Goal: Task Accomplishment & Management: Manage account settings

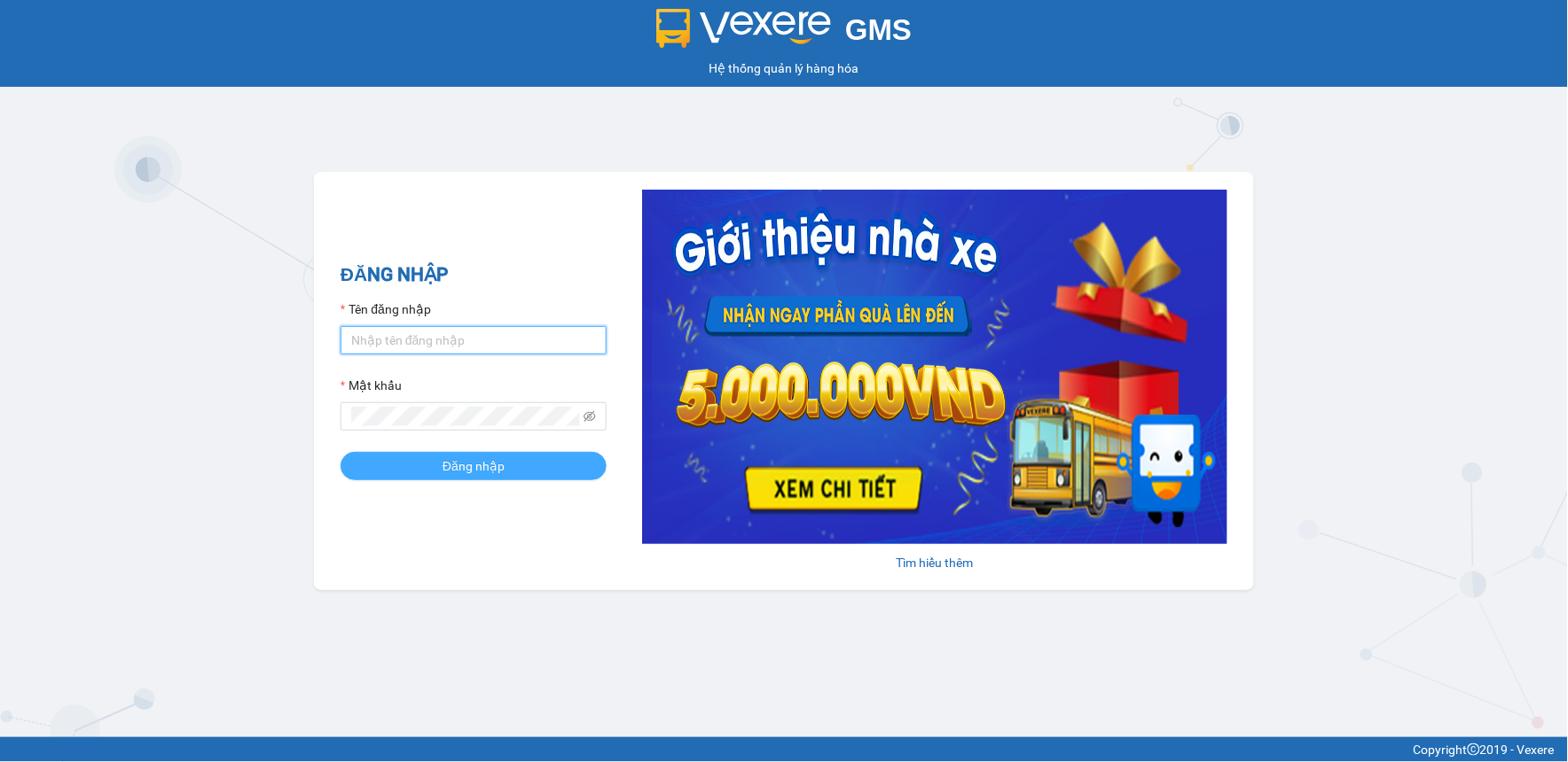
type input "thanhtam.vtp"
click at [447, 469] on span "Đăng nhập" at bounding box center [473, 466] width 62 height 19
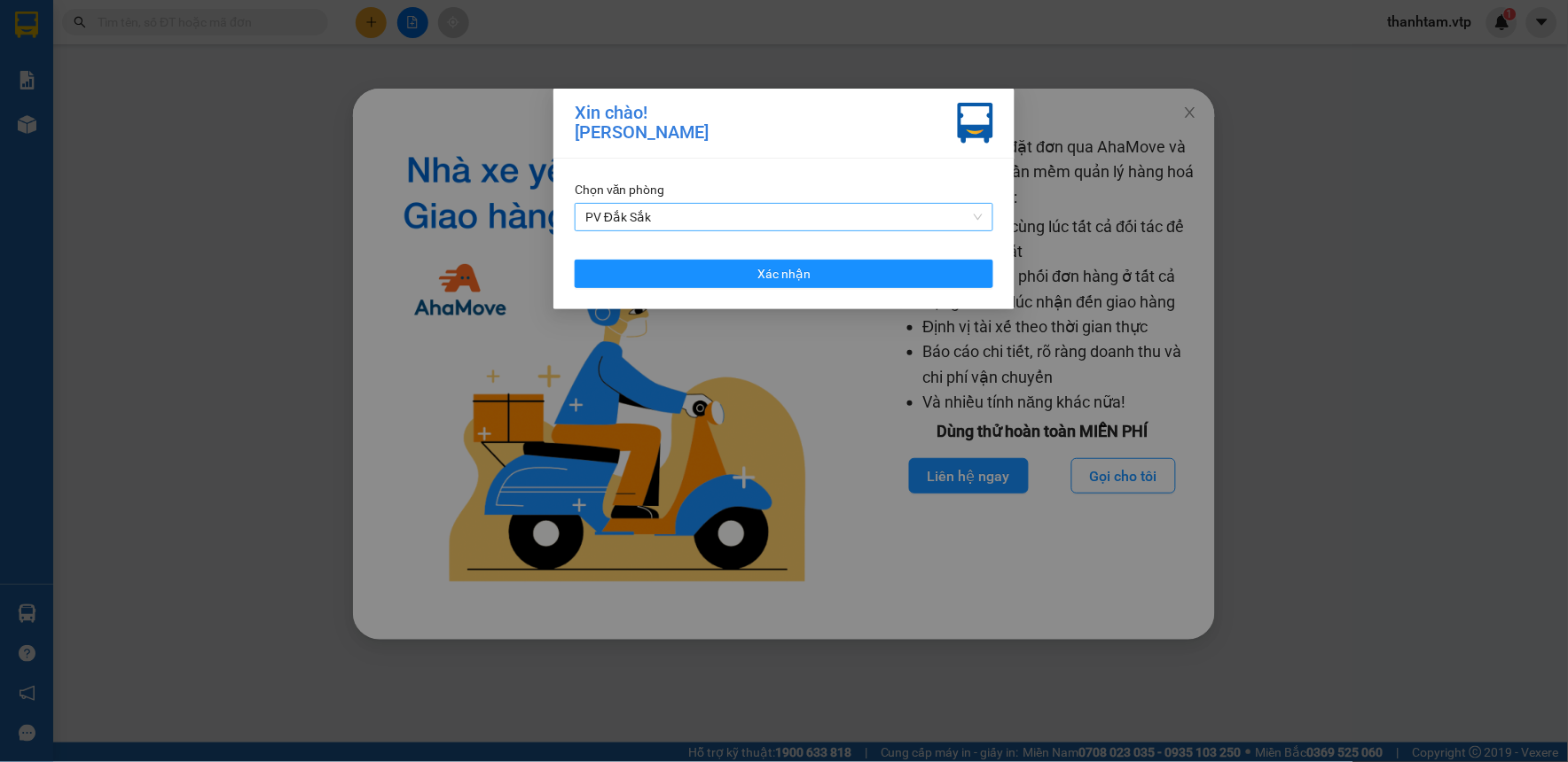
click at [700, 207] on span "PV Đắk Sắk" at bounding box center [784, 216] width 397 height 27
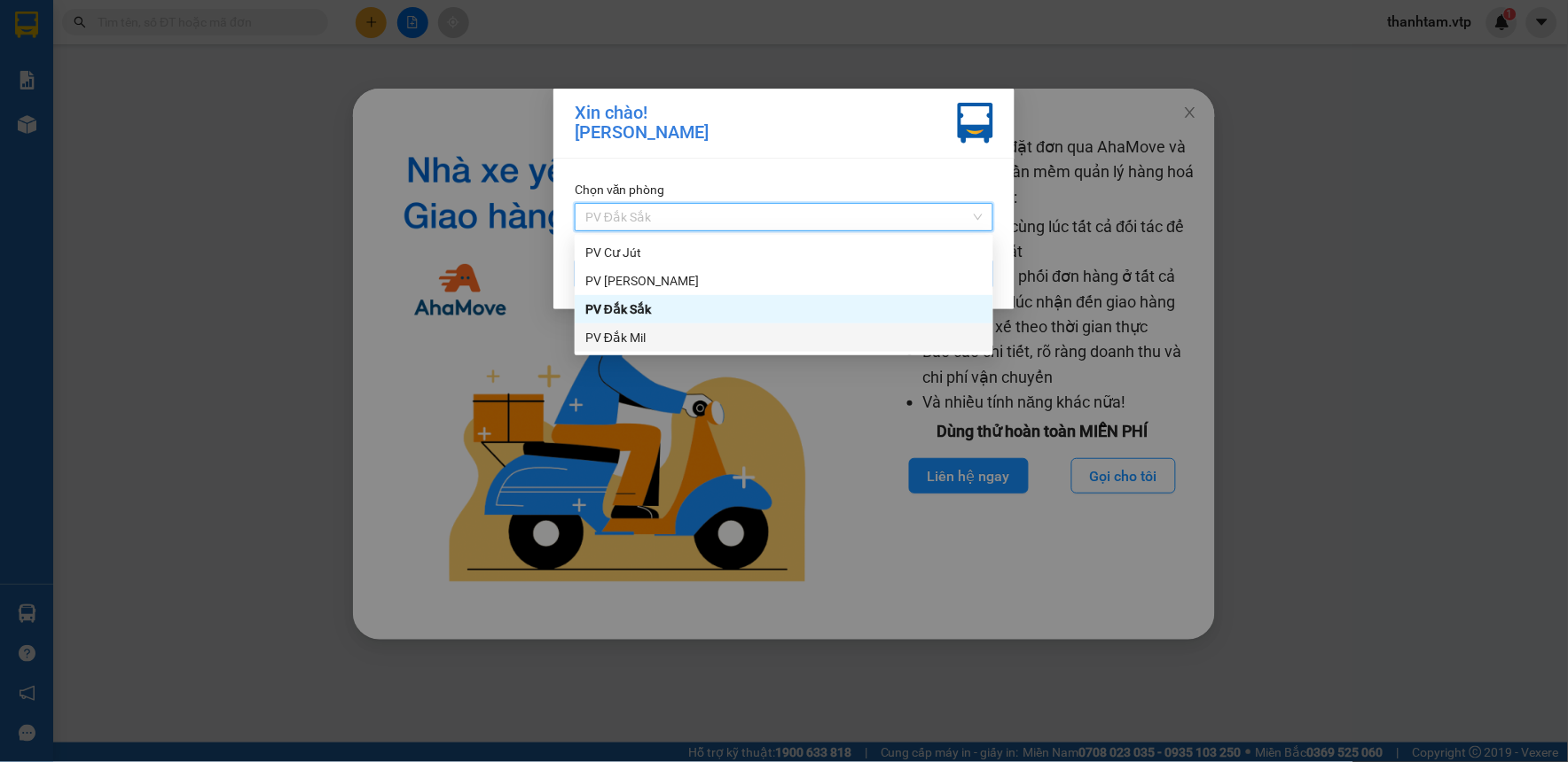
click at [658, 342] on div "PV Đắk Mil" at bounding box center [784, 337] width 397 height 19
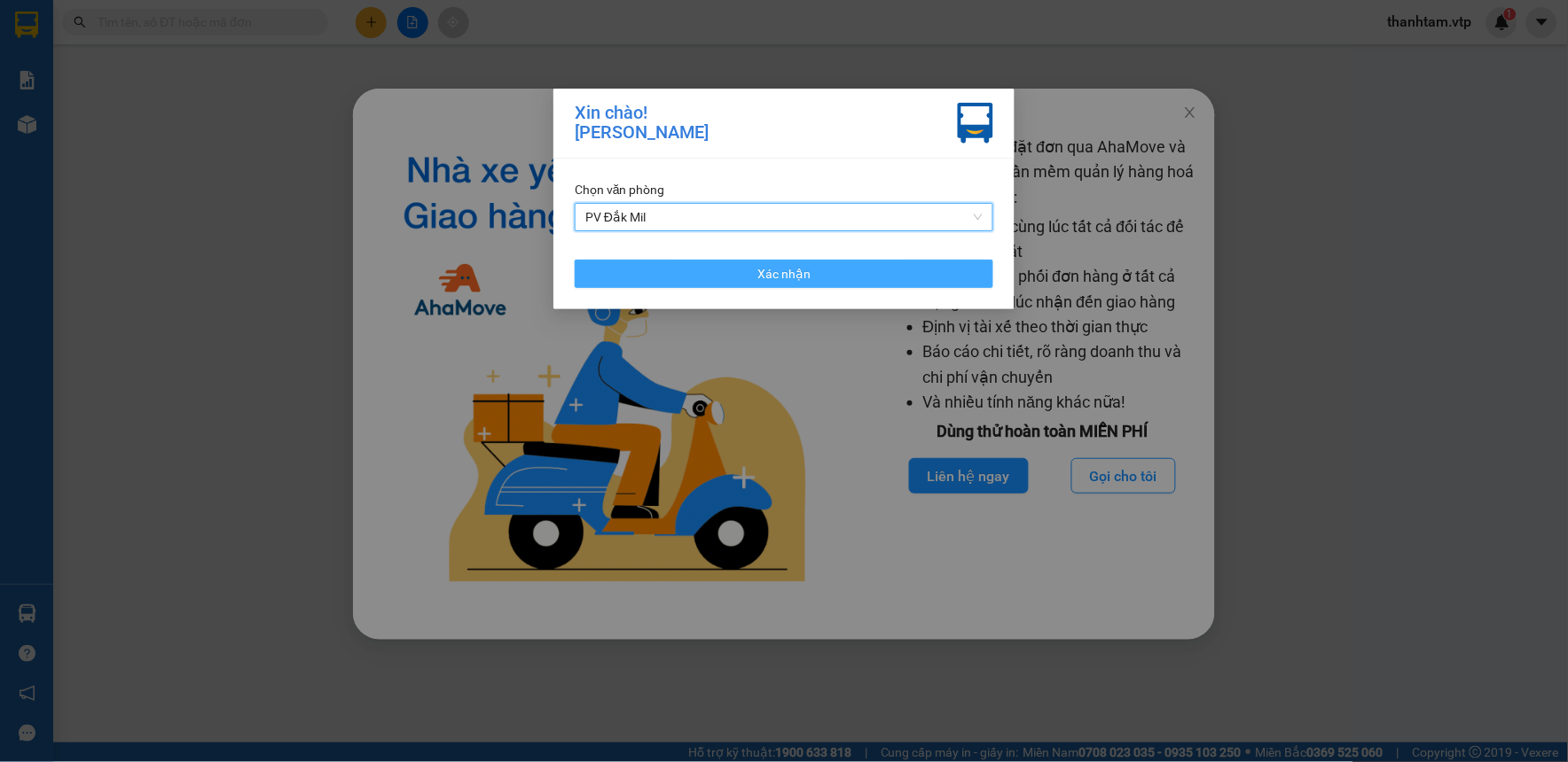
click at [695, 275] on button "Xác nhận" at bounding box center [784, 273] width 418 height 28
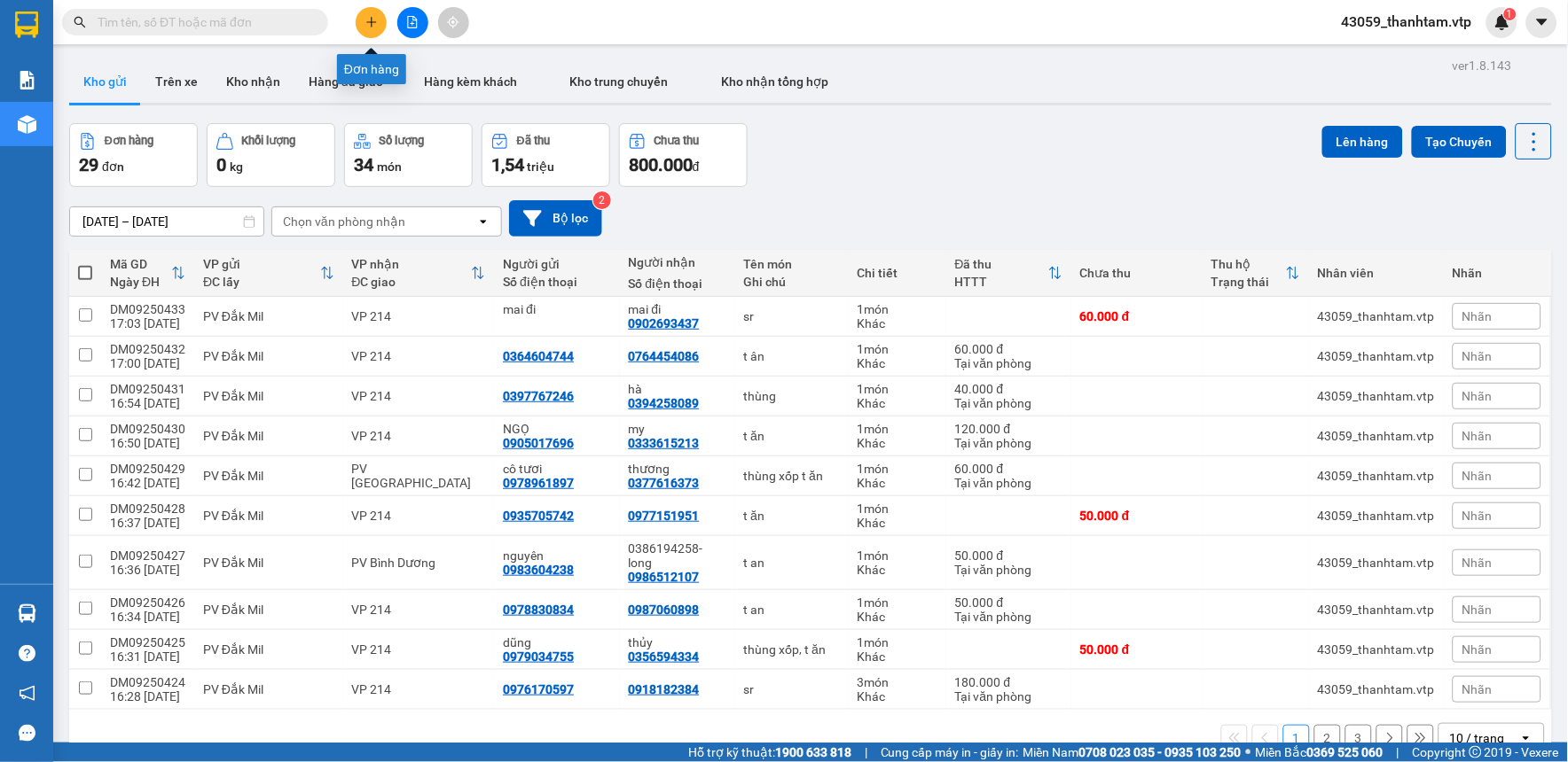
click at [376, 20] on icon "plus" at bounding box center [372, 22] width 13 height 13
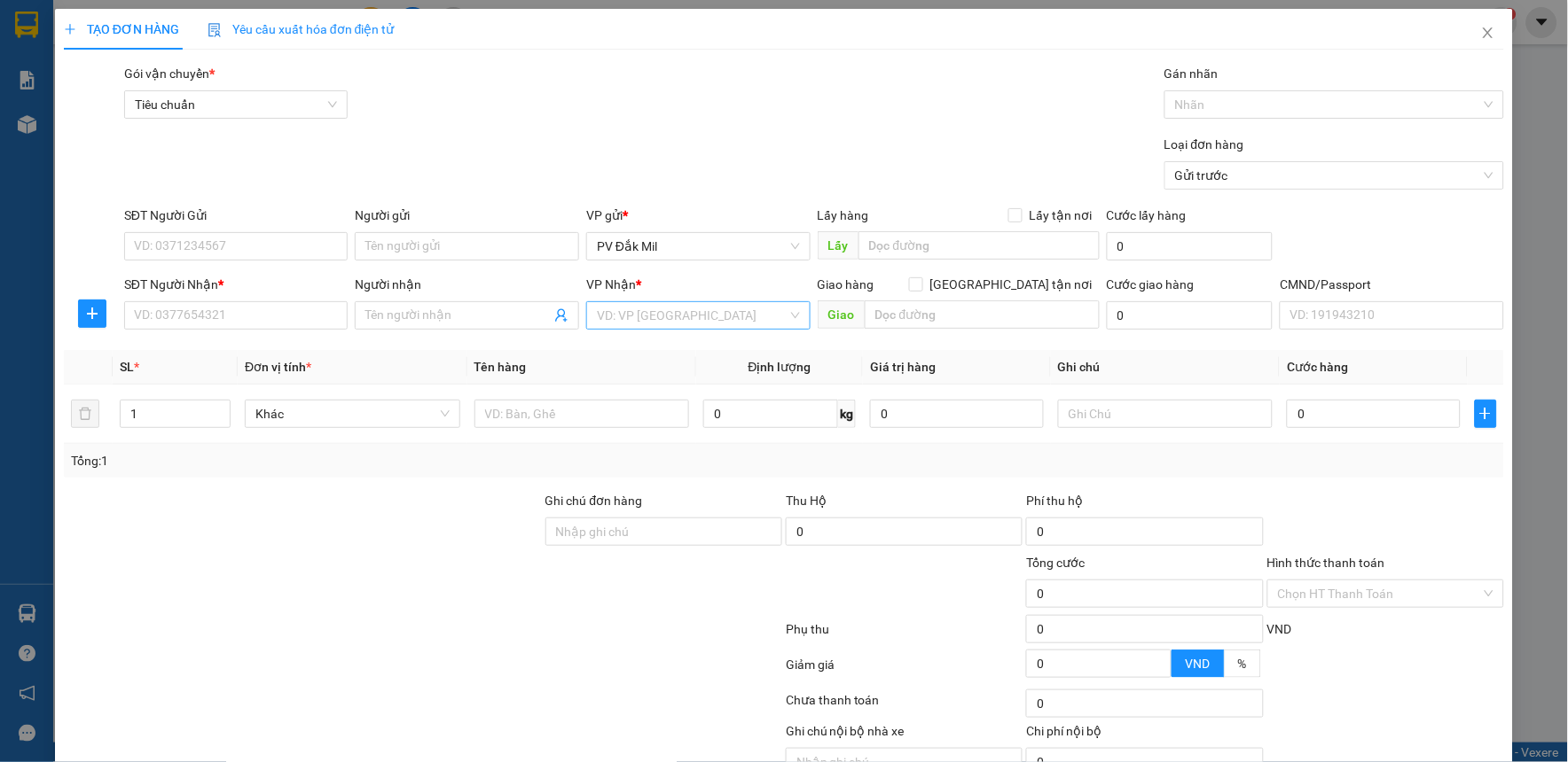
click at [625, 314] on input "search" at bounding box center [692, 315] width 191 height 27
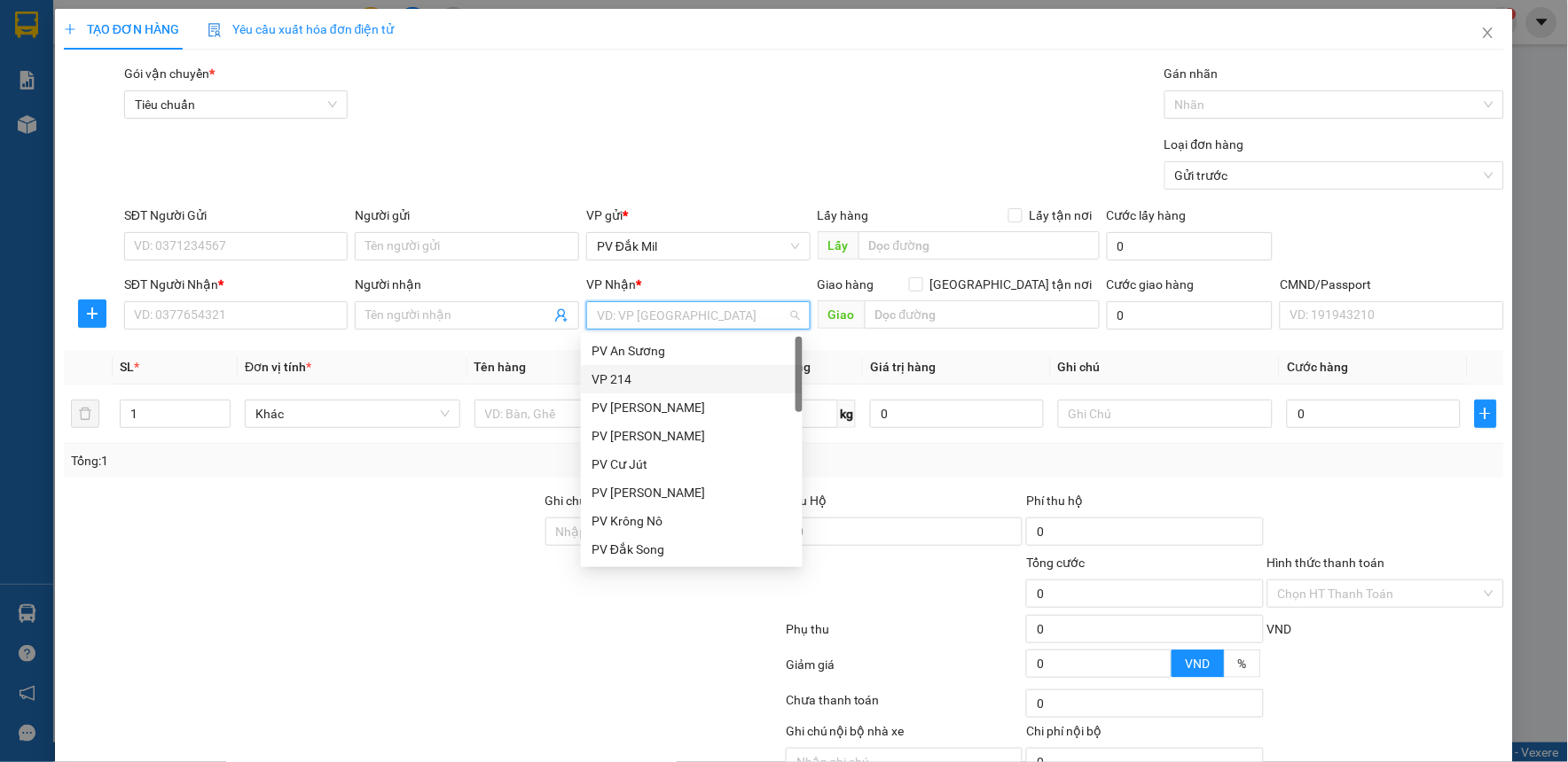
click at [617, 385] on div "VP 214" at bounding box center [692, 379] width 200 height 19
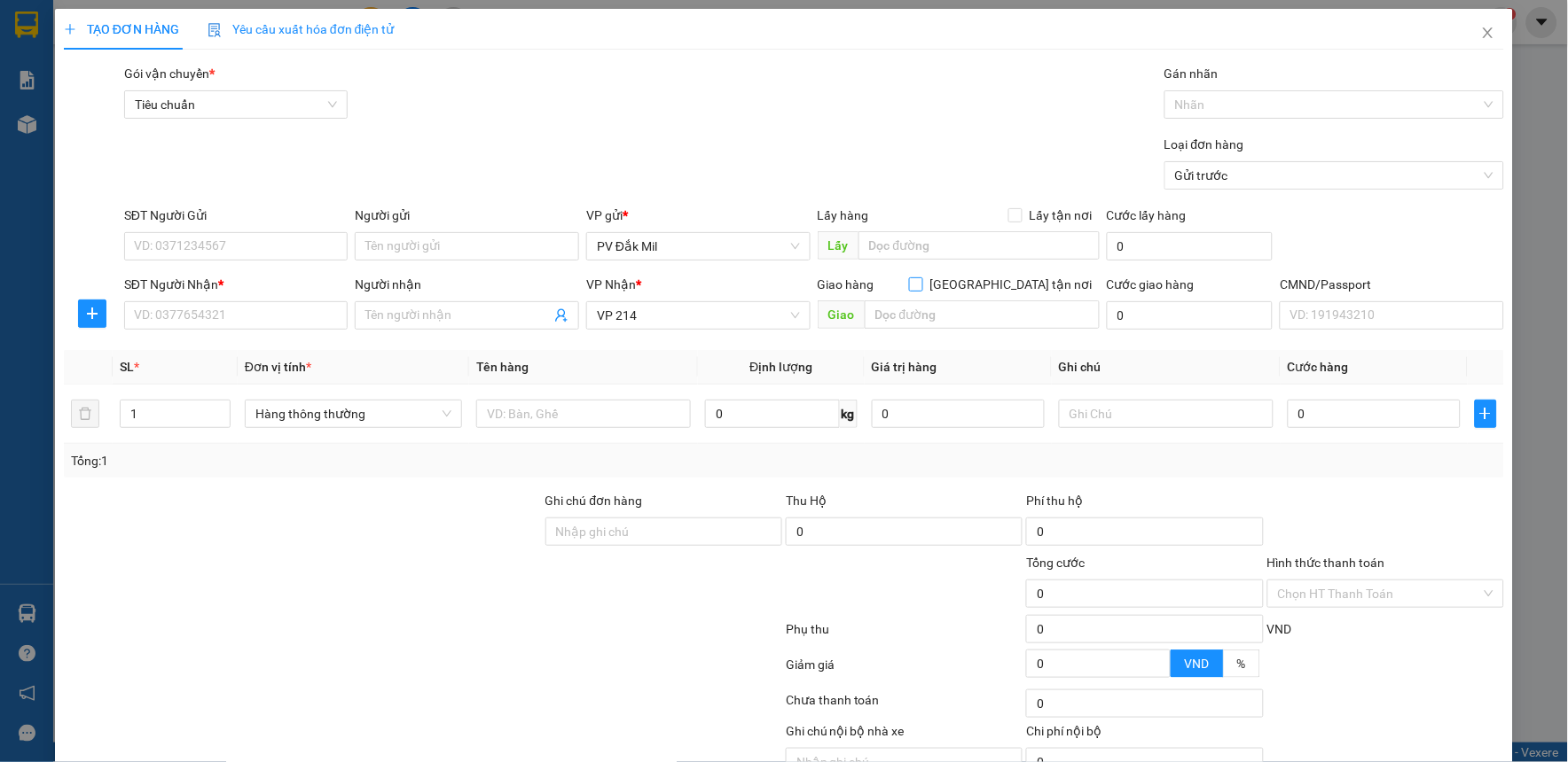
click at [921, 288] on input "[GEOGRAPHIC_DATA] tận nơi" at bounding box center [916, 283] width 13 height 13
checkbox input "true"
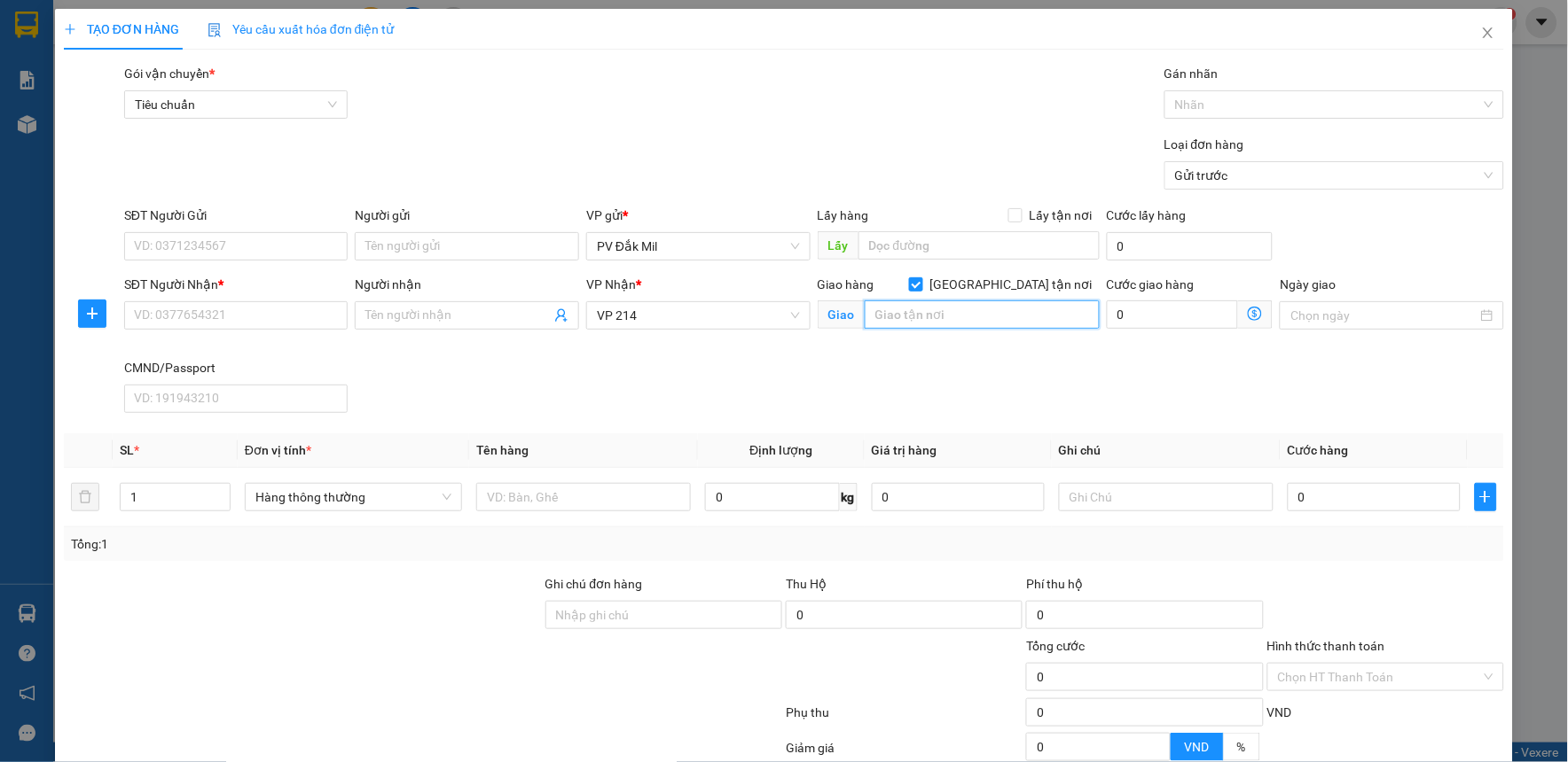
click at [986, 315] on input "text" at bounding box center [982, 315] width 235 height 28
type input "40.48 [PERSON_NAME] gầm .p17 quận gò vấp"
type input "8"
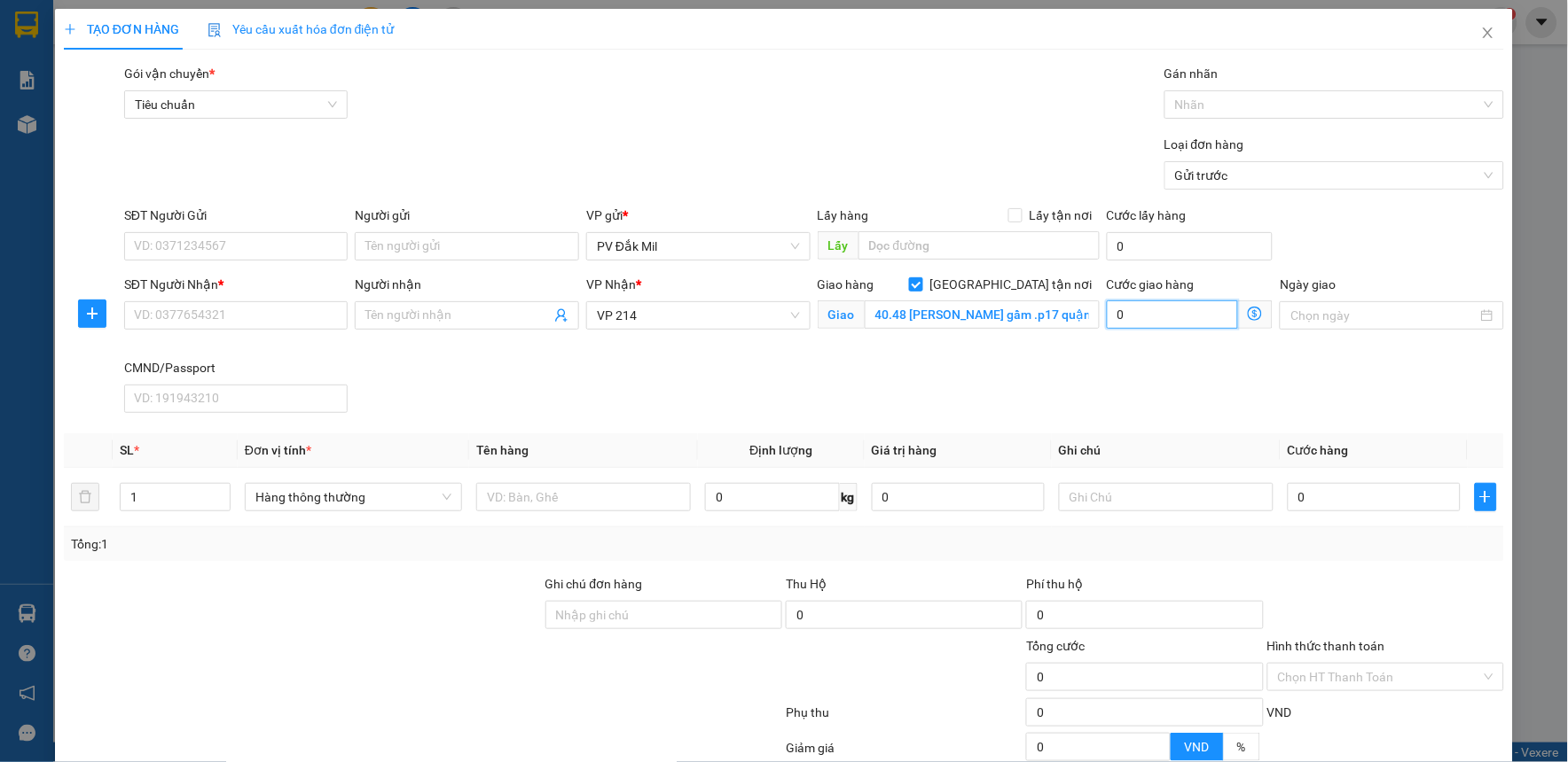
type input "8"
type input "80"
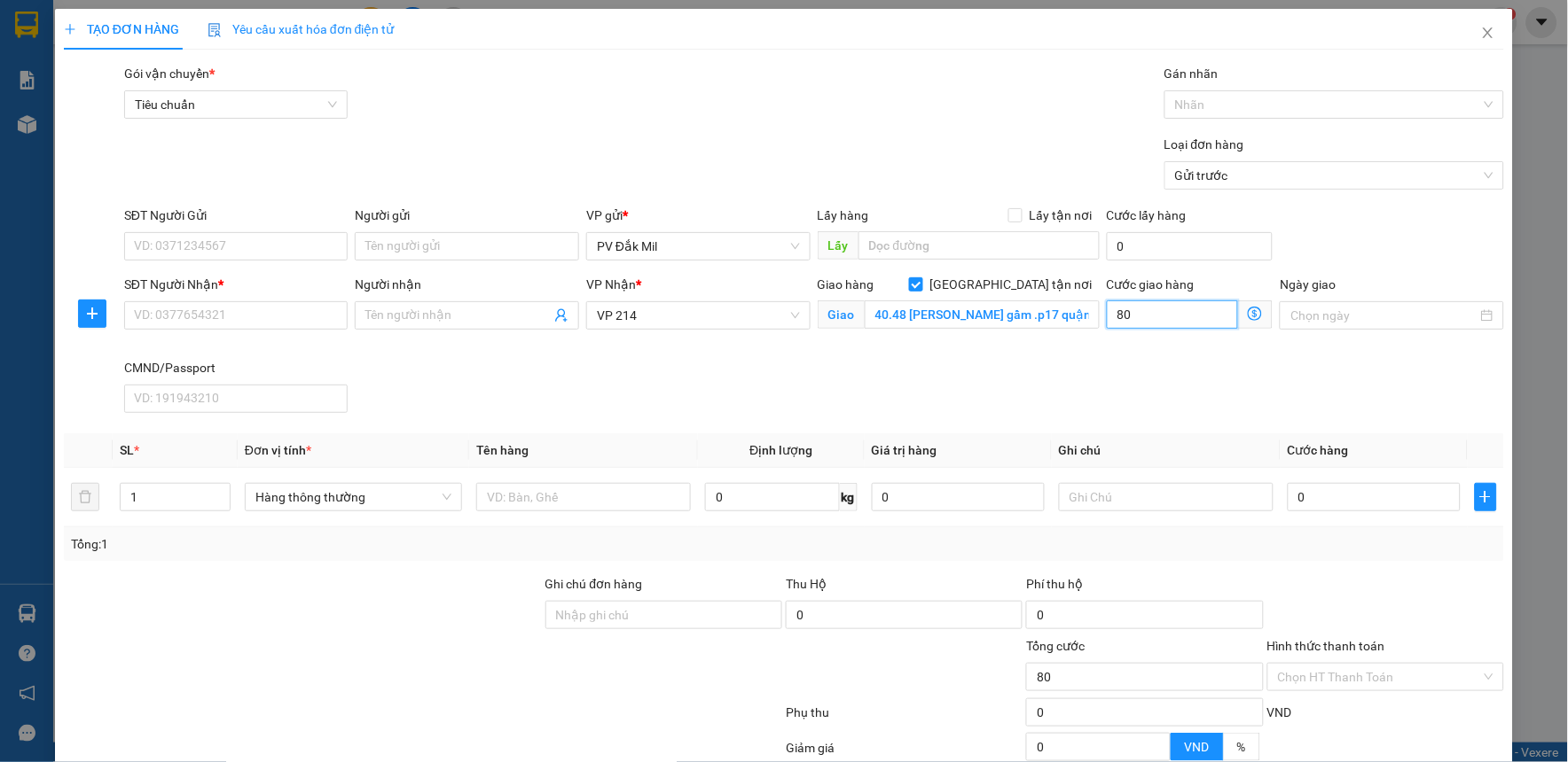
type input "800"
type input "8.000"
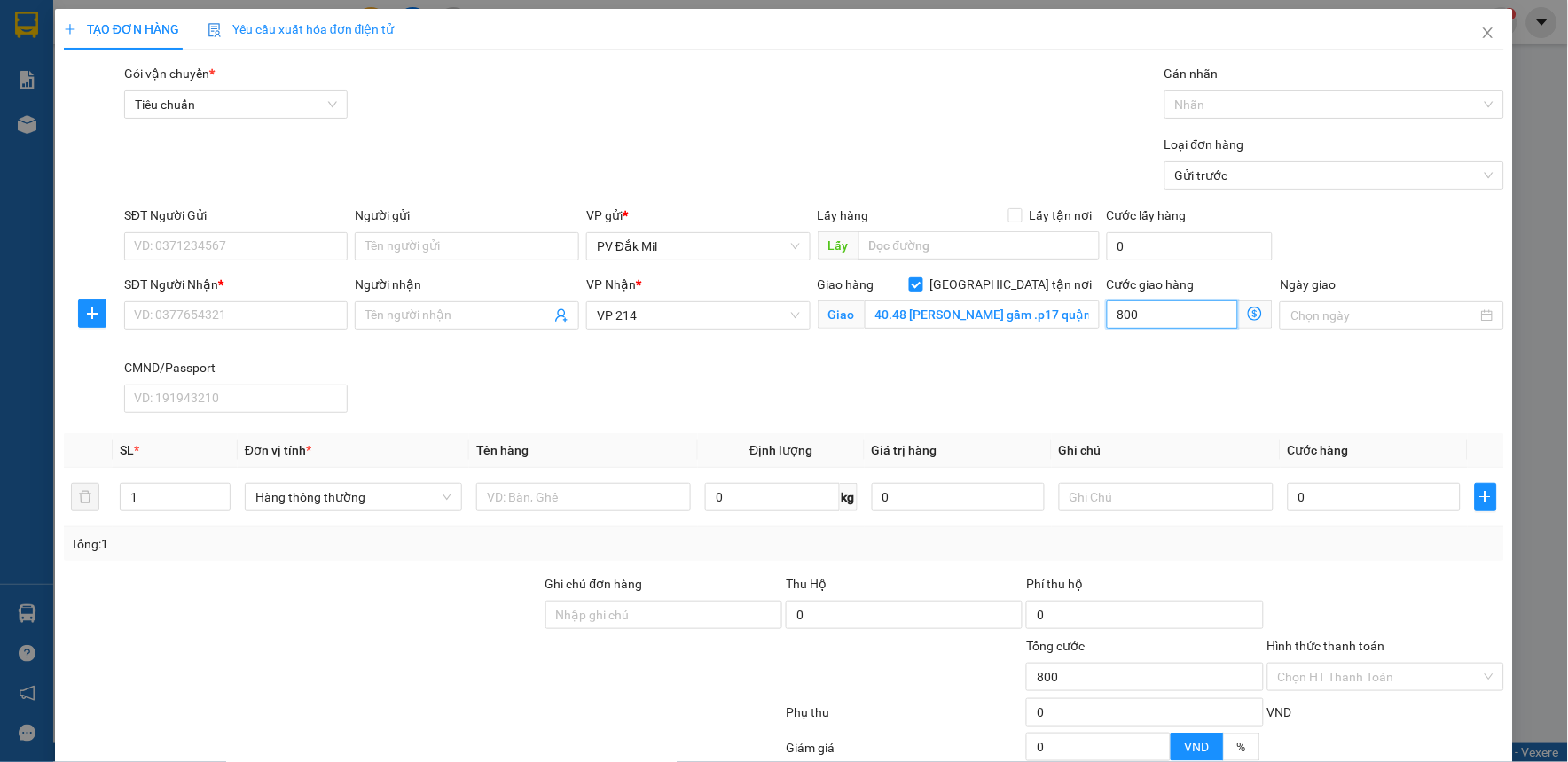
type input "8.000"
type input "80.000"
click at [267, 310] on input "SĐT Người Nhận *" at bounding box center [236, 315] width 225 height 28
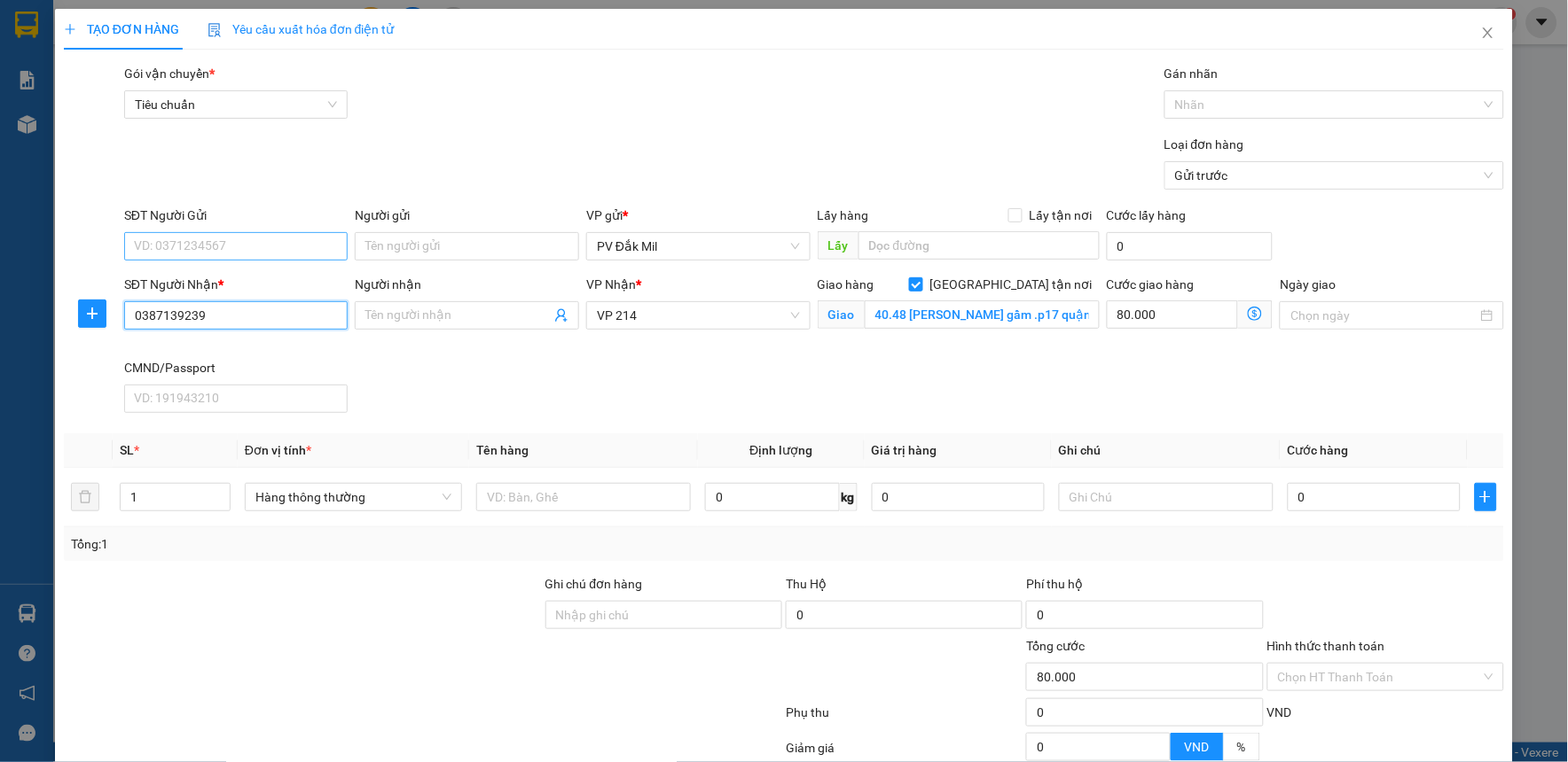
type input "0387139239"
click at [250, 250] on input "SĐT Người Gửi" at bounding box center [236, 246] width 225 height 28
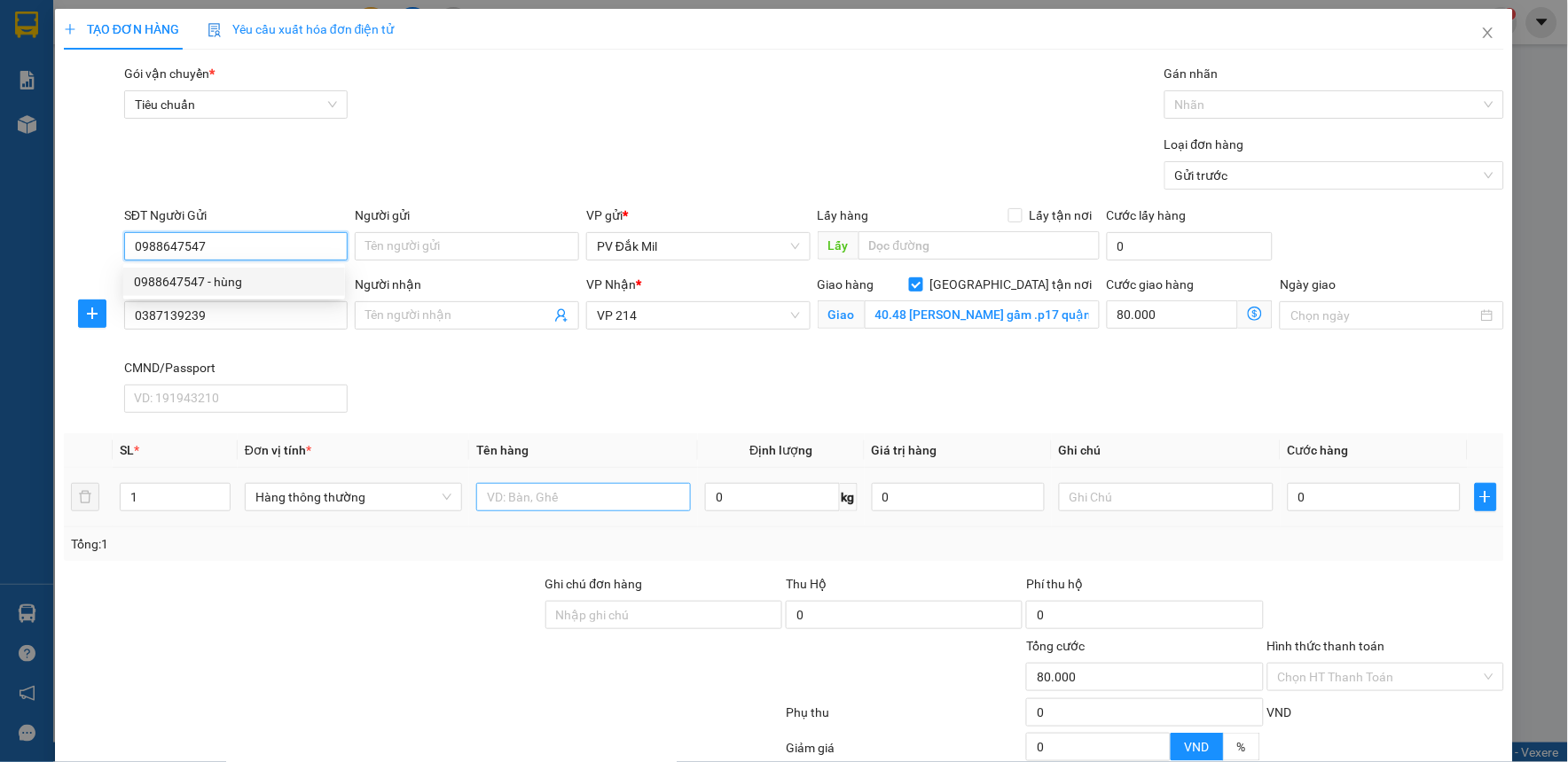
type input "0988647547"
click at [539, 503] on input "text" at bounding box center [584, 497] width 215 height 28
type input "sr"
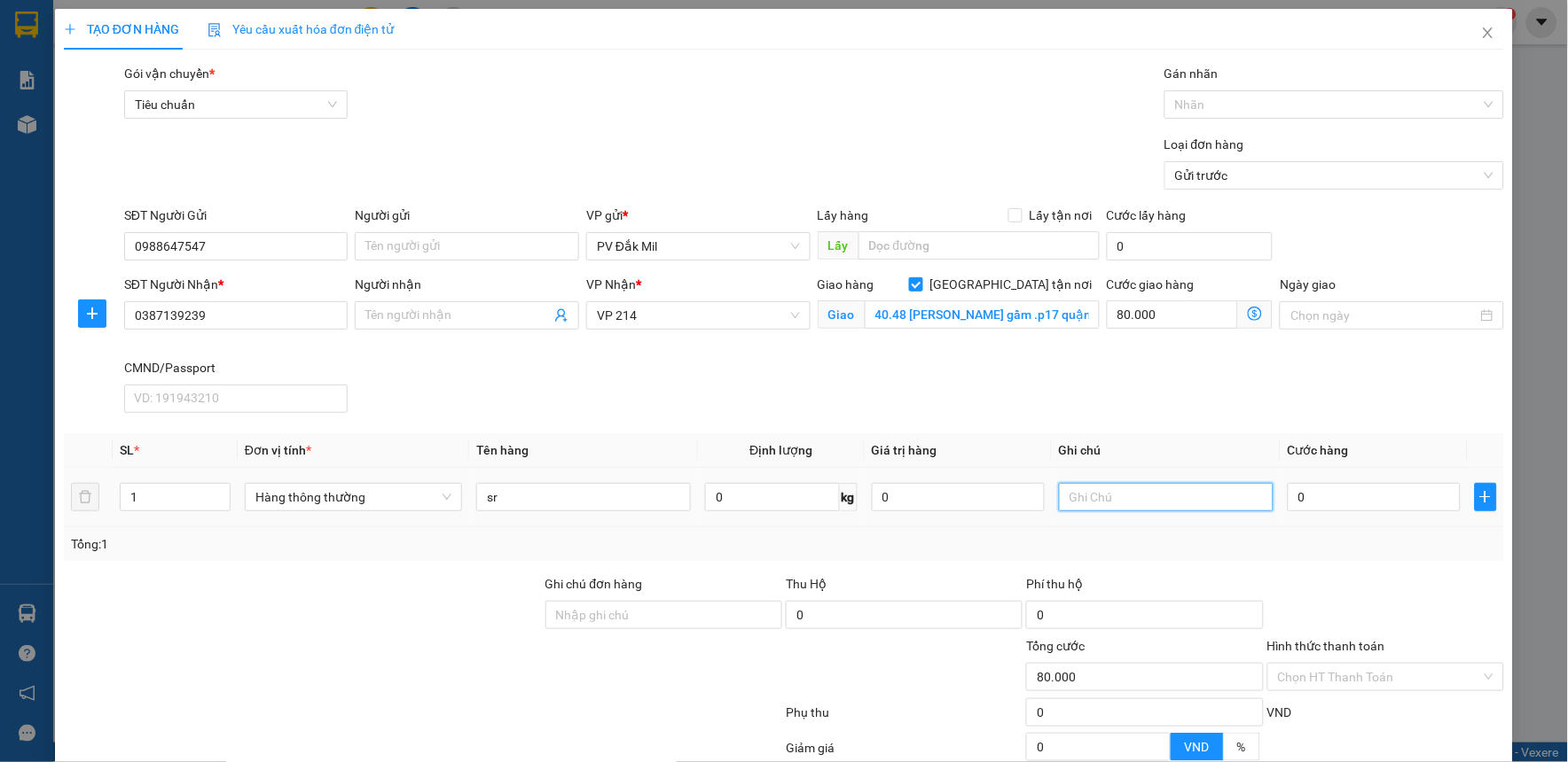
click at [1149, 490] on input "text" at bounding box center [1166, 497] width 215 height 28
type input "t"
click at [1295, 497] on input "0" at bounding box center [1373, 497] width 172 height 28
type input "3"
type input "80.003"
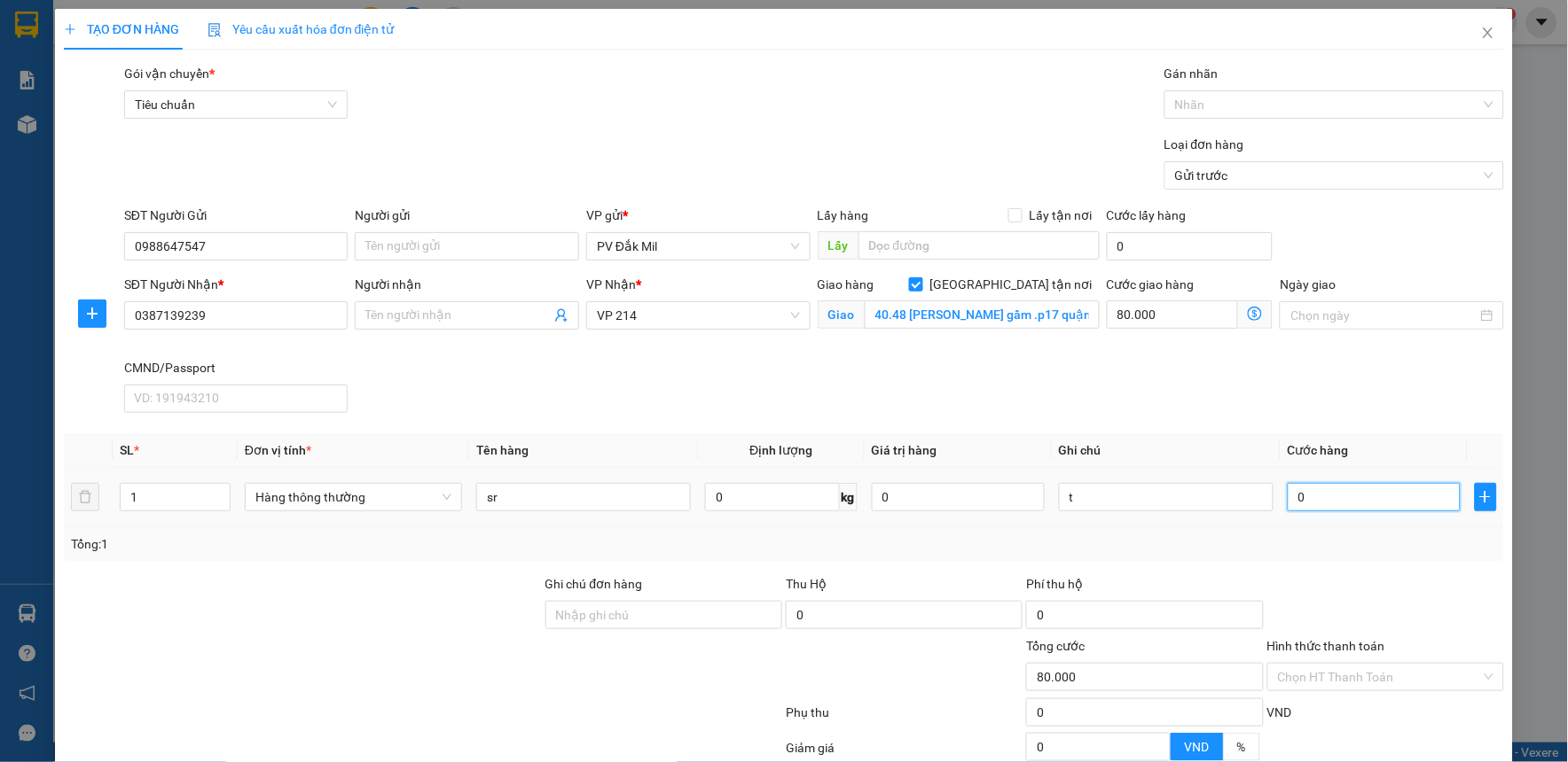
type input "80.003"
type input "30"
type input "80.030"
type input "300"
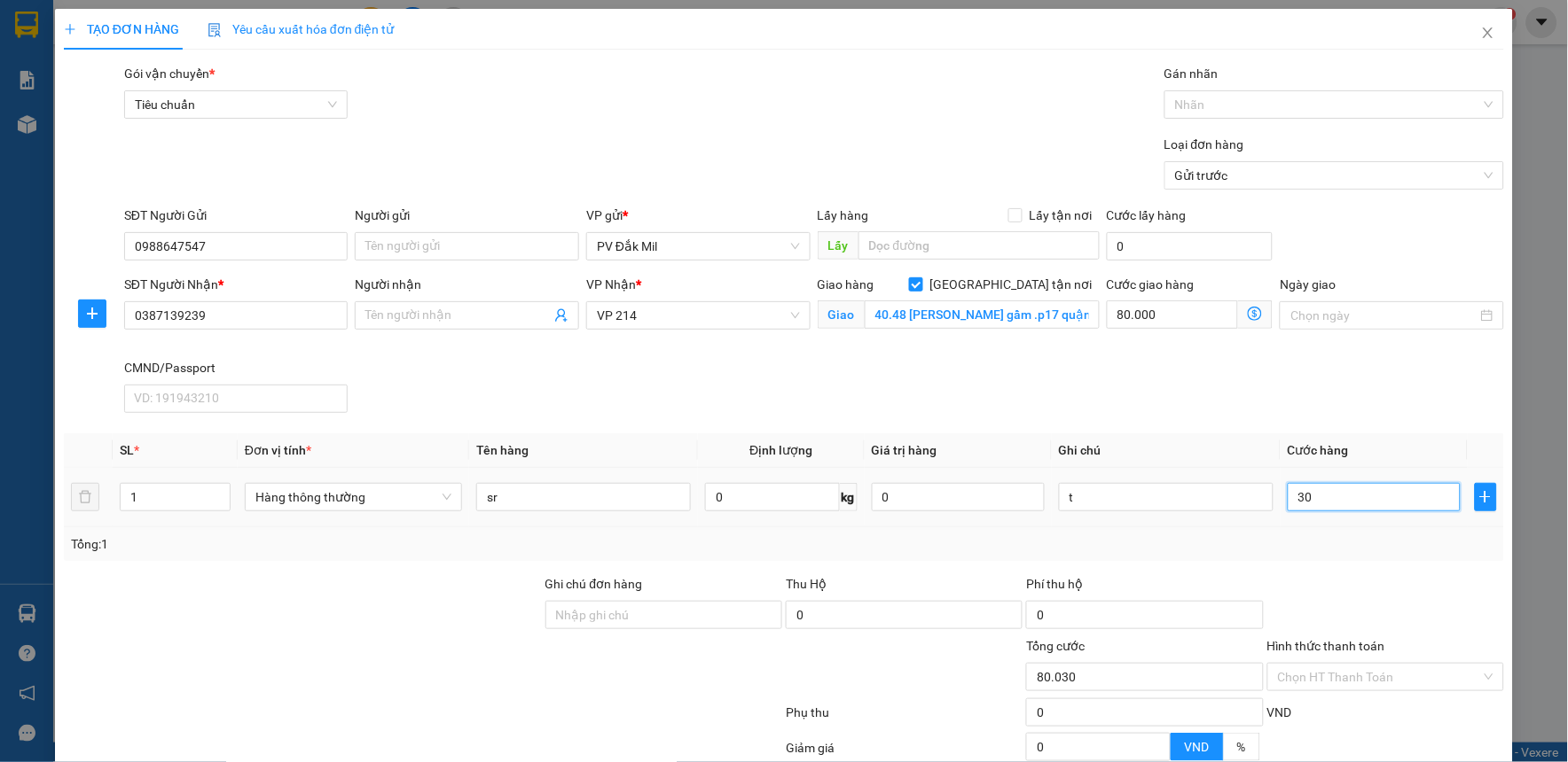
type input "80.300"
type input "3.000"
type input "83.000"
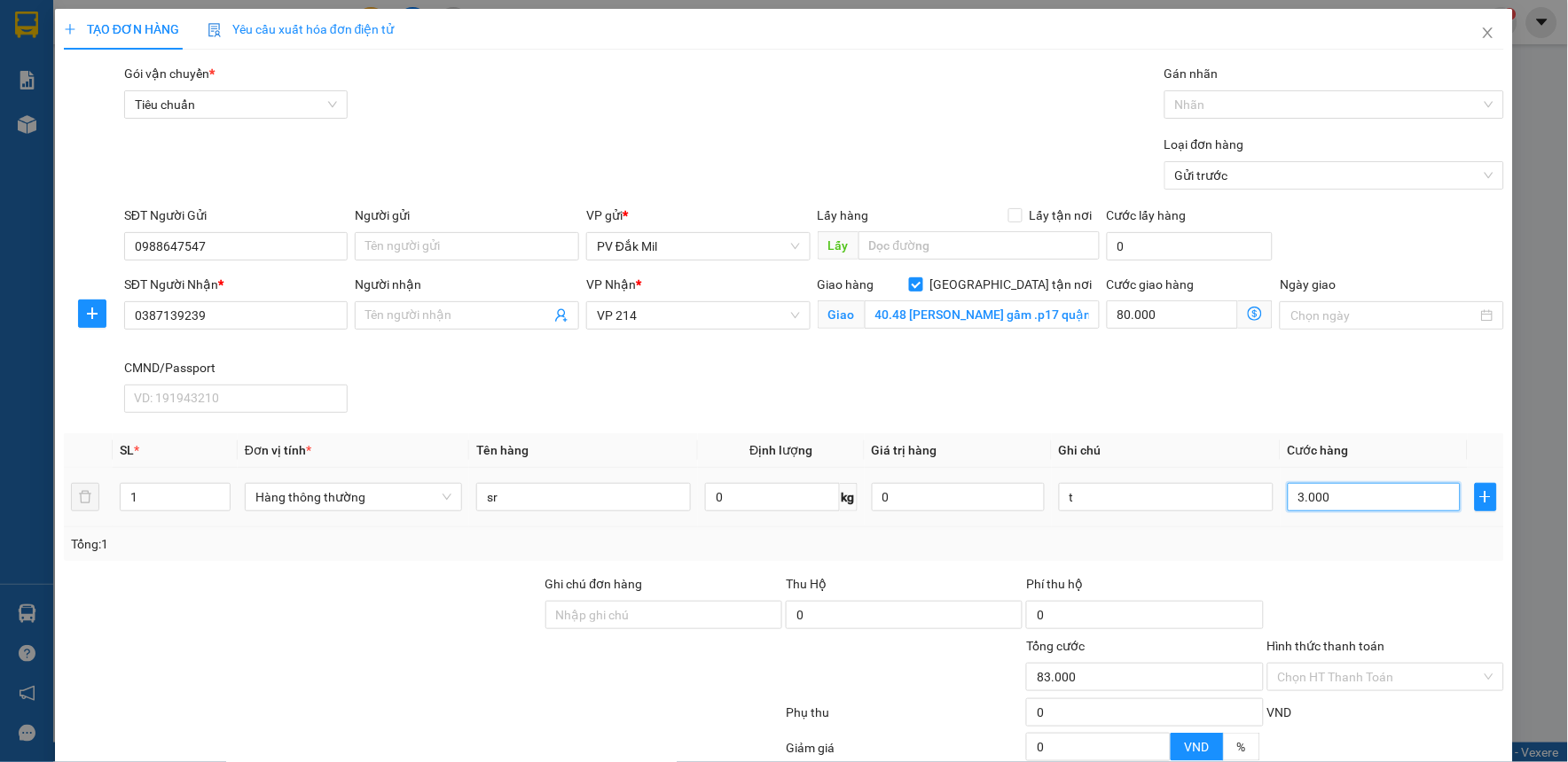
type input "30.000"
type input "110.000"
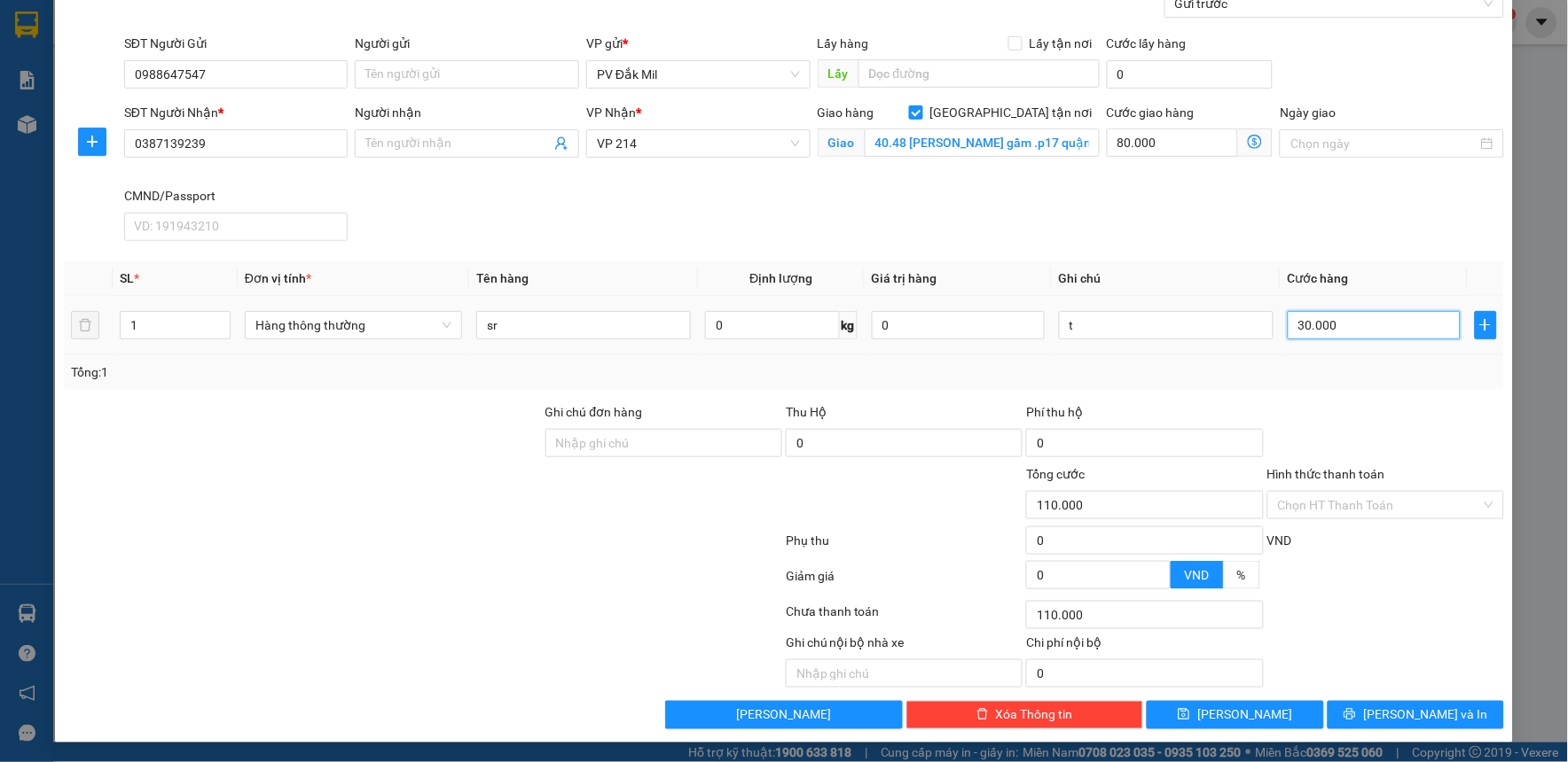
scroll to position [173, 0]
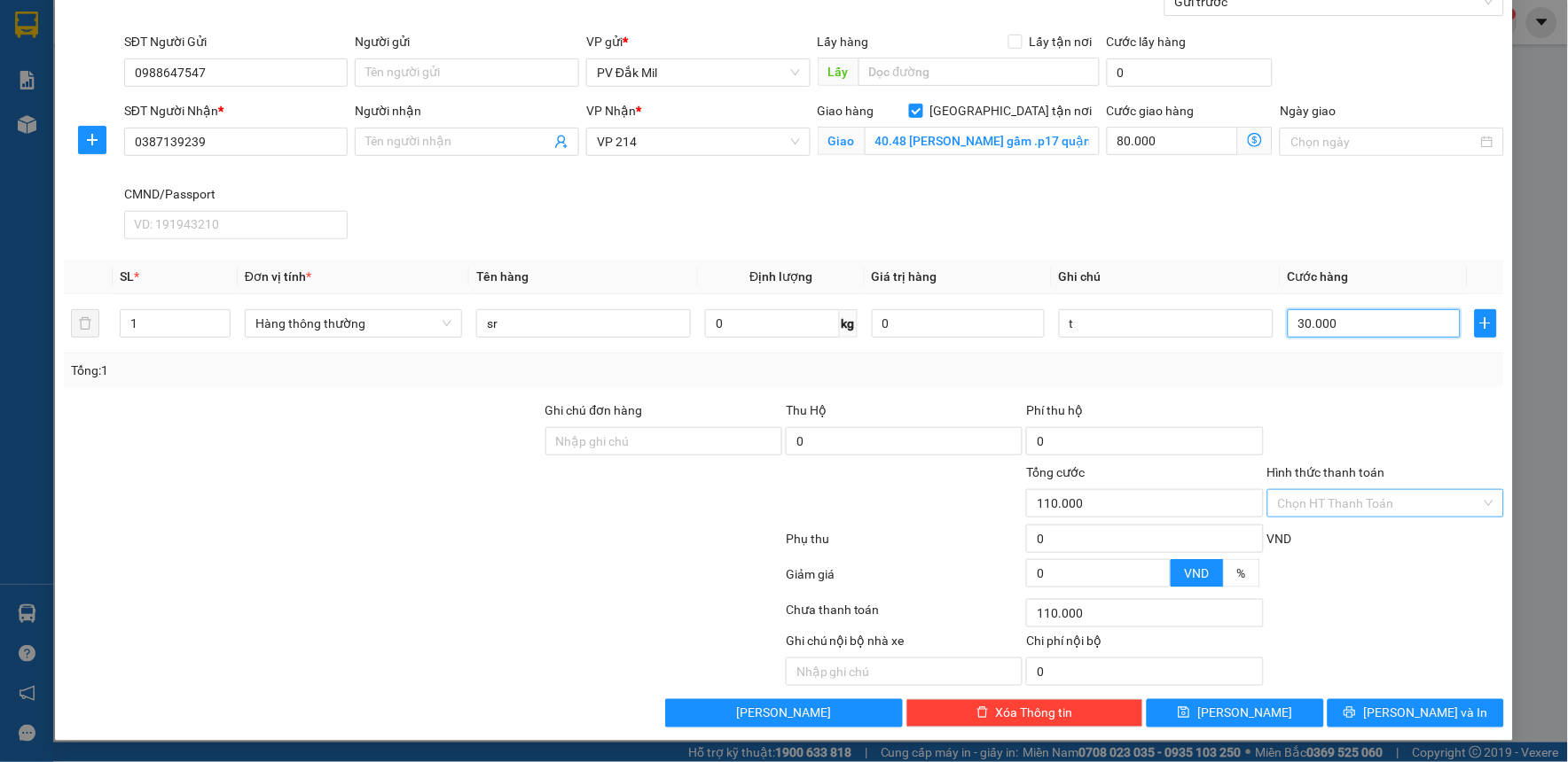
type input "30.000"
click at [1333, 505] on input "Hình thức thanh toán" at bounding box center [1379, 502] width 203 height 27
click at [1345, 465] on label "Hình thức thanh toán" at bounding box center [1326, 471] width 118 height 14
click at [1345, 490] on input "Hình thức thanh toán" at bounding box center [1379, 502] width 203 height 27
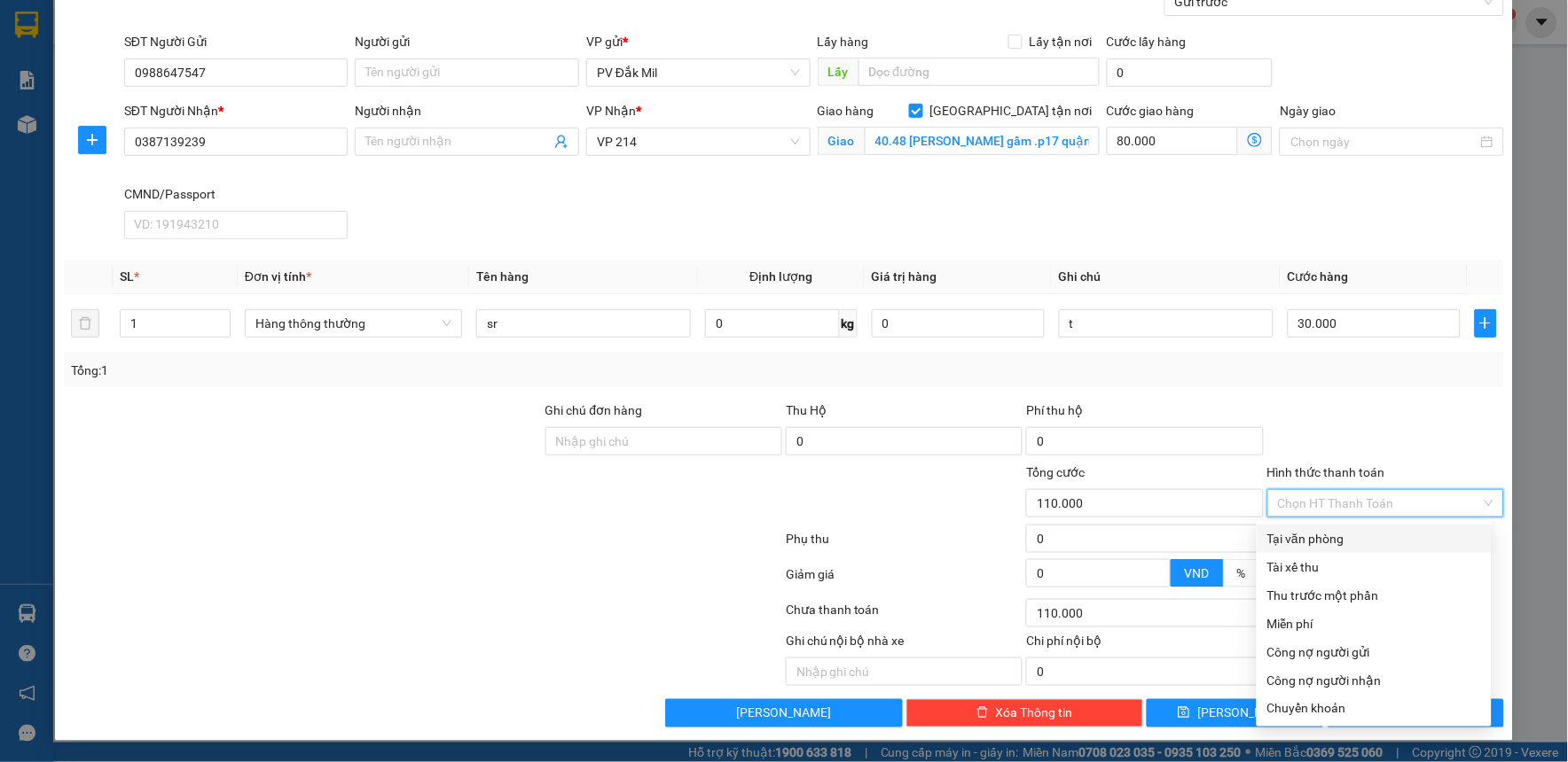
click at [1318, 426] on div at bounding box center [1385, 432] width 240 height 62
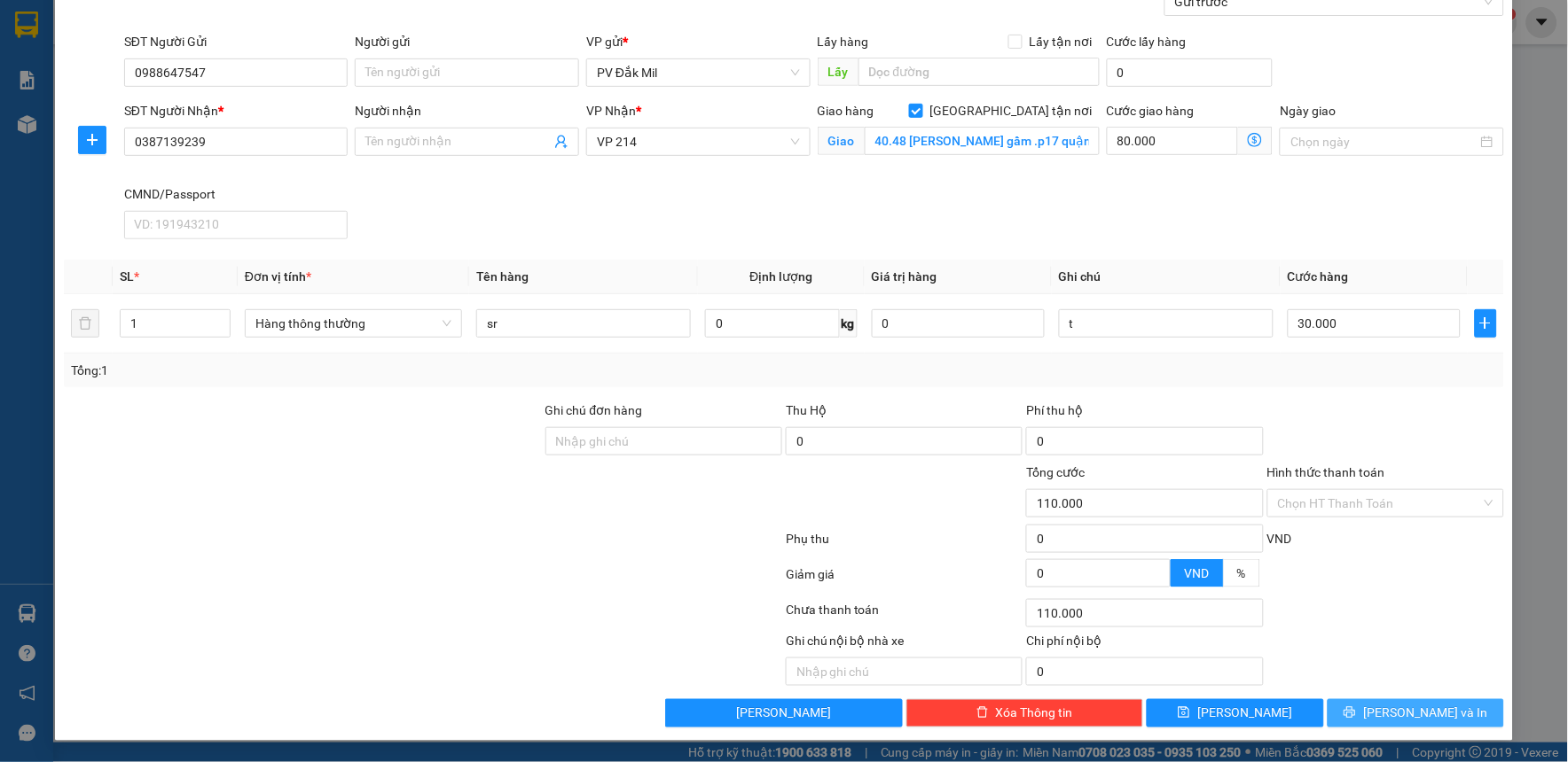
click at [1403, 712] on span "[PERSON_NAME] và In" at bounding box center [1424, 712] width 124 height 19
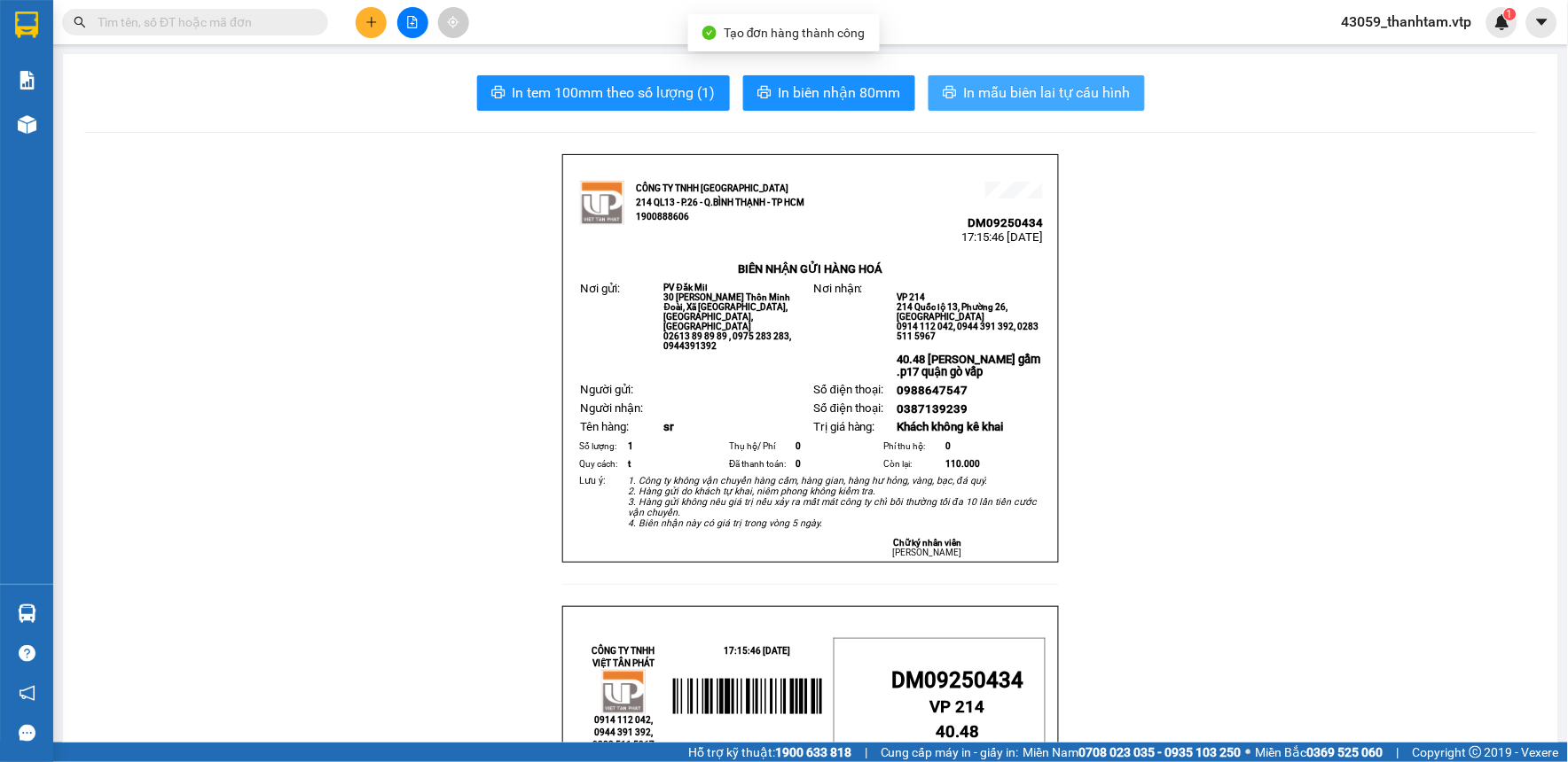
click at [987, 99] on span "In mẫu biên lai tự cấu hình" at bounding box center [1048, 93] width 167 height 22
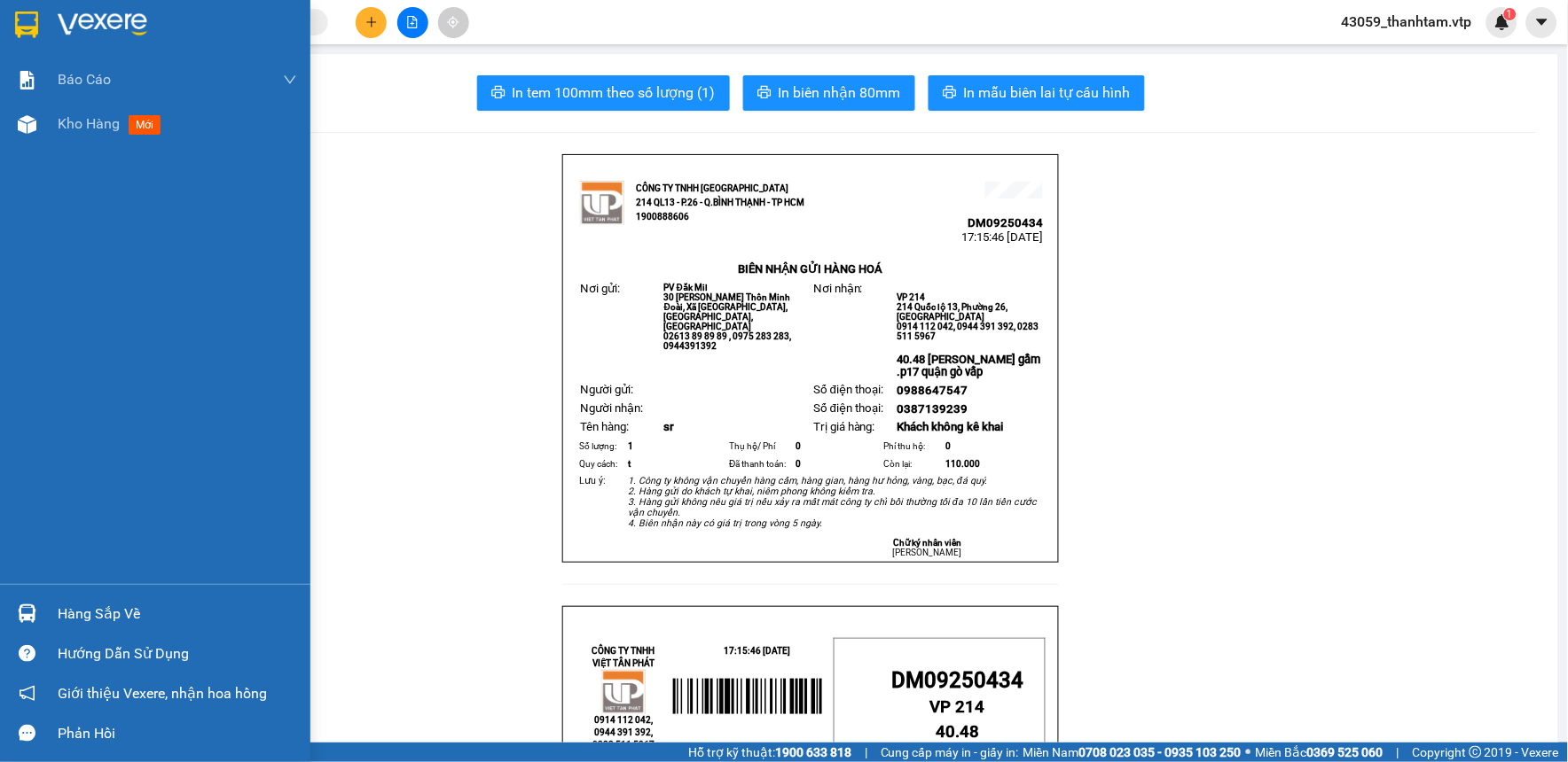
click at [28, 25] on img at bounding box center [26, 25] width 23 height 27
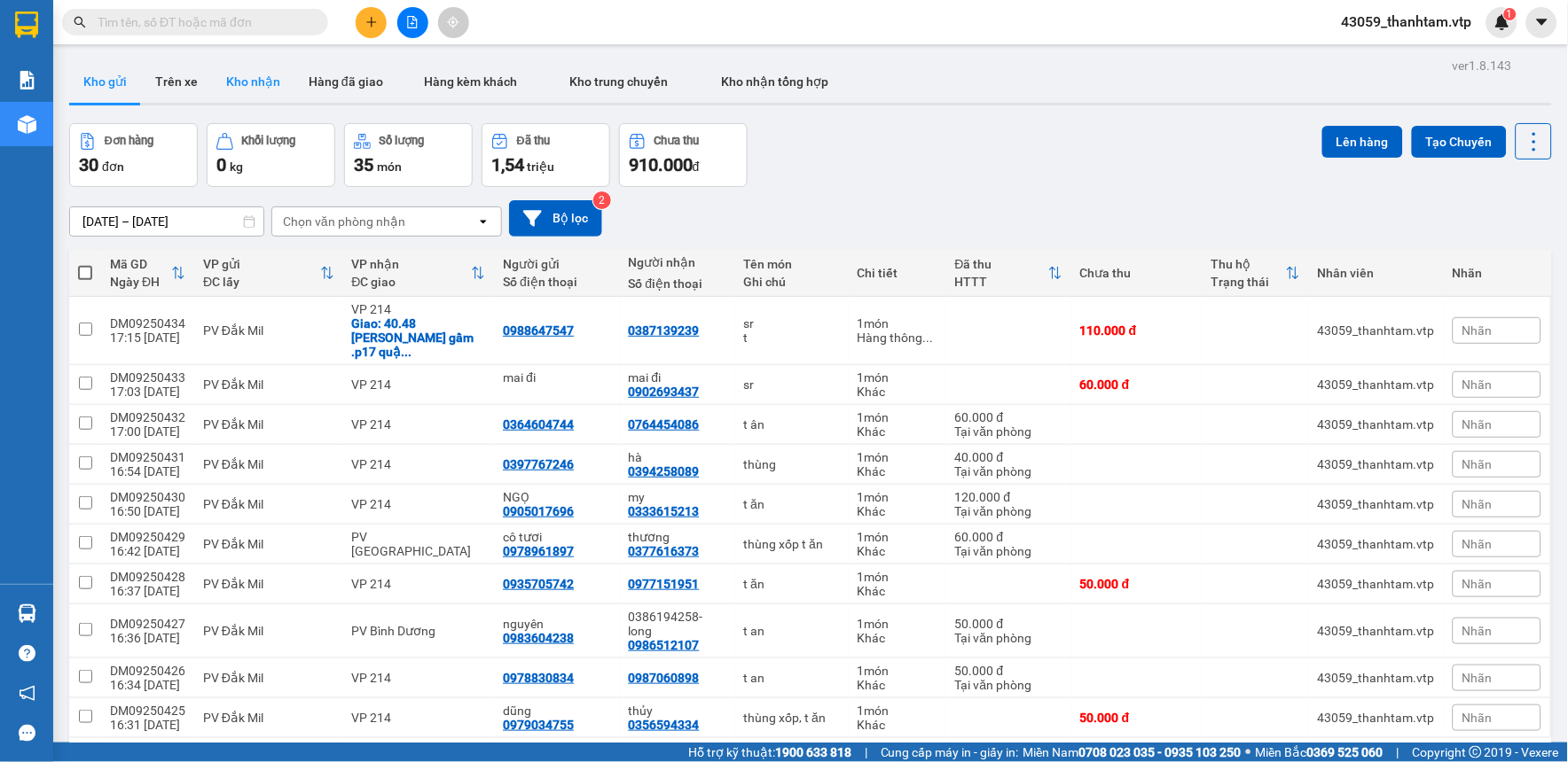
click at [253, 72] on button "Kho nhận" at bounding box center [253, 82] width 83 height 42
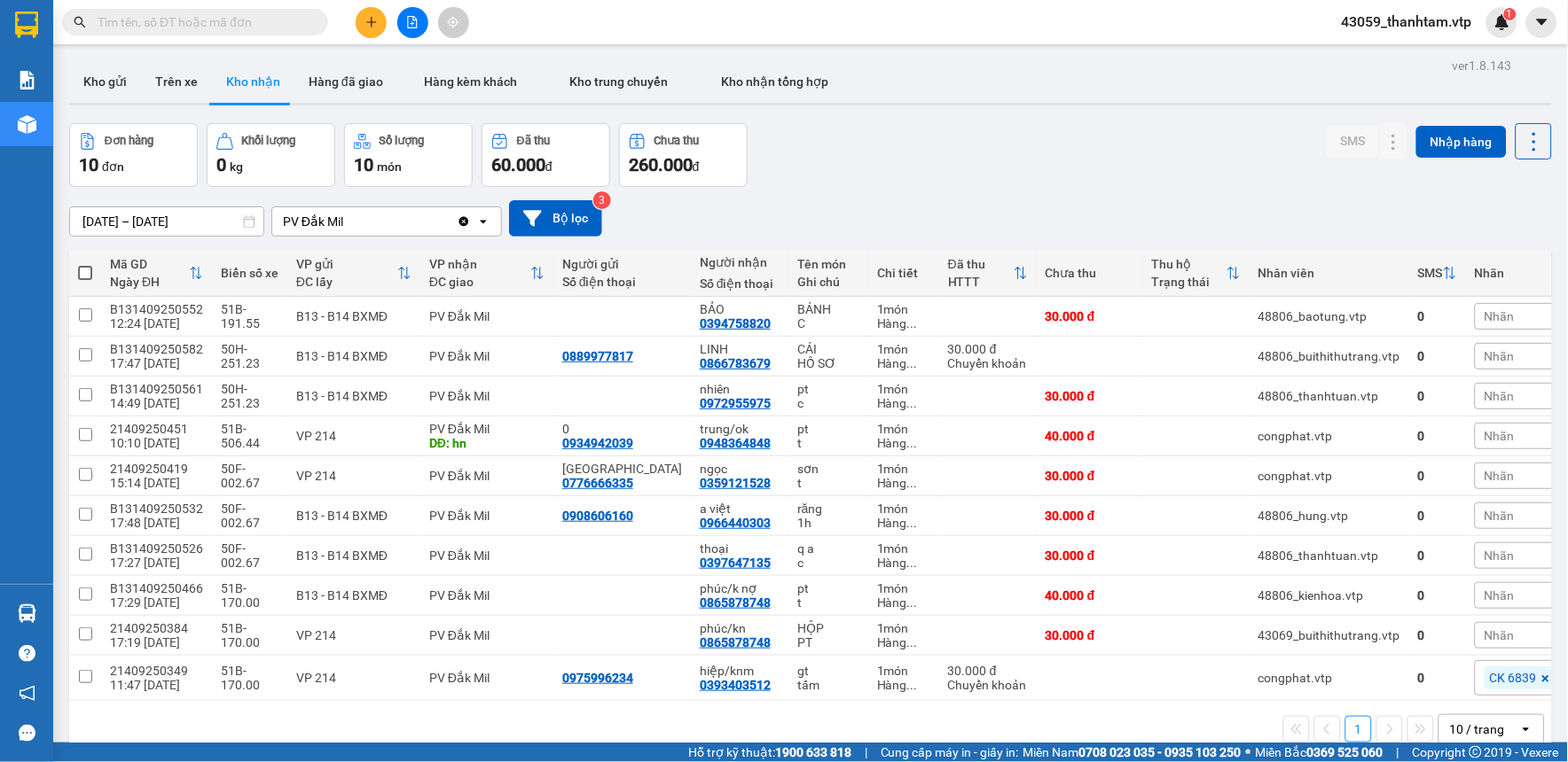
click at [227, 222] on input "[DATE] – [DATE]" at bounding box center [166, 221] width 194 height 28
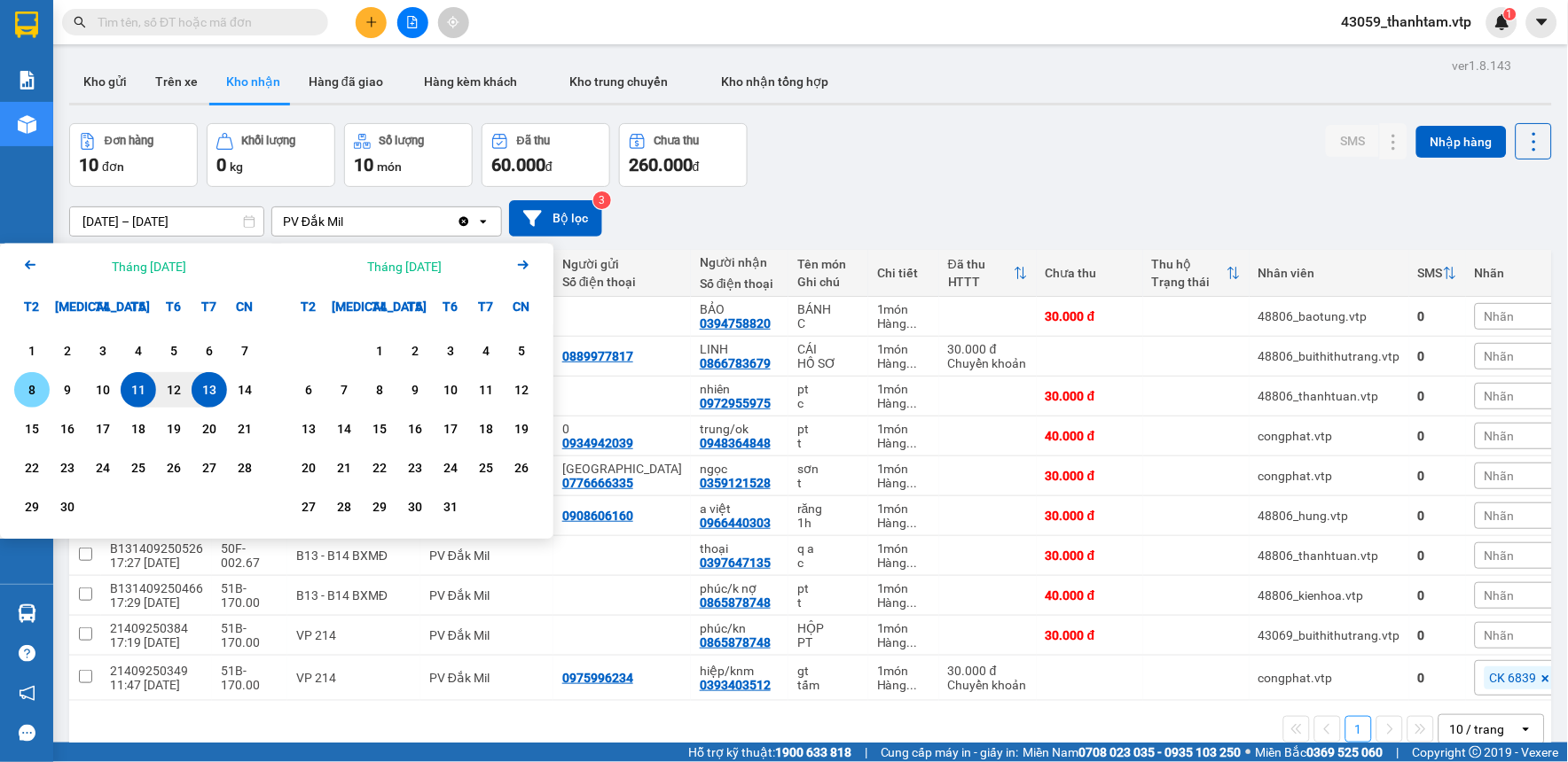
drag, startPoint x: 27, startPoint y: 392, endPoint x: 106, endPoint y: 397, distance: 79.2
click at [25, 392] on div "8" at bounding box center [31, 390] width 25 height 21
click at [209, 392] on div "13" at bounding box center [209, 390] width 25 height 21
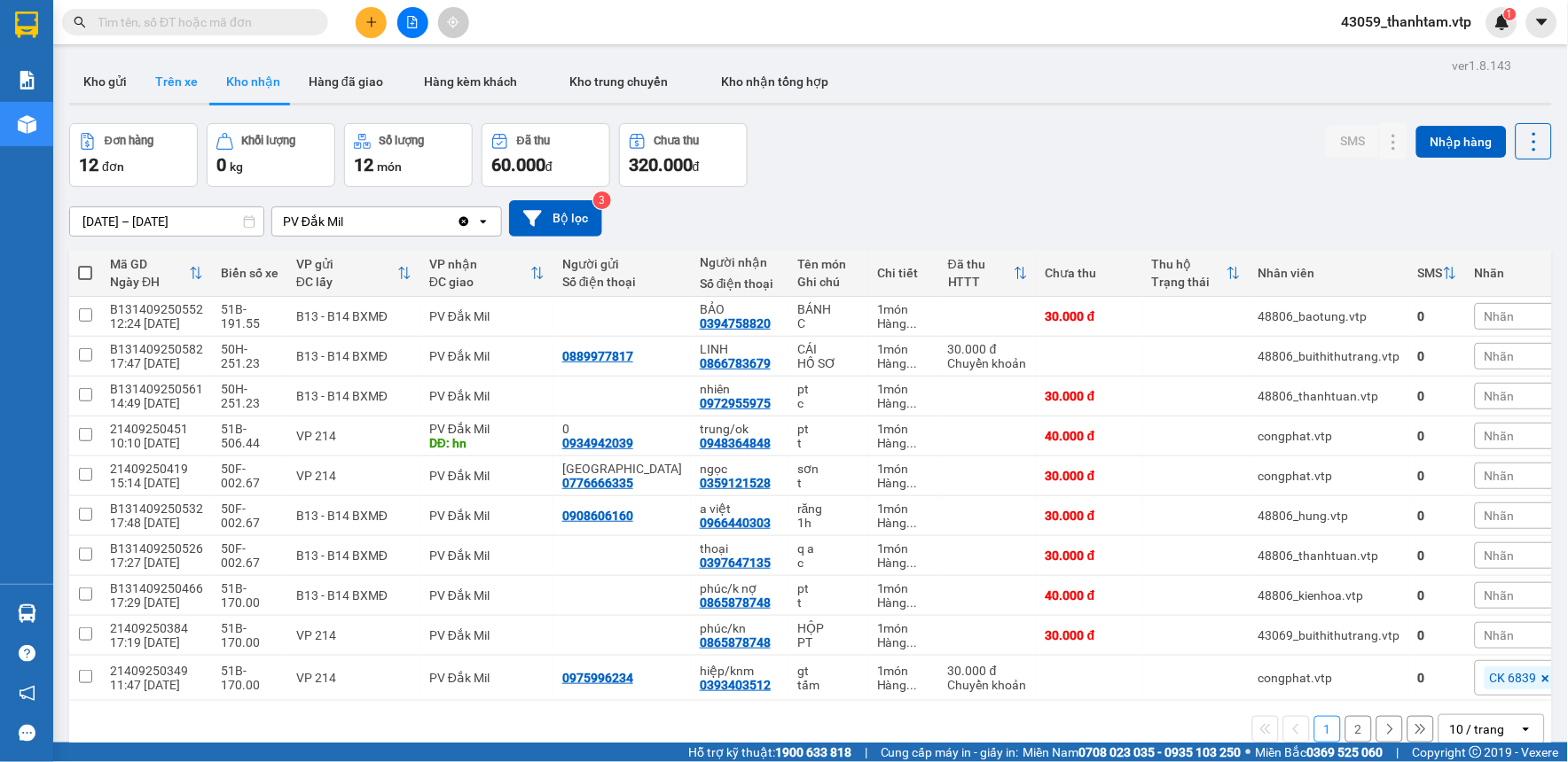
click at [160, 81] on button "Trên xe" at bounding box center [176, 82] width 71 height 42
type input "[DATE] – [DATE]"
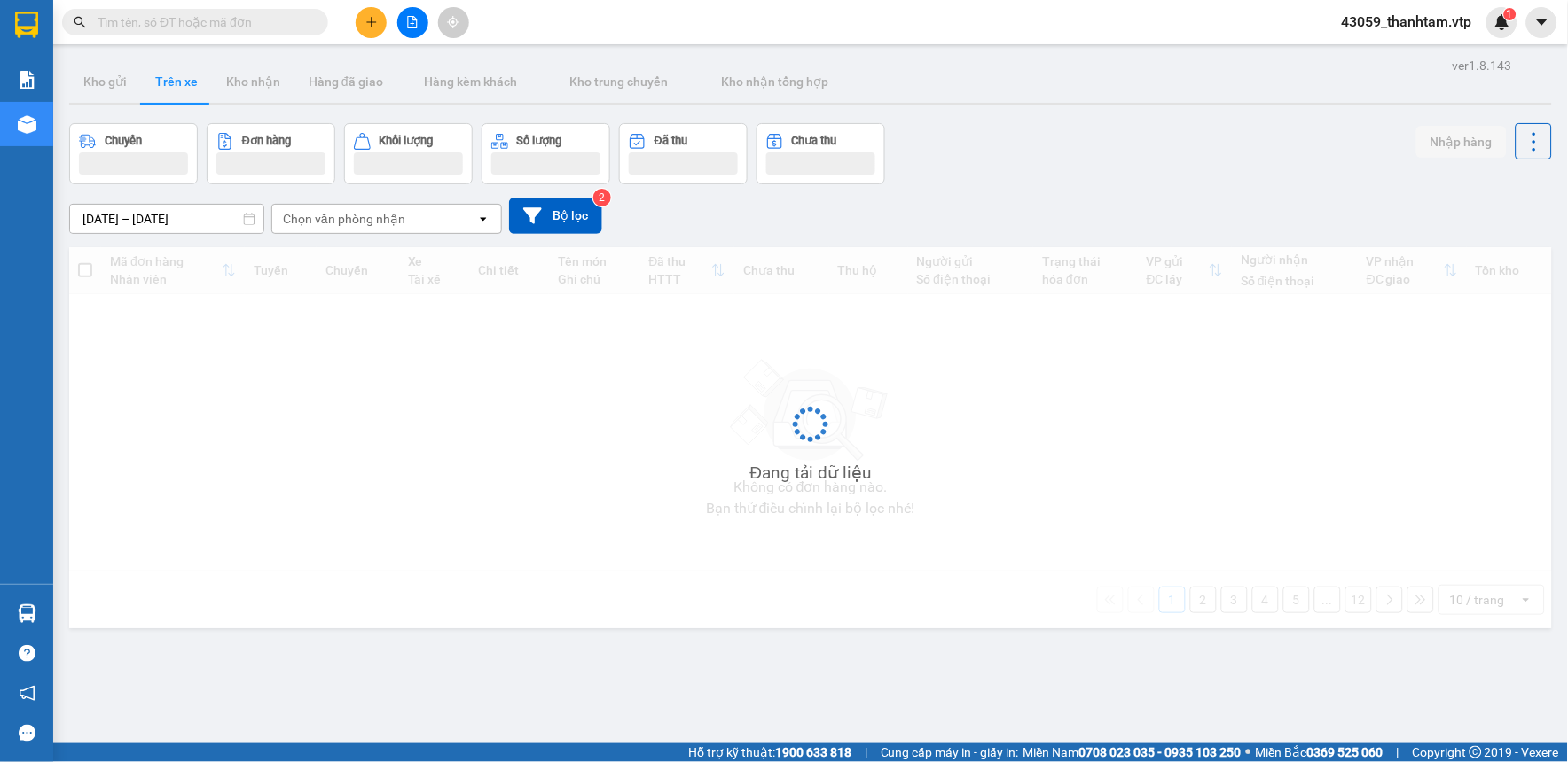
click at [331, 218] on div "Chọn văn phòng nhận" at bounding box center [343, 218] width 122 height 17
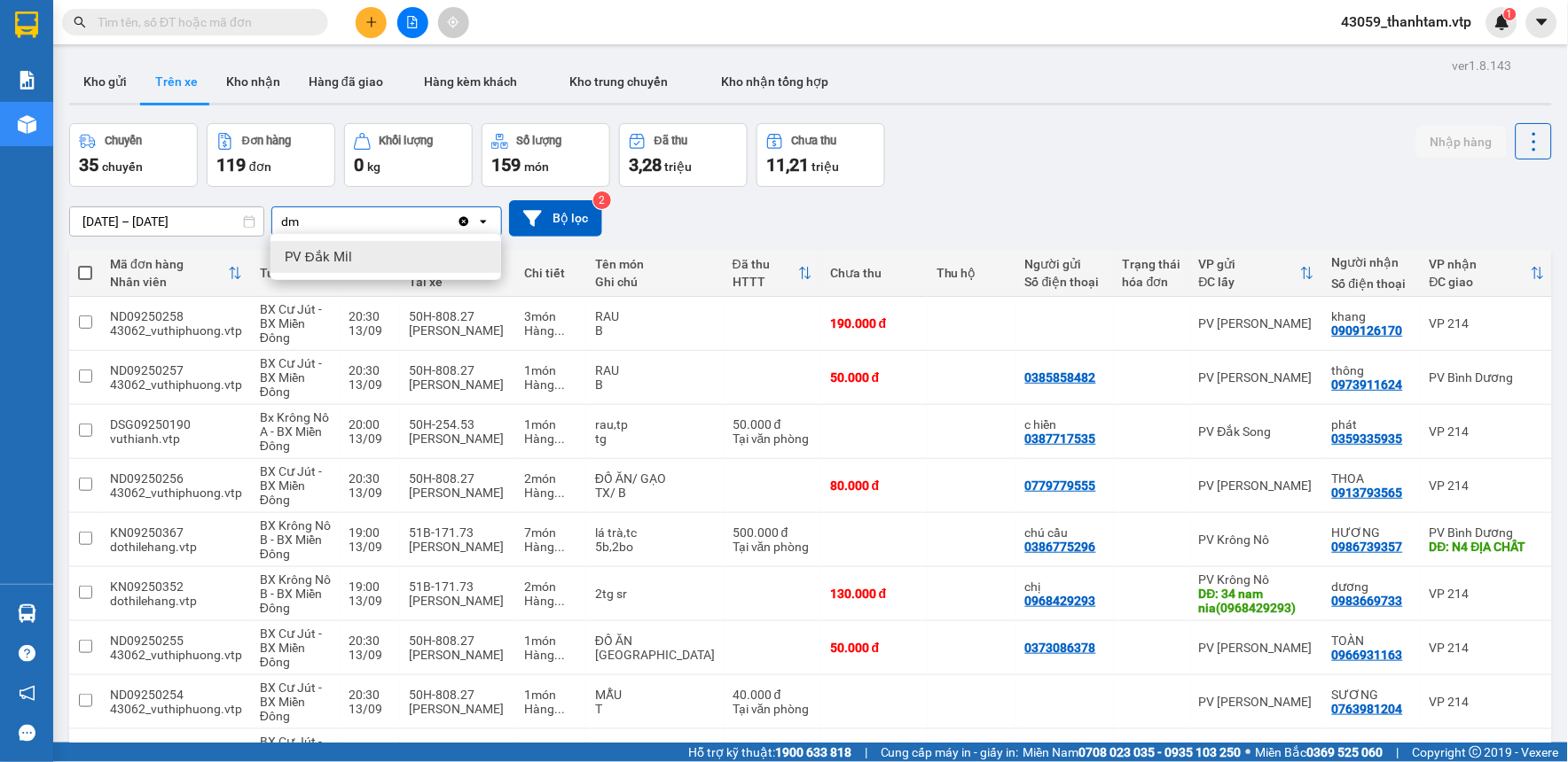
type input "dm"
click at [337, 247] on div "PV Đắk Mil" at bounding box center [385, 257] width 230 height 32
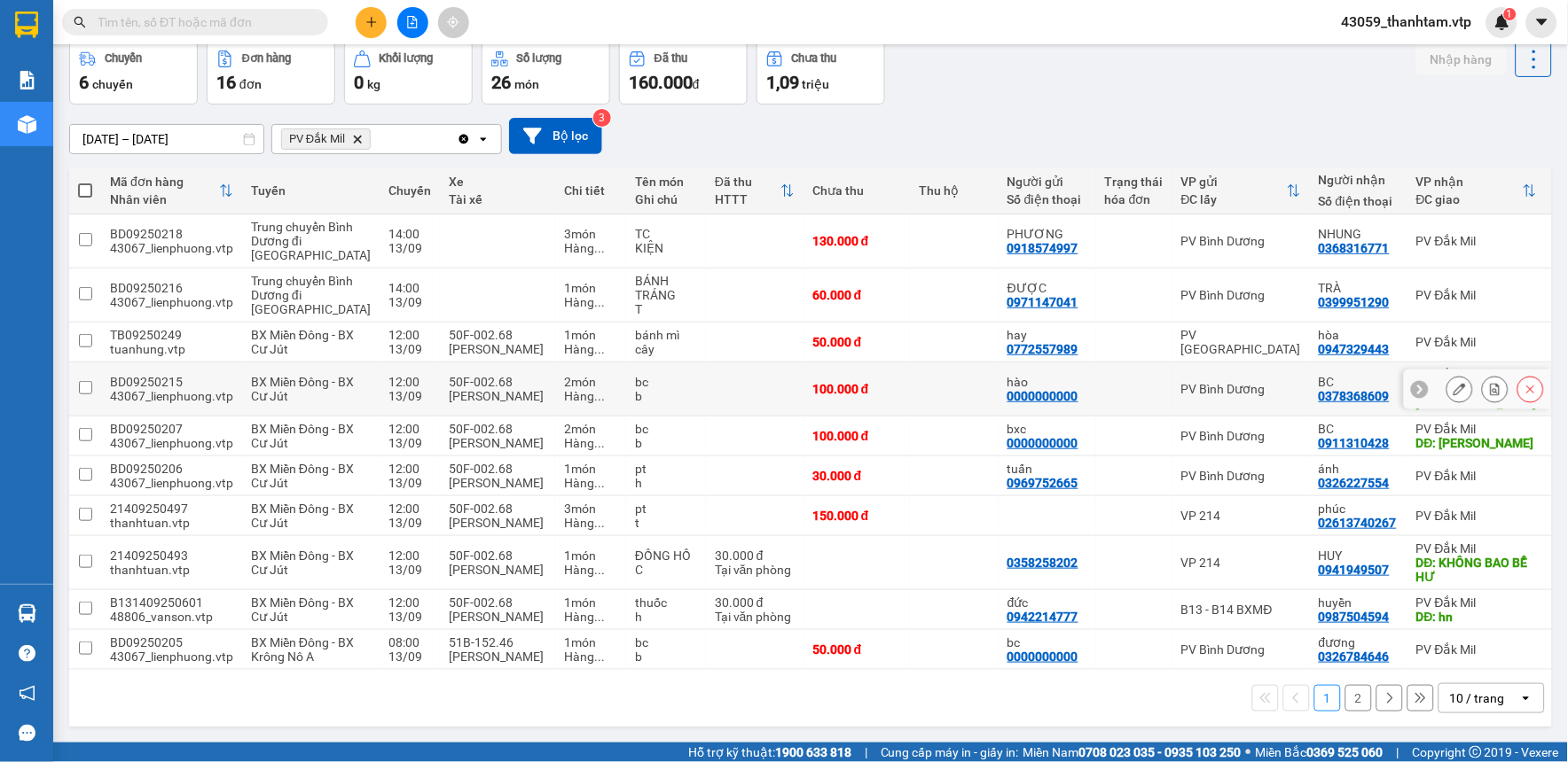
scroll to position [204, 0]
click at [1474, 692] on div "10 / trang" at bounding box center [1477, 698] width 55 height 17
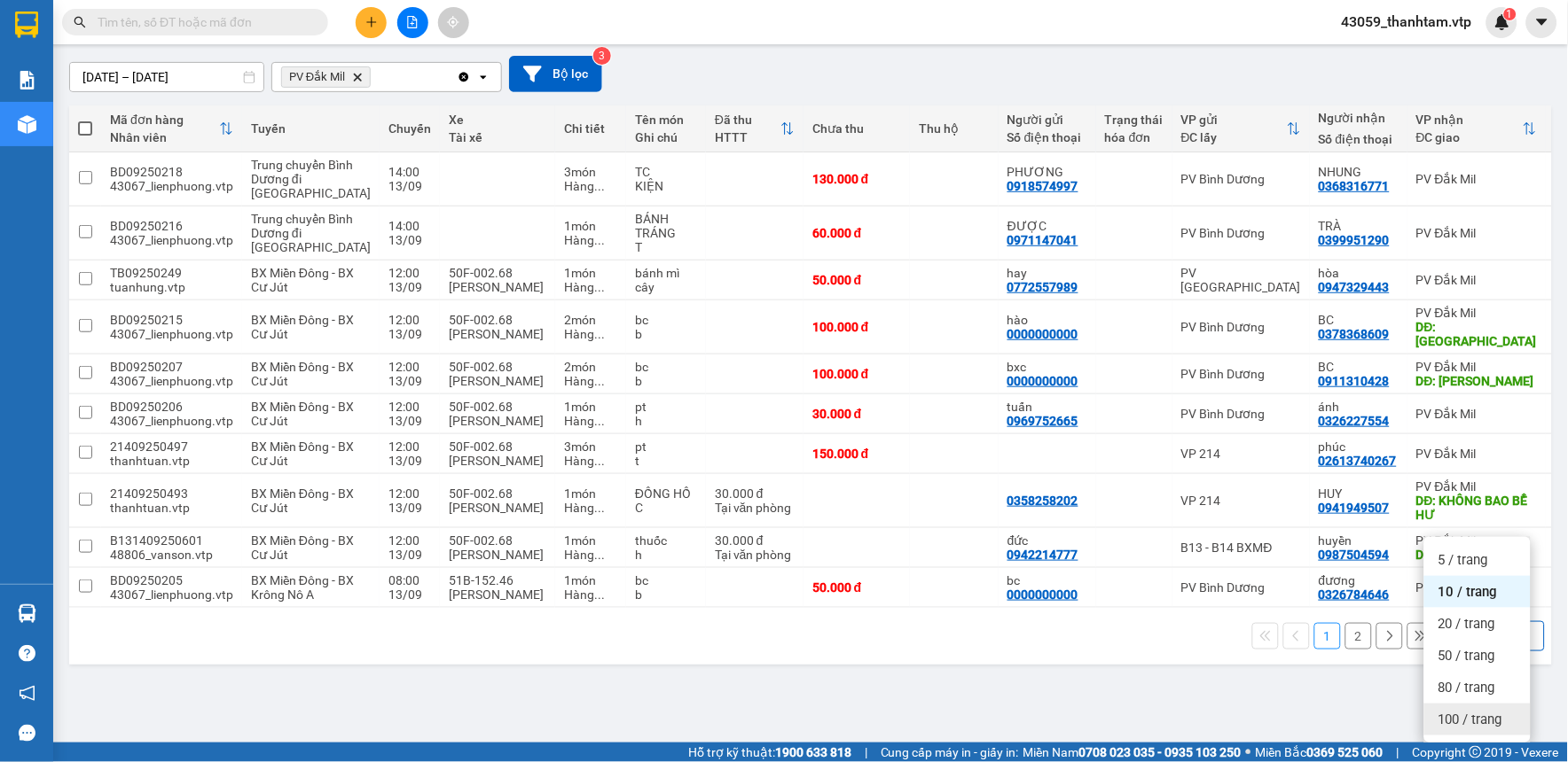
click at [1473, 711] on span "100 / trang" at bounding box center [1471, 719] width 64 height 17
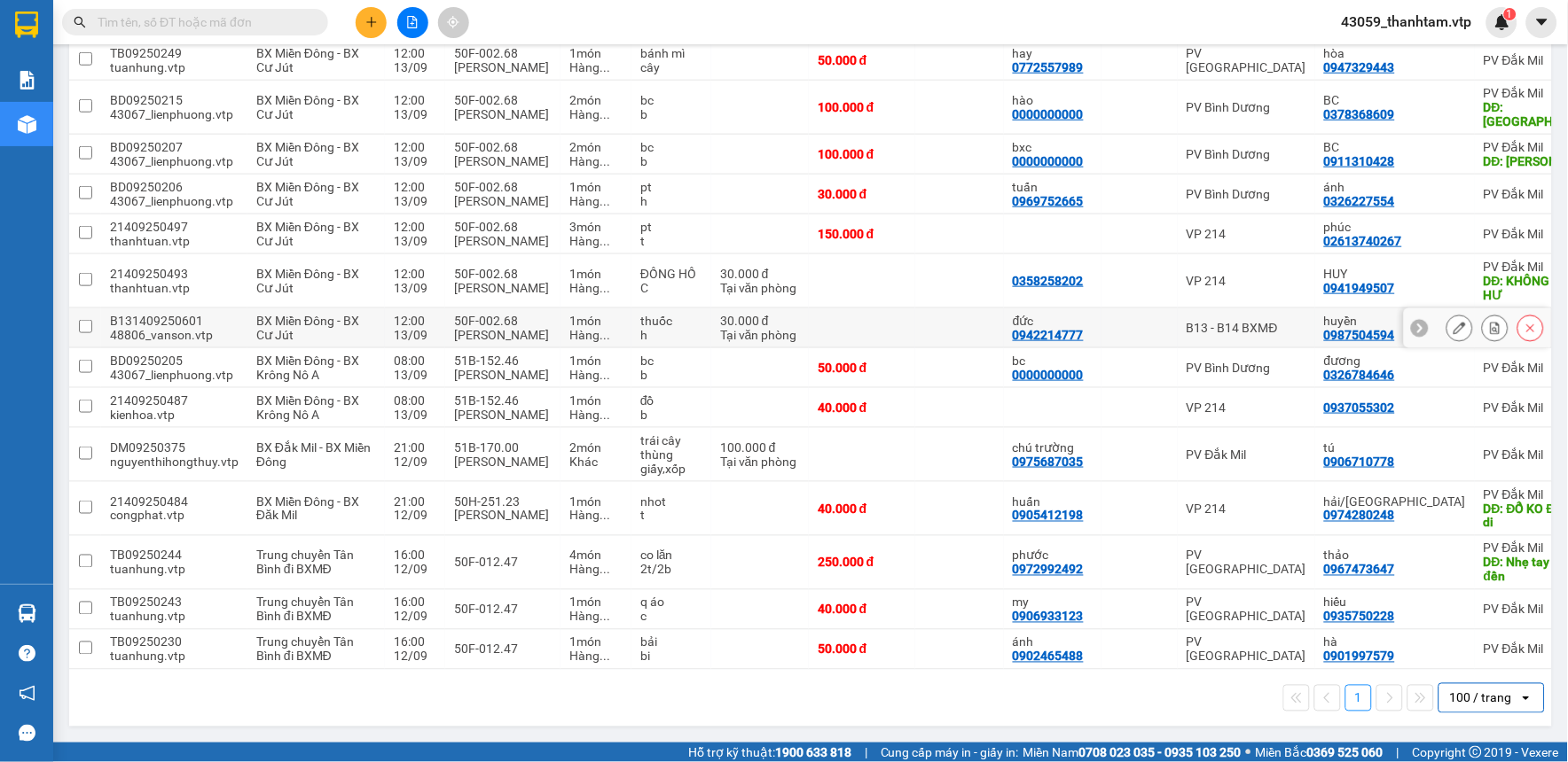
scroll to position [571, 0]
click at [81, 602] on input "checkbox" at bounding box center [85, 608] width 13 height 13
checkbox input "true"
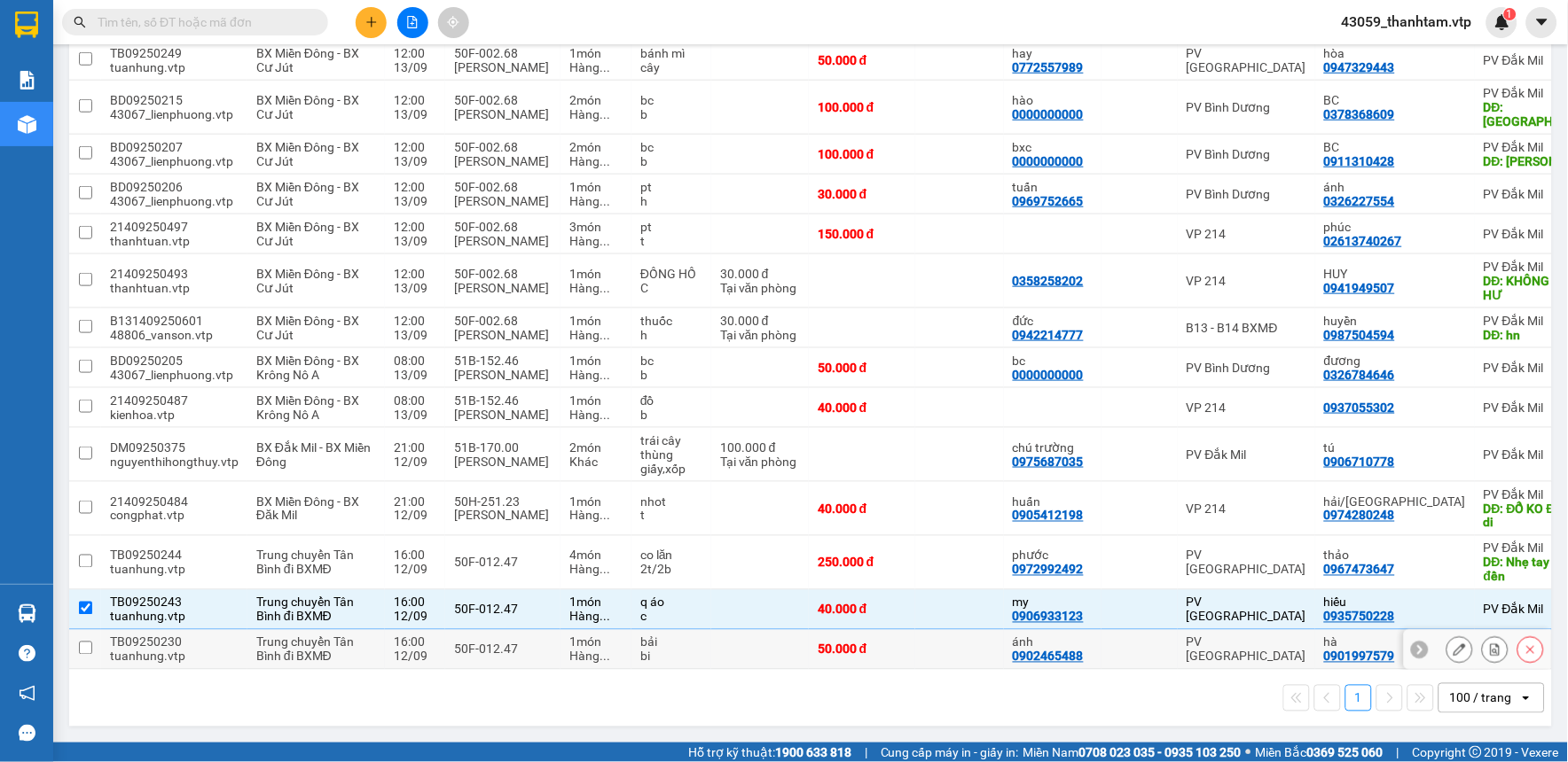
click at [80, 642] on input "checkbox" at bounding box center [85, 648] width 13 height 13
checkbox input "true"
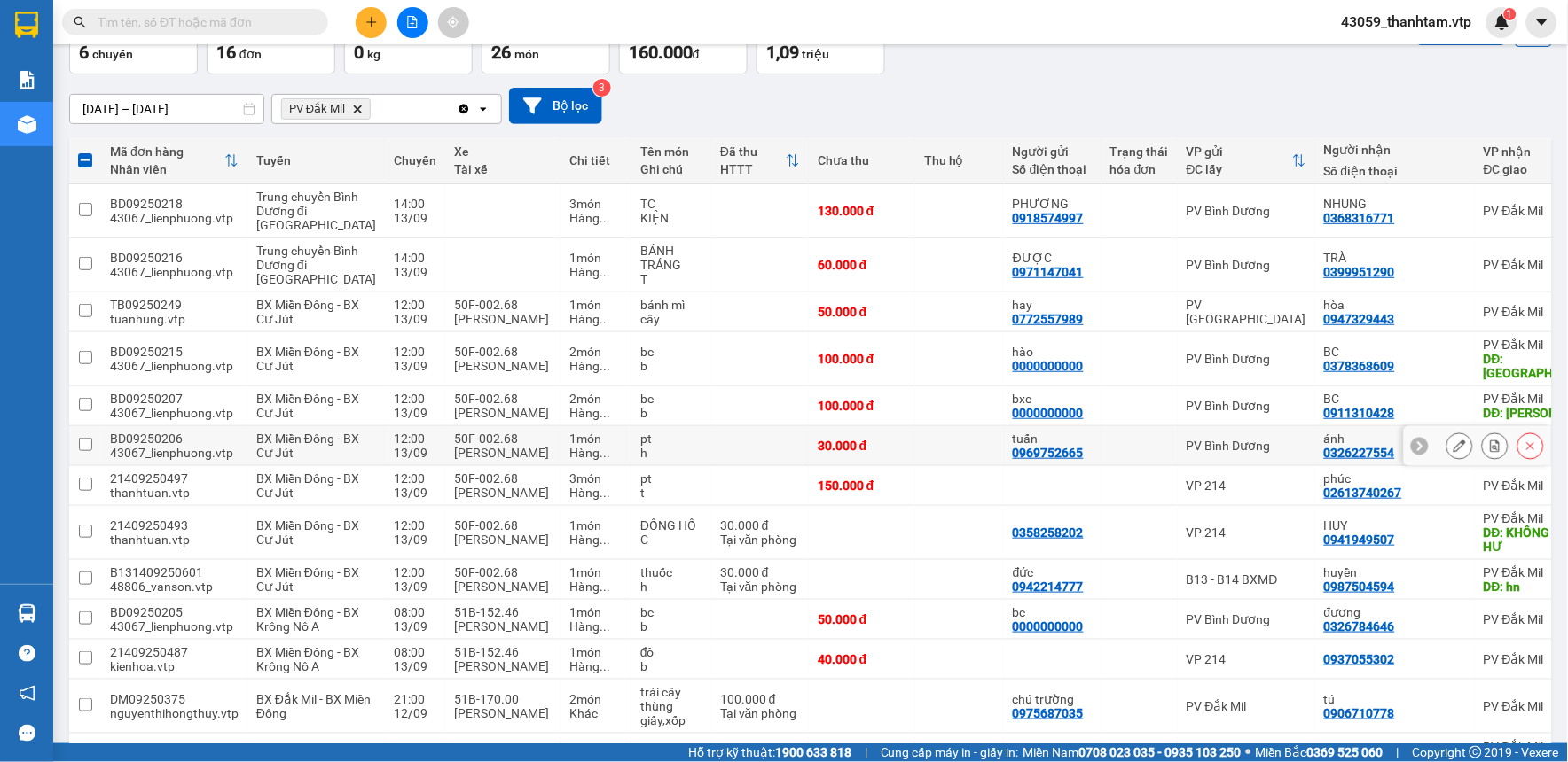
scroll to position [0, 0]
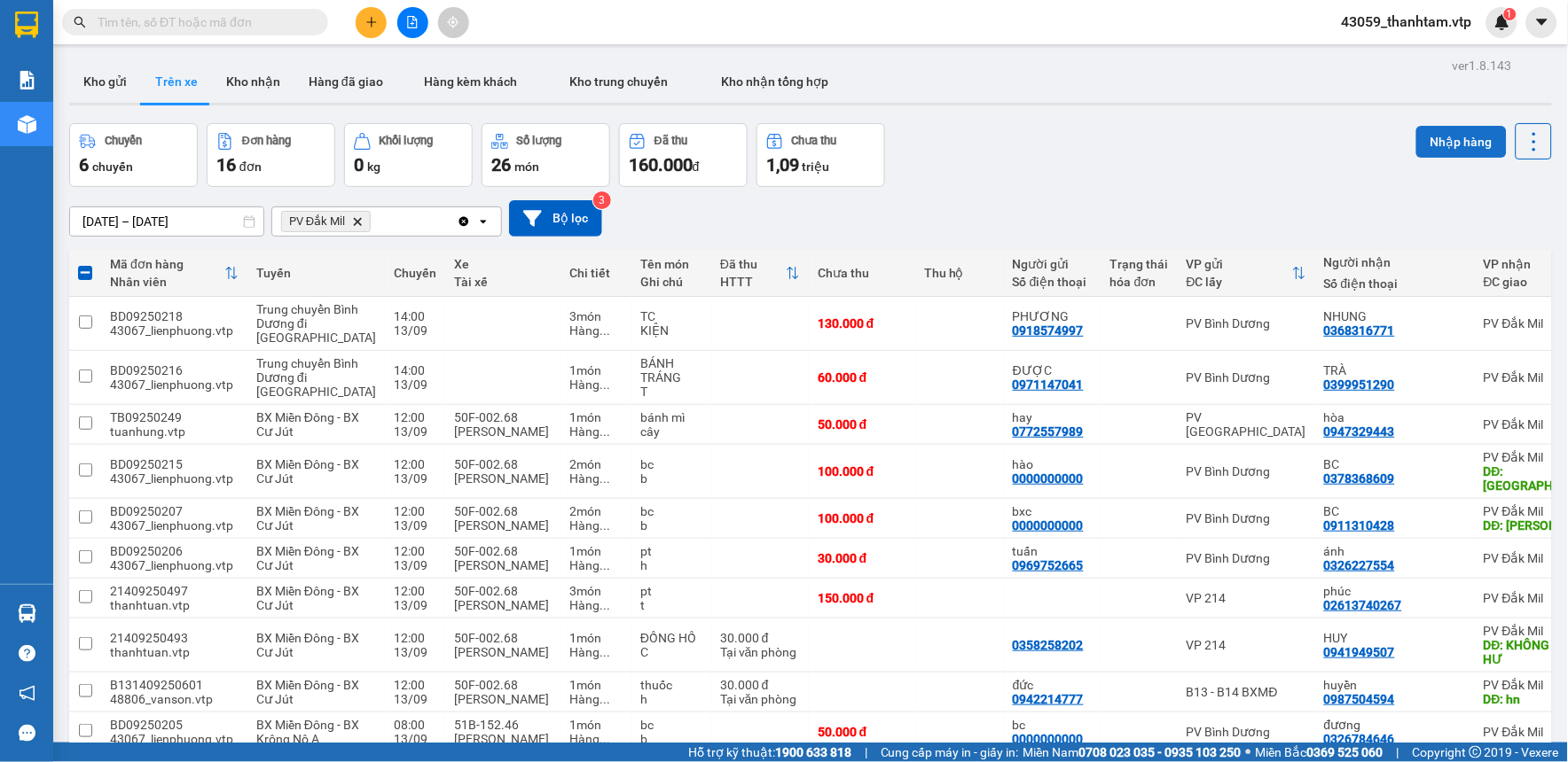
click at [1422, 129] on button "Nhập hàng" at bounding box center [1461, 141] width 91 height 32
click at [257, 75] on button "Kho nhận" at bounding box center [253, 82] width 83 height 42
type input "[DATE] – [DATE]"
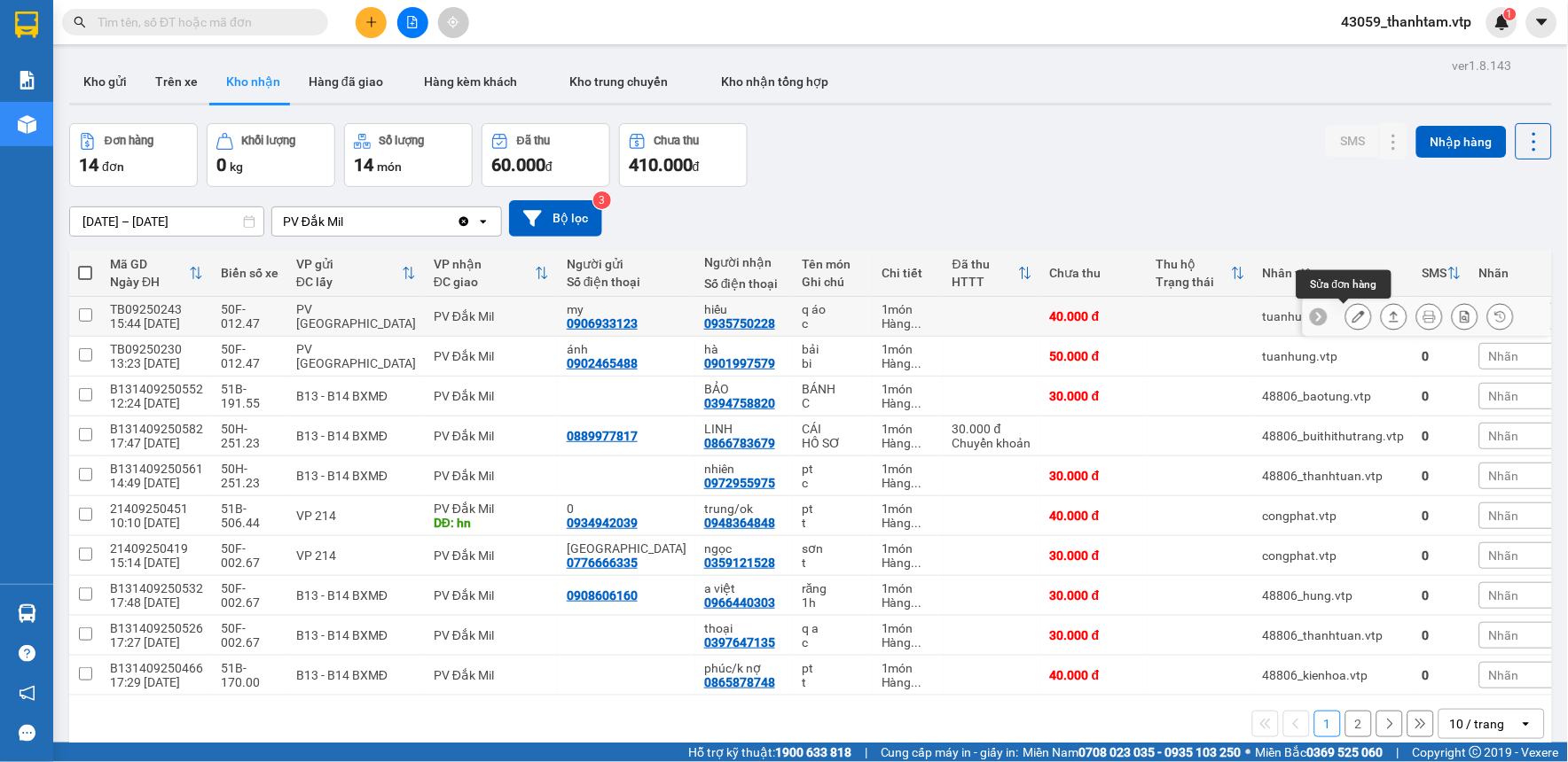
click at [1352, 314] on icon at bounding box center [1359, 316] width 13 height 13
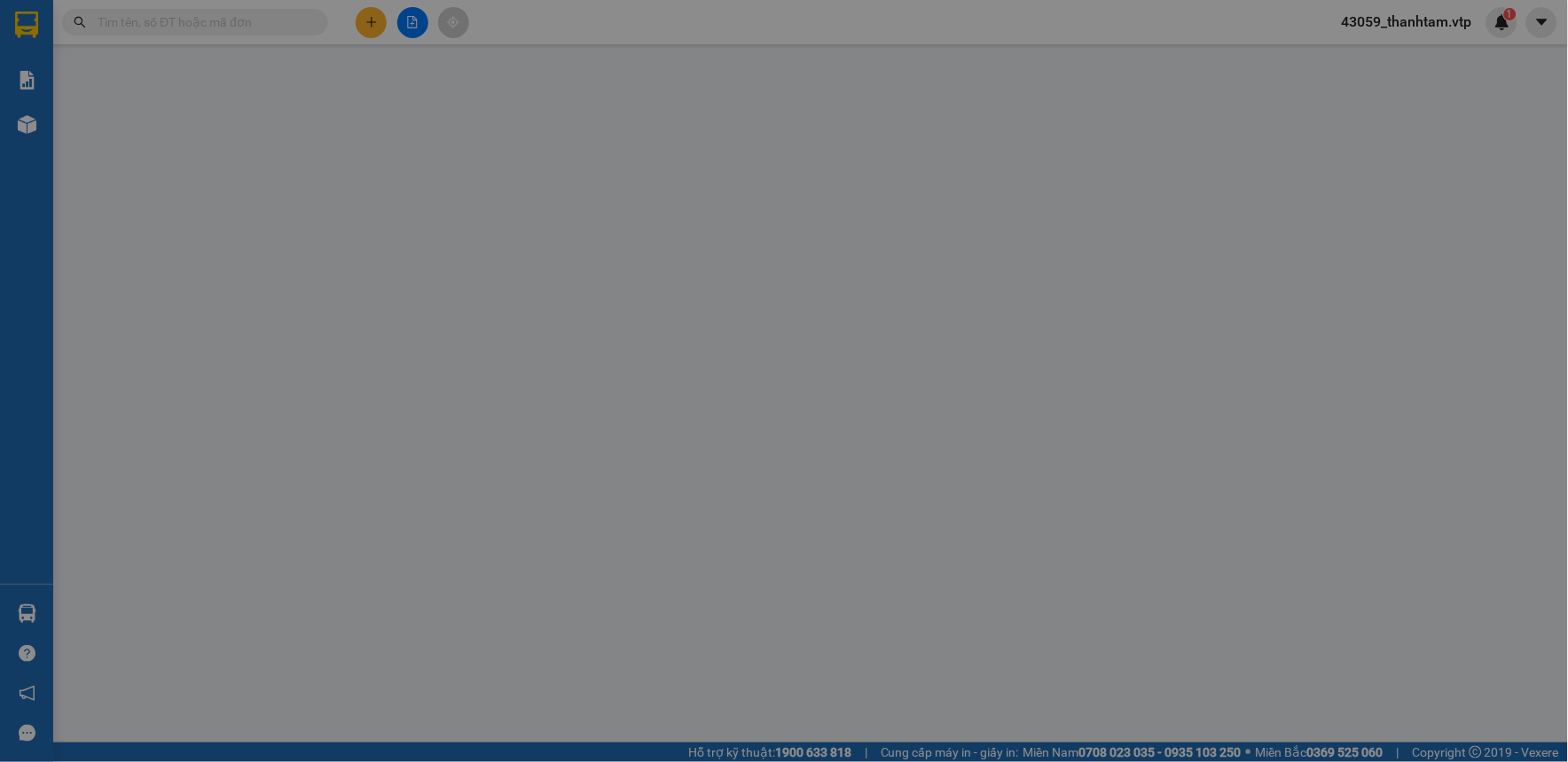
type input "0906933123"
type input "my"
type input "0935750228"
type input "hiếu"
type input "40.000"
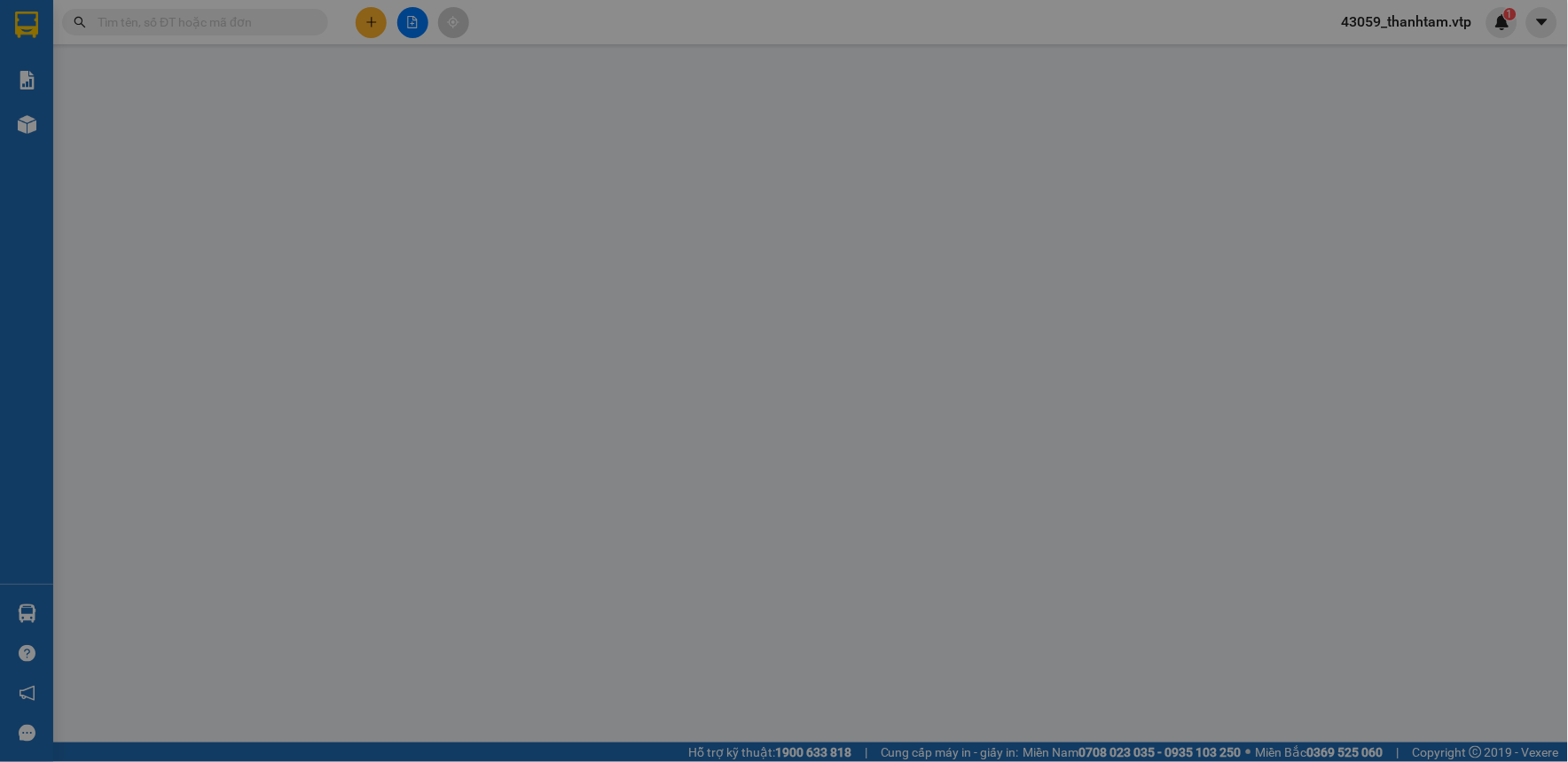
type input "40.000"
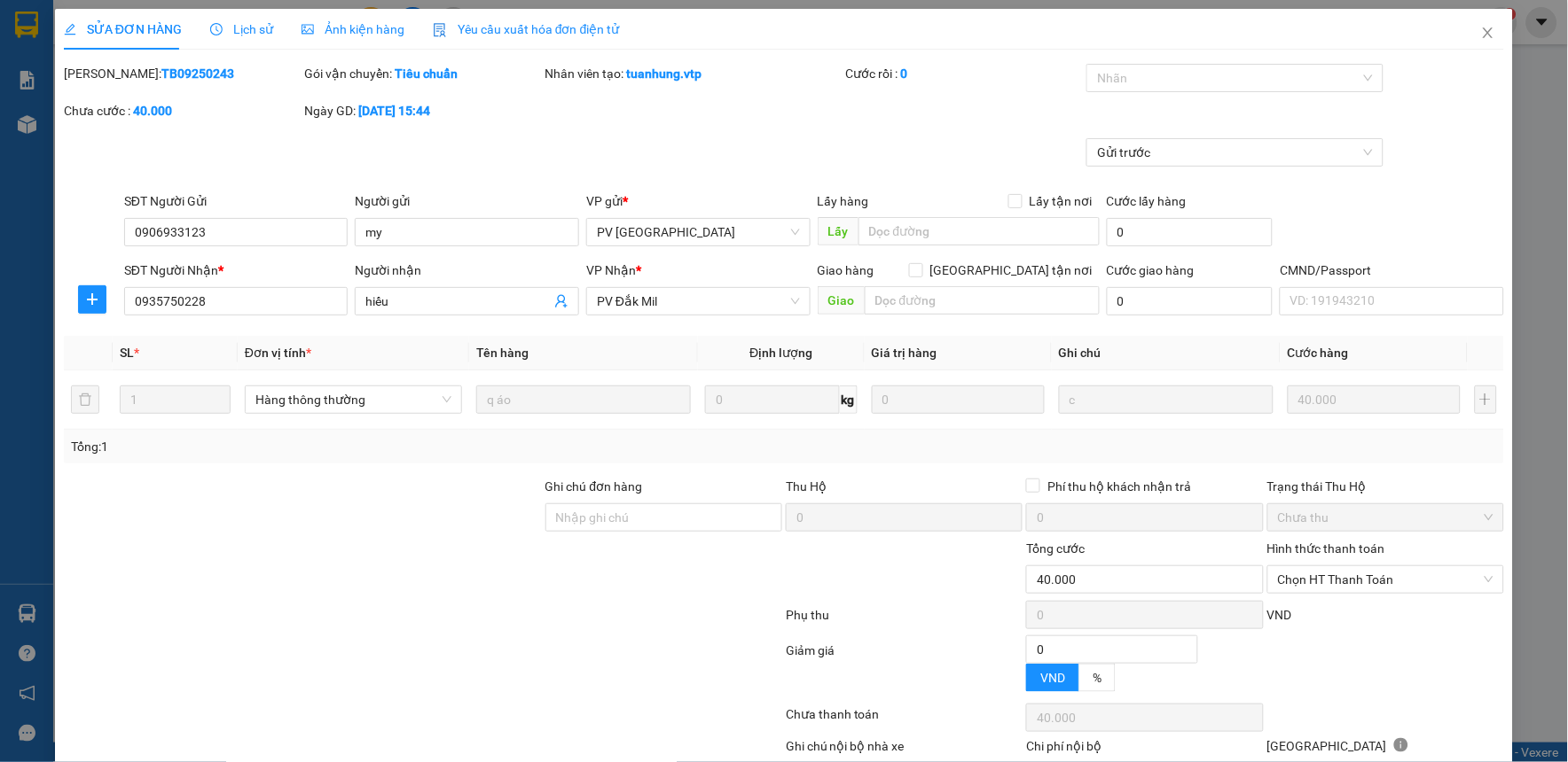
type input "2.000"
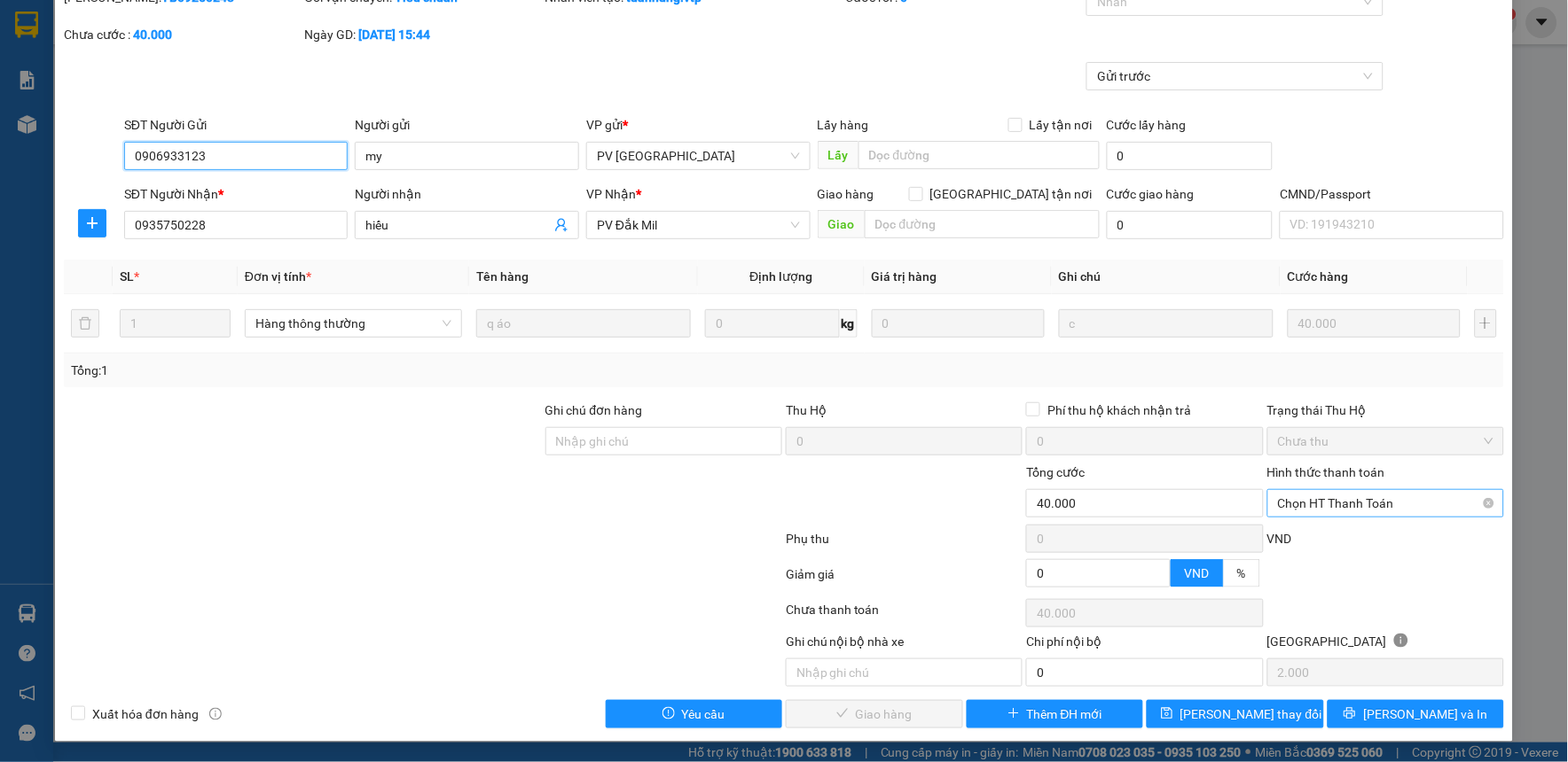
scroll to position [77, 0]
click at [1309, 486] on div "Hình thức thanh toán" at bounding box center [1385, 475] width 237 height 27
click at [1315, 500] on span "Chọn HT Thanh Toán" at bounding box center [1385, 502] width 216 height 27
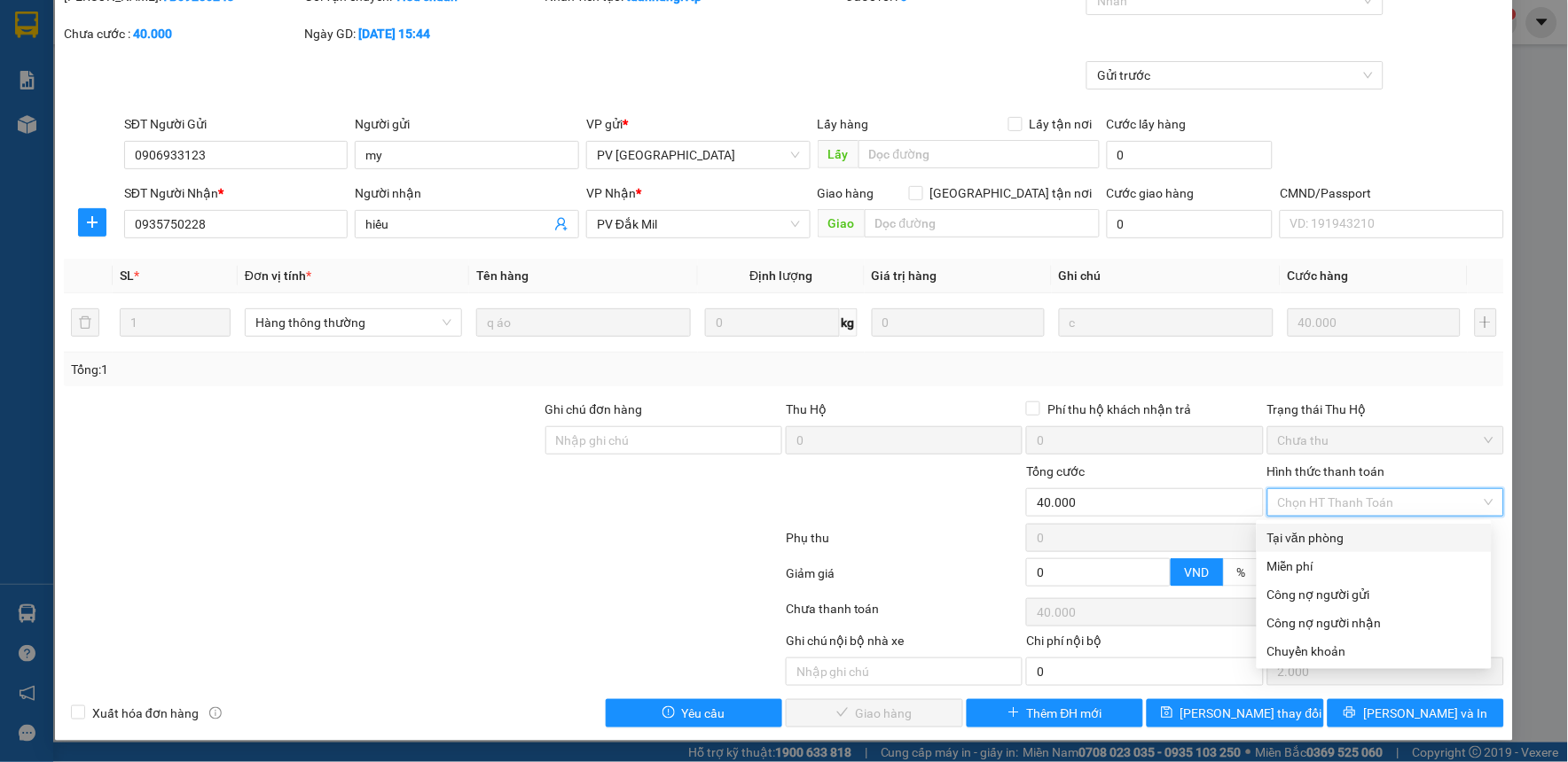
click at [1317, 541] on div "Tại văn phòng" at bounding box center [1373, 537] width 214 height 19
type input "0"
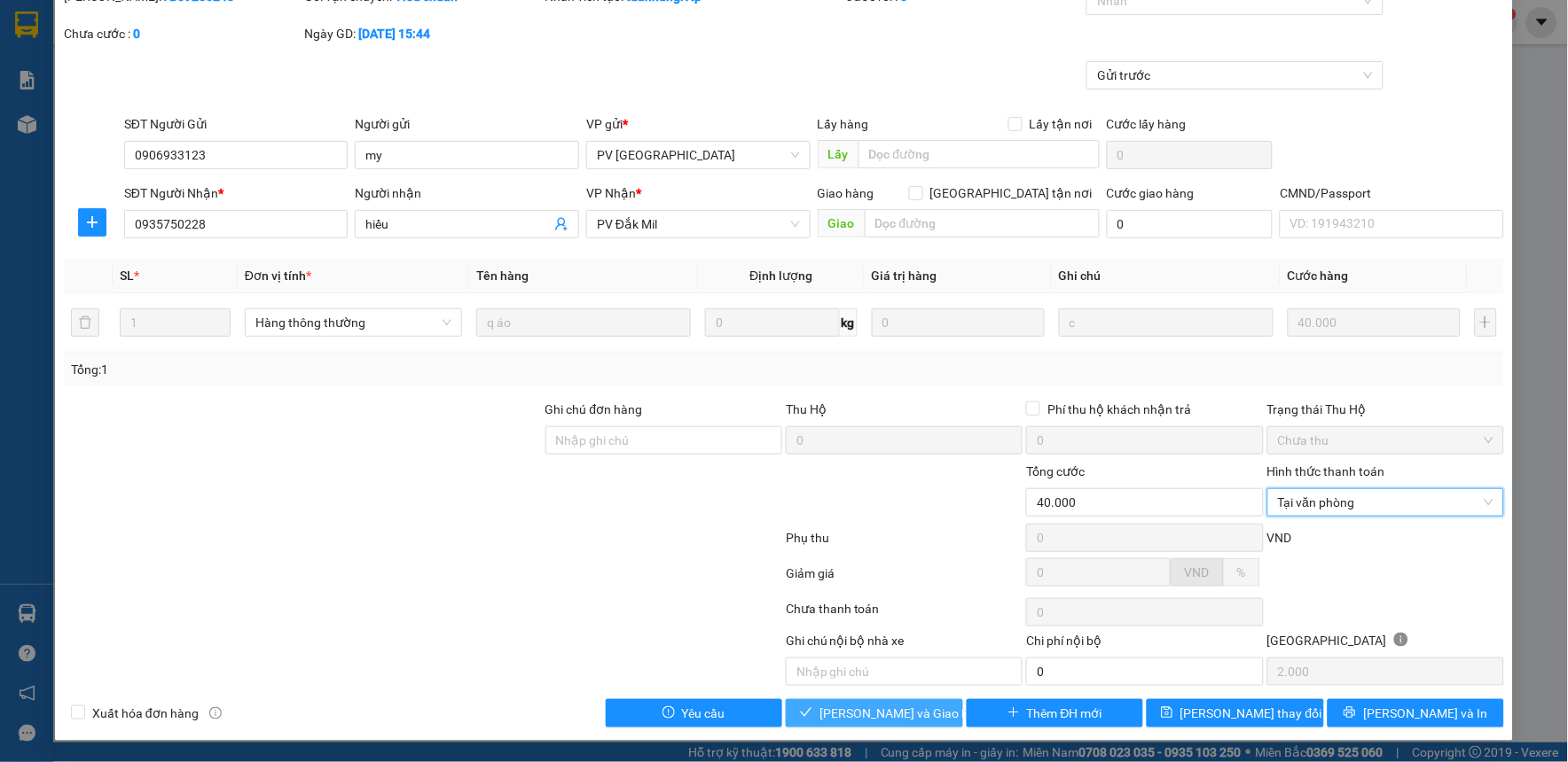
click at [907, 716] on span "[PERSON_NAME] và Giao hàng" at bounding box center [905, 712] width 171 height 19
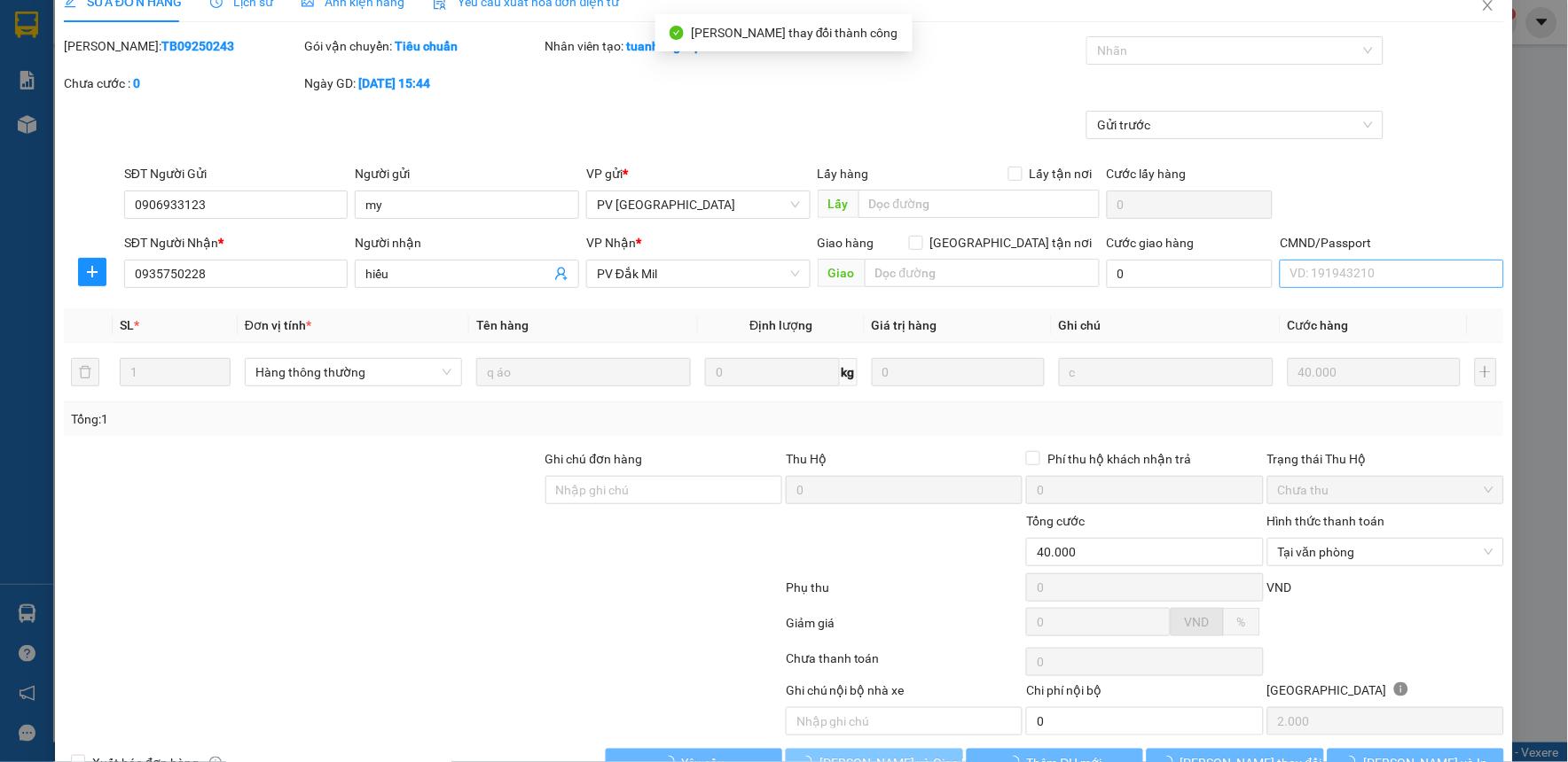
scroll to position [0, 0]
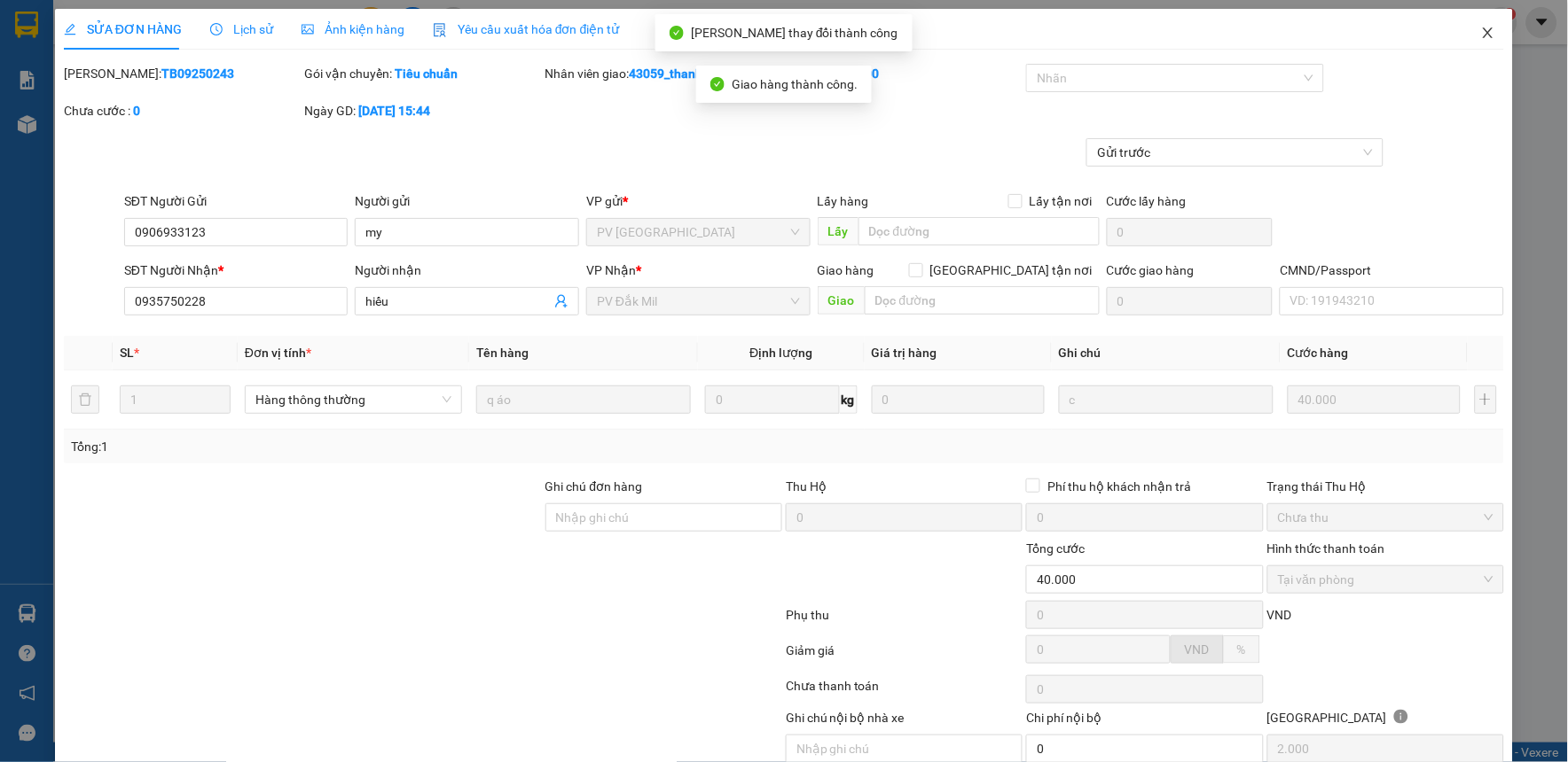
click at [1483, 38] on span "Close" at bounding box center [1488, 34] width 50 height 50
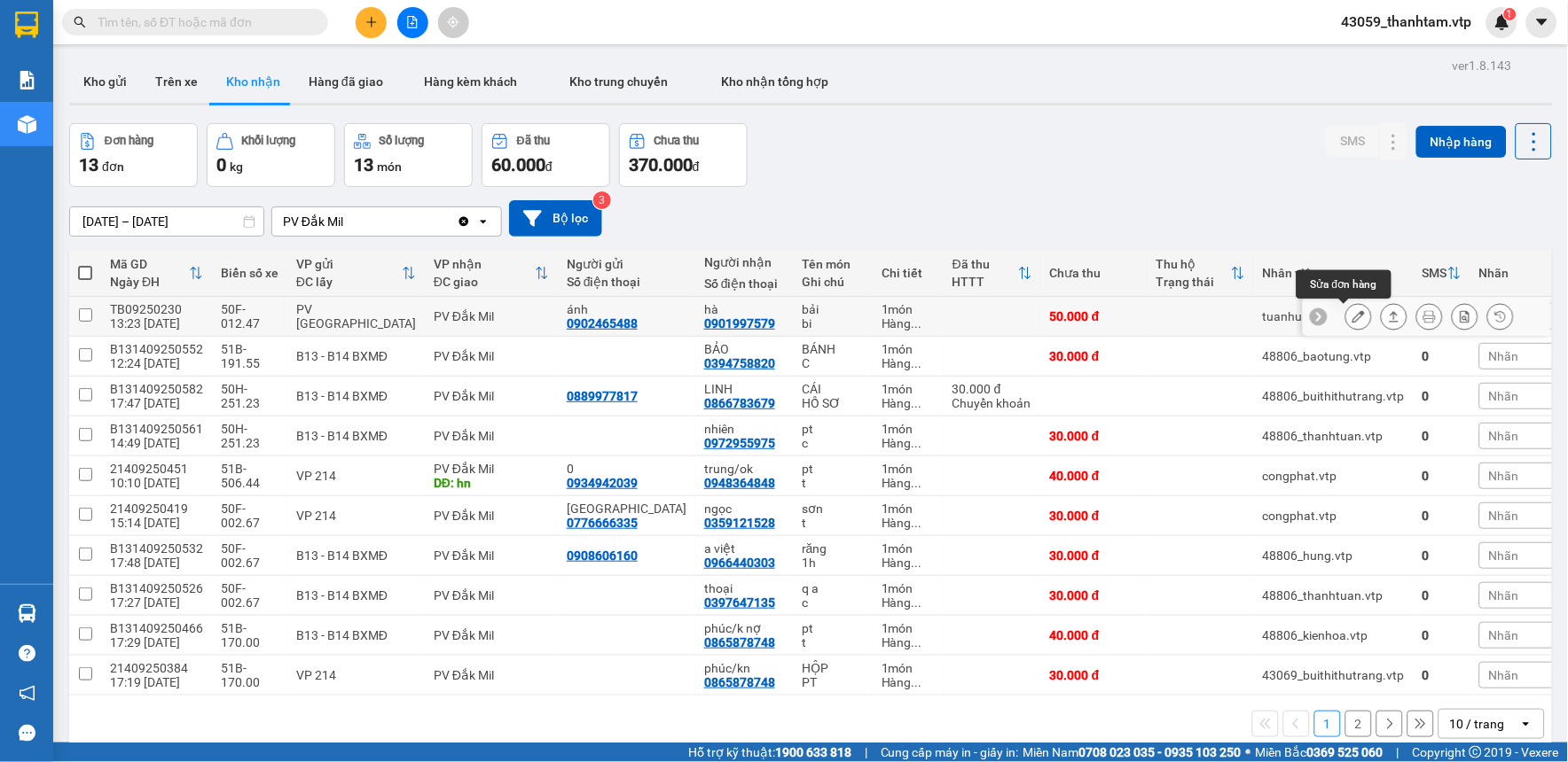
click at [1353, 315] on button at bounding box center [1358, 317] width 25 height 31
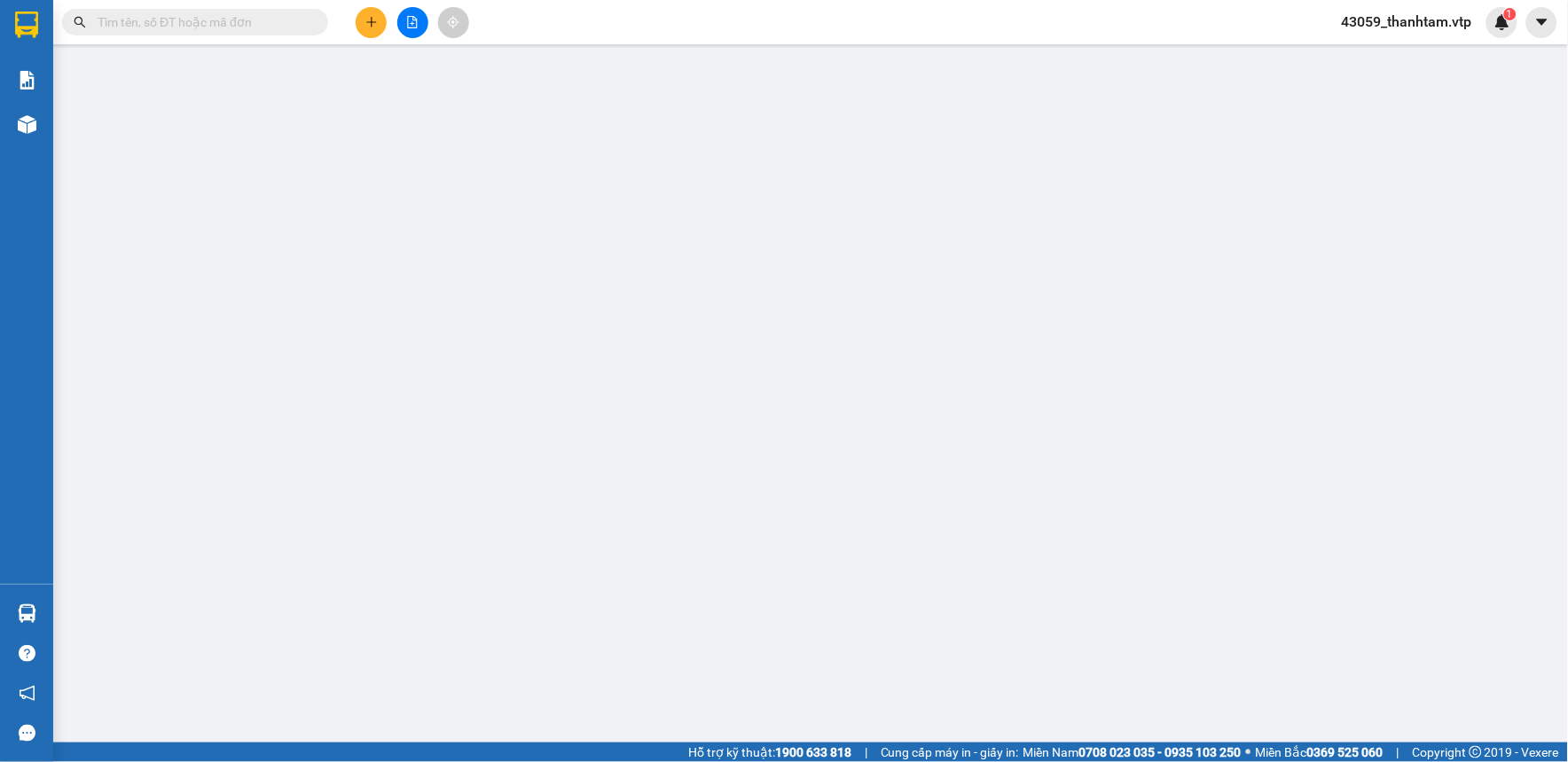
type input "2.500"
type input "0902465488"
type input "ánh"
type input "0901997579"
type input "hà"
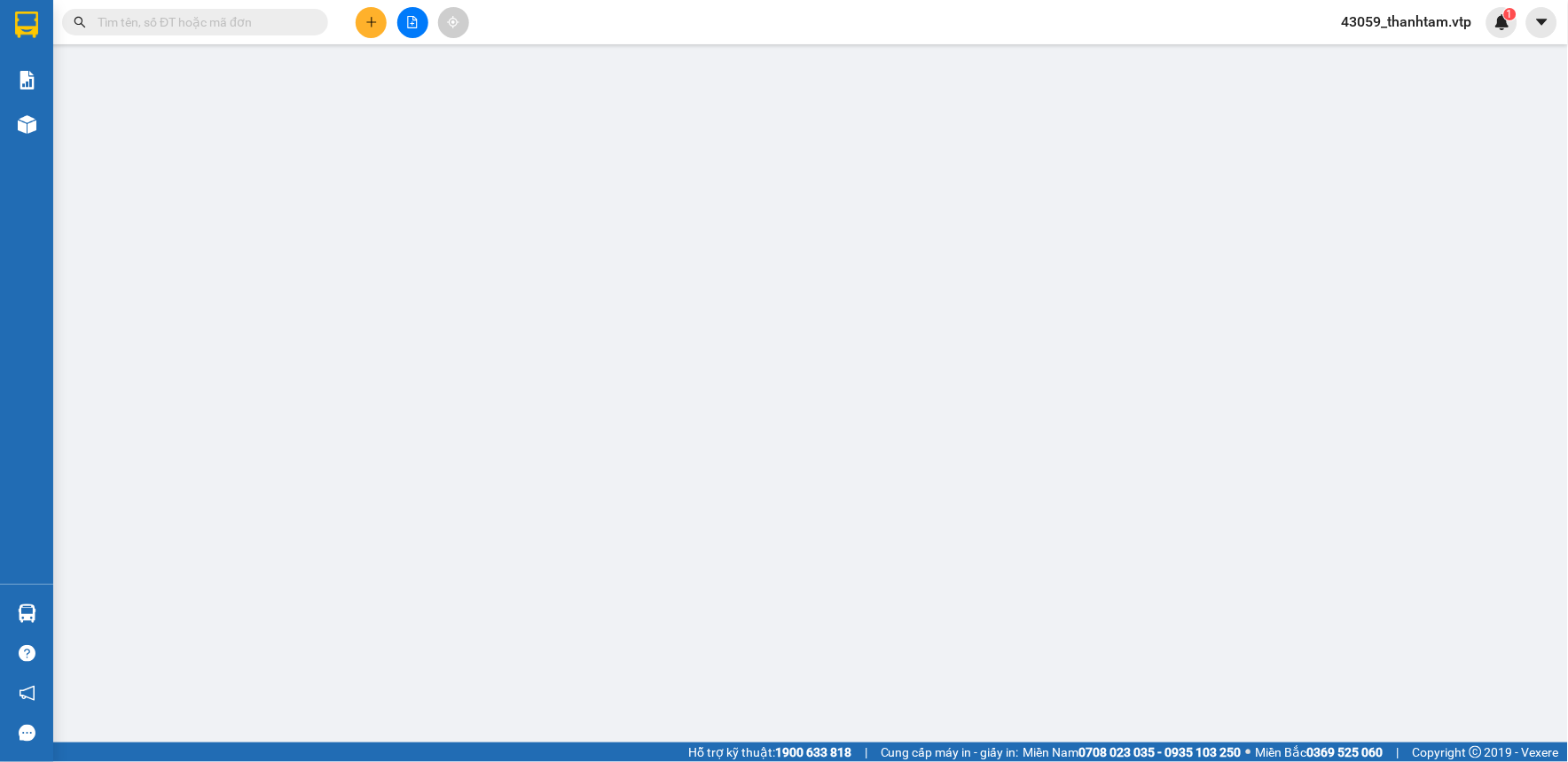
type input "50.000"
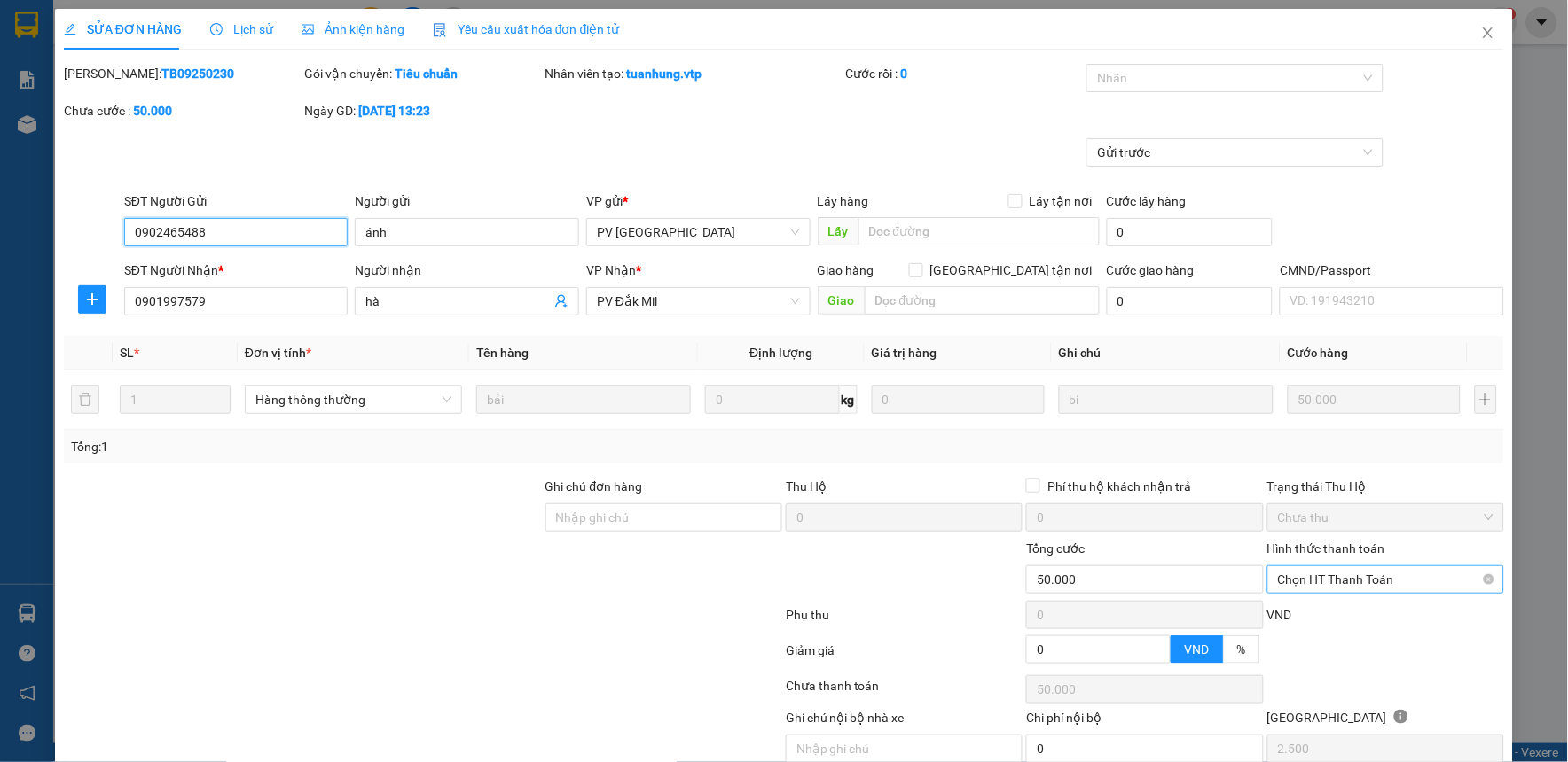
click at [1332, 578] on span "Chọn HT Thanh Toán" at bounding box center [1385, 580] width 216 height 27
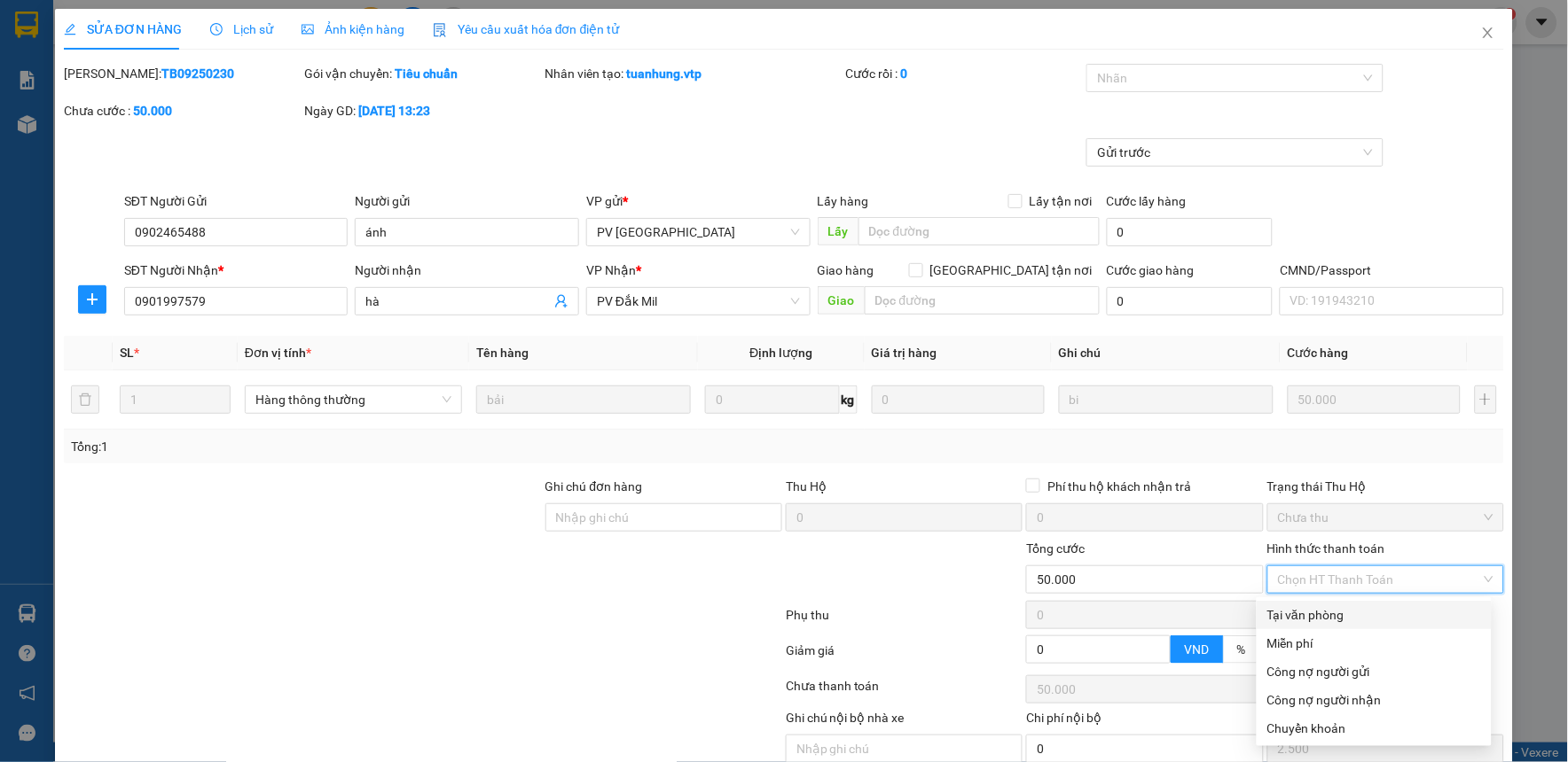
click at [1330, 614] on div "Tại văn phòng" at bounding box center [1373, 614] width 214 height 19
type input "0"
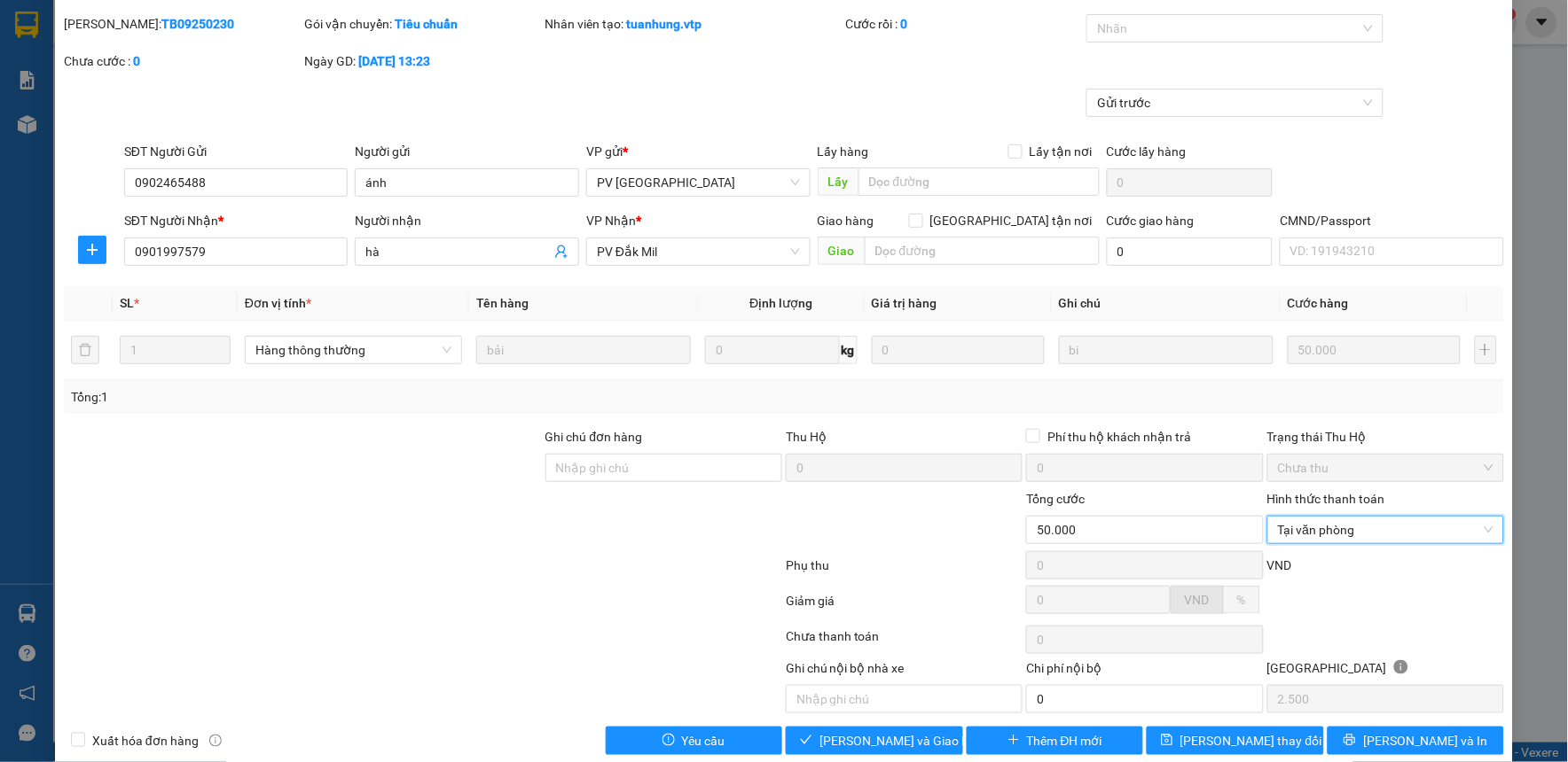
scroll to position [77, 0]
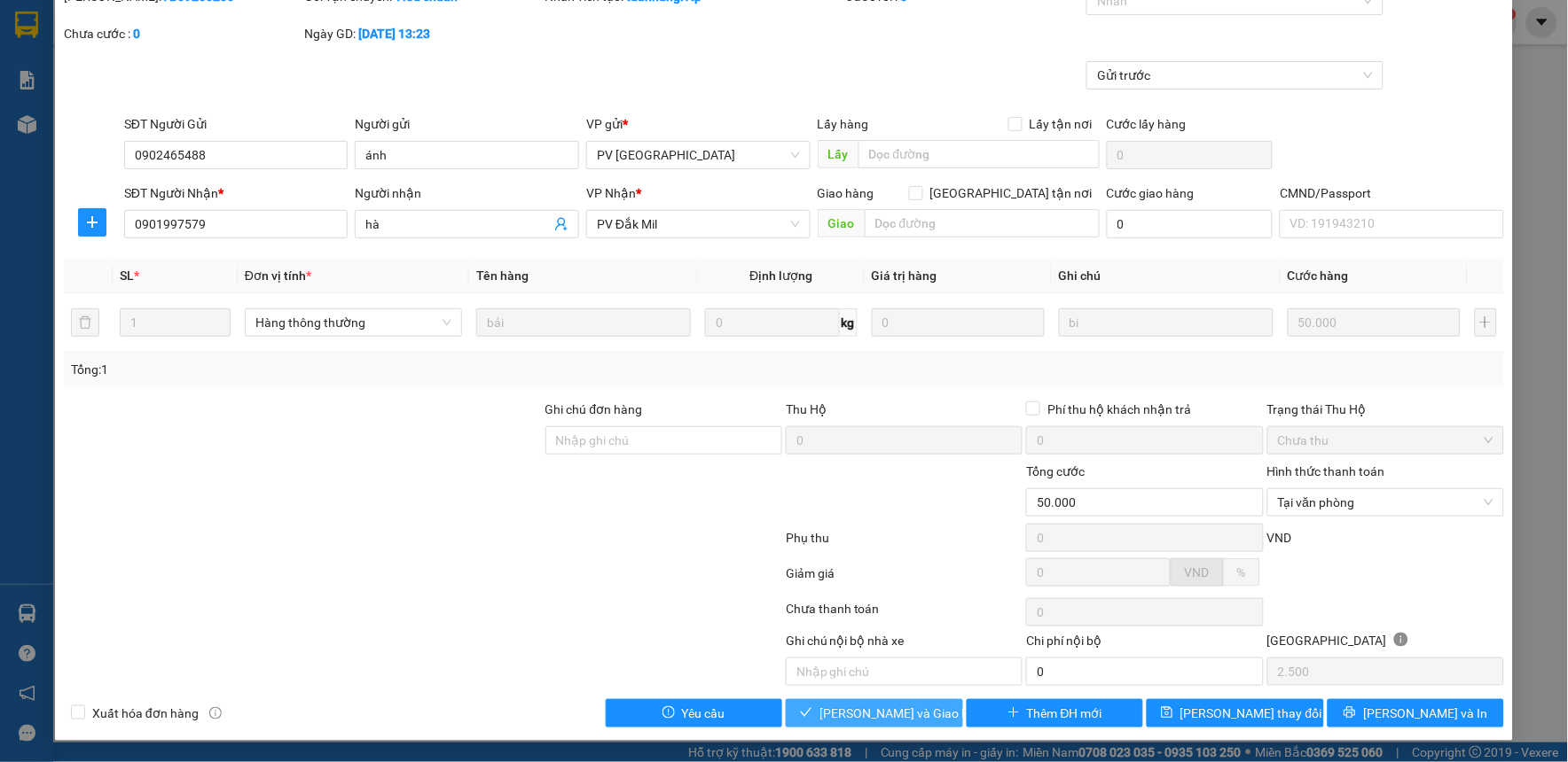
click at [895, 716] on span "[PERSON_NAME] và Giao hàng" at bounding box center [905, 712] width 171 height 19
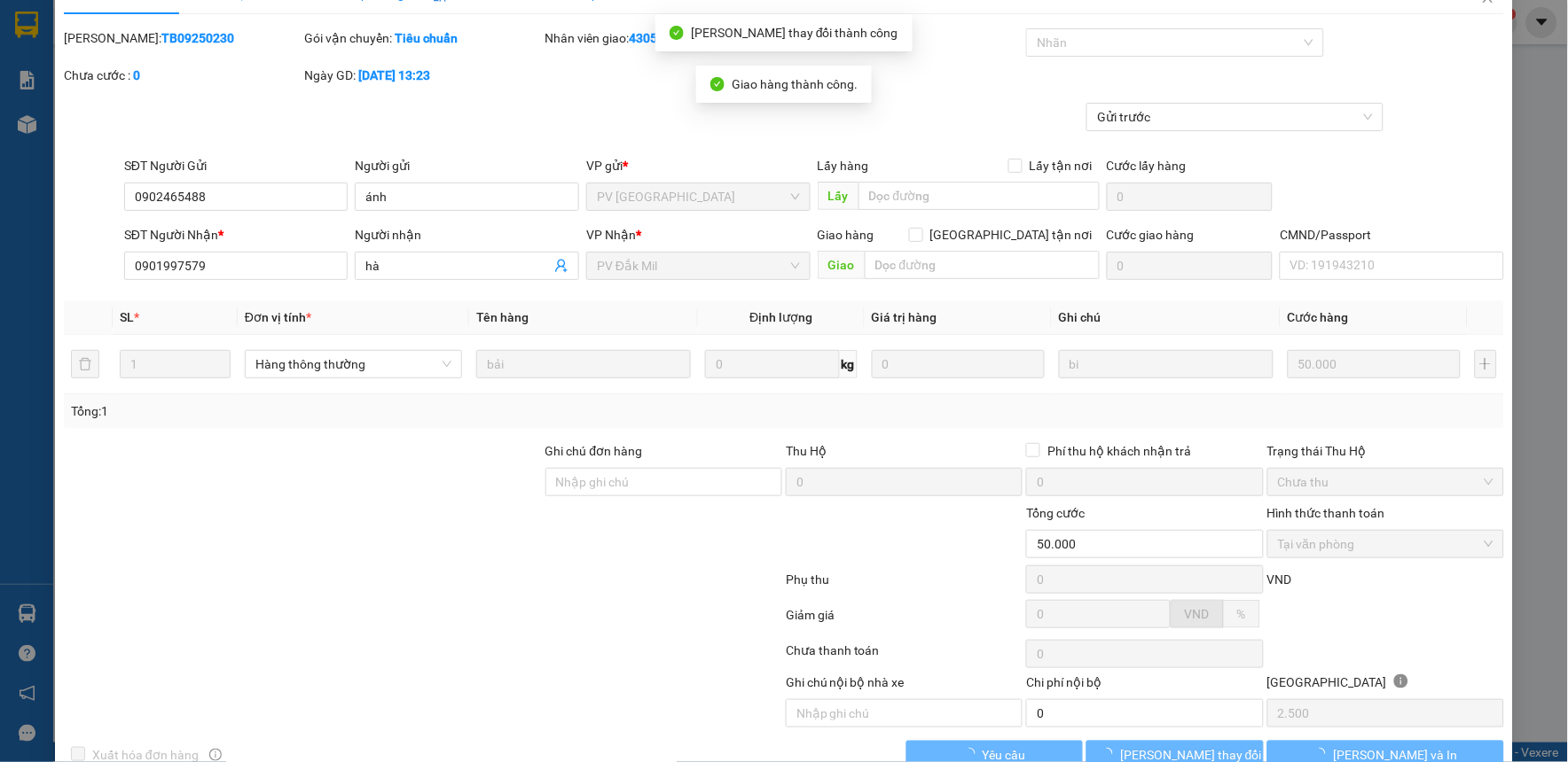
scroll to position [0, 0]
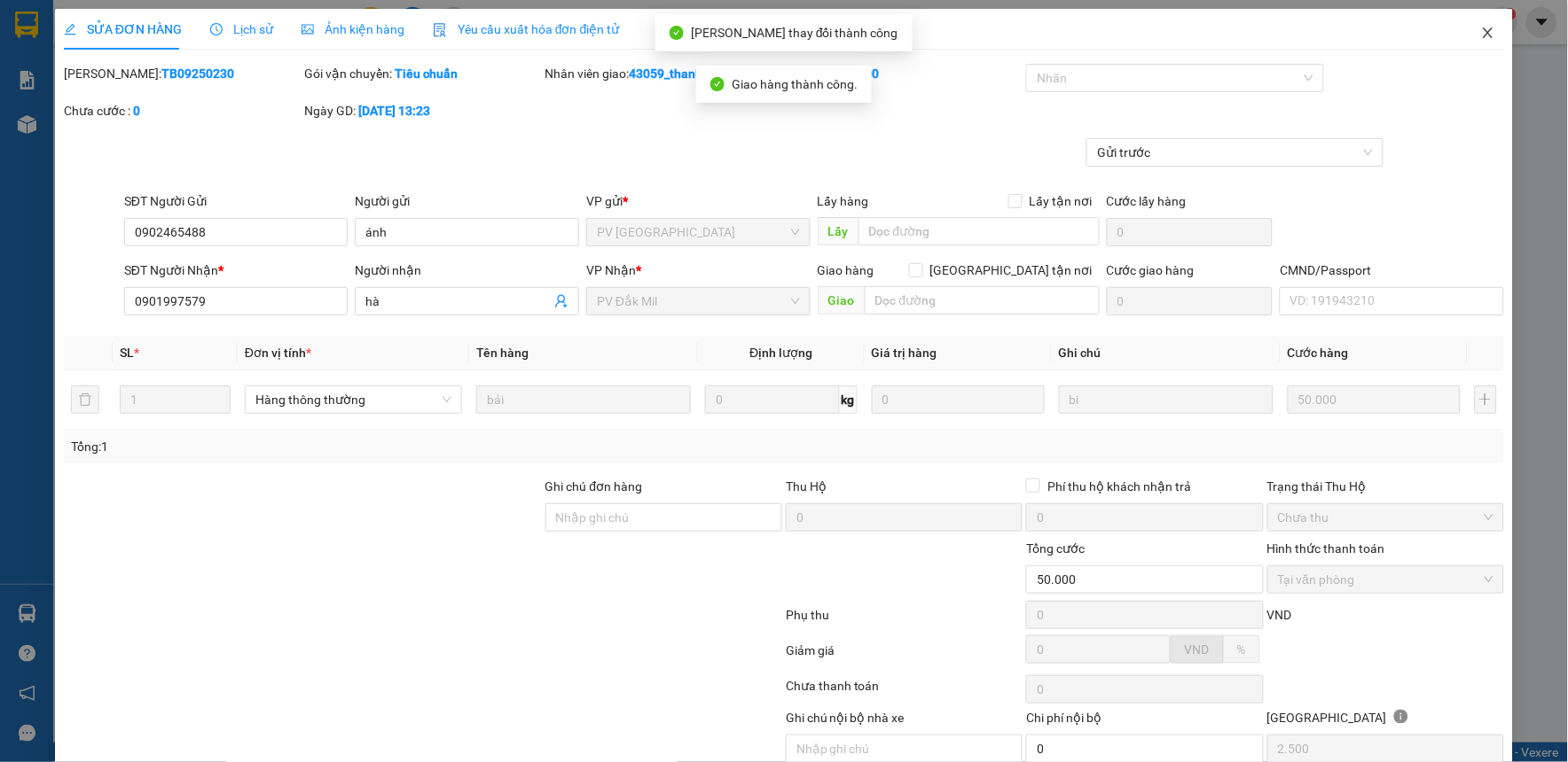
click at [1469, 41] on span "Close" at bounding box center [1488, 34] width 50 height 50
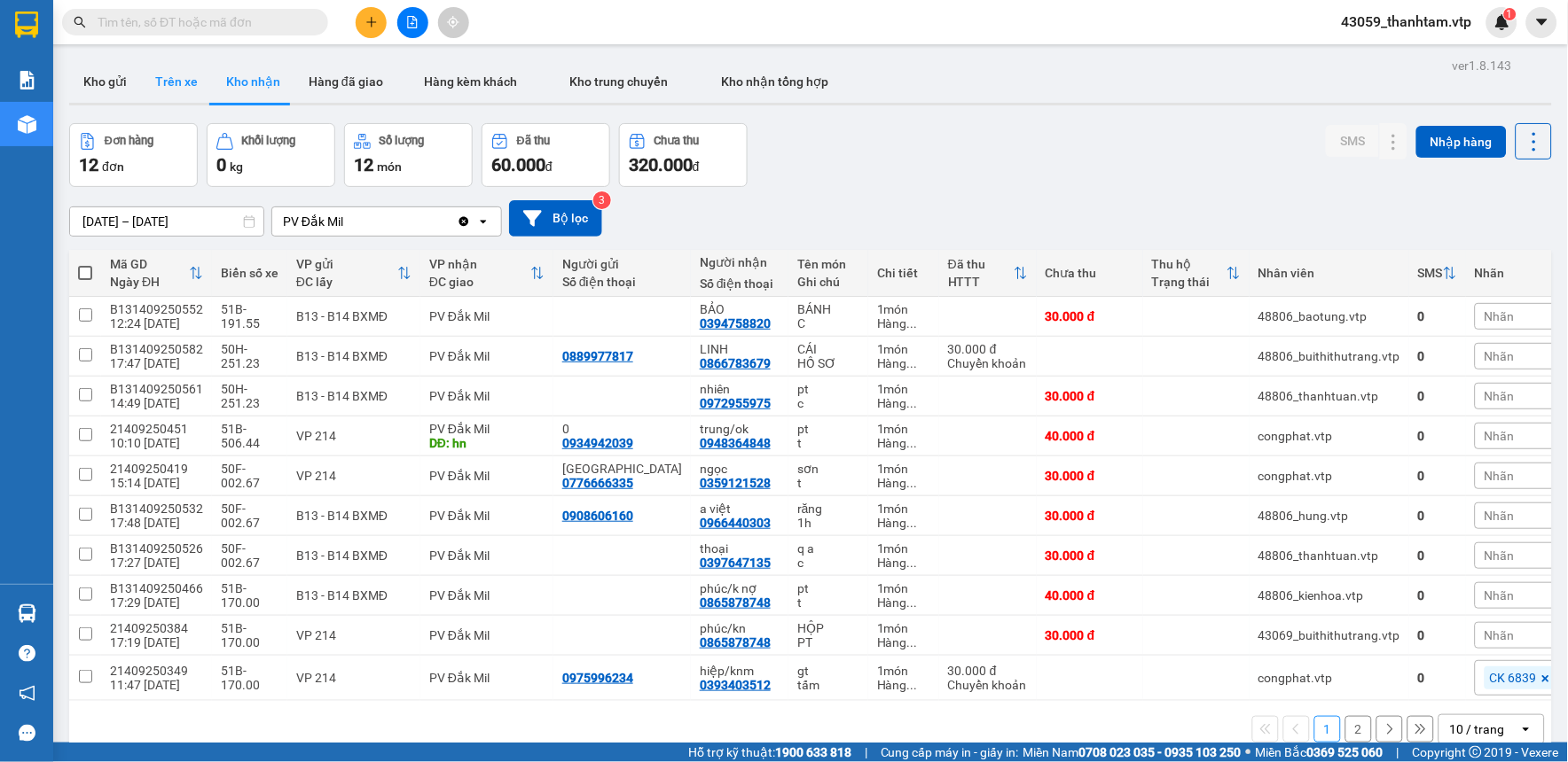
click at [170, 81] on button "Trên xe" at bounding box center [176, 82] width 71 height 42
type input "[DATE] – [DATE]"
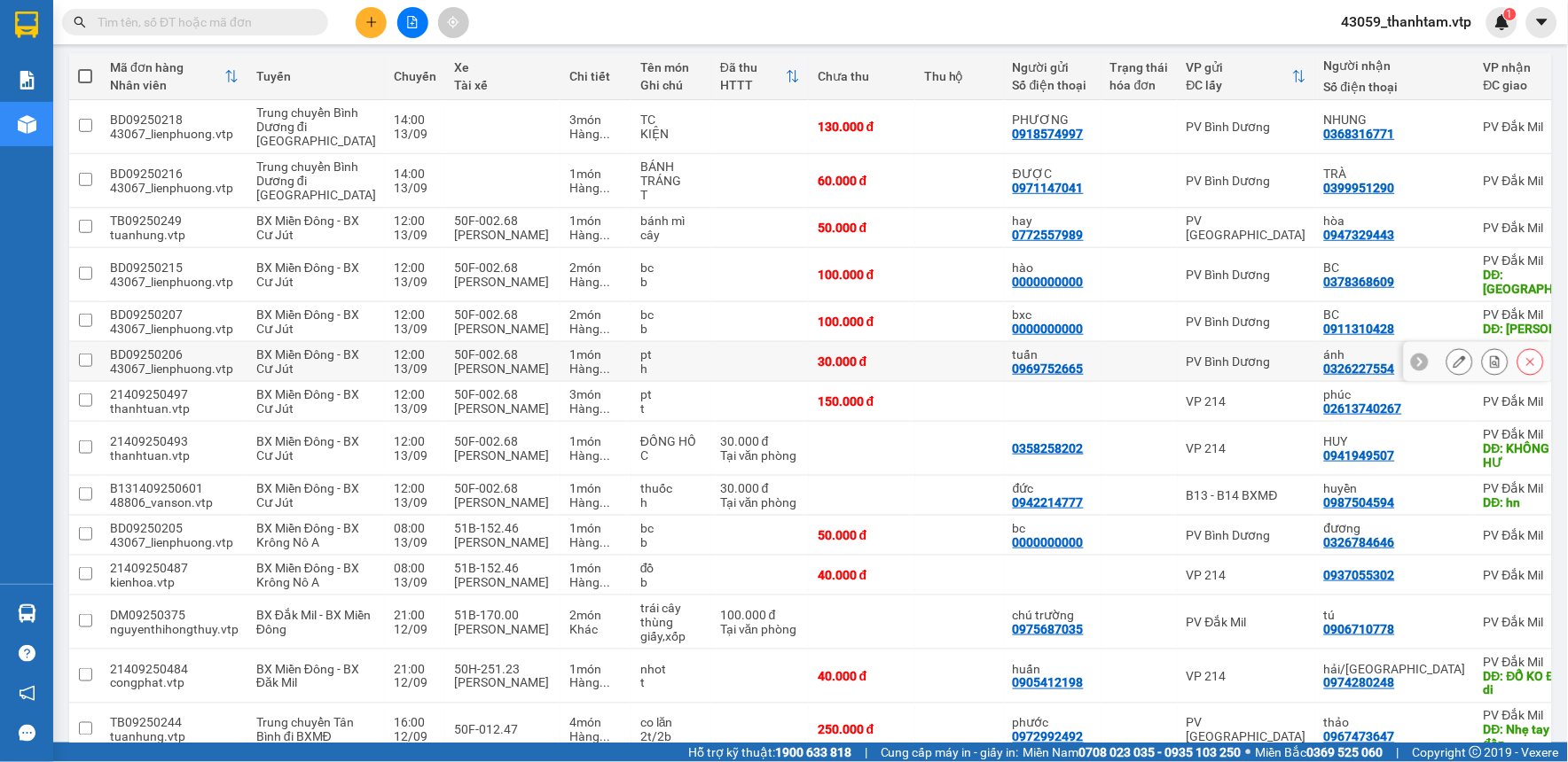
scroll to position [295, 0]
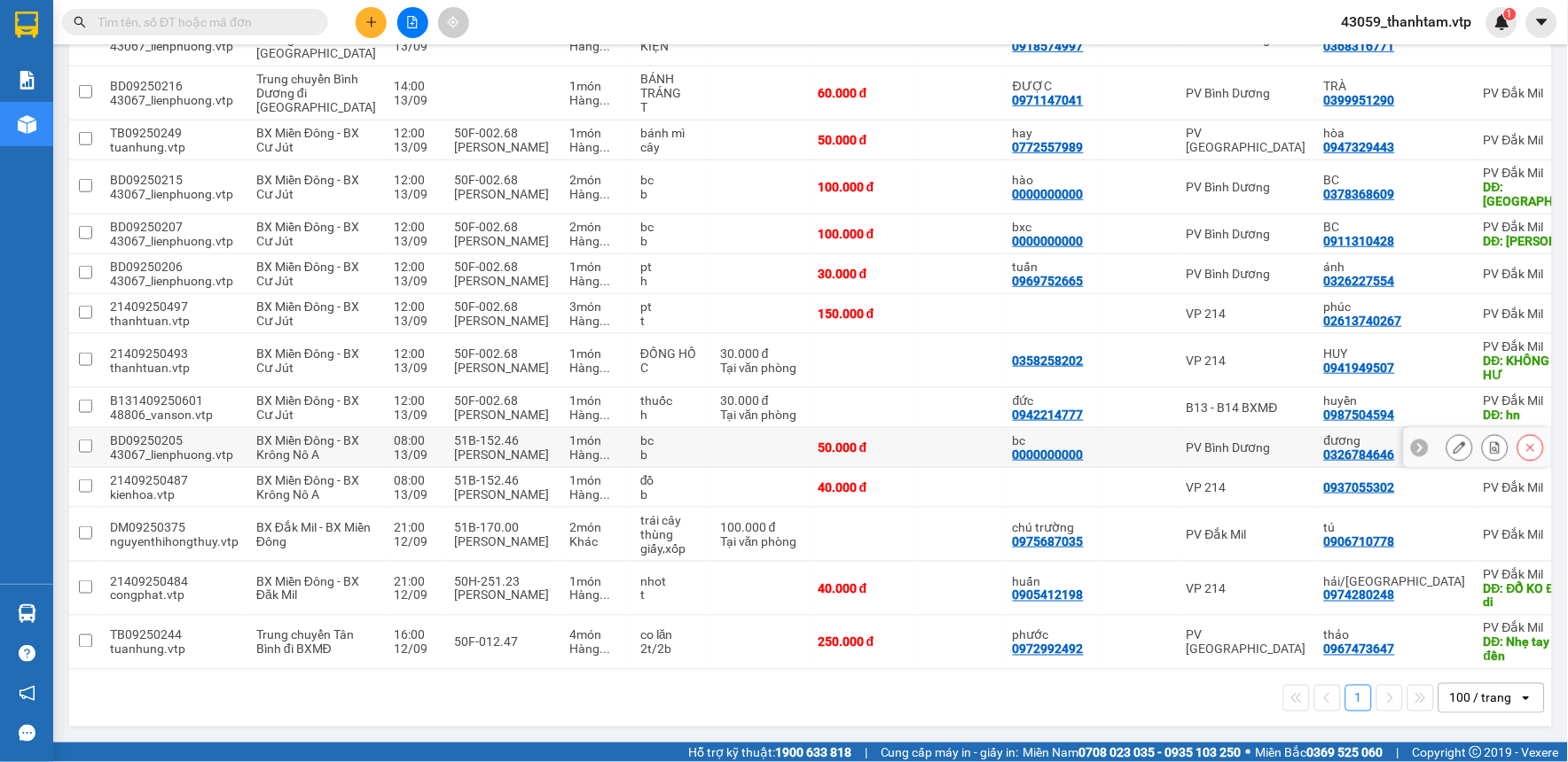
click at [82, 453] on input "checkbox" at bounding box center [85, 446] width 13 height 13
checkbox input "true"
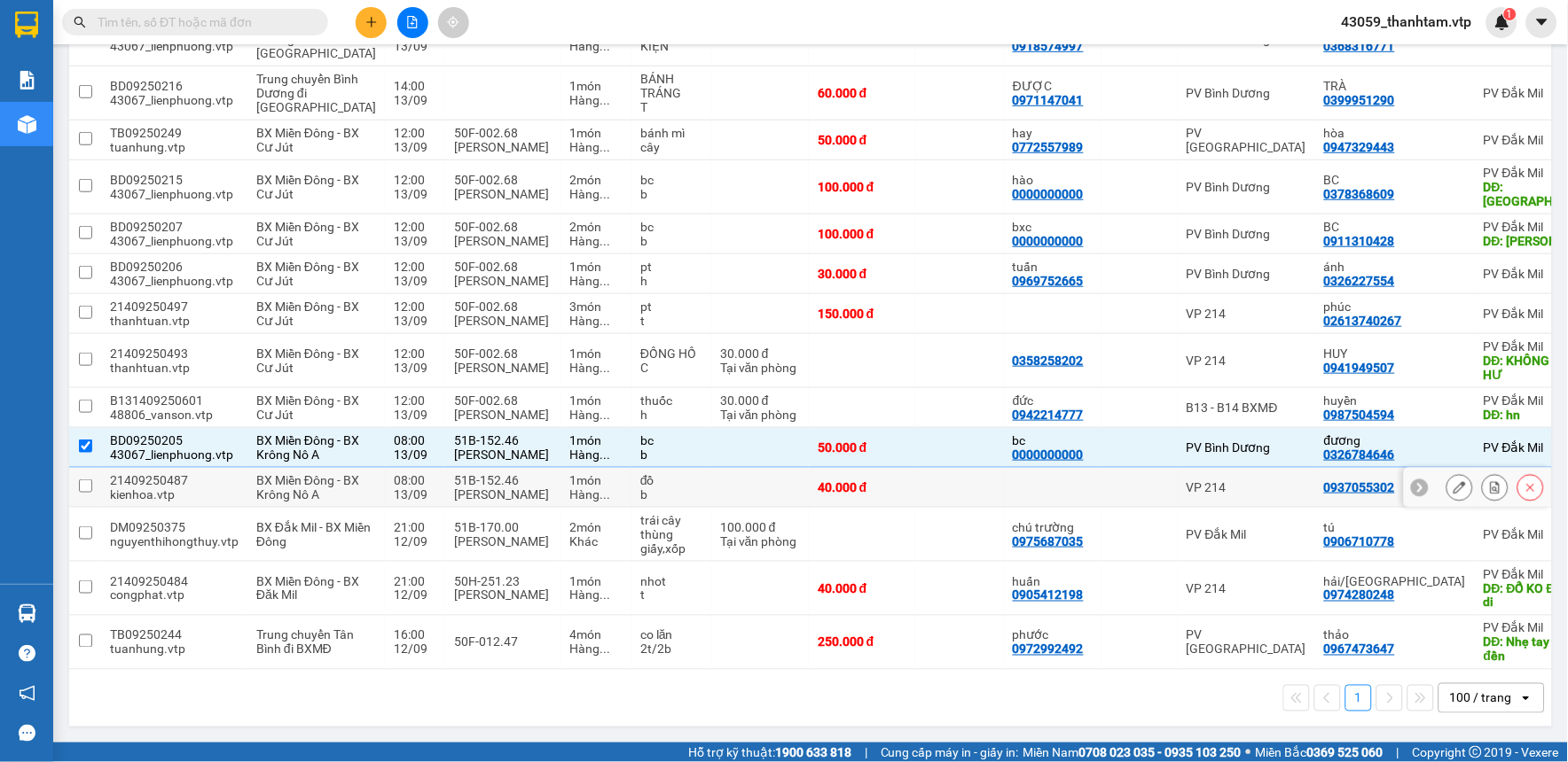
click at [83, 492] on input "checkbox" at bounding box center [85, 486] width 13 height 13
checkbox input "true"
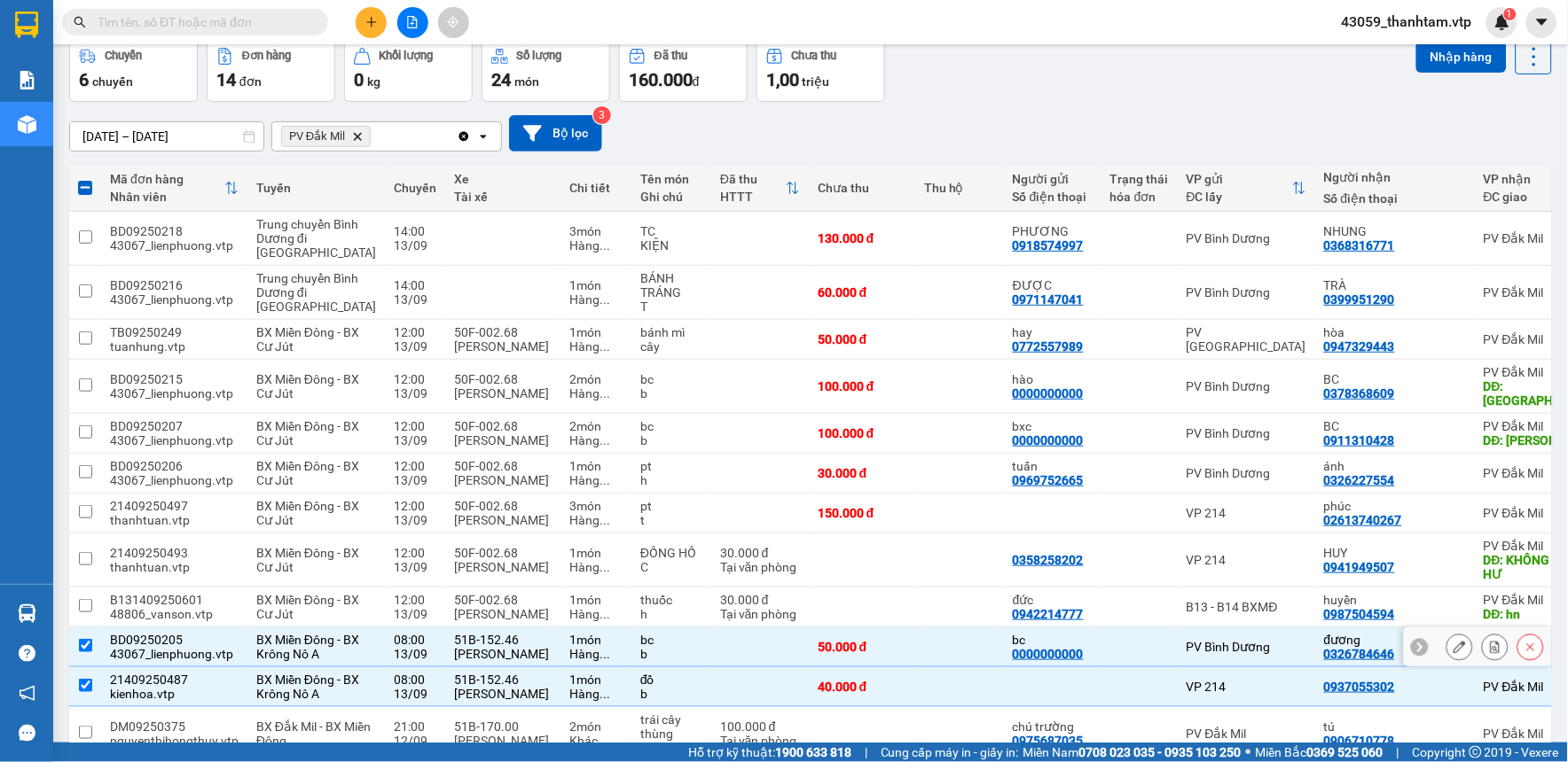
scroll to position [0, 0]
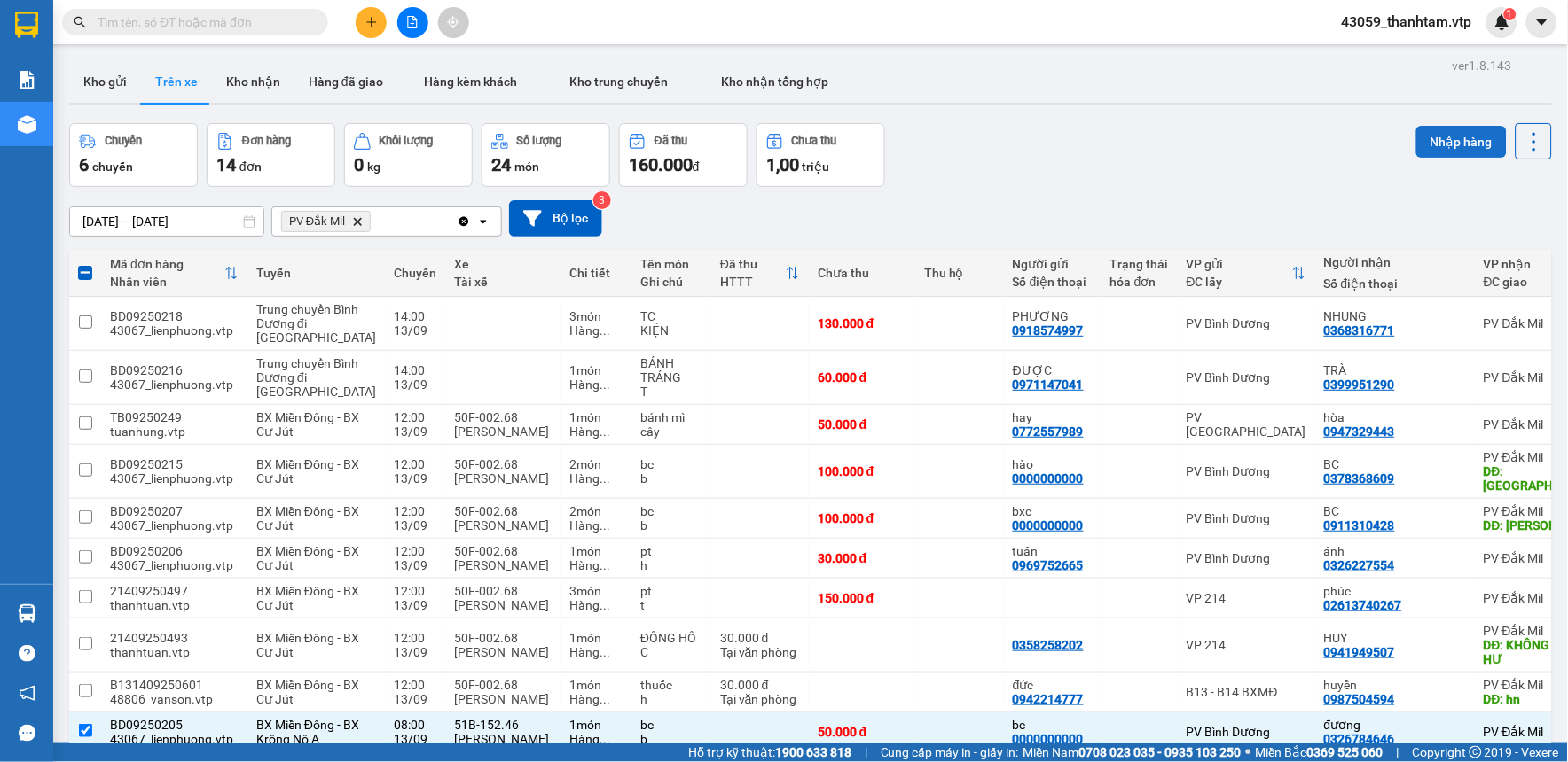
click at [1424, 143] on button "Nhập hàng" at bounding box center [1461, 141] width 91 height 32
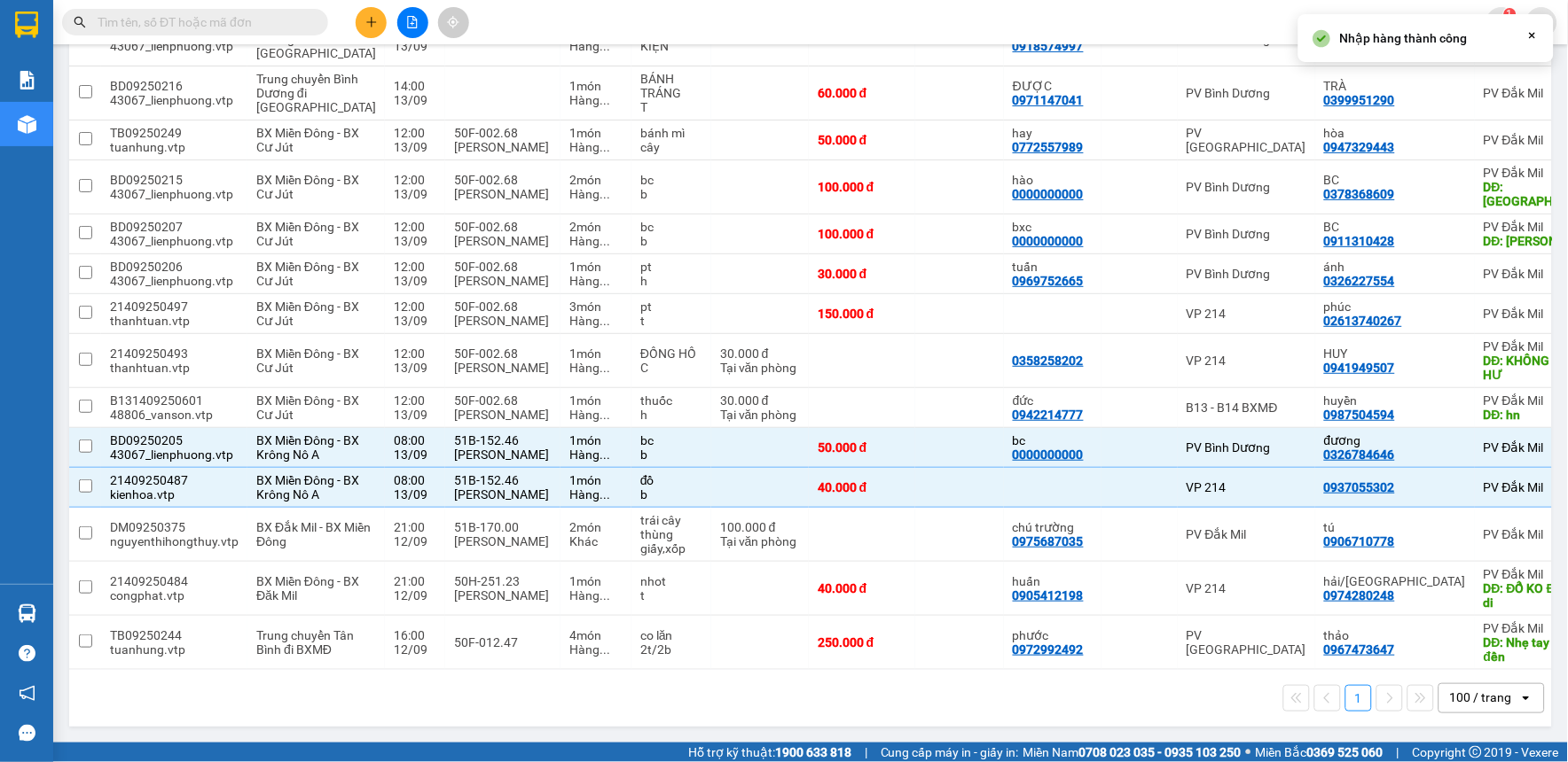
checkbox input "false"
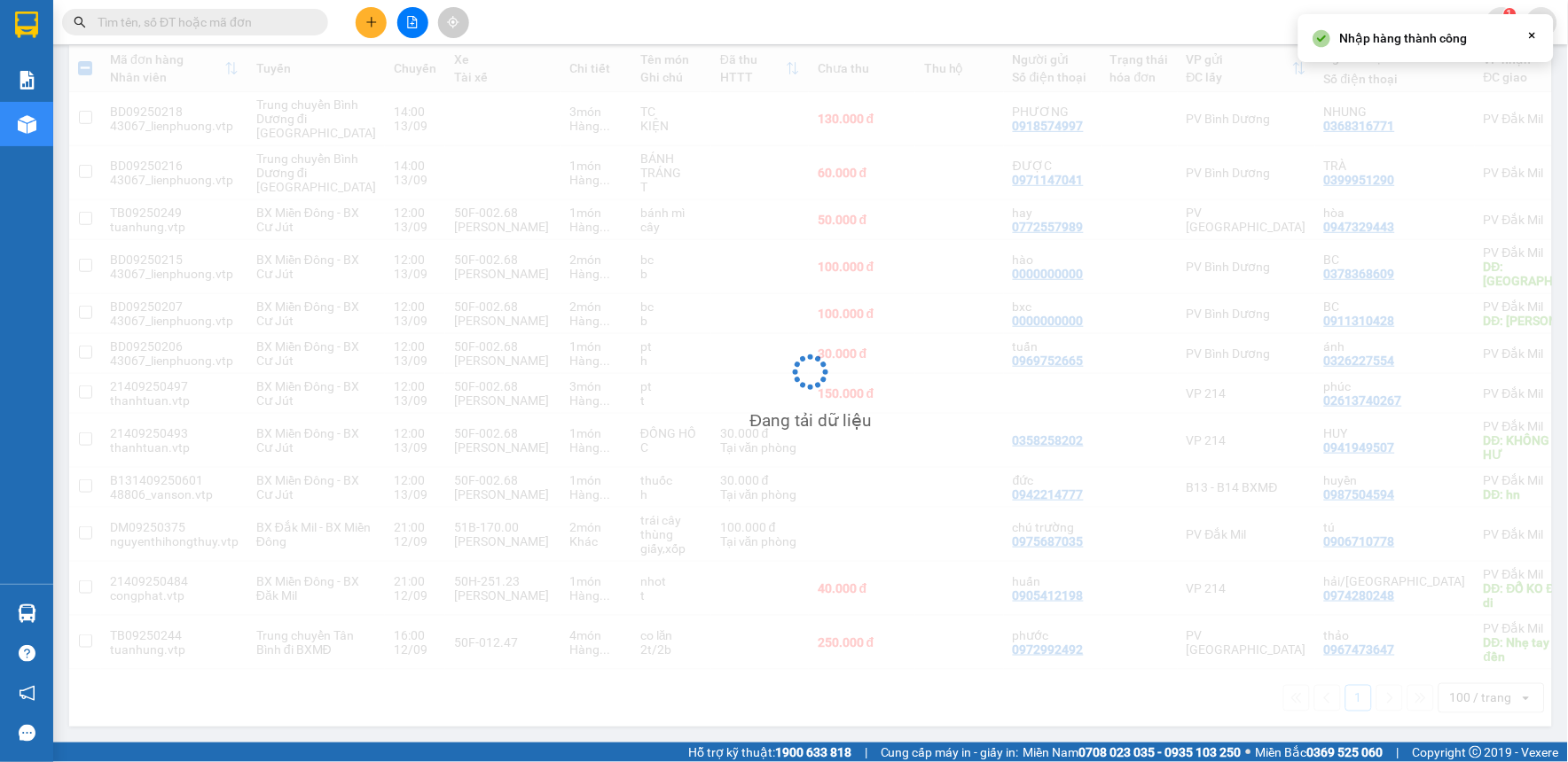
scroll to position [326, 0]
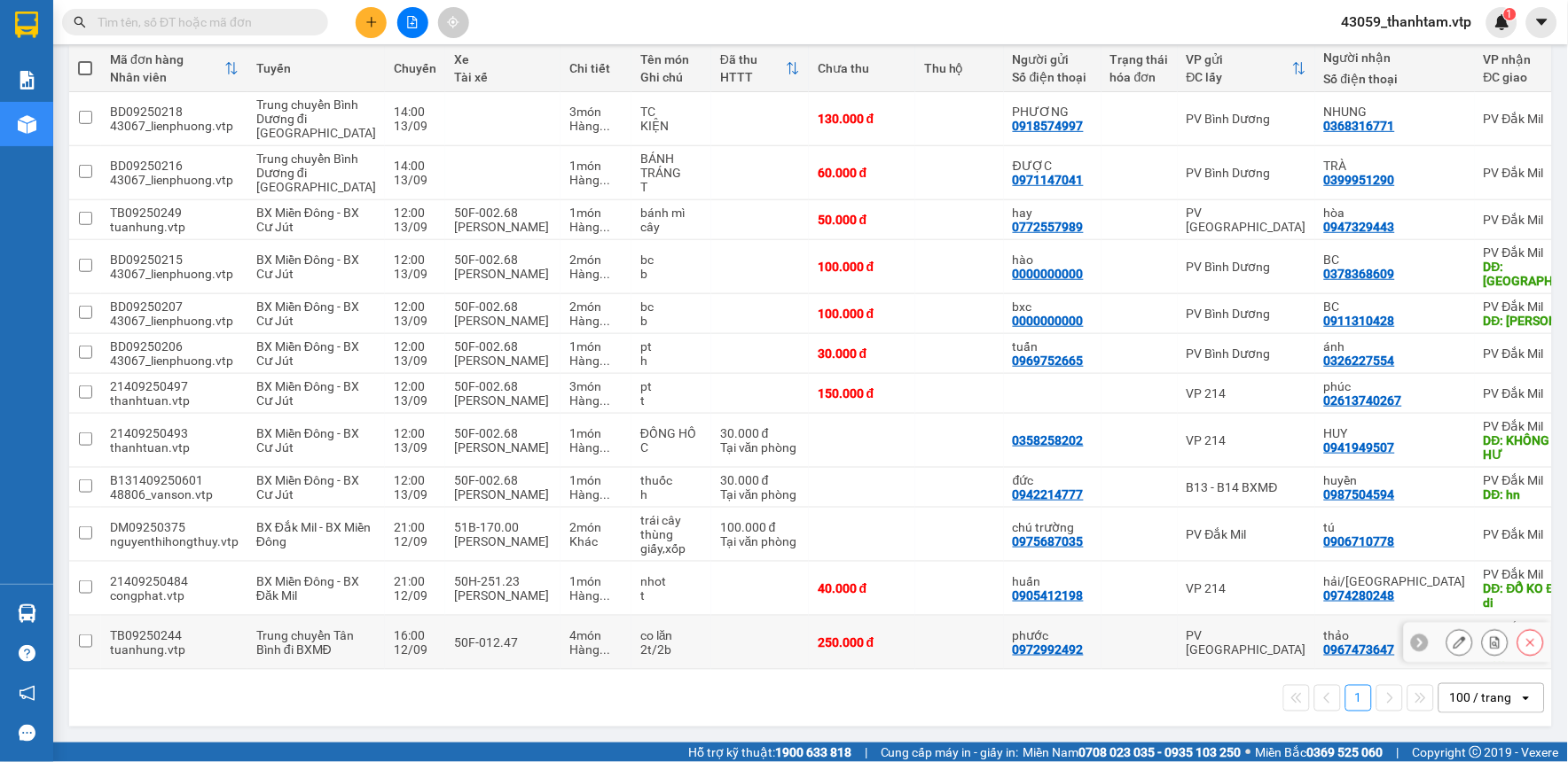
click at [82, 635] on input "checkbox" at bounding box center [85, 641] width 13 height 13
checkbox input "true"
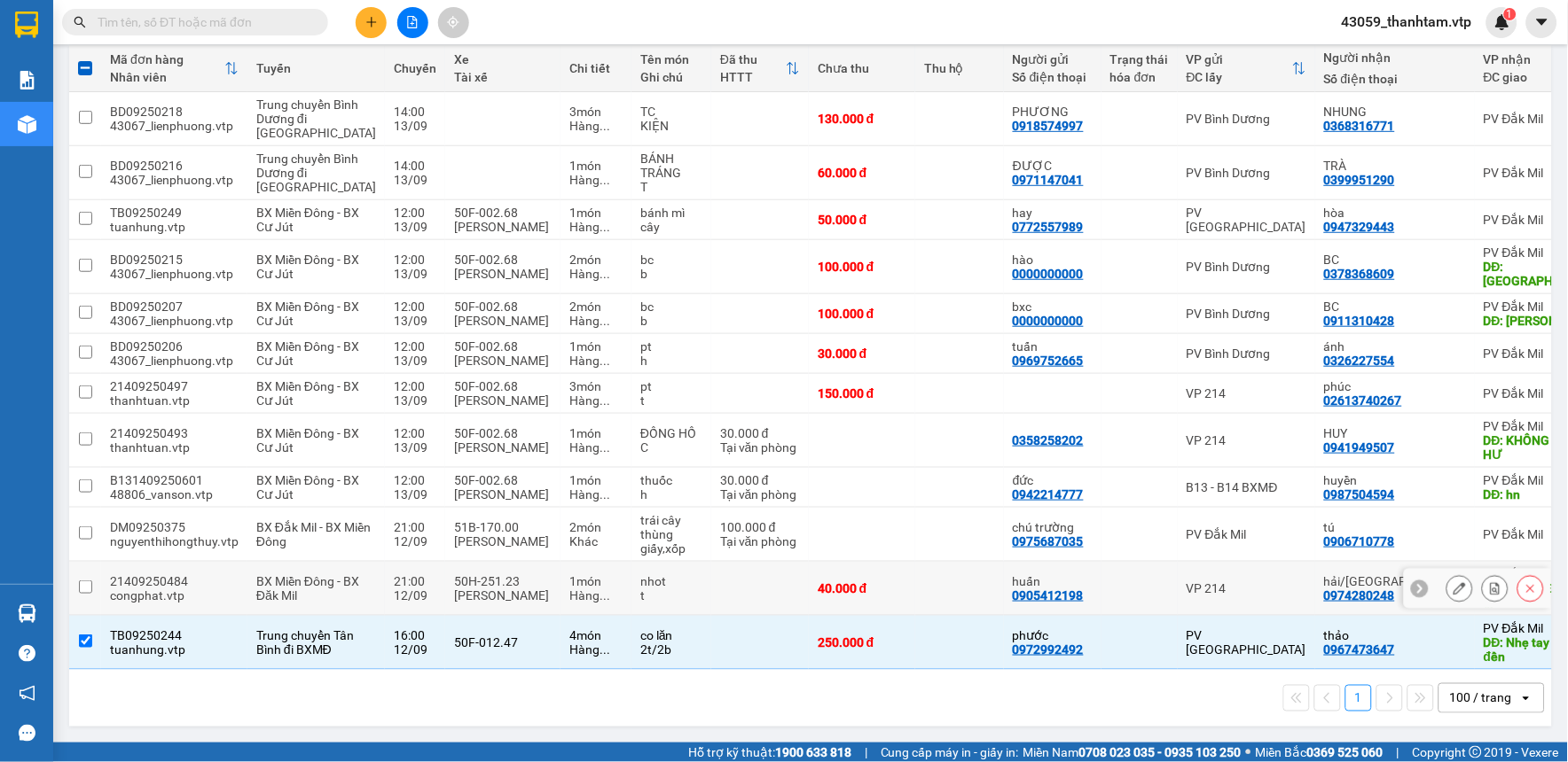
click at [82, 580] on input "checkbox" at bounding box center [85, 587] width 13 height 13
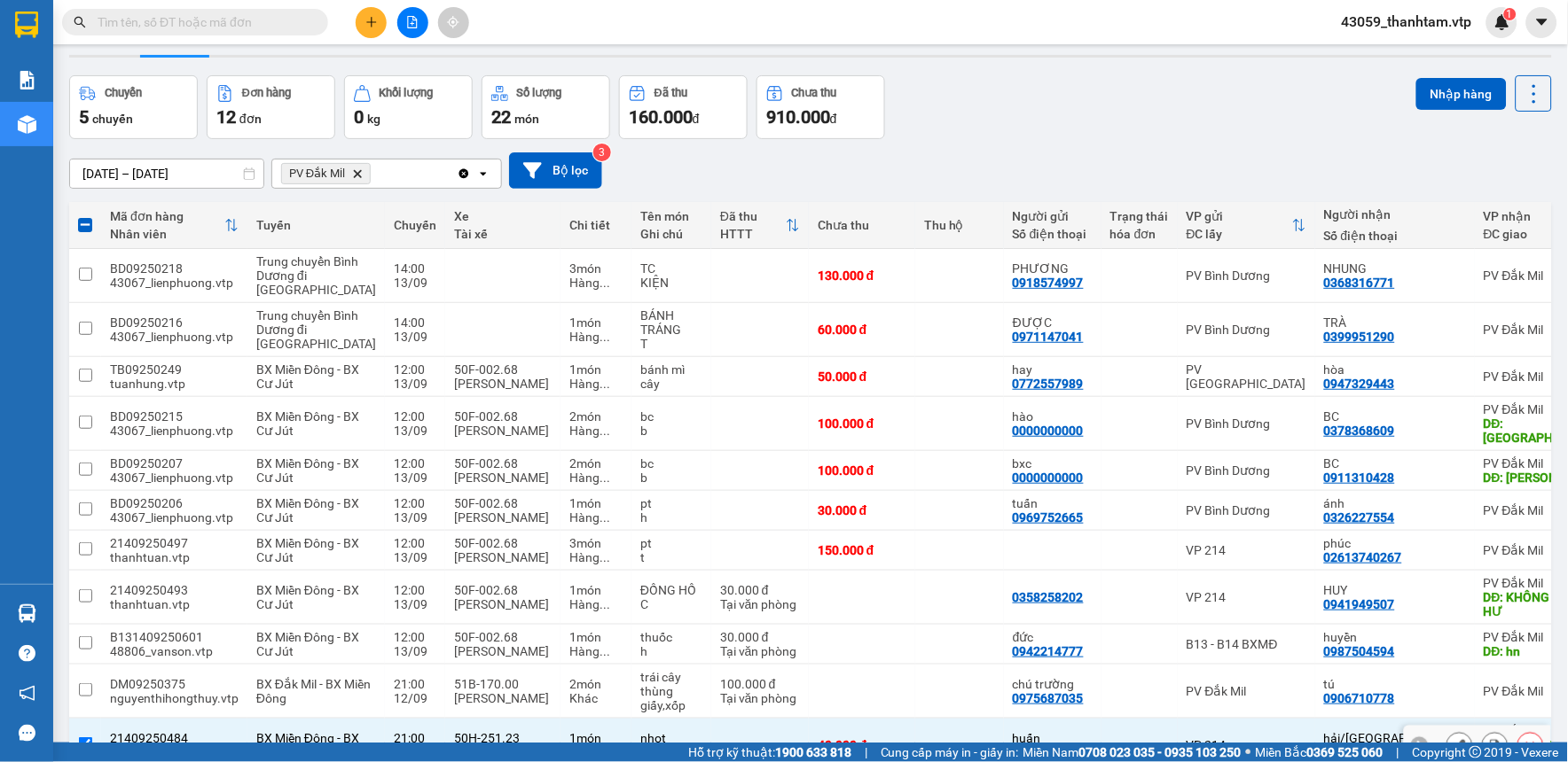
scroll to position [31, 0]
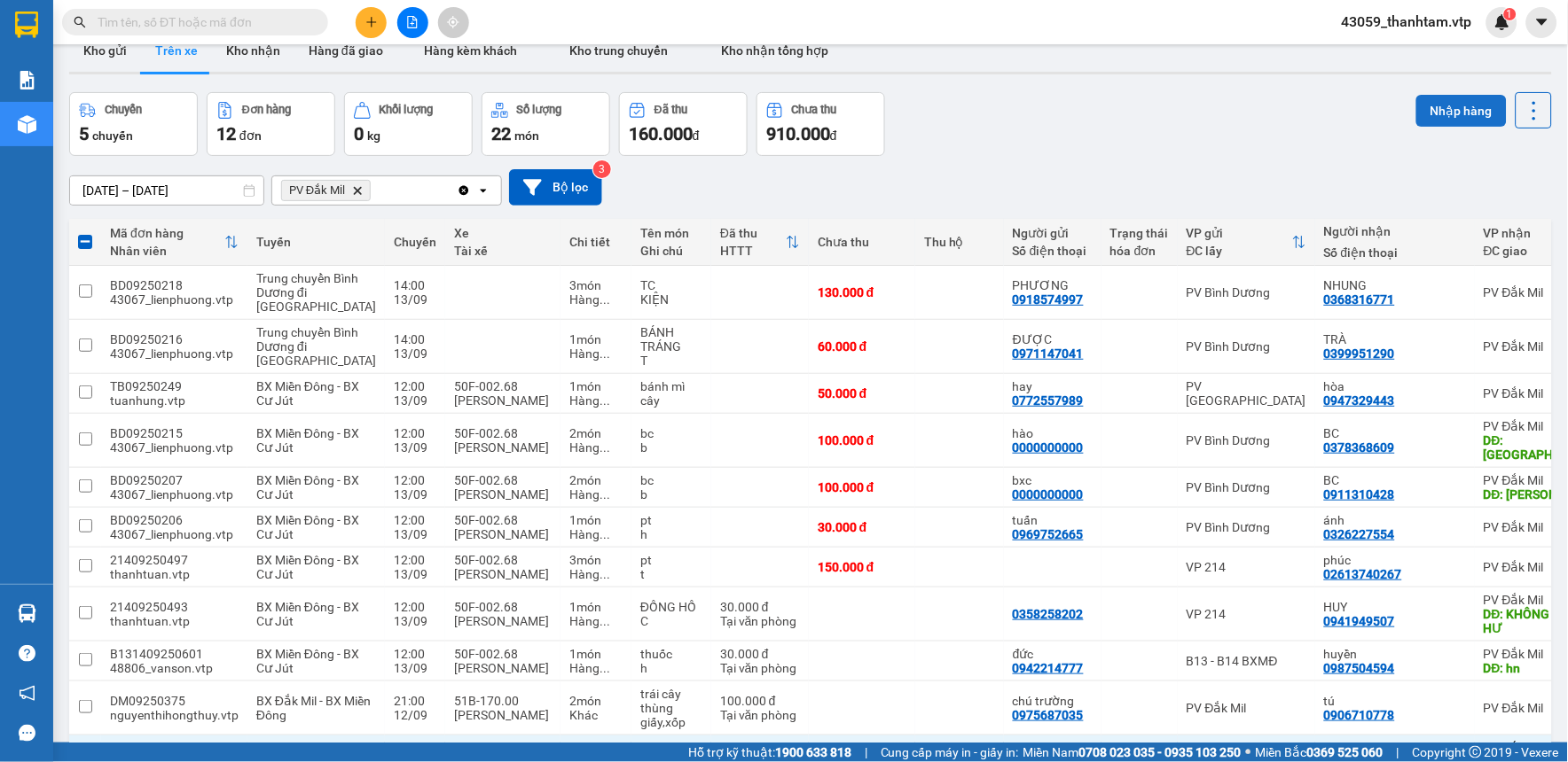
click at [1440, 109] on button "Nhập hàng" at bounding box center [1461, 110] width 91 height 32
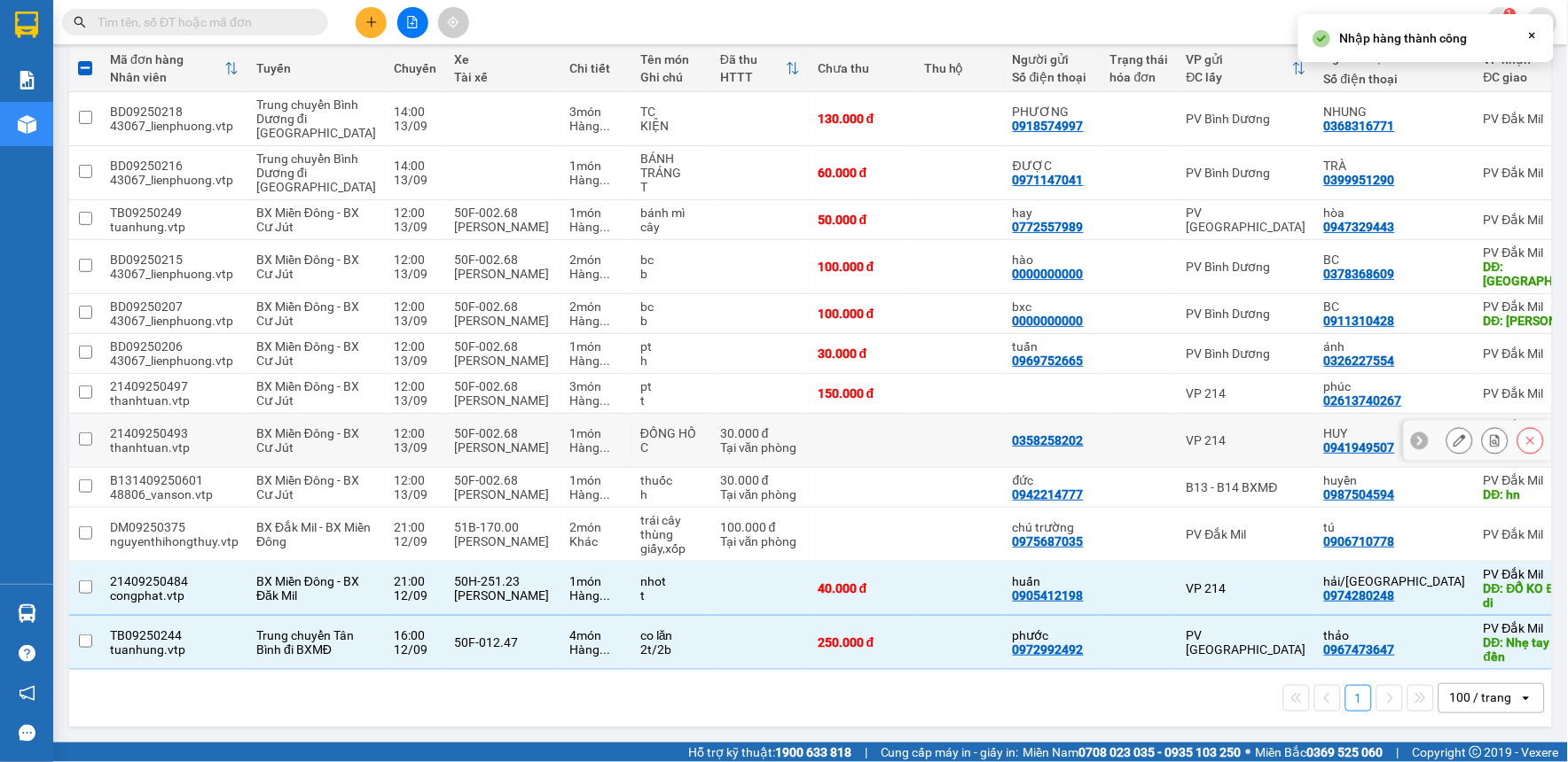
checkbox input "false"
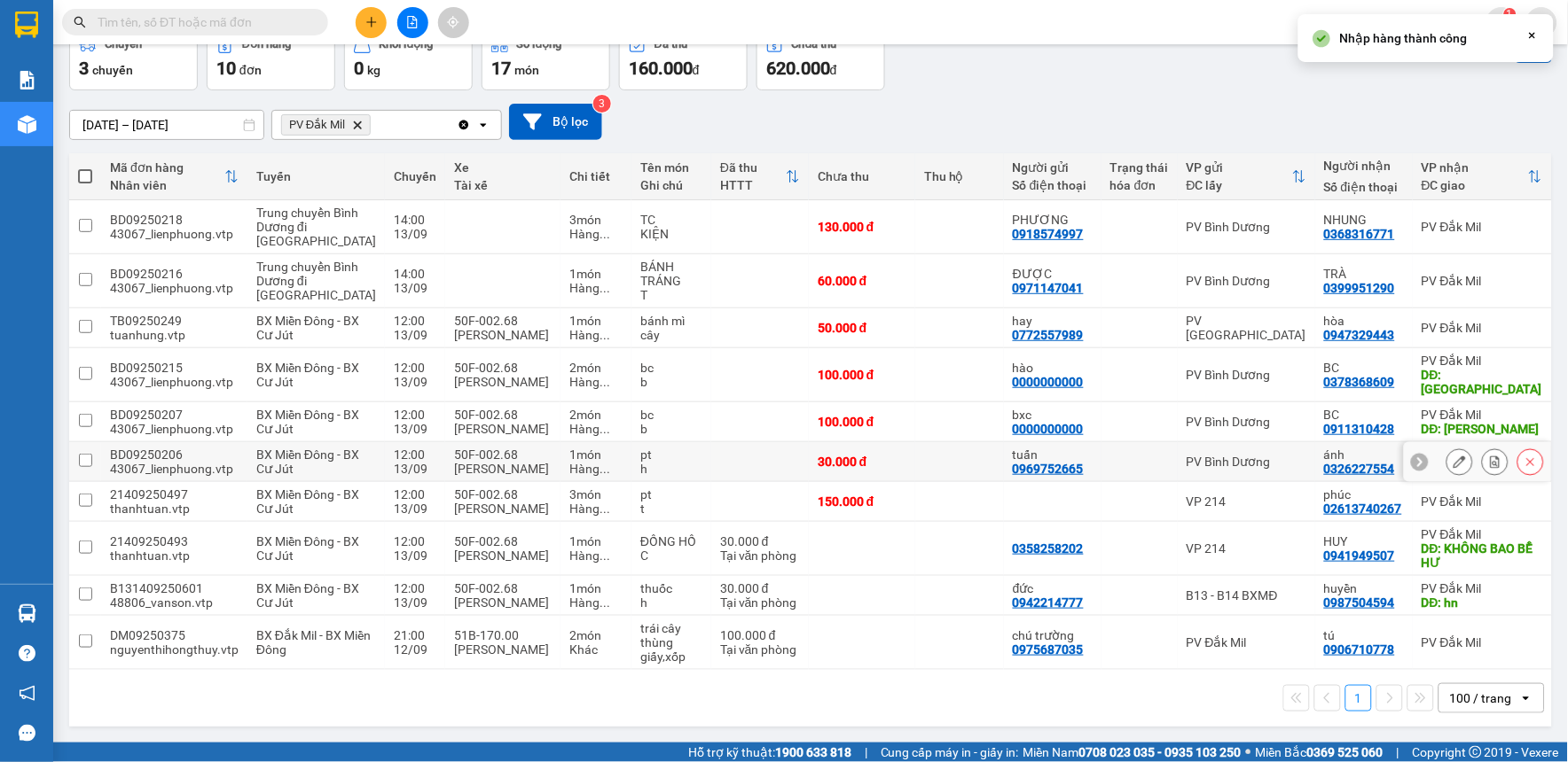
scroll to position [204, 0]
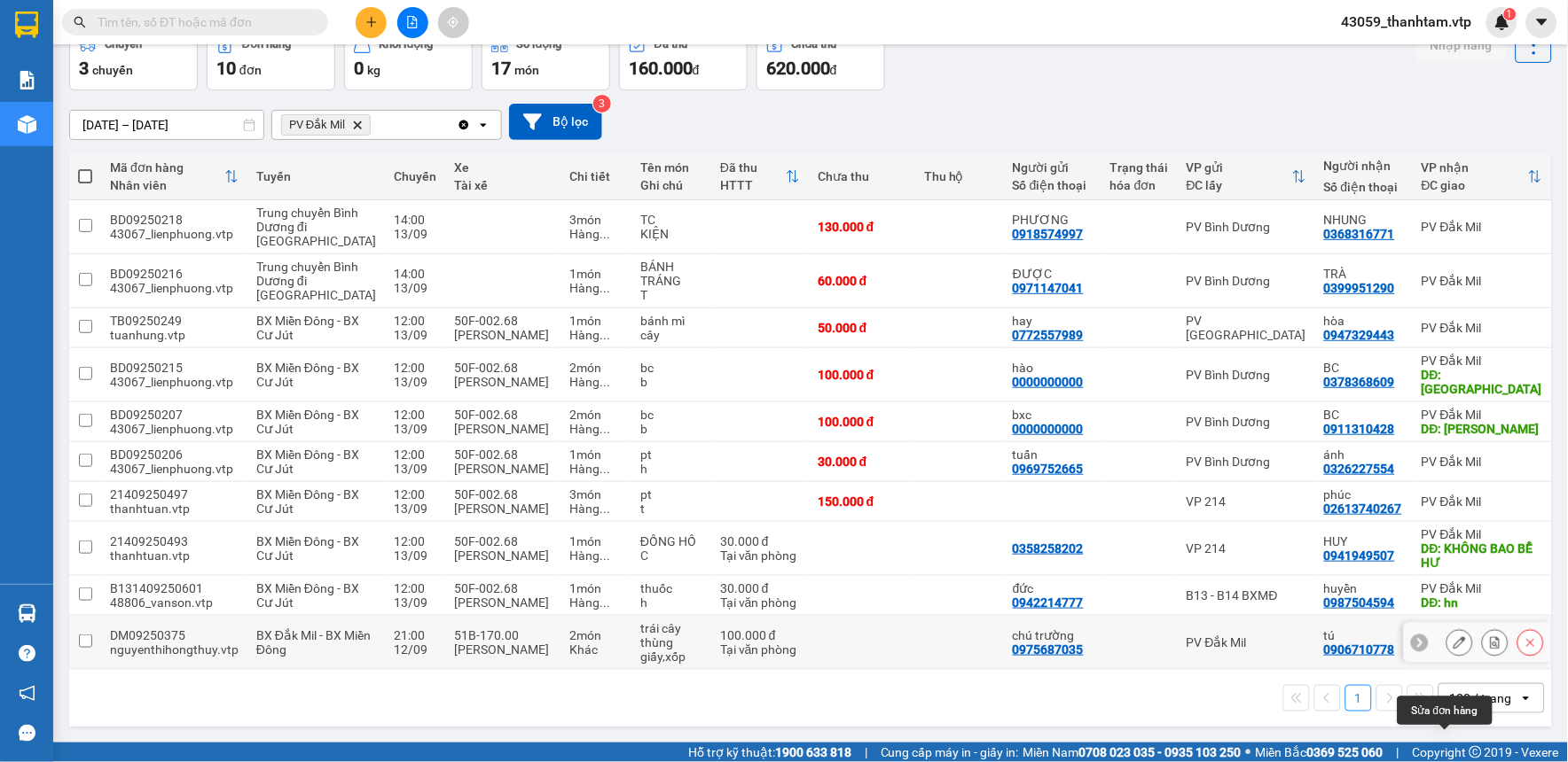
click at [1453, 639] on icon at bounding box center [1460, 643] width 13 height 13
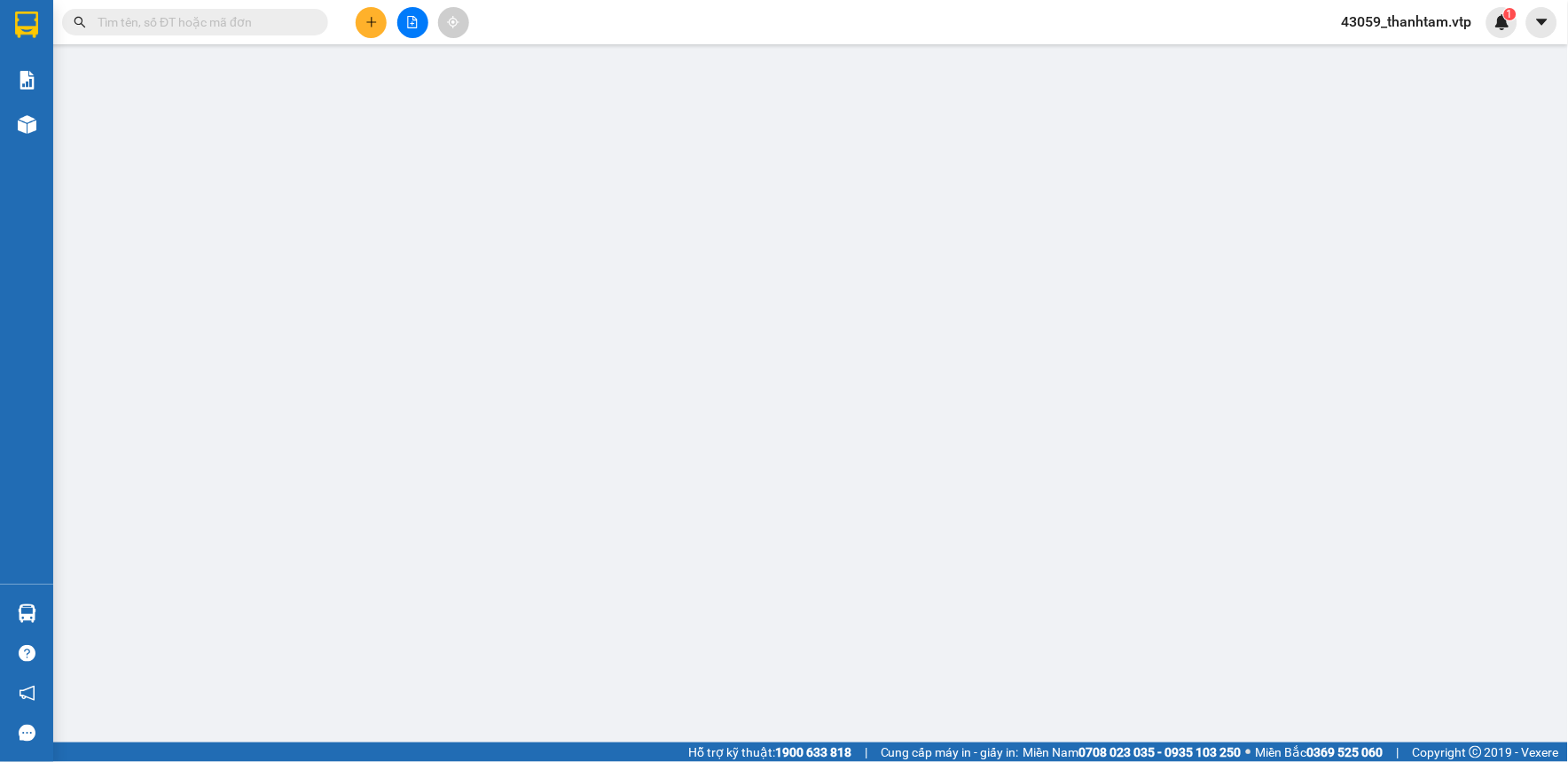
type input "5.000"
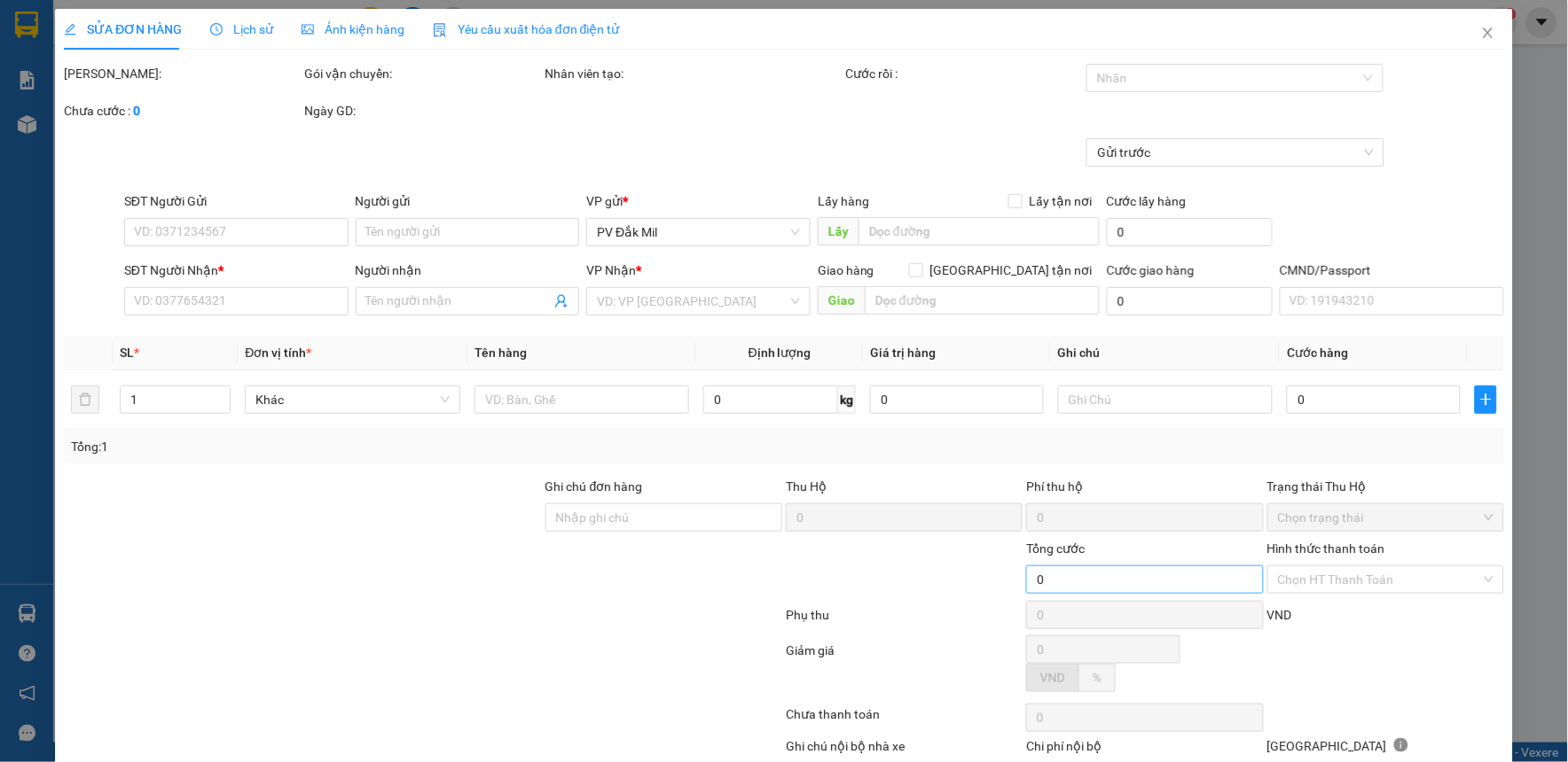
type input "0975687035"
type input "chú trường"
type input "0906710778"
type input "tú"
type input "100.000"
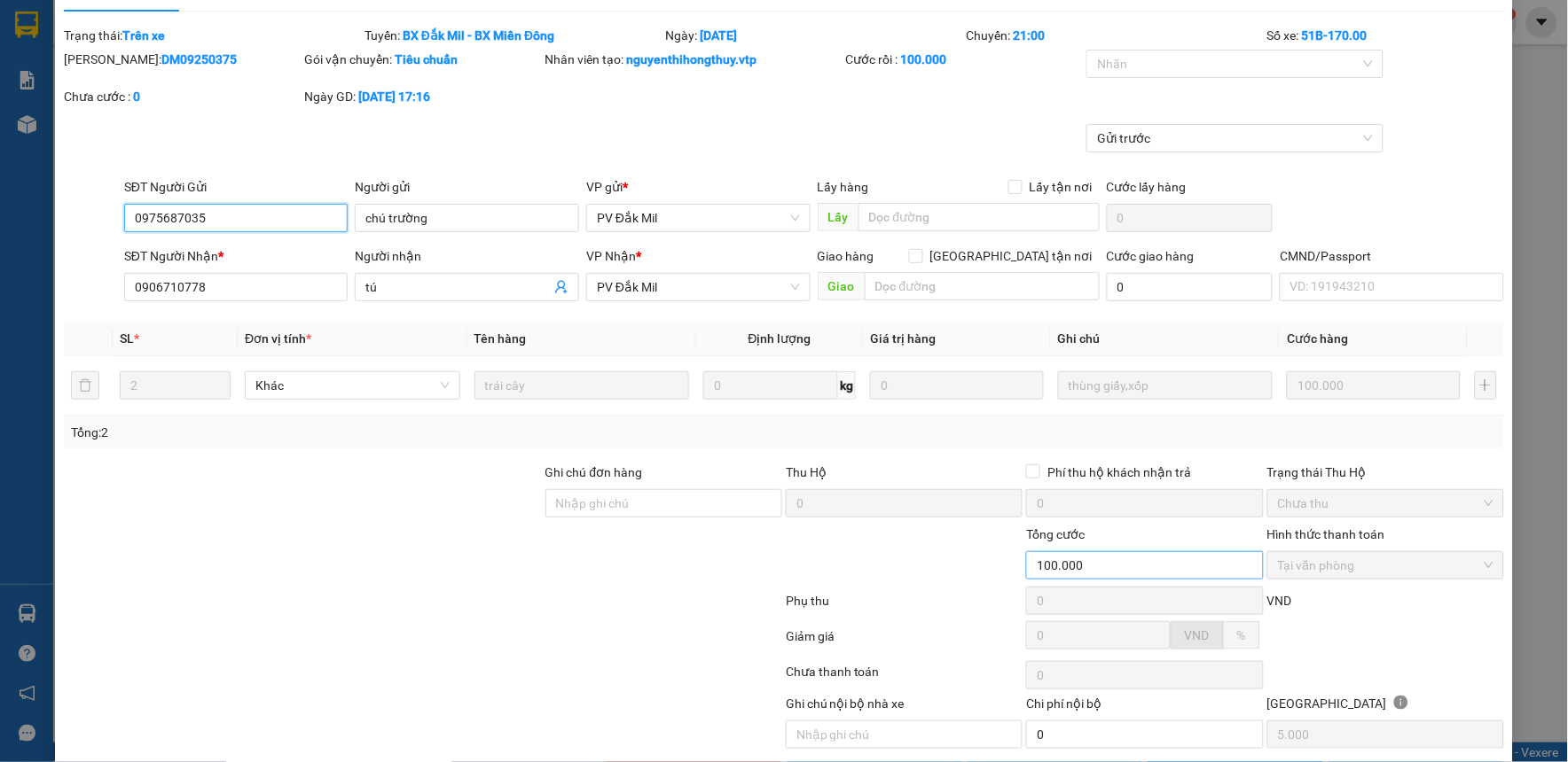
scroll to position [3, 0]
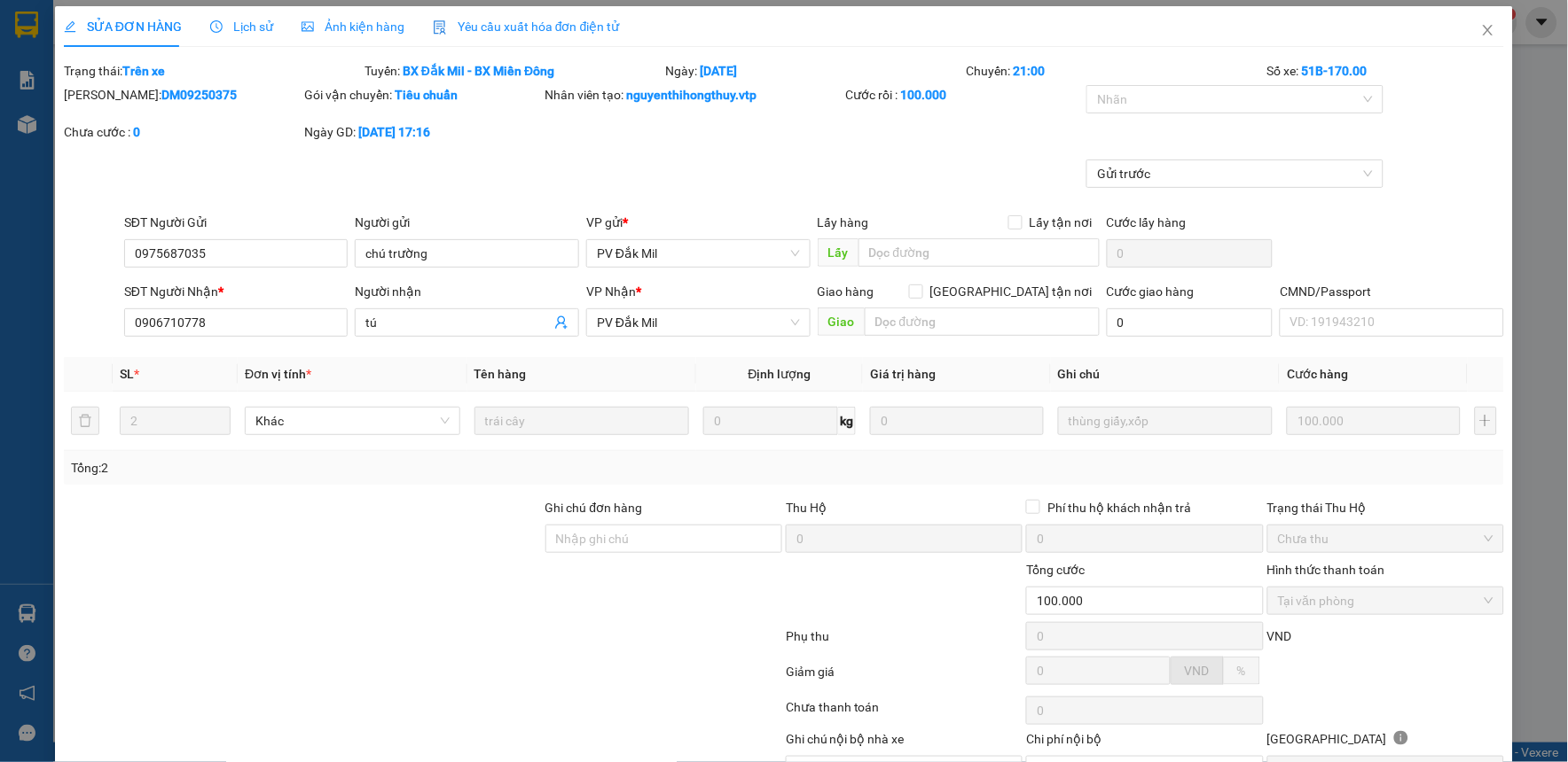
click at [251, 28] on span "Lịch sử" at bounding box center [241, 26] width 63 height 14
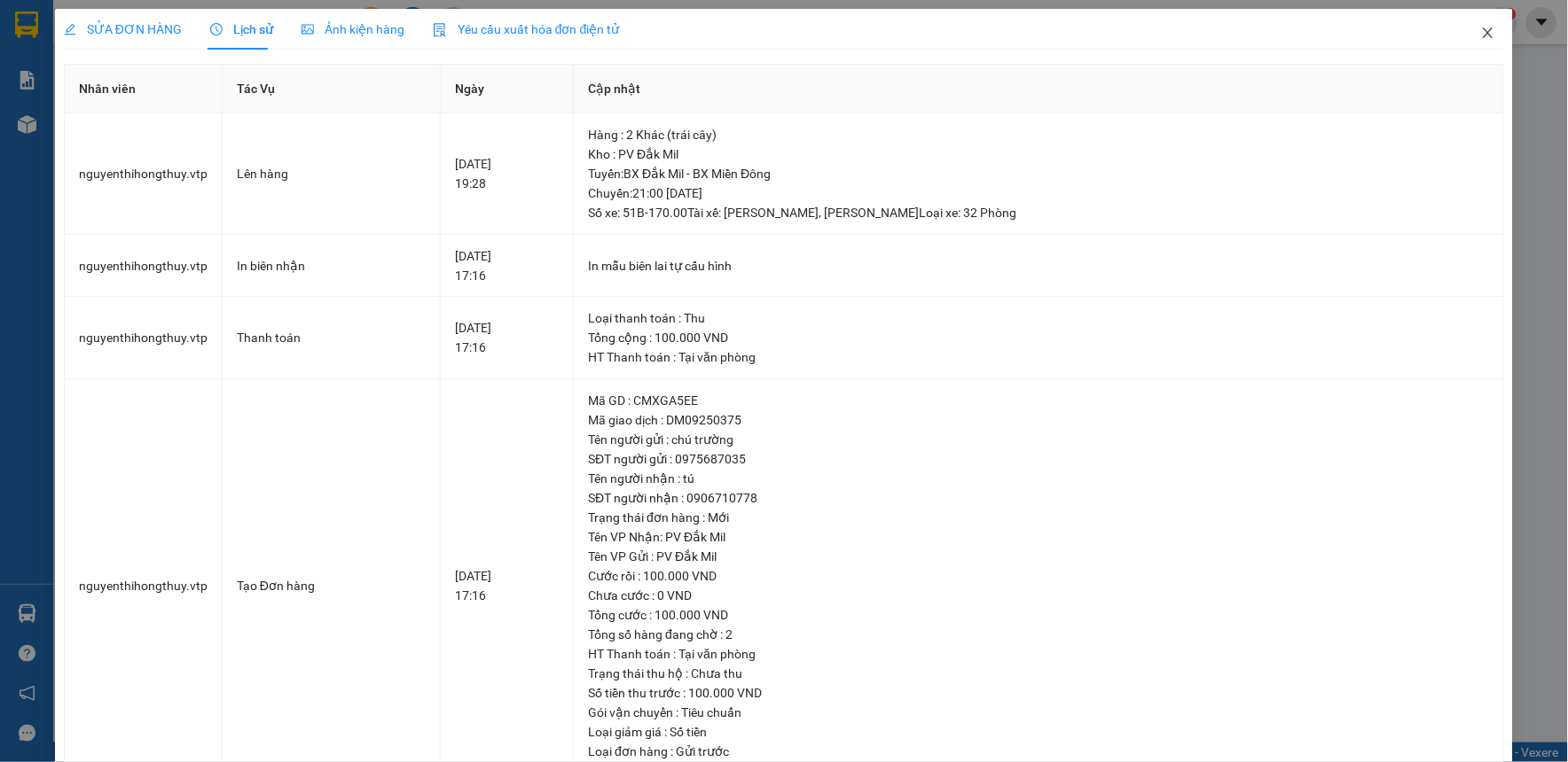
click at [1481, 31] on icon "close" at bounding box center [1487, 32] width 14 height 14
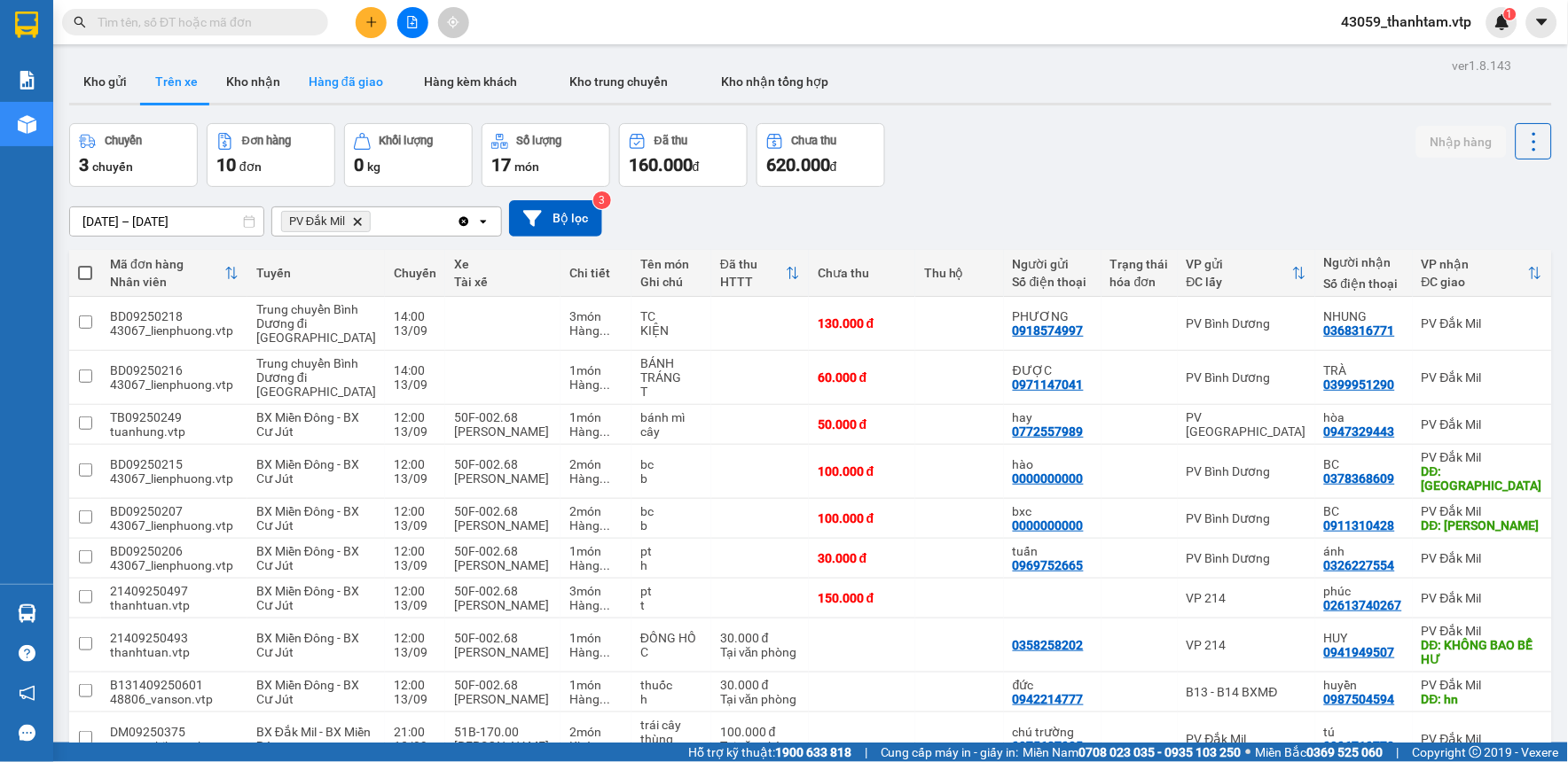
click at [352, 86] on button "Hàng đã giao" at bounding box center [346, 82] width 103 height 42
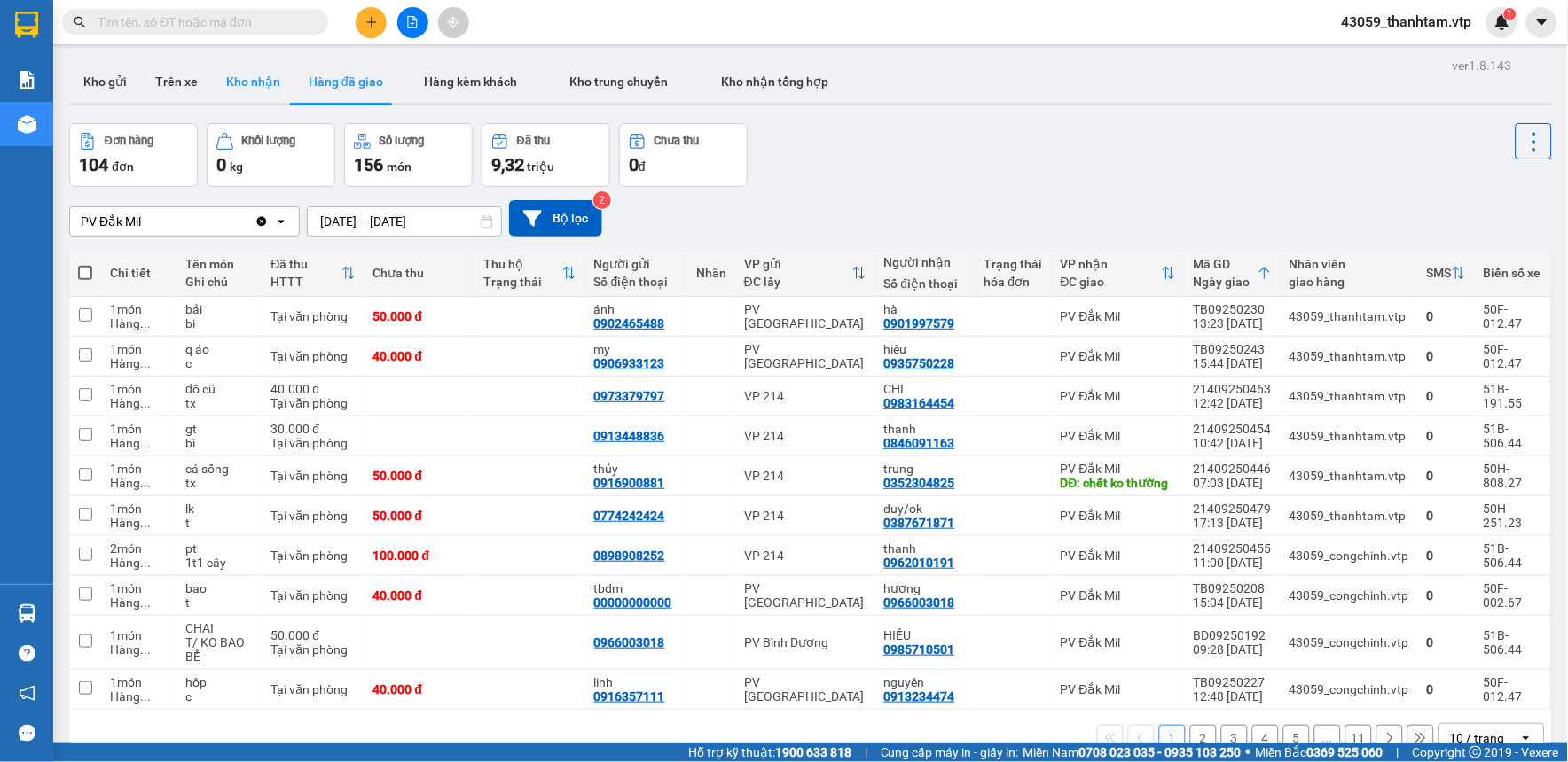
click at [262, 89] on button "Kho nhận" at bounding box center [253, 82] width 83 height 42
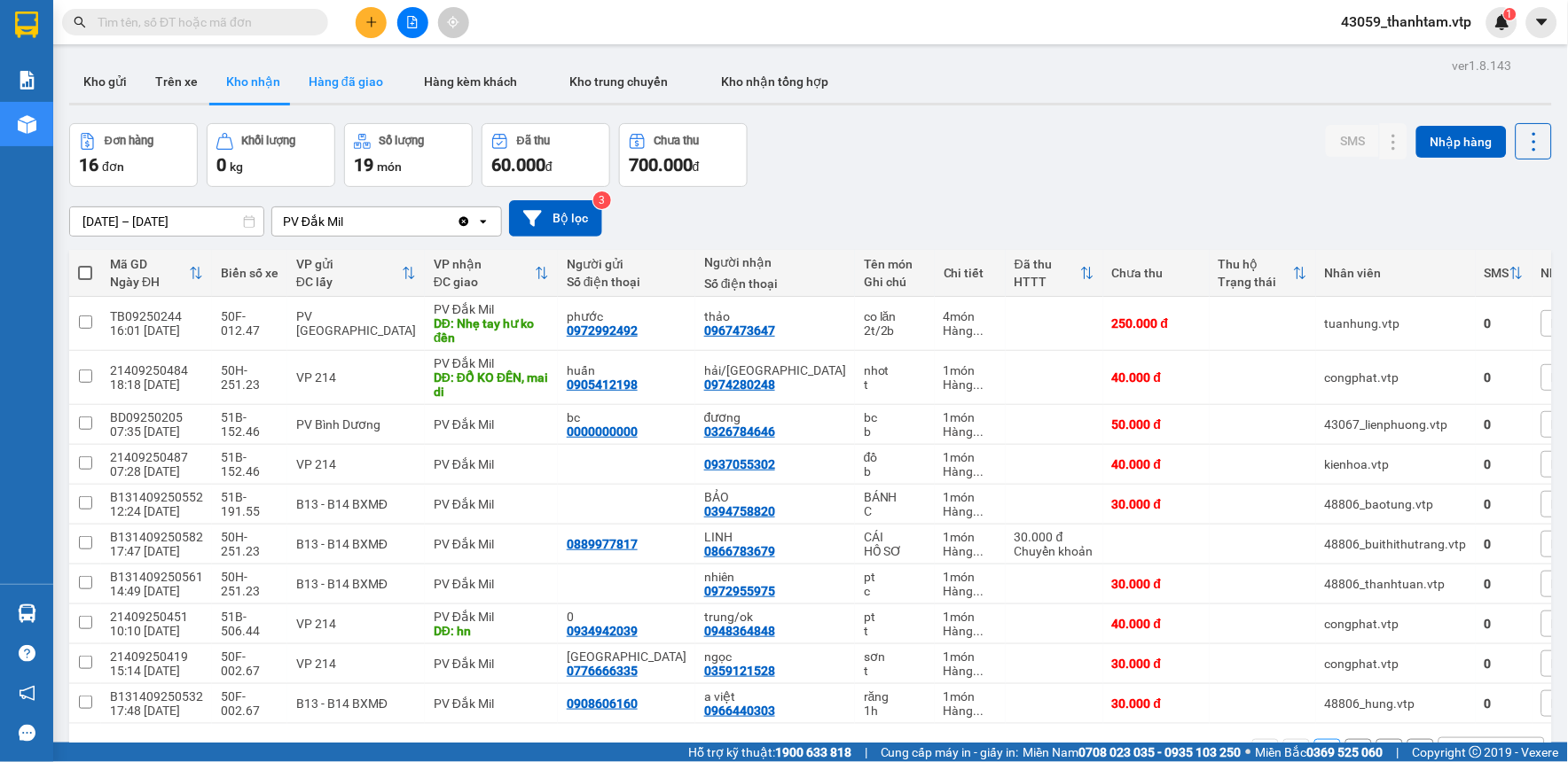
click at [350, 86] on button "Hàng đã giao" at bounding box center [346, 82] width 103 height 42
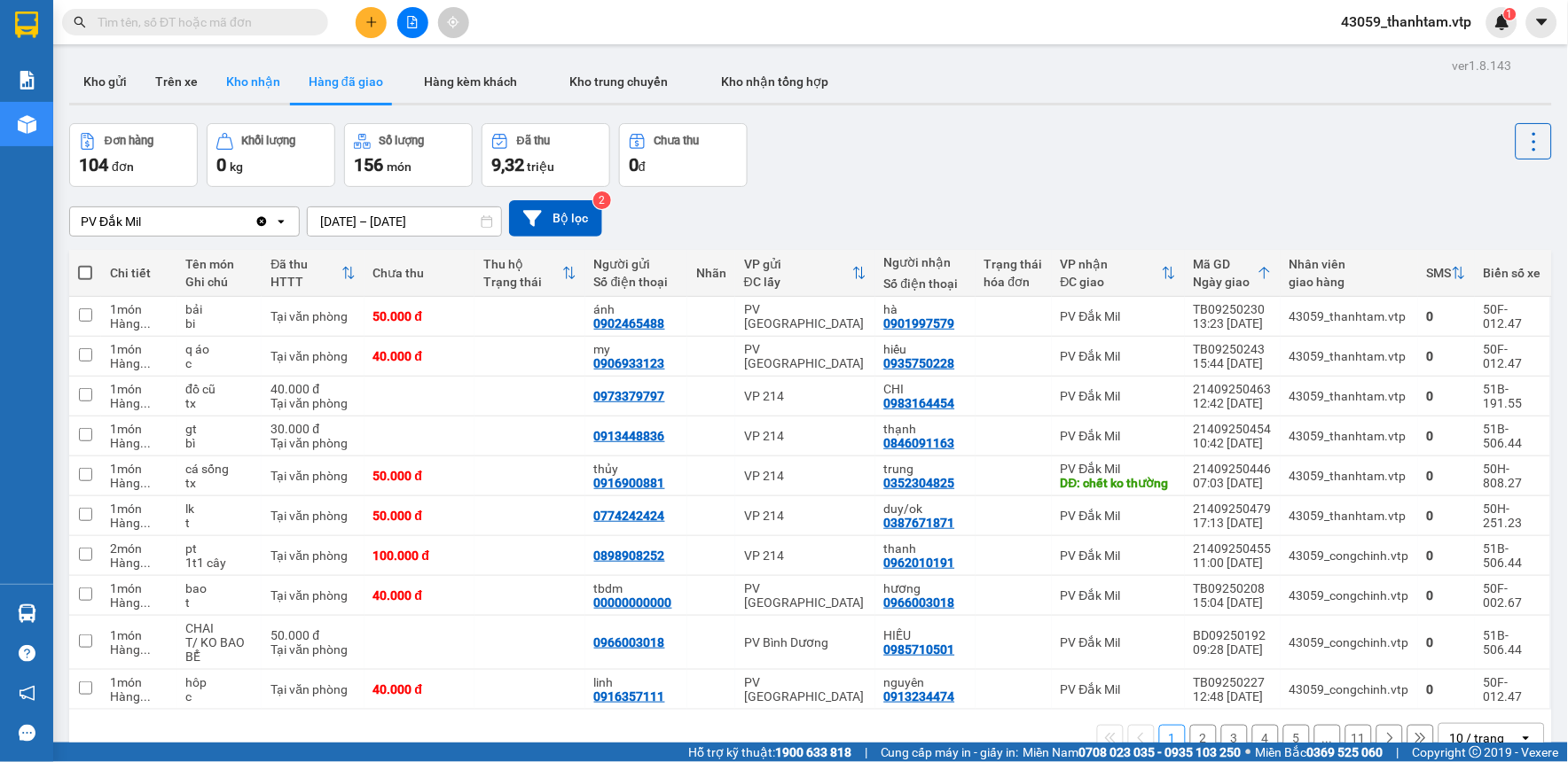
click at [239, 84] on button "Kho nhận" at bounding box center [253, 82] width 83 height 42
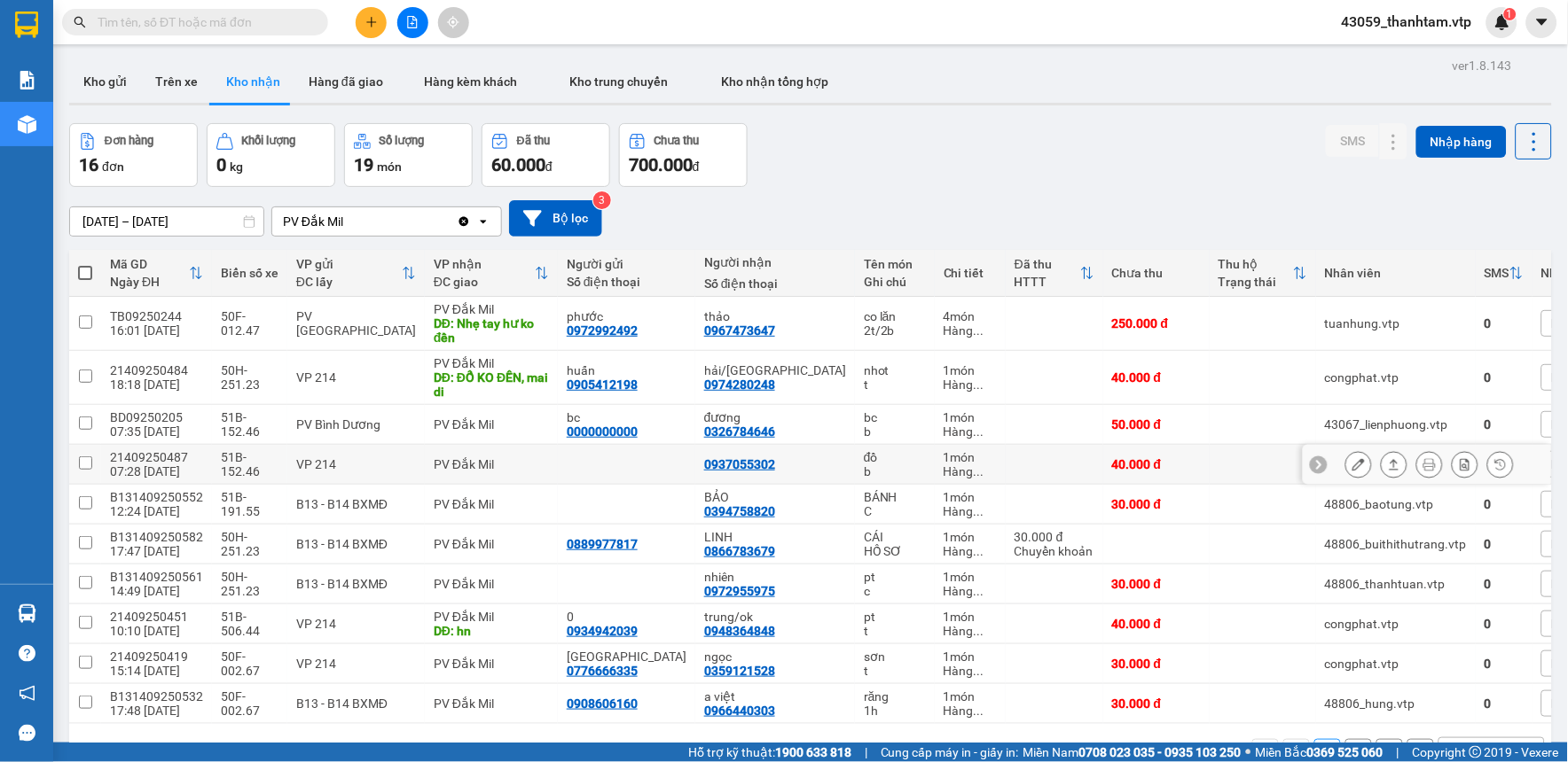
click at [1346, 457] on button at bounding box center [1358, 465] width 25 height 31
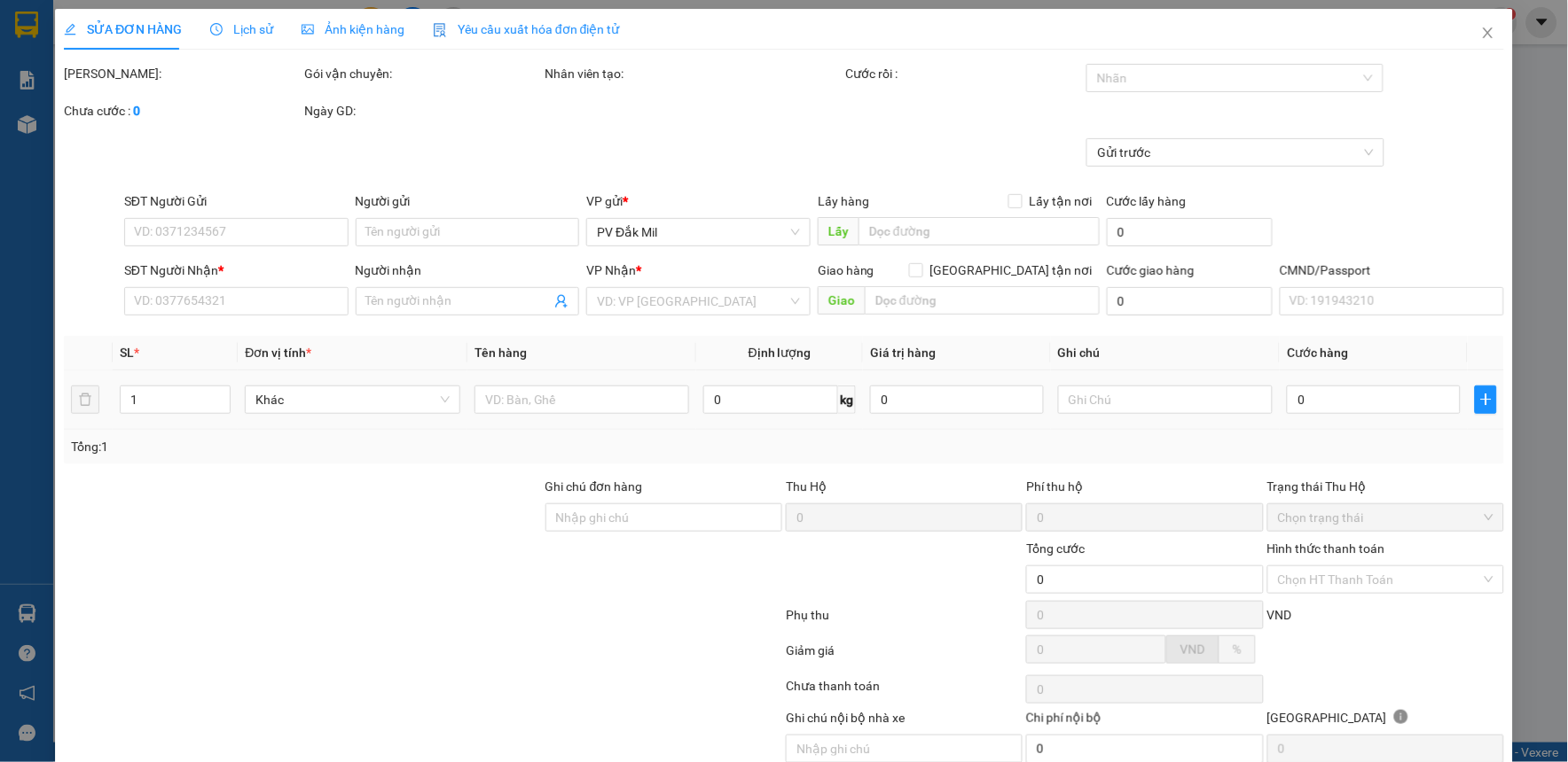
type input "2.000"
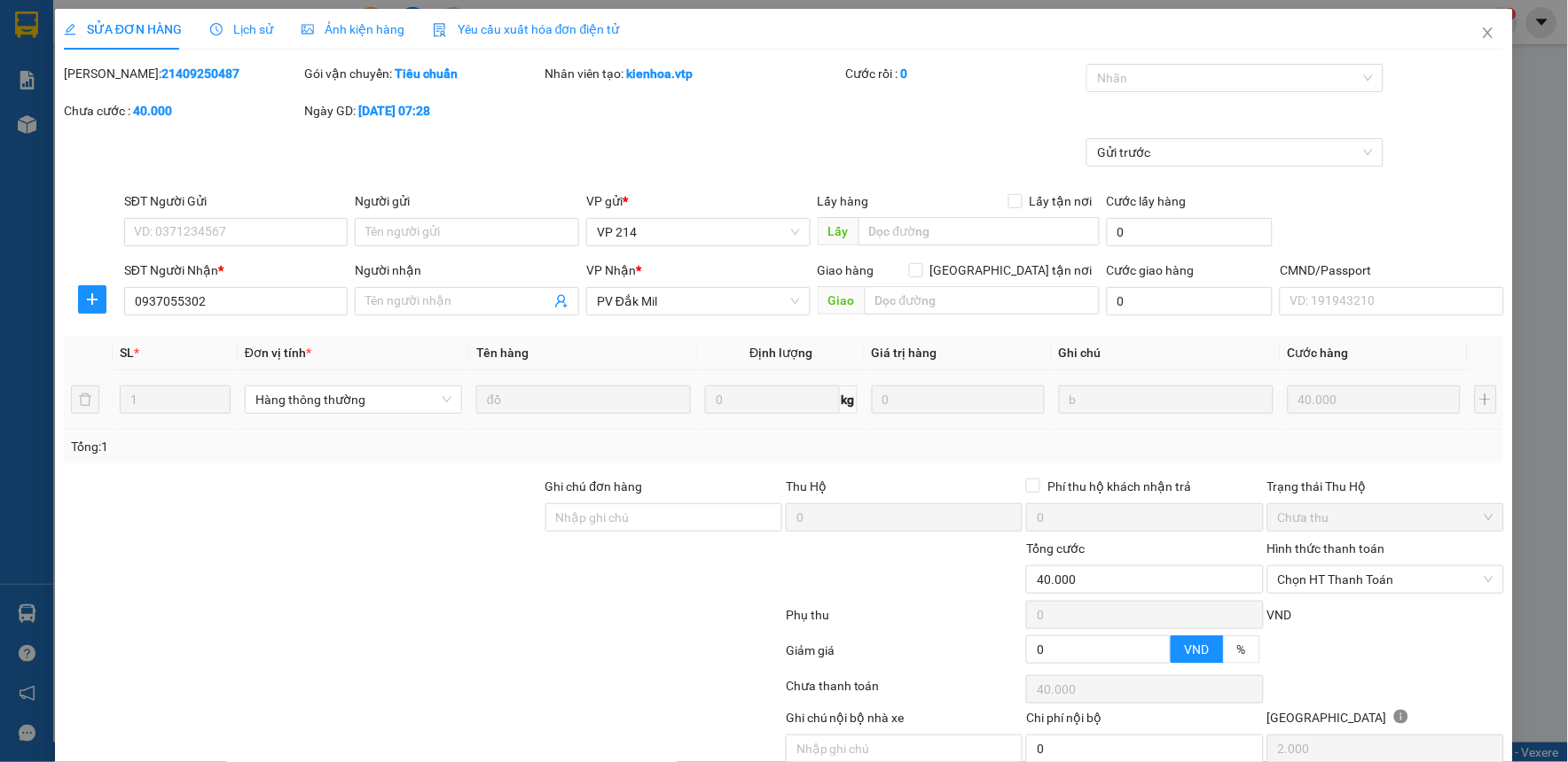
type input "0937055302"
type input "40.000"
click at [482, 303] on input "Người nhận" at bounding box center [458, 301] width 185 height 19
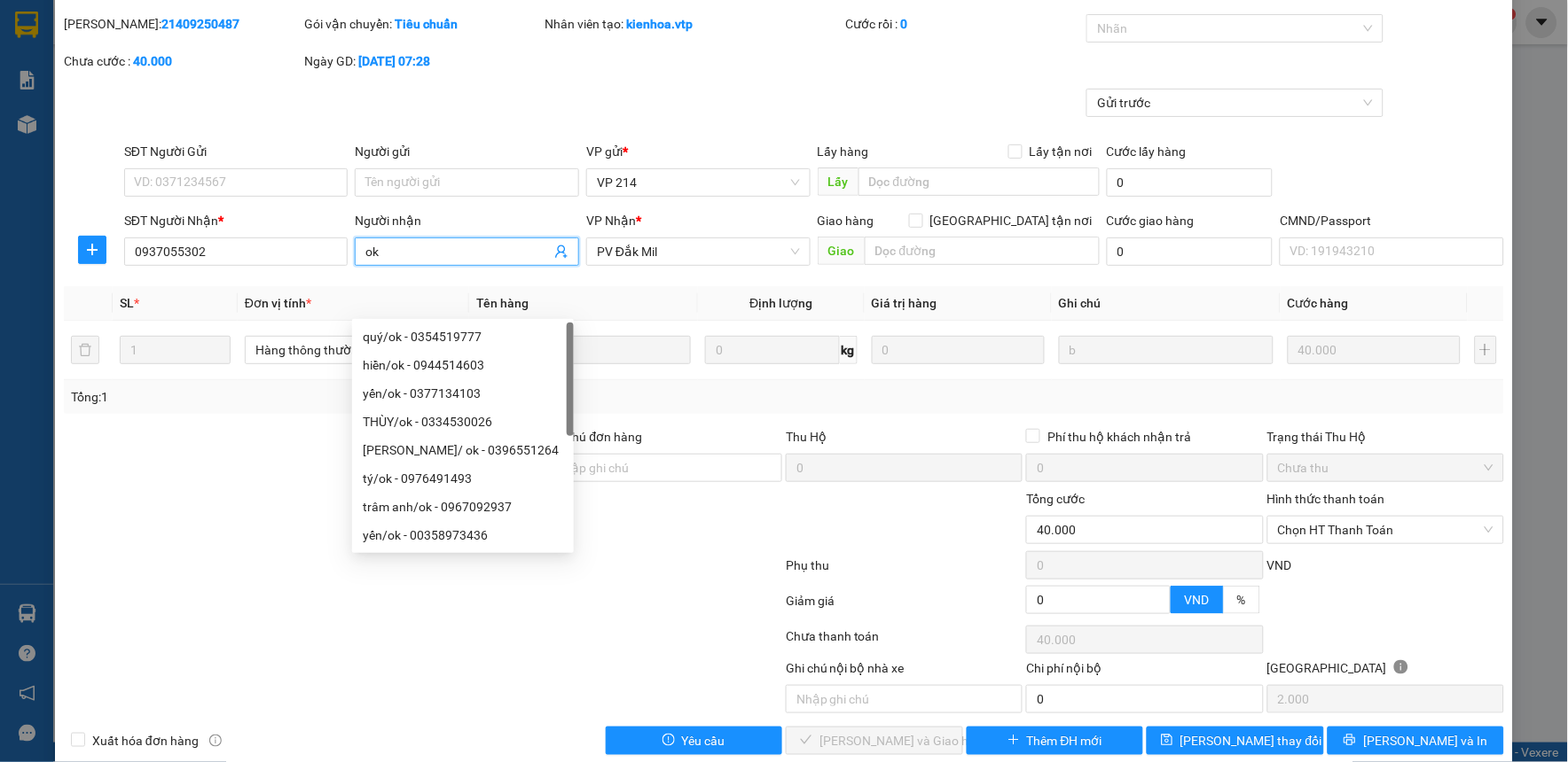
scroll to position [77, 0]
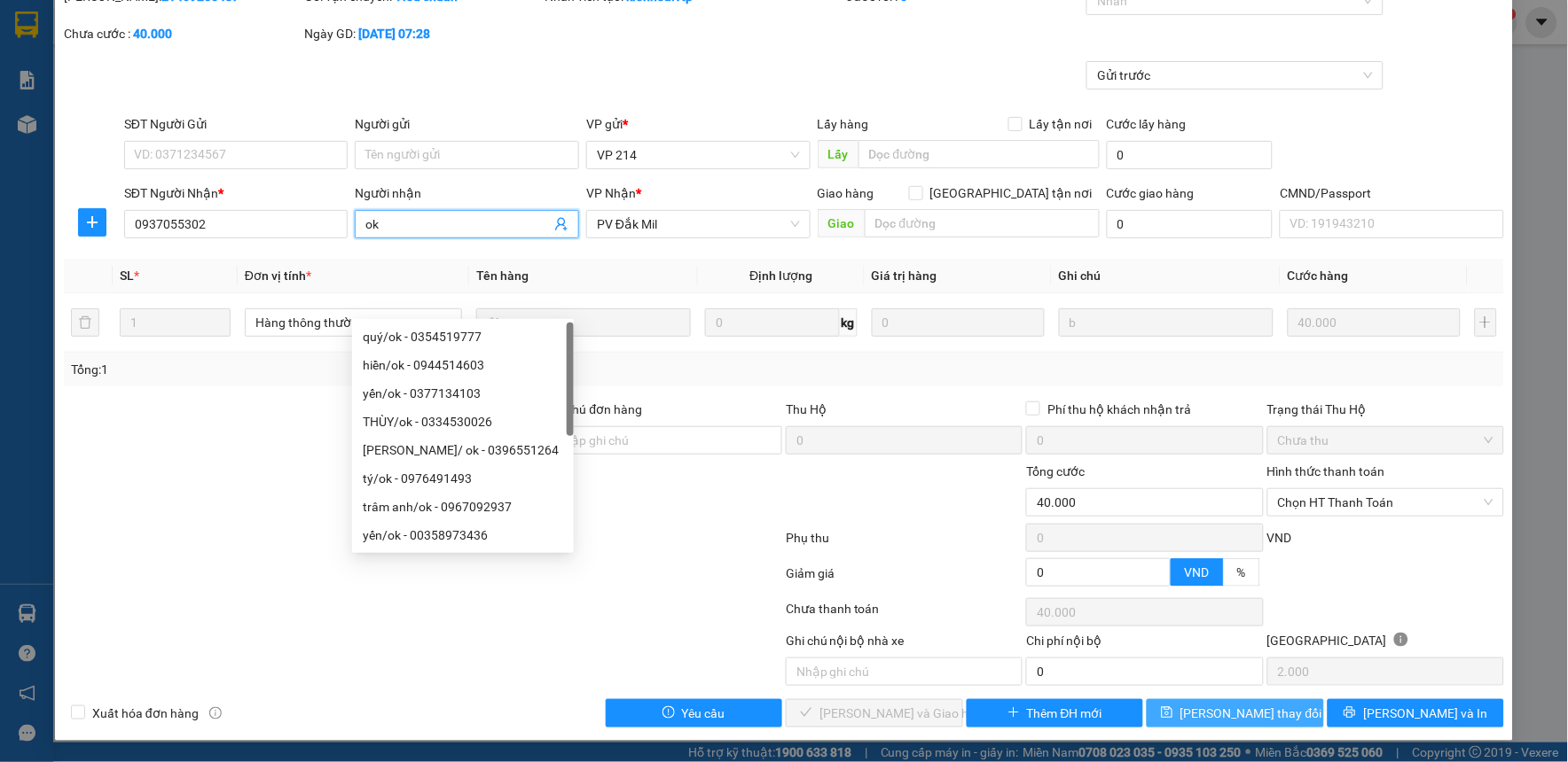
type input "ok"
click at [1229, 713] on span "[PERSON_NAME] thay đổi" at bounding box center [1251, 712] width 142 height 19
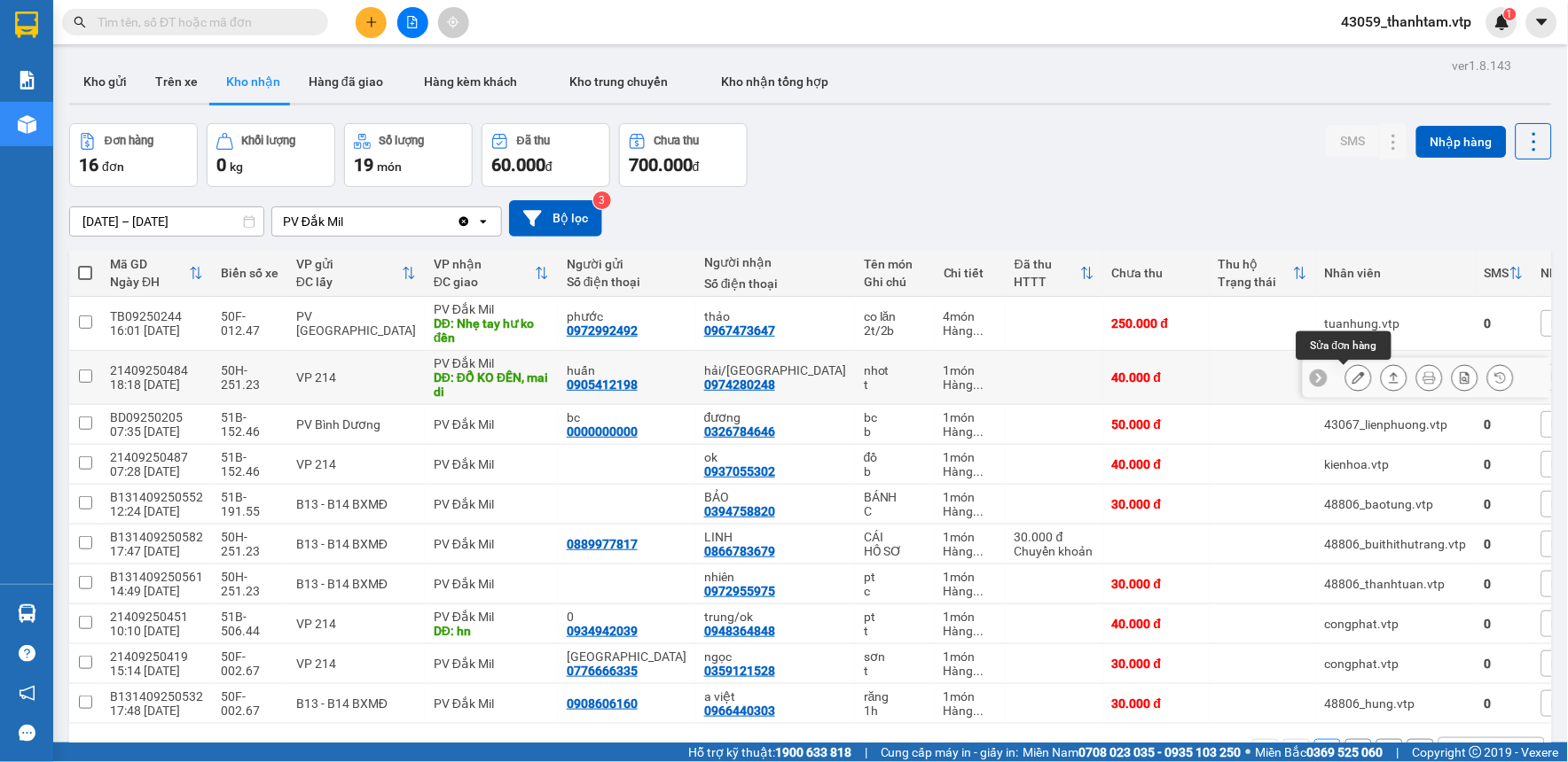
click at [1352, 376] on icon at bounding box center [1359, 378] width 13 height 13
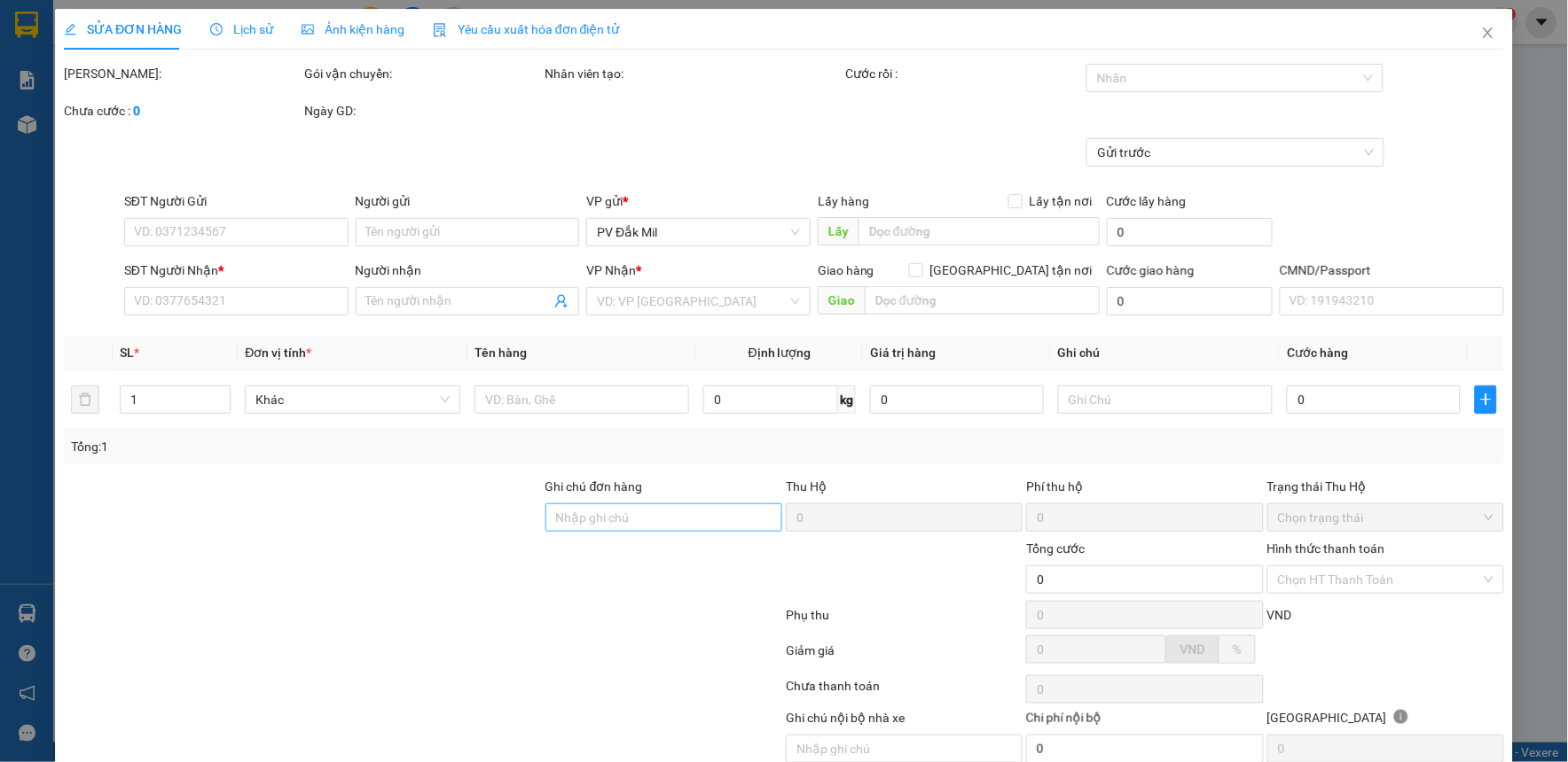
type input "0905412198"
type input "huấn"
type input "0974280248"
type input "hải/[GEOGRAPHIC_DATA]"
type input "ĐỔ KO ĐỀN, mai di"
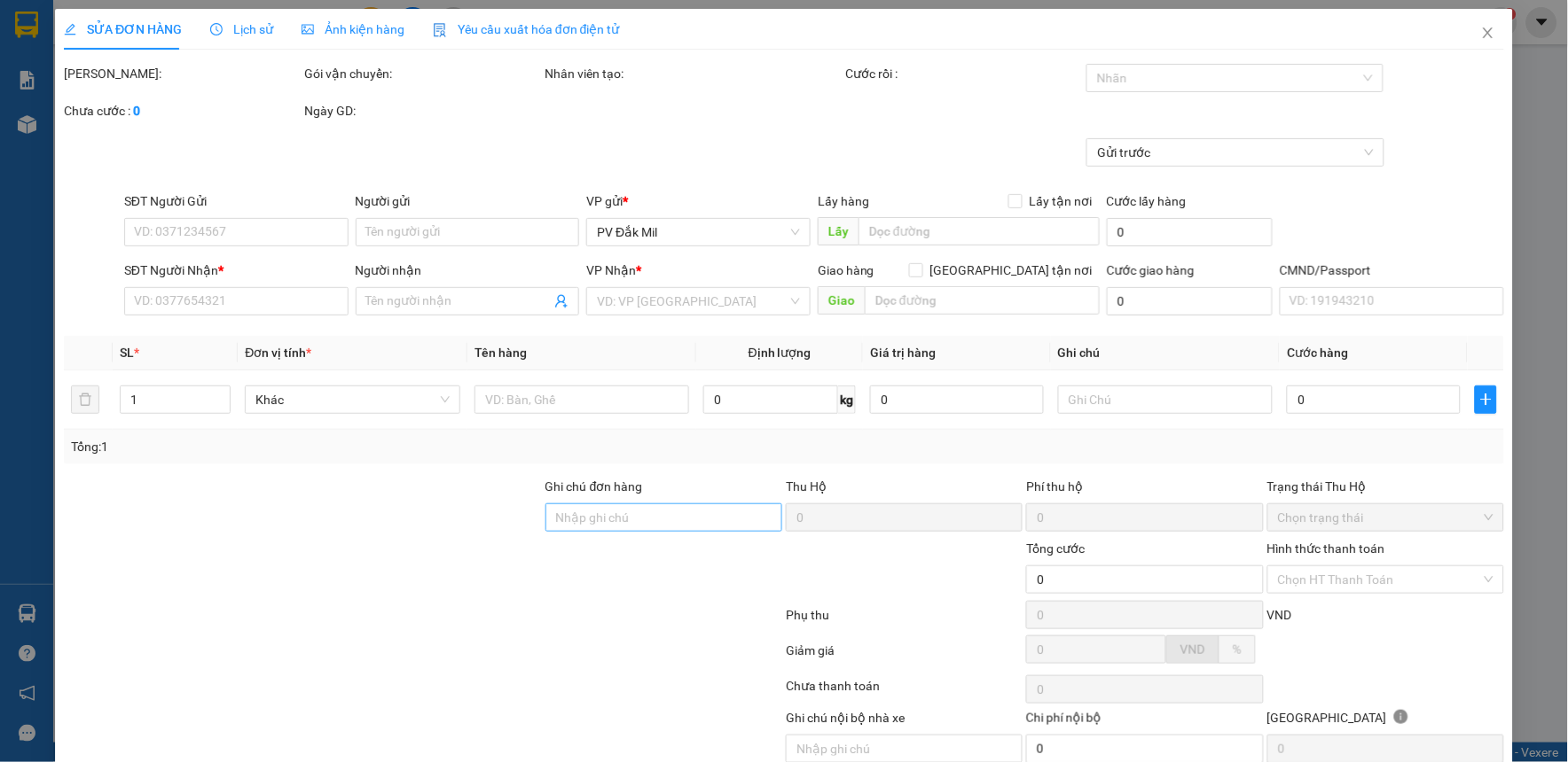
type input "40.000"
type input "2.000"
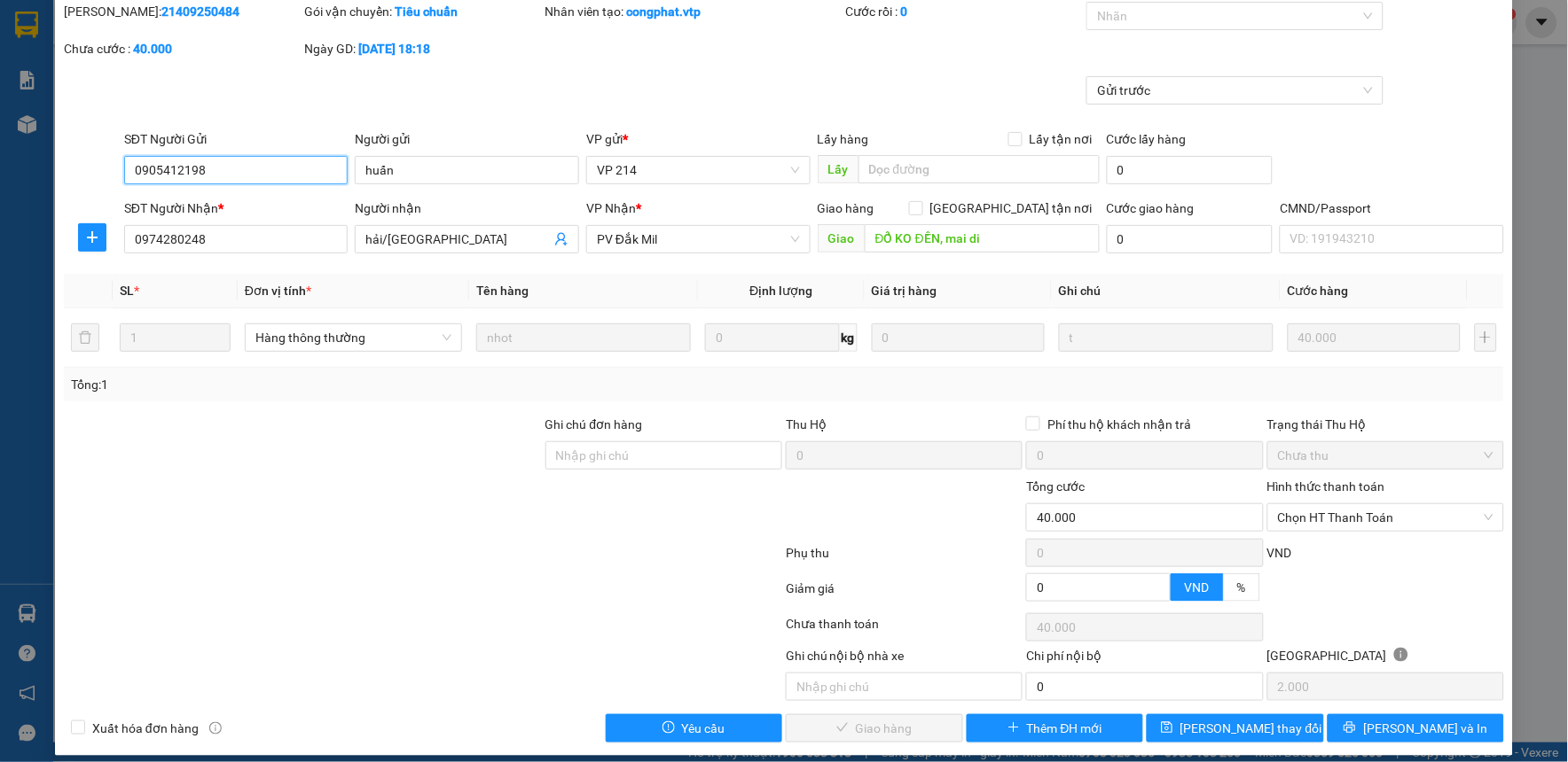
scroll to position [77, 0]
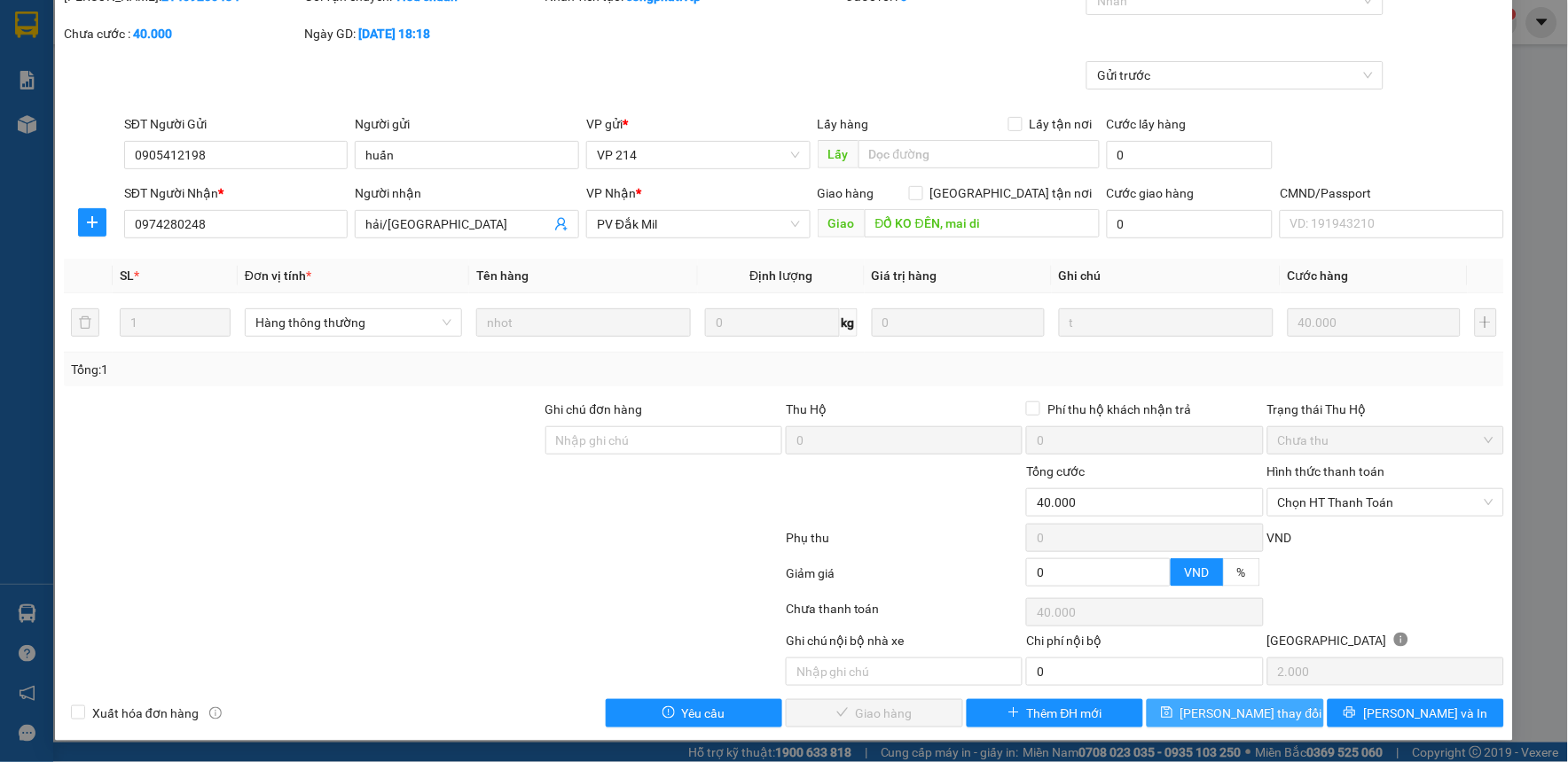
click at [1243, 715] on span "[PERSON_NAME] thay đổi" at bounding box center [1251, 712] width 142 height 19
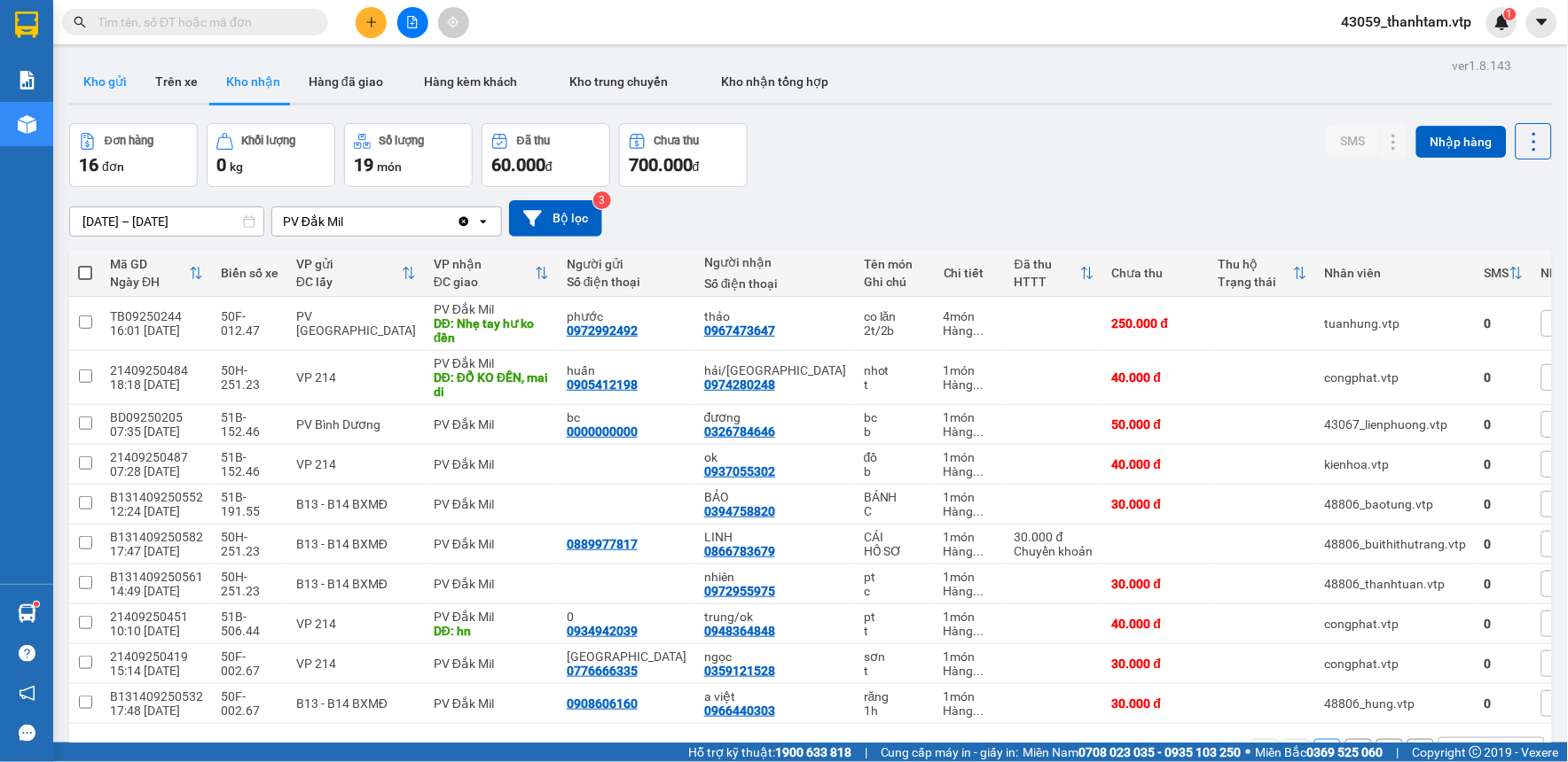
click at [104, 72] on button "Kho gửi" at bounding box center [105, 82] width 72 height 42
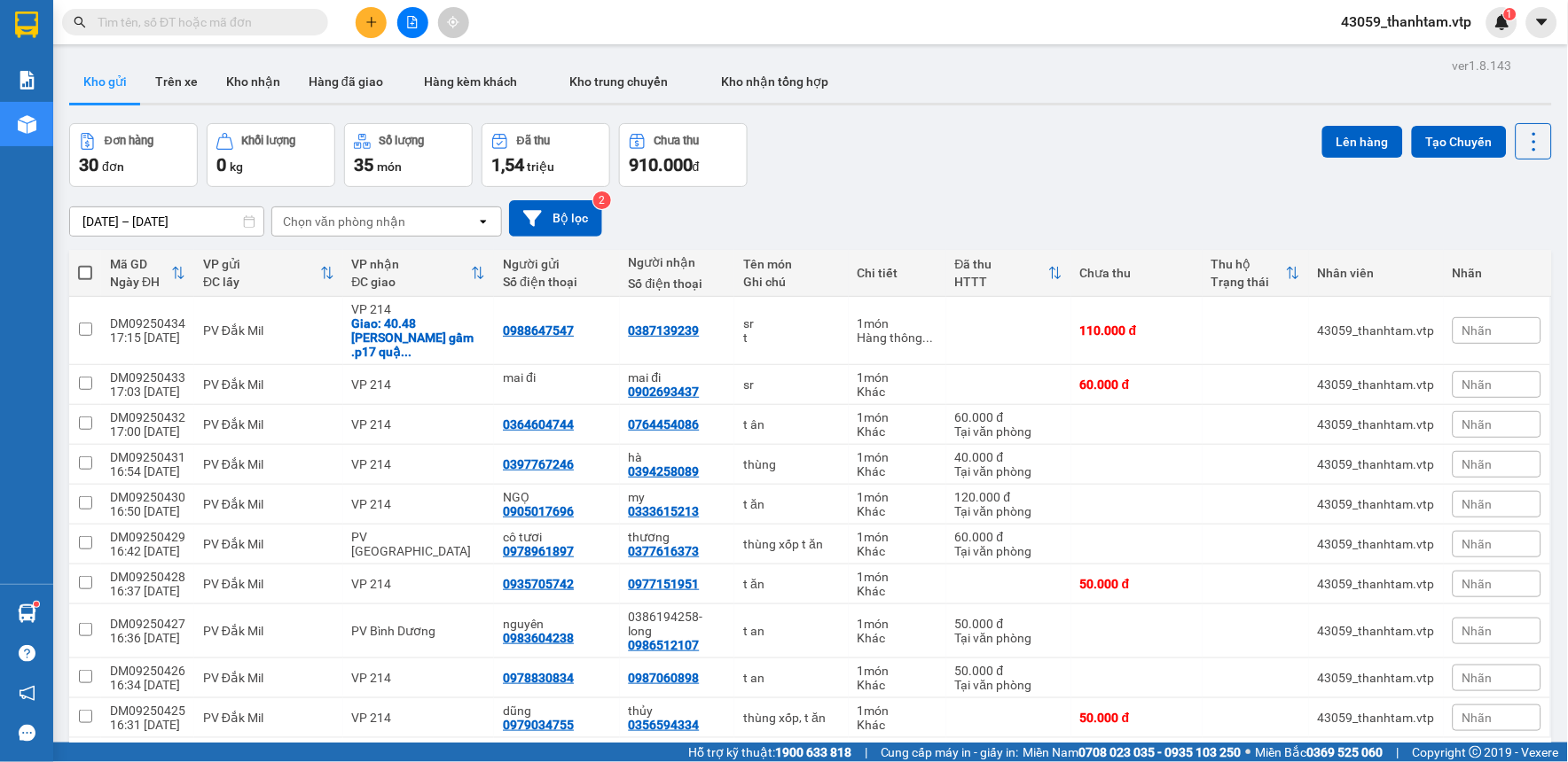
scroll to position [82, 0]
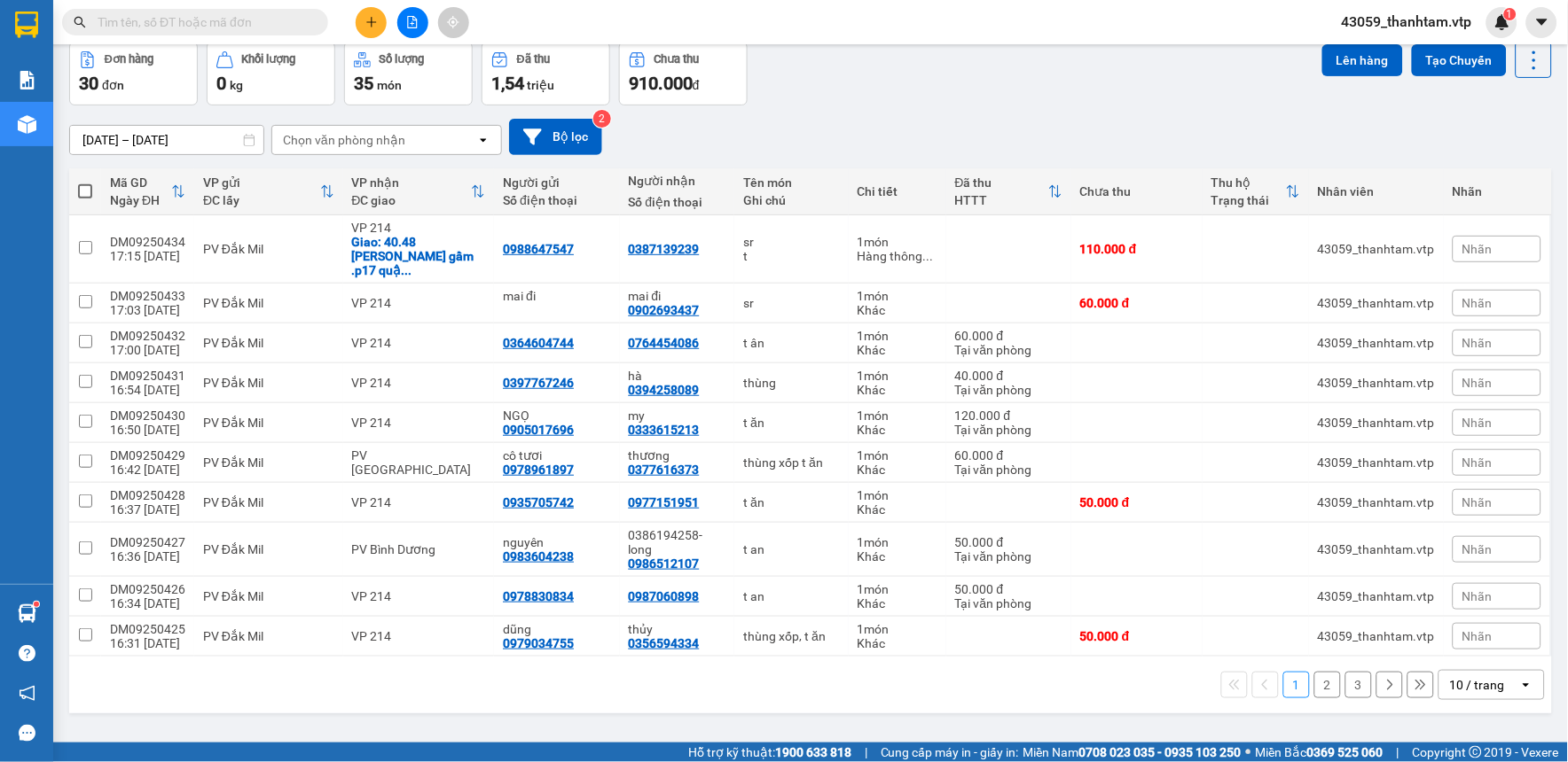
click at [1462, 676] on div "10 / trang" at bounding box center [1477, 684] width 55 height 17
click at [1460, 621] on span "100 / trang" at bounding box center [1471, 619] width 64 height 17
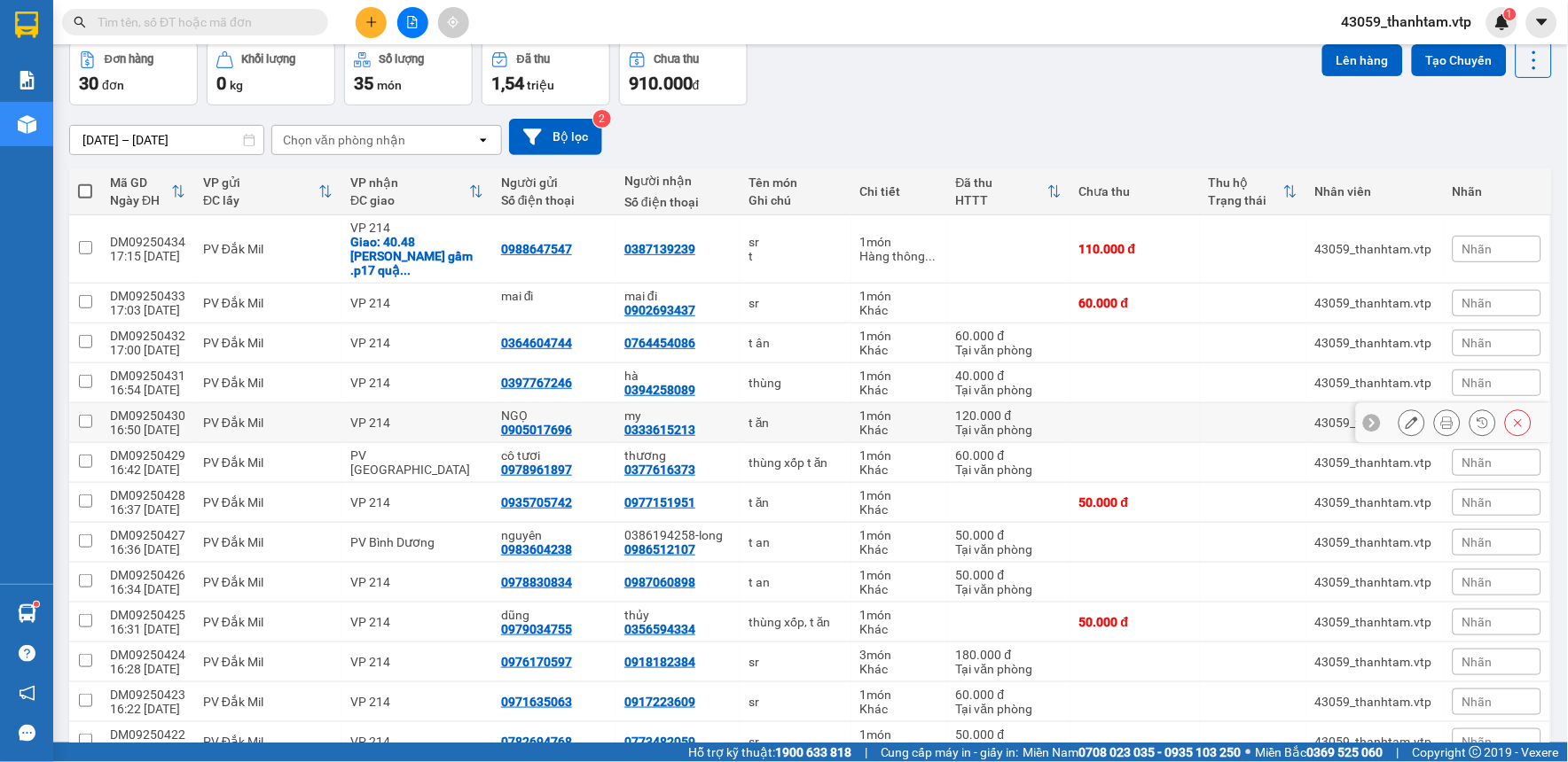
click at [1406, 416] on icon at bounding box center [1412, 423] width 13 height 13
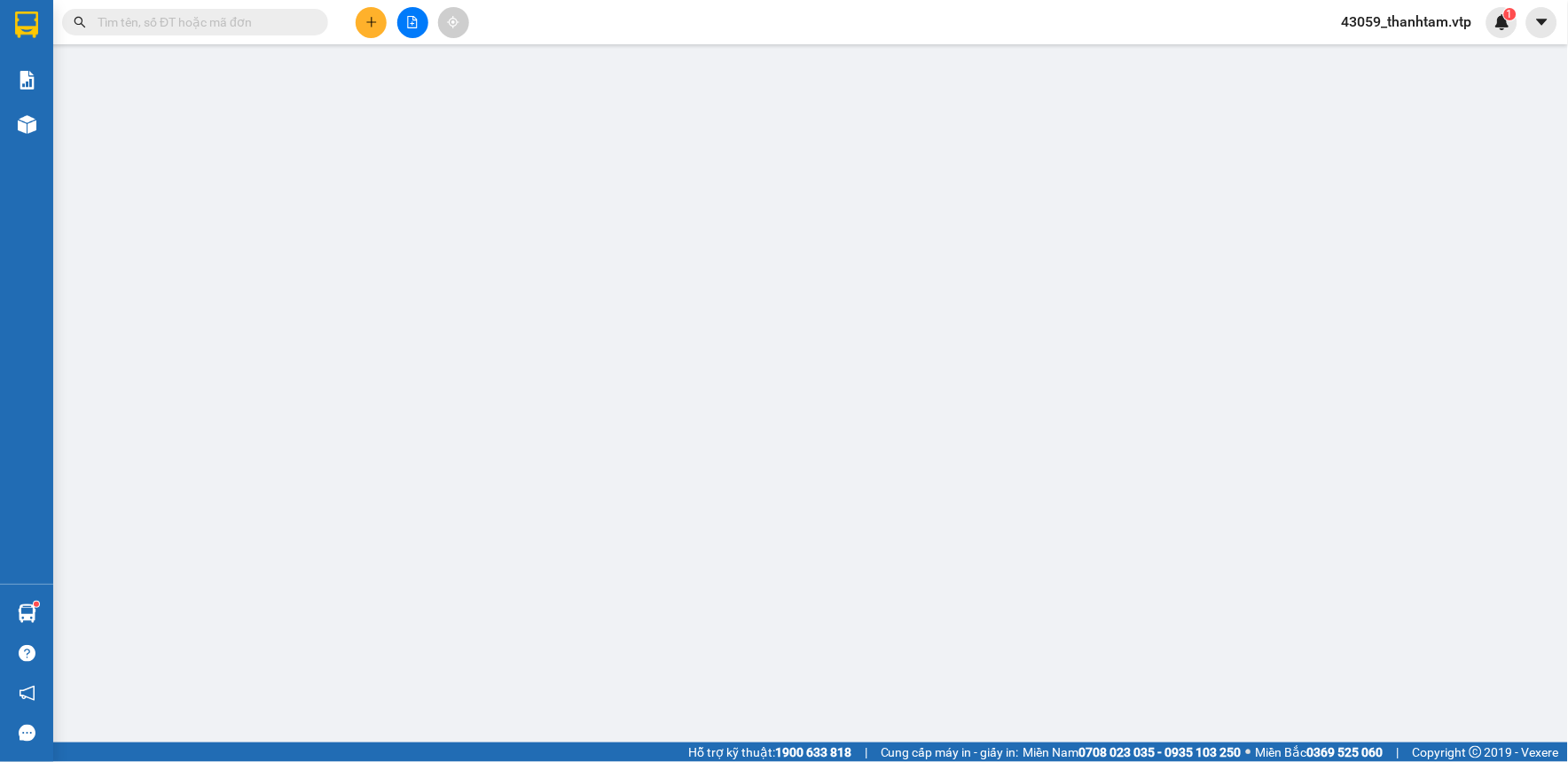
type input "0905017696"
type input "NGỌ"
type input "0333615213"
type input "my"
type input "Gtn [STREET_ADDRESS]"
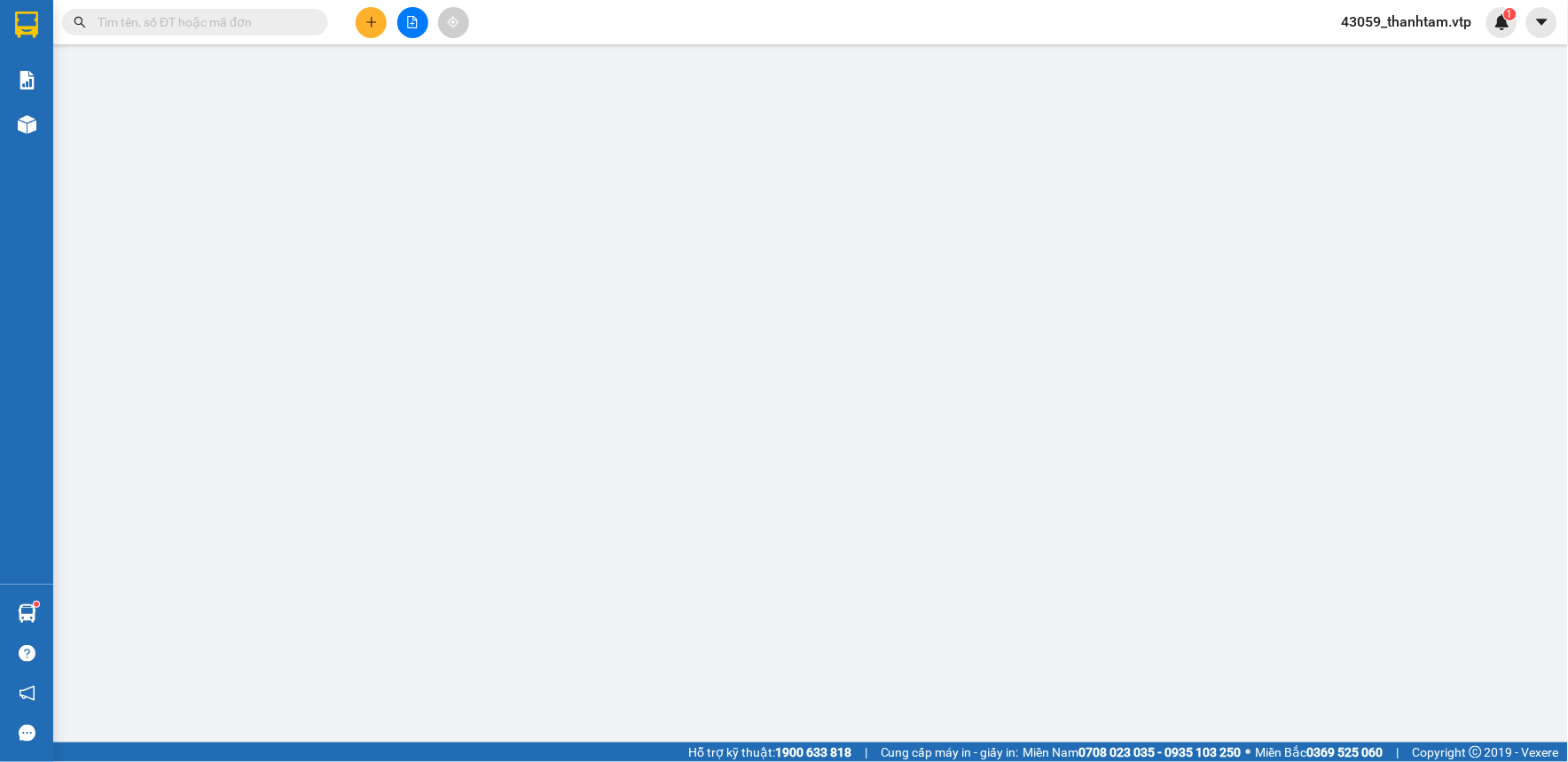
type input "120.000"
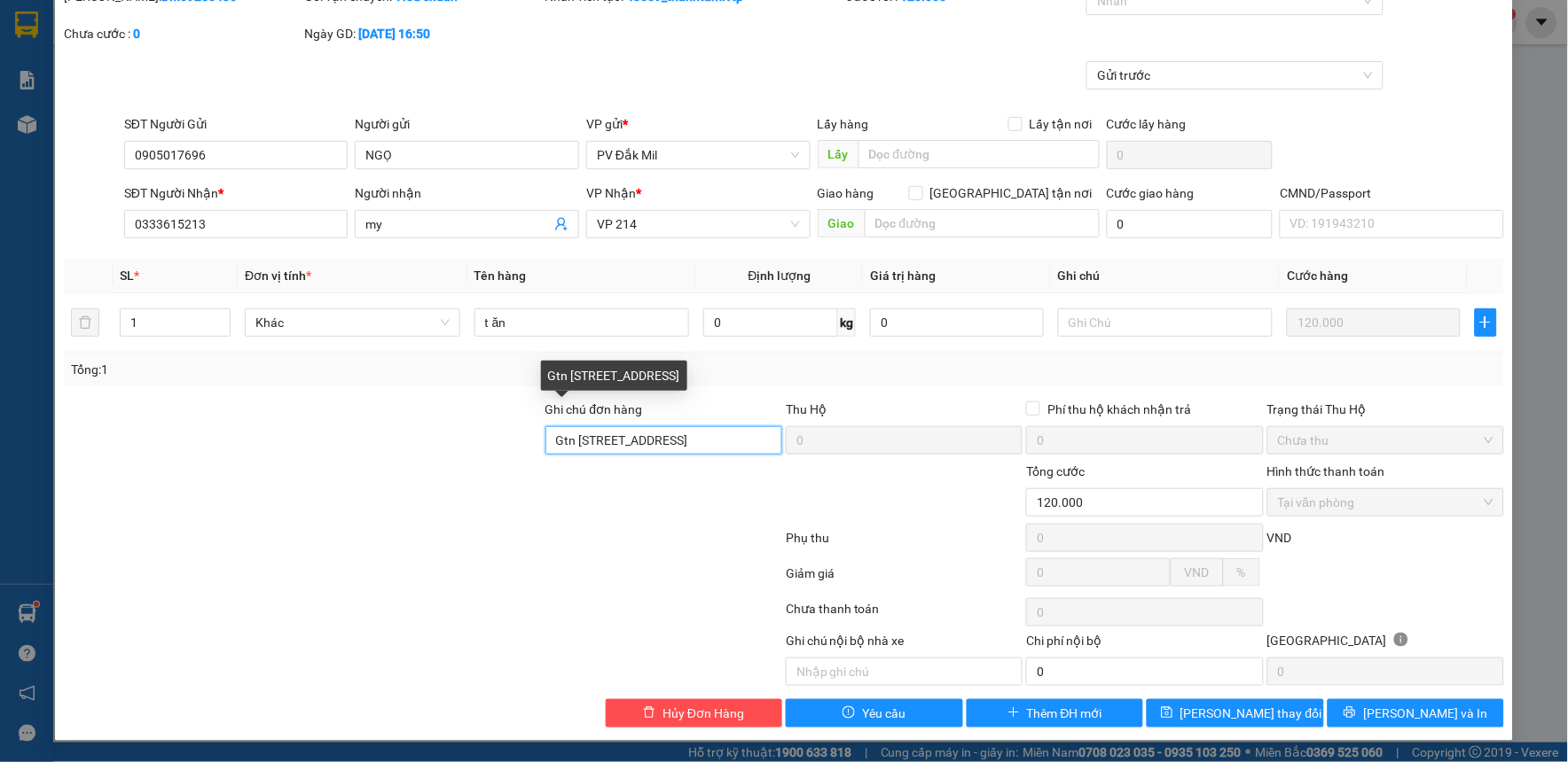
scroll to position [0, 85]
click at [803, 438] on div "Ghi chú đơn hàng Gtn 19/6a đường 58, [GEOGRAPHIC_DATA],[GEOGRAPHIC_DATA] đưc Th…" at bounding box center [784, 431] width 1443 height 62
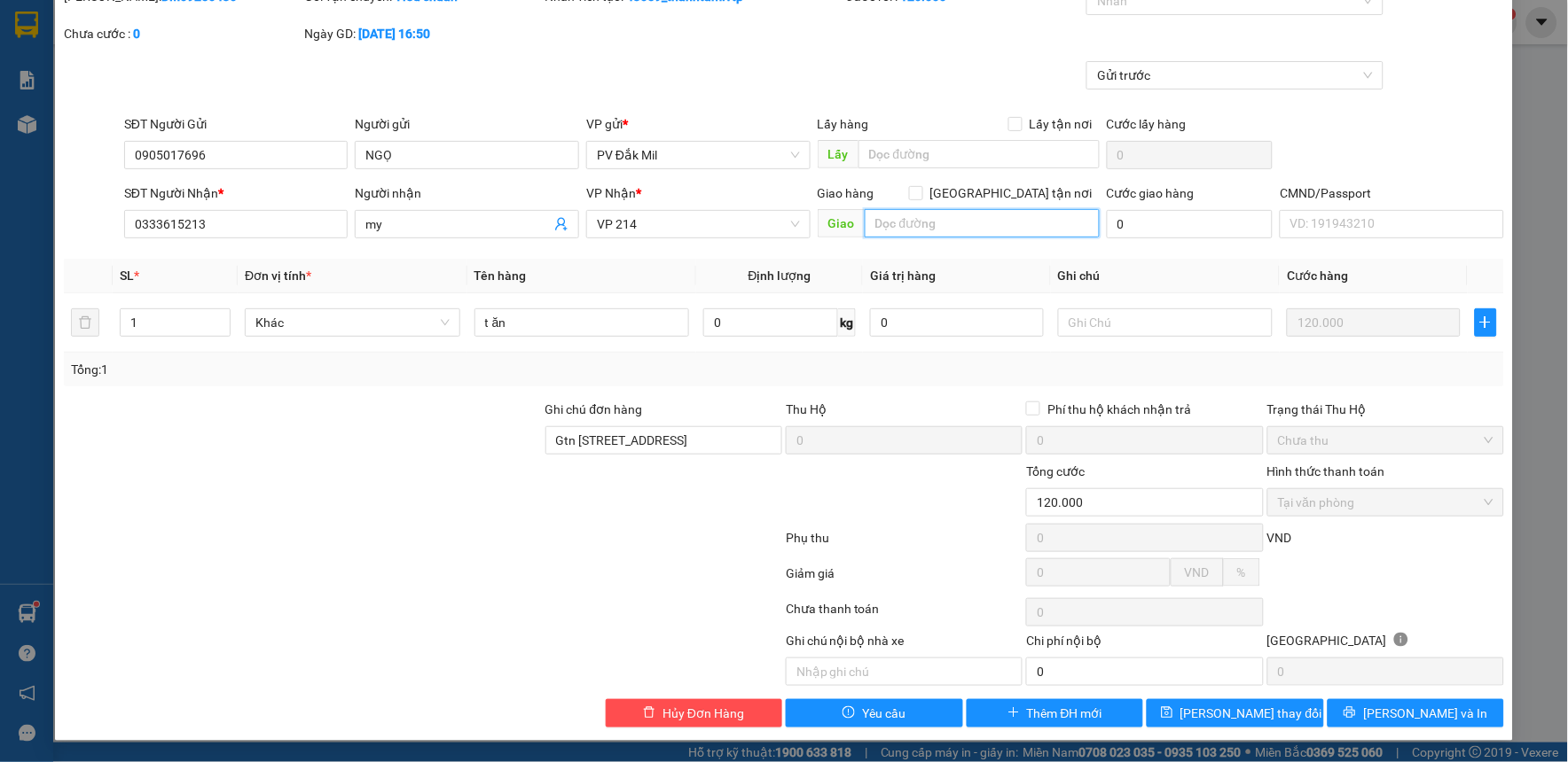
click at [929, 219] on input "text" at bounding box center [982, 223] width 235 height 28
paste input "Gtn [STREET_ADDRESS]"
type input "Gtn [STREET_ADDRESS]"
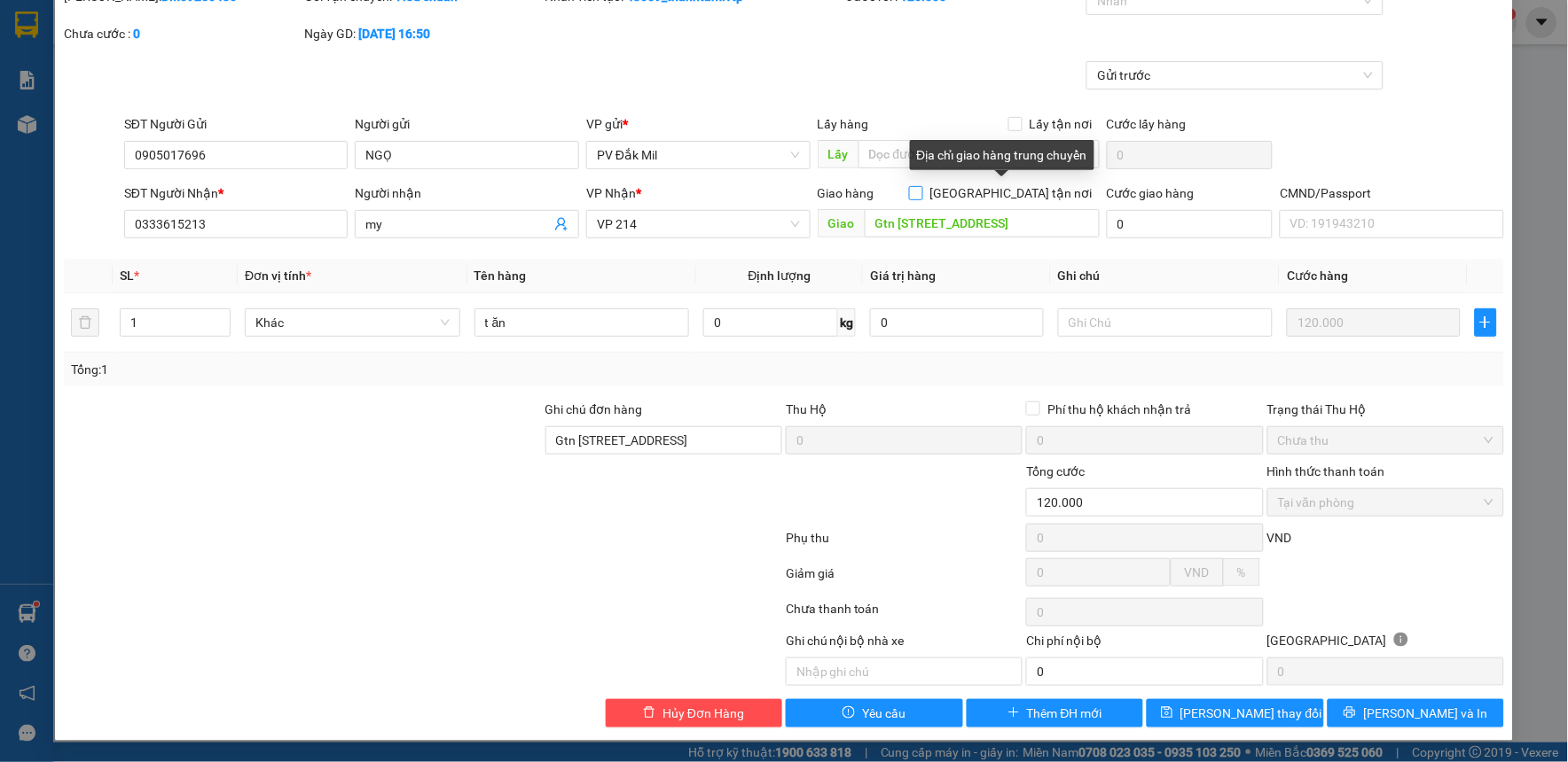
scroll to position [0, 0]
click at [1008, 193] on span "[GEOGRAPHIC_DATA] tận nơi" at bounding box center [1011, 193] width 176 height 19
click at [921, 193] on input "[GEOGRAPHIC_DATA] tận nơi" at bounding box center [916, 193] width 13 height 13
checkbox input "true"
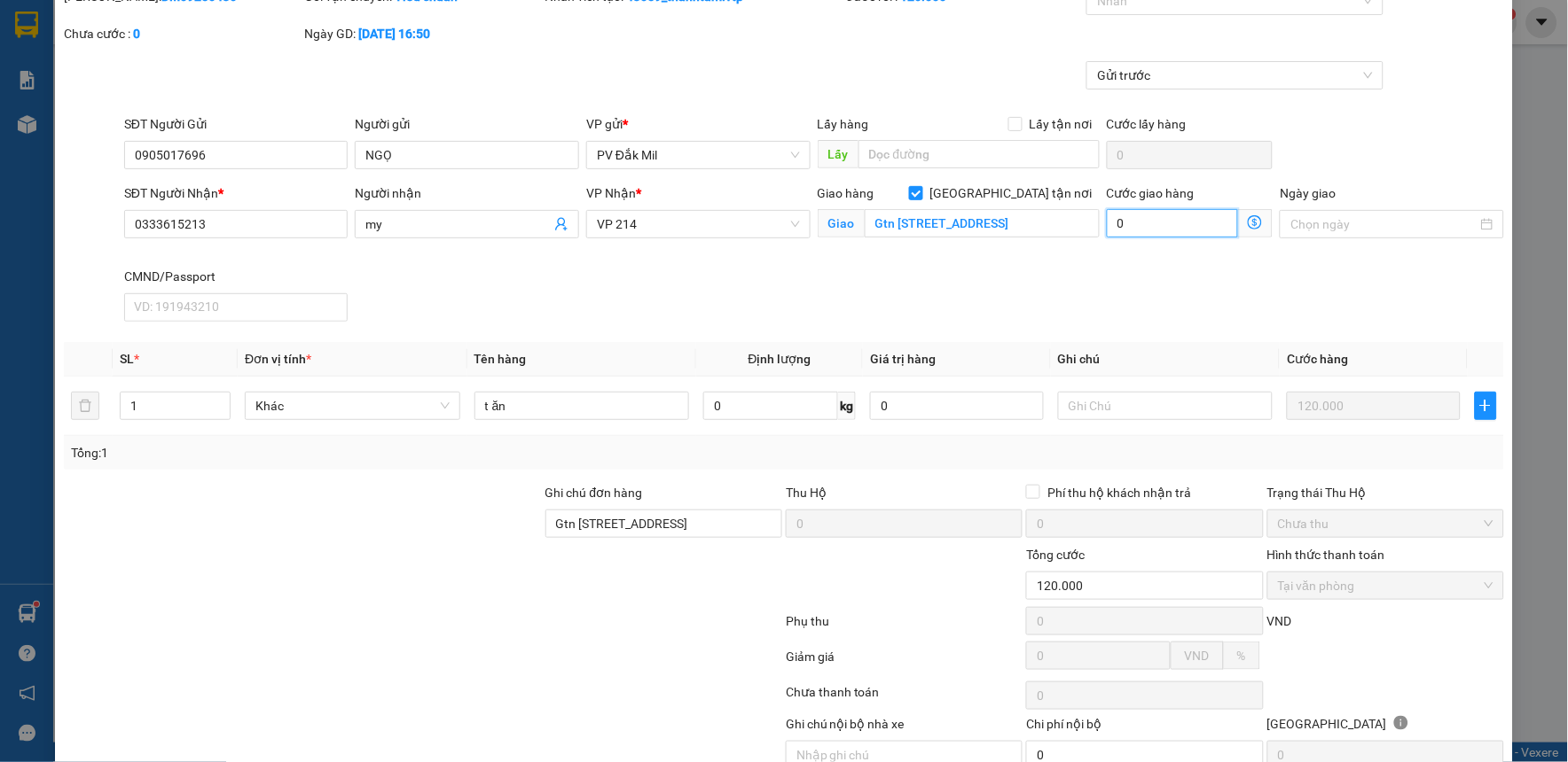
click at [1145, 226] on input "0" at bounding box center [1173, 223] width 132 height 28
type input "120.008"
type input "8"
type input "120.080"
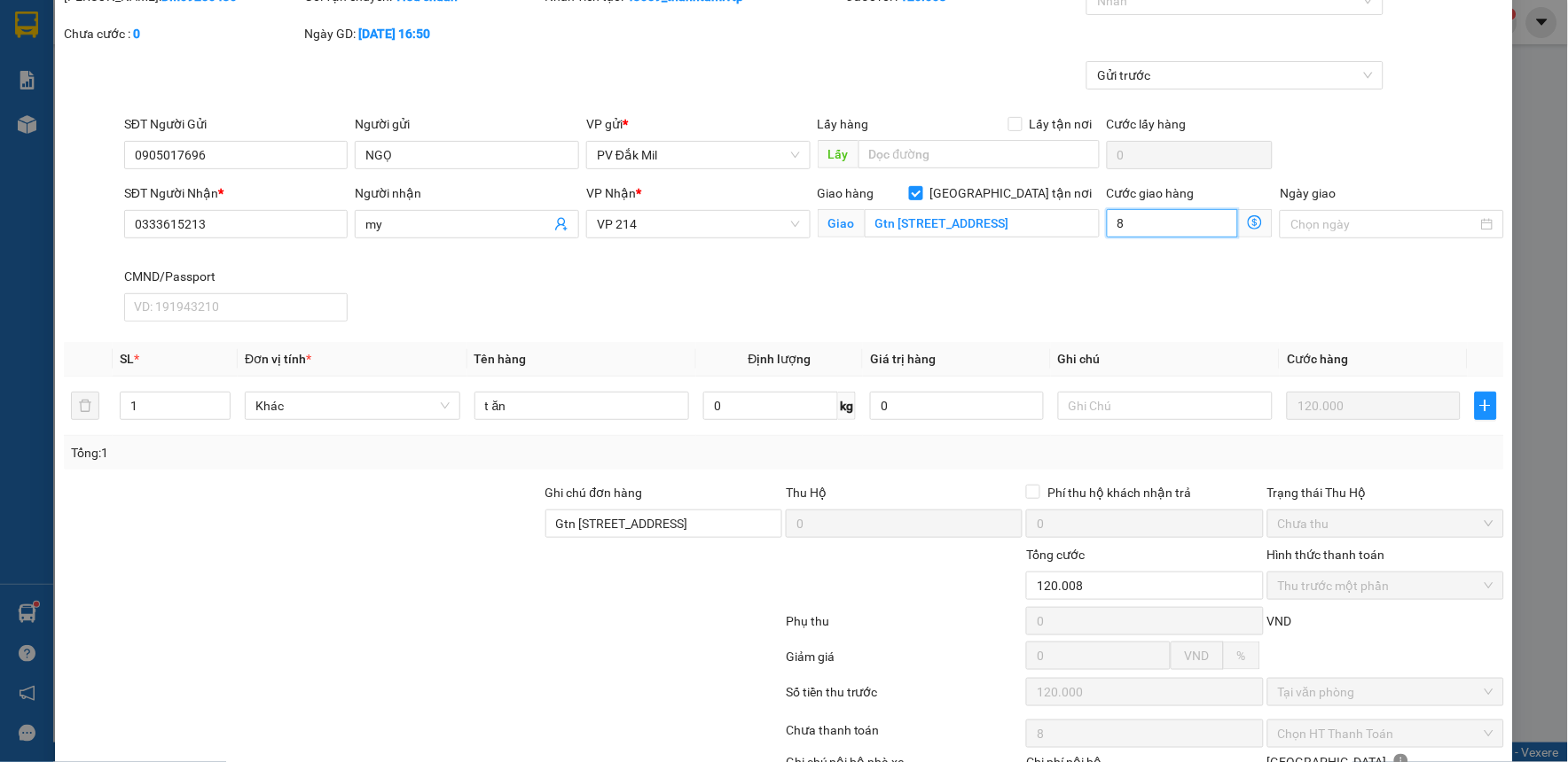
type input "80"
type input "120.800"
type input "800"
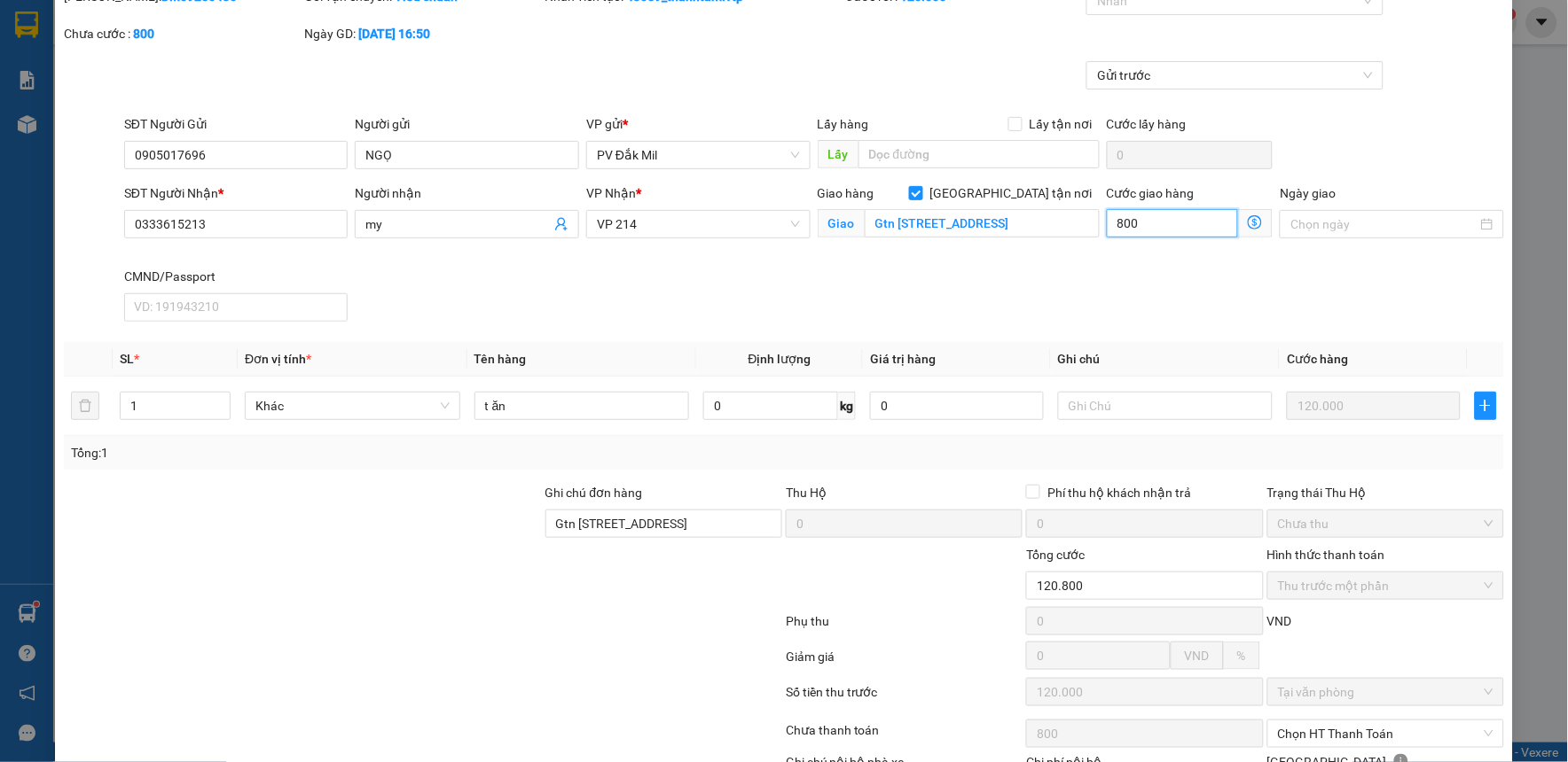
type input "128.000"
type input "8.000"
type input "200.000"
type input "80.000"
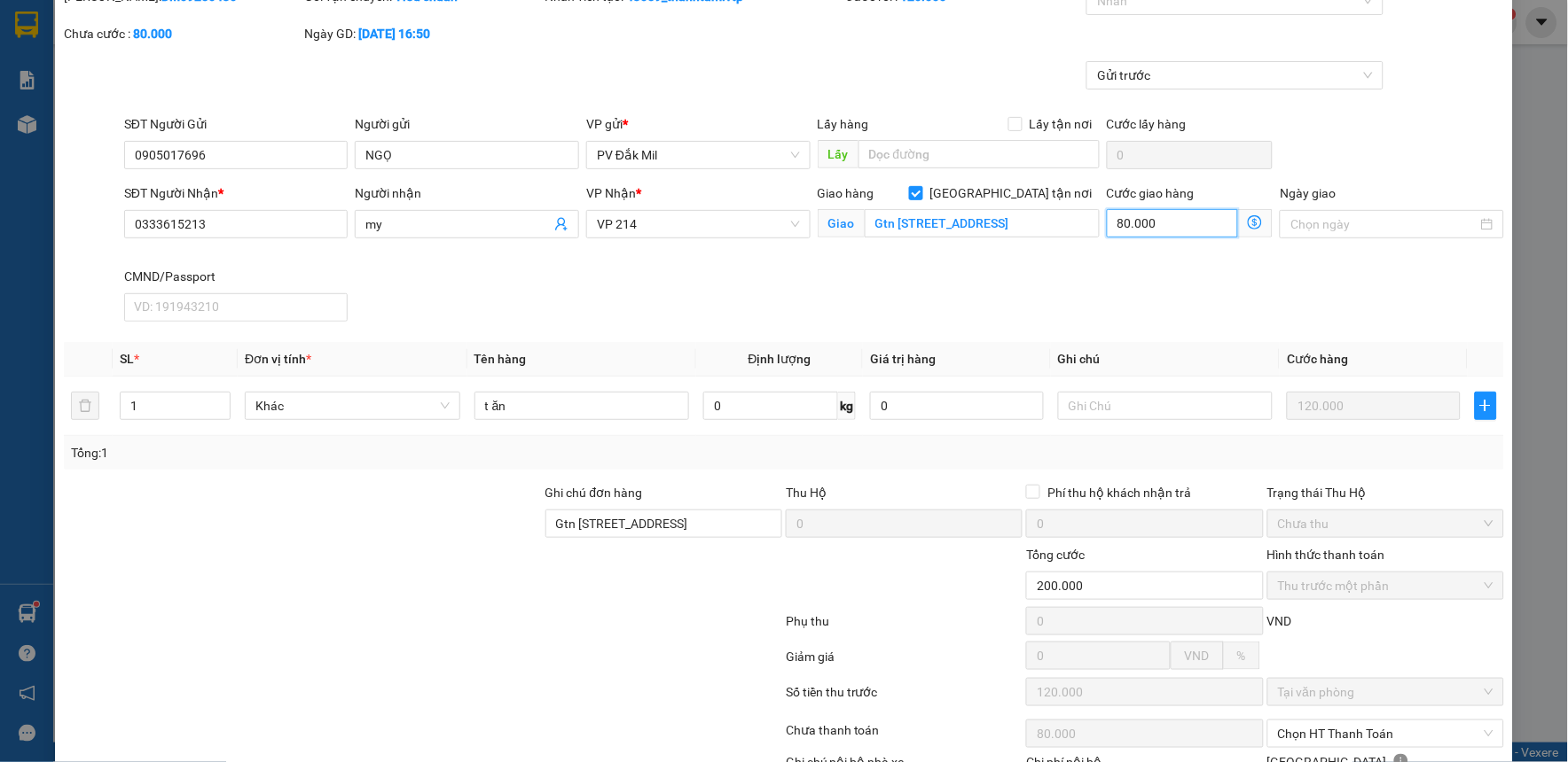
type input "80.000"
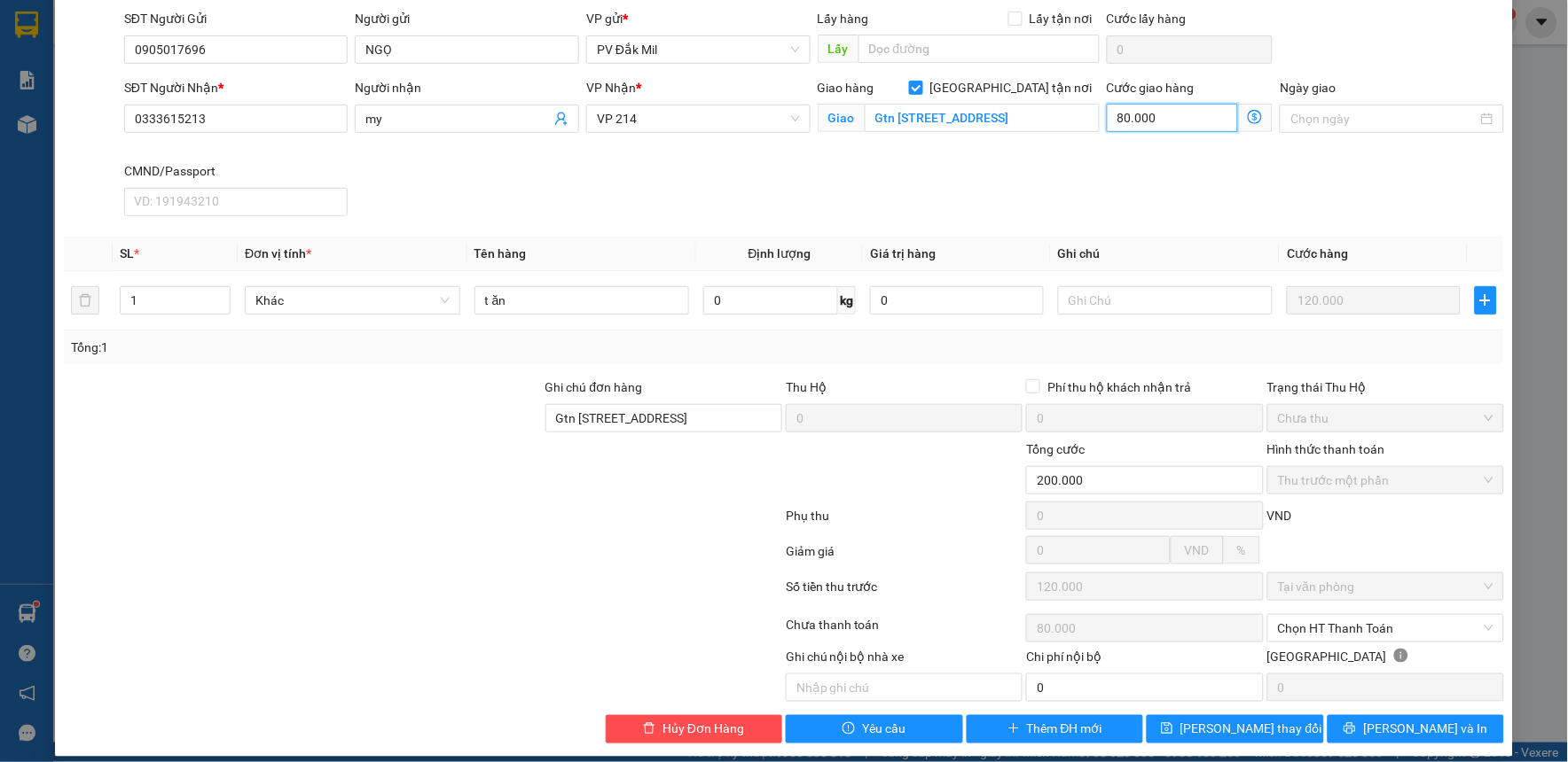
scroll to position [198, 0]
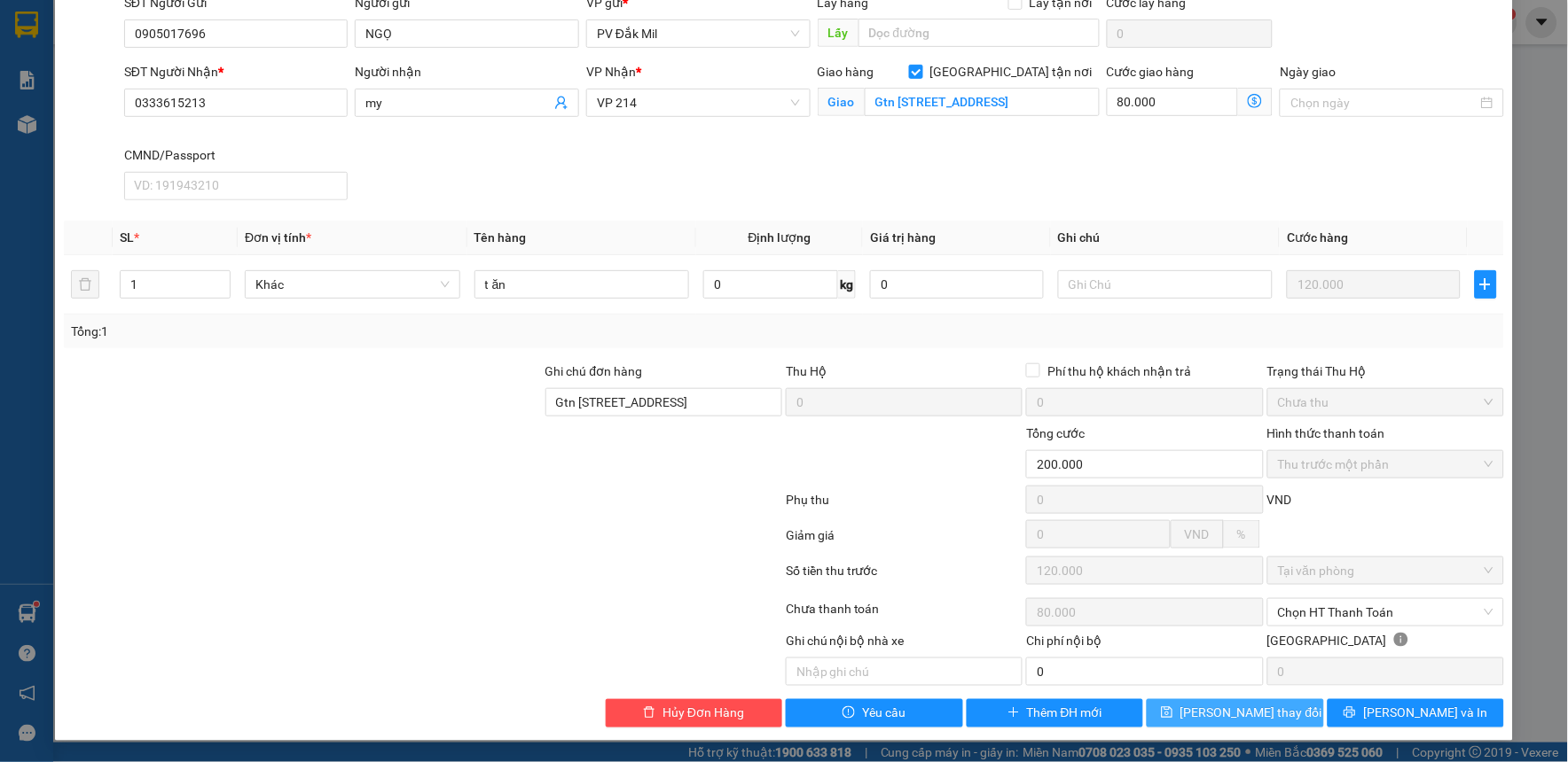
click at [1229, 713] on span "[PERSON_NAME] thay đổi" at bounding box center [1251, 712] width 142 height 19
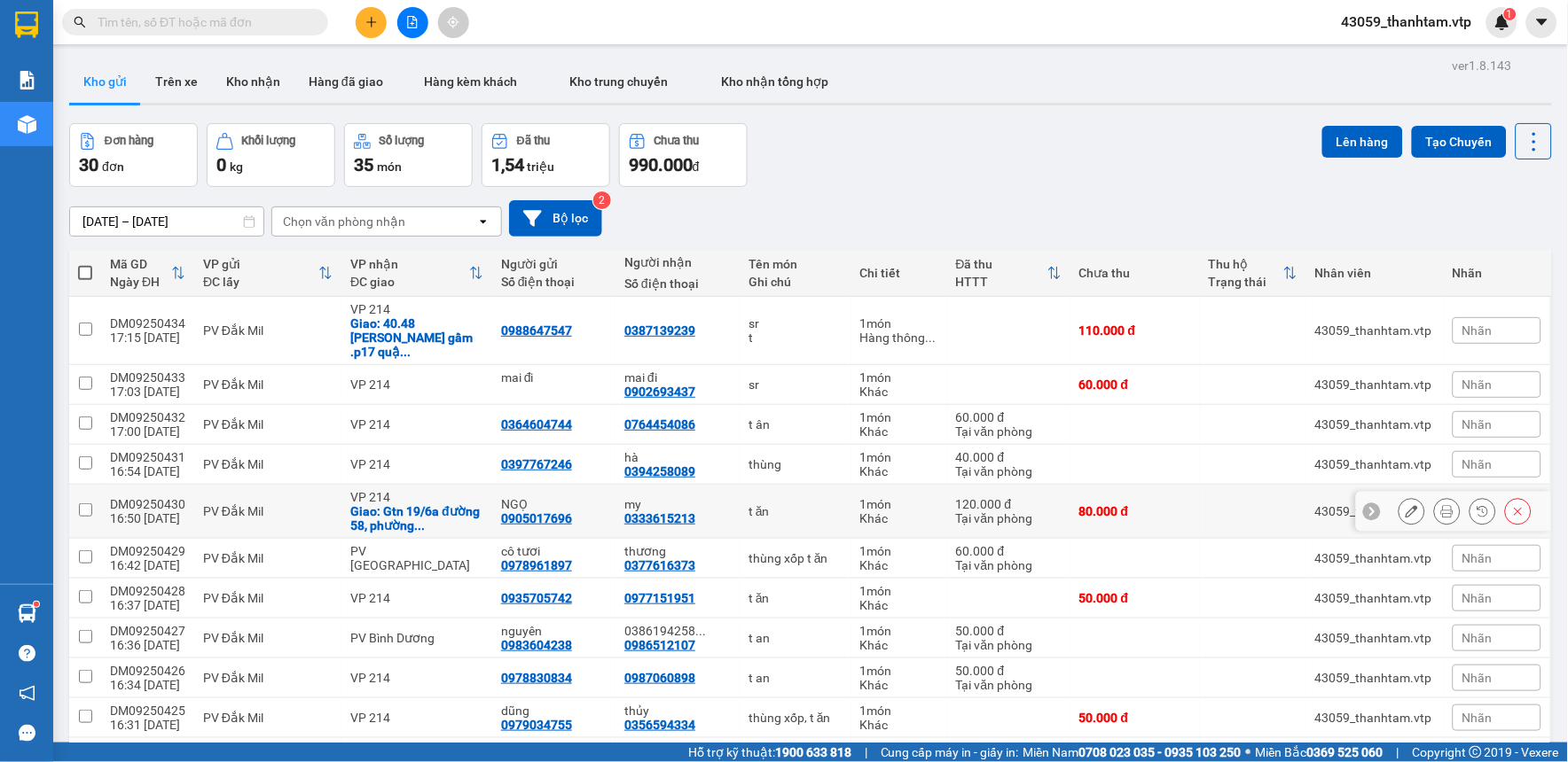
click at [1406, 505] on icon at bounding box center [1412, 512] width 13 height 13
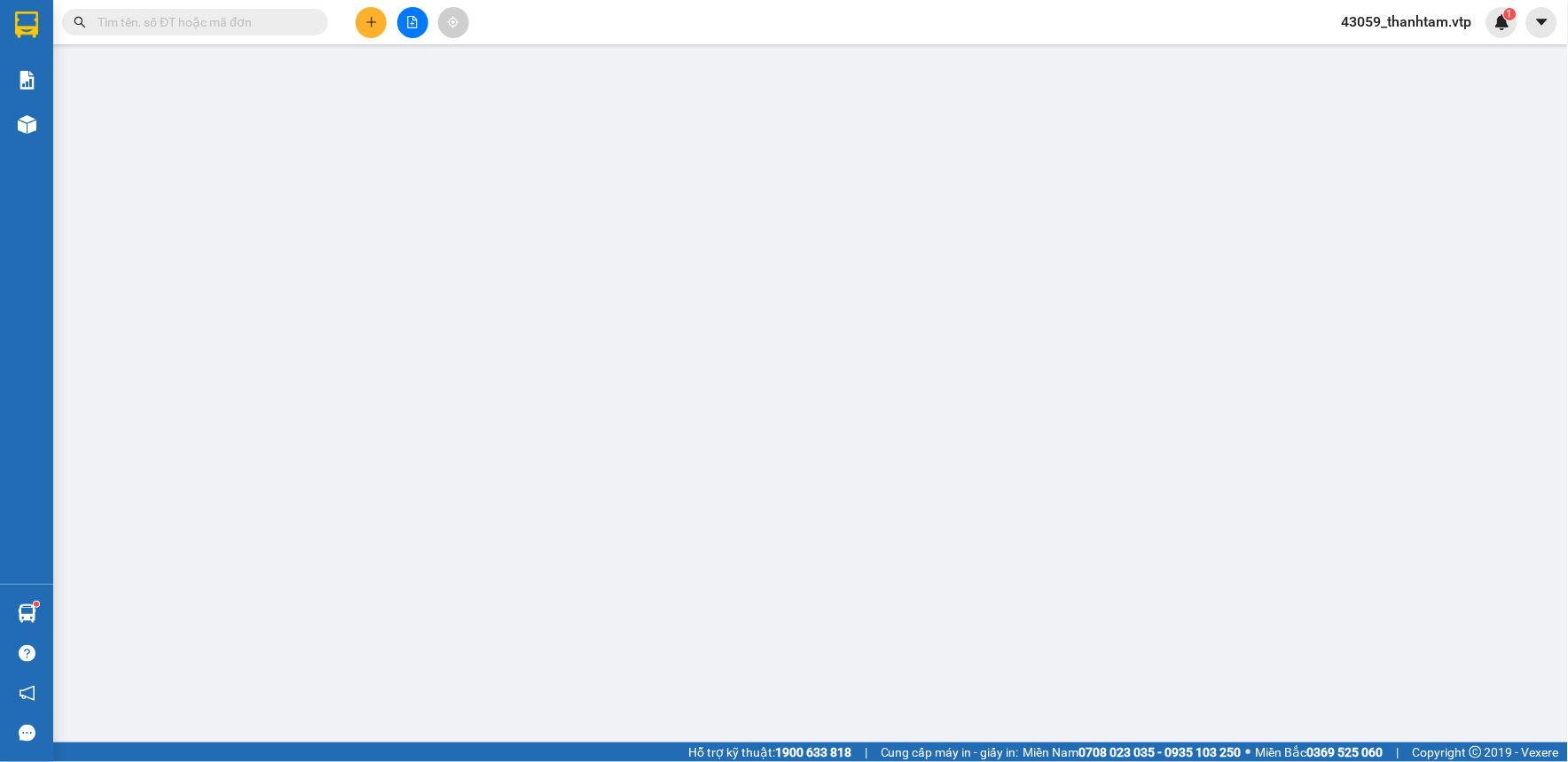
type input "0905017696"
type input "NGỌ"
type input "0333615213"
type input "my"
checkbox input "true"
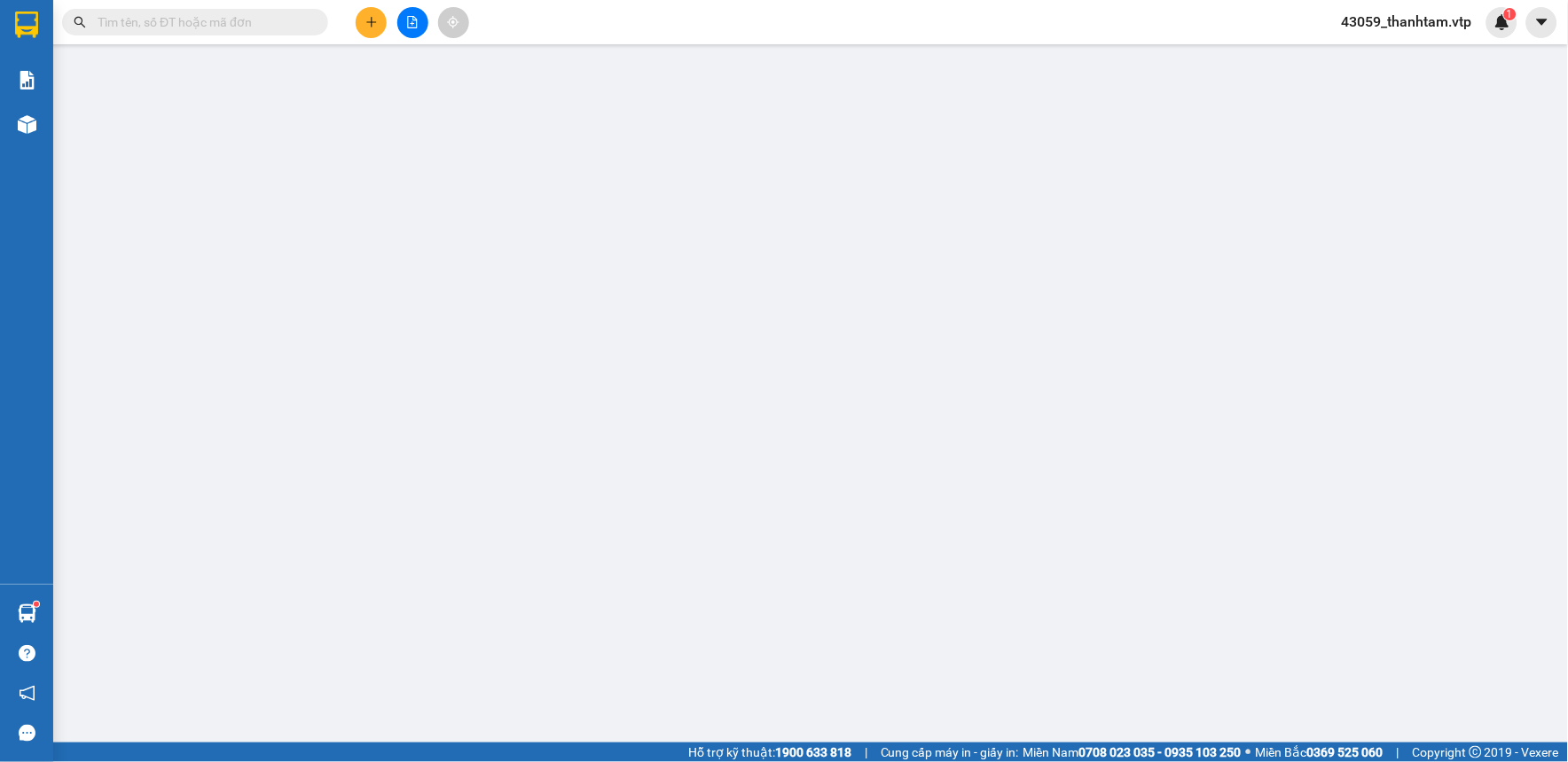
type input "Gtn [STREET_ADDRESS]"
type input "200.000"
type input "120.000"
type input "80.000"
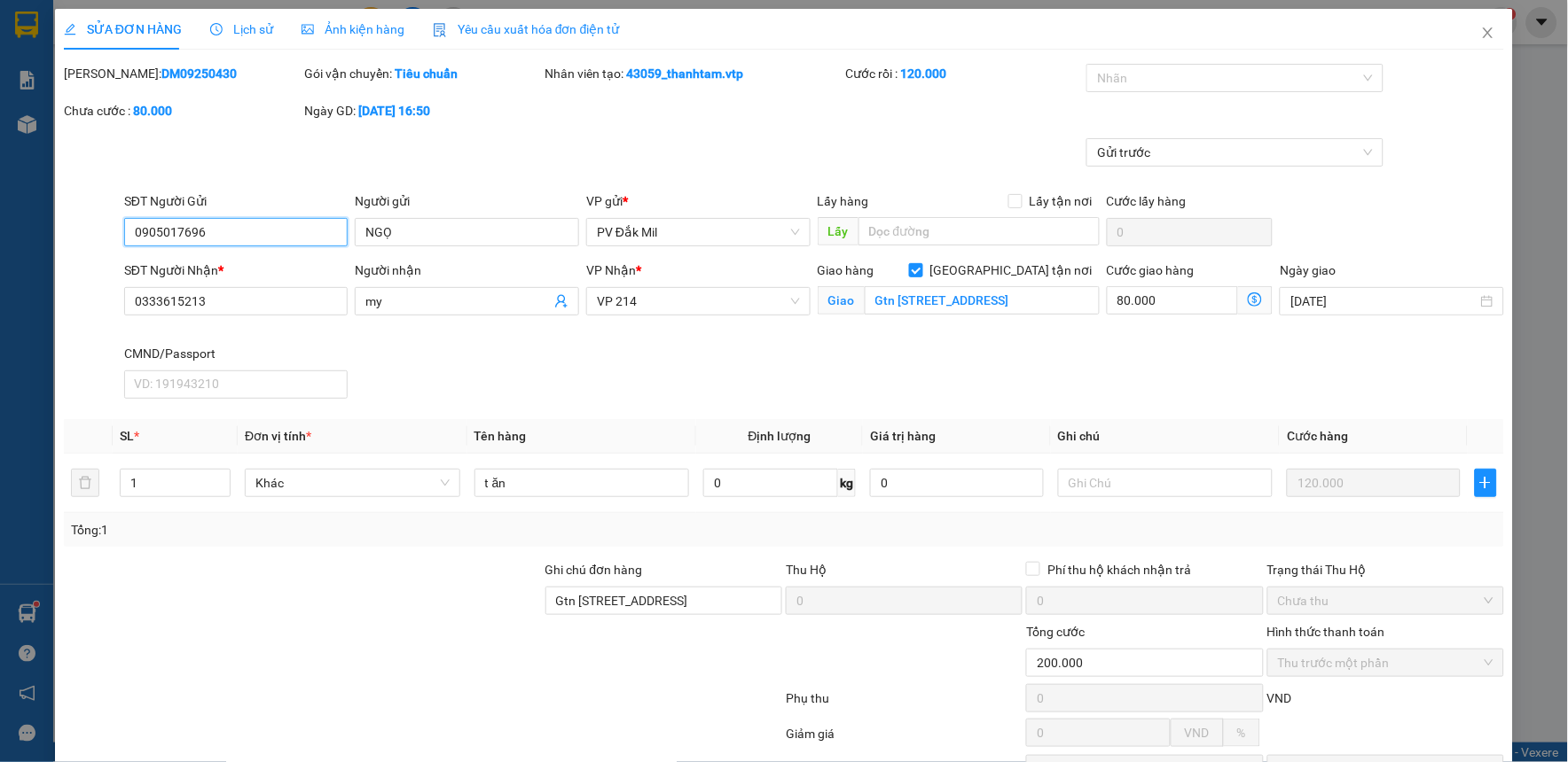
scroll to position [198, 0]
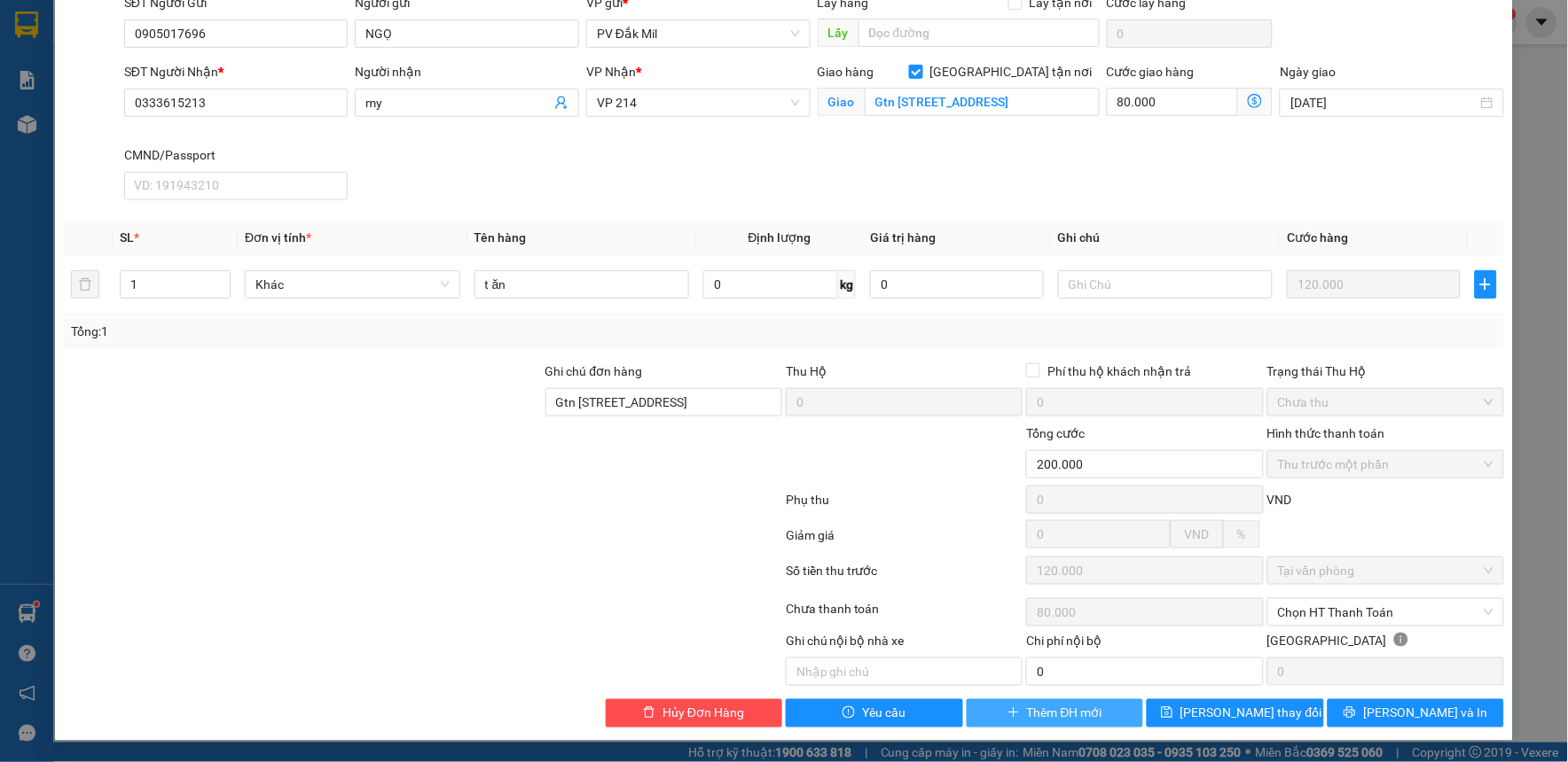
click at [1056, 710] on span "Thêm ĐH mới" at bounding box center [1064, 712] width 75 height 19
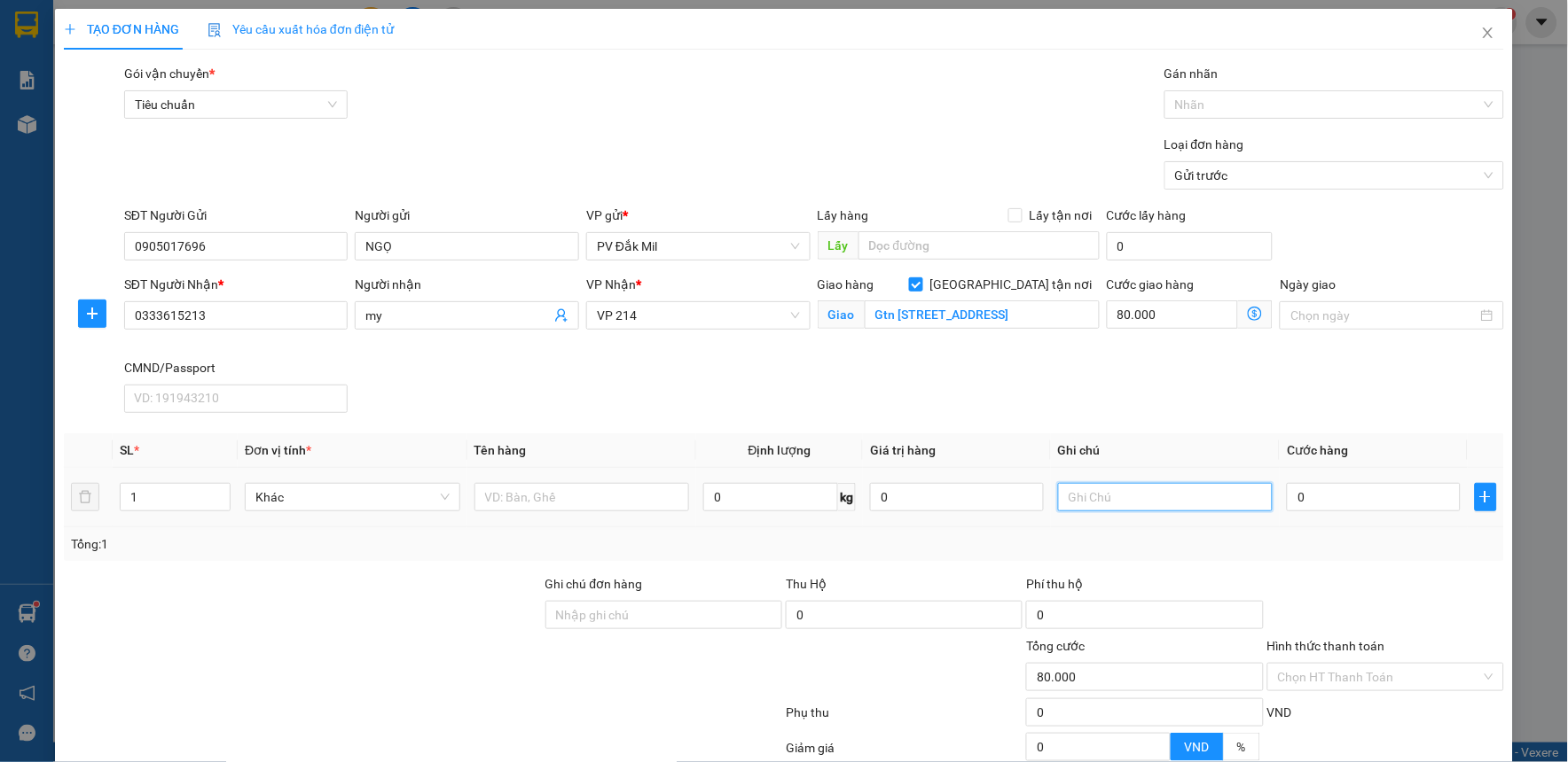
click at [1166, 500] on input "text" at bounding box center [1165, 497] width 216 height 28
type input "thùng"
click at [1298, 498] on input "0" at bounding box center [1373, 497] width 173 height 28
type input "3"
type input "80.003"
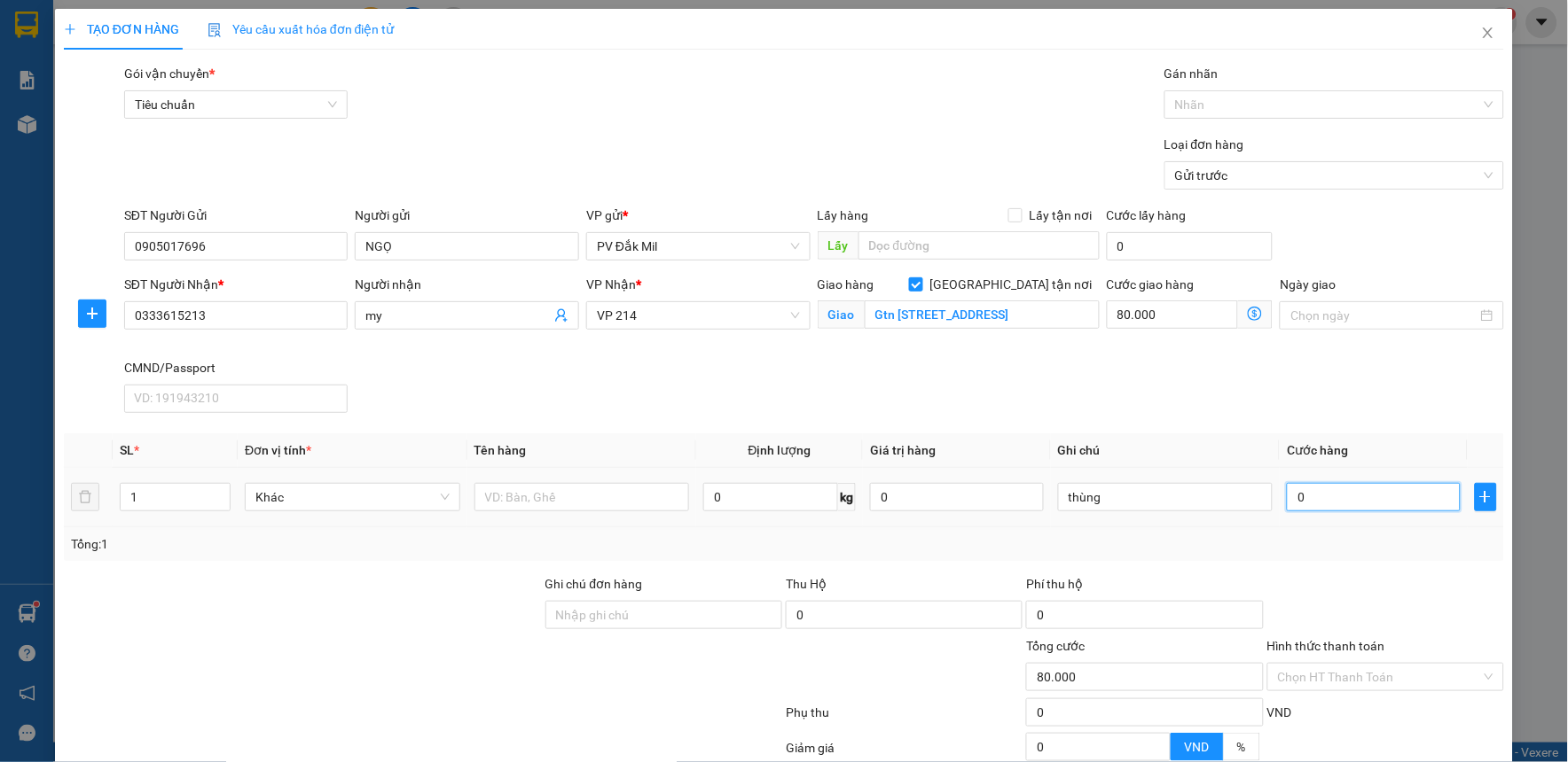
type input "80.003"
type input "30"
type input "80.030"
type input "300"
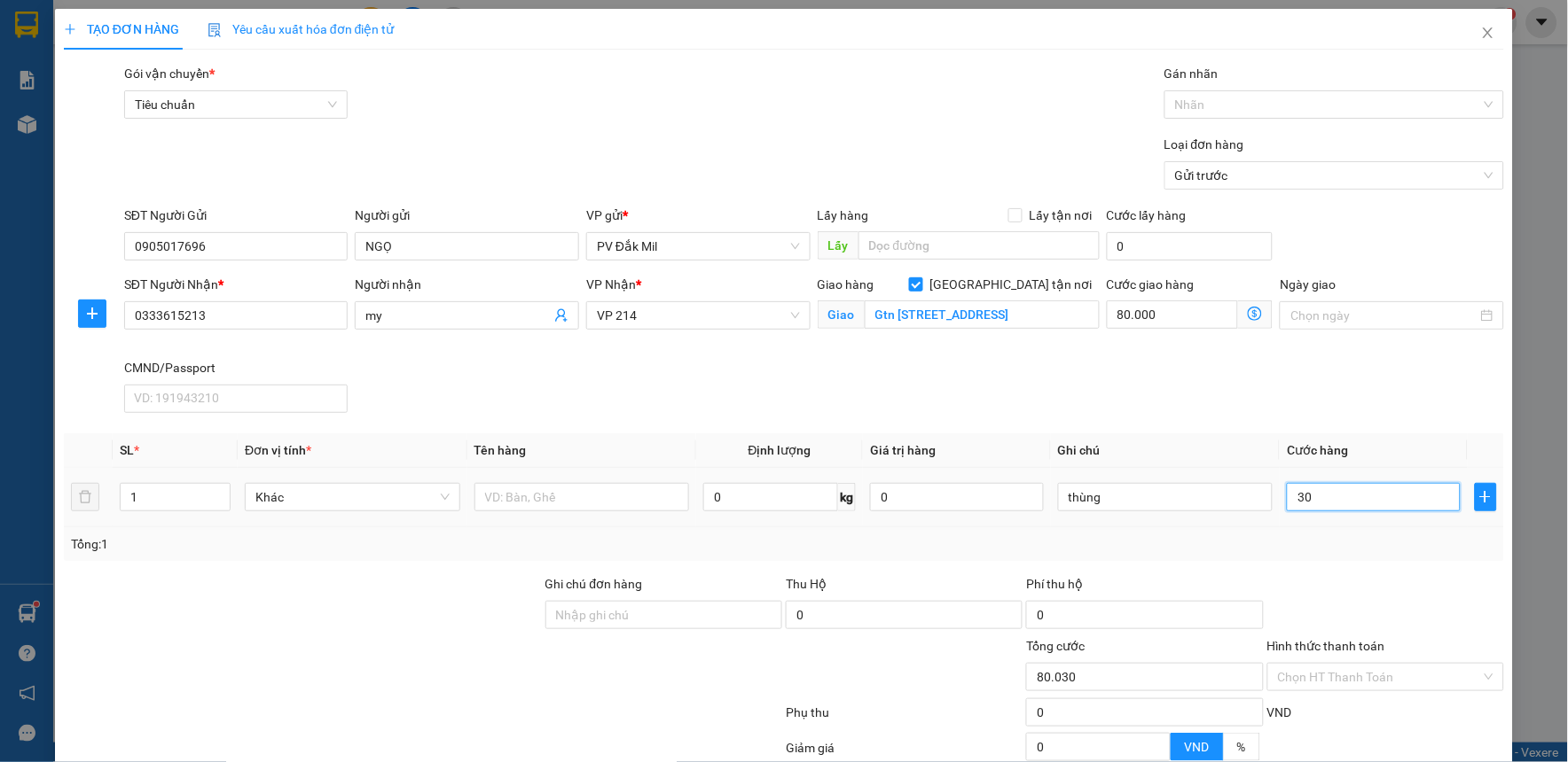
type input "80.300"
type input "3.000"
type input "83.000"
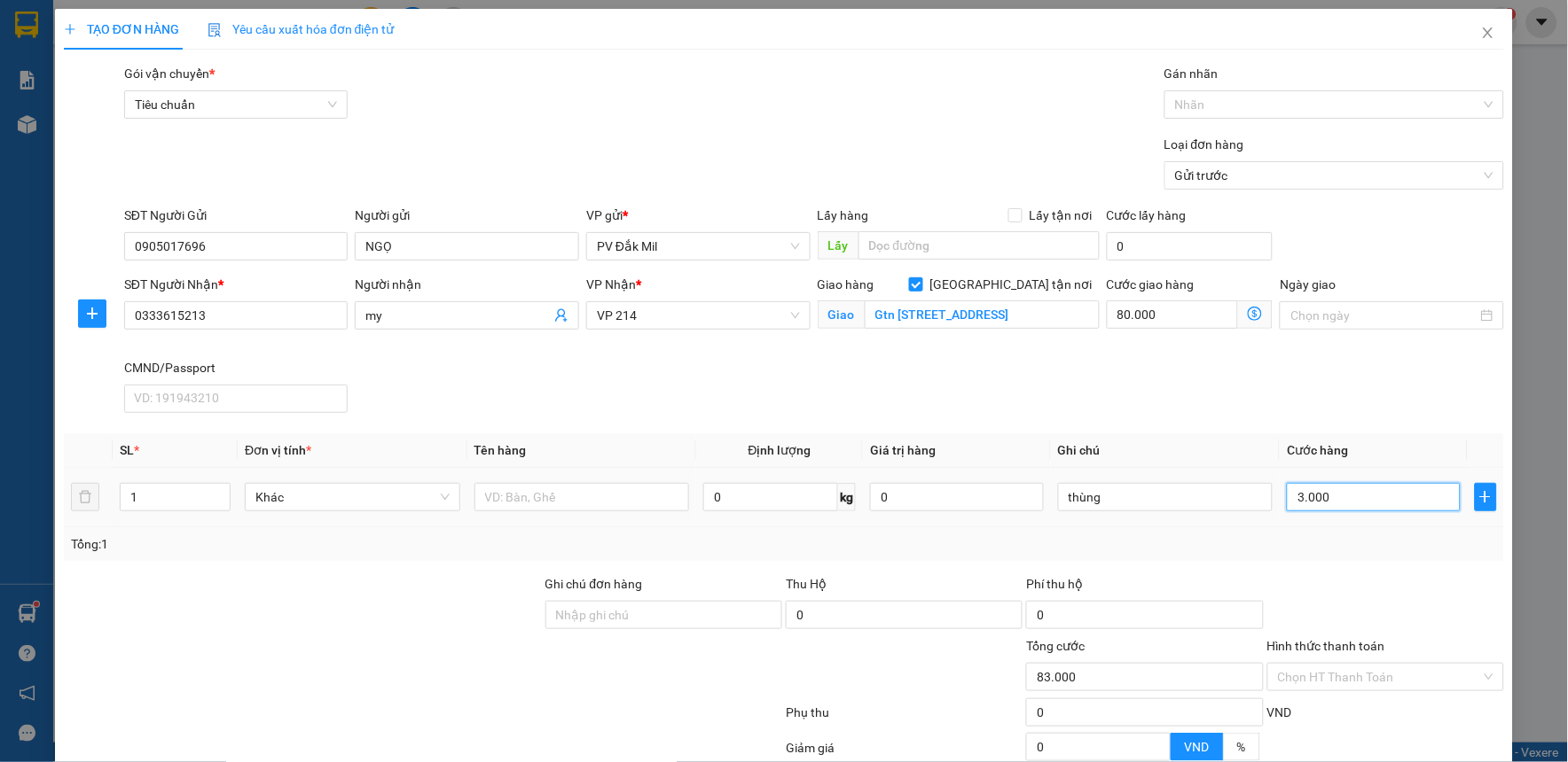
type input "30.000"
type input "110.000"
type input "3.000"
type input "83.000"
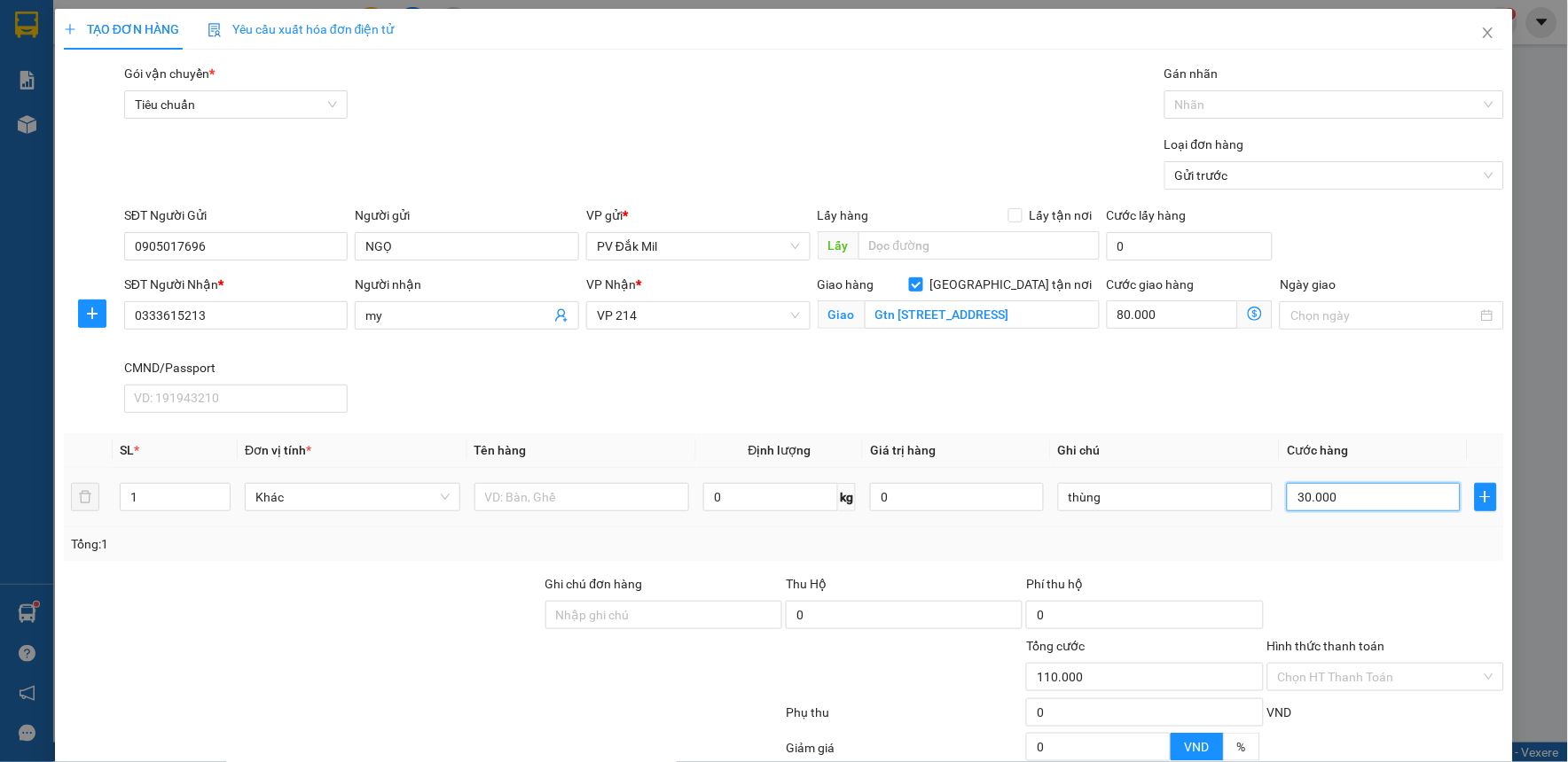
type input "83.000"
type input "30"
type input "80.030"
type input "3"
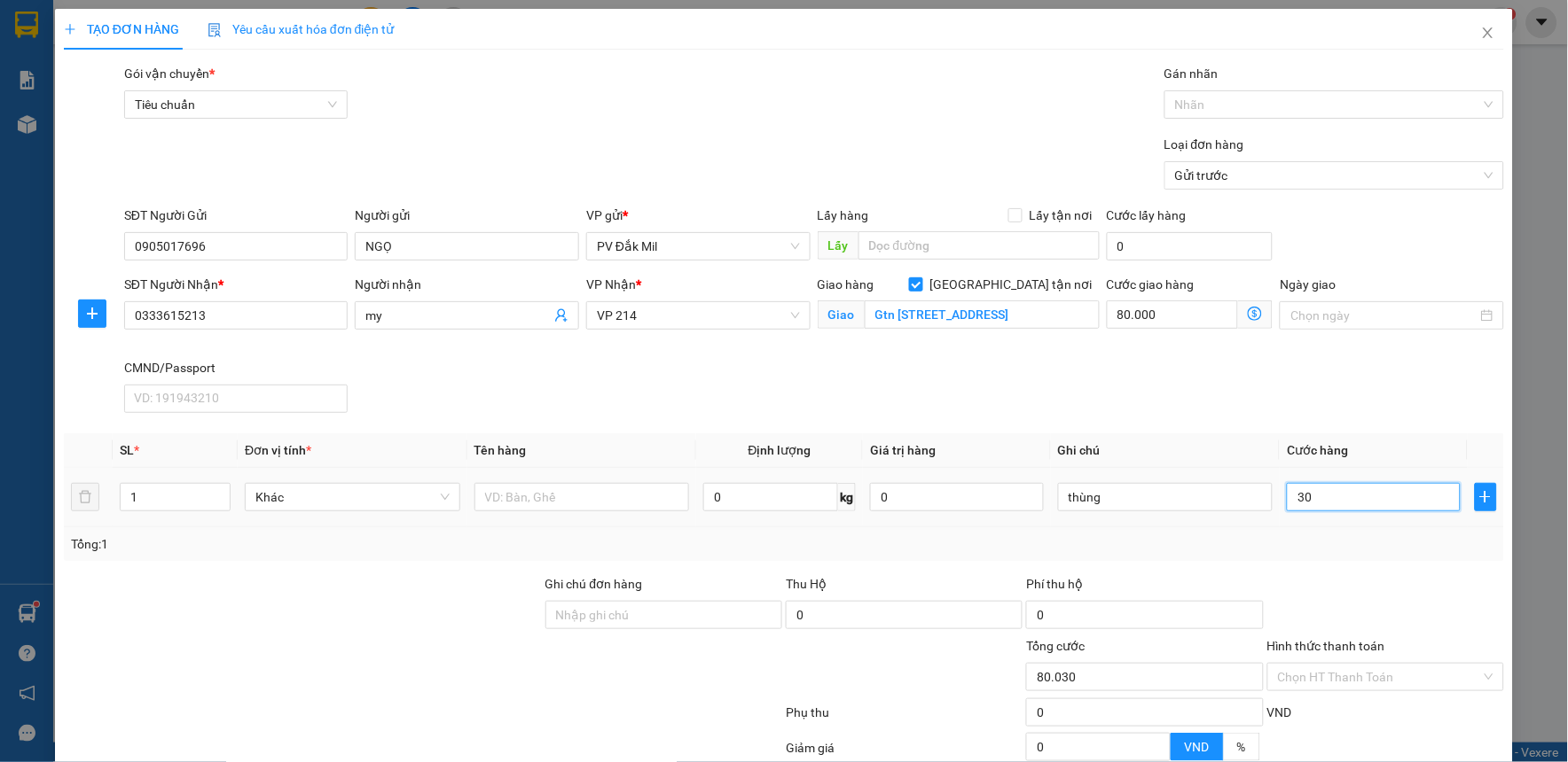
type input "80.003"
type input "0"
type input "80.000"
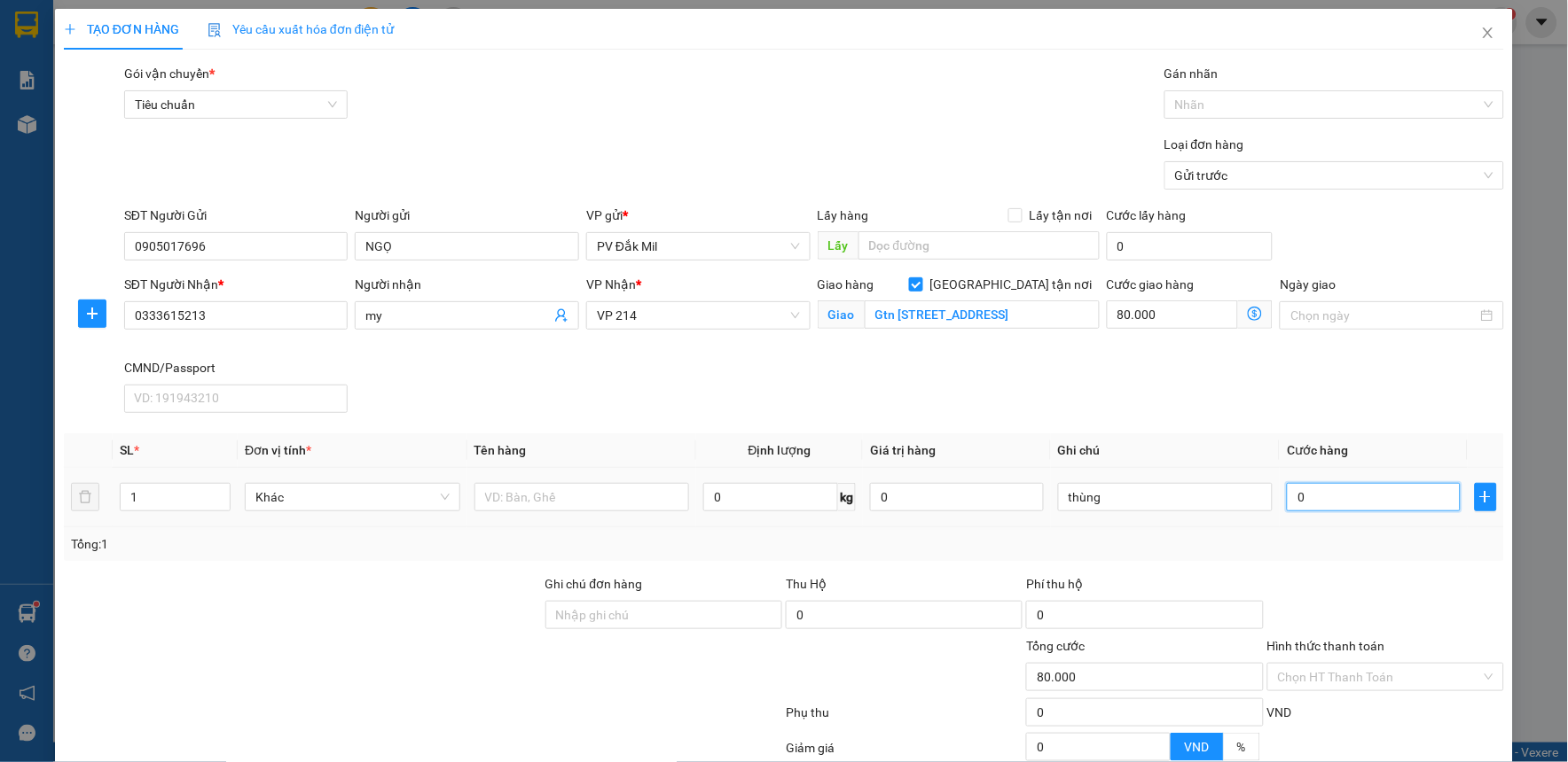
type input "04"
type input "80.004"
type input "040"
type input "80.040"
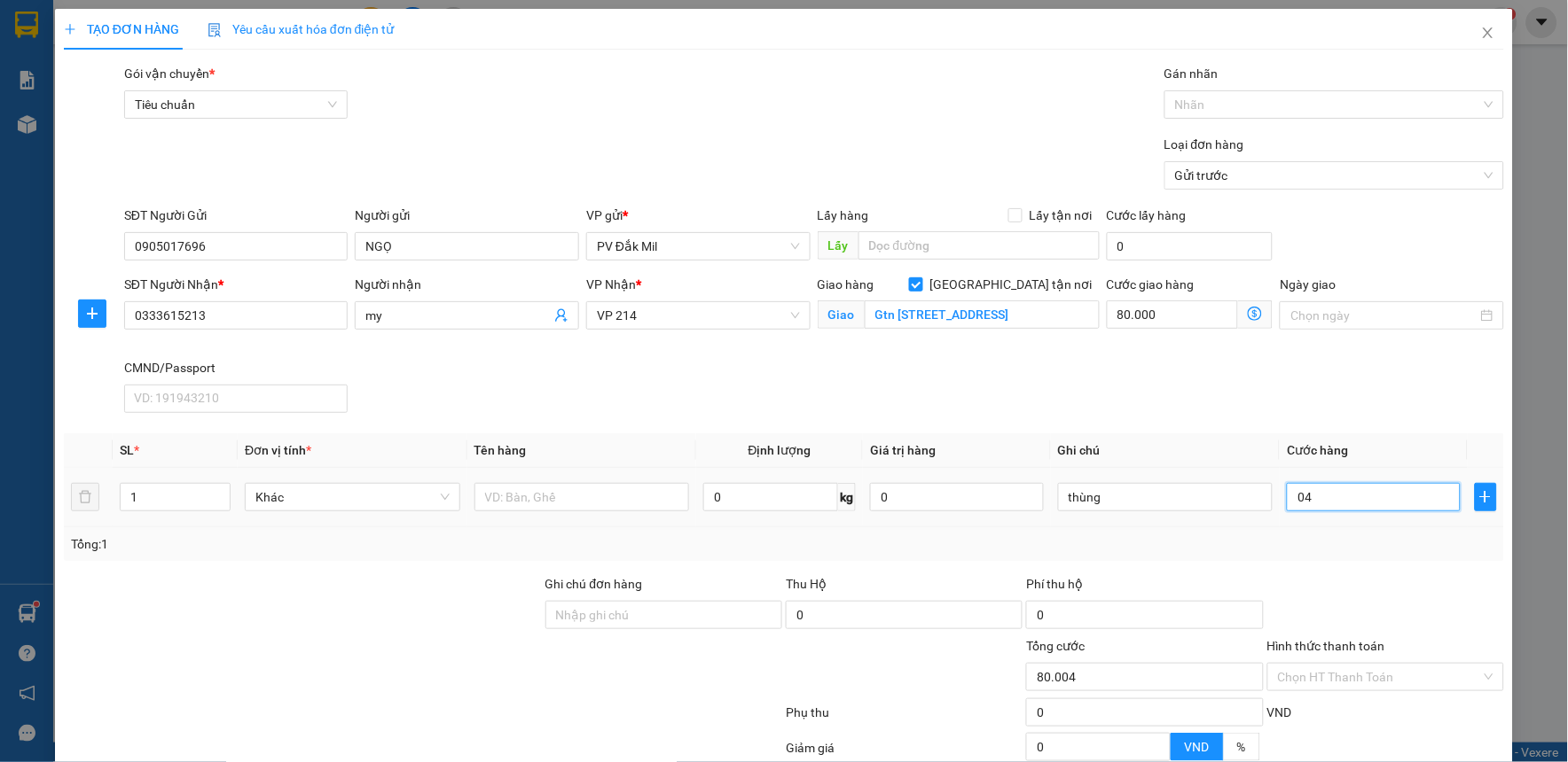
type input "80.040"
type input "0.400"
type input "80.400"
type input "04.000"
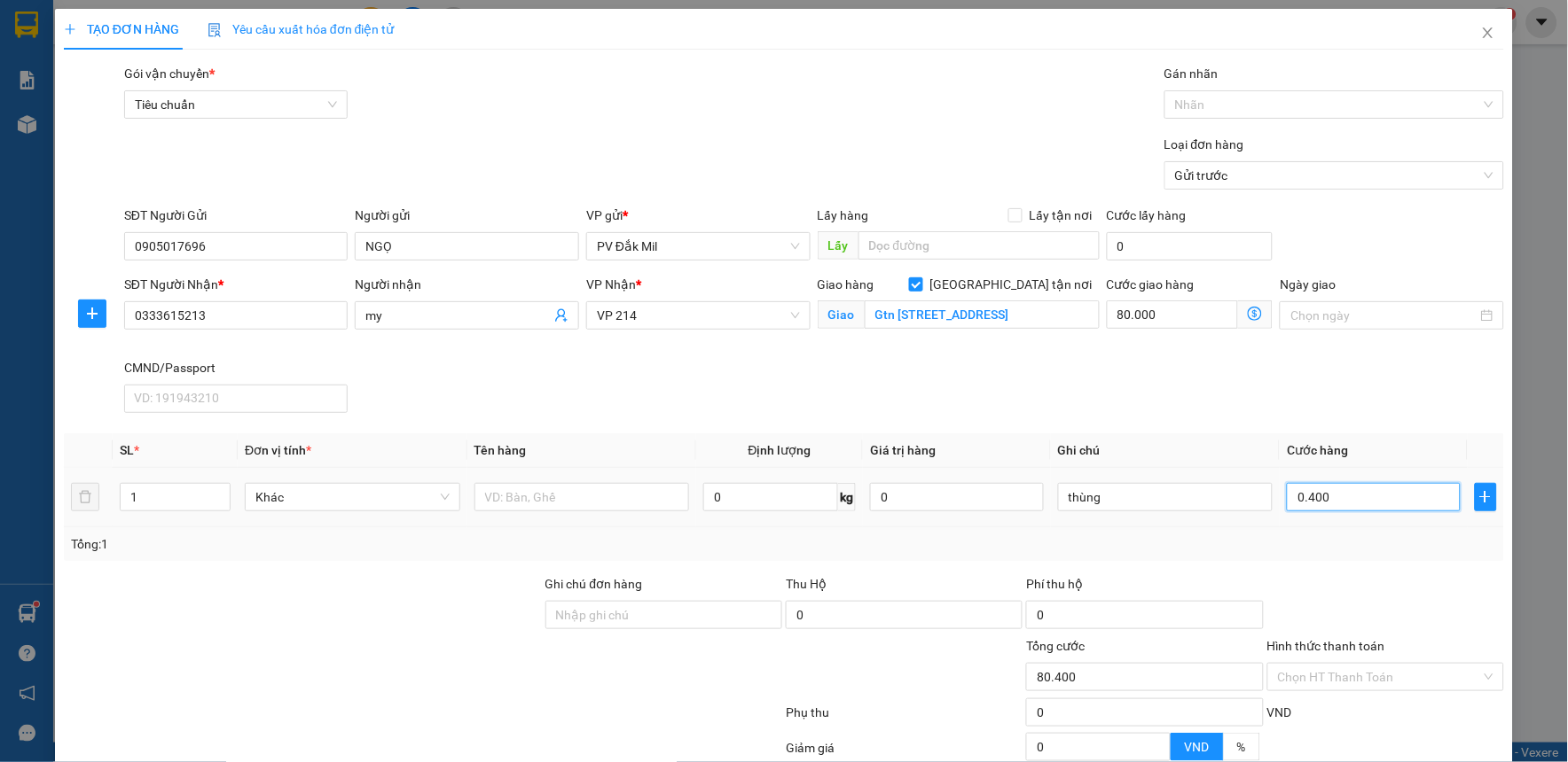
type input "84.000"
type input "040.000"
type input "120.000"
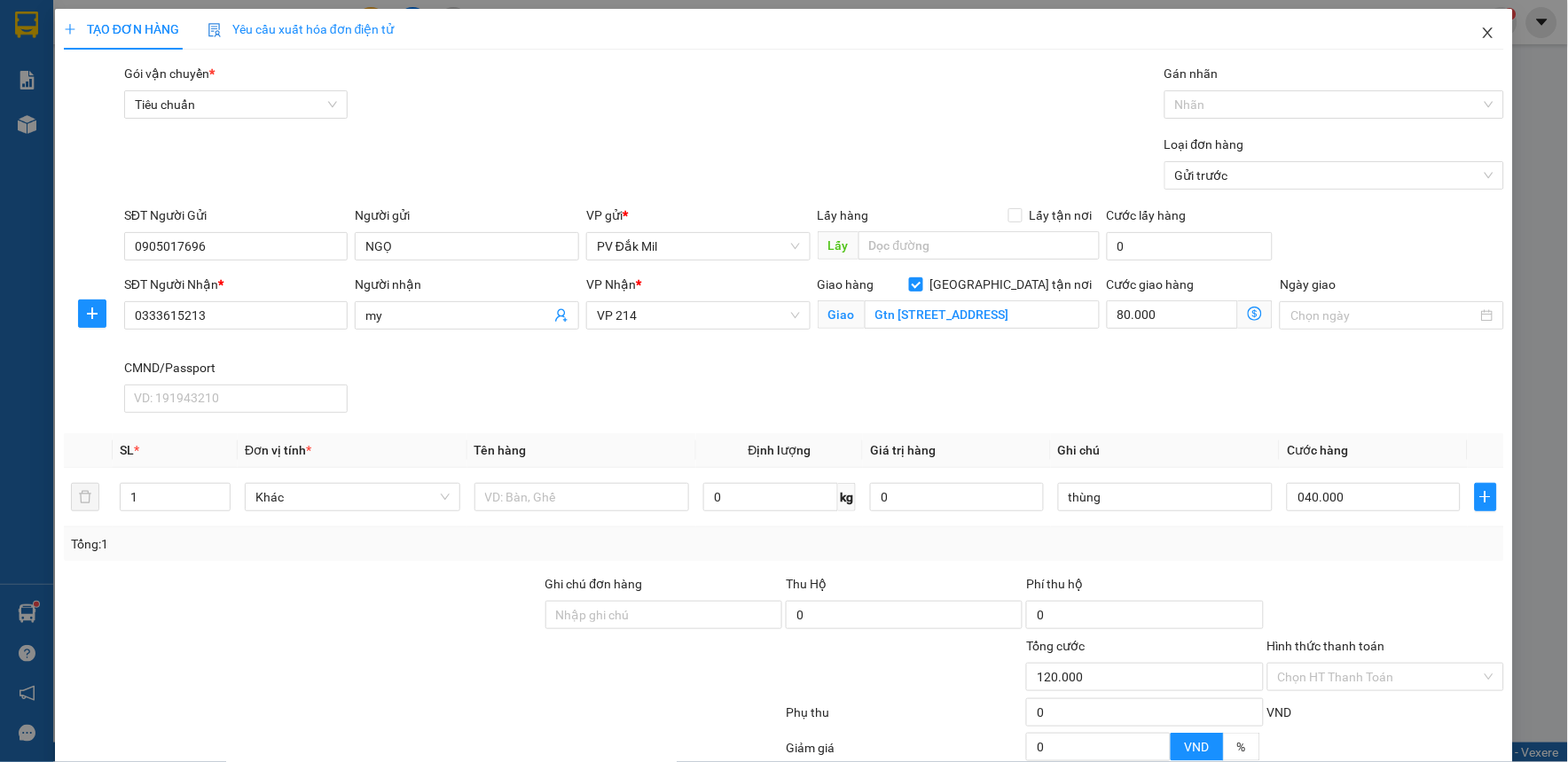
type input "40.000"
click at [1481, 33] on icon "close" at bounding box center [1487, 32] width 14 height 14
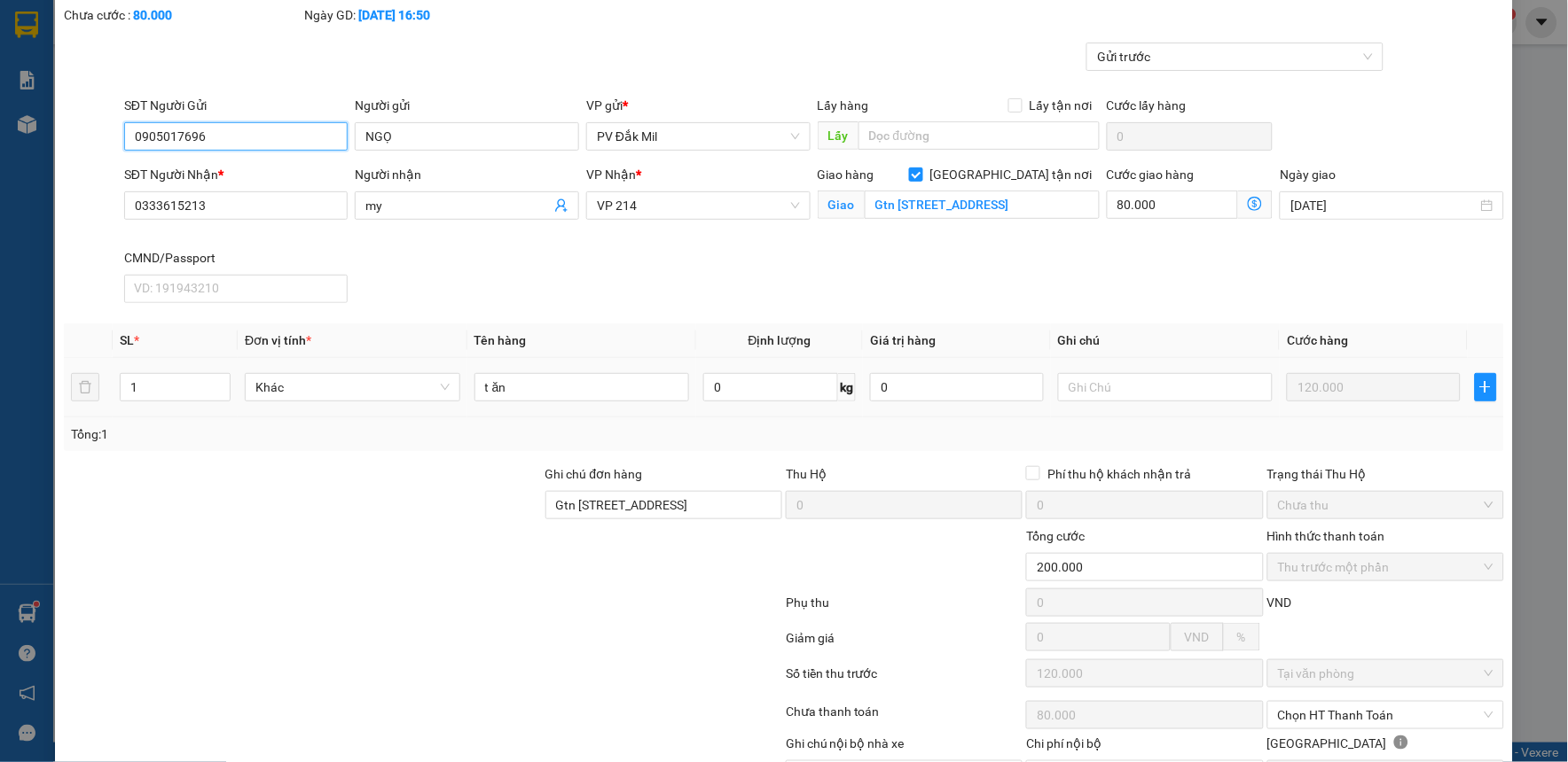
scroll to position [198, 0]
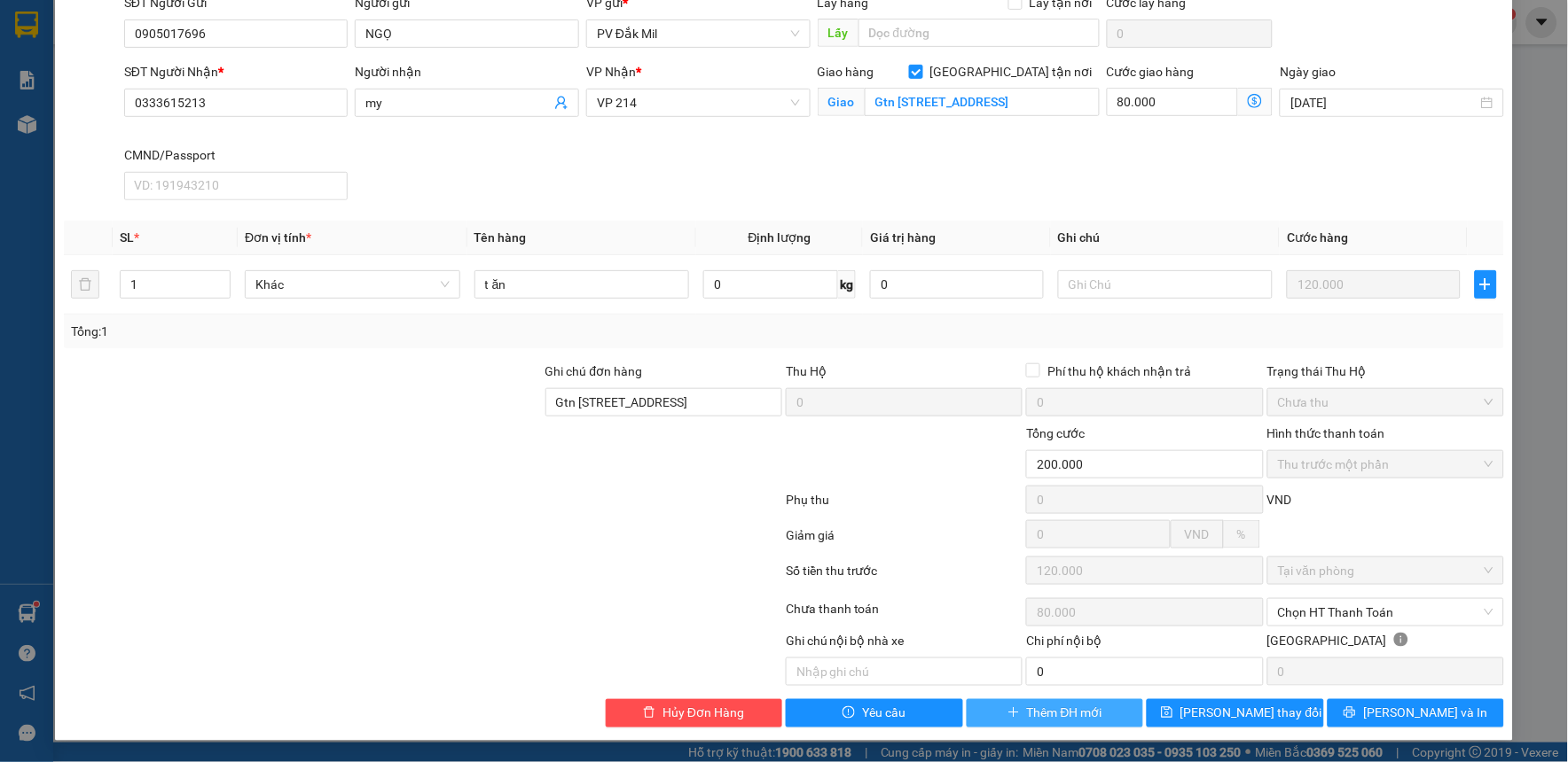
click at [1088, 713] on span "Thêm ĐH mới" at bounding box center [1064, 712] width 75 height 19
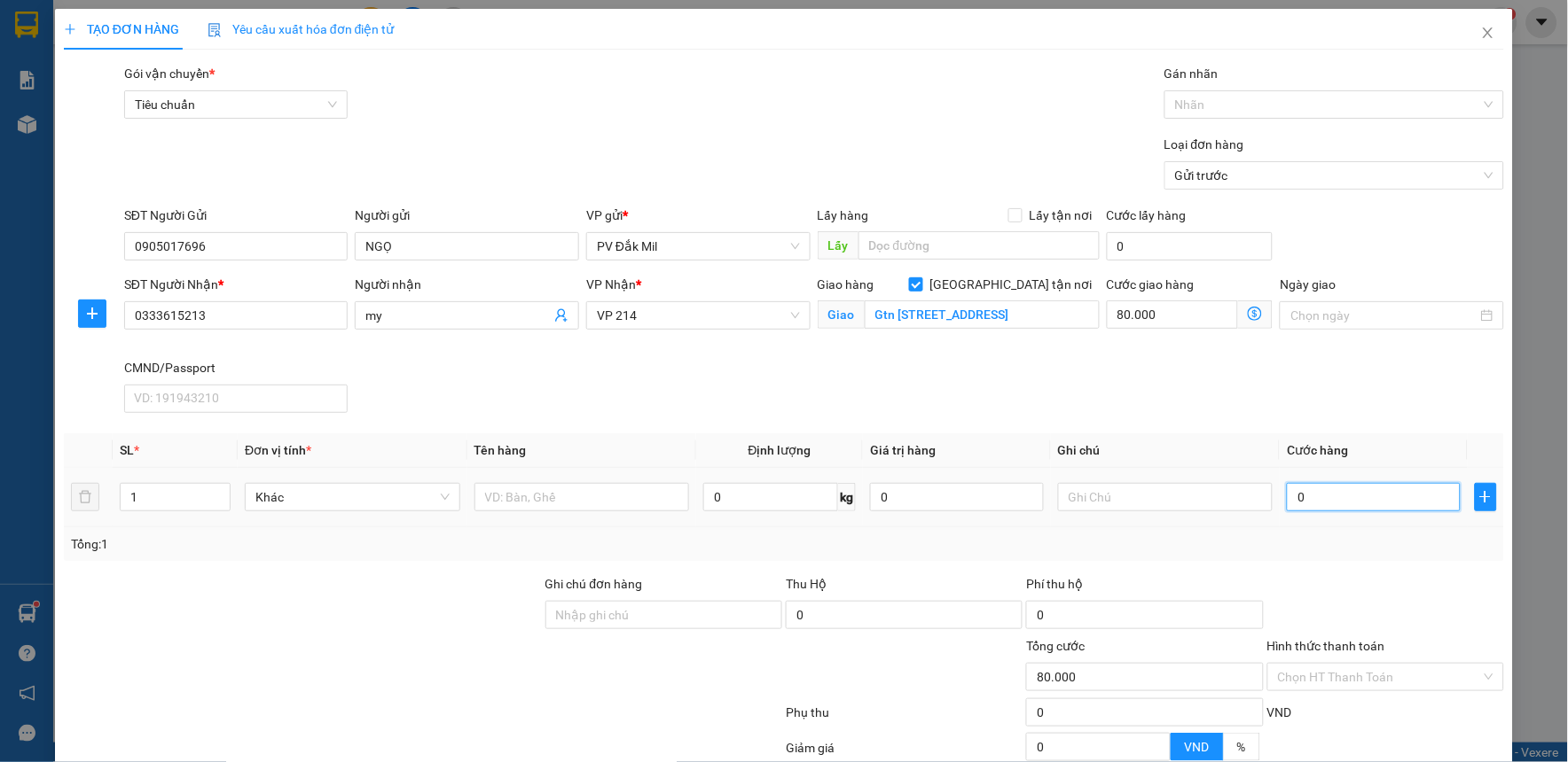
click at [1321, 501] on input "0" at bounding box center [1373, 497] width 173 height 28
type input "4"
type input "80.004"
type input "40"
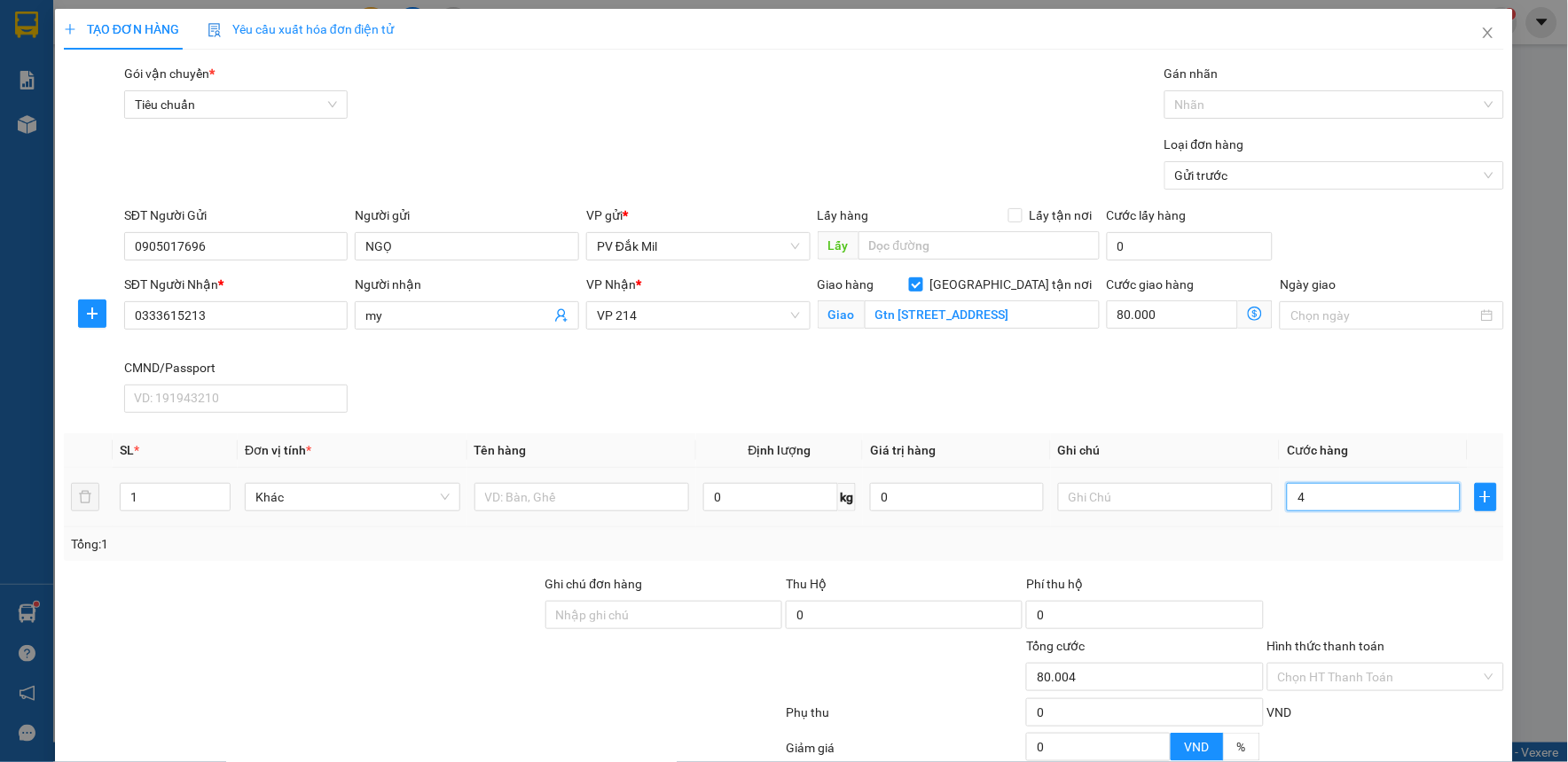
type input "80.040"
type input "400"
type input "80.400"
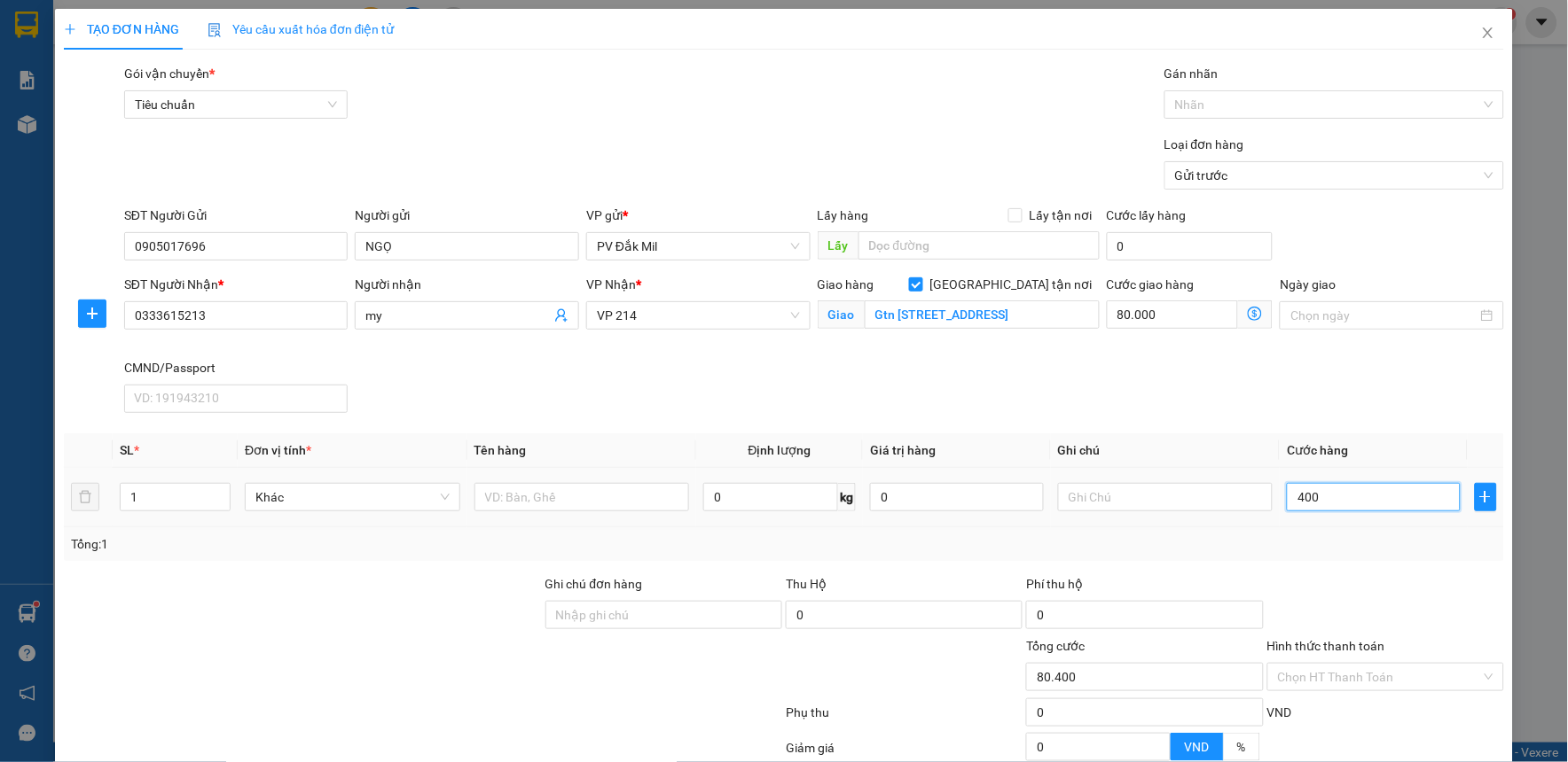
type input "4.000"
type input "84.000"
type input "40.000"
type input "120.000"
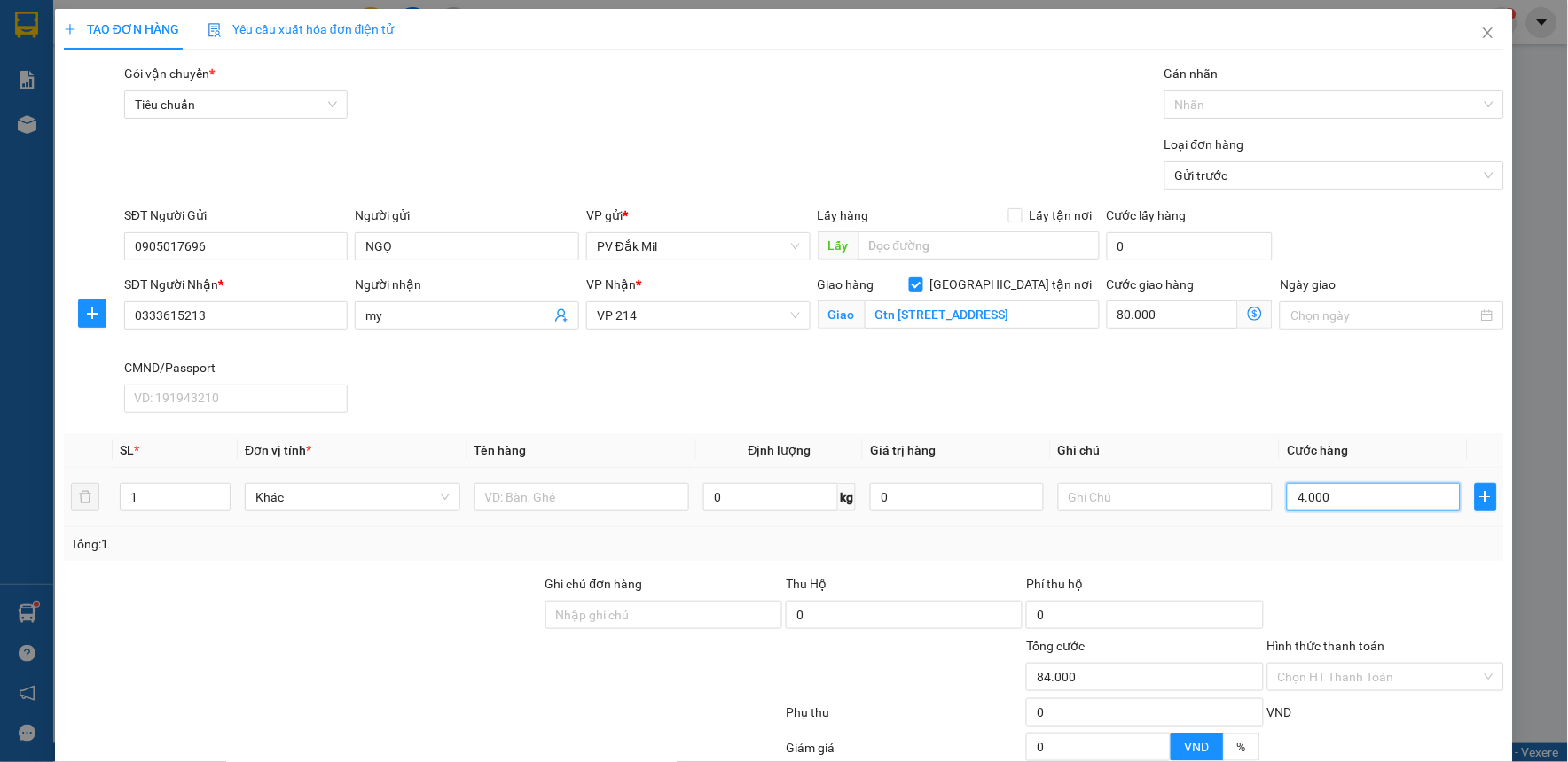
type input "120.000"
type input "40.000"
click at [1131, 496] on input "text" at bounding box center [1165, 497] width 216 height 28
type input "thùng"
click at [593, 500] on input "text" at bounding box center [582, 497] width 216 height 28
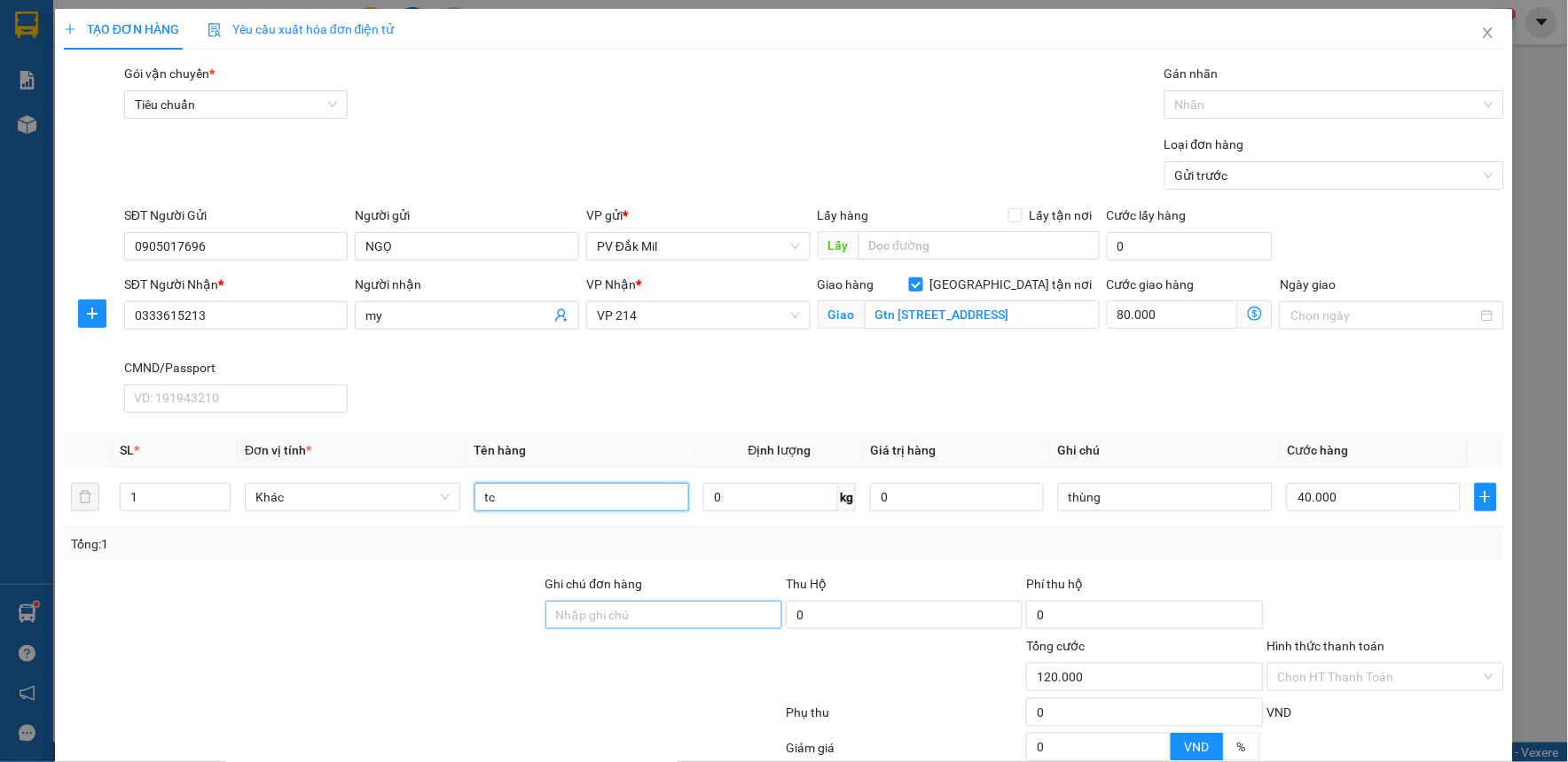
type input "tc"
click at [648, 613] on input "Ghi chú đơn hàng" at bounding box center [663, 614] width 237 height 28
paste input "Gtn [STREET_ADDRESS]"
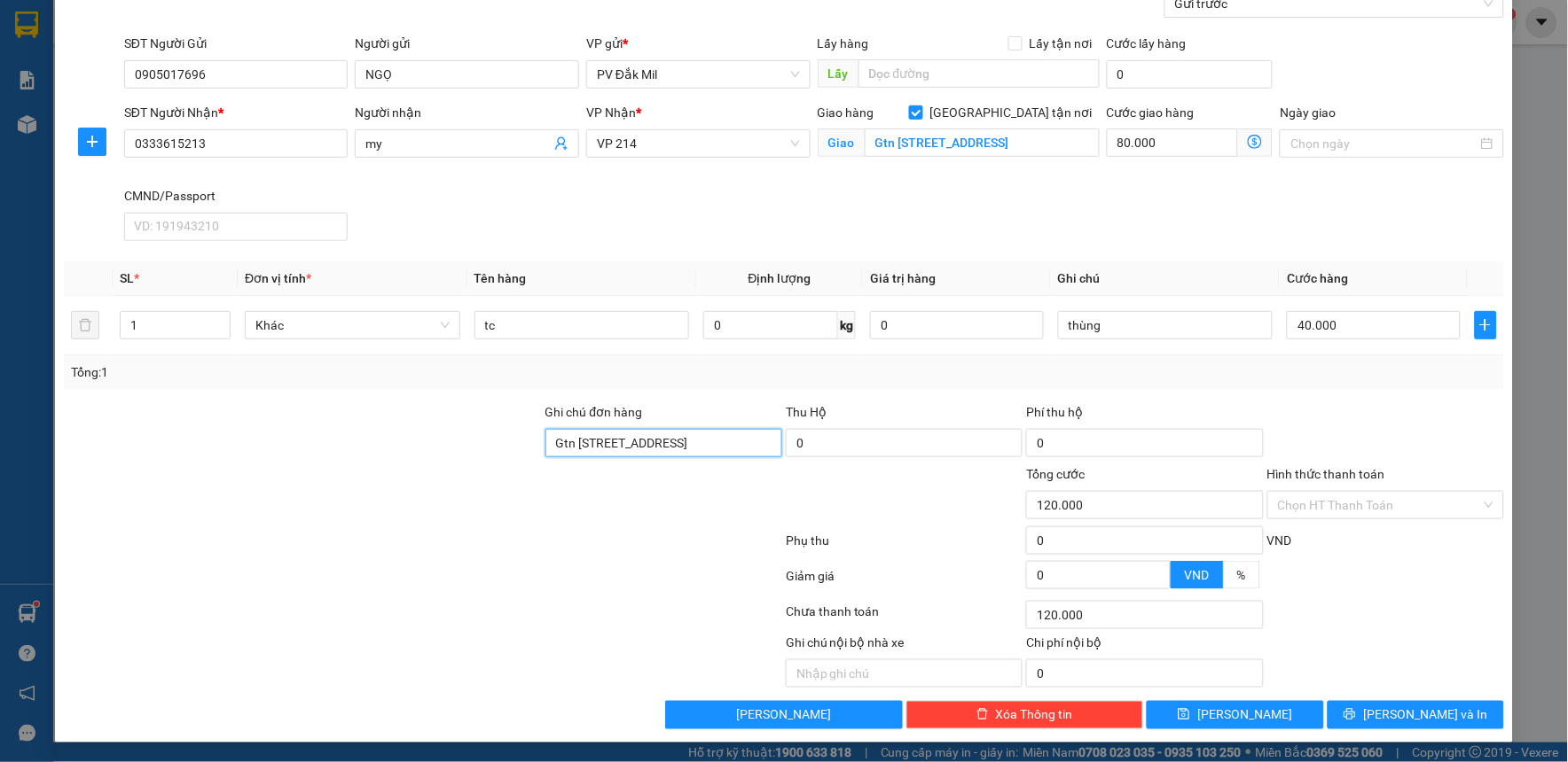
scroll to position [173, 0]
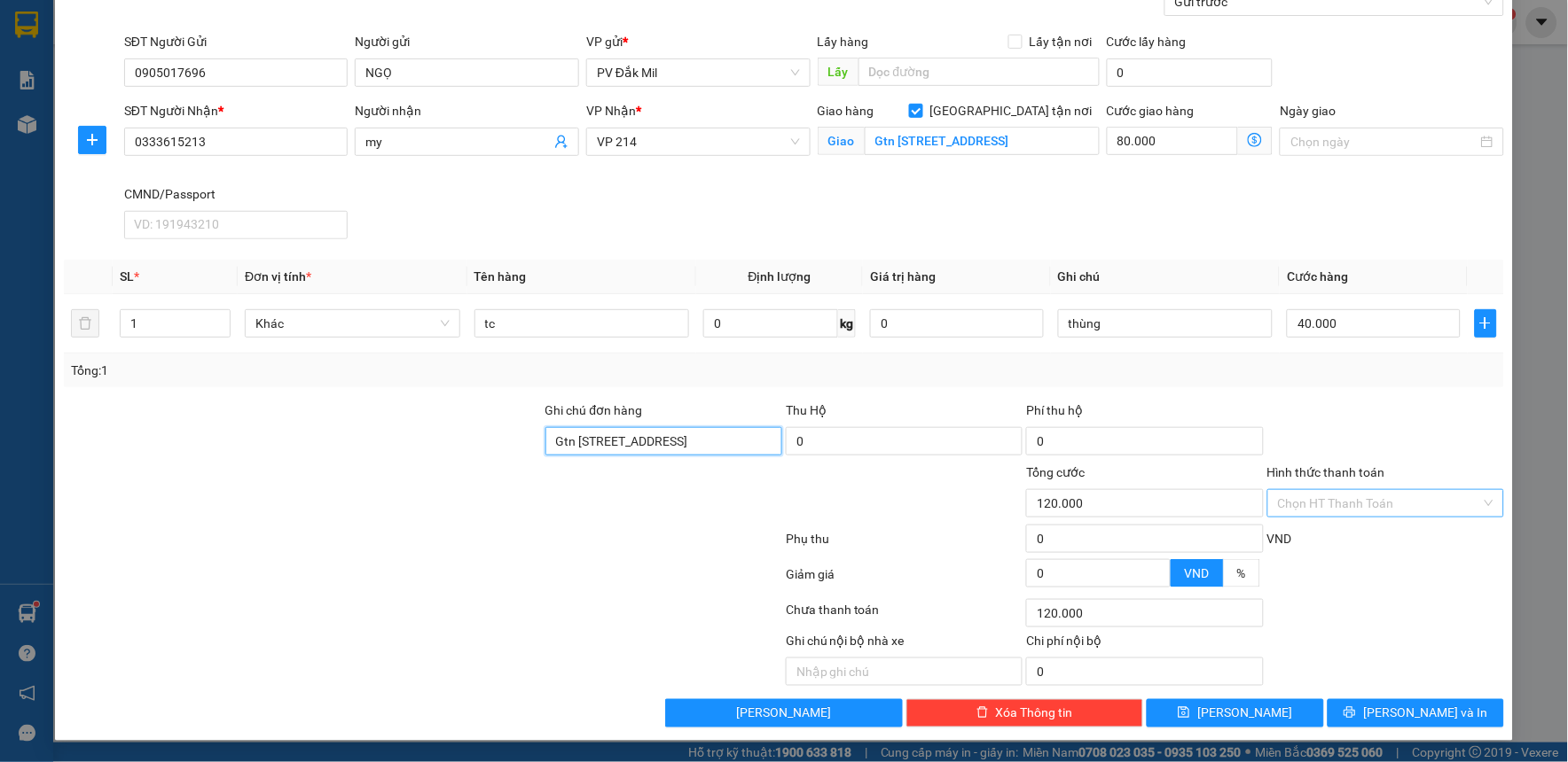
type input "Gtn [STREET_ADDRESS]"
click at [1302, 511] on input "Hình thức thanh toán" at bounding box center [1379, 502] width 203 height 27
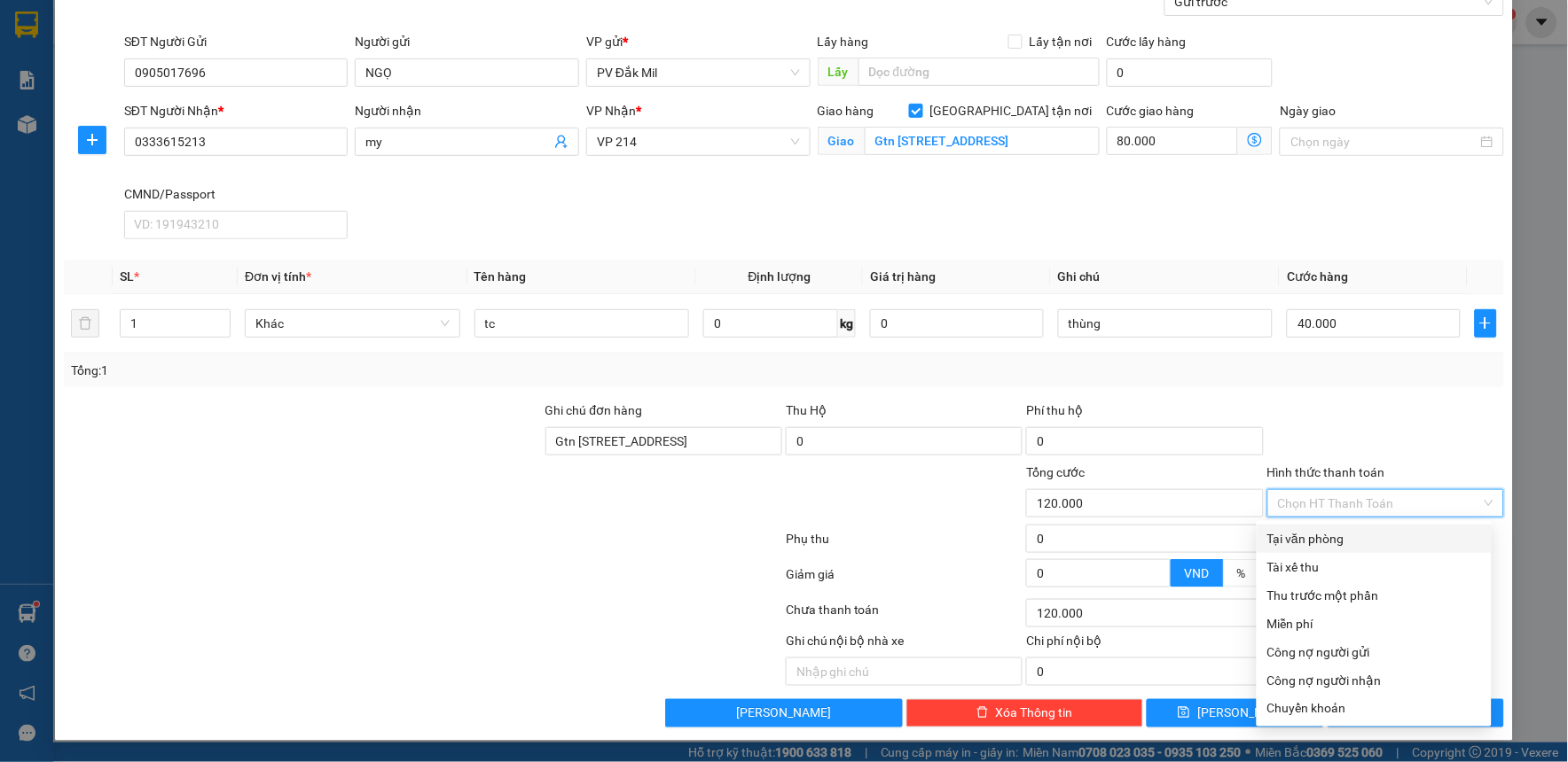
click at [1304, 535] on div "Tại văn phòng" at bounding box center [1373, 538] width 214 height 19
type input "0"
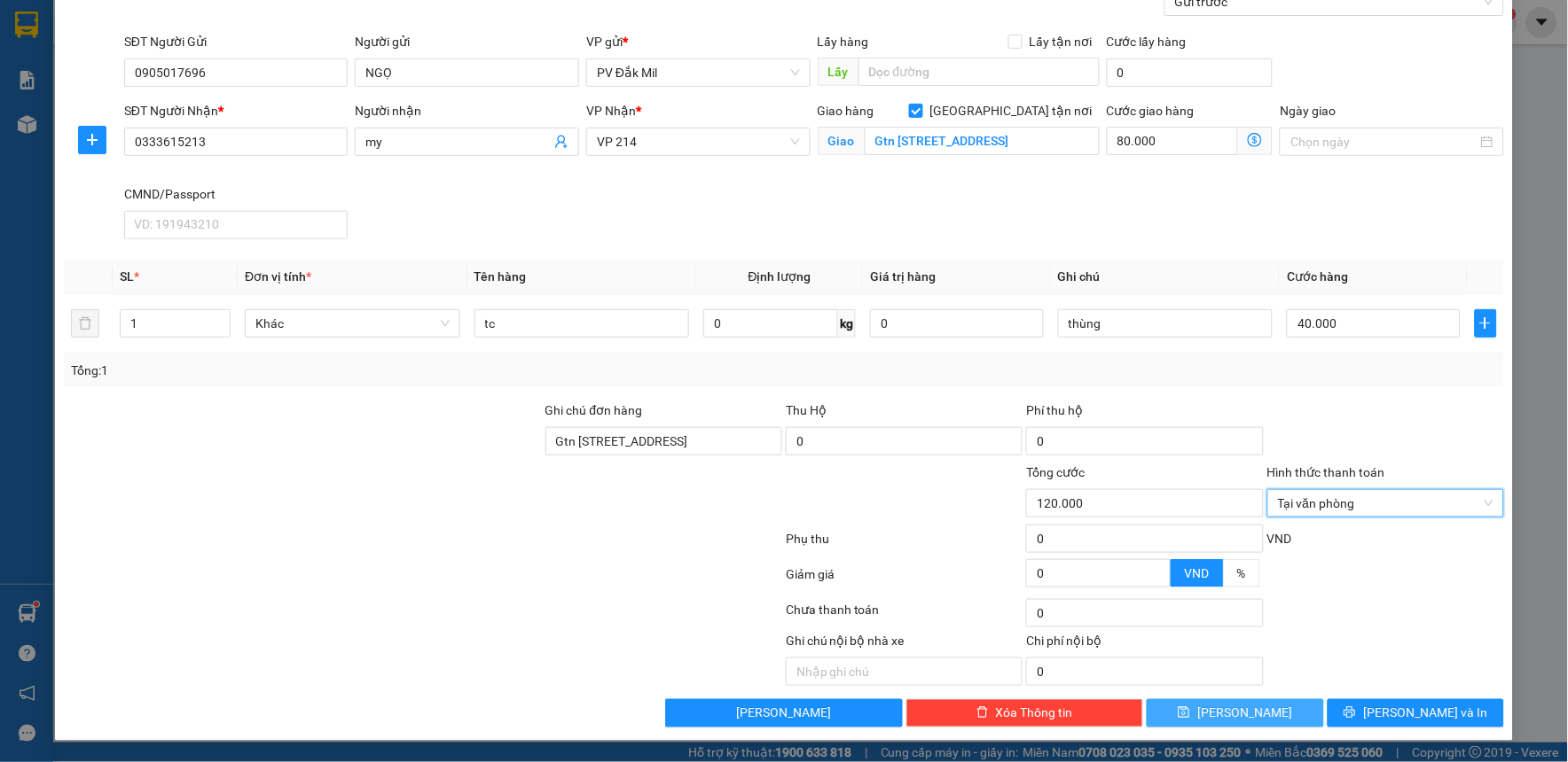
click at [1243, 711] on span "[PERSON_NAME]" at bounding box center [1244, 712] width 95 height 19
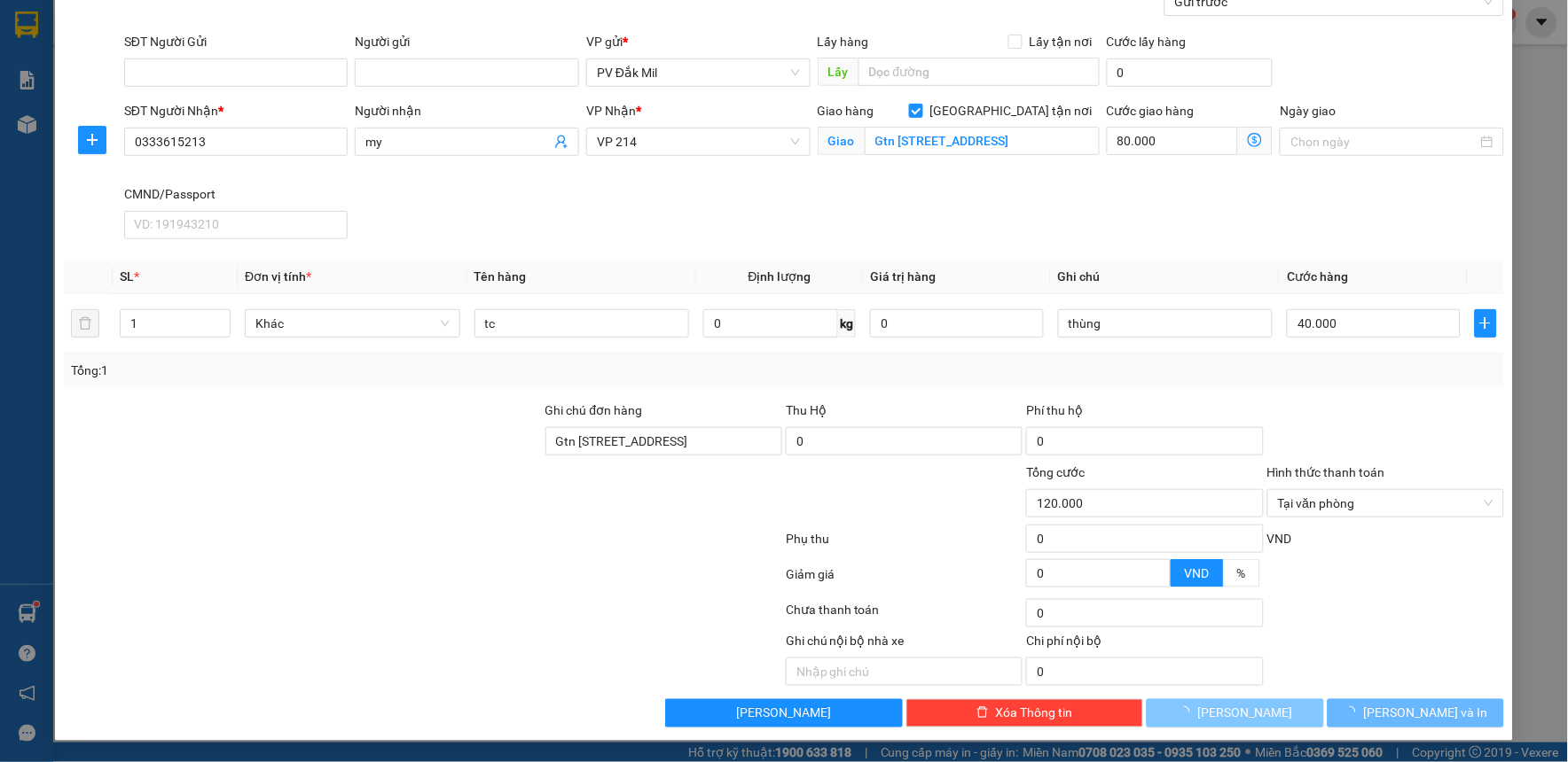
checkbox input "false"
type input "0"
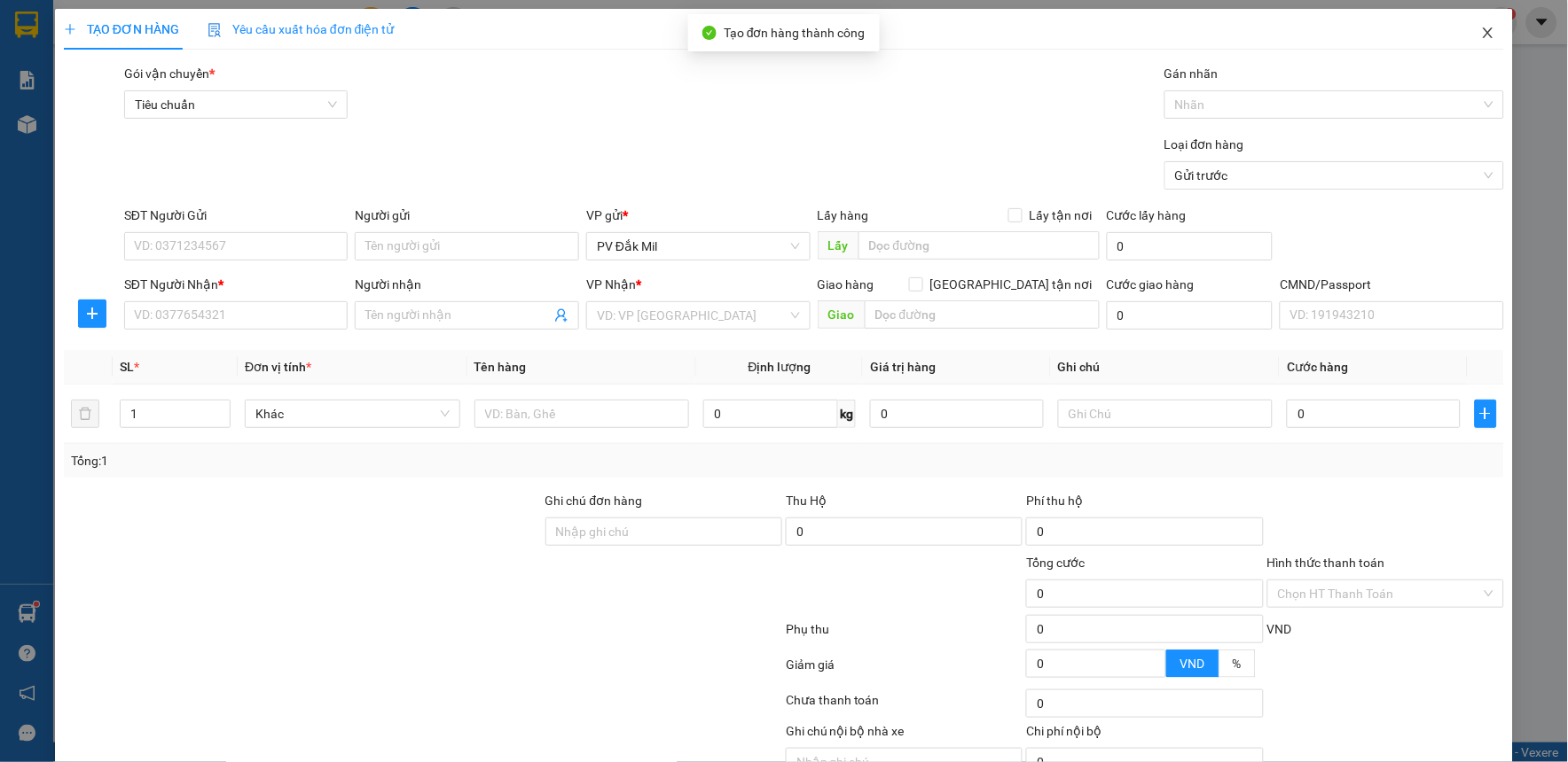
click at [1470, 23] on span "Close" at bounding box center [1488, 34] width 50 height 50
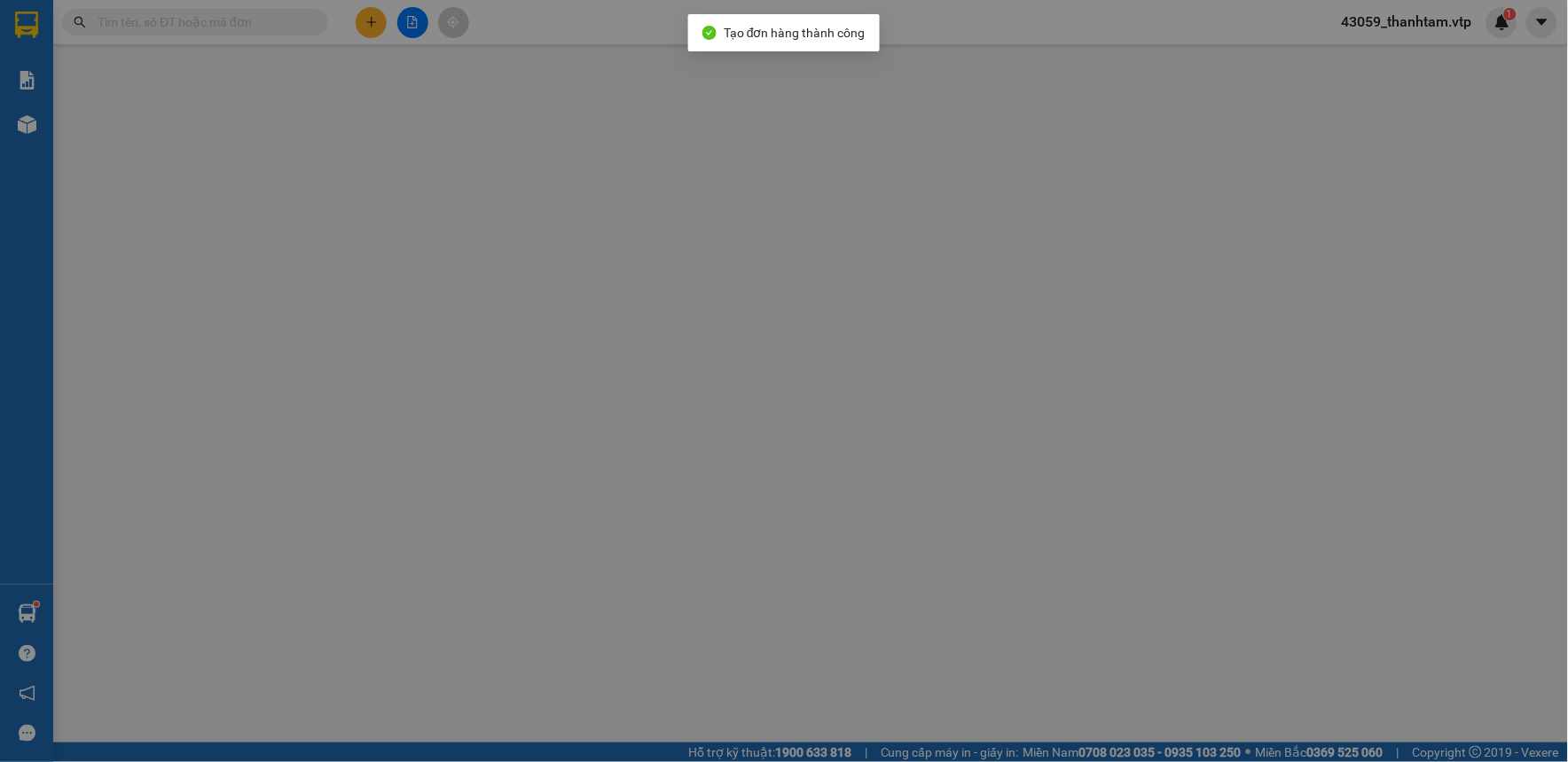
type input "0905017696"
type input "NGỌ"
type input "0333615213"
type input "my"
checkbox input "true"
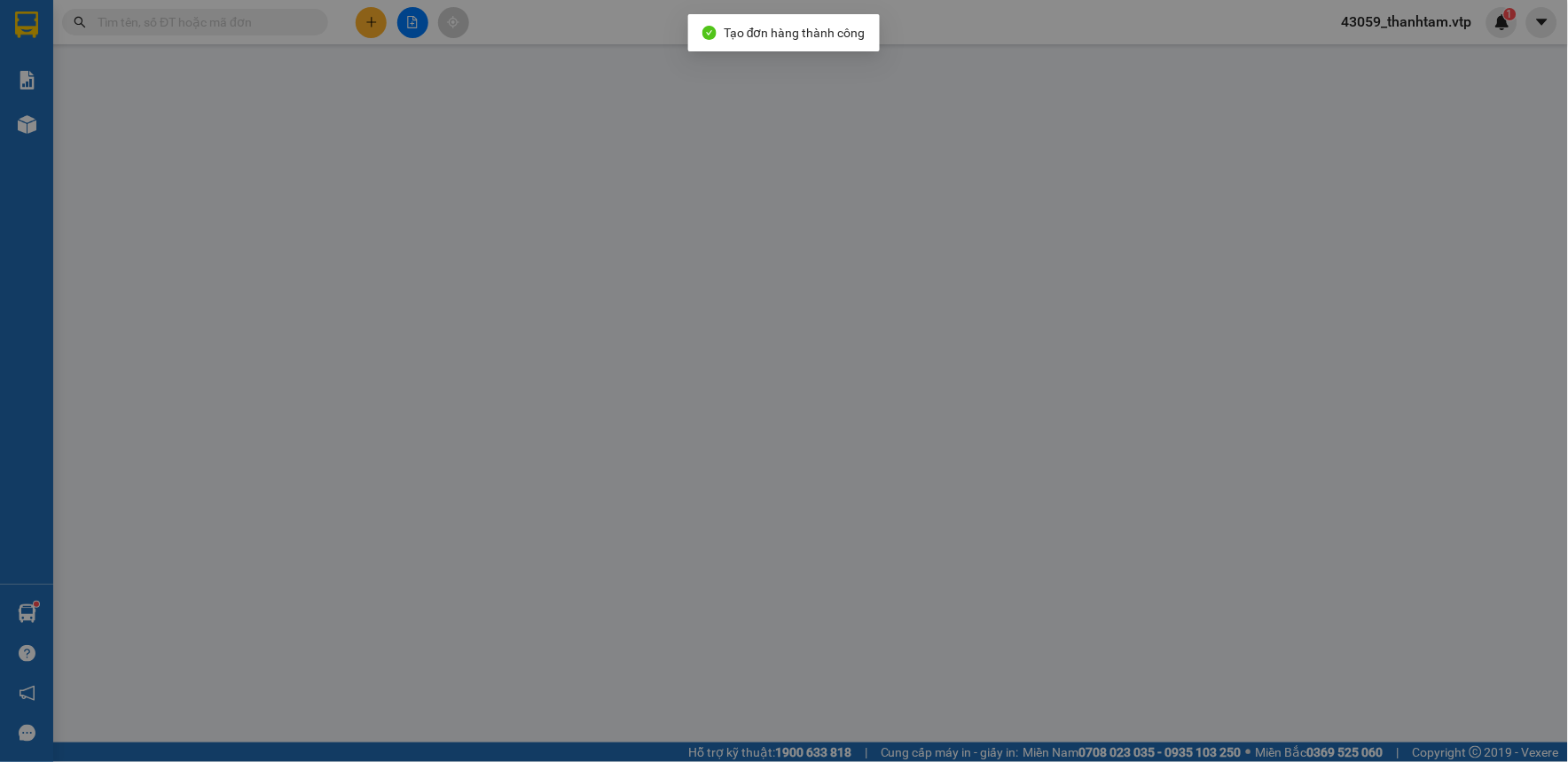
type input "Gtn [STREET_ADDRESS]"
type input "200.000"
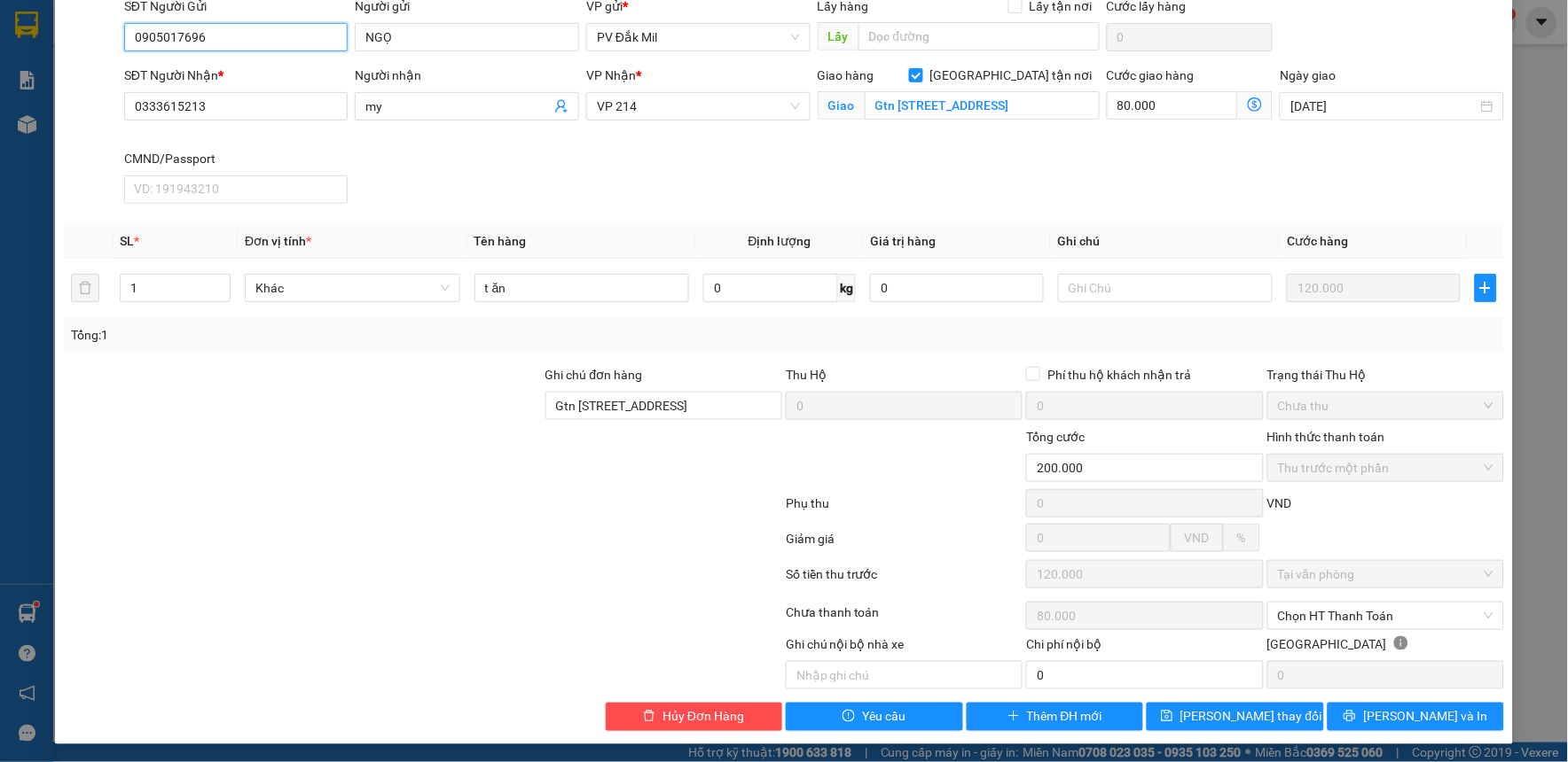
scroll to position [198, 0]
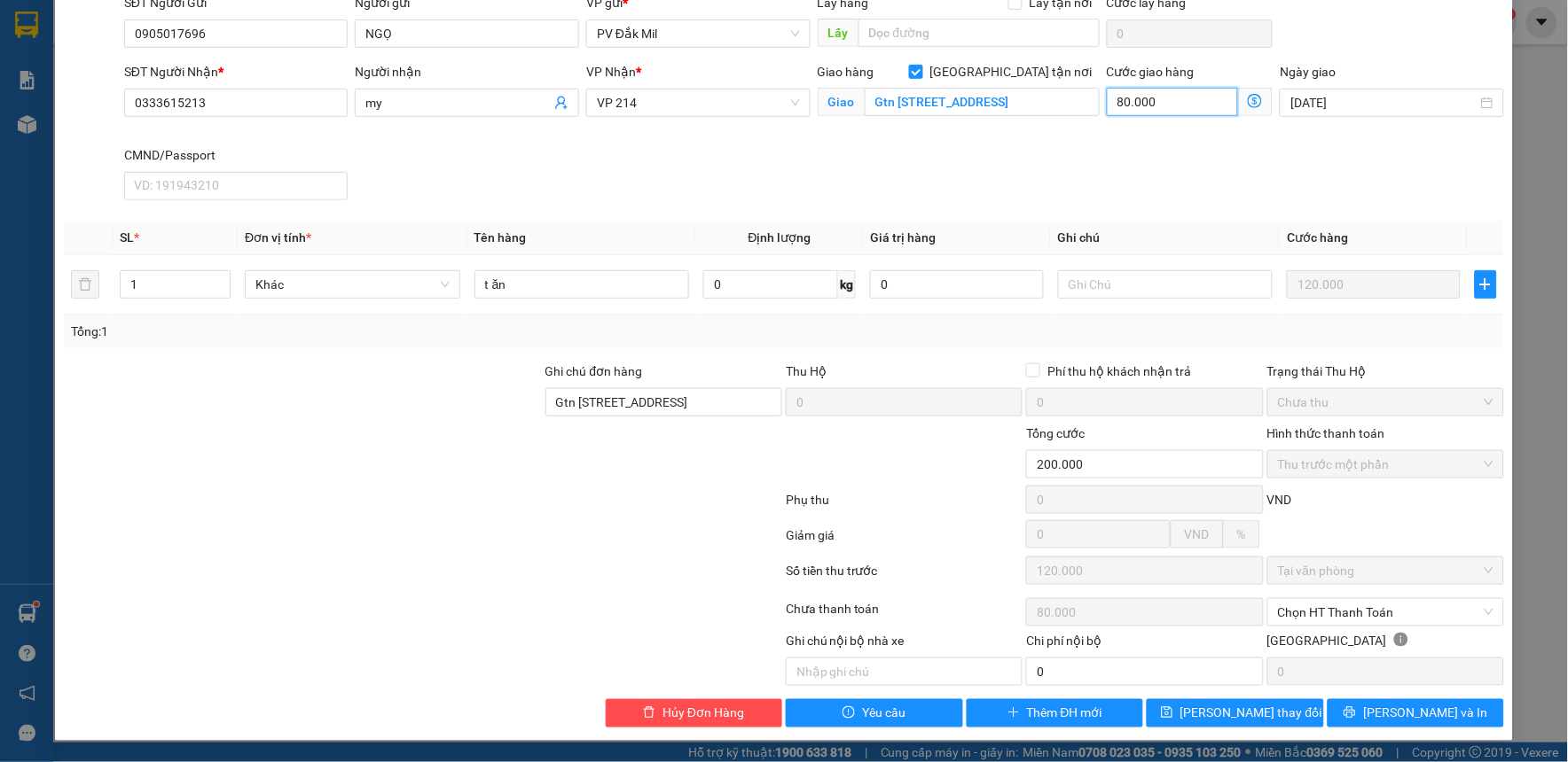
click at [1179, 99] on input "80.000" at bounding box center [1173, 102] width 132 height 28
click at [1190, 195] on div "SĐT Người Nhận * 0333615213 Người nhận my VP Nhận * VP 214 Giao hàng Giao tận n…" at bounding box center [813, 135] width 1386 height 145
click at [1123, 665] on input "0" at bounding box center [1144, 671] width 237 height 28
click at [1228, 720] on span "[PERSON_NAME] thay đổi" at bounding box center [1251, 712] width 142 height 19
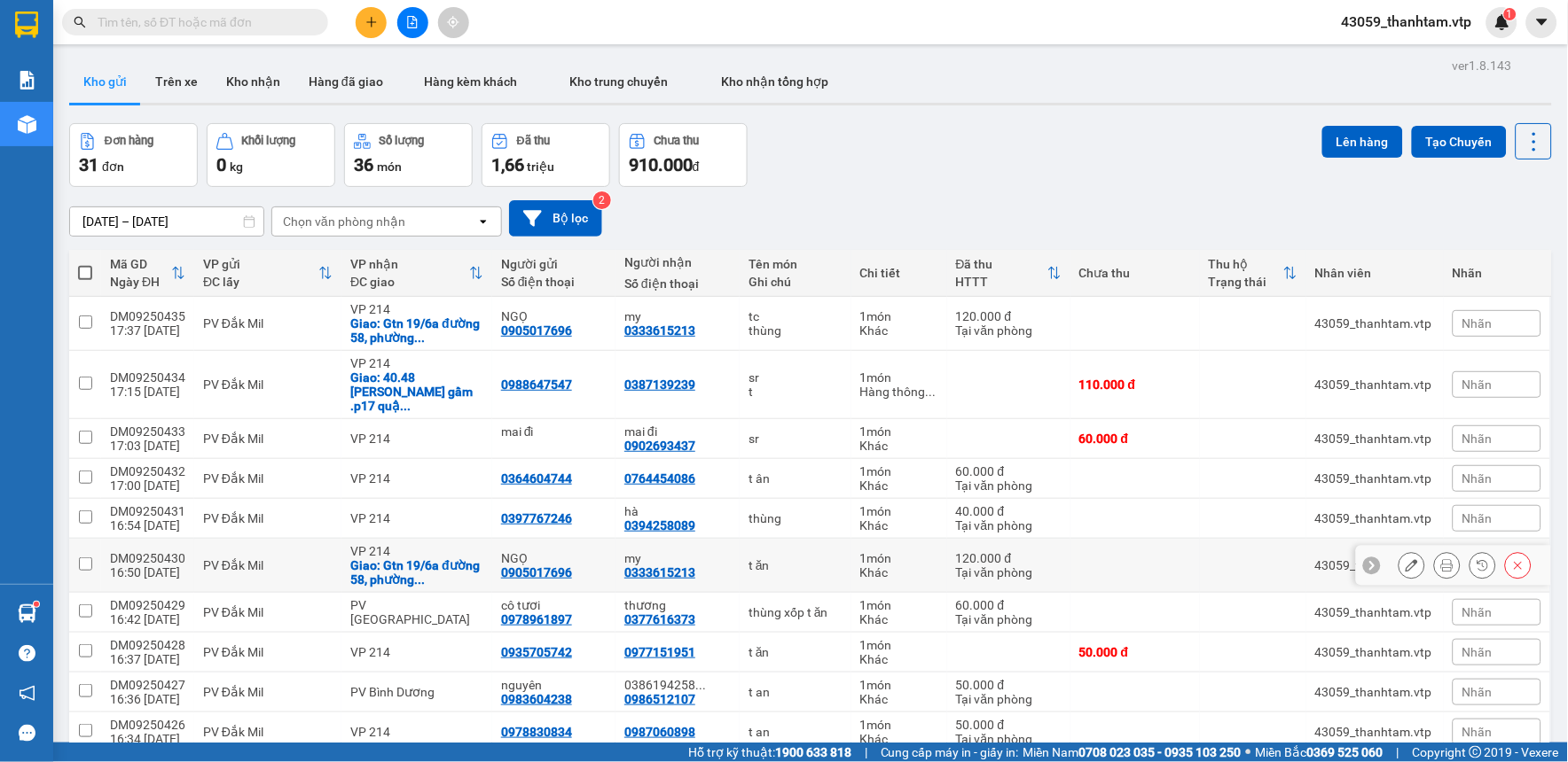
click at [1406, 559] on icon at bounding box center [1412, 566] width 13 height 13
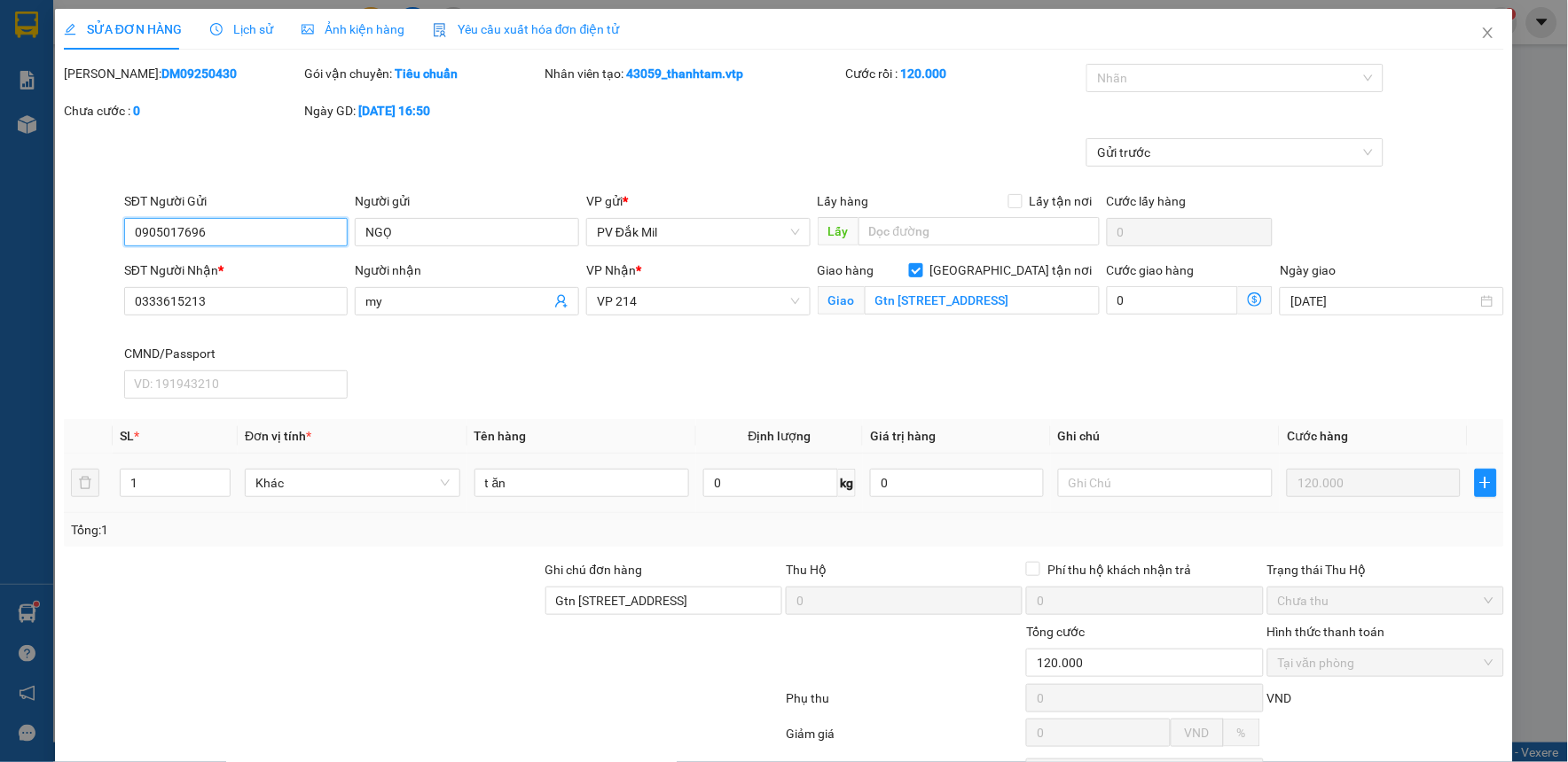
scroll to position [193, 0]
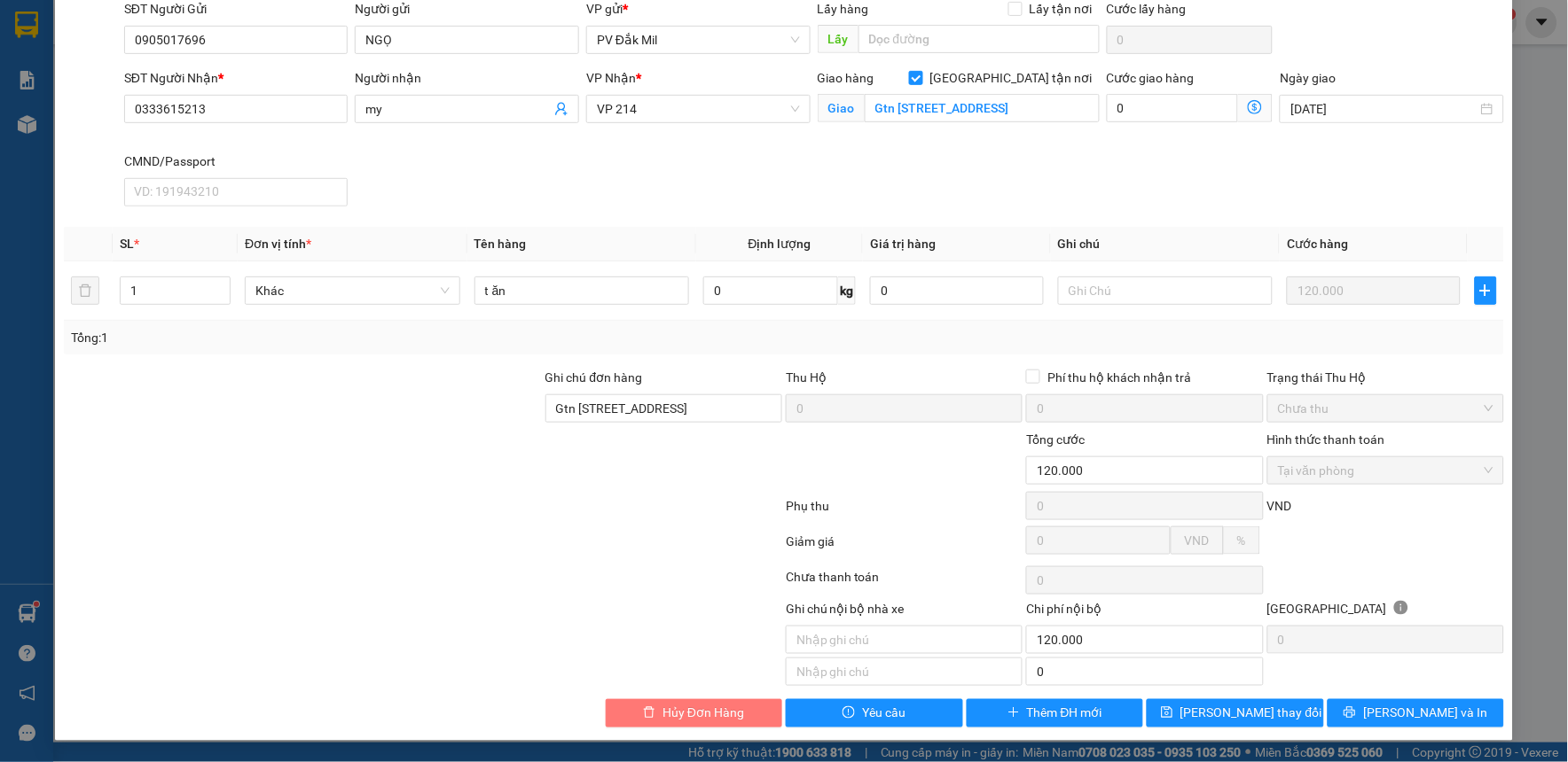
click at [694, 712] on span "Hủy Đơn Hàng" at bounding box center [703, 712] width 82 height 19
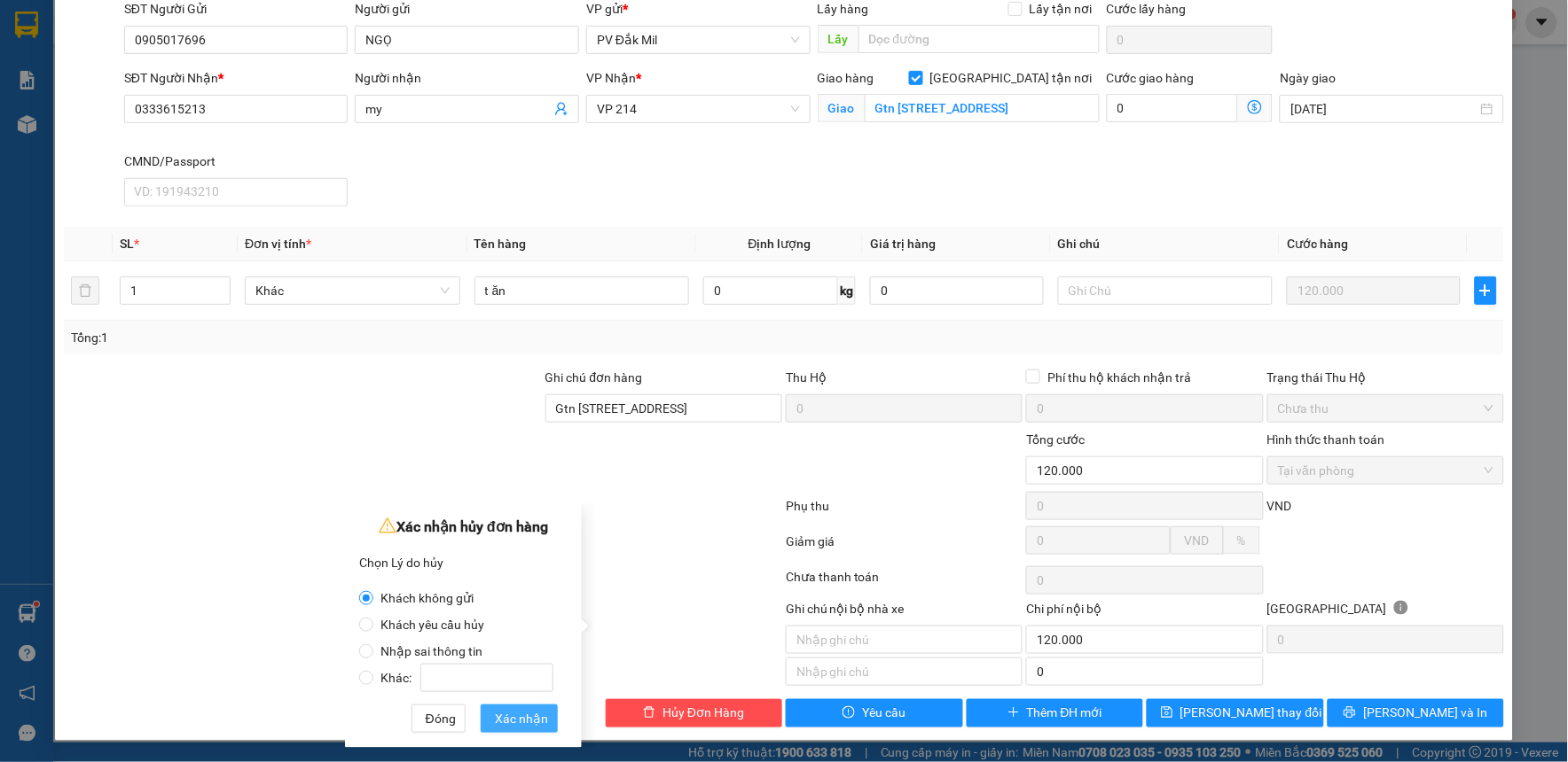
click at [504, 714] on span "Xác nhận" at bounding box center [521, 718] width 53 height 19
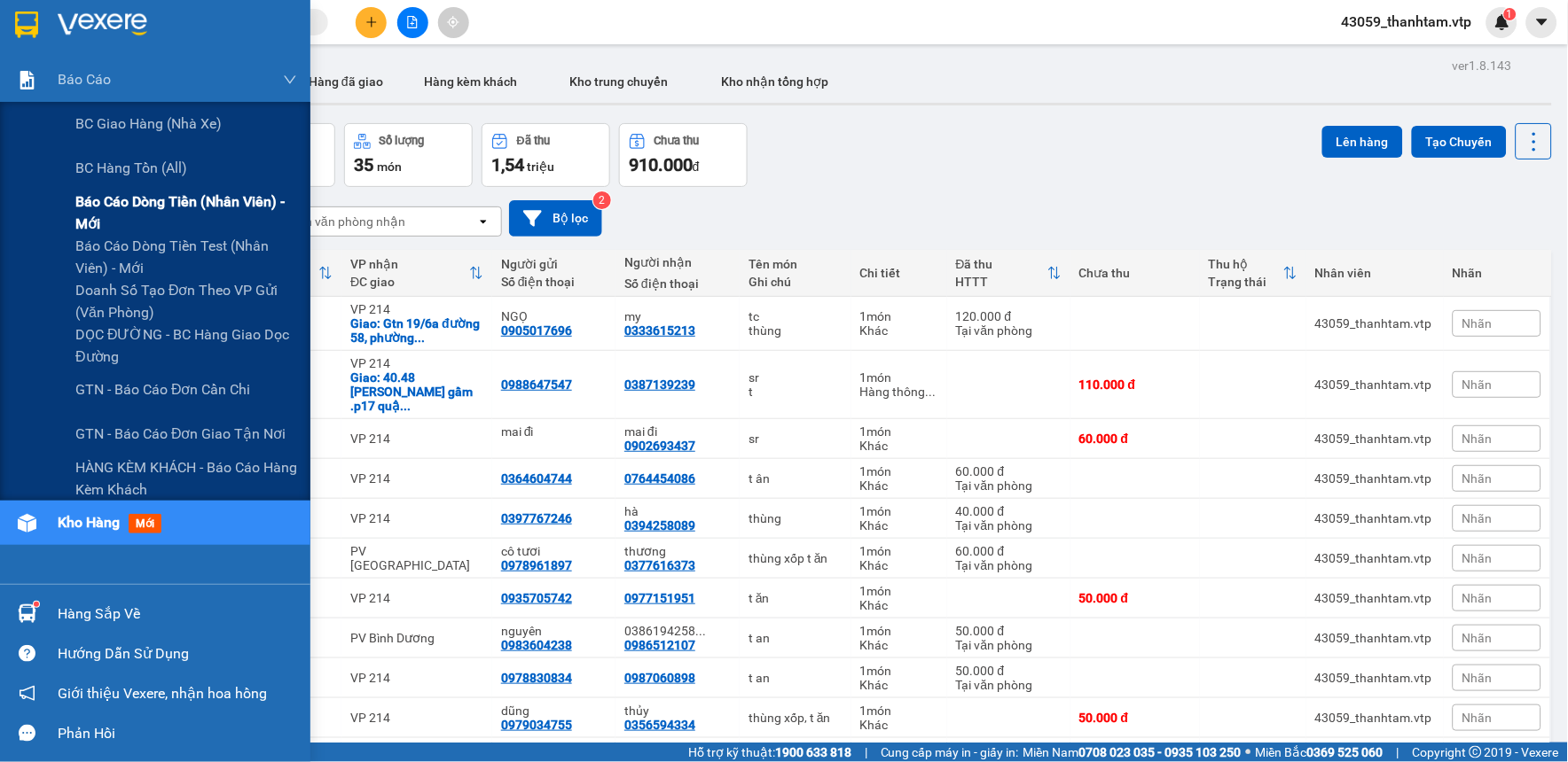
click at [129, 220] on span "Báo cáo dòng tiền (nhân viên) - mới" at bounding box center [186, 213] width 222 height 44
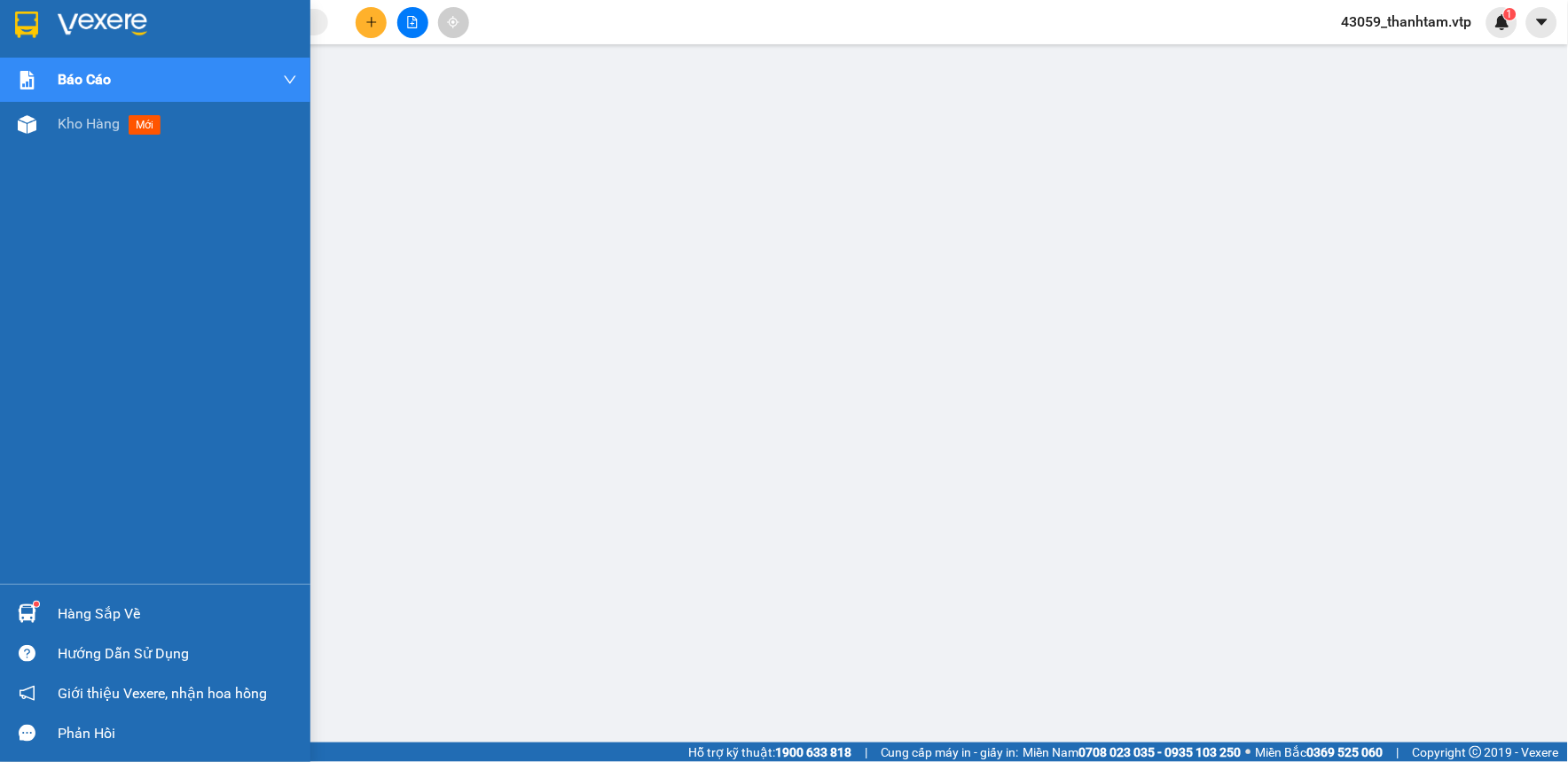
click at [18, 20] on img at bounding box center [26, 25] width 23 height 27
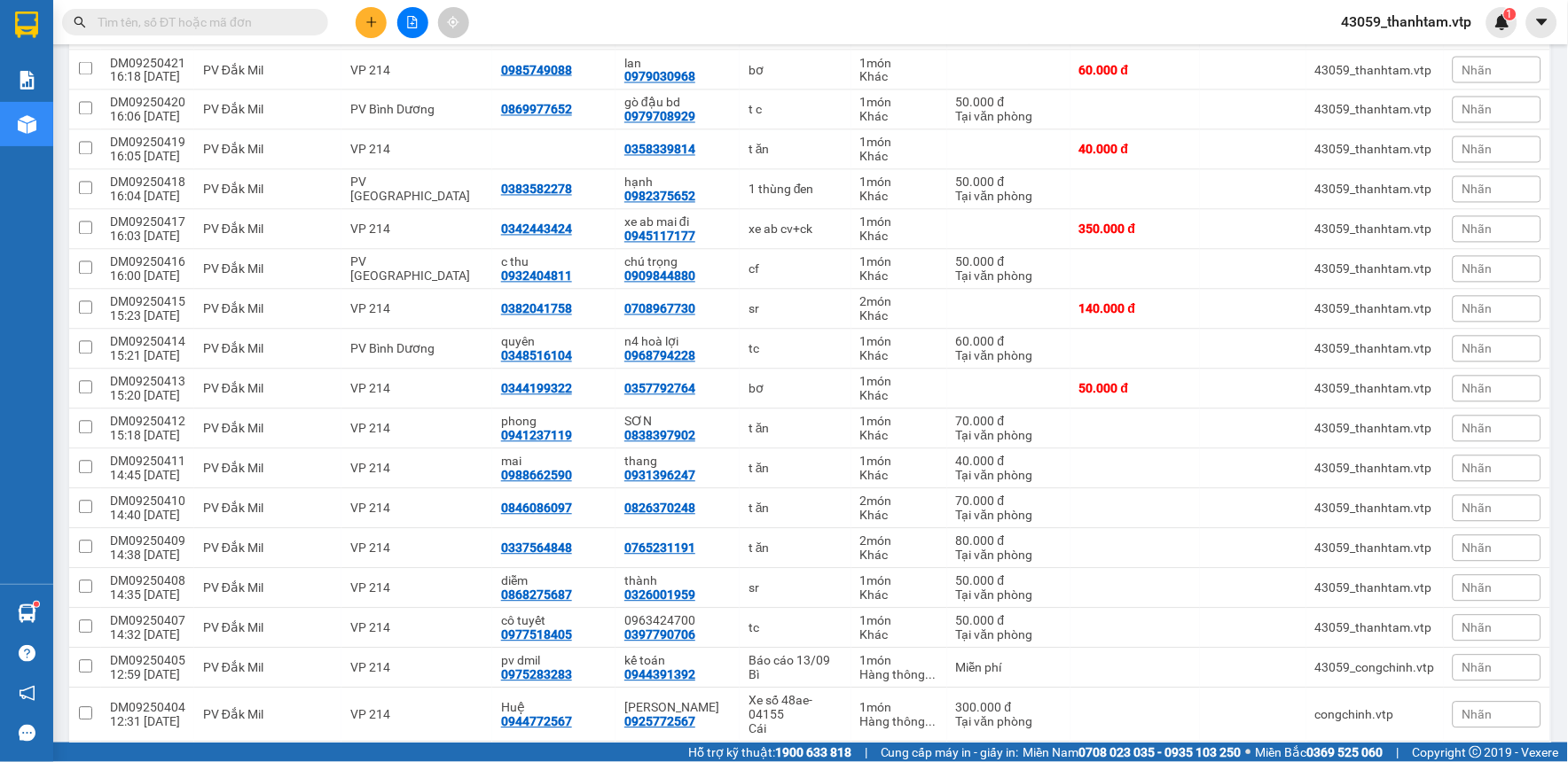
scroll to position [869, 0]
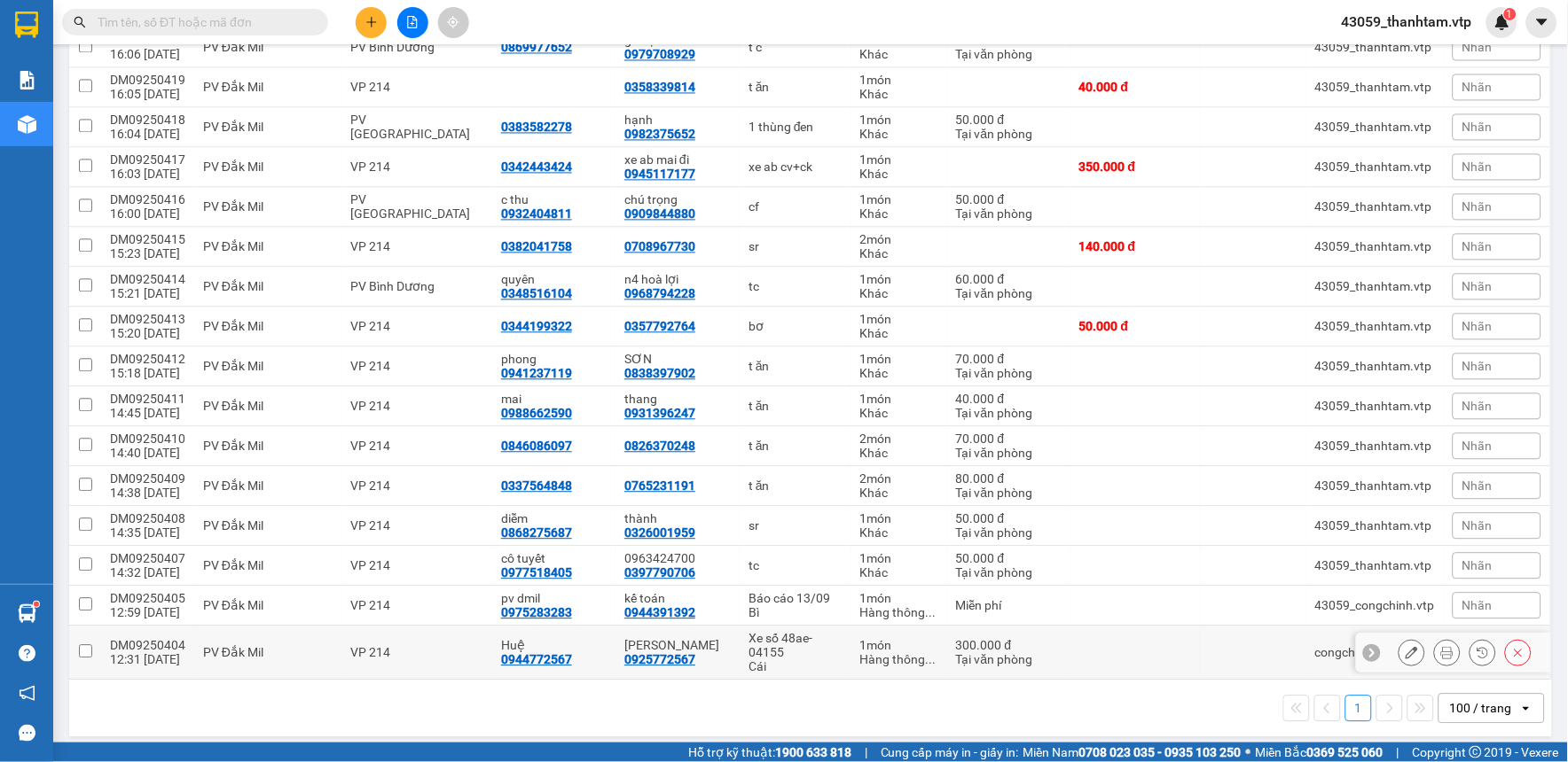
click at [81, 646] on input "checkbox" at bounding box center [85, 652] width 13 height 13
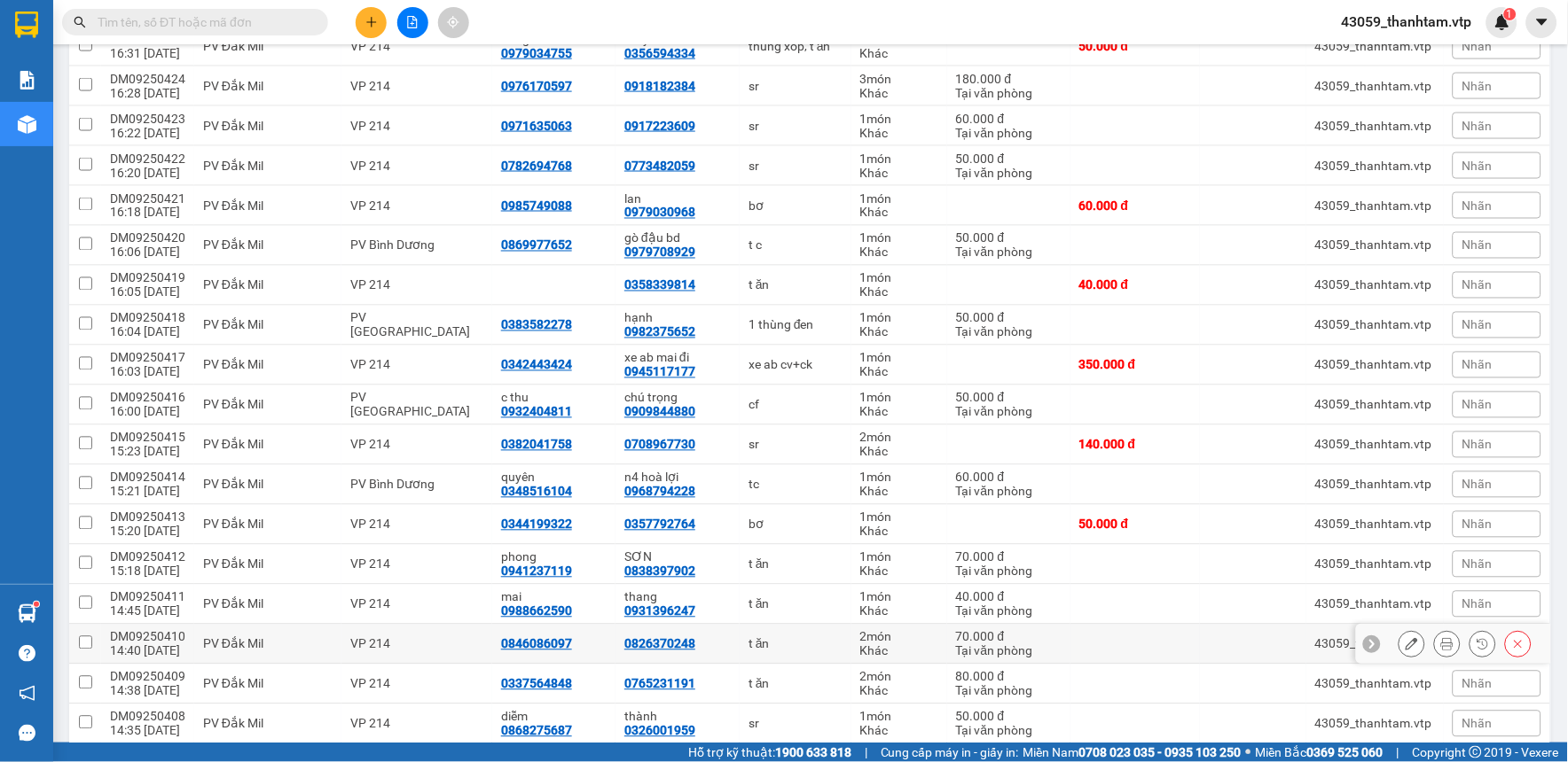
scroll to position [771, 0]
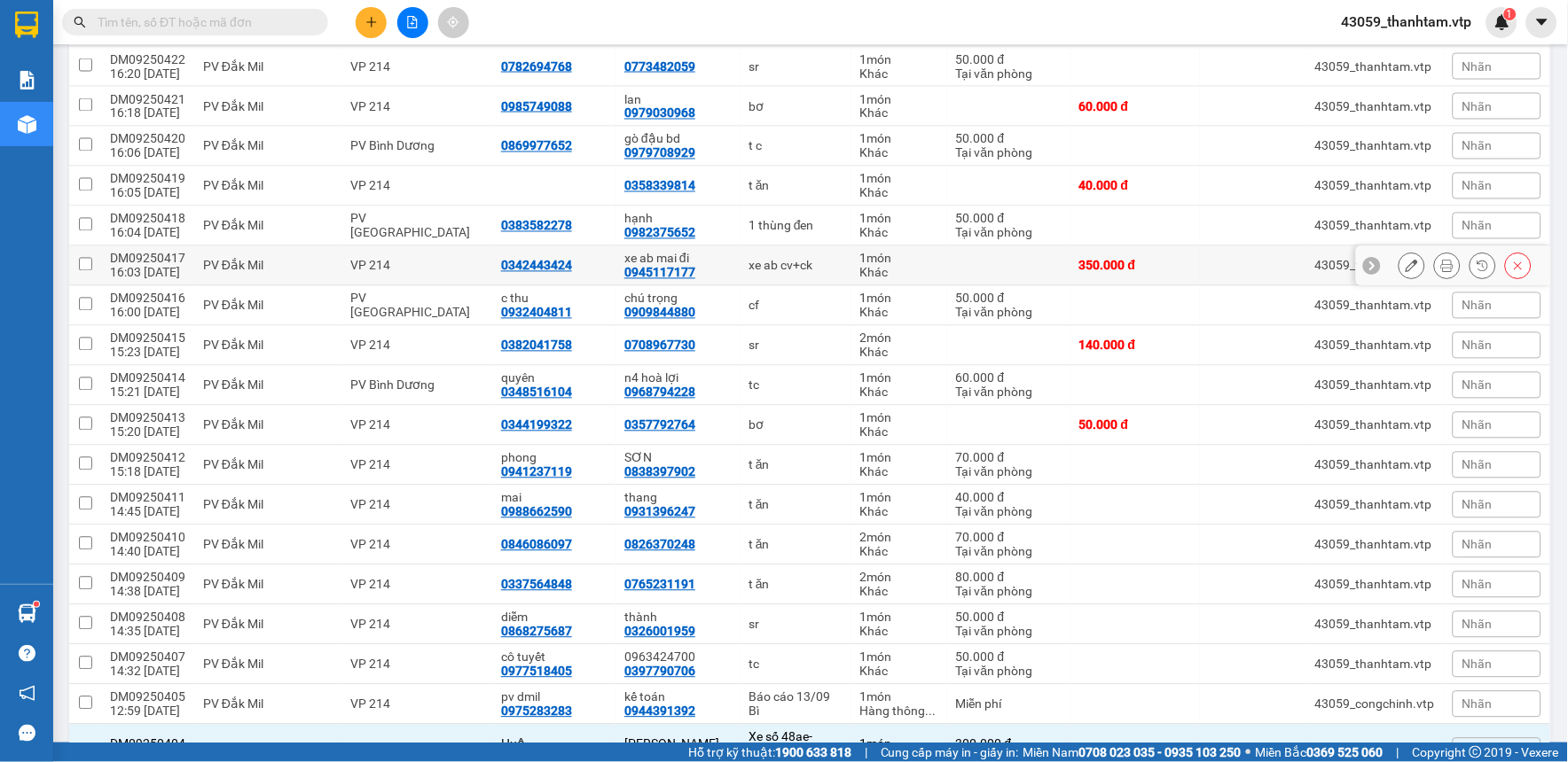
click at [87, 258] on input "checkbox" at bounding box center [85, 264] width 13 height 13
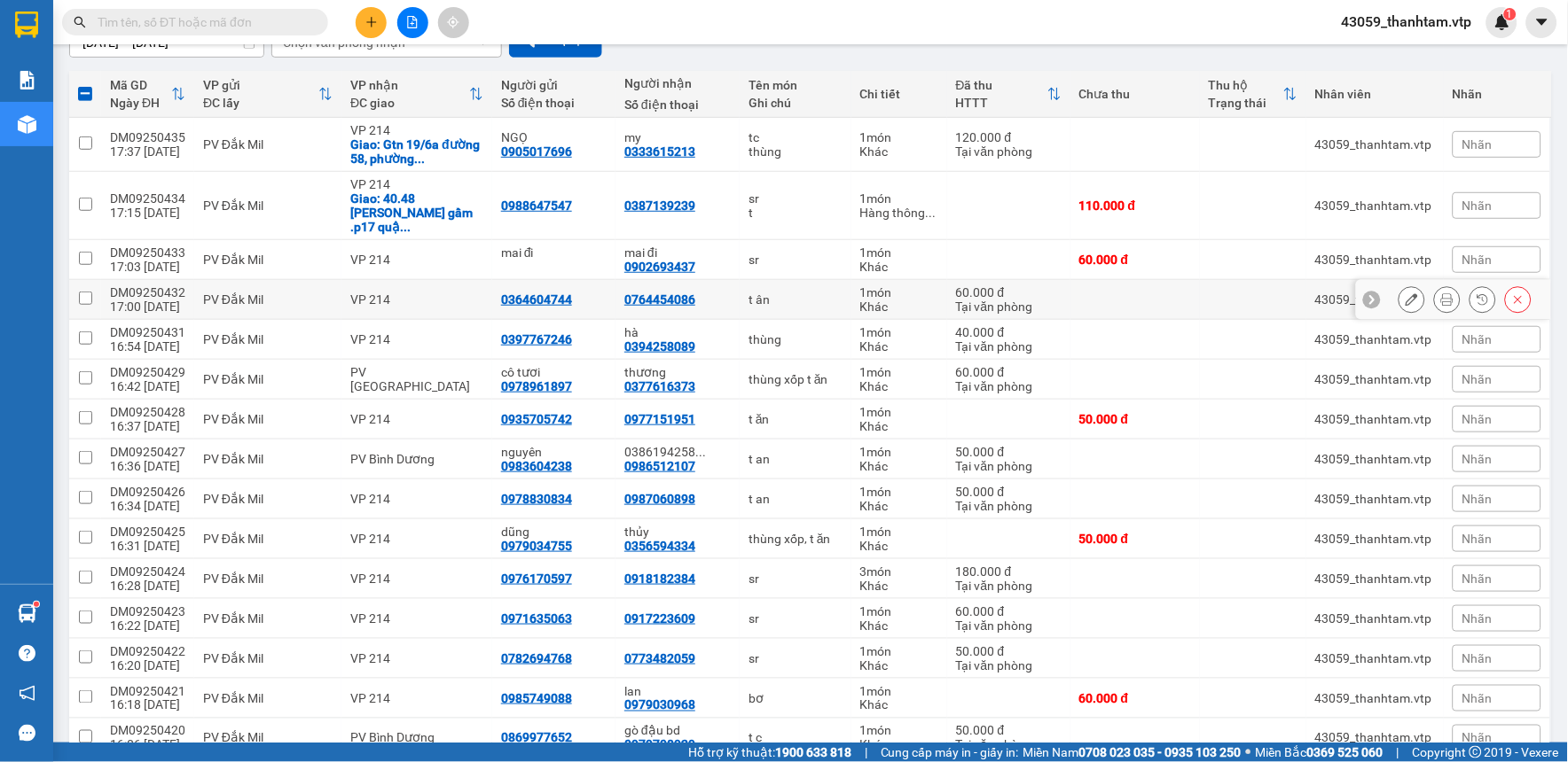
scroll to position [0, 0]
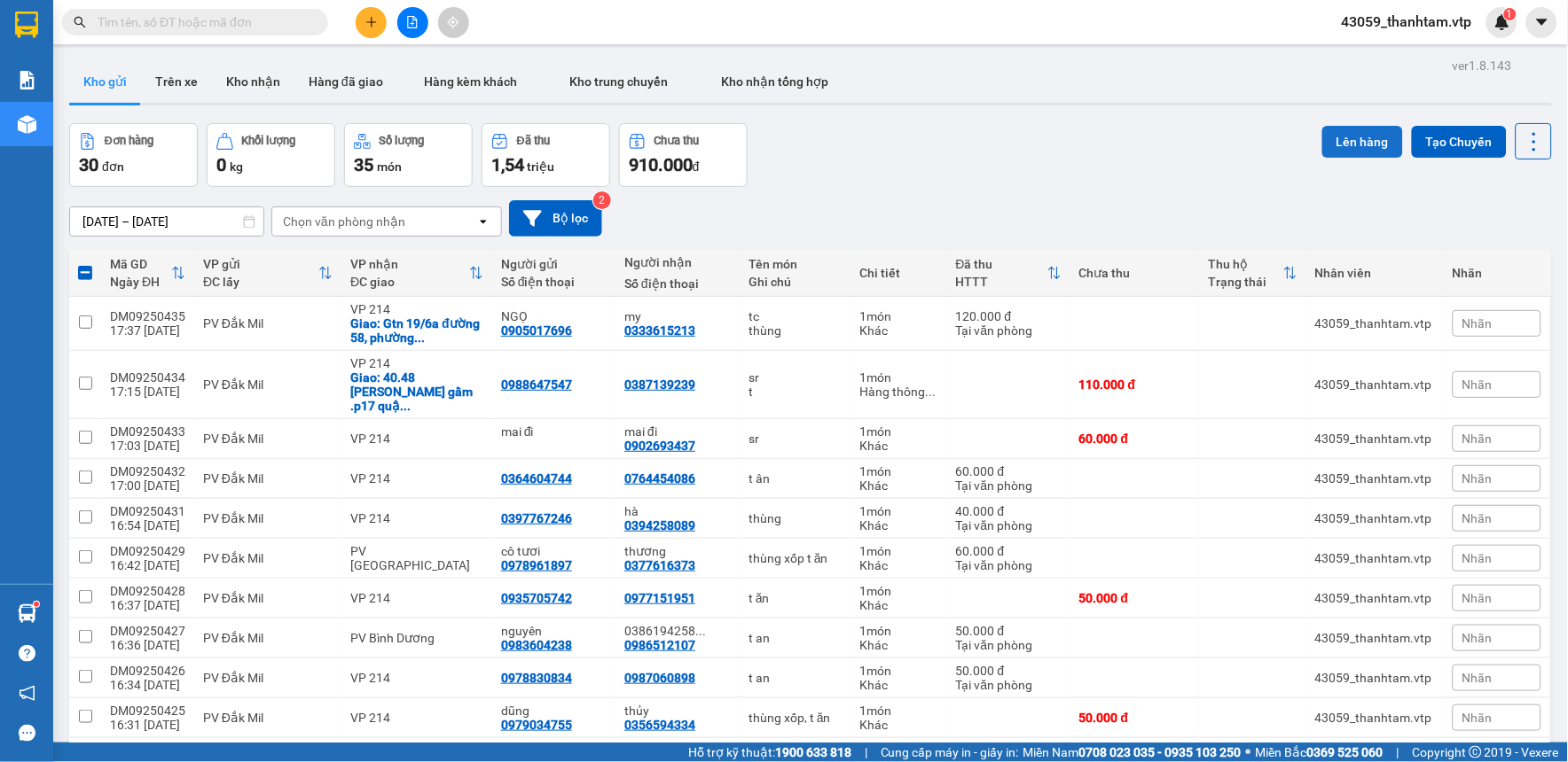
click at [1362, 145] on button "Lên hàng" at bounding box center [1362, 141] width 81 height 32
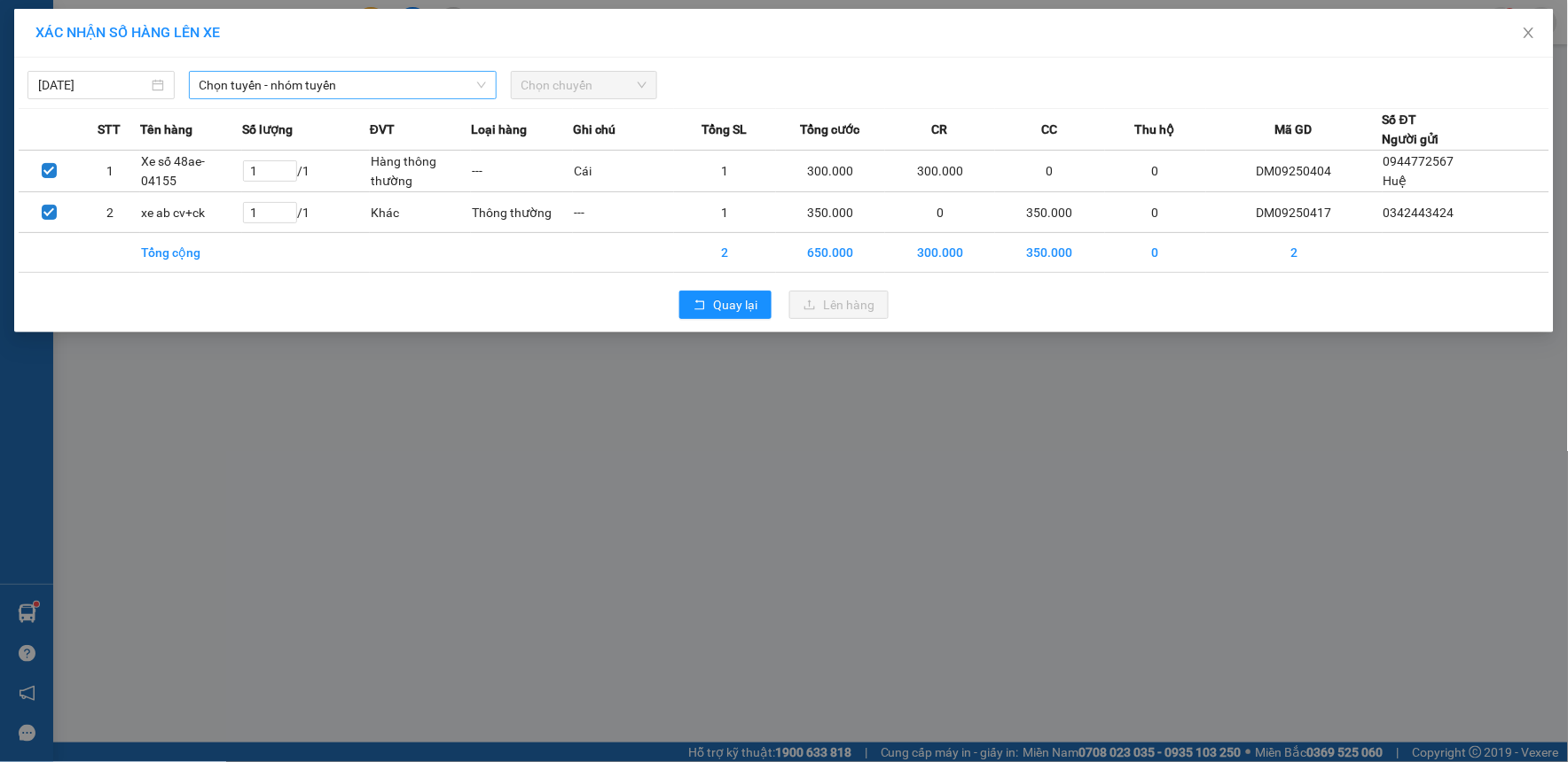
click at [351, 91] on span "Chọn tuyến - nhóm tuyến" at bounding box center [342, 84] width 286 height 27
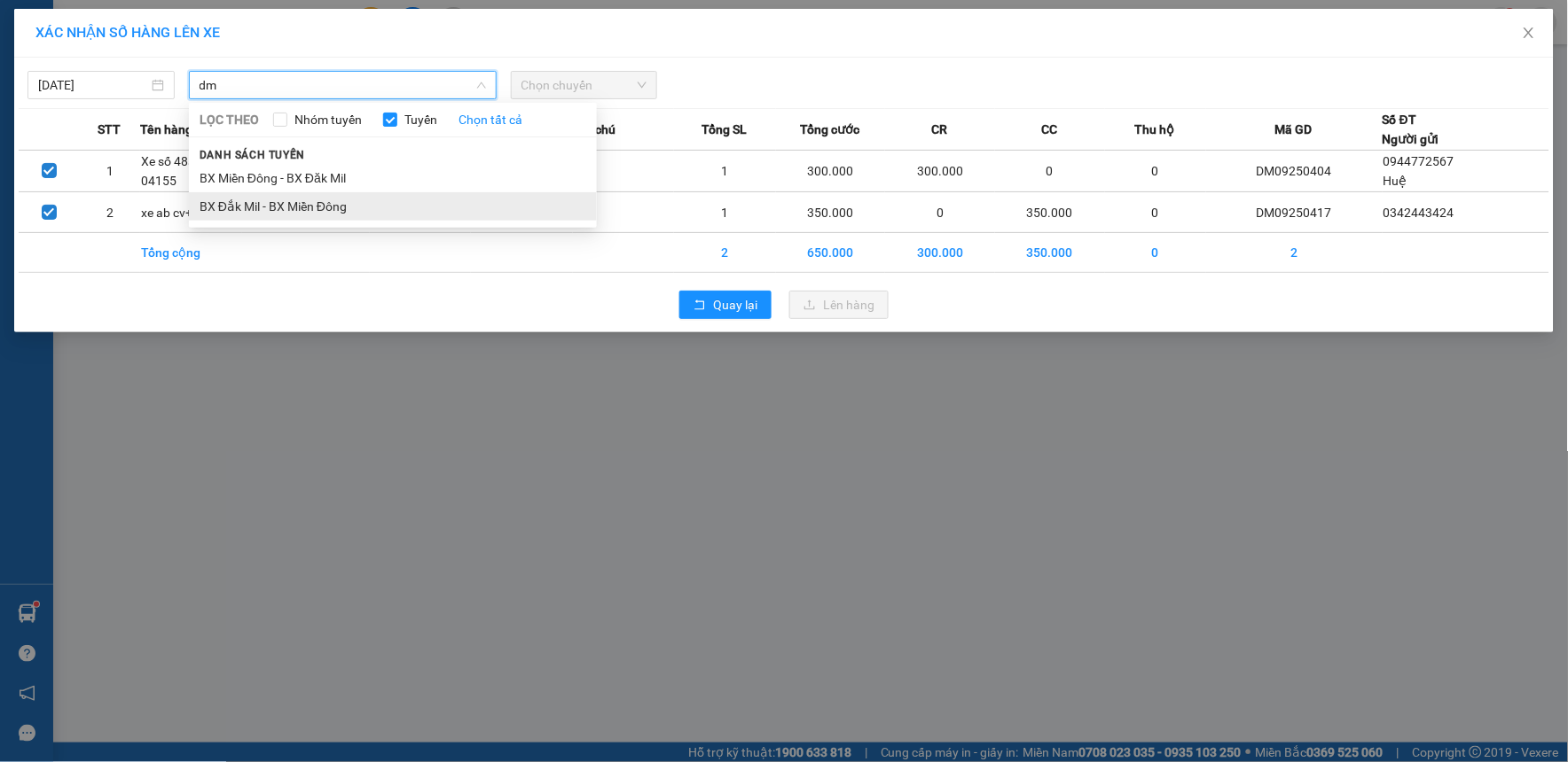
click at [378, 196] on li "BX Đắk Mil - BX Miền Đông" at bounding box center [393, 206] width 408 height 28
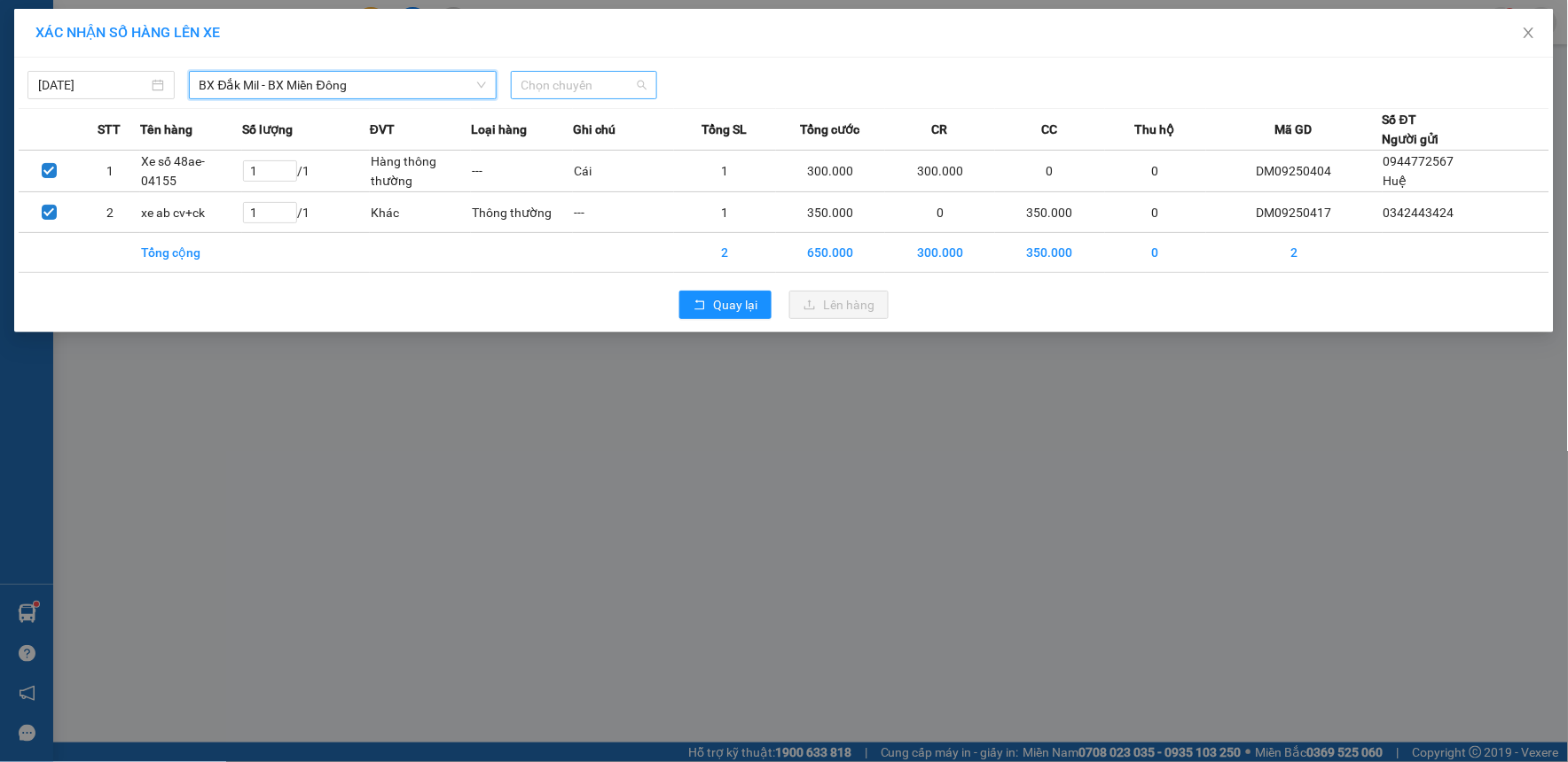
click at [563, 77] on span "Chọn chuyến" at bounding box center [584, 84] width 126 height 27
click at [118, 83] on input "[DATE]" at bounding box center [94, 84] width 110 height 19
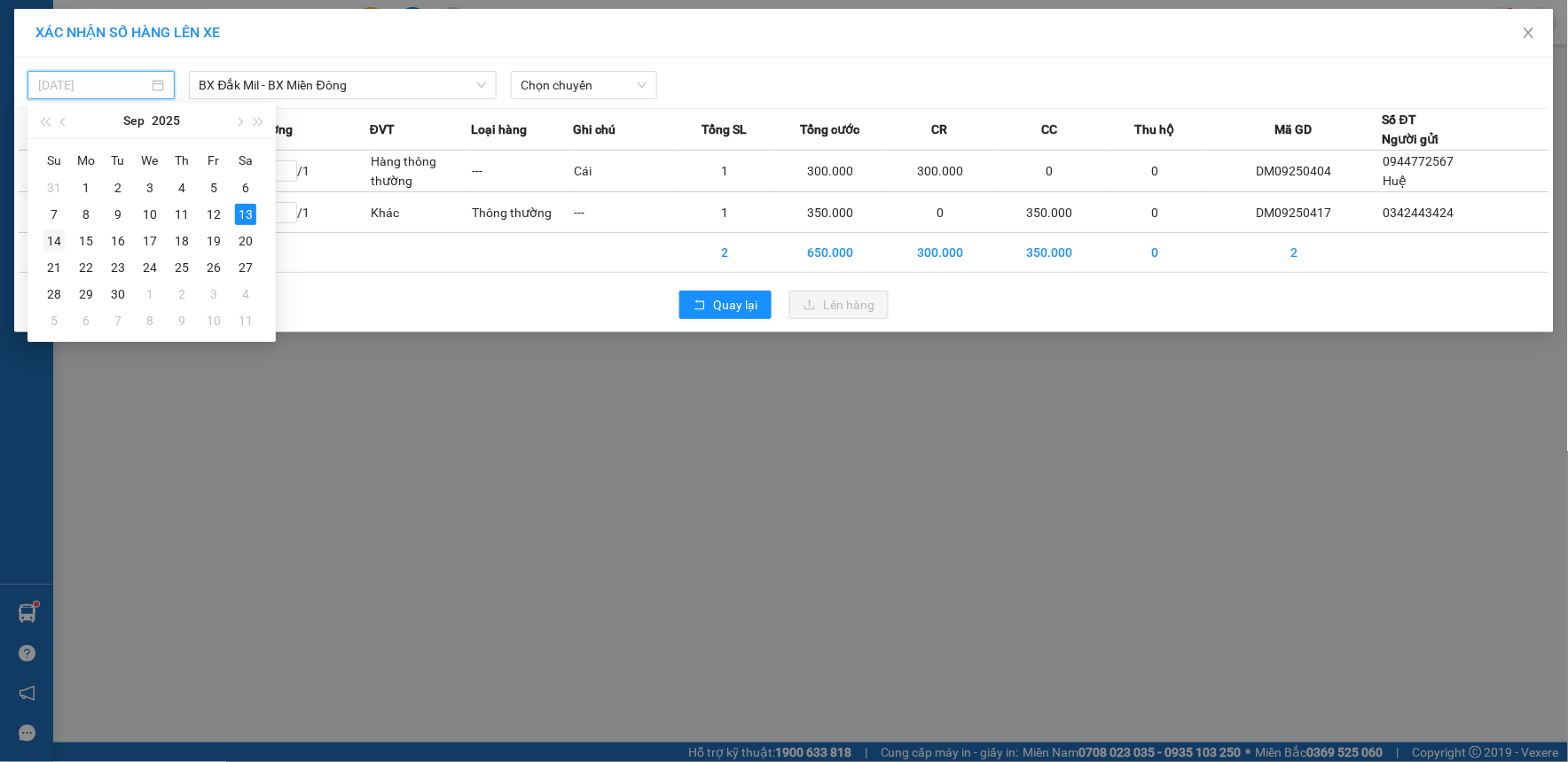
click at [50, 232] on div "14" at bounding box center [53, 240] width 21 height 21
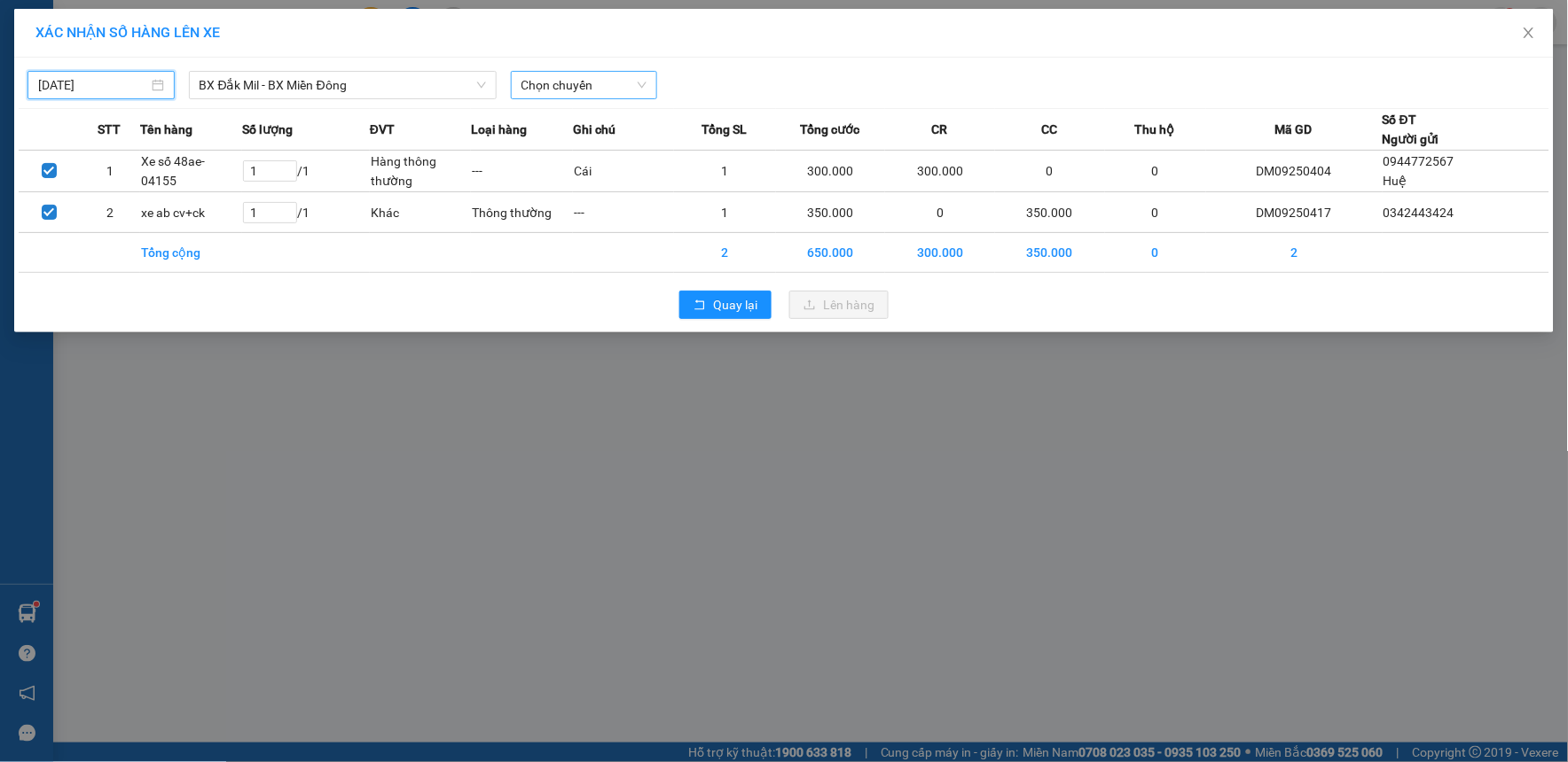
click at [580, 83] on span "Chọn chuyến" at bounding box center [584, 84] width 126 height 27
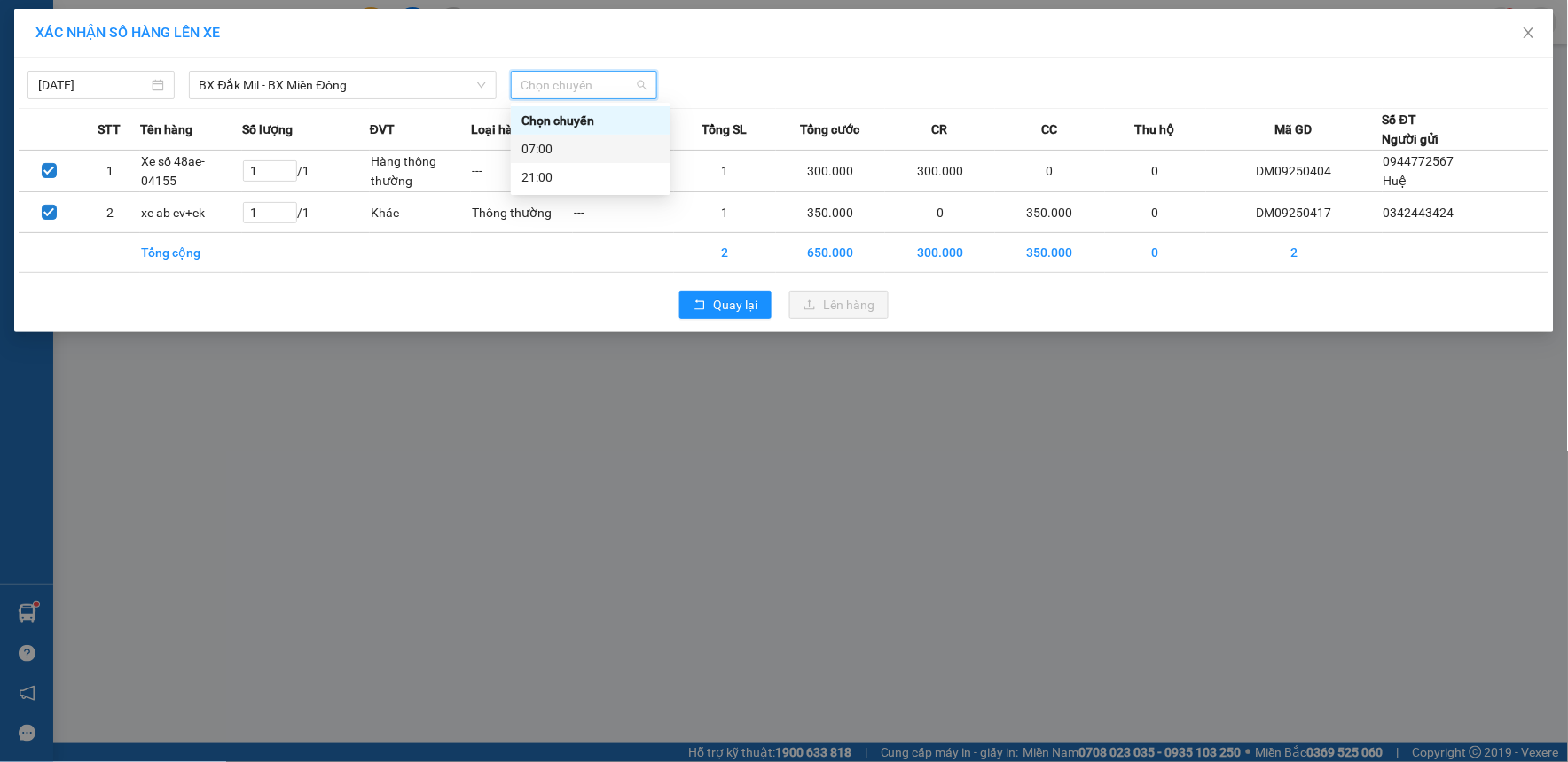
click at [600, 151] on div "07:00" at bounding box center [590, 149] width 139 height 19
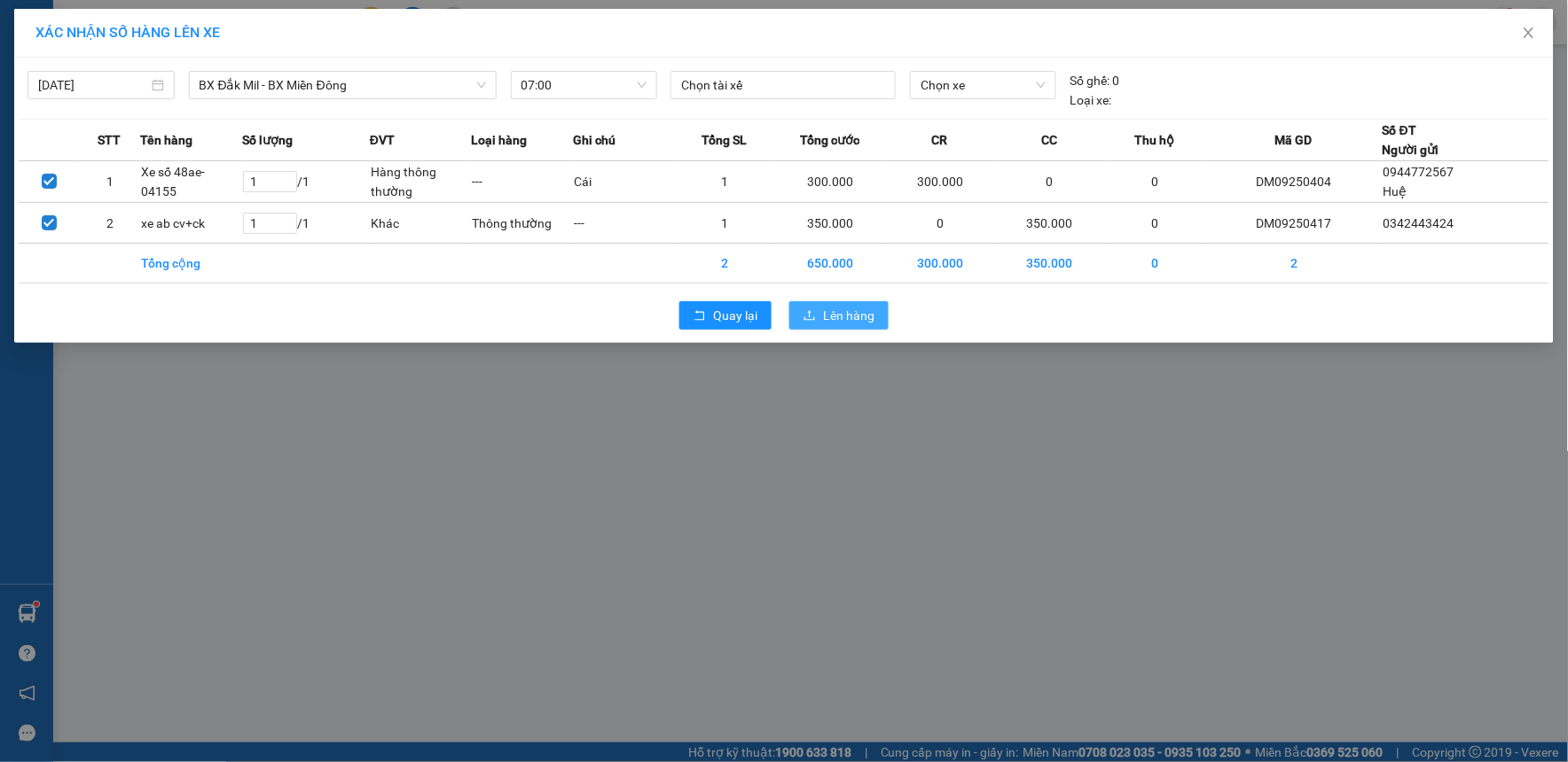
click at [820, 307] on button "Lên hàng" at bounding box center [839, 315] width 99 height 28
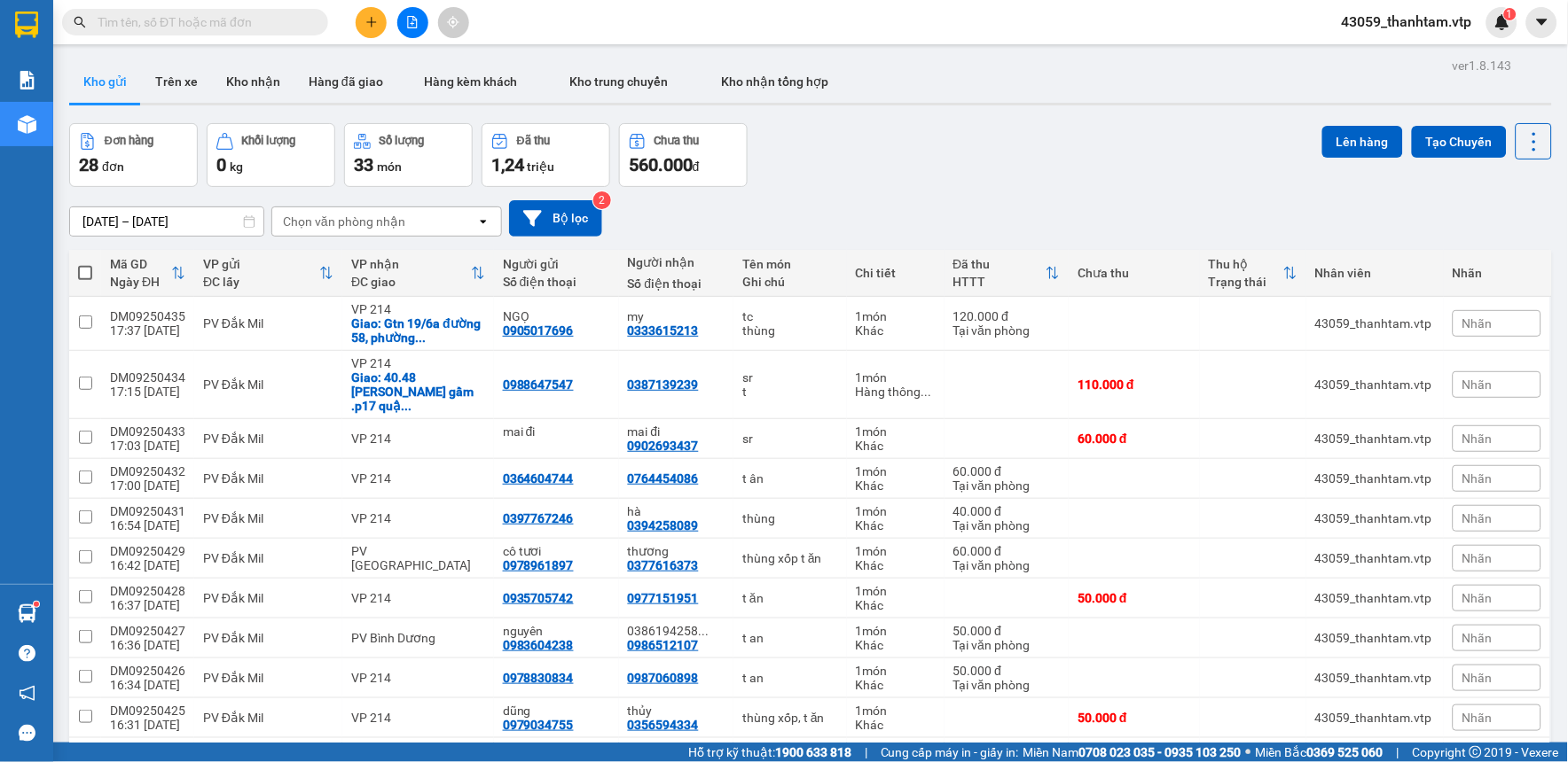
click at [379, 22] on button at bounding box center [372, 23] width 31 height 31
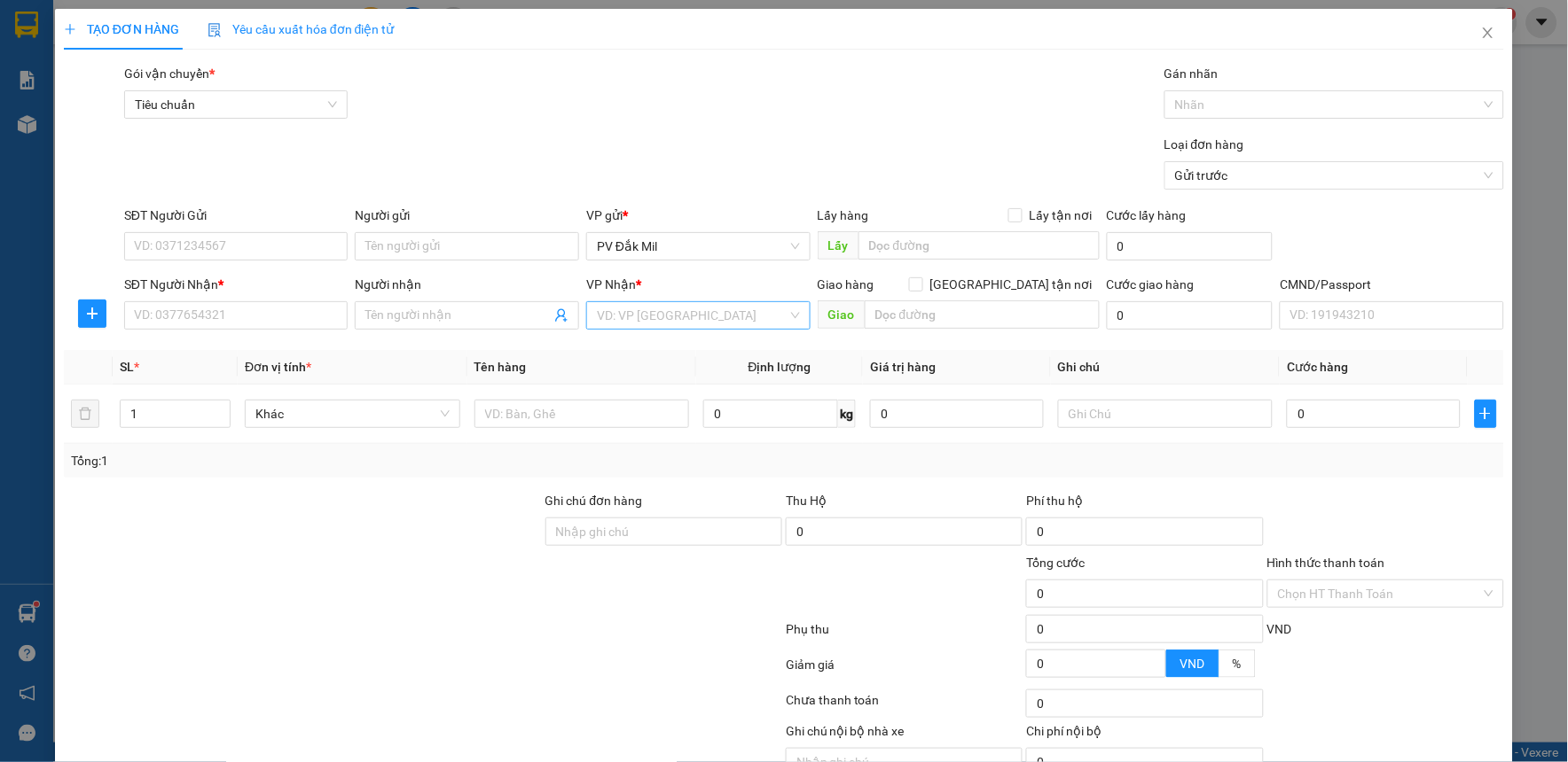
click at [610, 315] on input "search" at bounding box center [692, 315] width 191 height 27
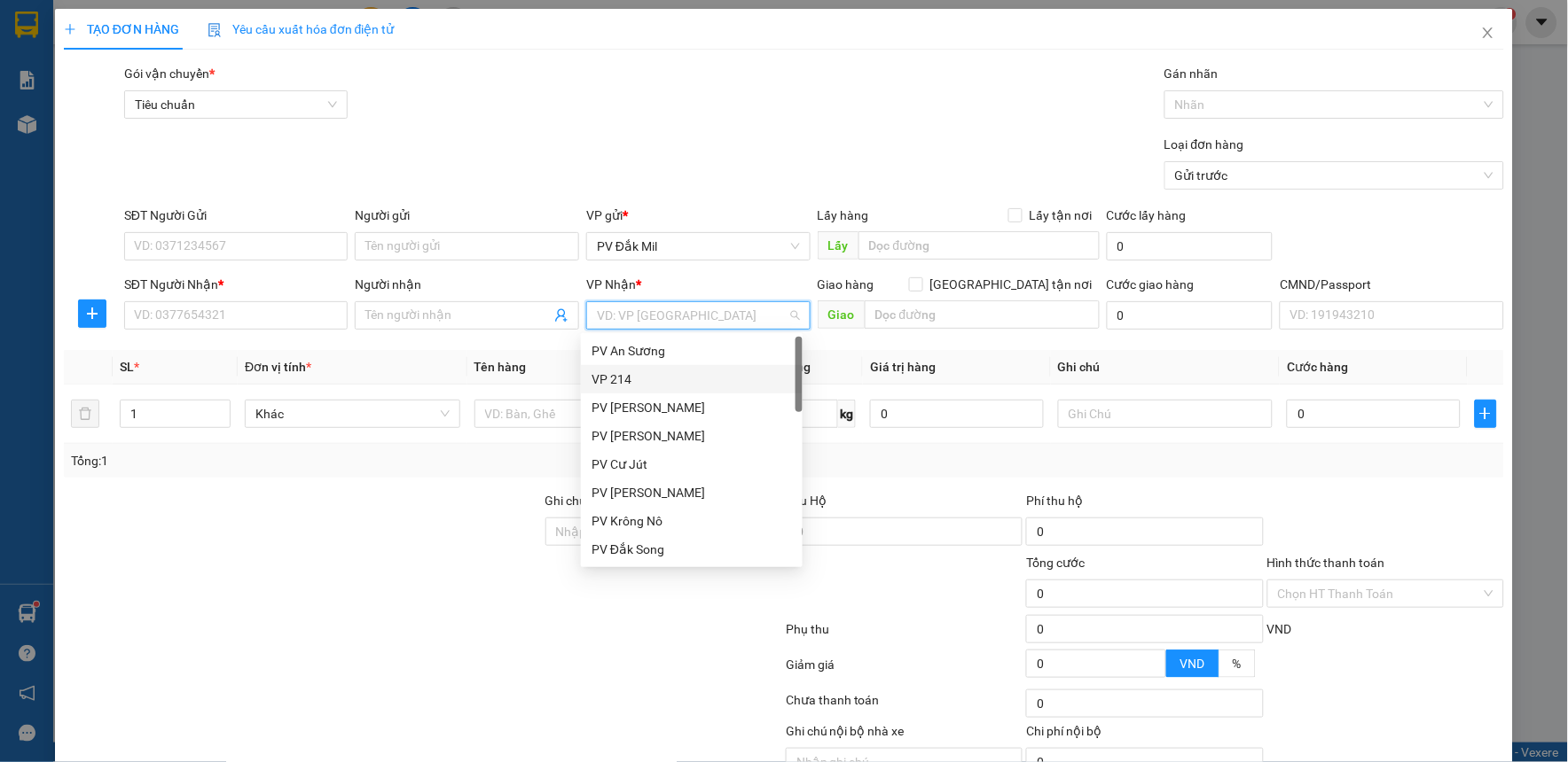
click at [617, 374] on div "VP 214" at bounding box center [692, 379] width 200 height 19
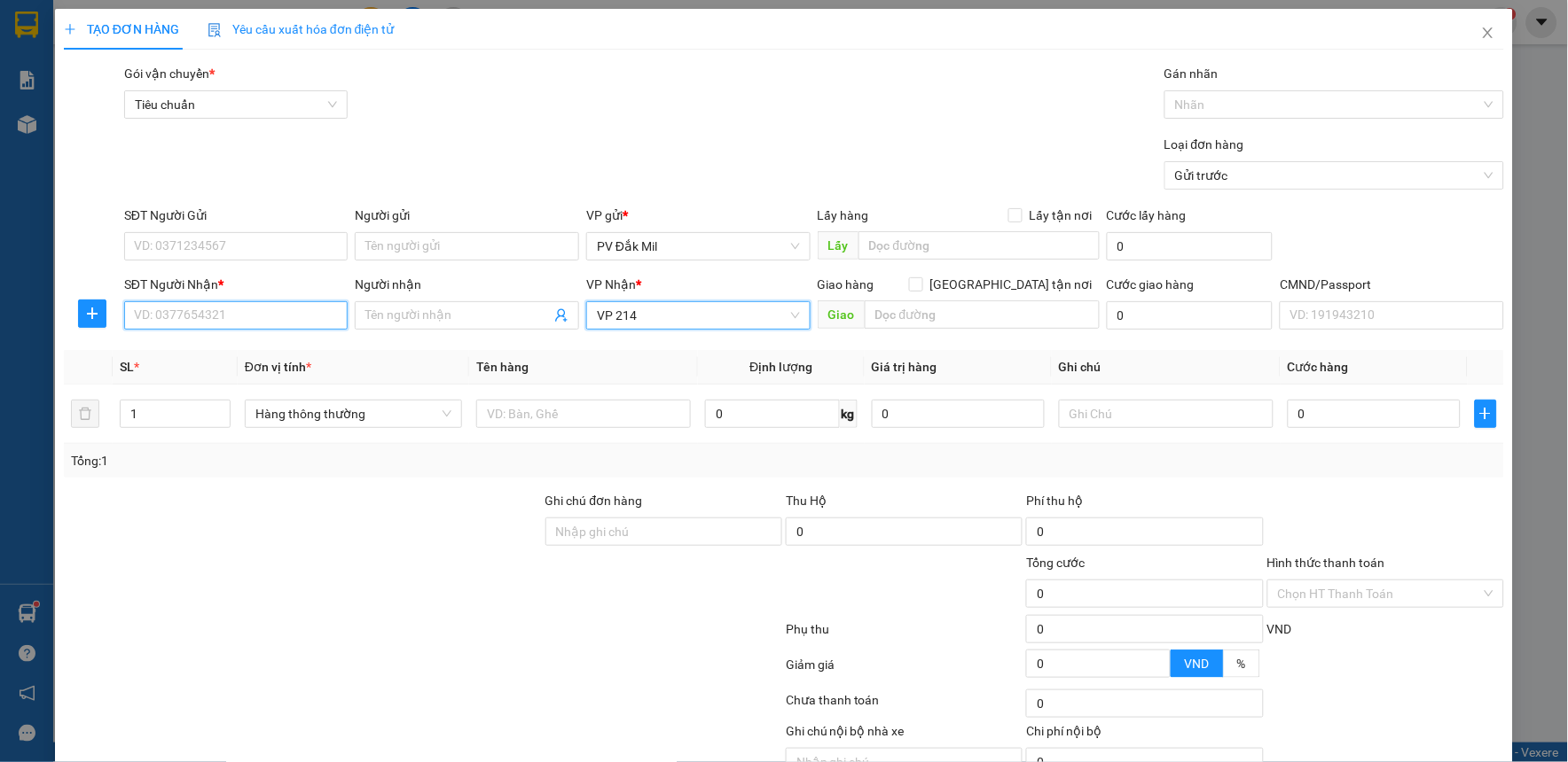
click at [255, 304] on input "SĐT Người Nhận *" at bounding box center [236, 315] width 225 height 28
click at [670, 311] on span "VP 214" at bounding box center [697, 315] width 203 height 27
click at [913, 323] on input "text" at bounding box center [982, 315] width 235 height 28
click at [289, 312] on input "SĐT Người Nhận *" at bounding box center [236, 315] width 225 height 28
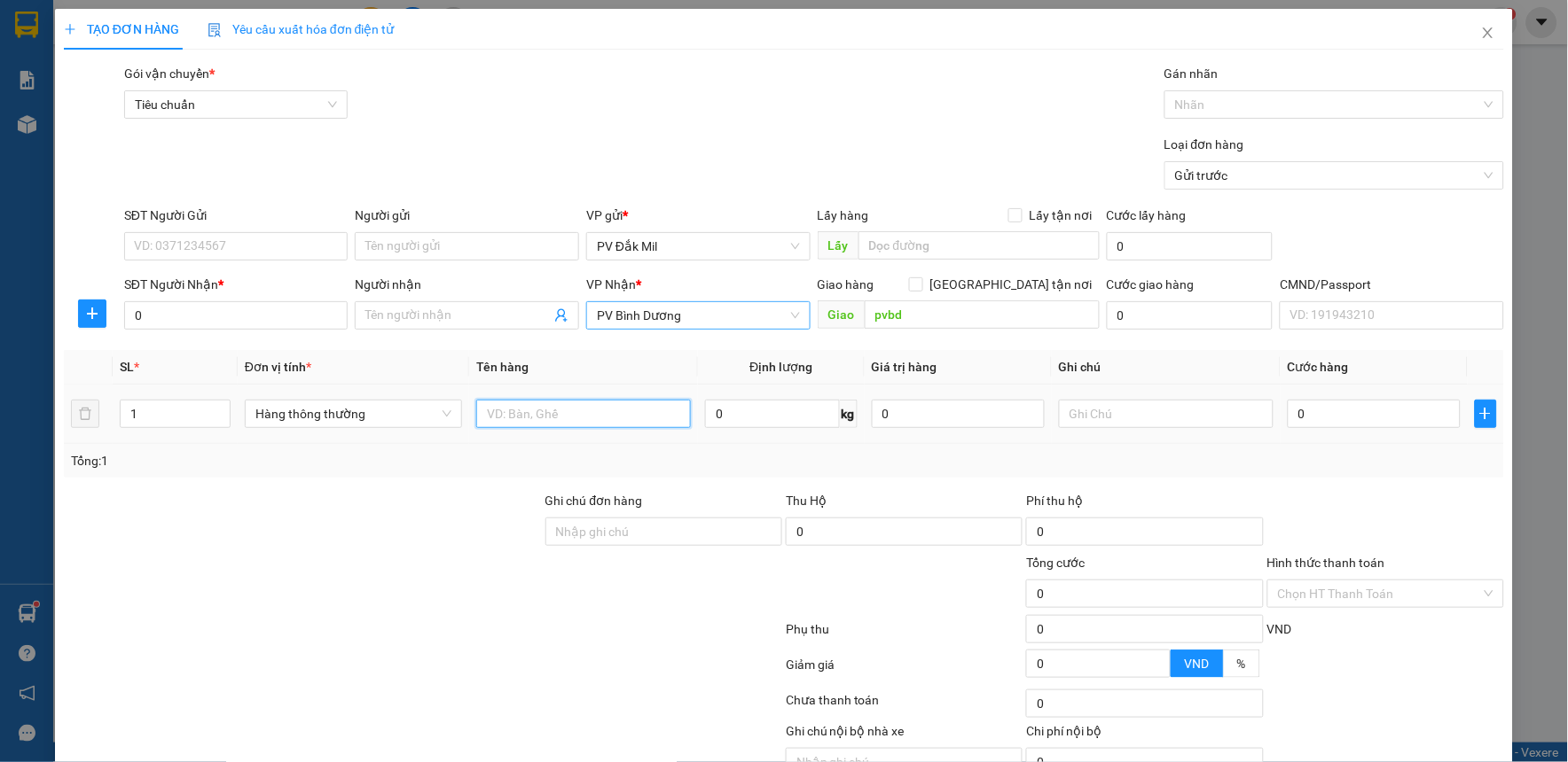
click at [520, 408] on input "text" at bounding box center [584, 414] width 215 height 28
click at [1076, 418] on input "text" at bounding box center [1166, 414] width 215 height 28
click at [1368, 424] on input "0" at bounding box center [1373, 414] width 172 height 28
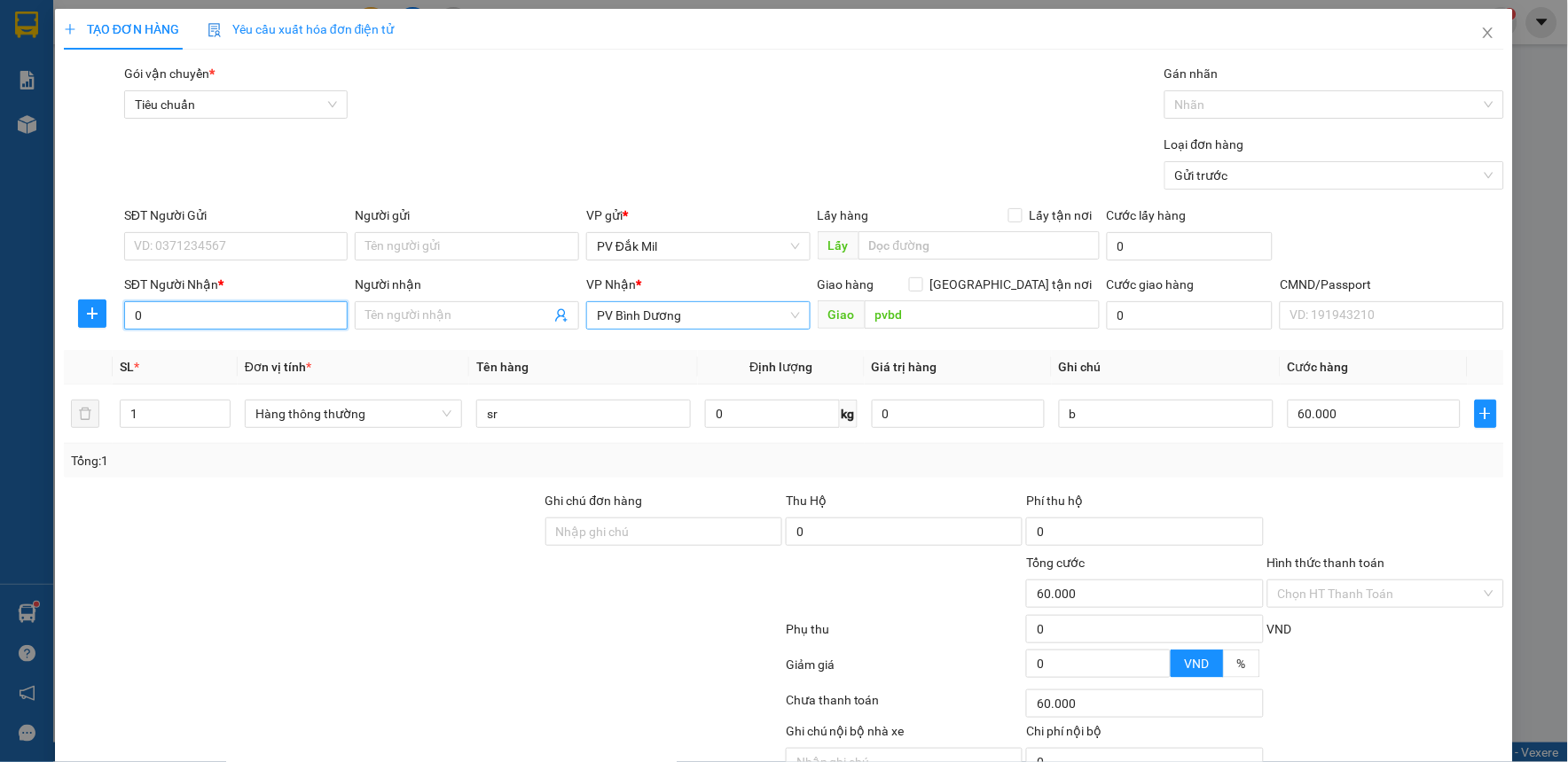
click at [170, 314] on input "0" at bounding box center [236, 315] width 225 height 28
click at [217, 252] on input "SĐT Người Gửi" at bounding box center [236, 246] width 225 height 28
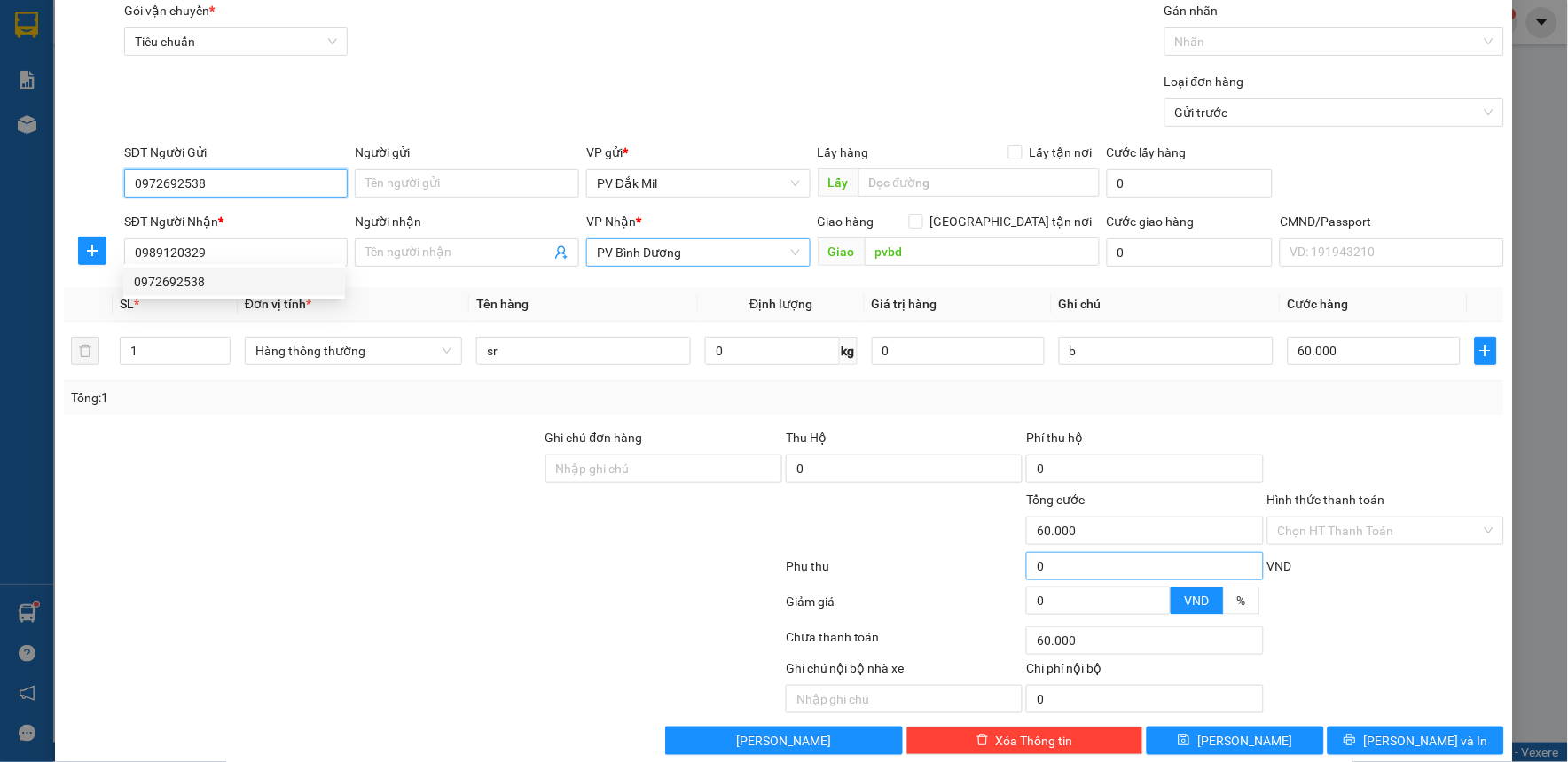
scroll to position [91, 0]
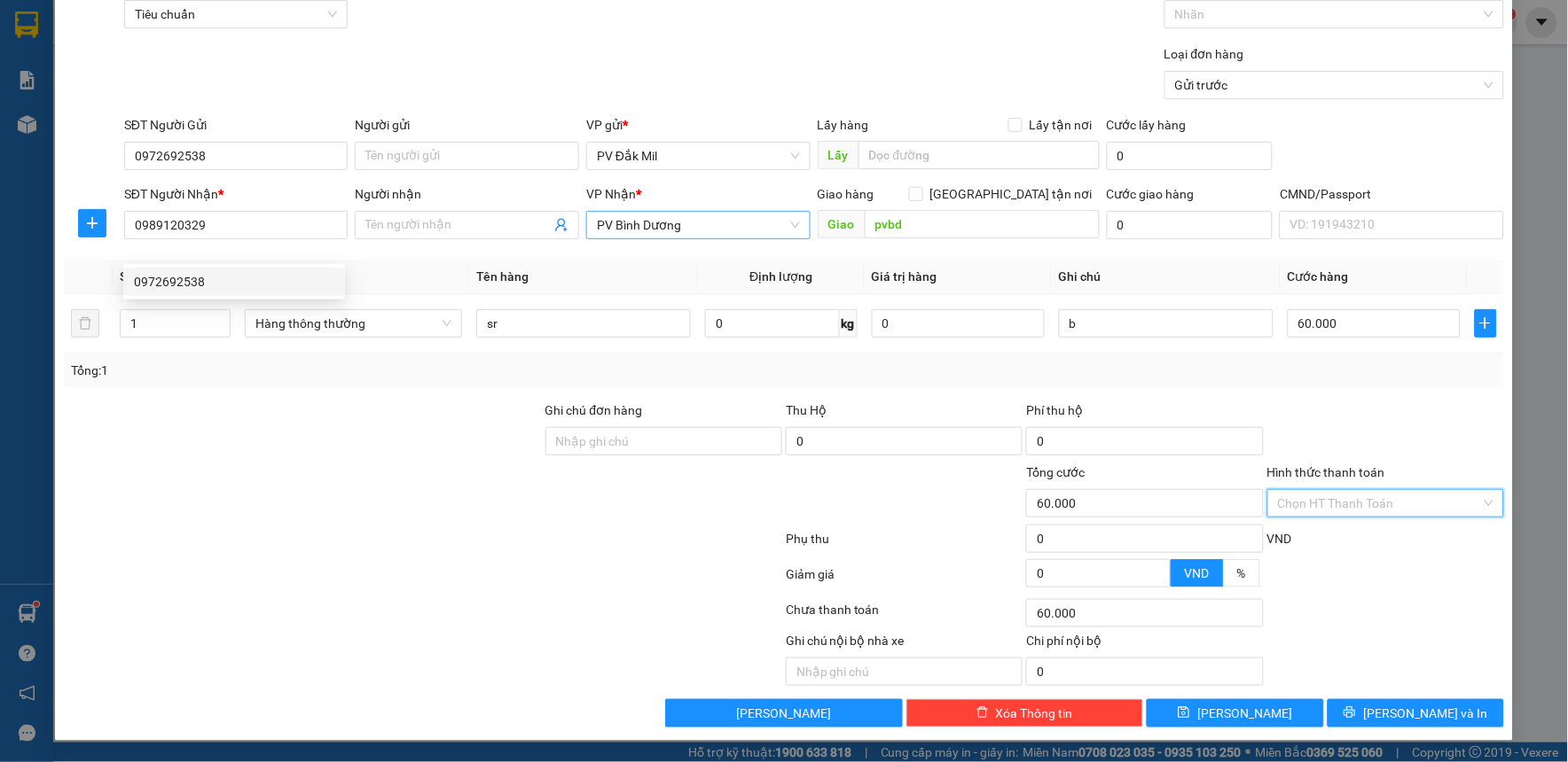
click at [1351, 513] on input "Hình thức thanh toán" at bounding box center [1379, 502] width 203 height 27
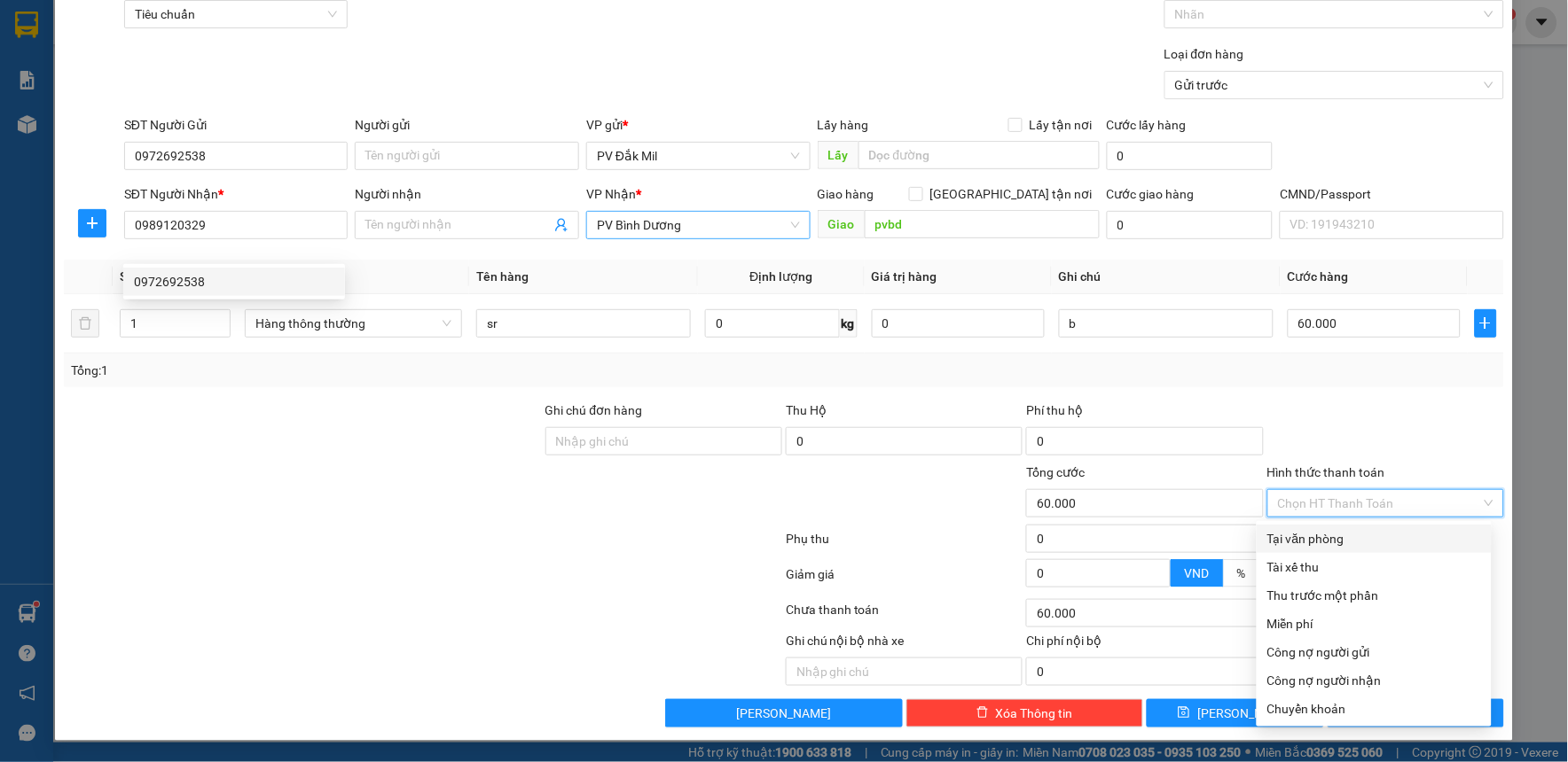
click at [1359, 536] on div "Tại văn phòng" at bounding box center [1373, 538] width 214 height 19
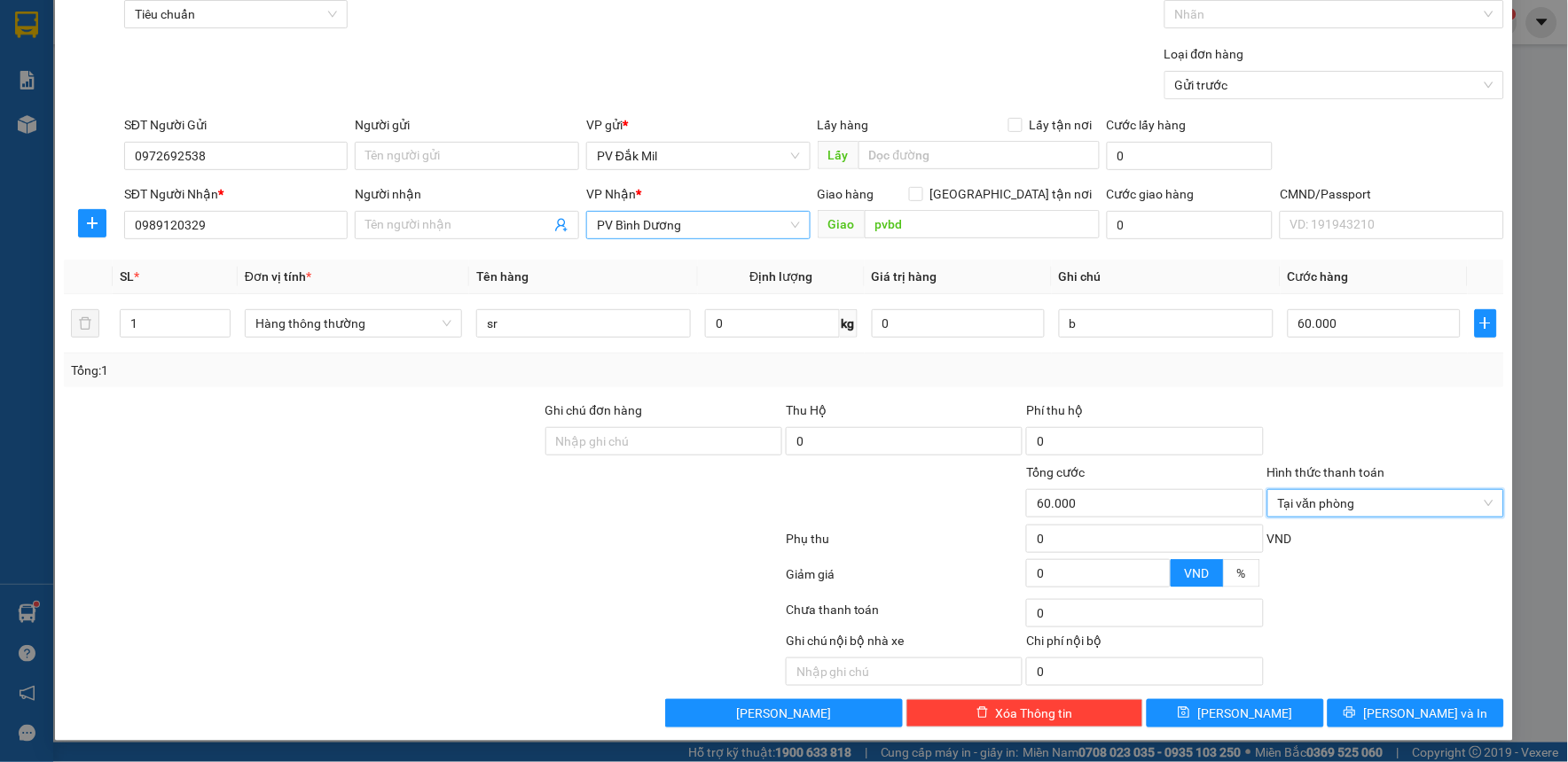
click at [1251, 414] on div "Phí thu hộ" at bounding box center [1144, 414] width 237 height 27
click at [1356, 716] on icon "printer" at bounding box center [1350, 712] width 13 height 13
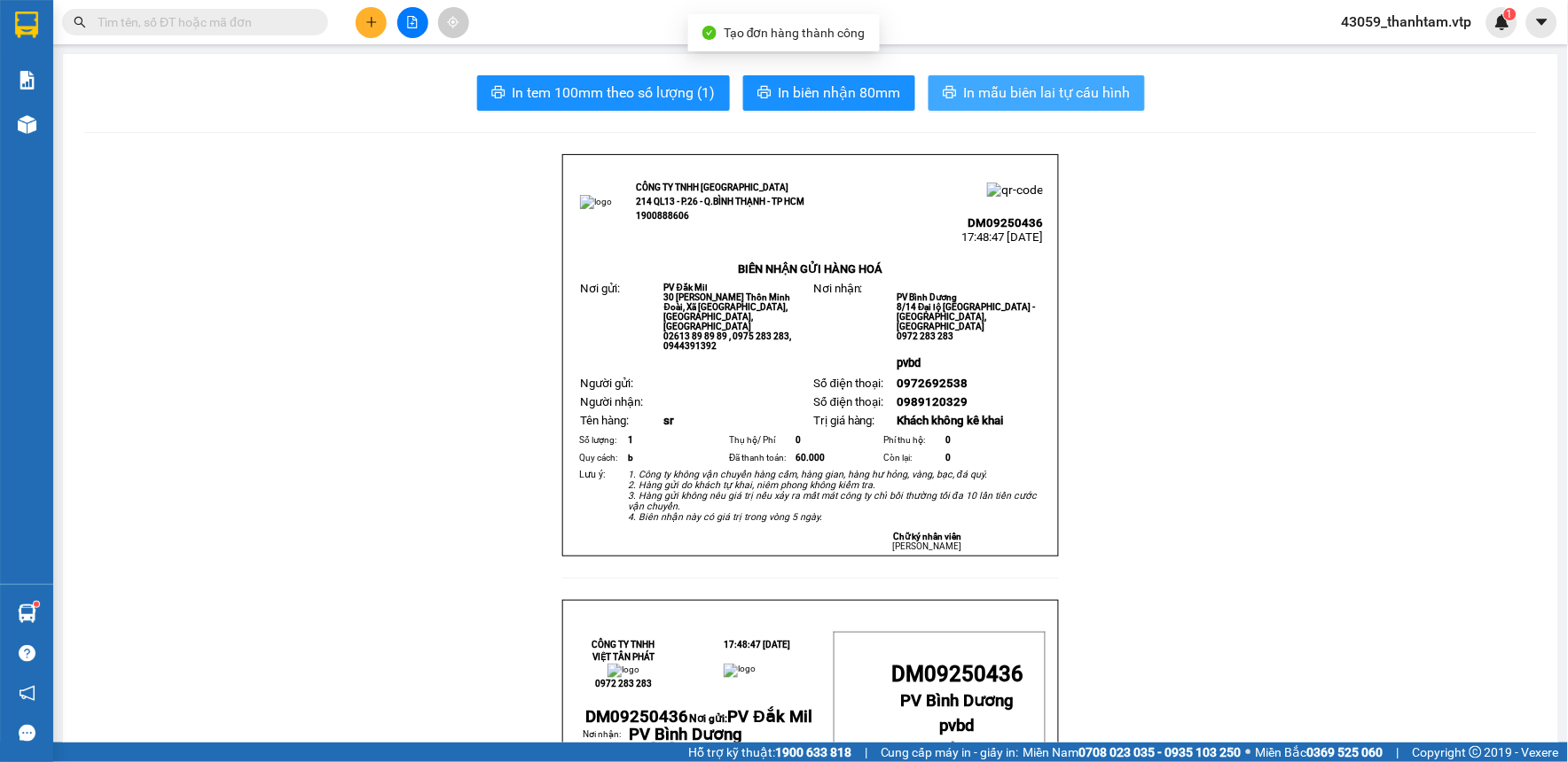
click at [1062, 82] on span "In mẫu biên lai tự cấu hình" at bounding box center [1048, 93] width 167 height 22
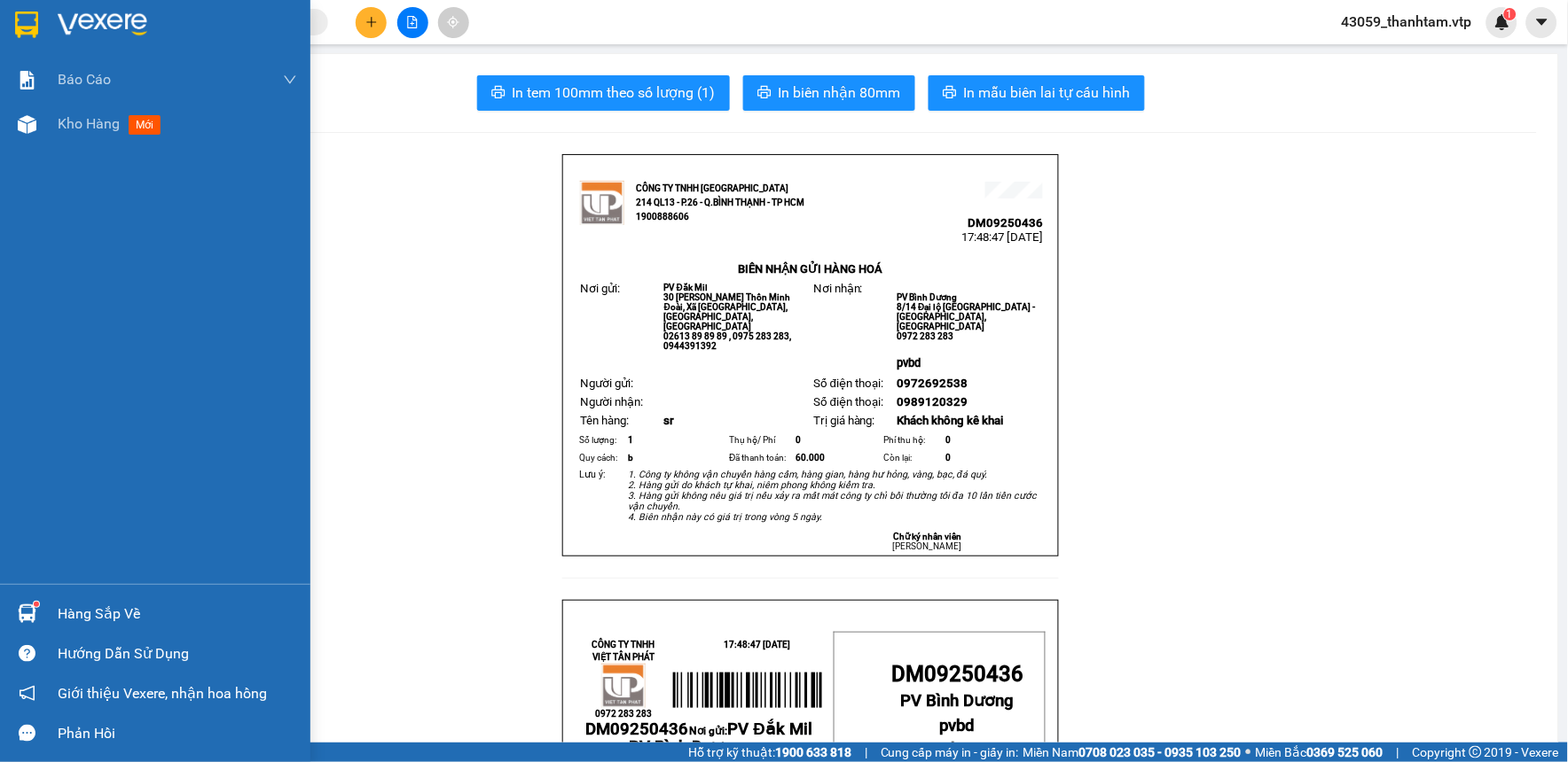
click at [37, 28] on img at bounding box center [26, 25] width 23 height 27
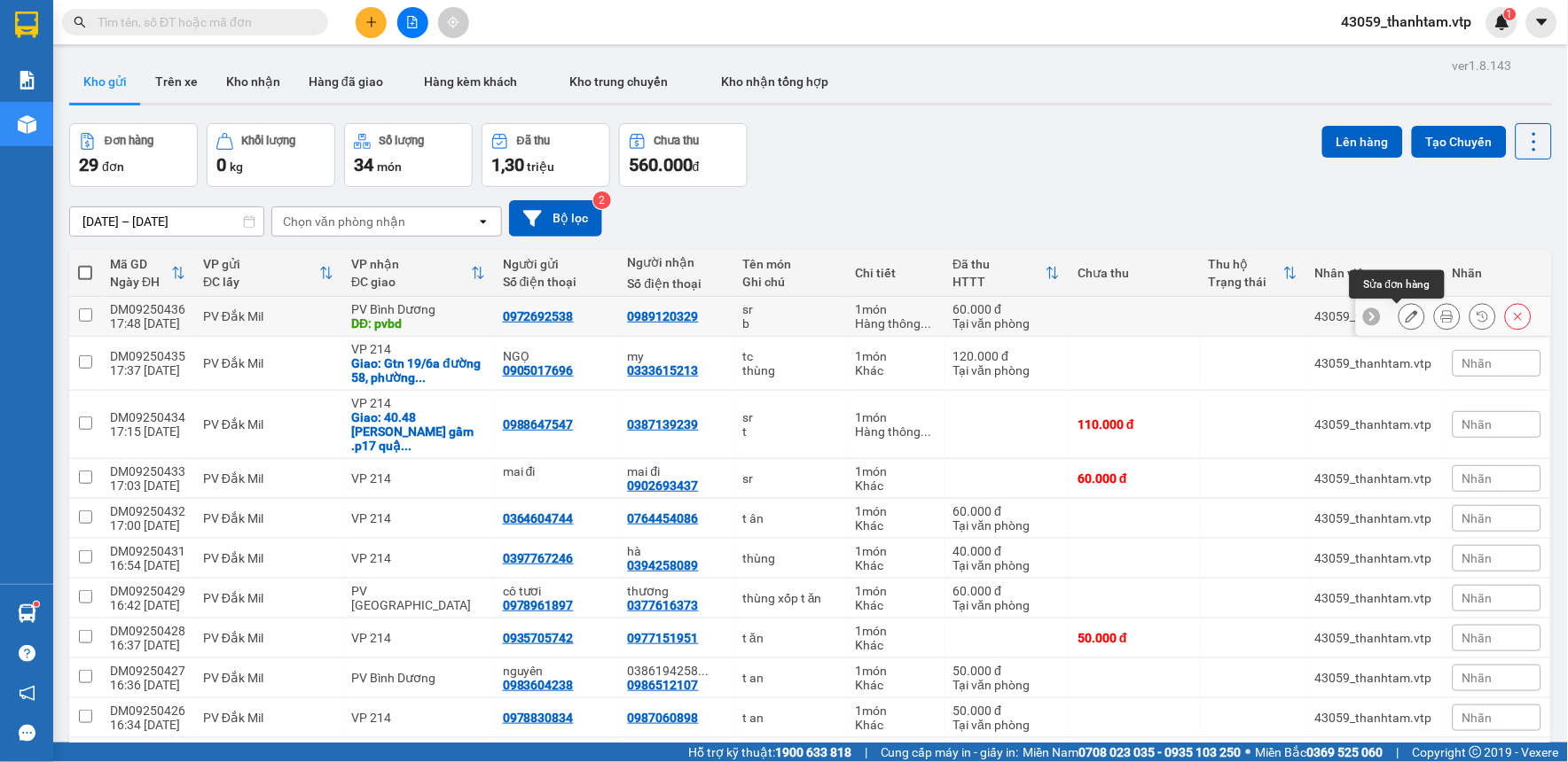
click at [1406, 314] on icon at bounding box center [1412, 316] width 13 height 13
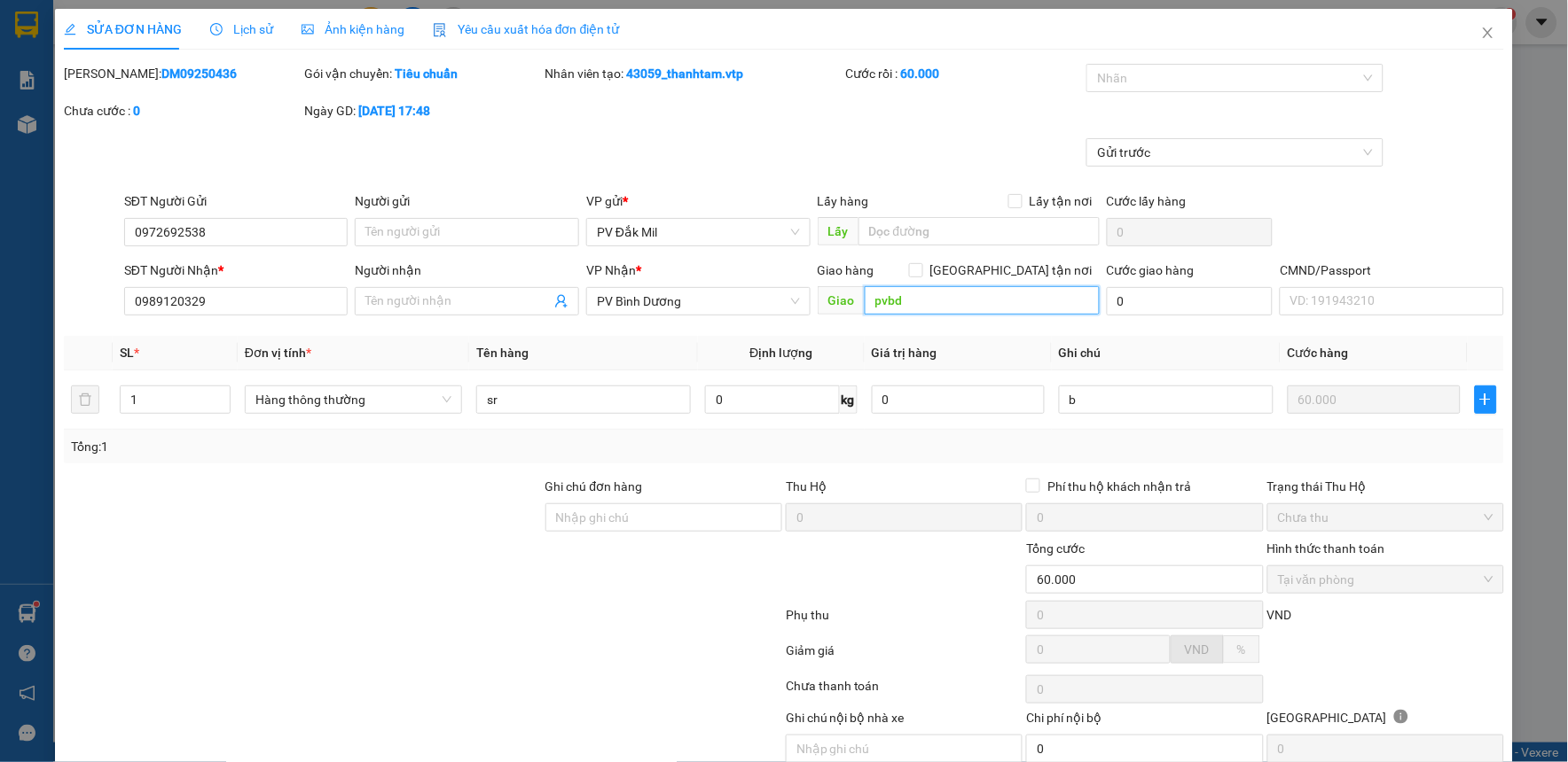
click at [917, 304] on input "pvbd" at bounding box center [982, 300] width 235 height 28
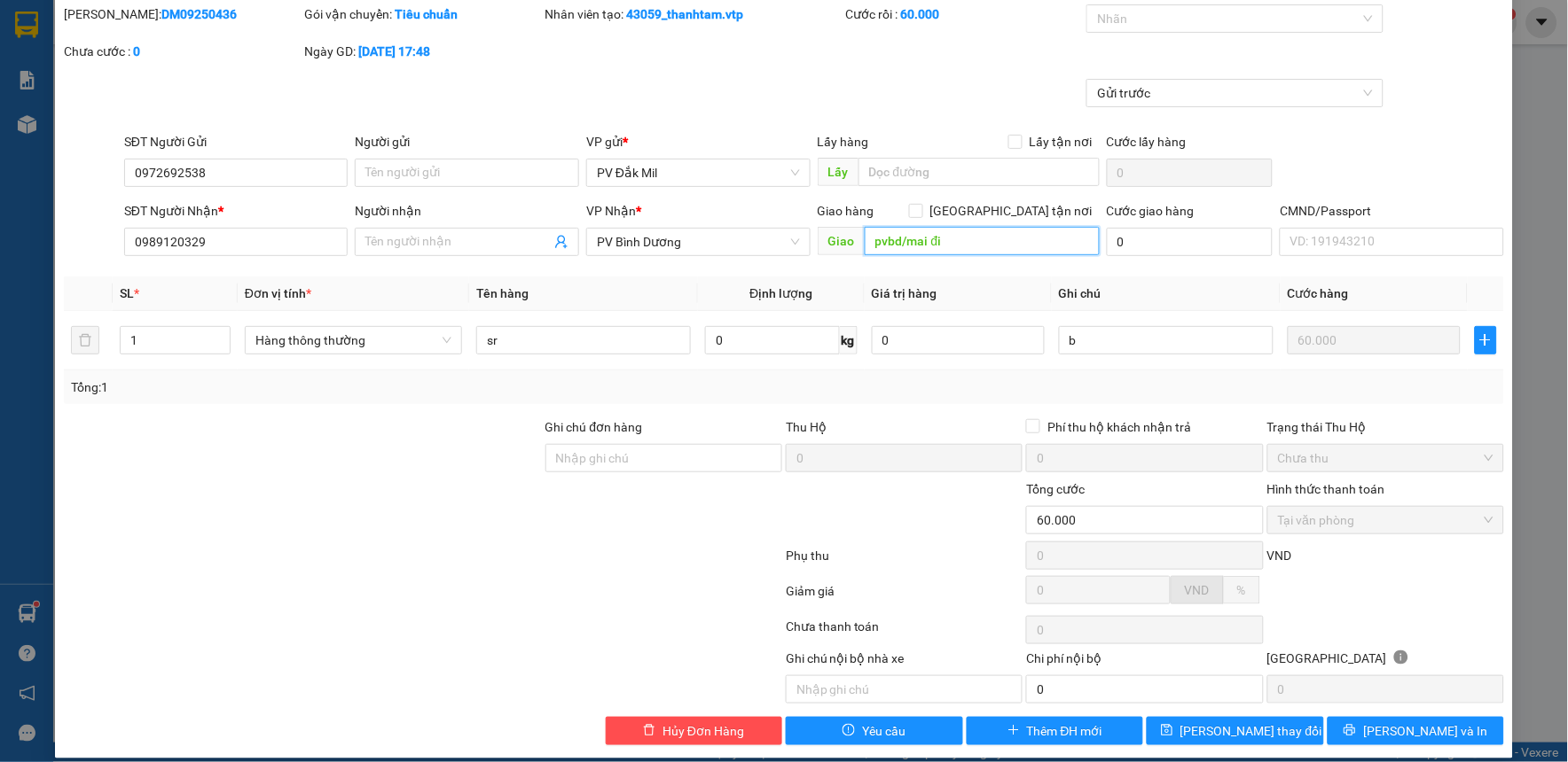
scroll to position [77, 0]
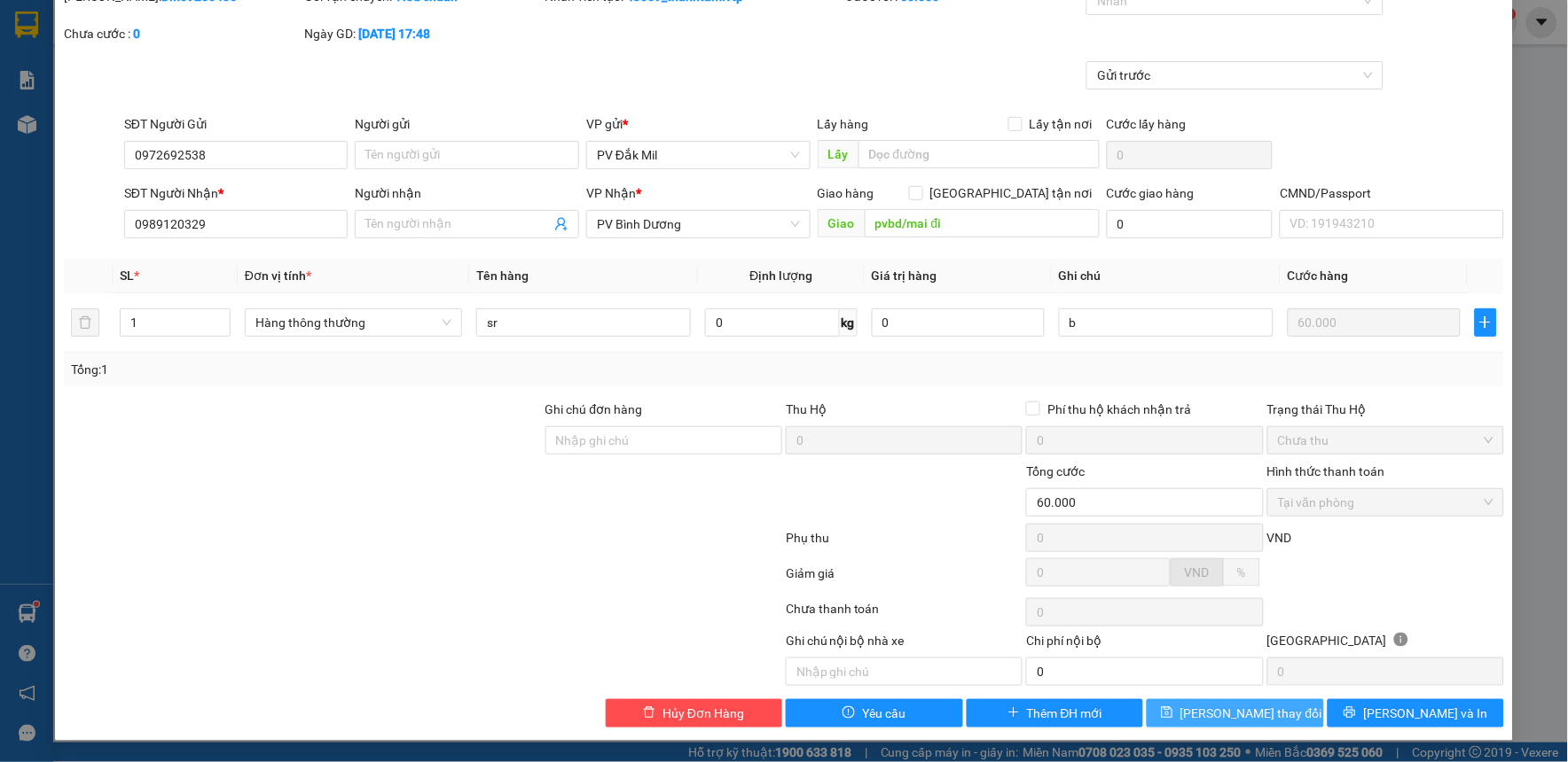
click at [1173, 712] on icon "save" at bounding box center [1167, 712] width 13 height 13
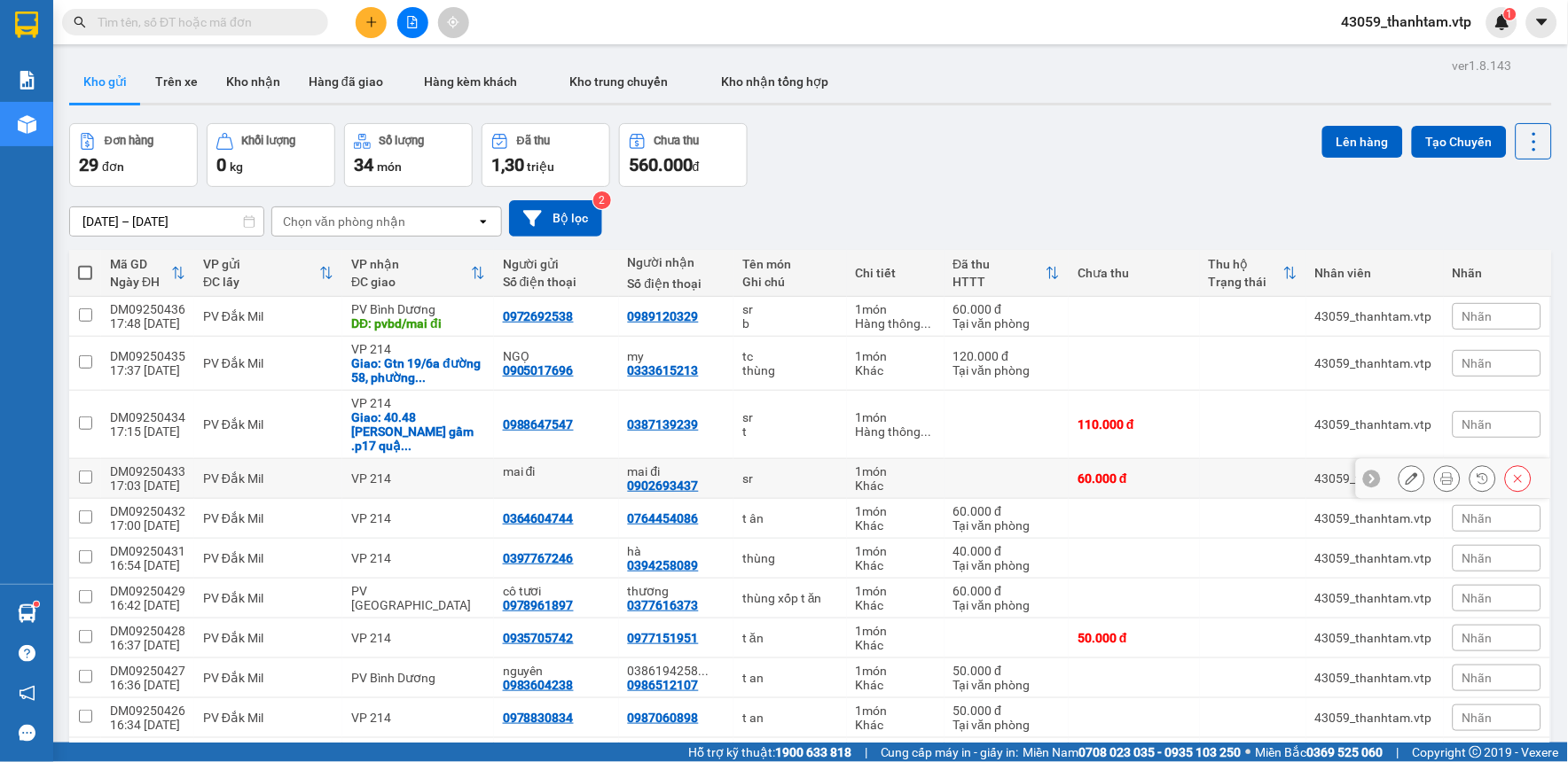
click at [80, 470] on input "checkbox" at bounding box center [85, 477] width 13 height 13
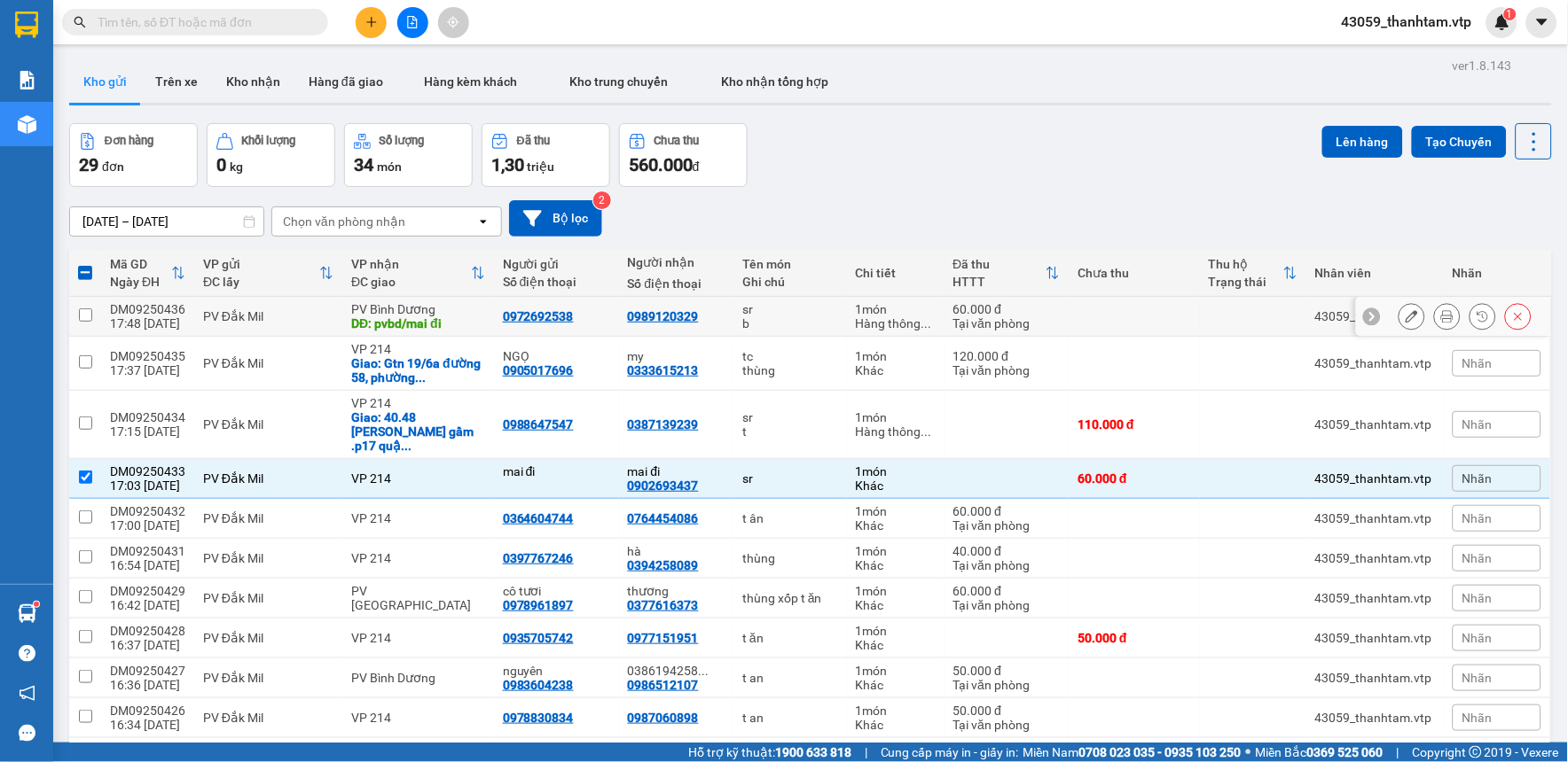
click at [85, 315] on input "checkbox" at bounding box center [85, 315] width 13 height 13
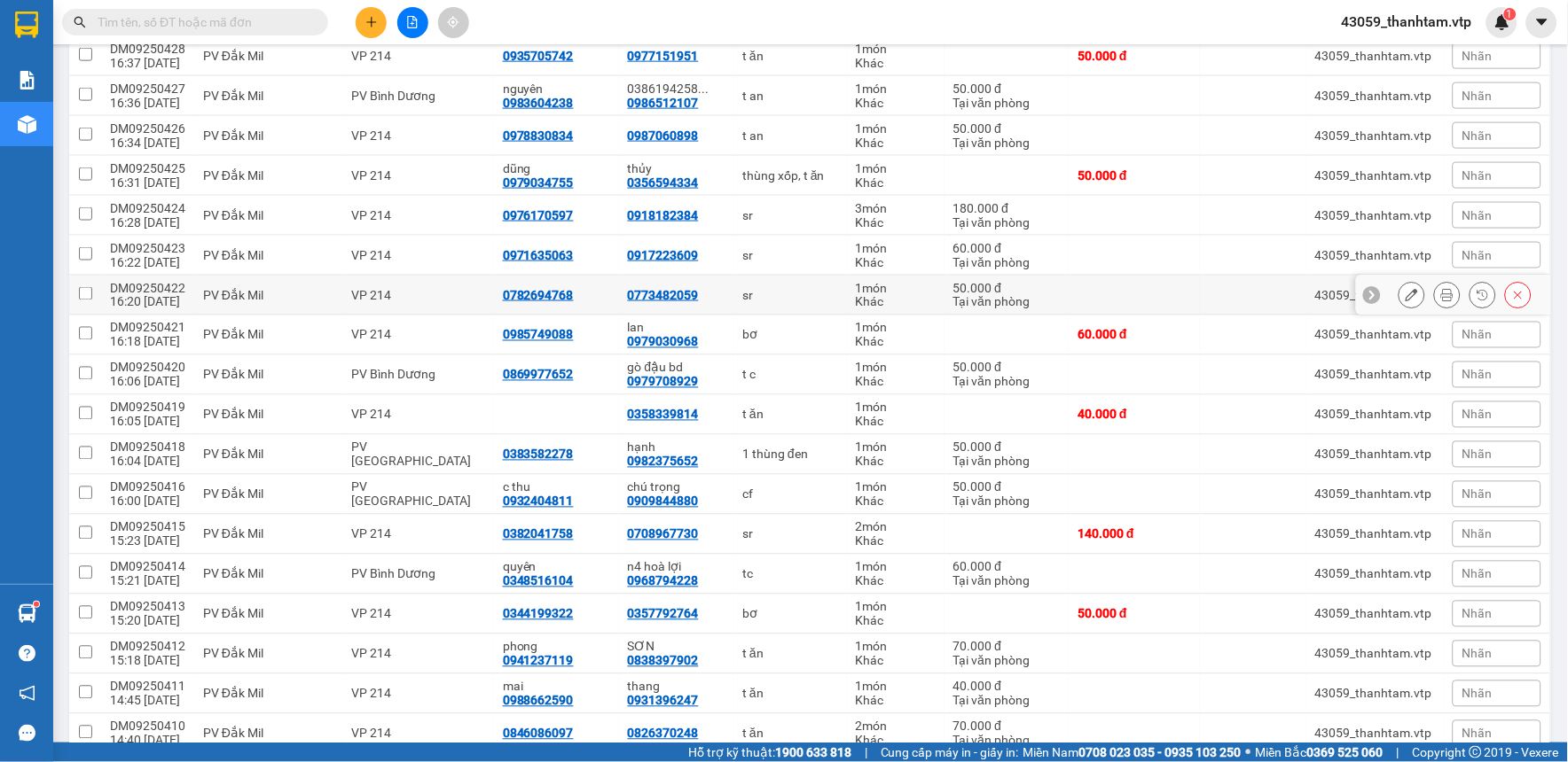
scroll to position [591, 0]
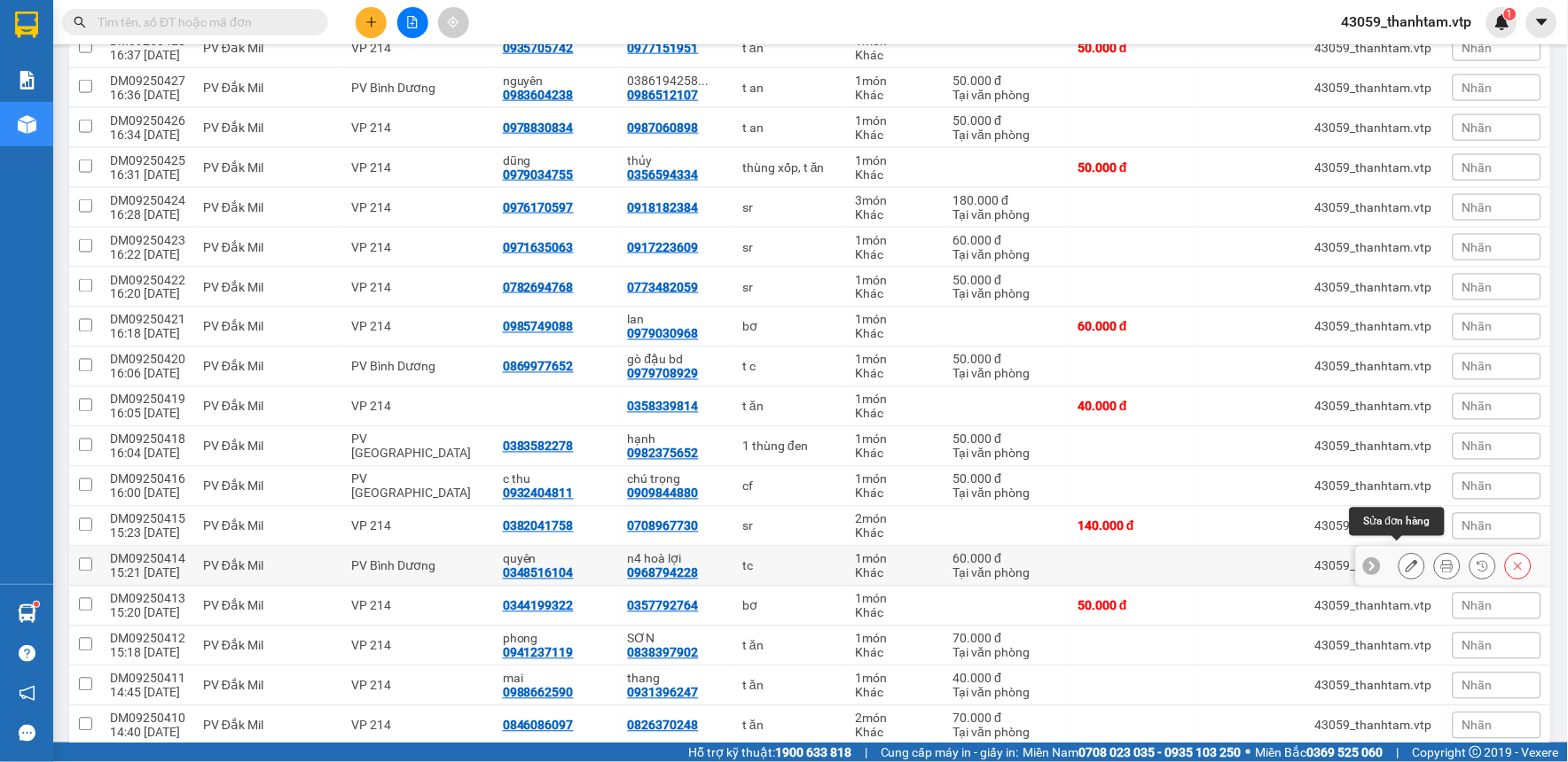
click at [1399, 555] on button at bounding box center [1411, 567] width 25 height 31
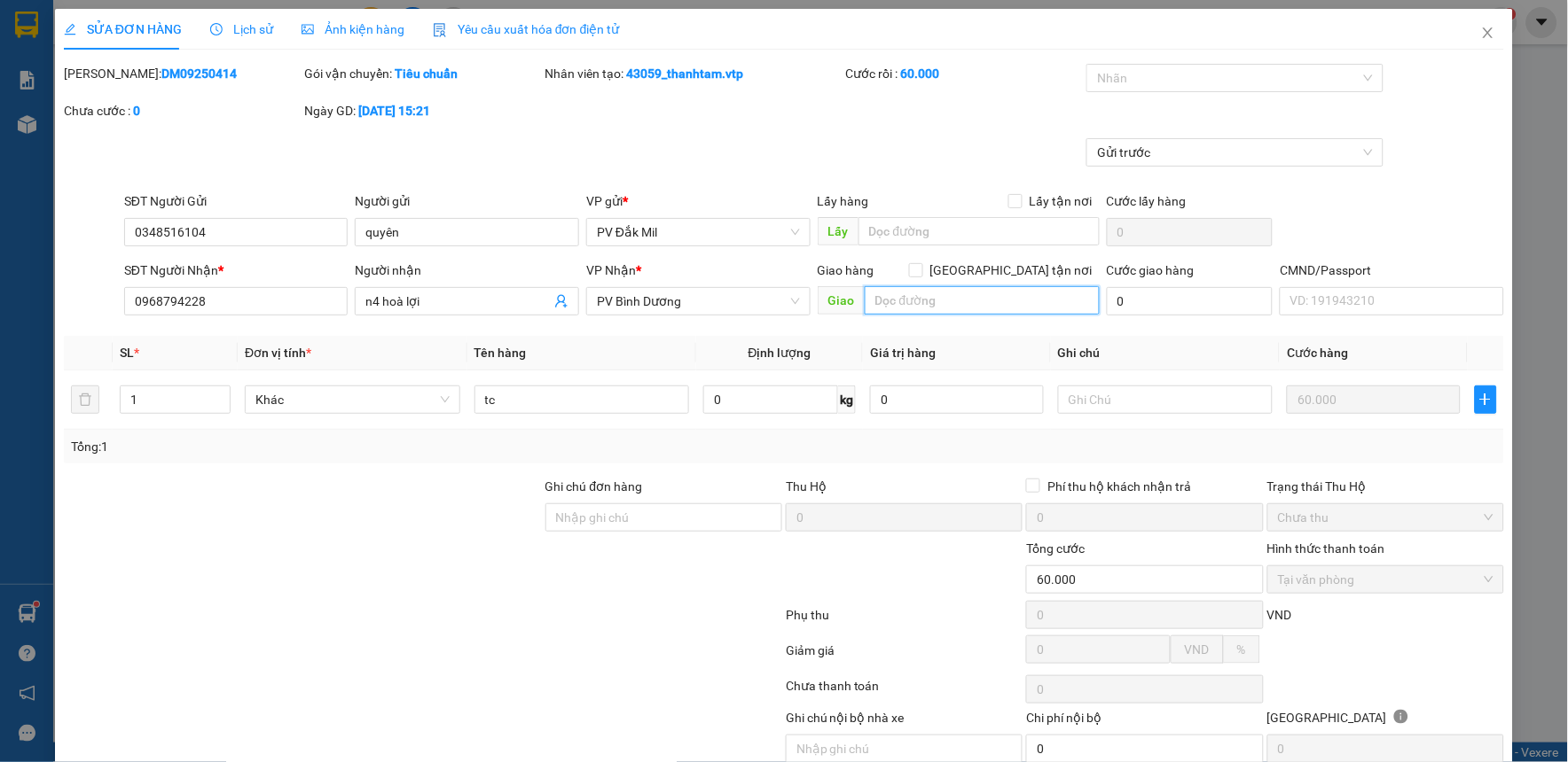
click at [1009, 304] on input "text" at bounding box center [982, 300] width 235 height 28
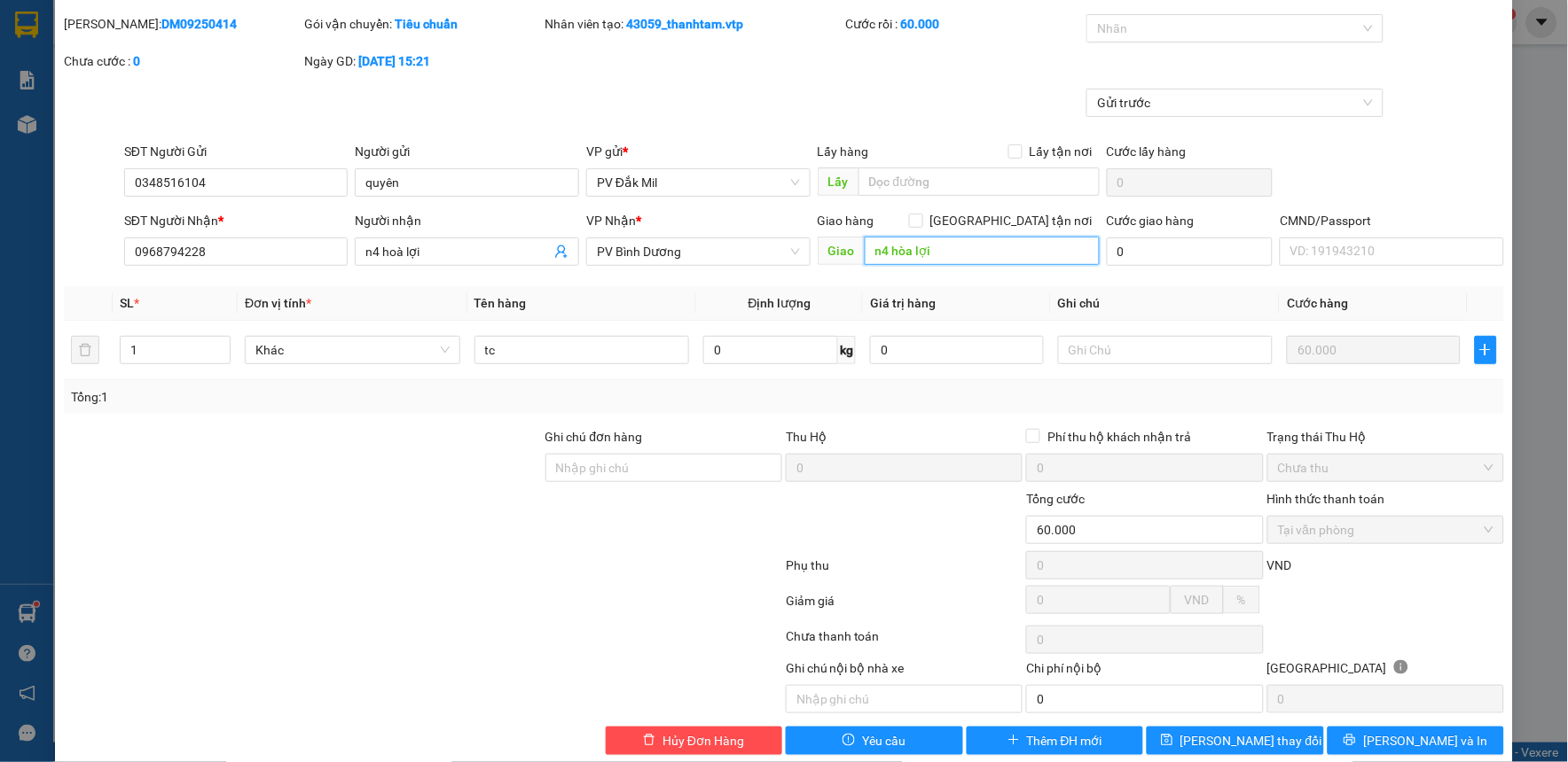
scroll to position [77, 0]
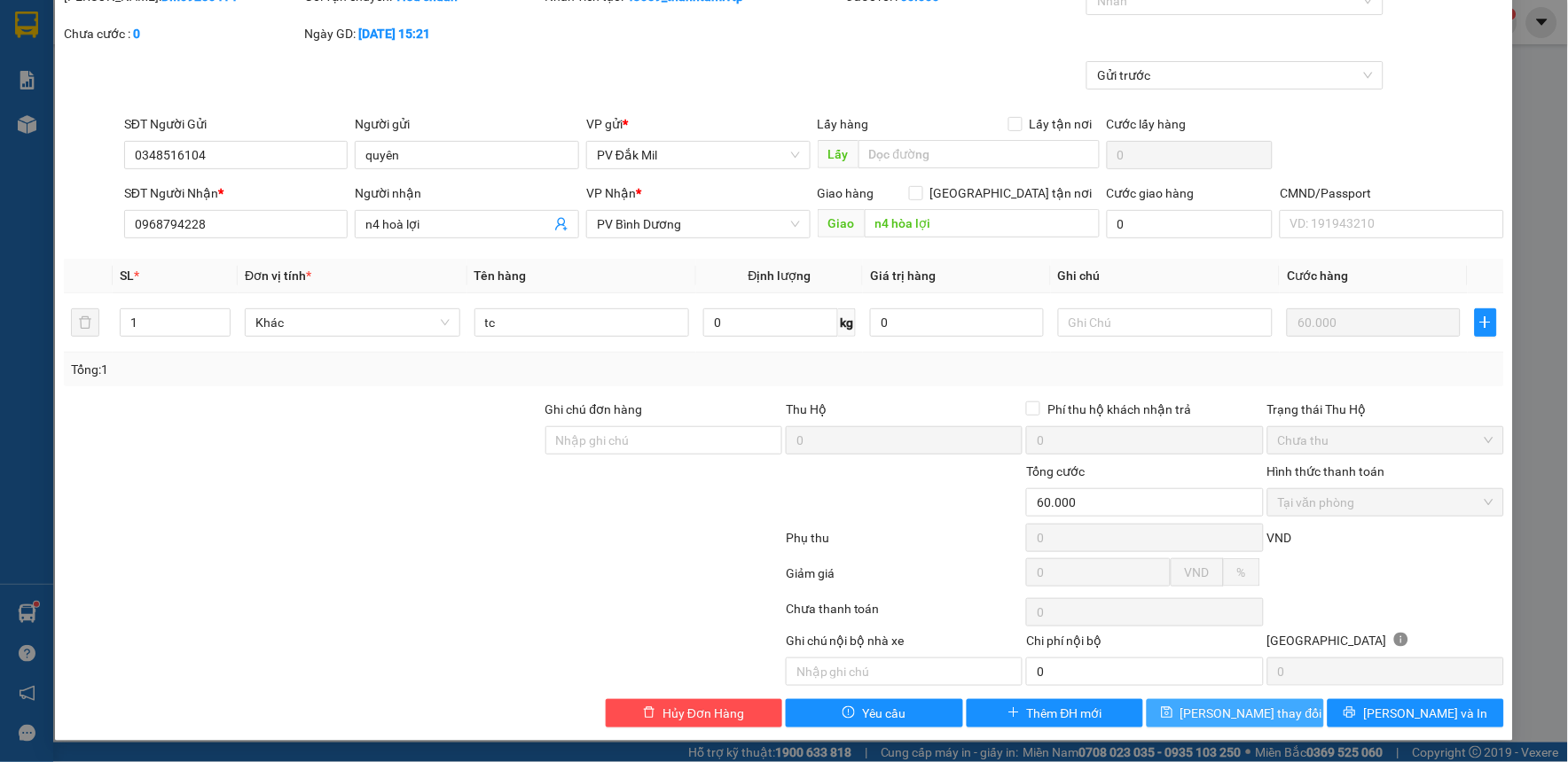
click at [1173, 713] on icon "save" at bounding box center [1167, 712] width 12 height 12
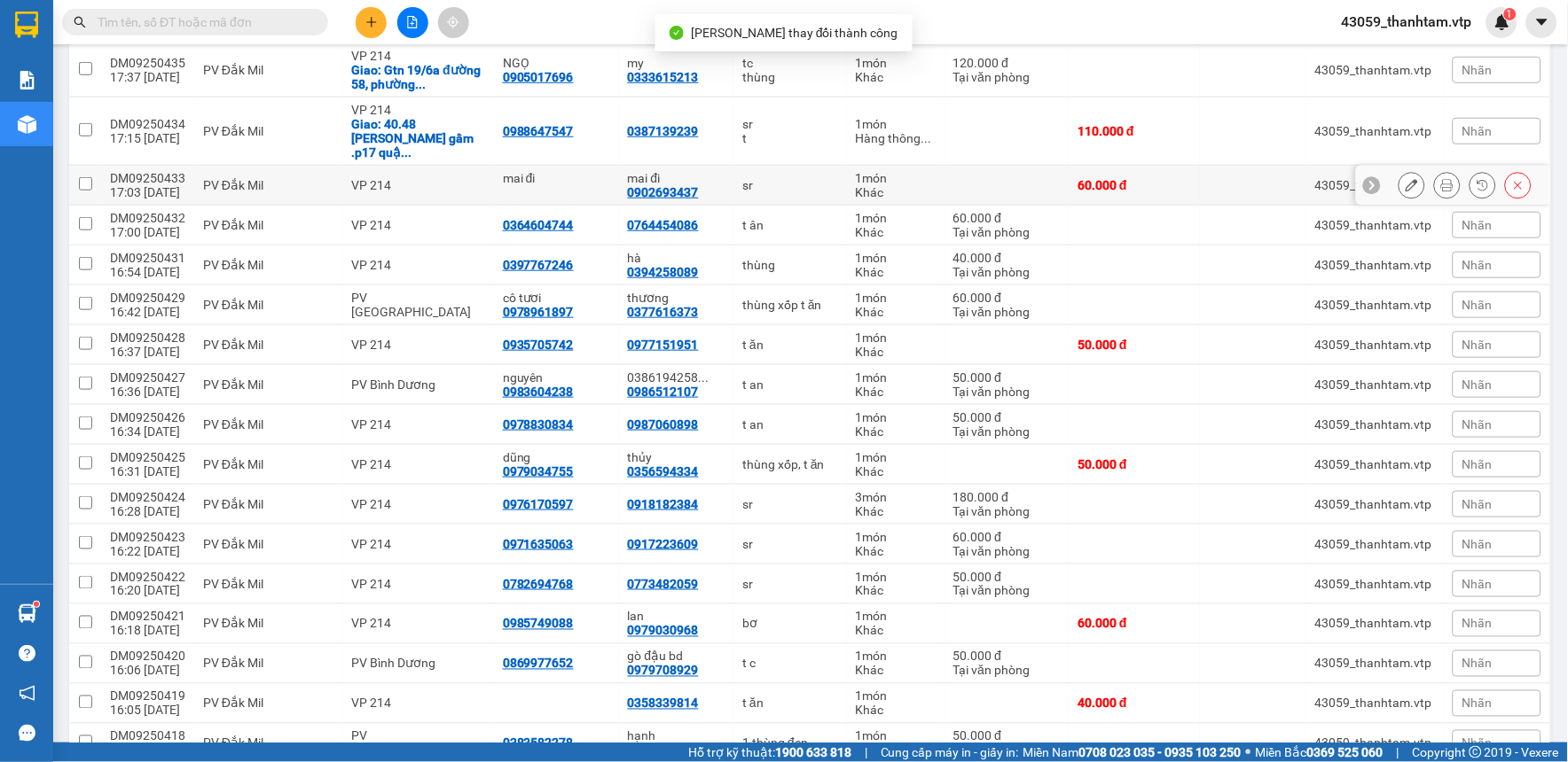
scroll to position [295, 0]
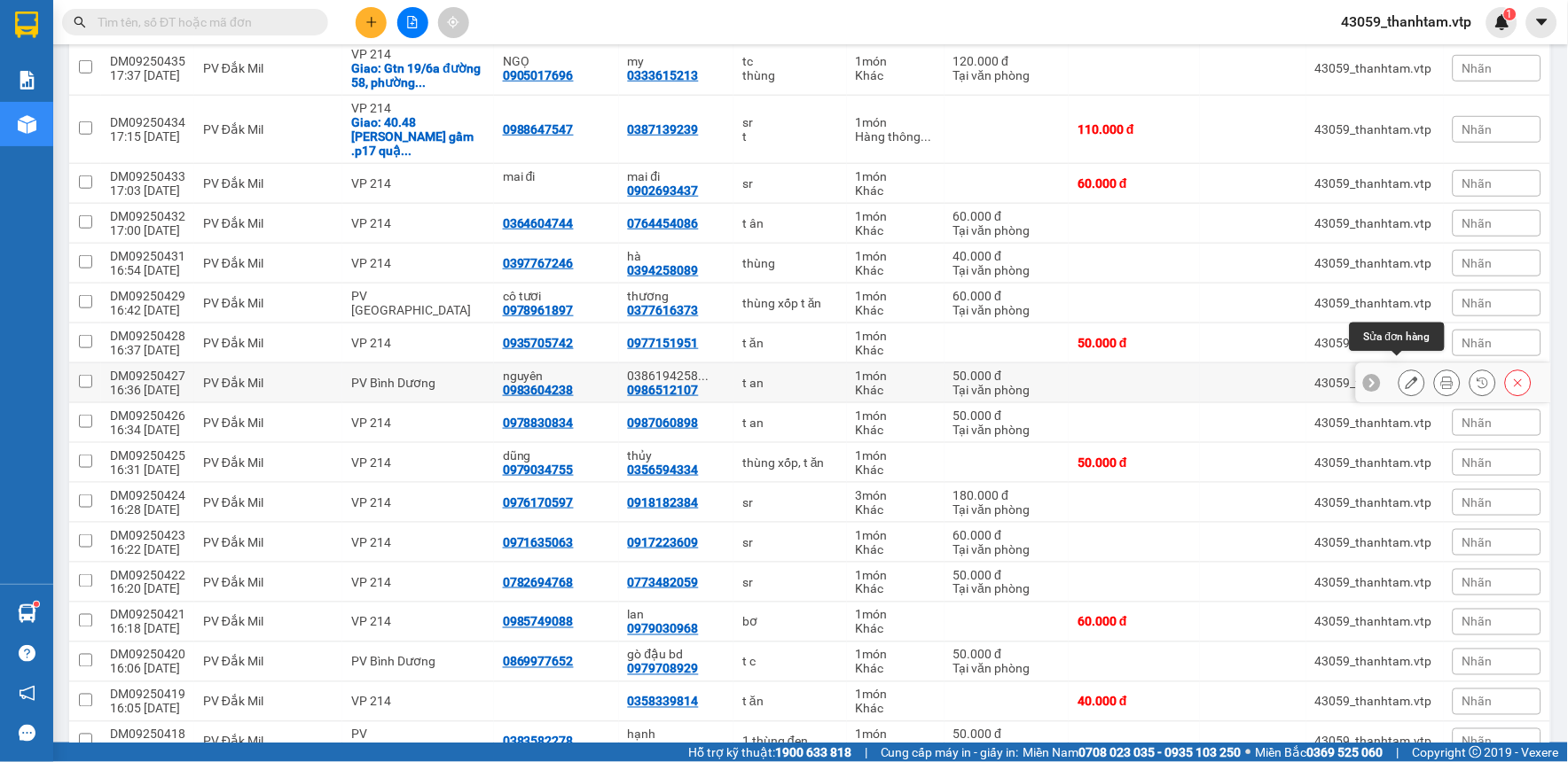
click at [1406, 377] on icon at bounding box center [1412, 383] width 13 height 13
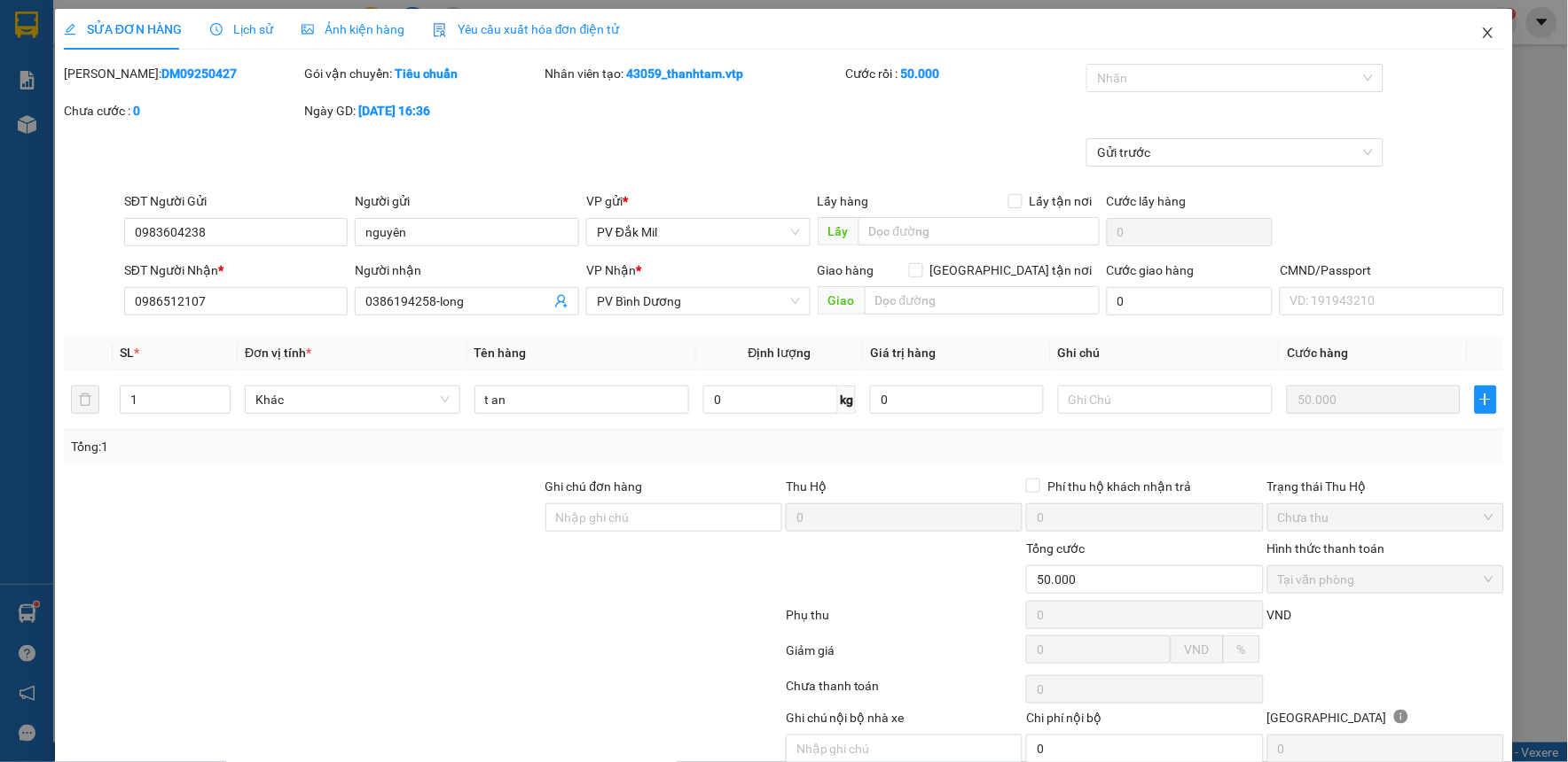
click at [1483, 34] on icon "close" at bounding box center [1487, 33] width 10 height 11
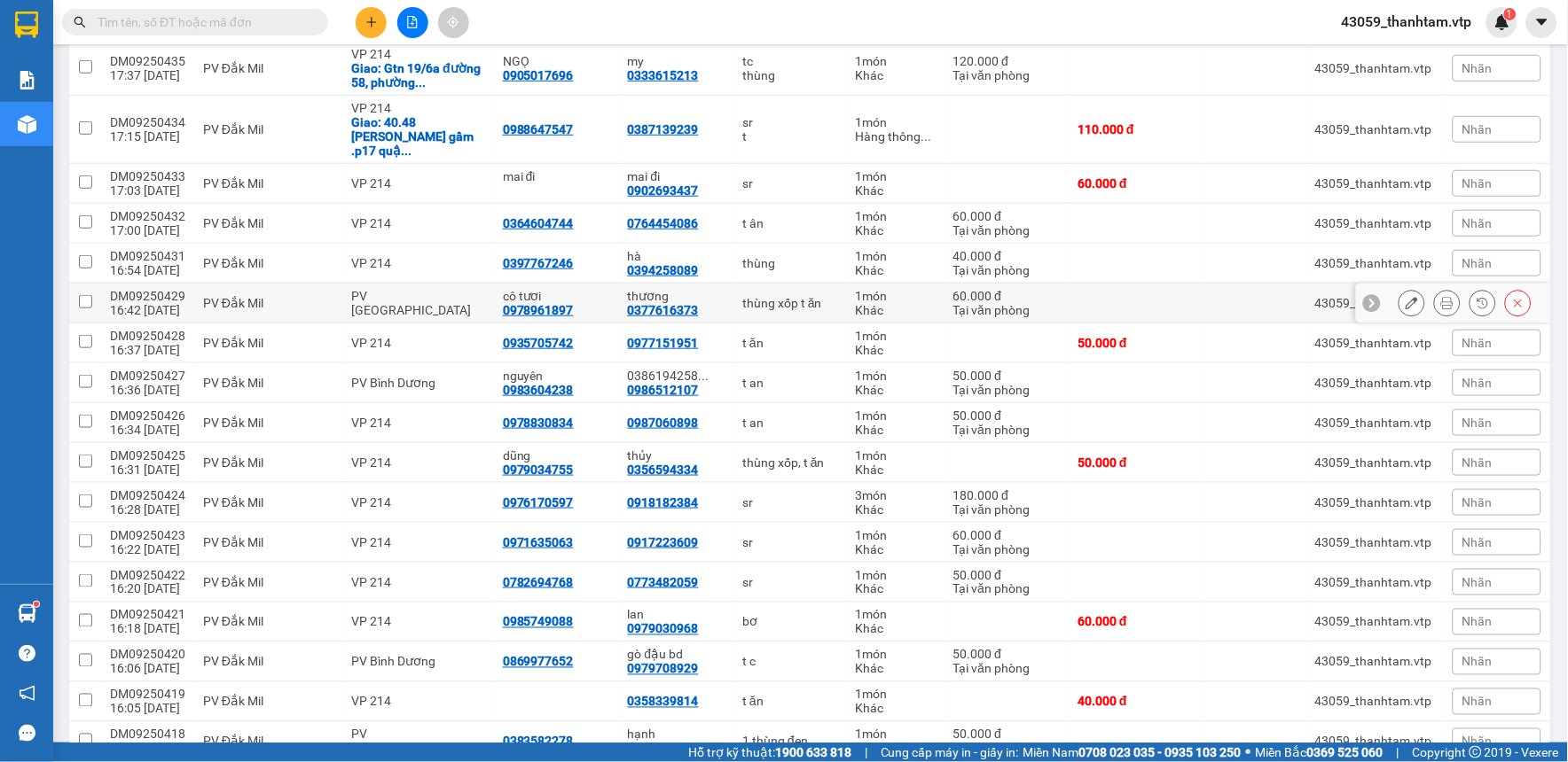
scroll to position [393, 0]
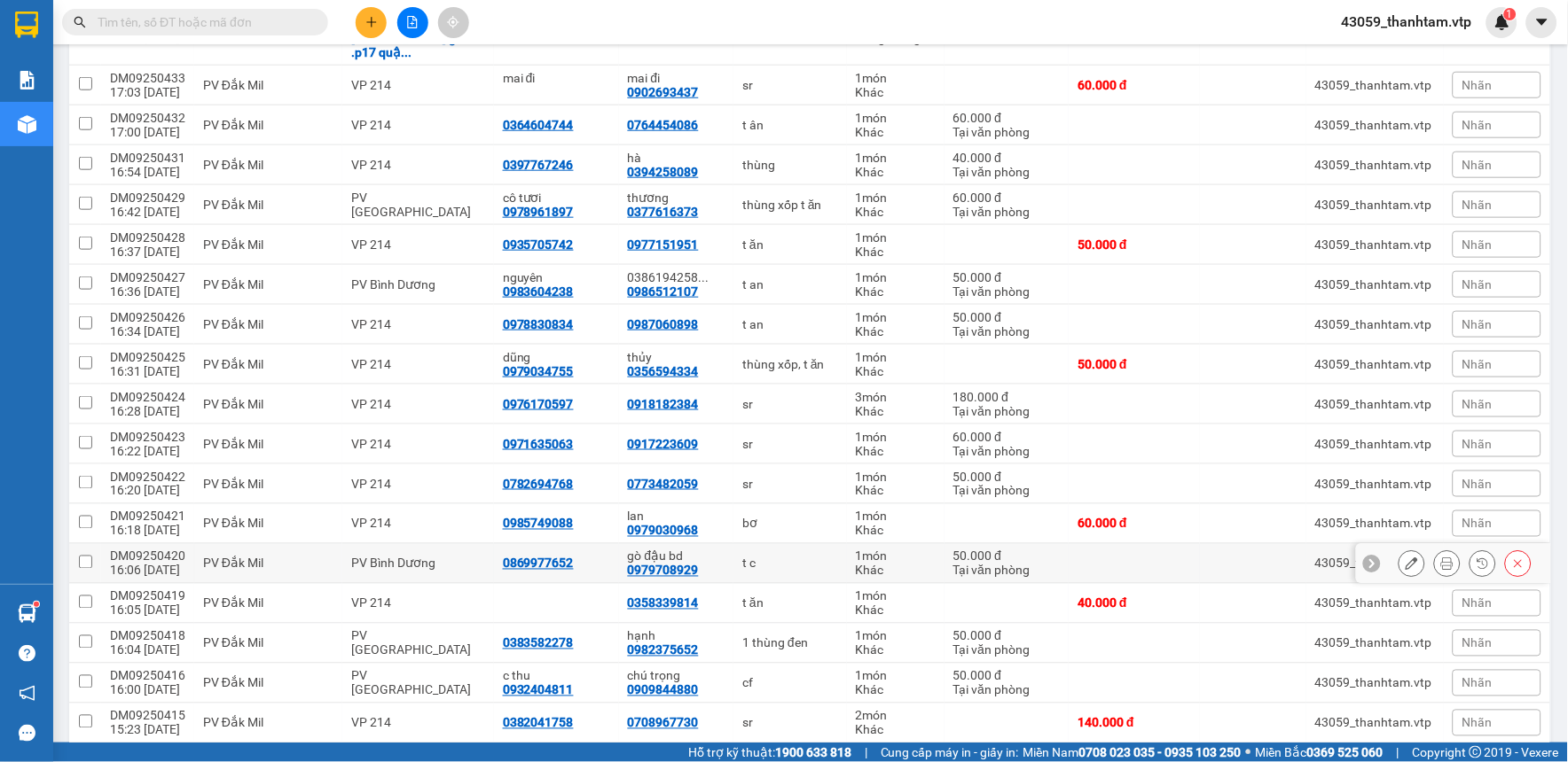
click at [1406, 558] on icon at bounding box center [1412, 564] width 13 height 13
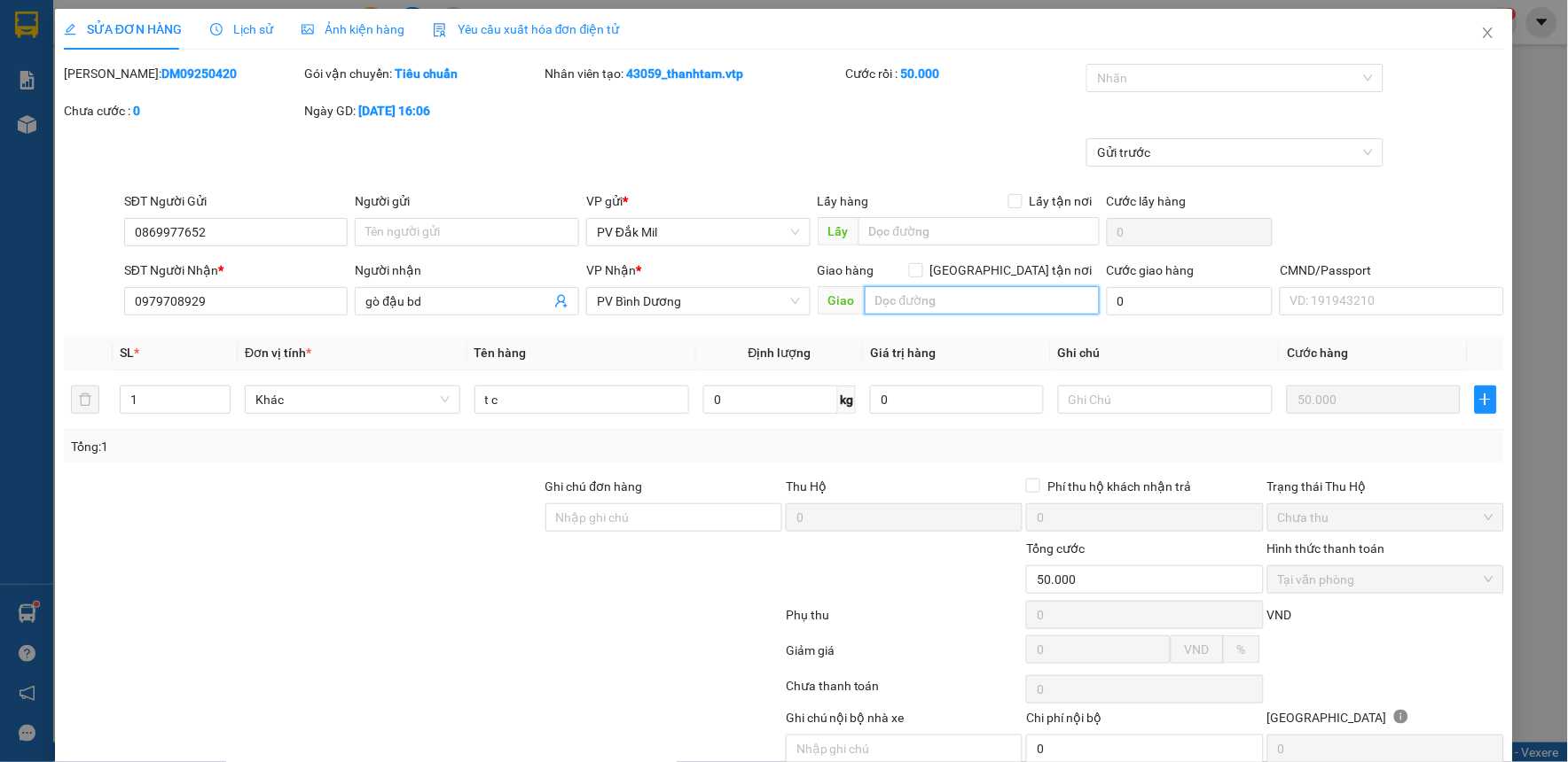
click at [909, 304] on input "text" at bounding box center [982, 300] width 235 height 28
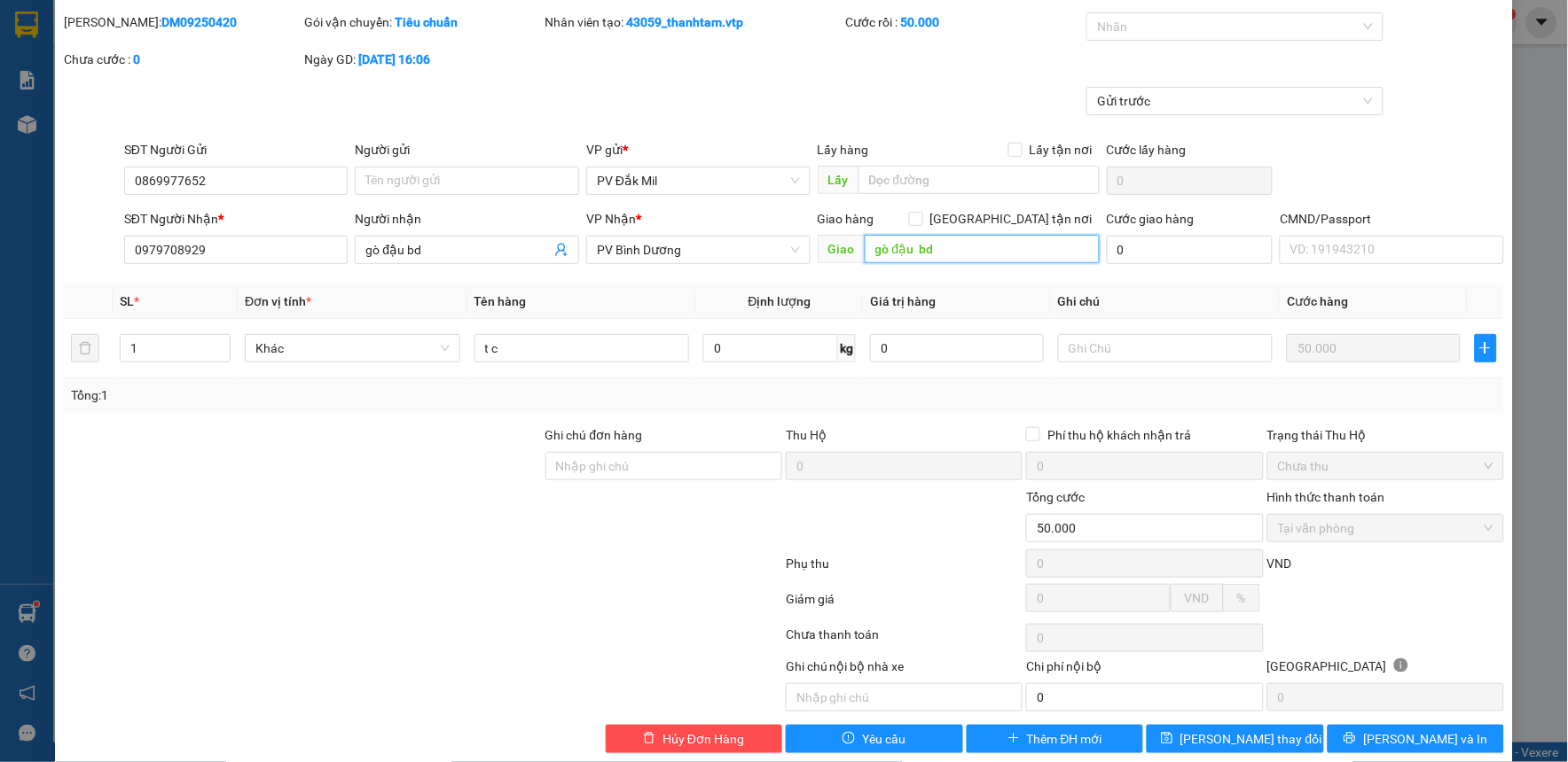
scroll to position [77, 0]
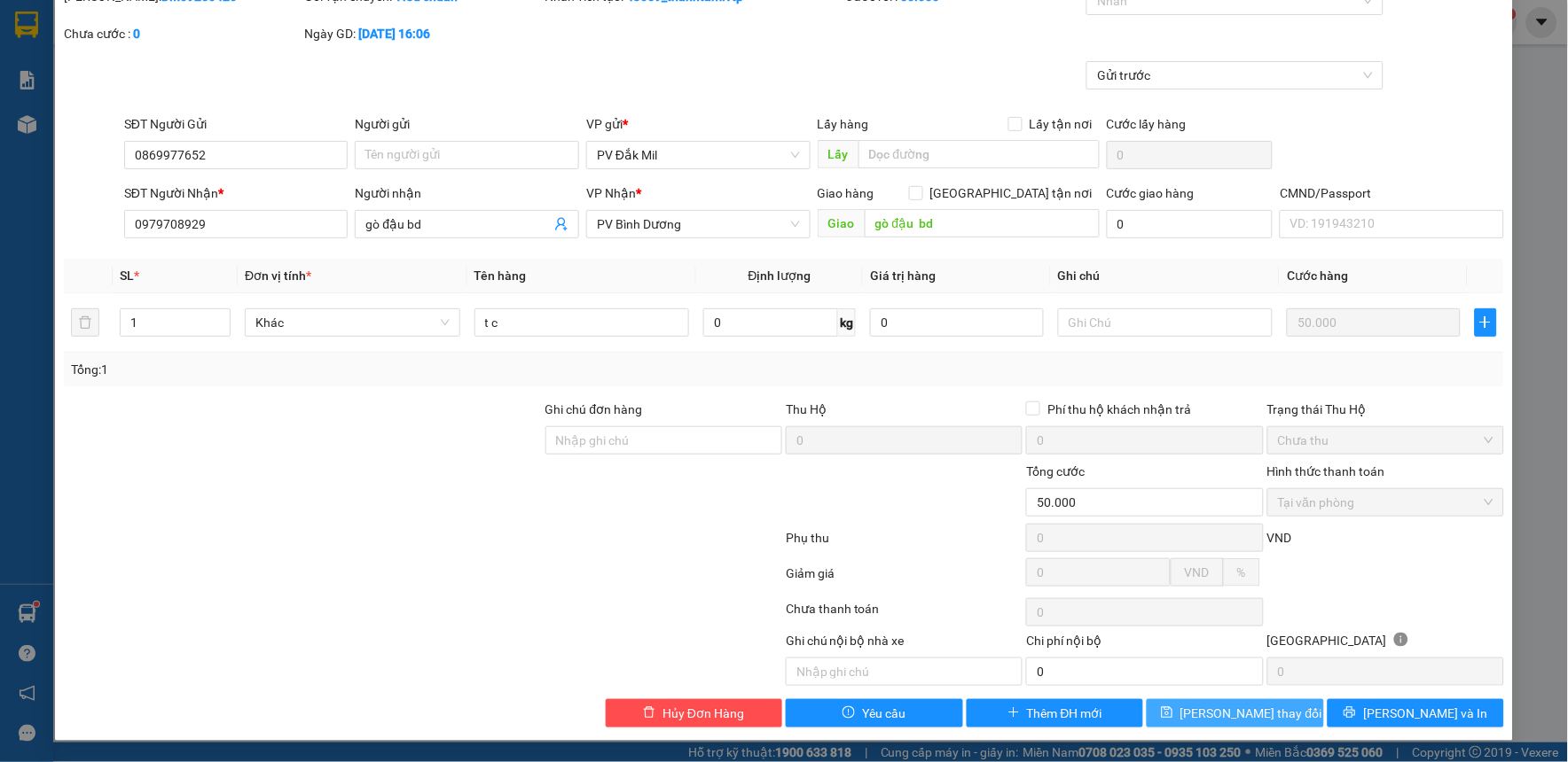
click at [1173, 715] on button "[PERSON_NAME] thay đổi" at bounding box center [1235, 713] width 177 height 28
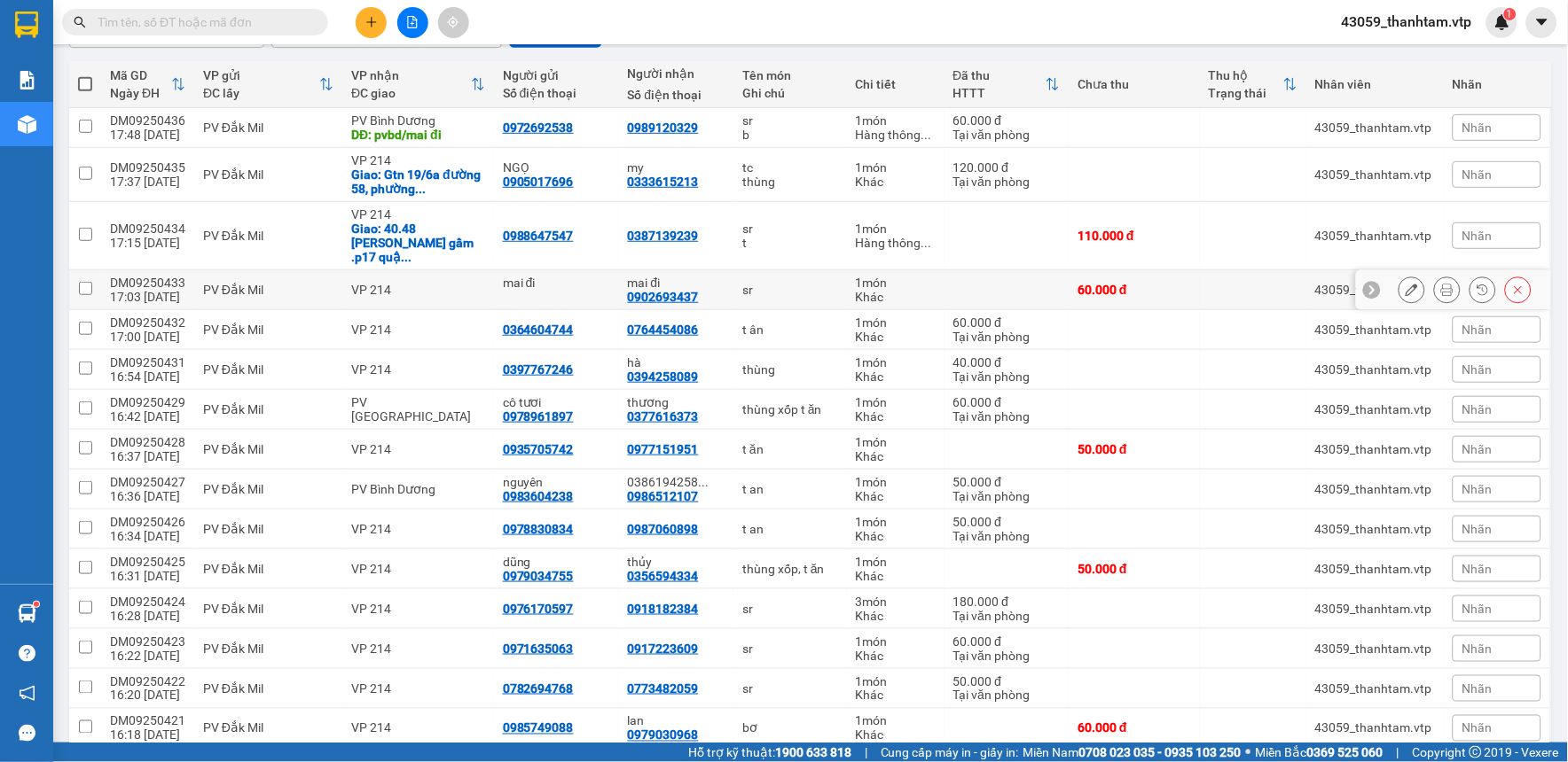
scroll to position [197, 0]
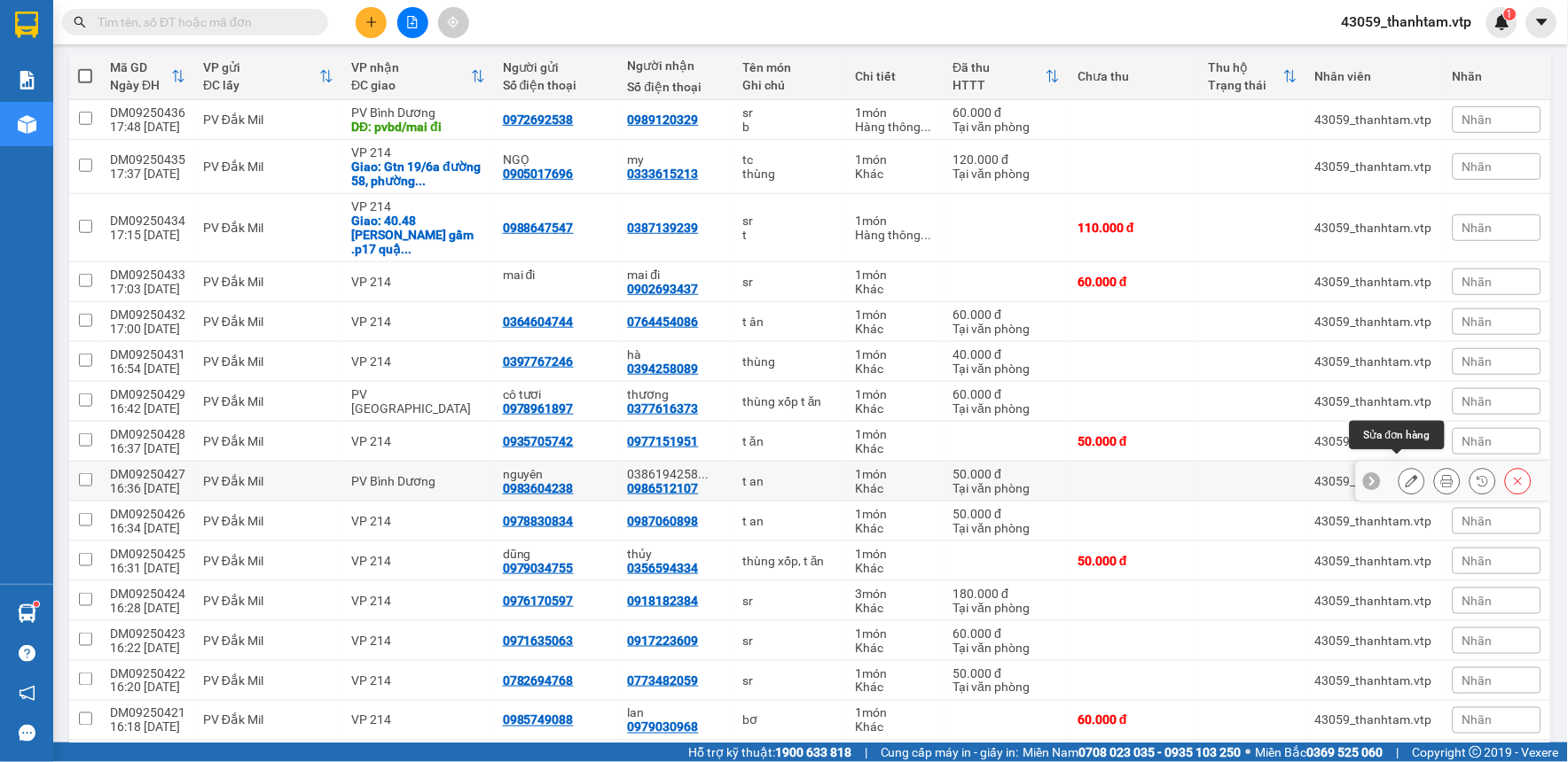
click at [1406, 475] on icon at bounding box center [1412, 481] width 13 height 13
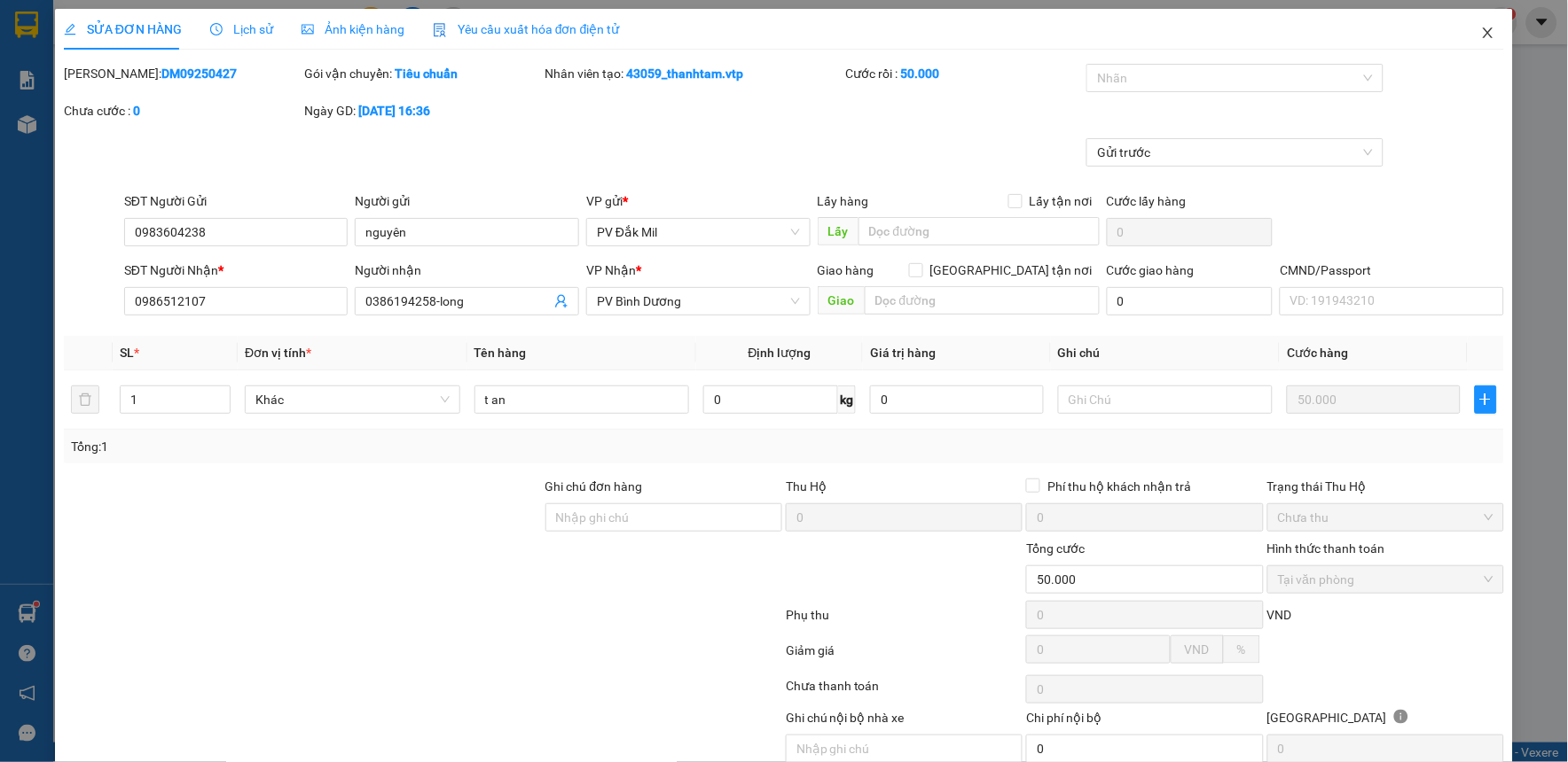
click at [1481, 30] on icon "close" at bounding box center [1487, 32] width 14 height 14
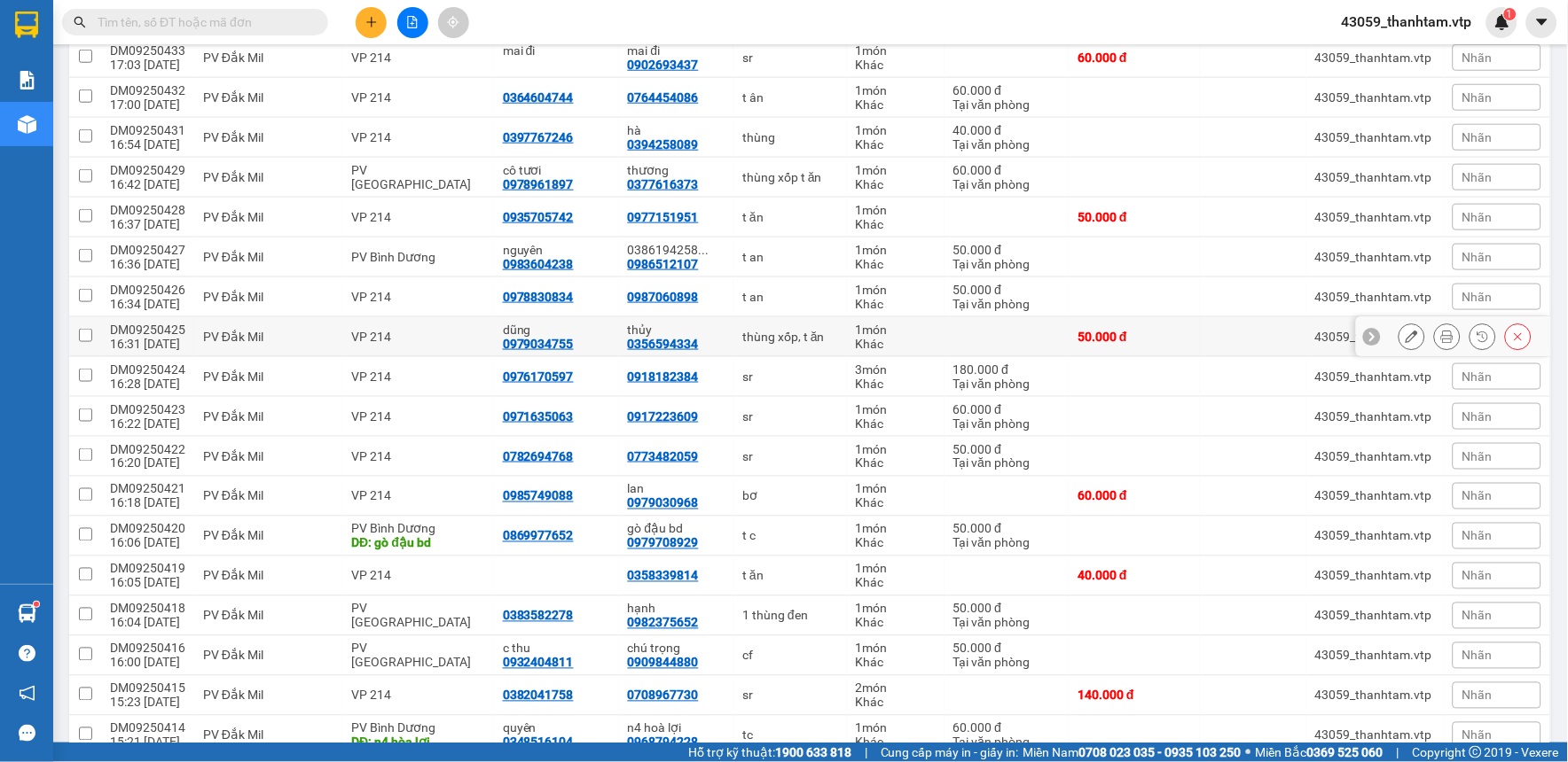
scroll to position [519, 0]
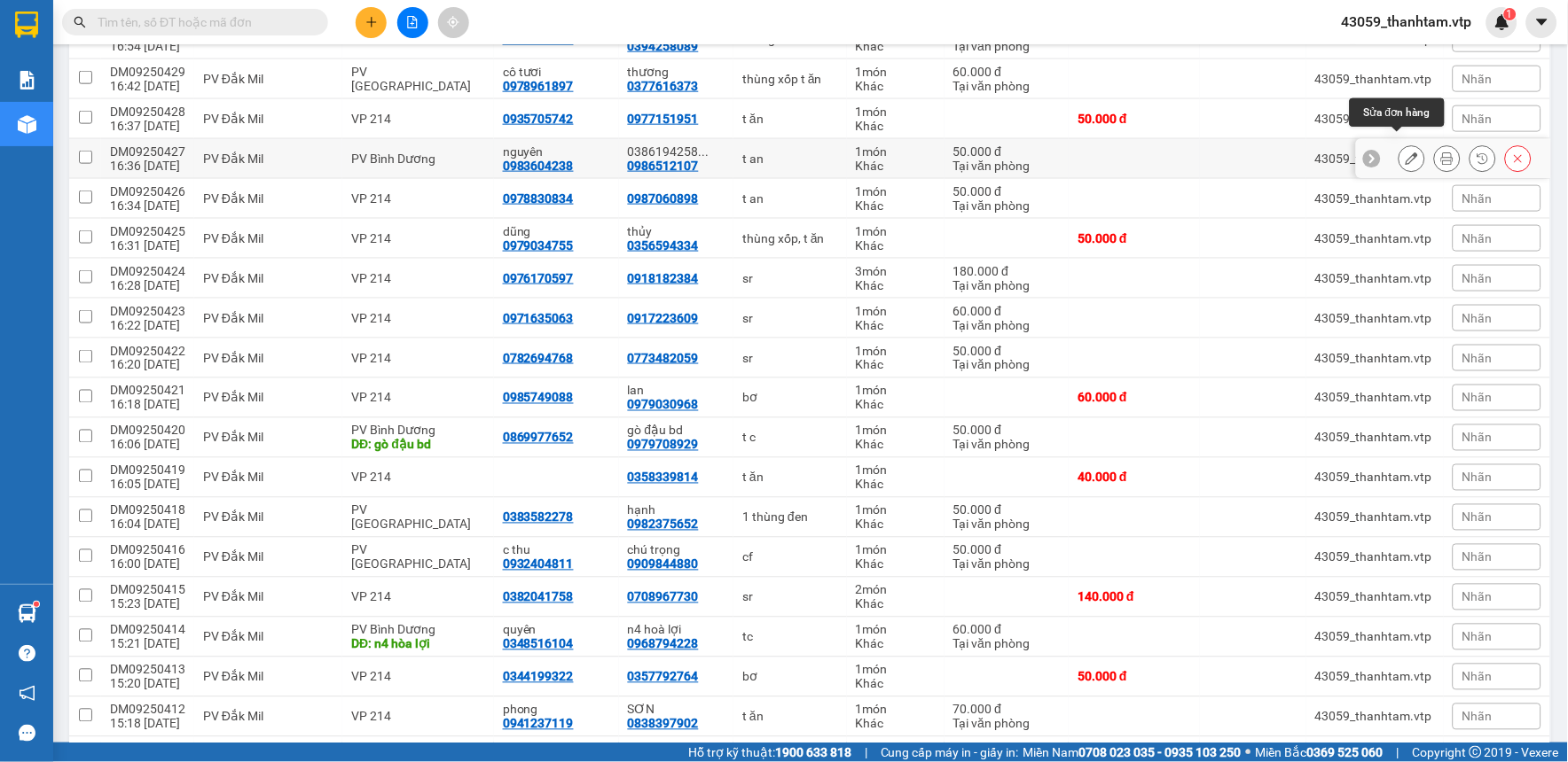
click at [1399, 151] on button at bounding box center [1411, 160] width 25 height 31
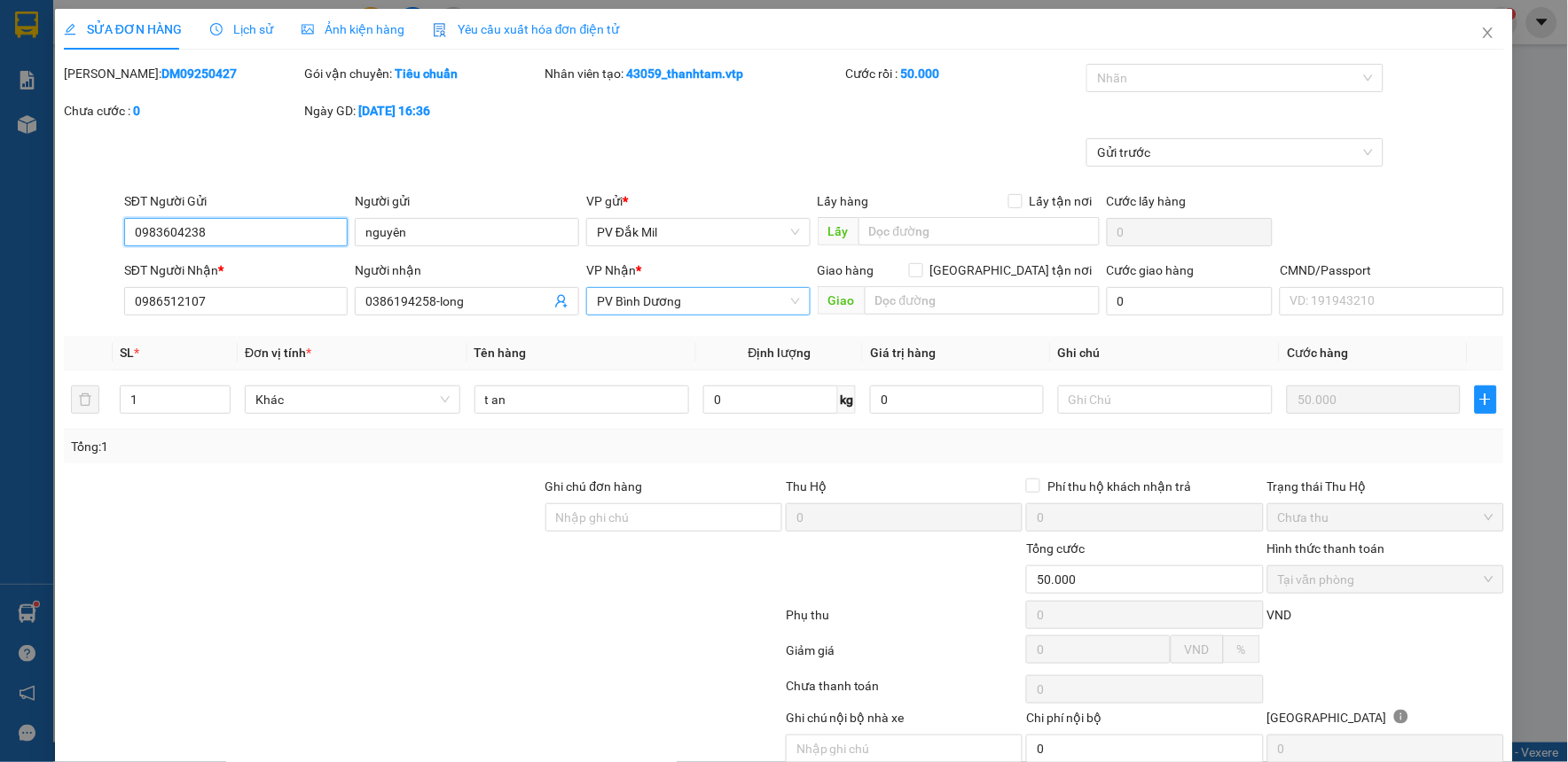
click at [761, 300] on span "PV Bình Dương" at bounding box center [697, 301] width 203 height 27
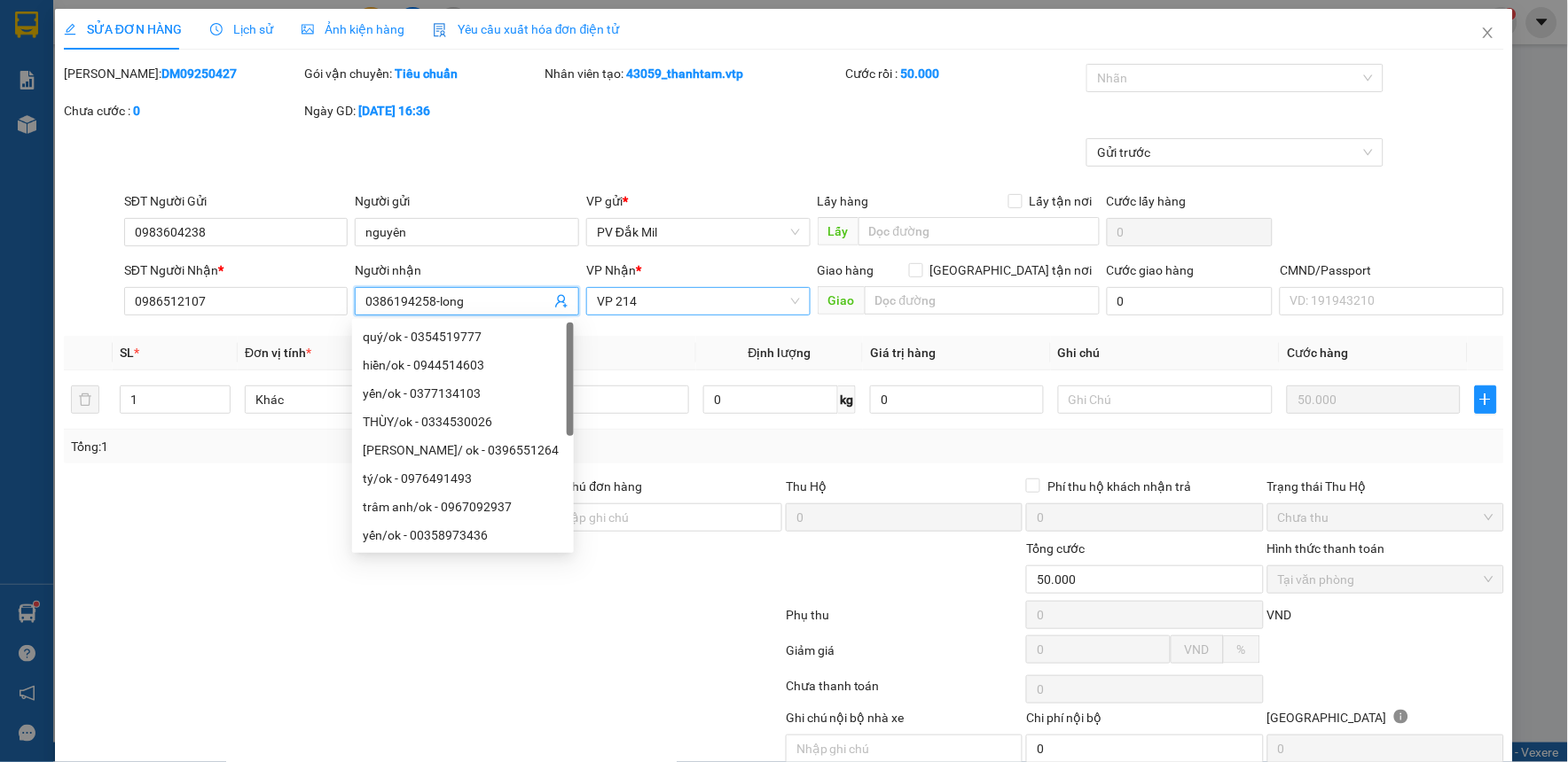
drag, startPoint x: 518, startPoint y: 302, endPoint x: 483, endPoint y: 304, distance: 35.1
click at [483, 304] on input "0386194258-long" at bounding box center [458, 301] width 185 height 19
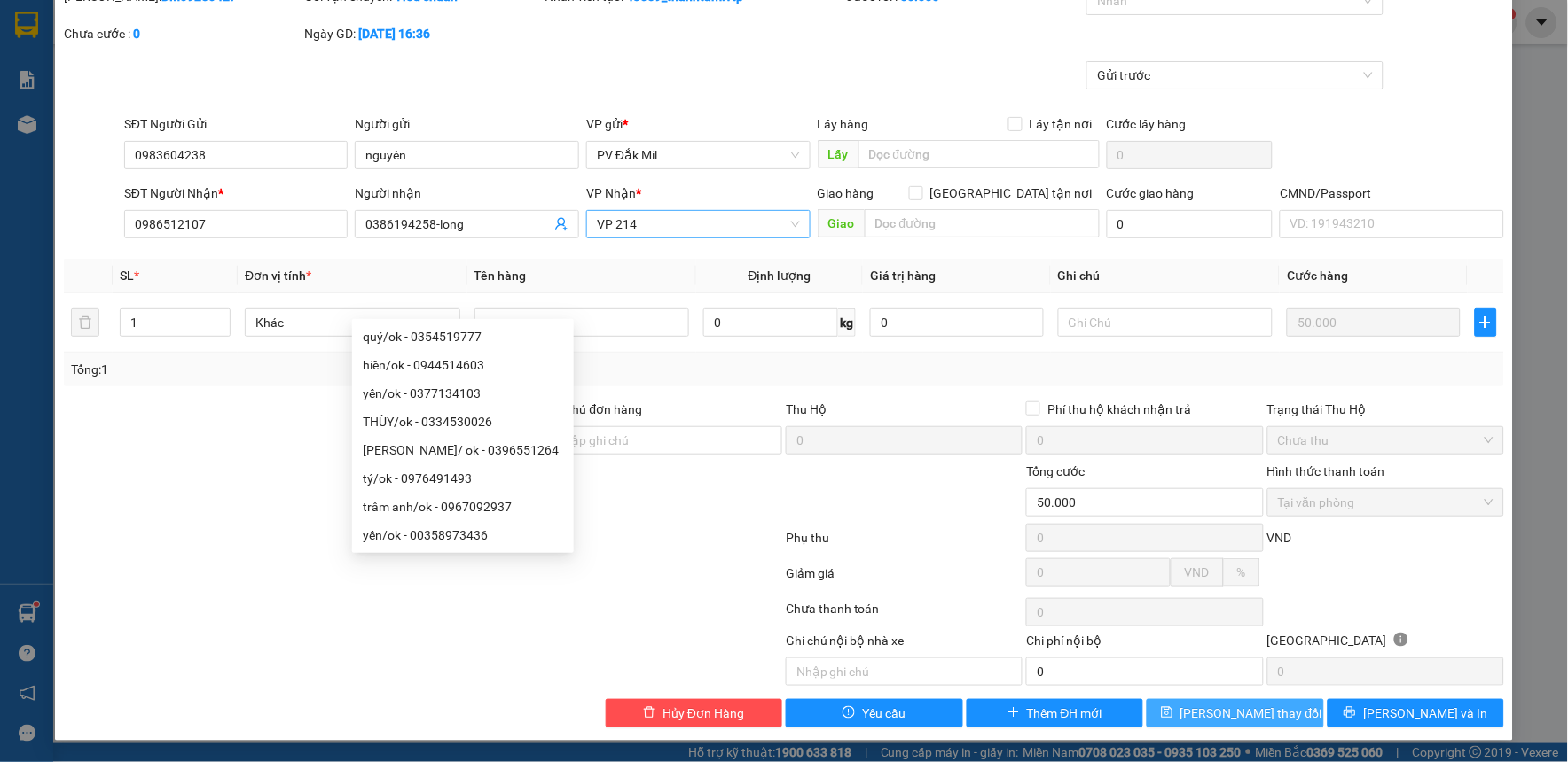
click at [1174, 710] on button "[PERSON_NAME] thay đổi" at bounding box center [1235, 713] width 177 height 28
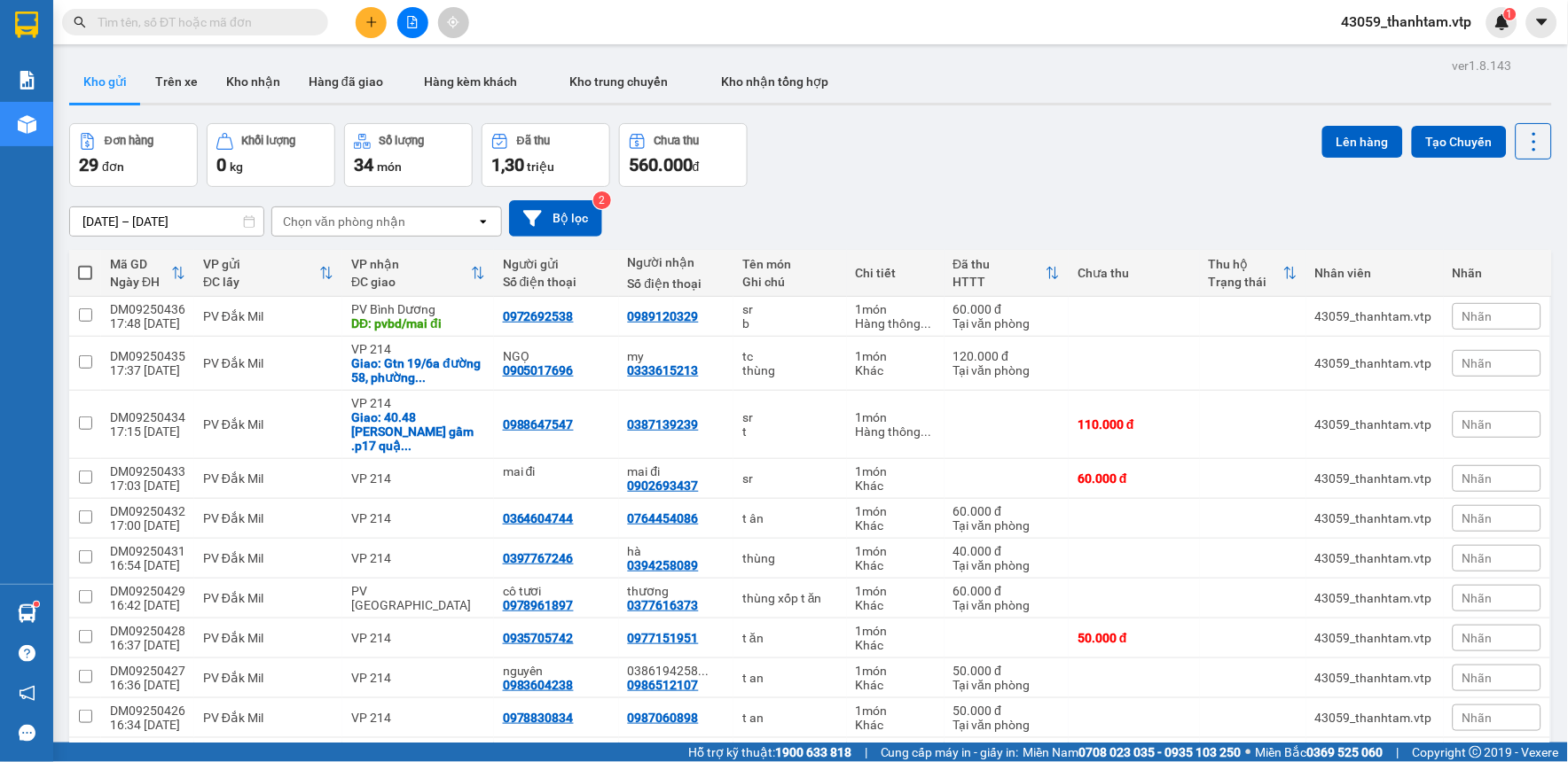
click at [371, 20] on icon "plus" at bounding box center [371, 21] width 1 height 10
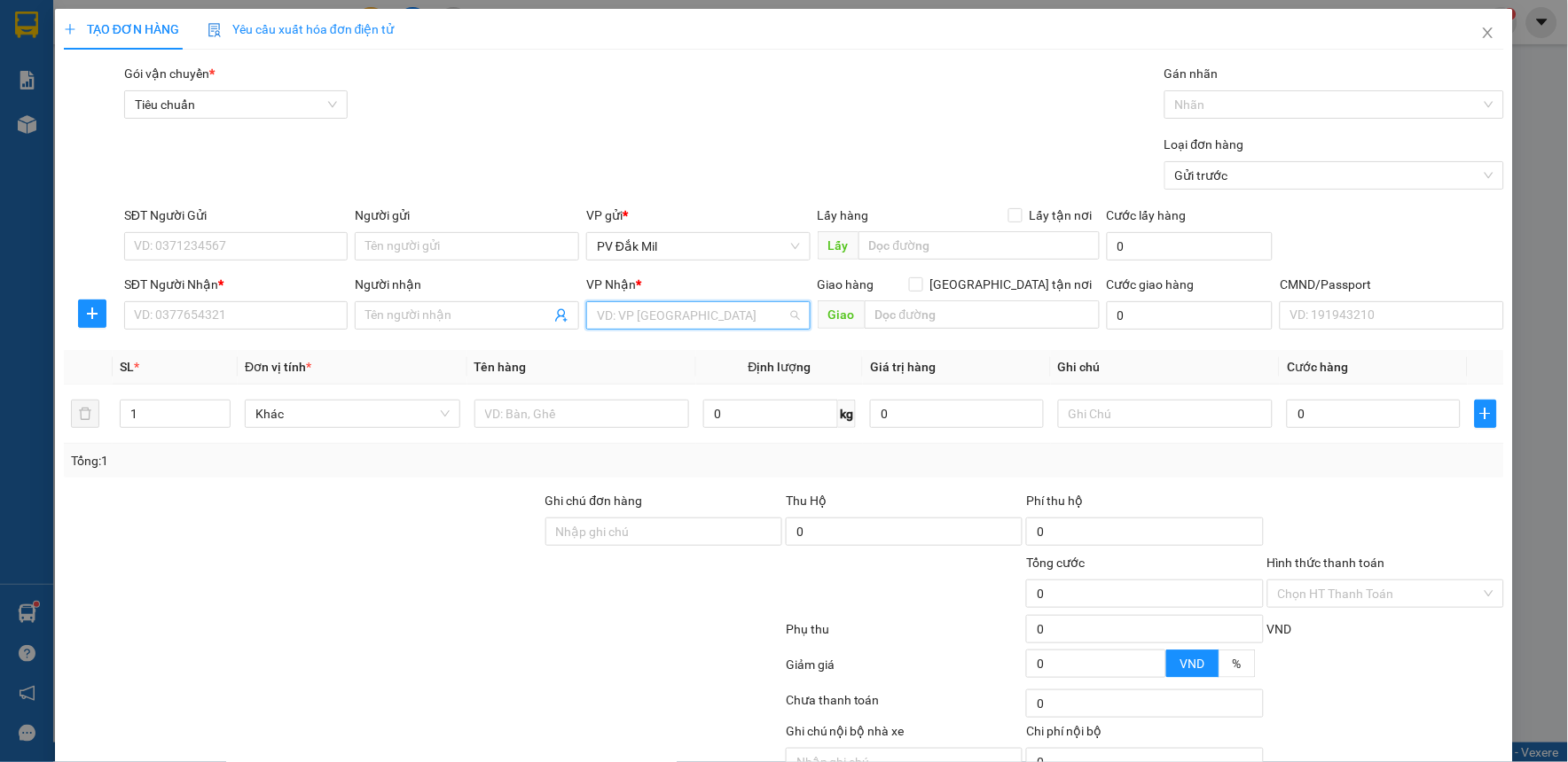
click at [701, 311] on input "search" at bounding box center [692, 315] width 191 height 27
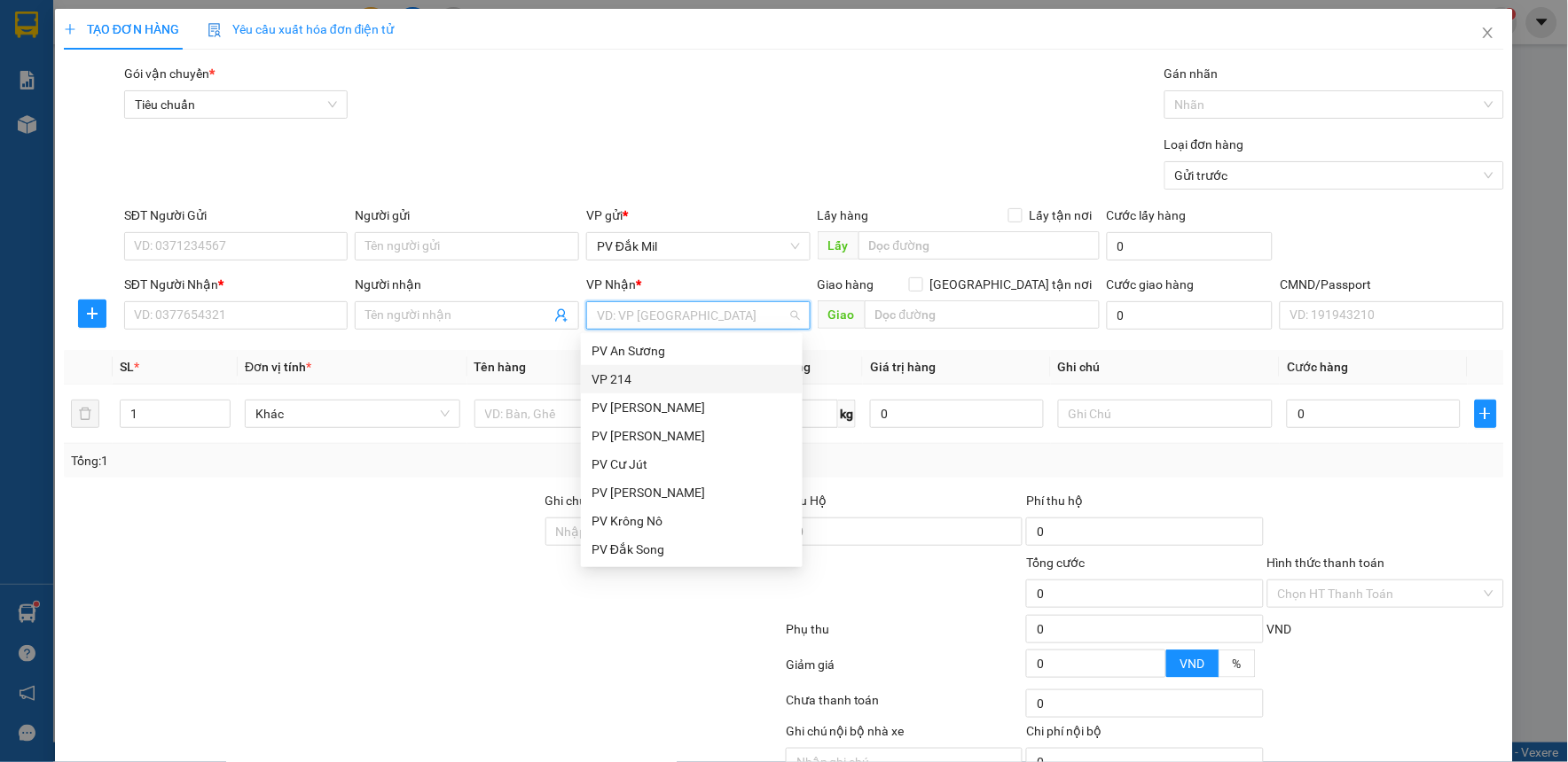
click at [687, 373] on div "VP 214" at bounding box center [692, 379] width 200 height 19
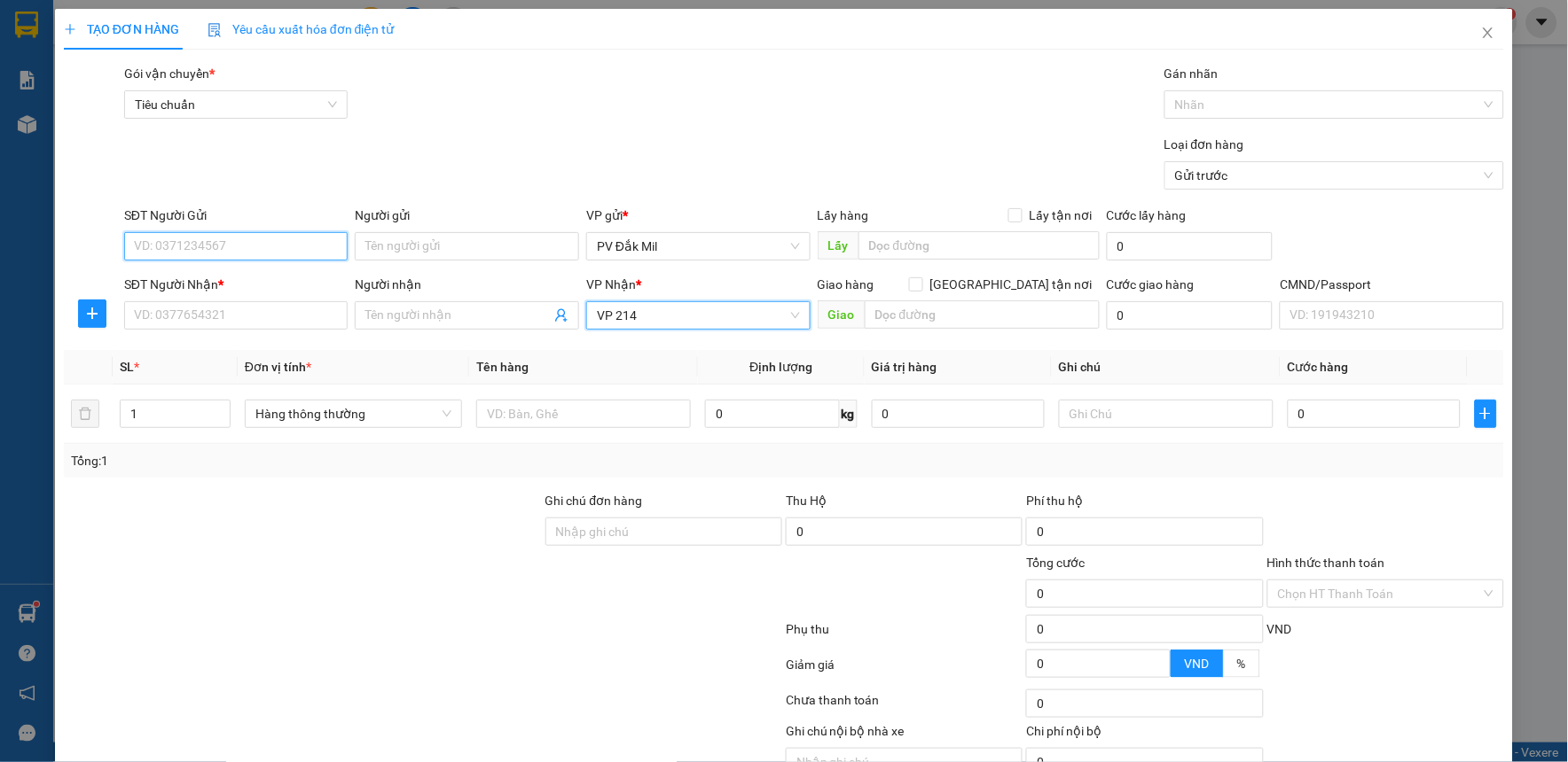
click at [217, 244] on input "SĐT Người Gửi" at bounding box center [236, 246] width 225 height 28
click at [242, 281] on div "0974643999 - nga" at bounding box center [234, 282] width 200 height 19
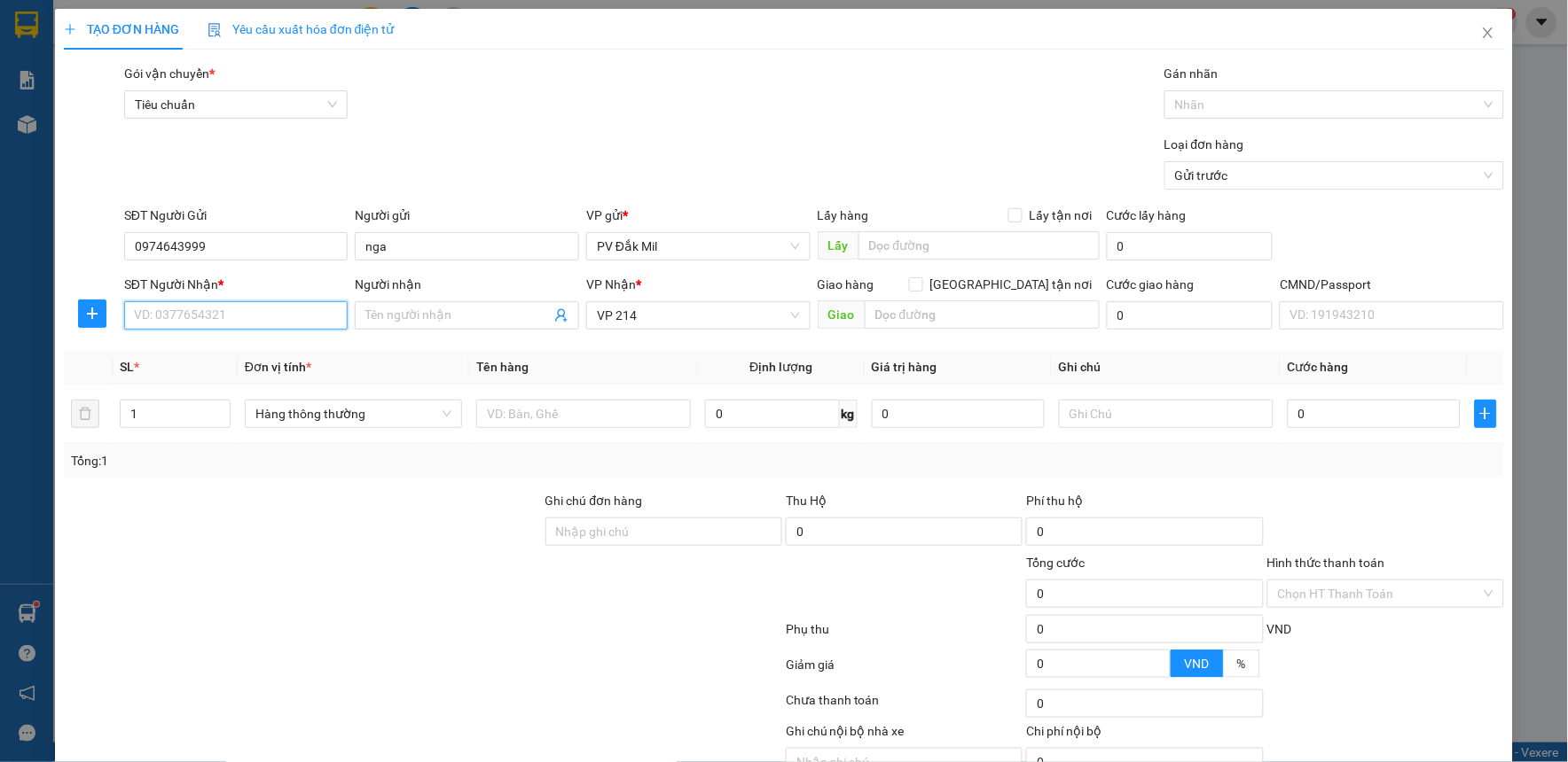
click at [253, 306] on input "SĐT Người Nhận *" at bounding box center [236, 315] width 225 height 28
click at [255, 348] on div "0345624065 - trâm" at bounding box center [234, 350] width 200 height 19
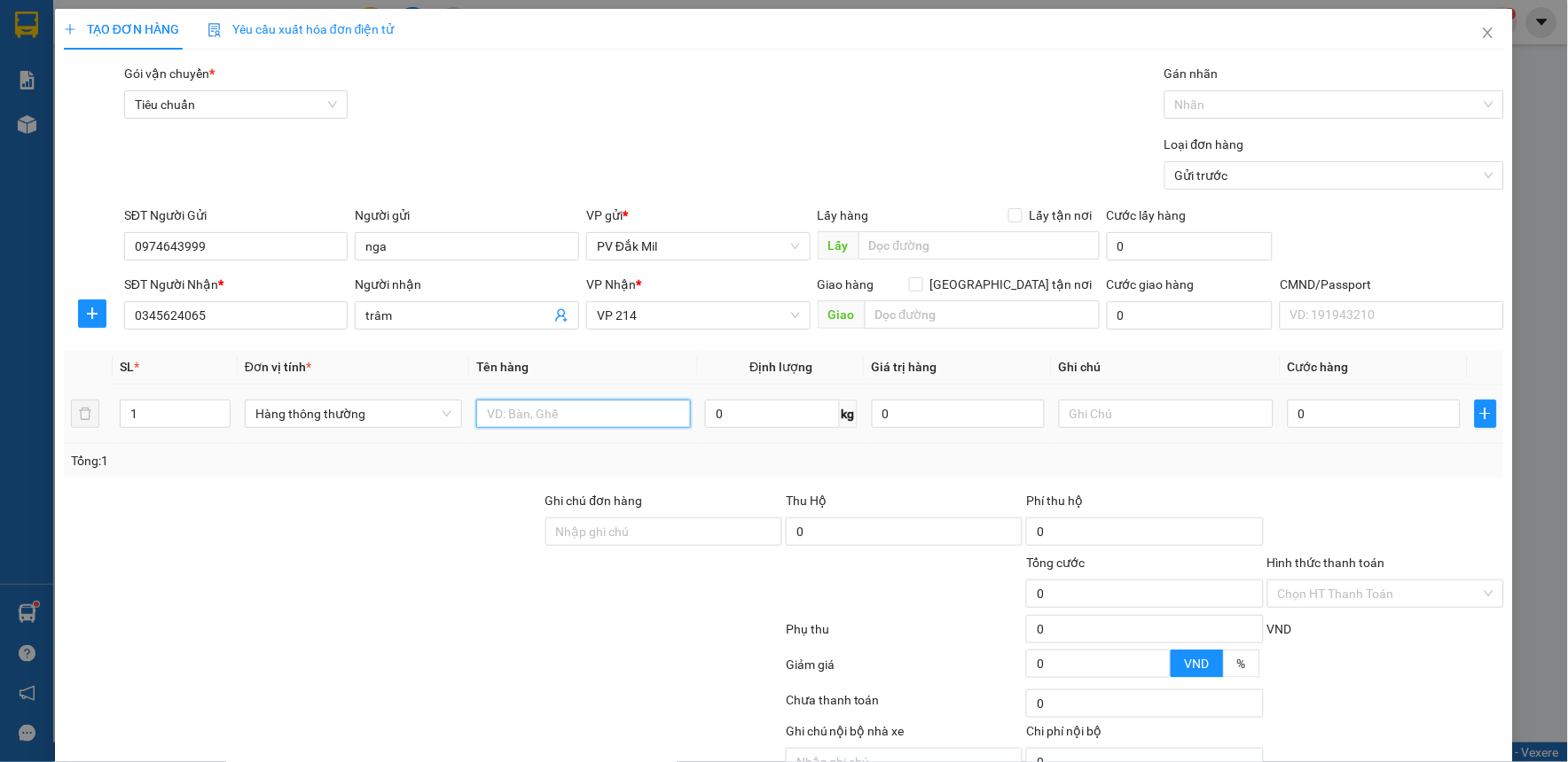
click at [534, 420] on input "text" at bounding box center [584, 414] width 215 height 28
click at [1104, 418] on input "text" at bounding box center [1166, 414] width 215 height 28
click at [1353, 414] on input "0" at bounding box center [1373, 414] width 172 height 28
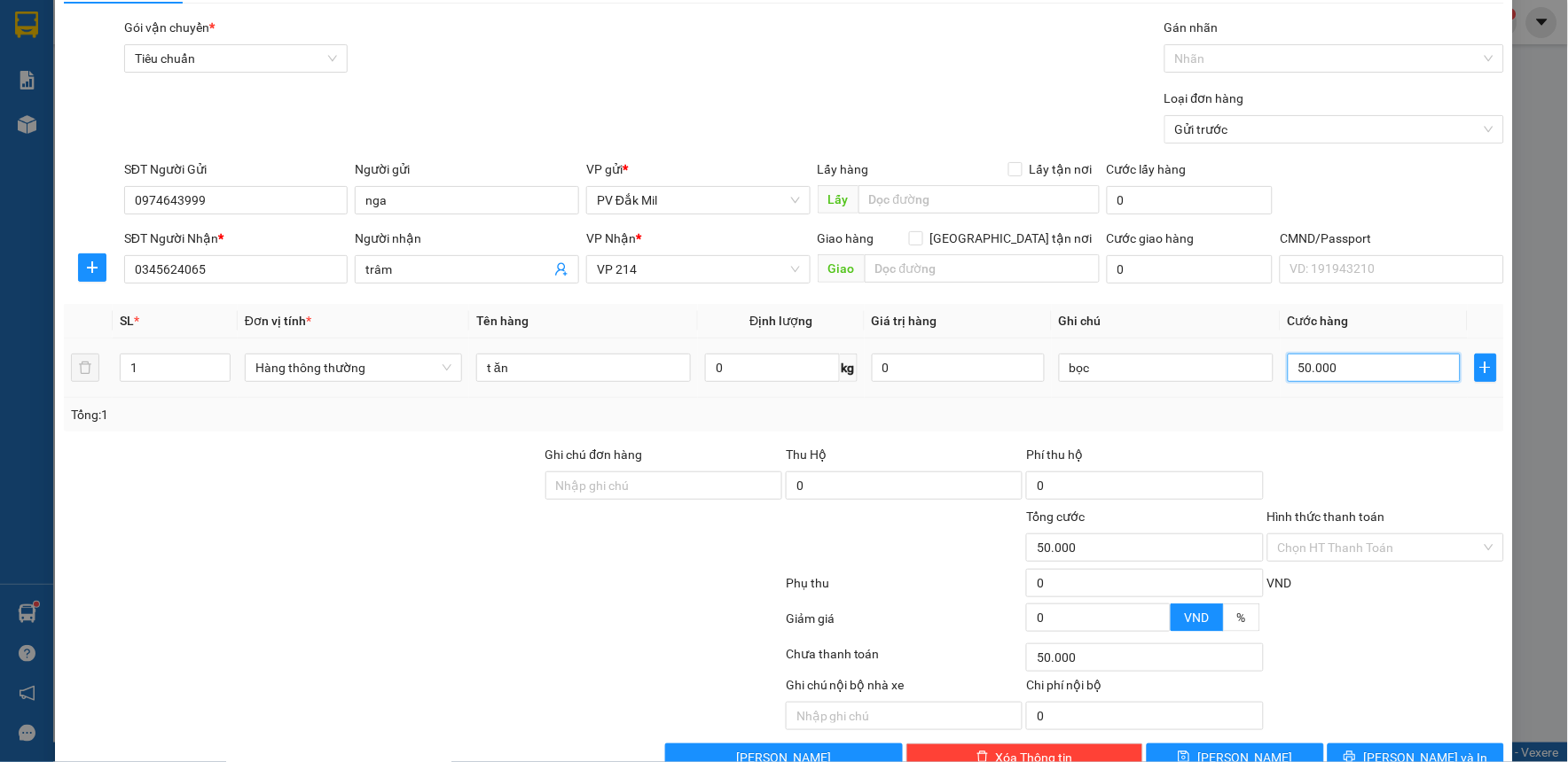
scroll to position [91, 0]
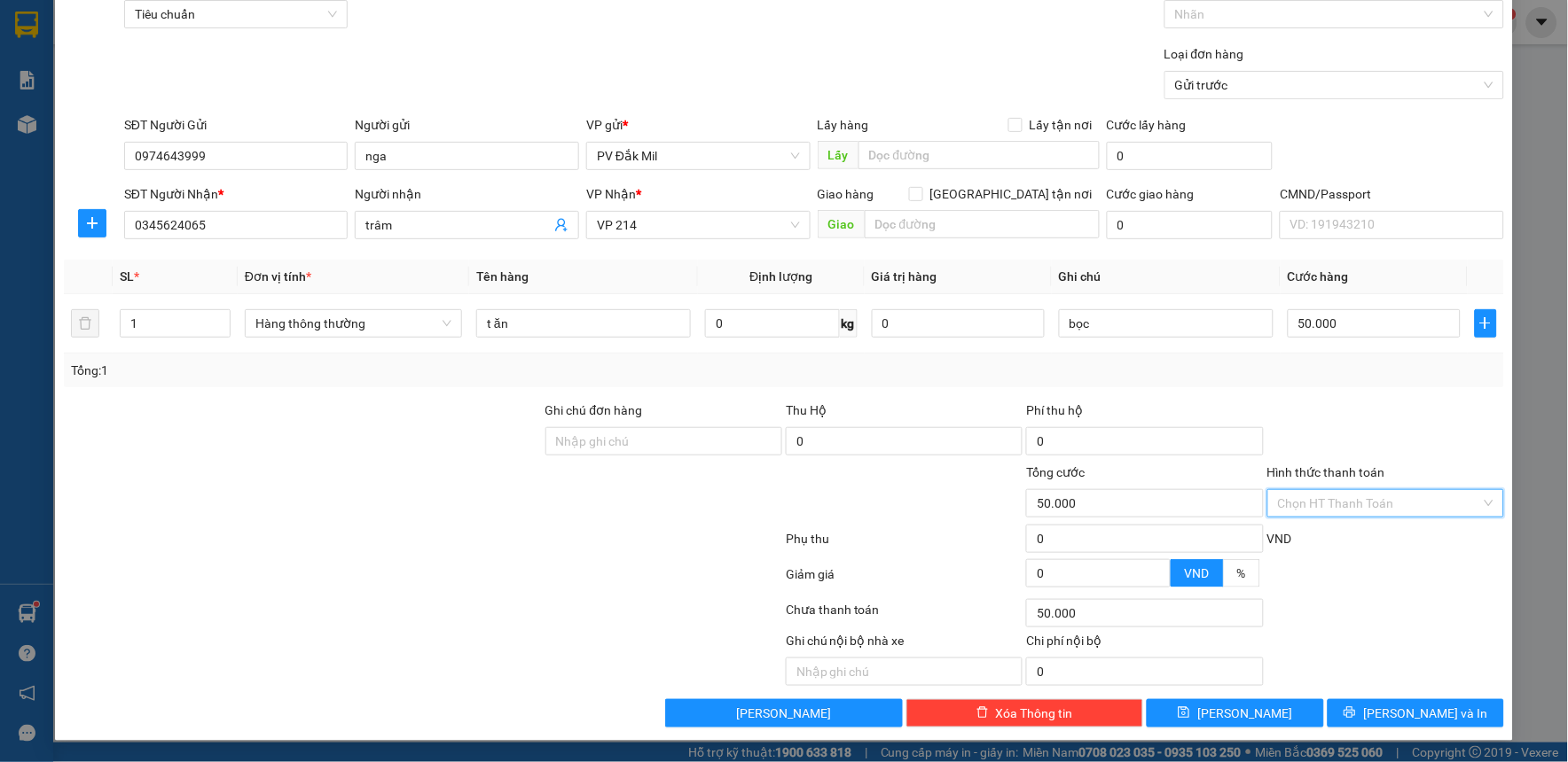
click at [1362, 500] on input "Hình thức thanh toán" at bounding box center [1379, 502] width 203 height 27
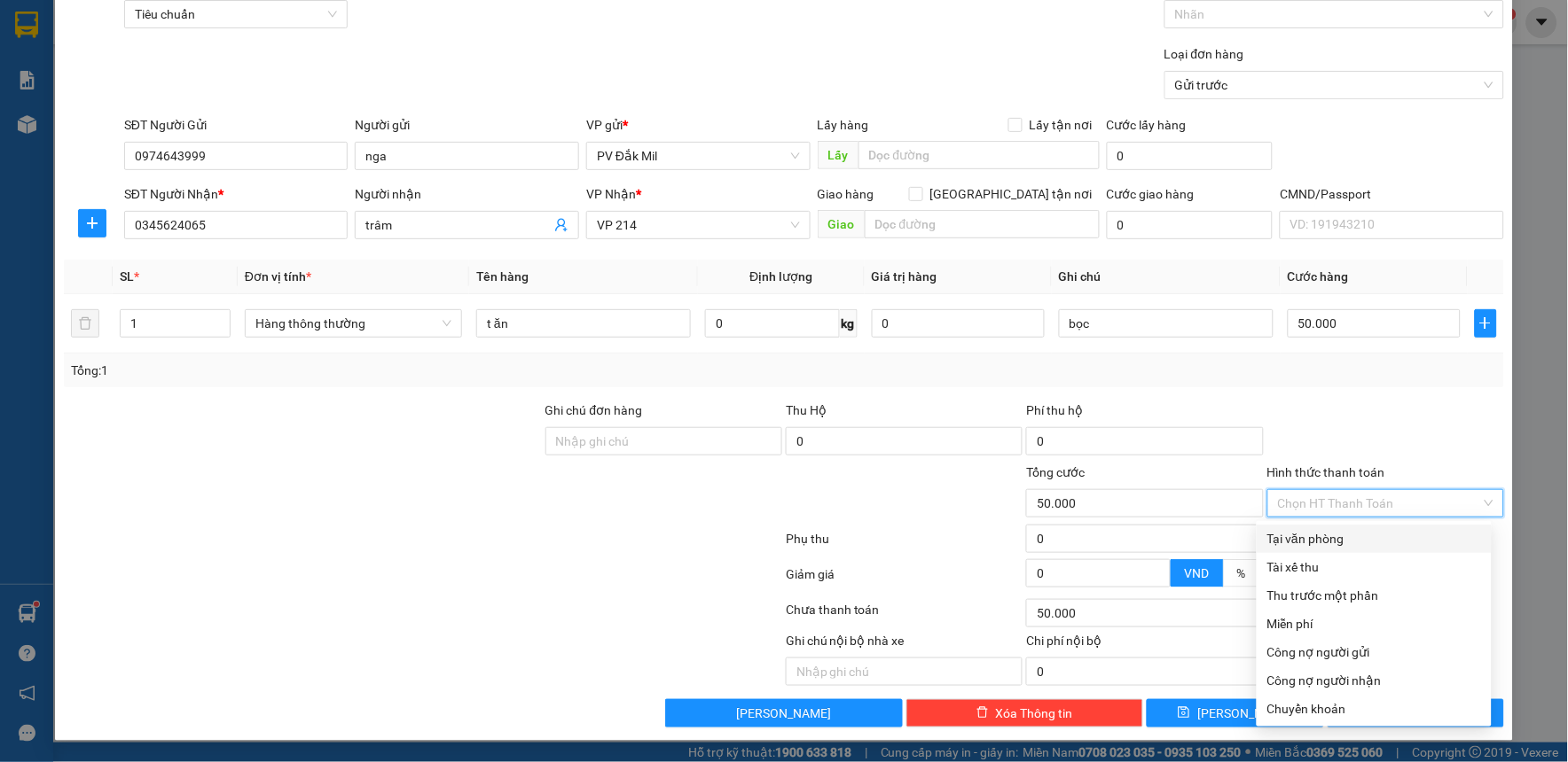
click at [1360, 538] on div "Tại văn phòng" at bounding box center [1373, 538] width 214 height 19
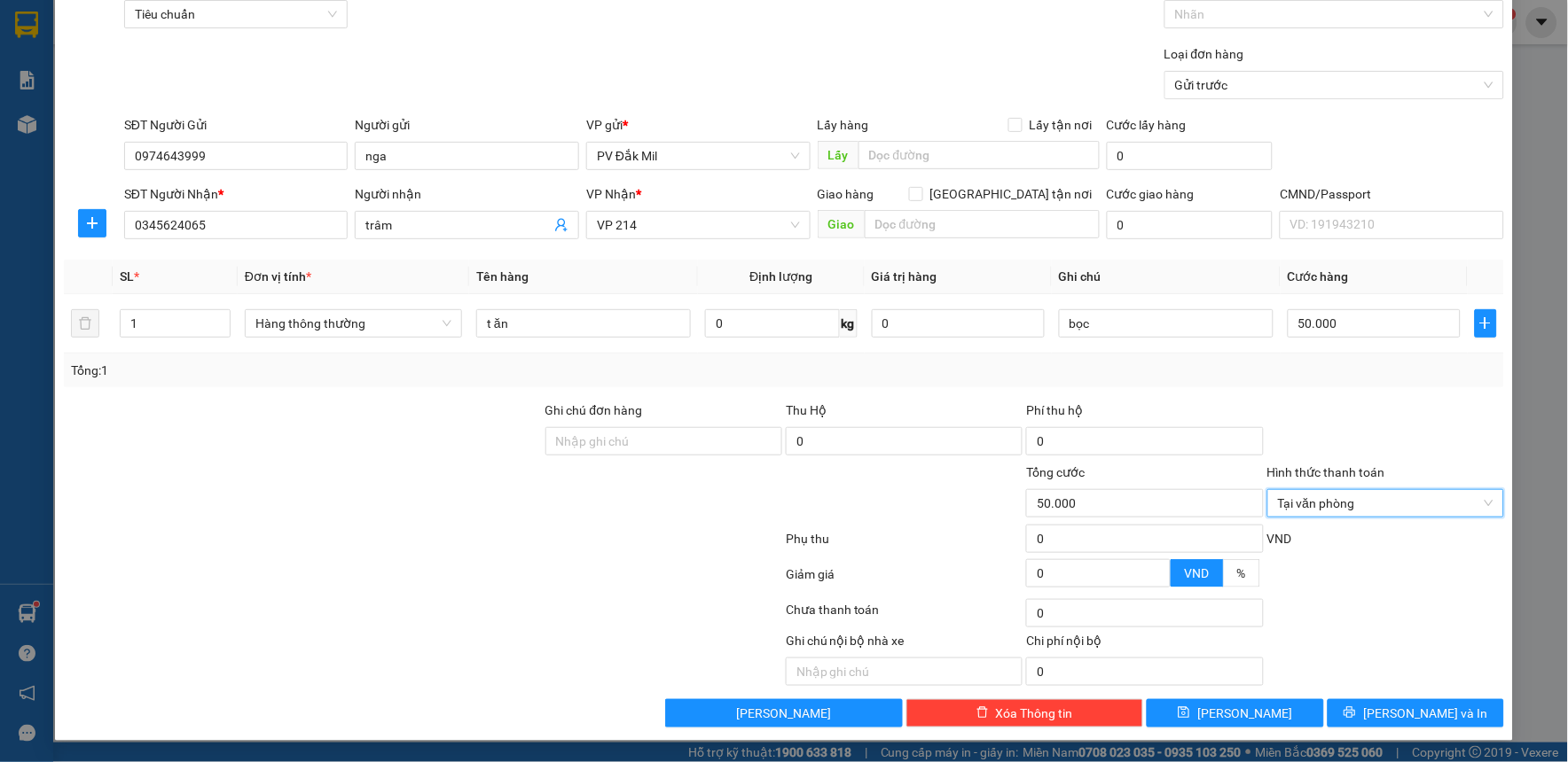
click at [1328, 405] on div at bounding box center [1385, 432] width 240 height 62
click at [1388, 709] on span "[PERSON_NAME] và In" at bounding box center [1424, 712] width 124 height 19
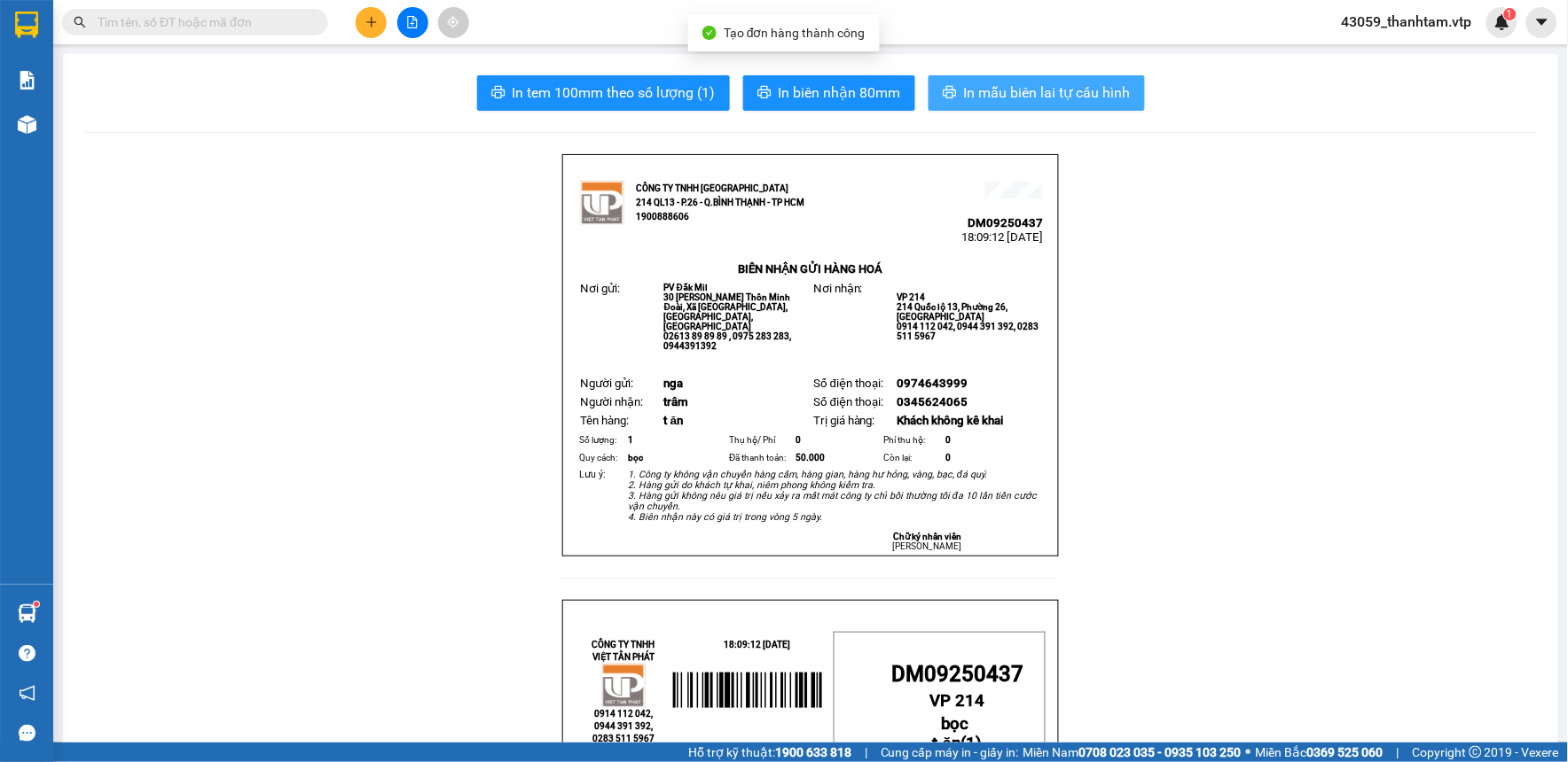
click at [1003, 93] on span "In mẫu biên lai tự cấu hình" at bounding box center [1048, 93] width 167 height 22
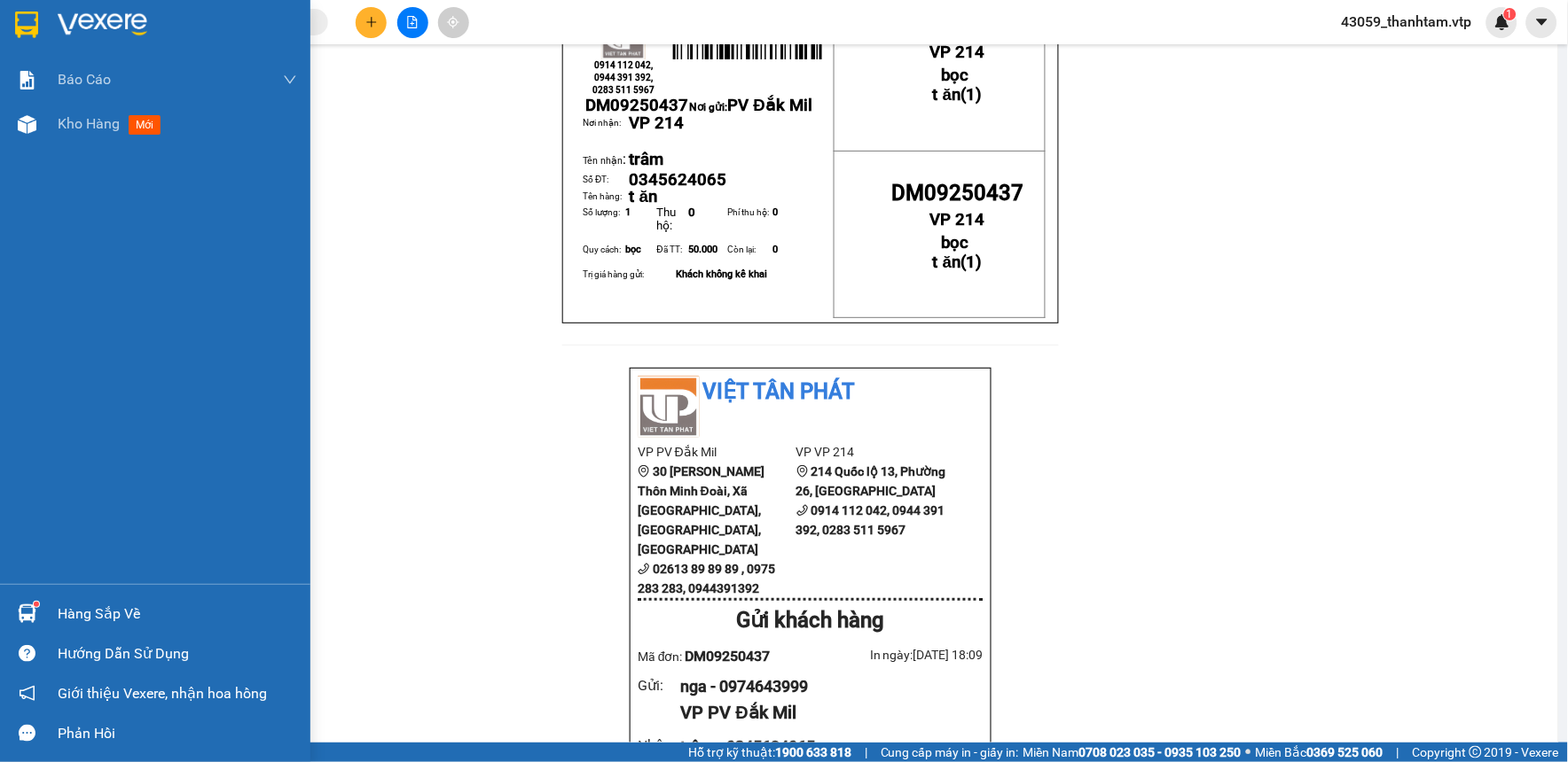
click at [18, 20] on img at bounding box center [26, 25] width 23 height 27
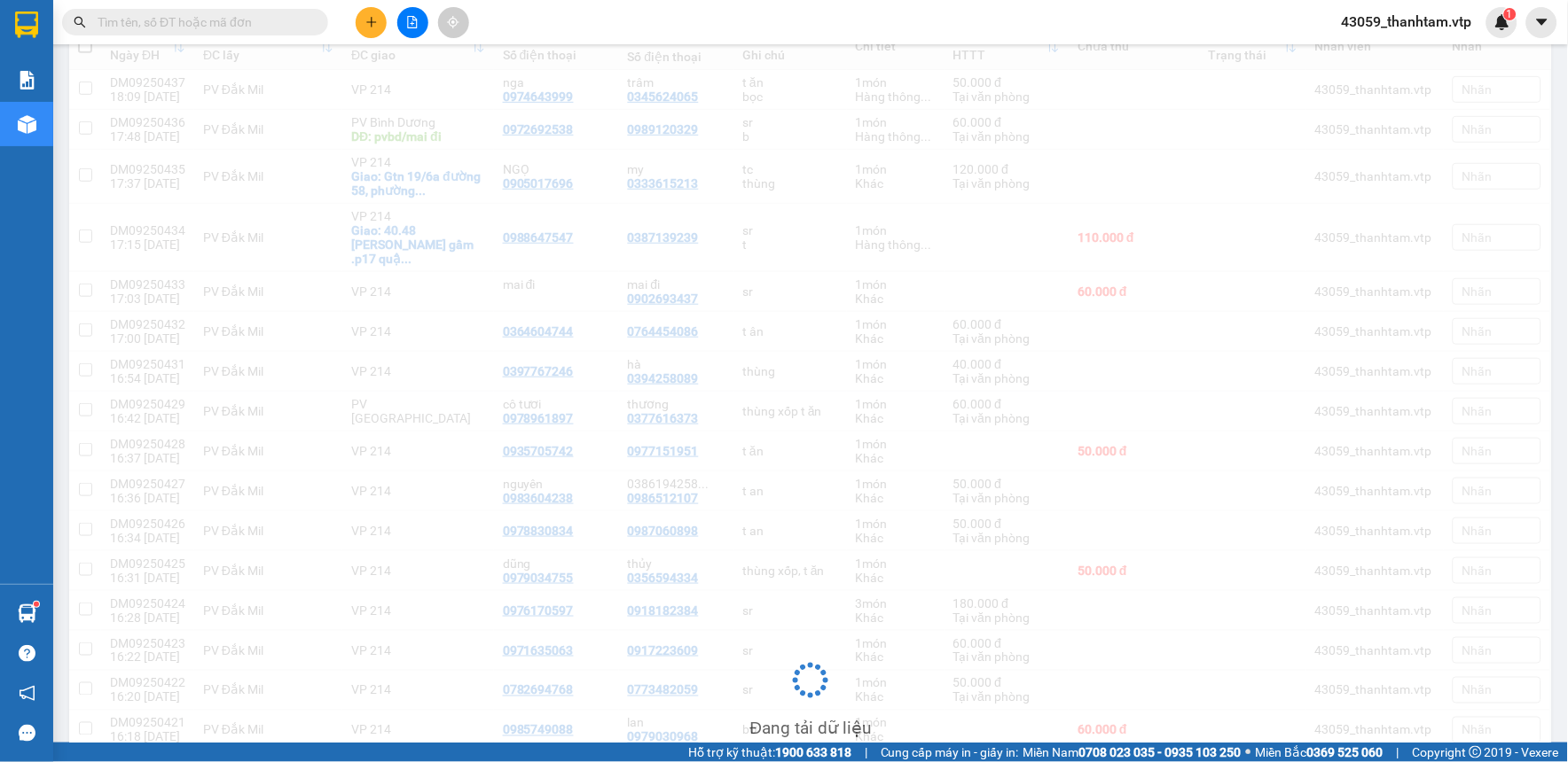
scroll to position [58, 0]
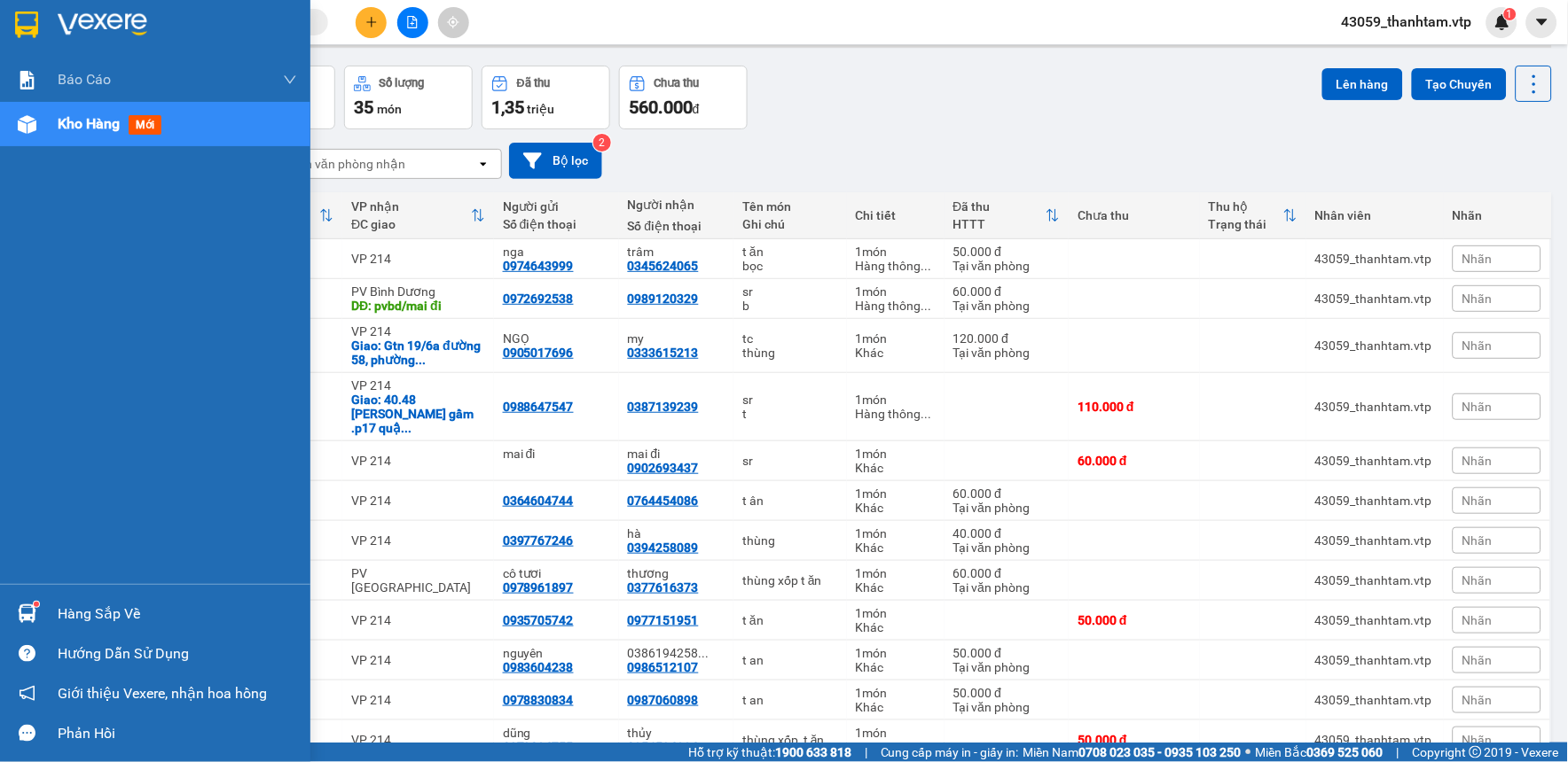
click at [24, 27] on img at bounding box center [26, 25] width 23 height 27
click at [29, 21] on img at bounding box center [26, 25] width 23 height 27
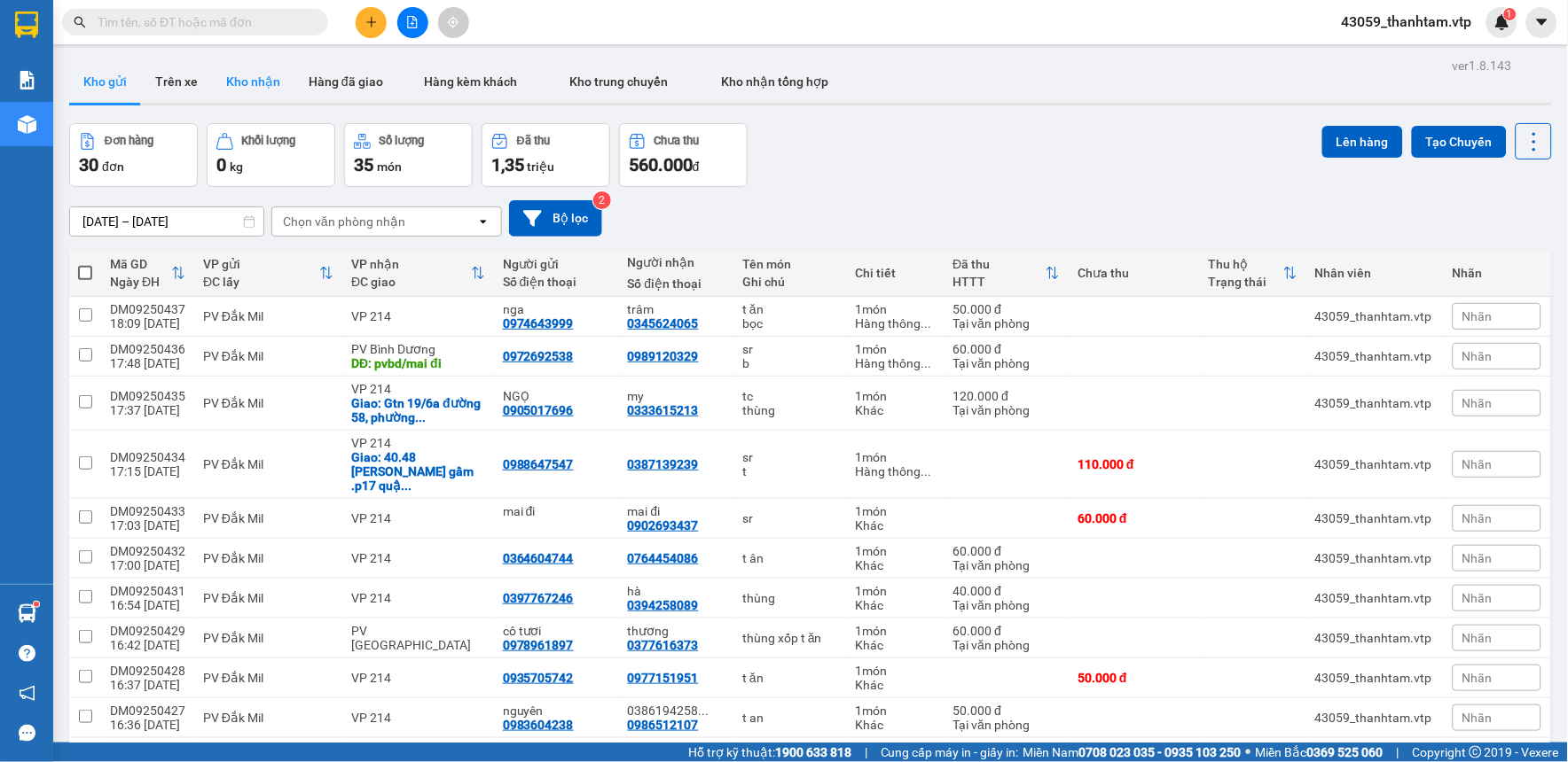
click at [263, 81] on button "Kho nhận" at bounding box center [253, 82] width 83 height 42
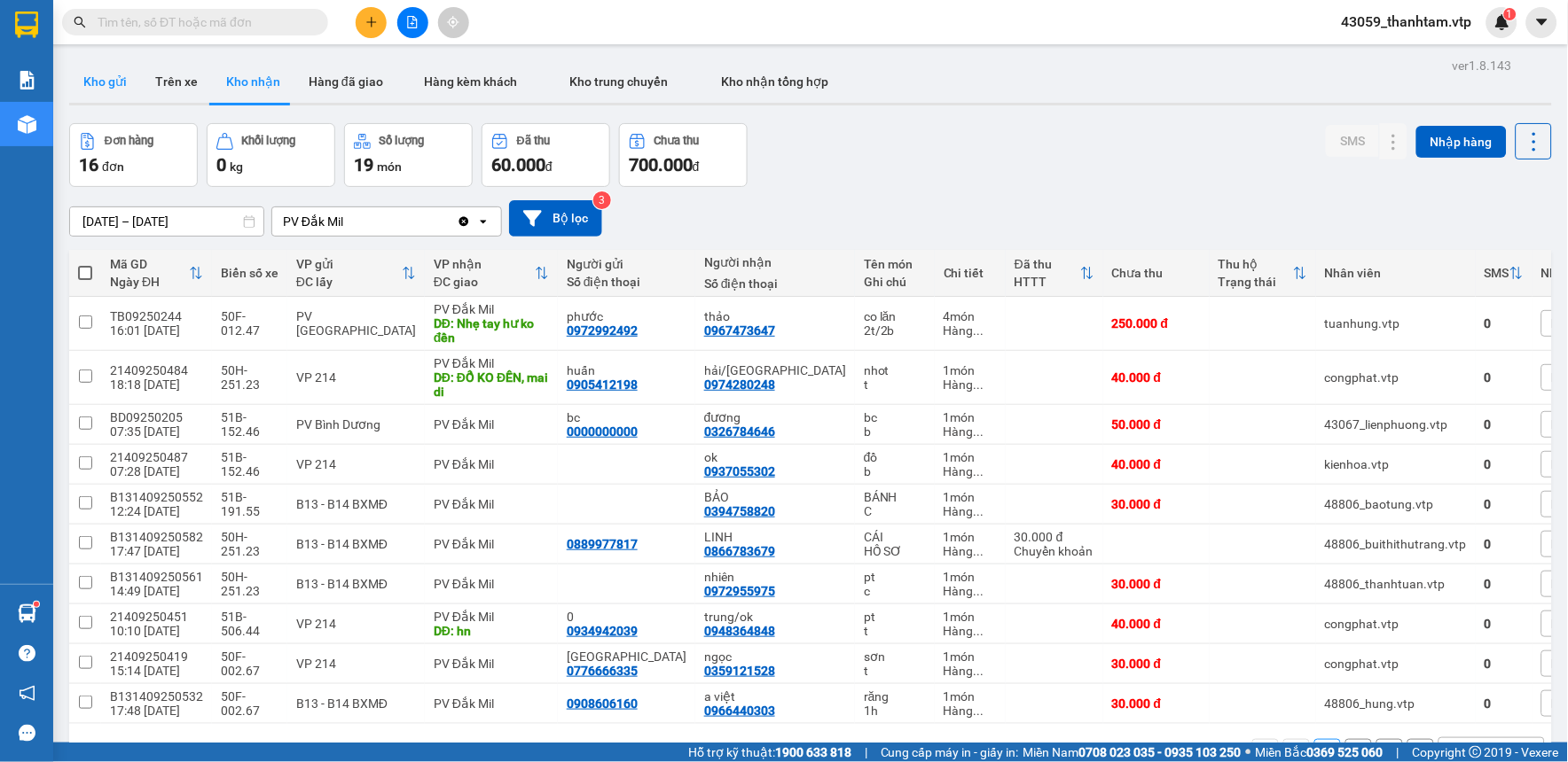
click at [93, 87] on button "Kho gửi" at bounding box center [105, 82] width 72 height 42
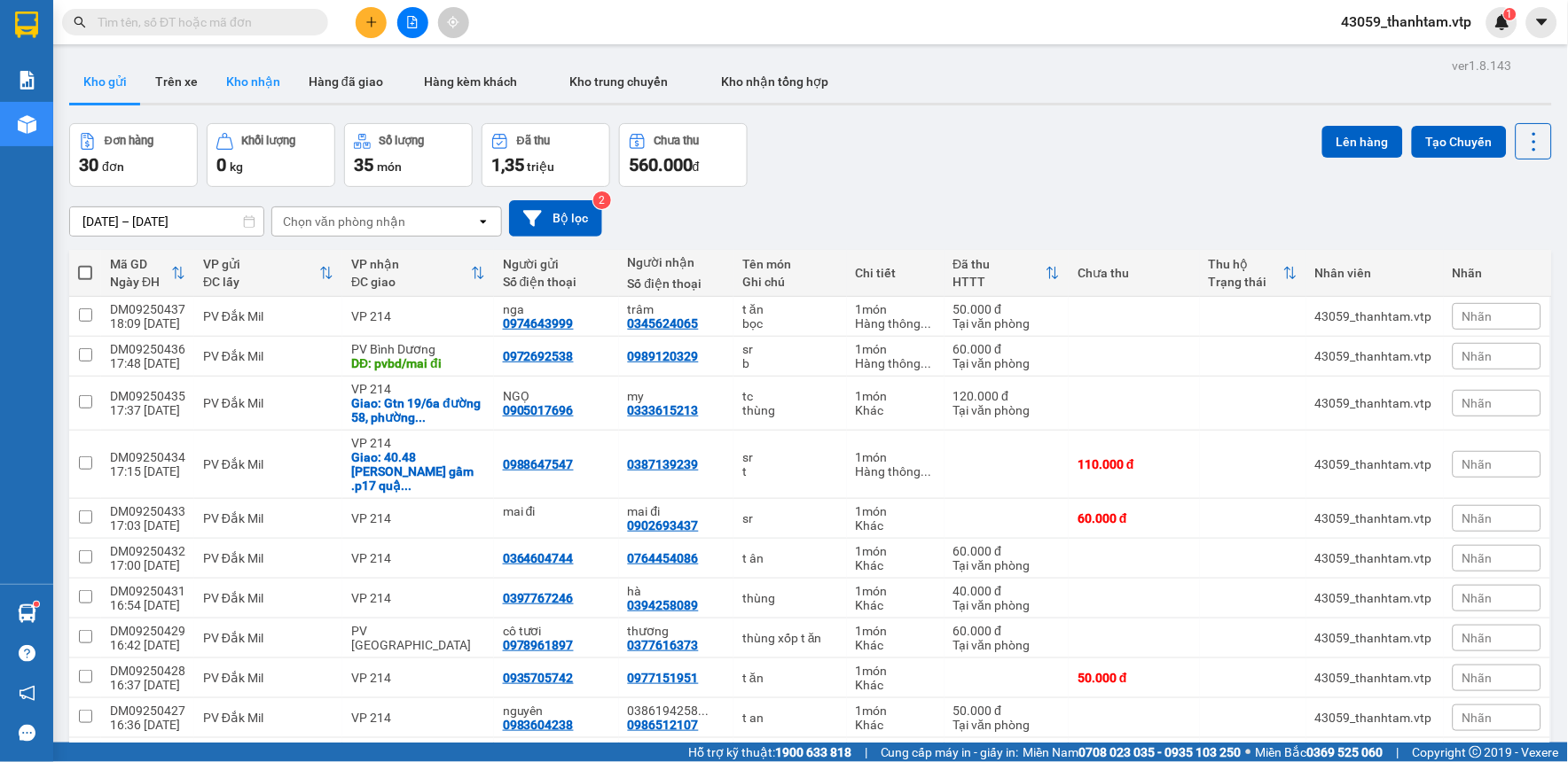
click at [258, 83] on button "Kho nhận" at bounding box center [253, 82] width 83 height 42
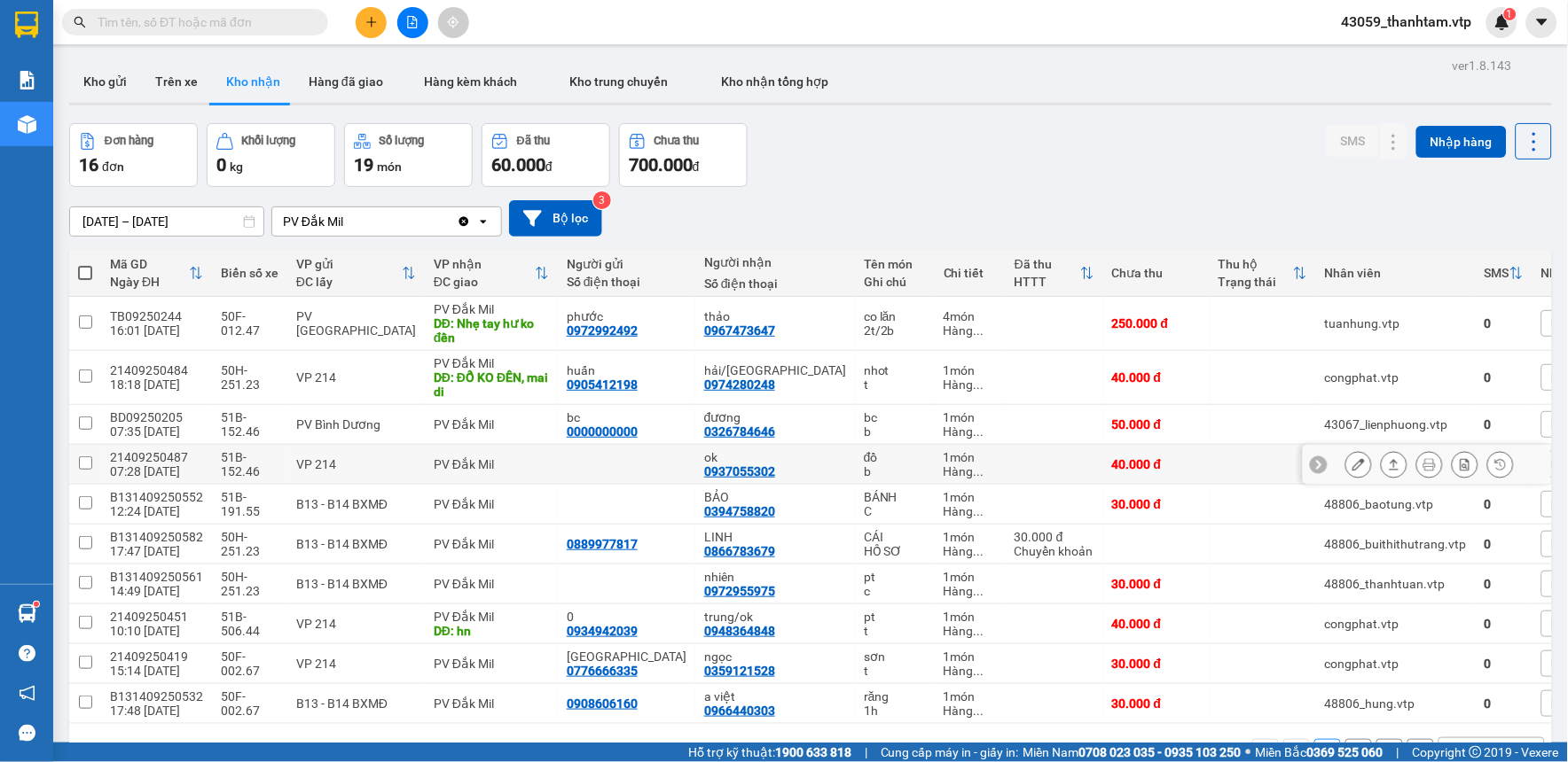
click at [1351, 462] on button at bounding box center [1358, 465] width 25 height 31
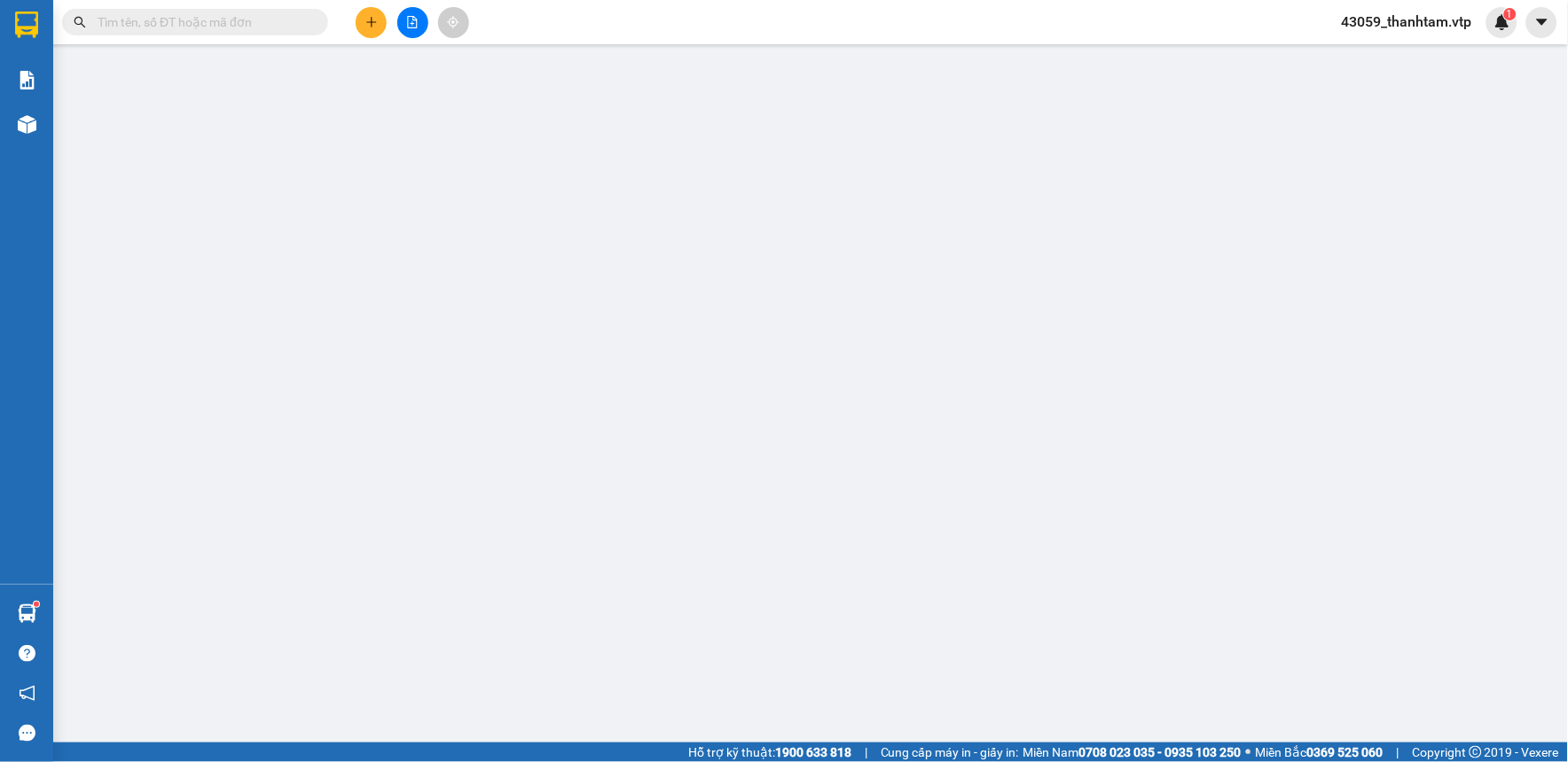
type input "0937055302"
type input "ok"
type input "40.000"
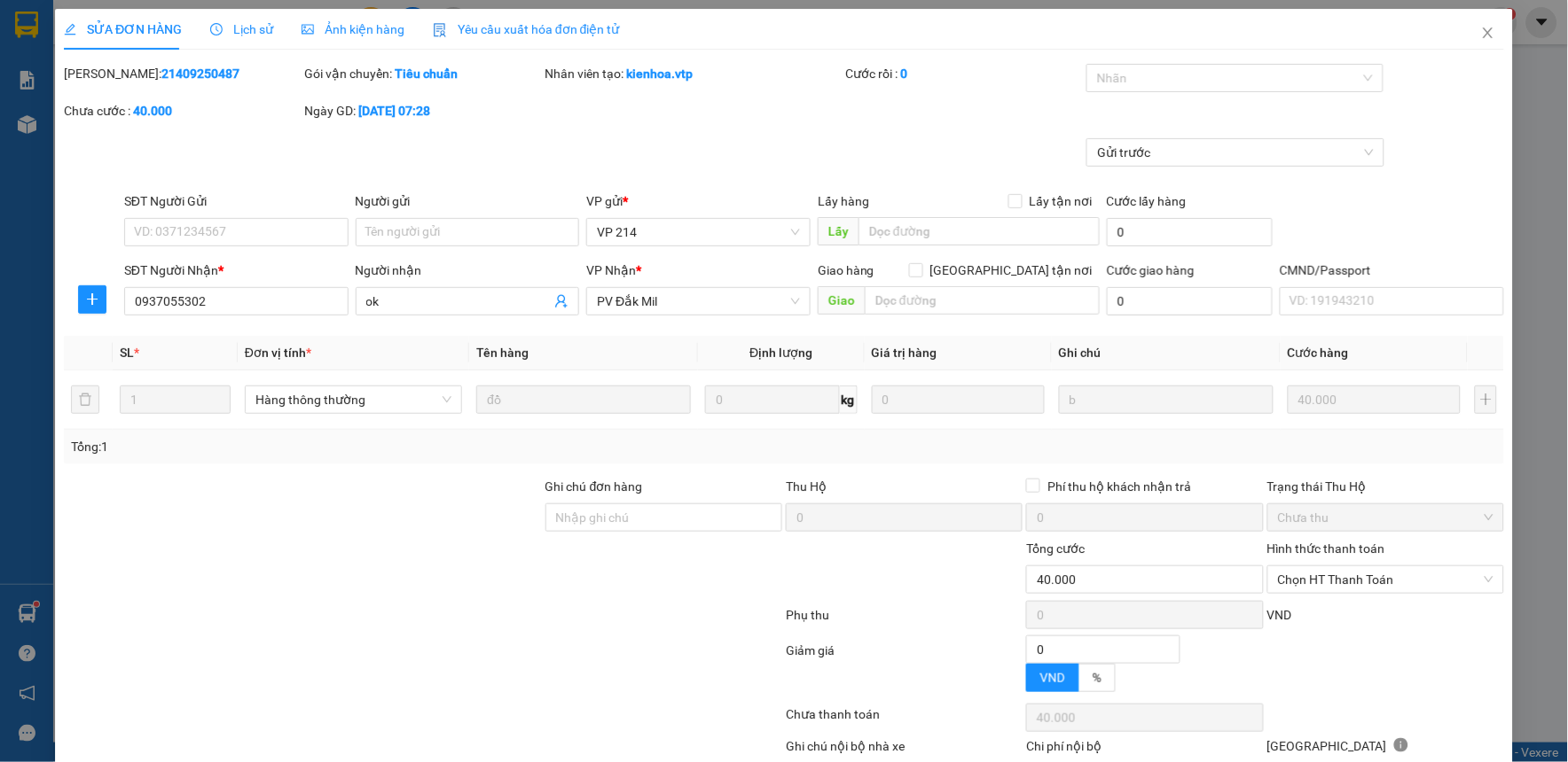
type input "2.000"
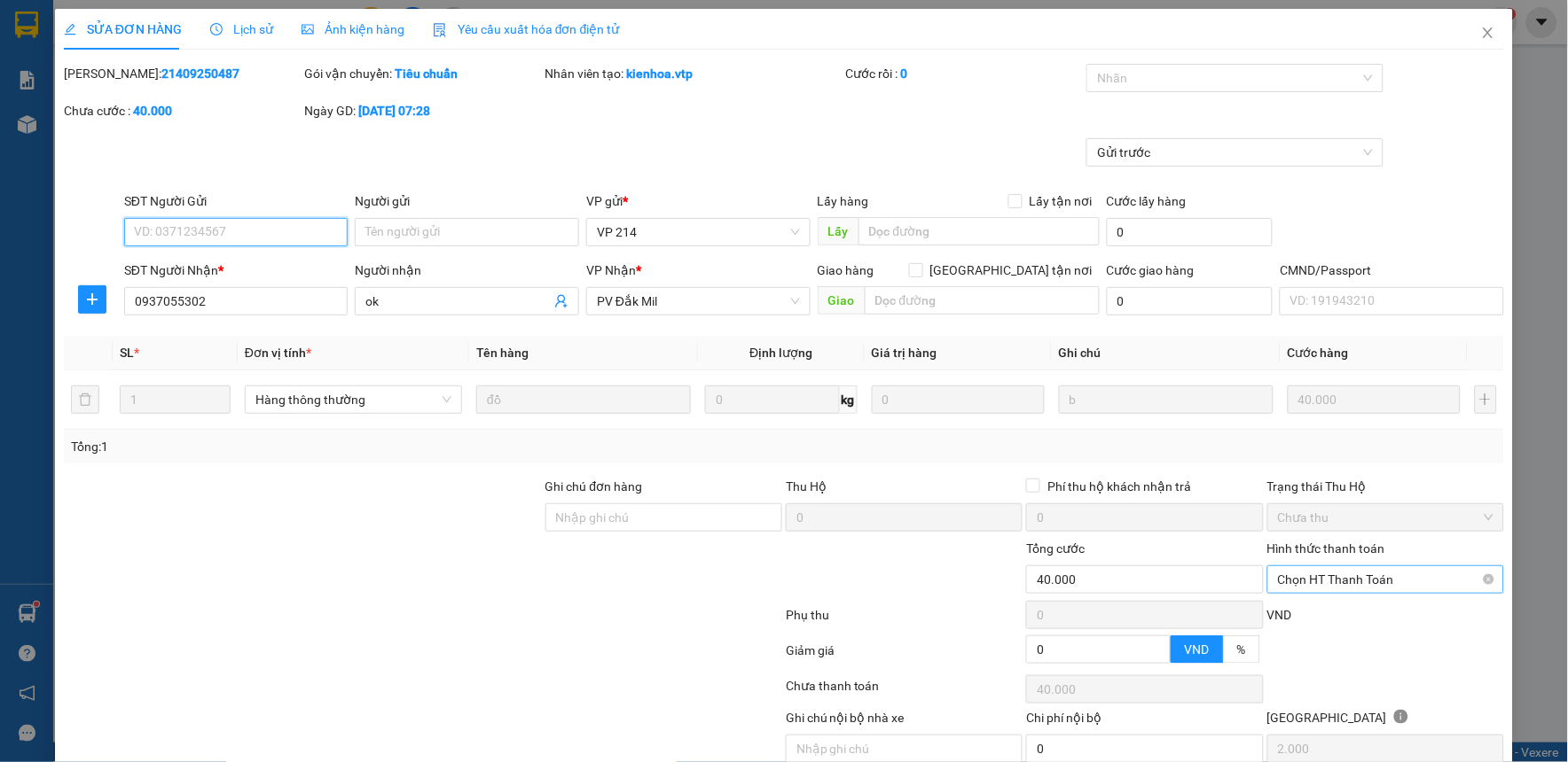
click at [1322, 569] on span "Chọn HT Thanh Toán" at bounding box center [1385, 580] width 216 height 27
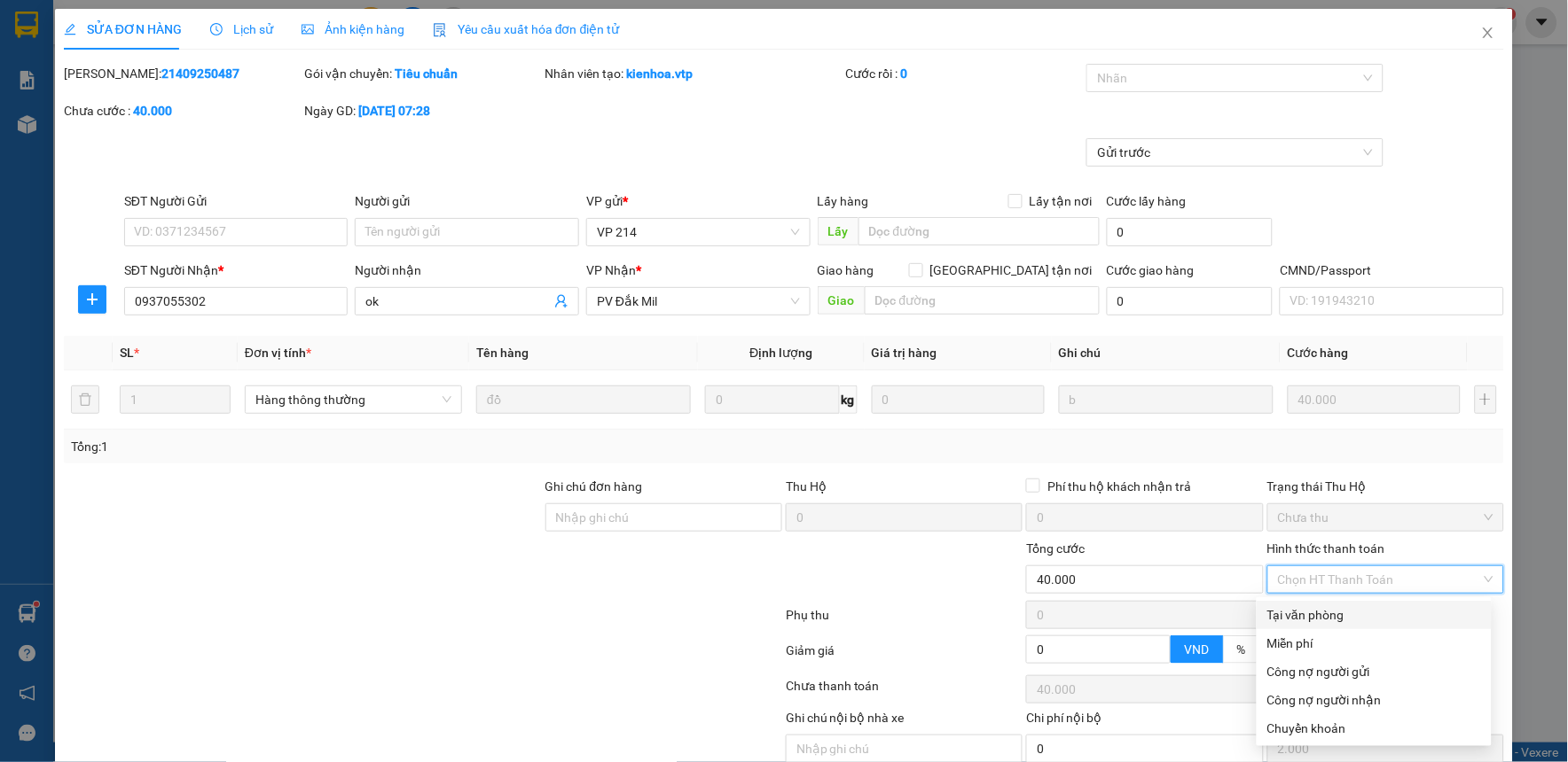
click at [1319, 609] on div "Tại văn phòng" at bounding box center [1373, 614] width 214 height 19
type input "0"
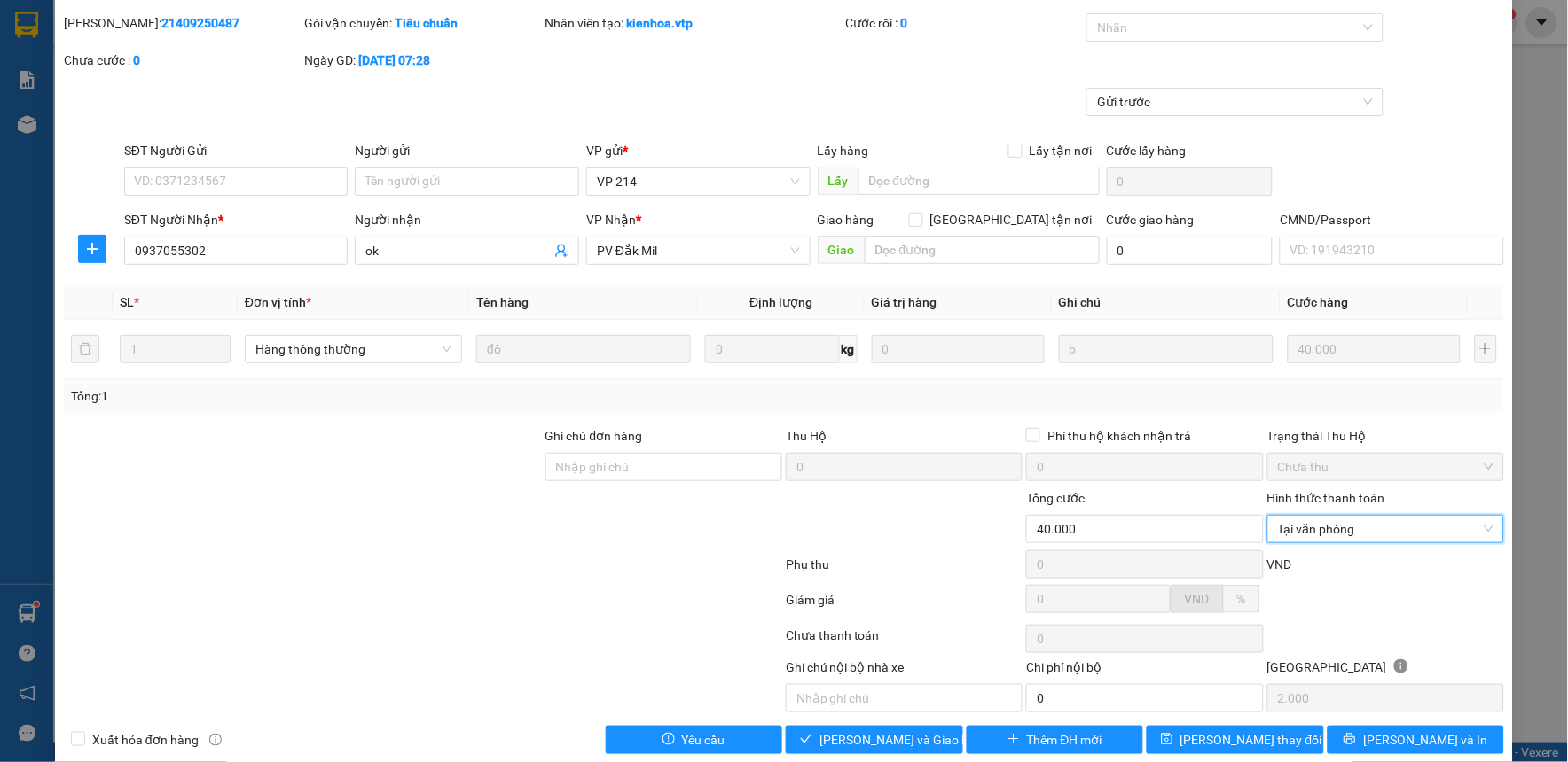
scroll to position [77, 0]
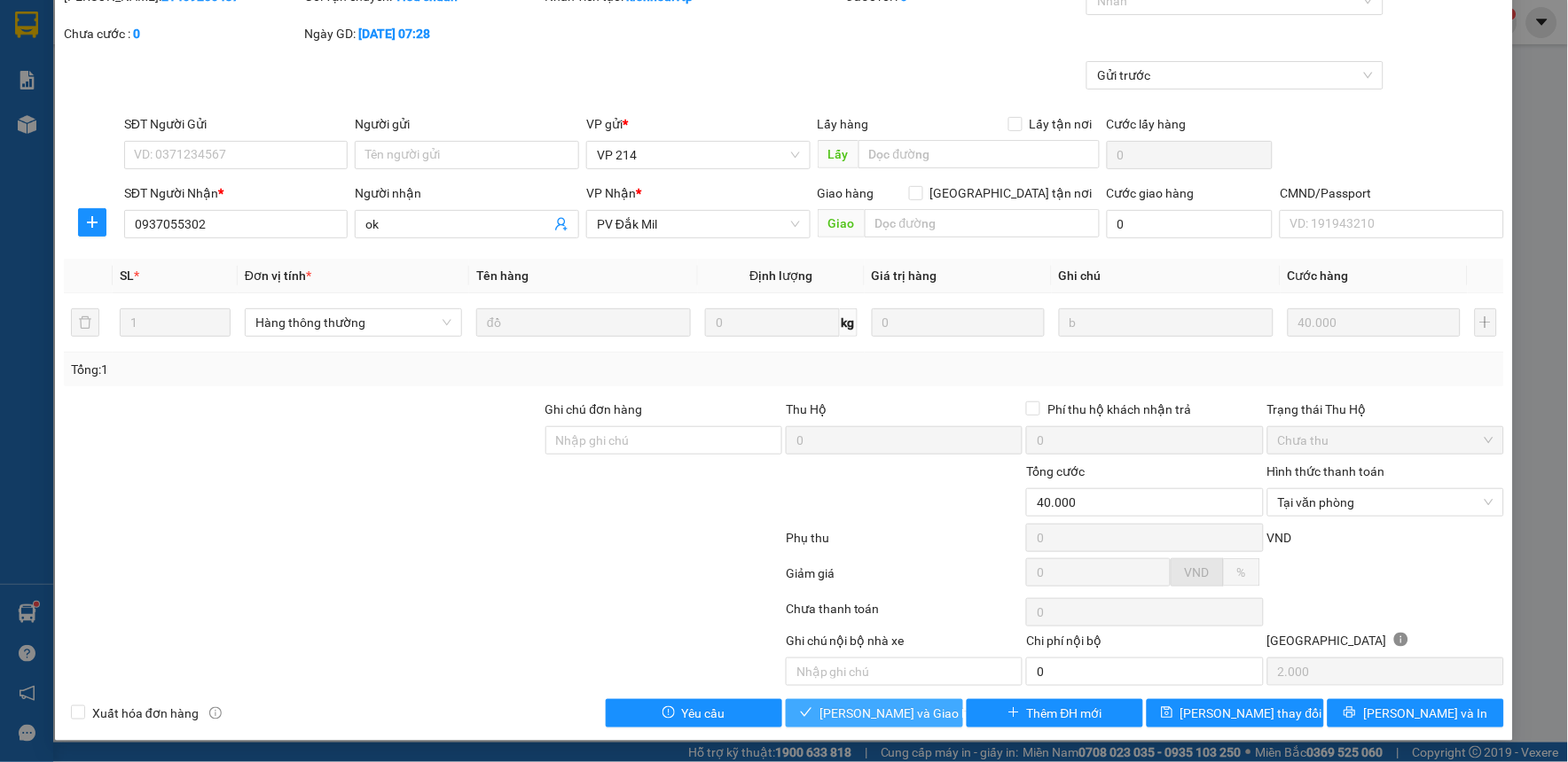
click at [874, 721] on span "[PERSON_NAME] và Giao hàng" at bounding box center [905, 712] width 171 height 19
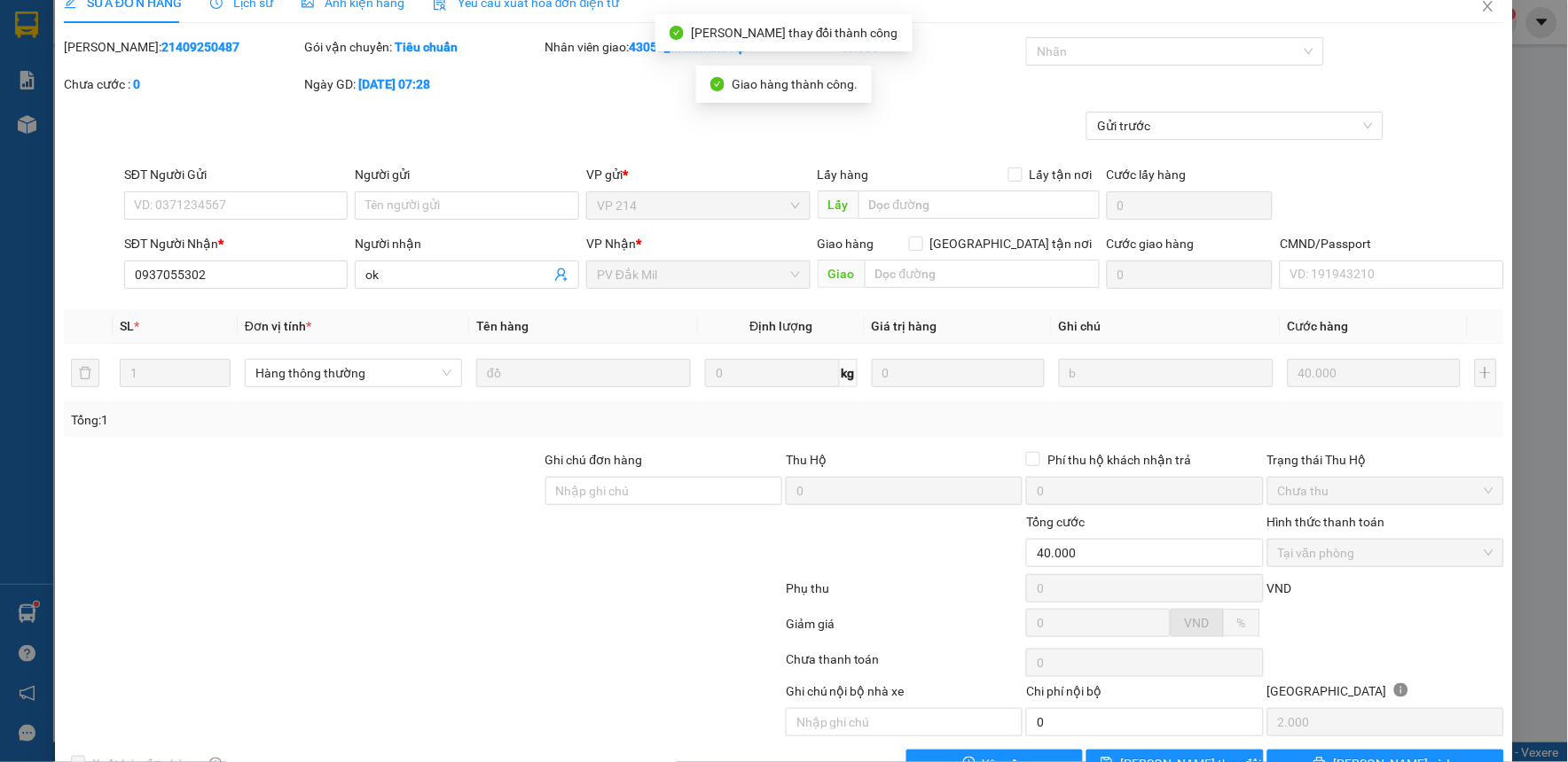
scroll to position [0, 0]
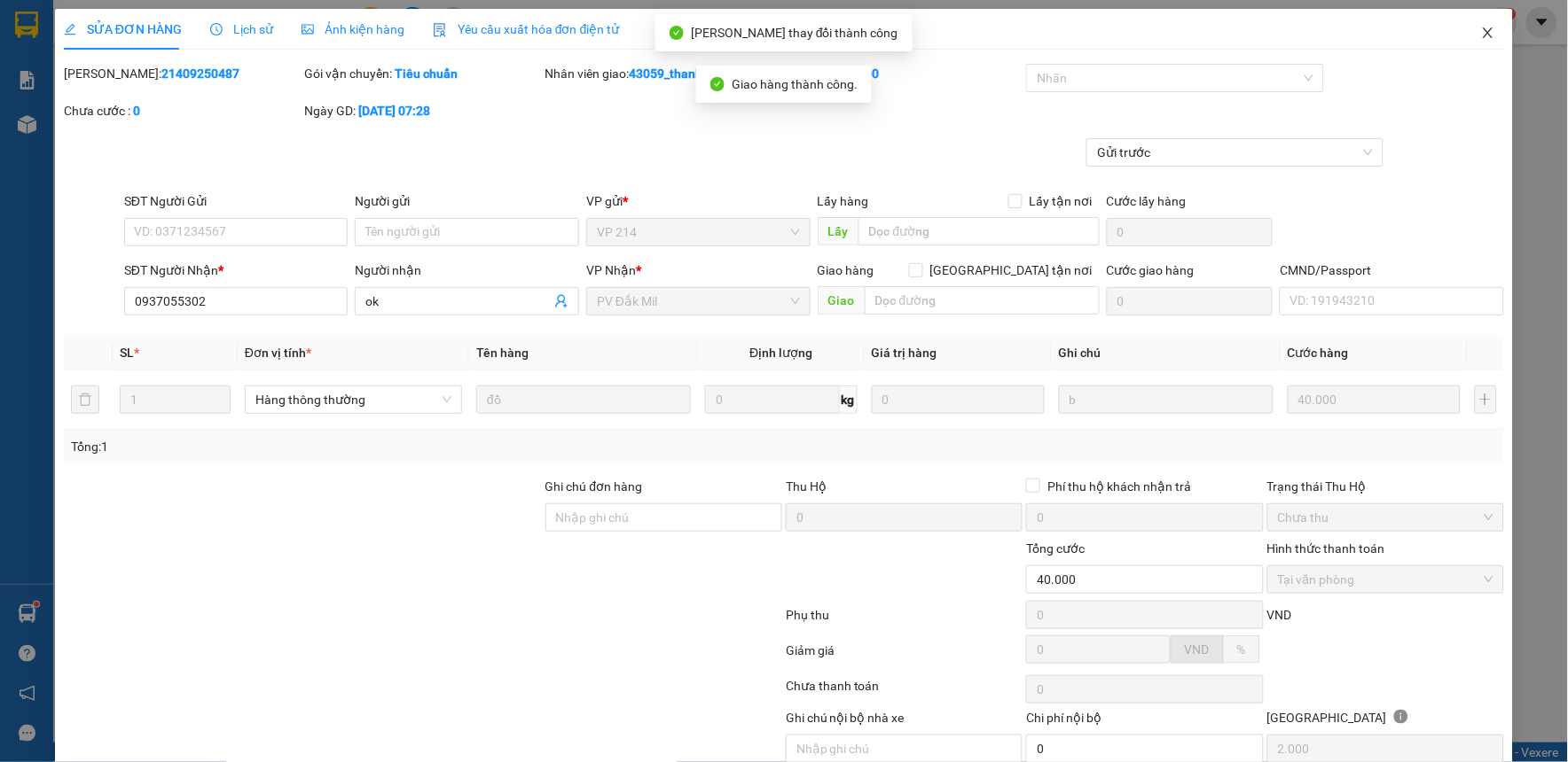
click at [1483, 32] on icon "close" at bounding box center [1487, 33] width 10 height 11
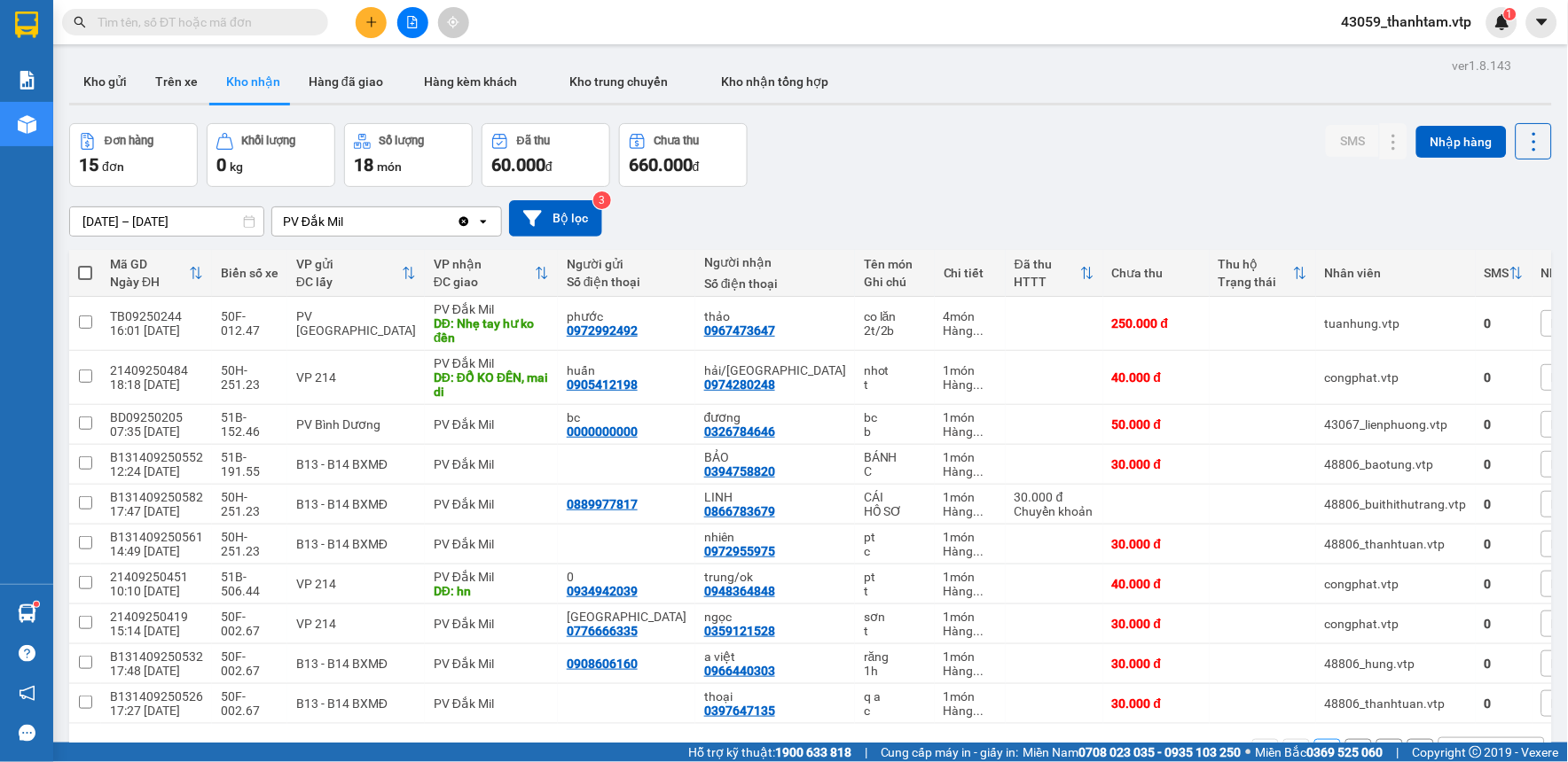
click at [1059, 142] on div "Đơn hàng 15 đơn Khối lượng 0 kg Số lượng 18 món Đã thu 60.000 đ Chưa thu 660.00…" at bounding box center [810, 155] width 1483 height 64
click at [359, 28] on button at bounding box center [372, 23] width 31 height 31
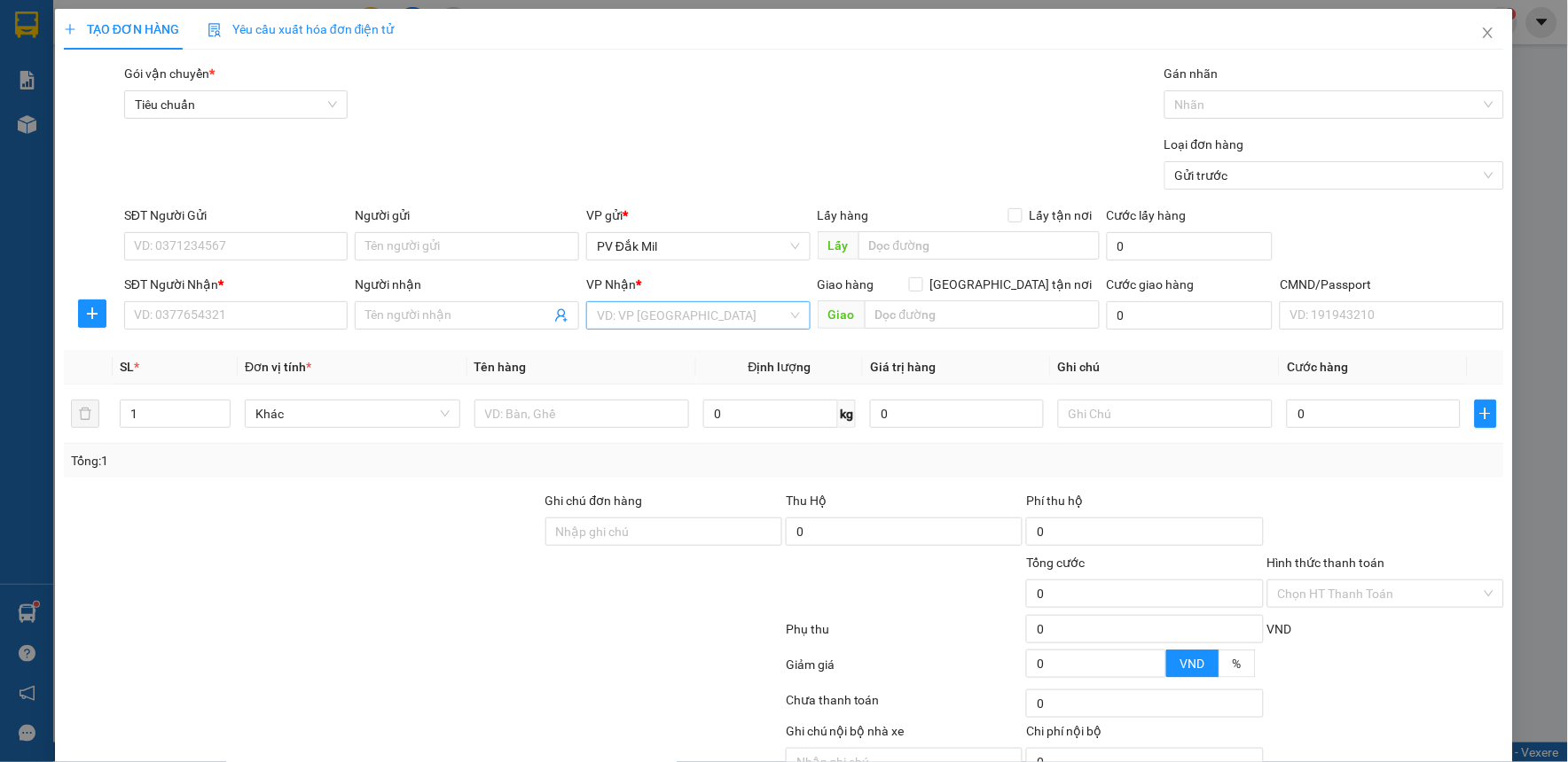
click at [657, 325] on input "search" at bounding box center [692, 315] width 191 height 27
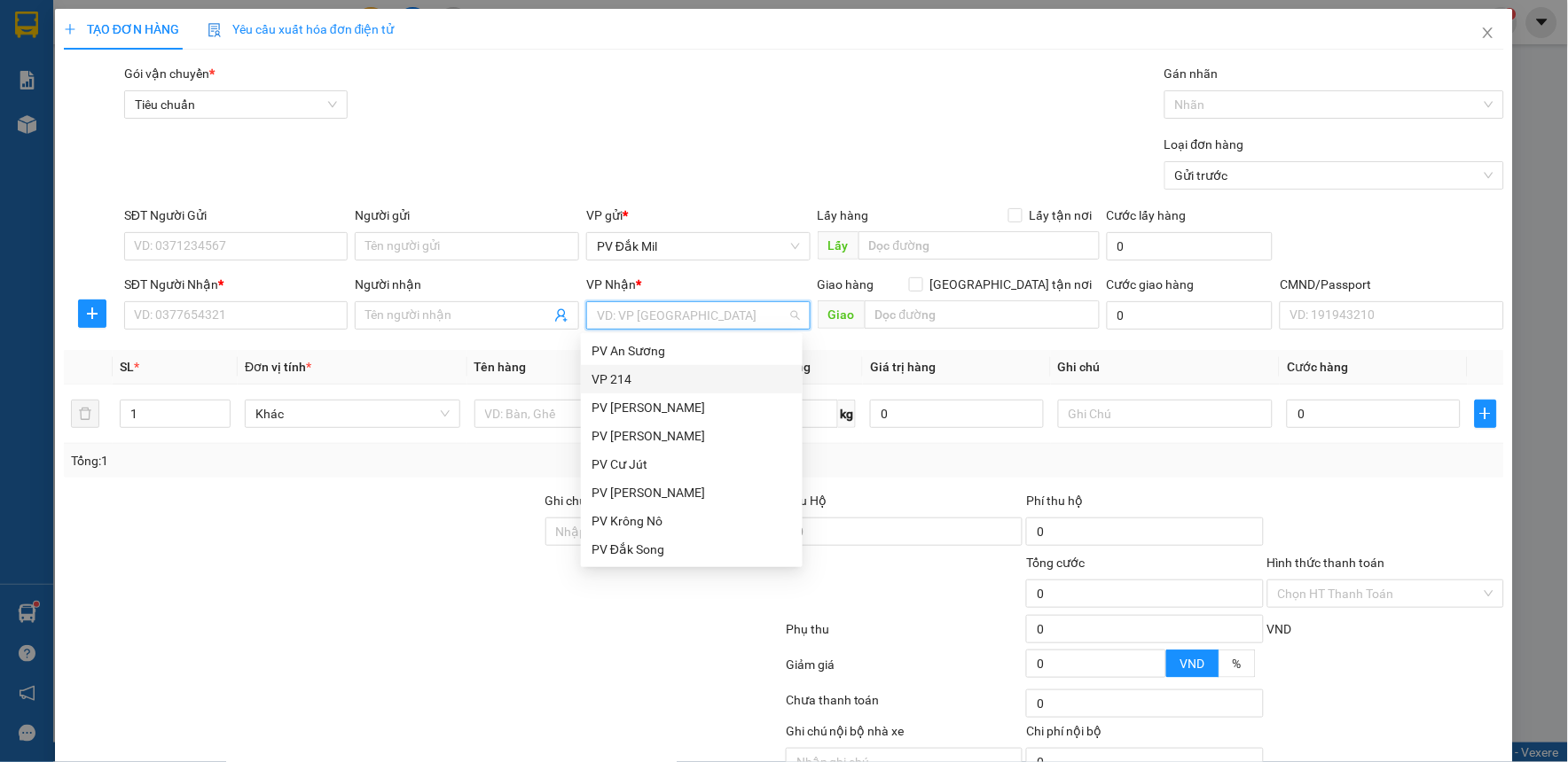
drag, startPoint x: 692, startPoint y: 374, endPoint x: 670, endPoint y: 368, distance: 22.8
click at [679, 374] on div "VP 214" at bounding box center [692, 379] width 200 height 19
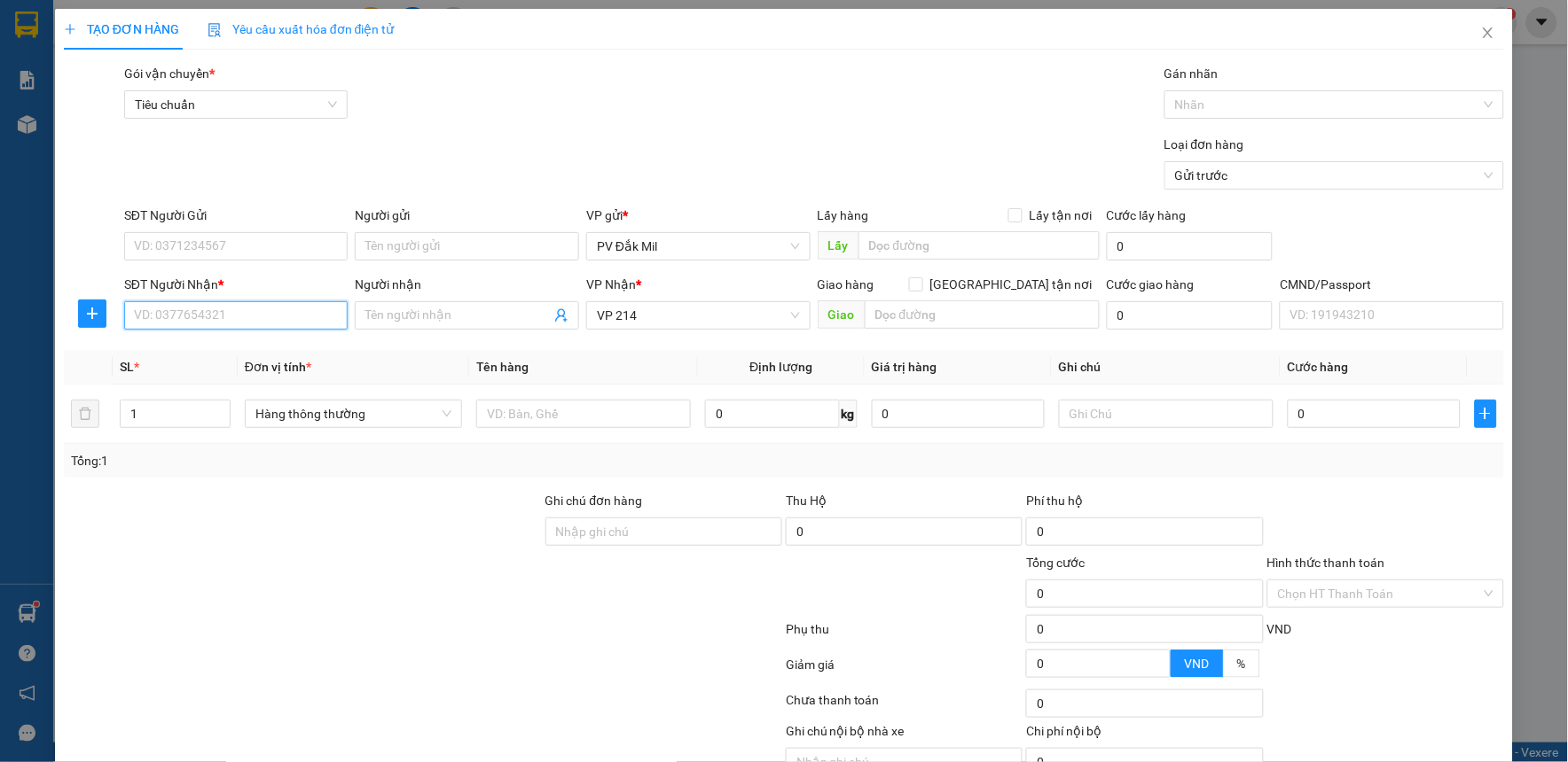
click at [251, 315] on input "SĐT Người Nhận *" at bounding box center [236, 315] width 225 height 28
type input "0902918568"
click at [240, 233] on input "SĐT Người Gửi" at bounding box center [236, 246] width 225 height 28
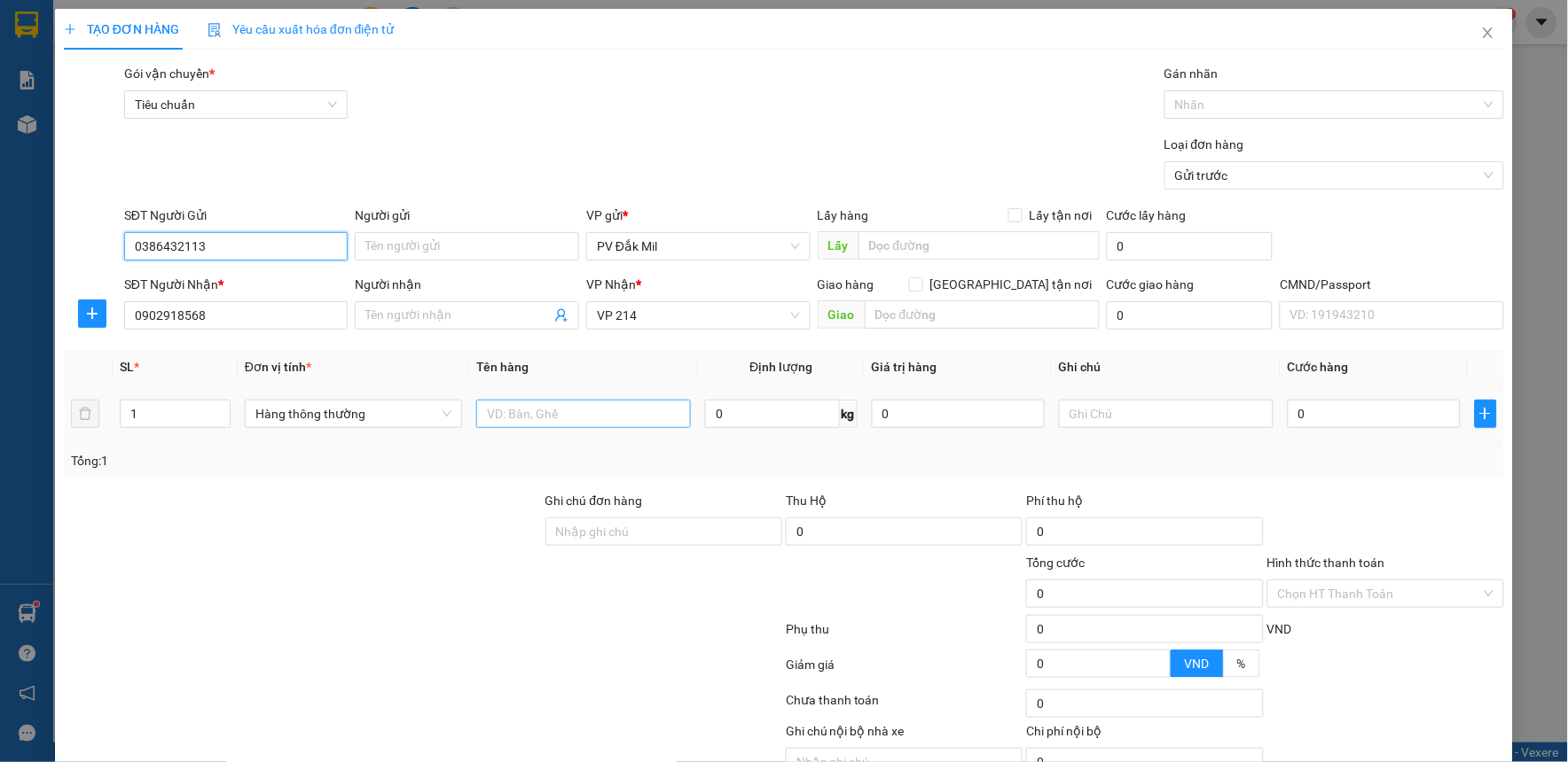
type input "0386432113"
click at [524, 422] on input "text" at bounding box center [584, 414] width 215 height 28
type input "d"
type input "sr"
click at [1113, 411] on input "text" at bounding box center [1166, 414] width 215 height 28
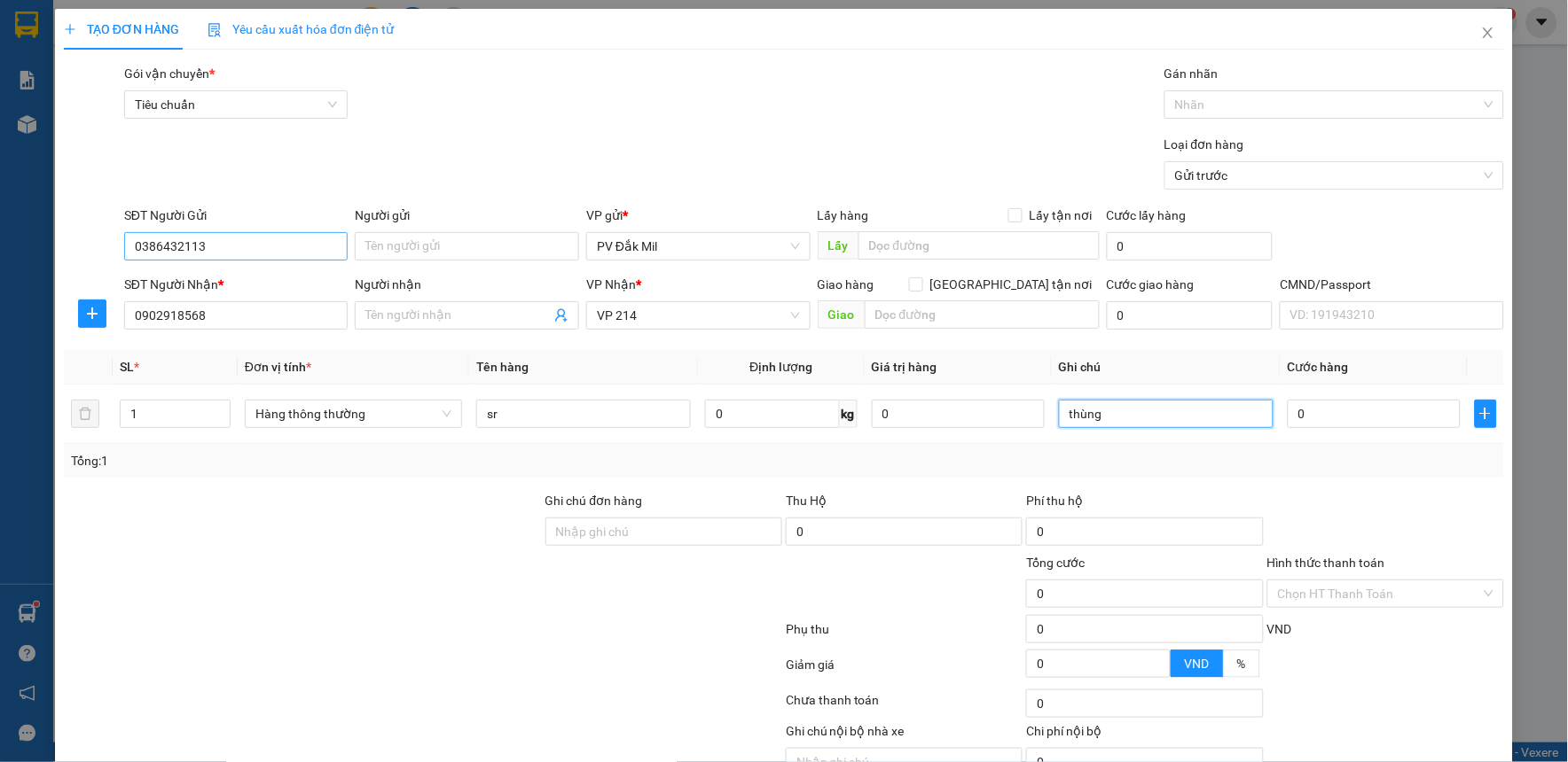
type input "thùng"
drag, startPoint x: 263, startPoint y: 251, endPoint x: 183, endPoint y: 239, distance: 80.9
click at [183, 239] on input "0386432113" at bounding box center [236, 246] width 225 height 28
type input "0"
type input "0354276262"
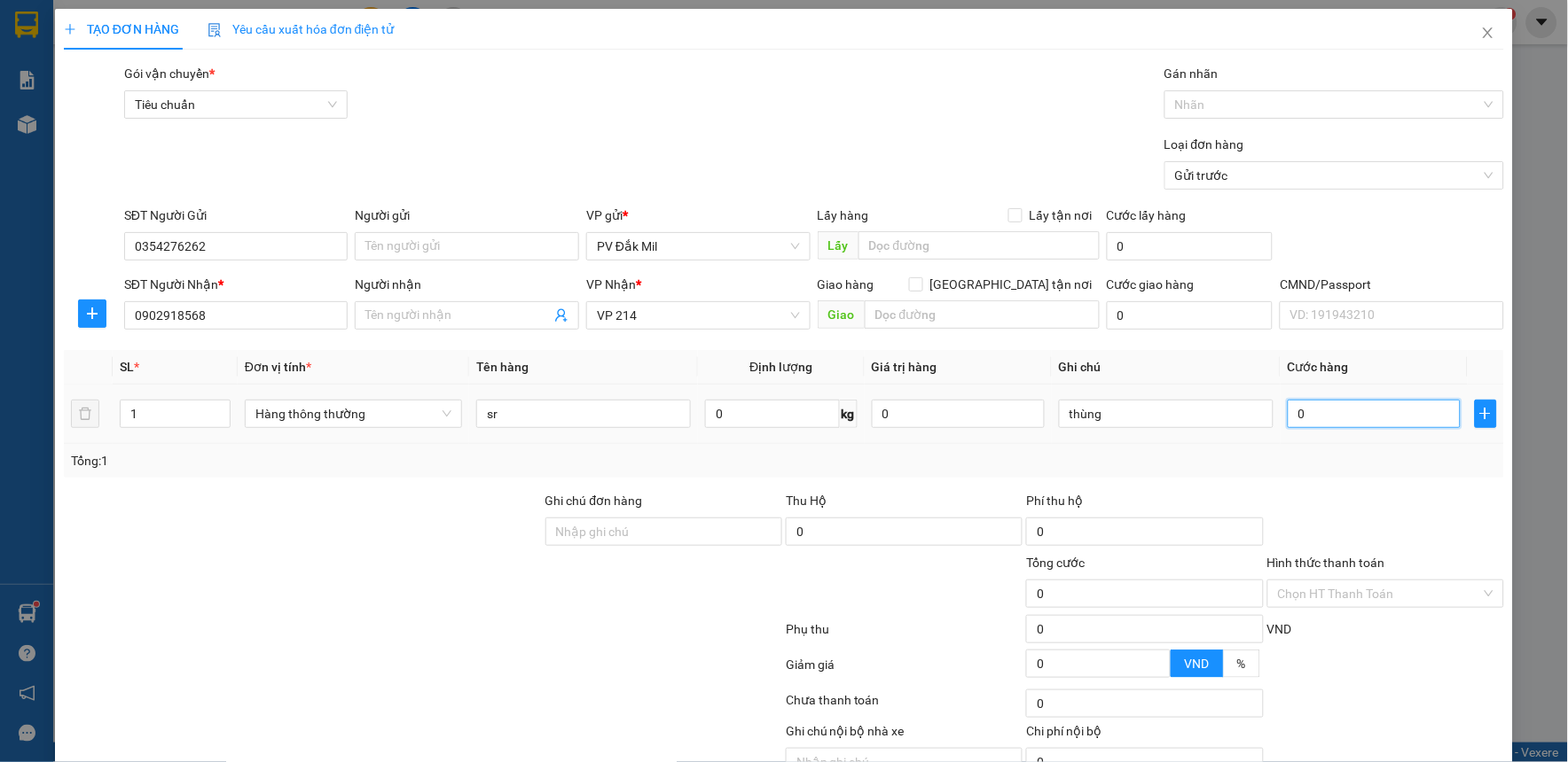
click at [1369, 422] on input "0" at bounding box center [1373, 414] width 172 height 28
type input "5"
type input "52"
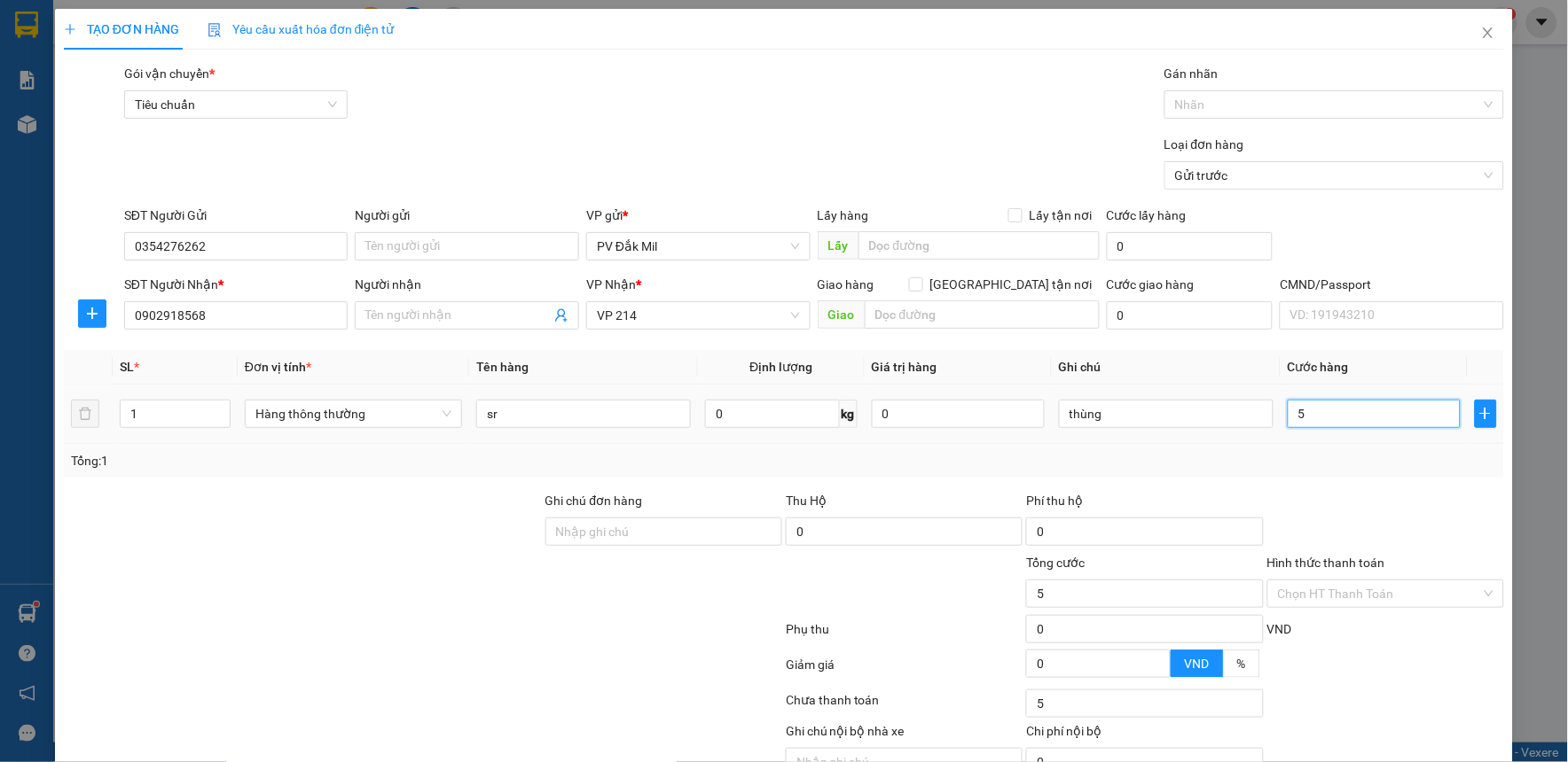
type input "52"
type input "520"
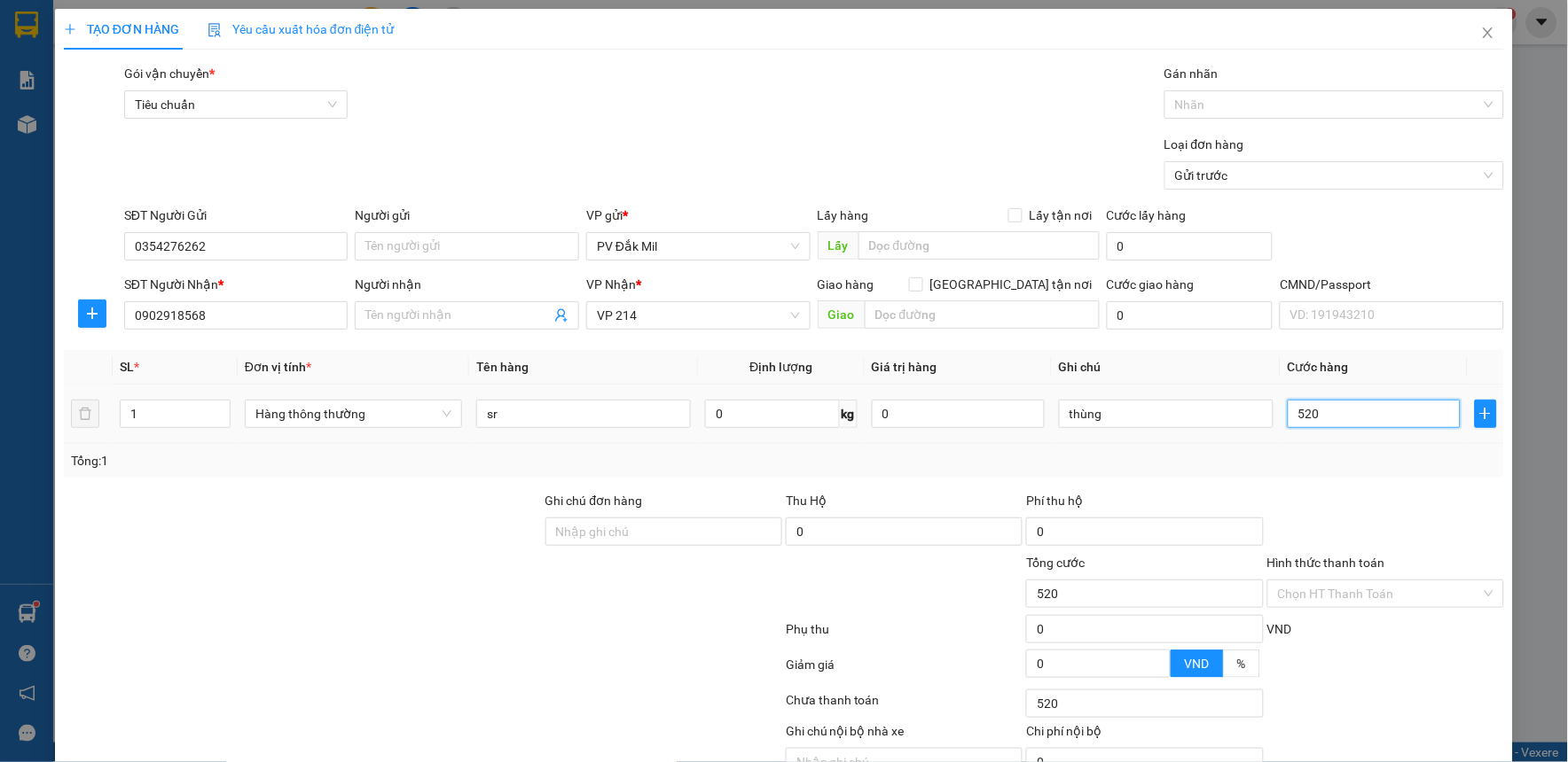
type input "5.200"
type input "520"
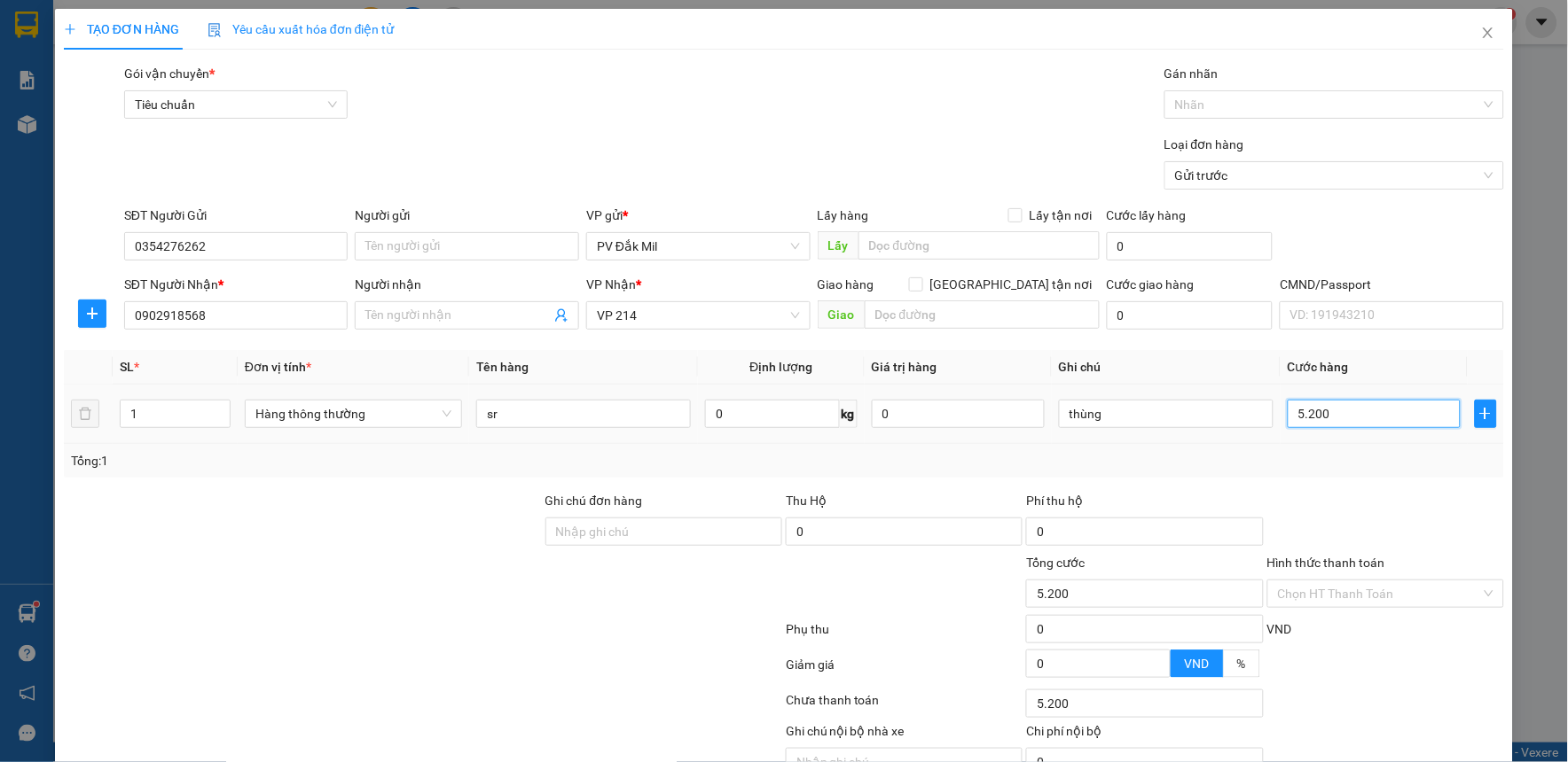
type input "520"
type input "52"
type input "5"
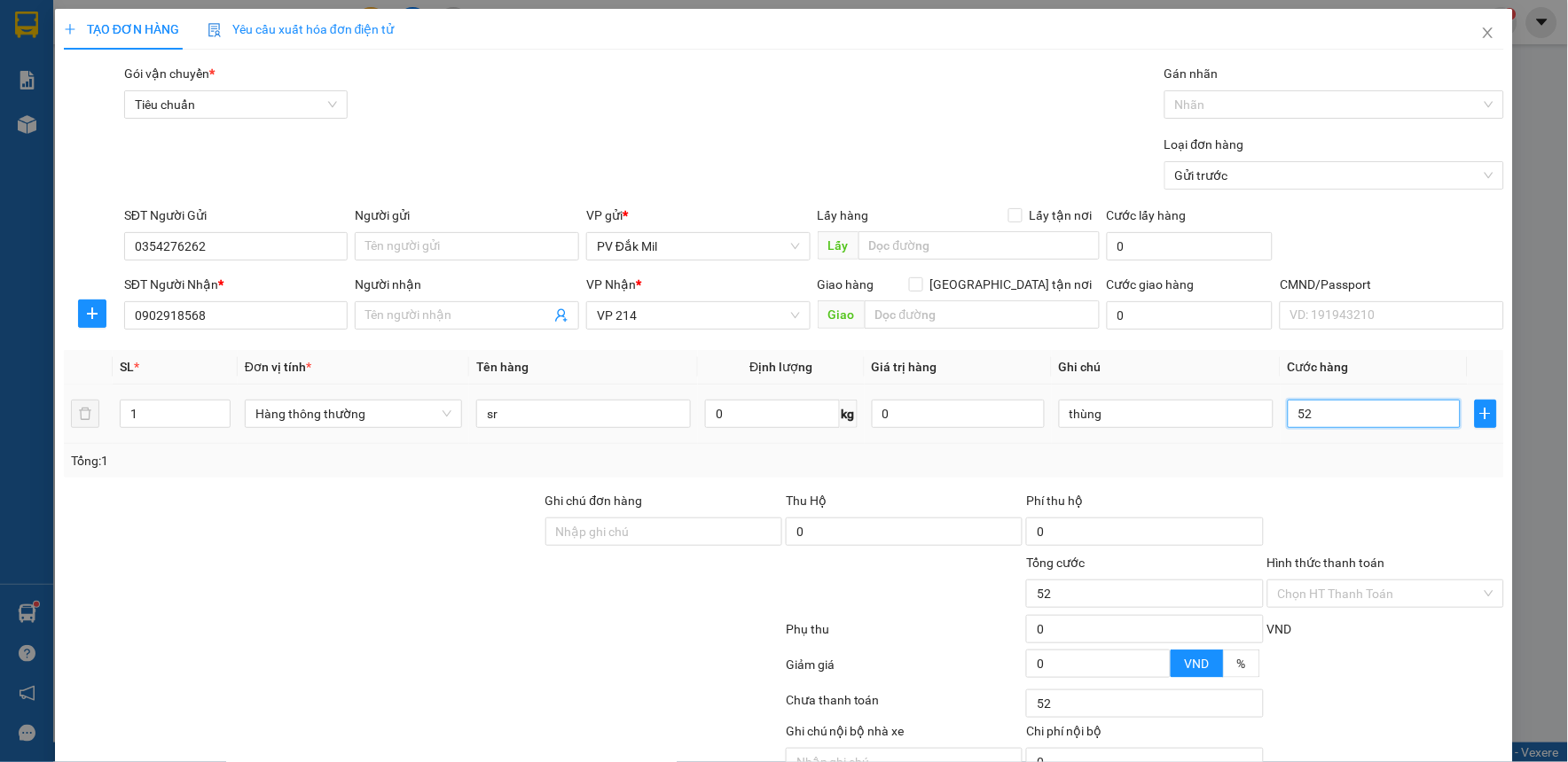
type input "5"
type input "50"
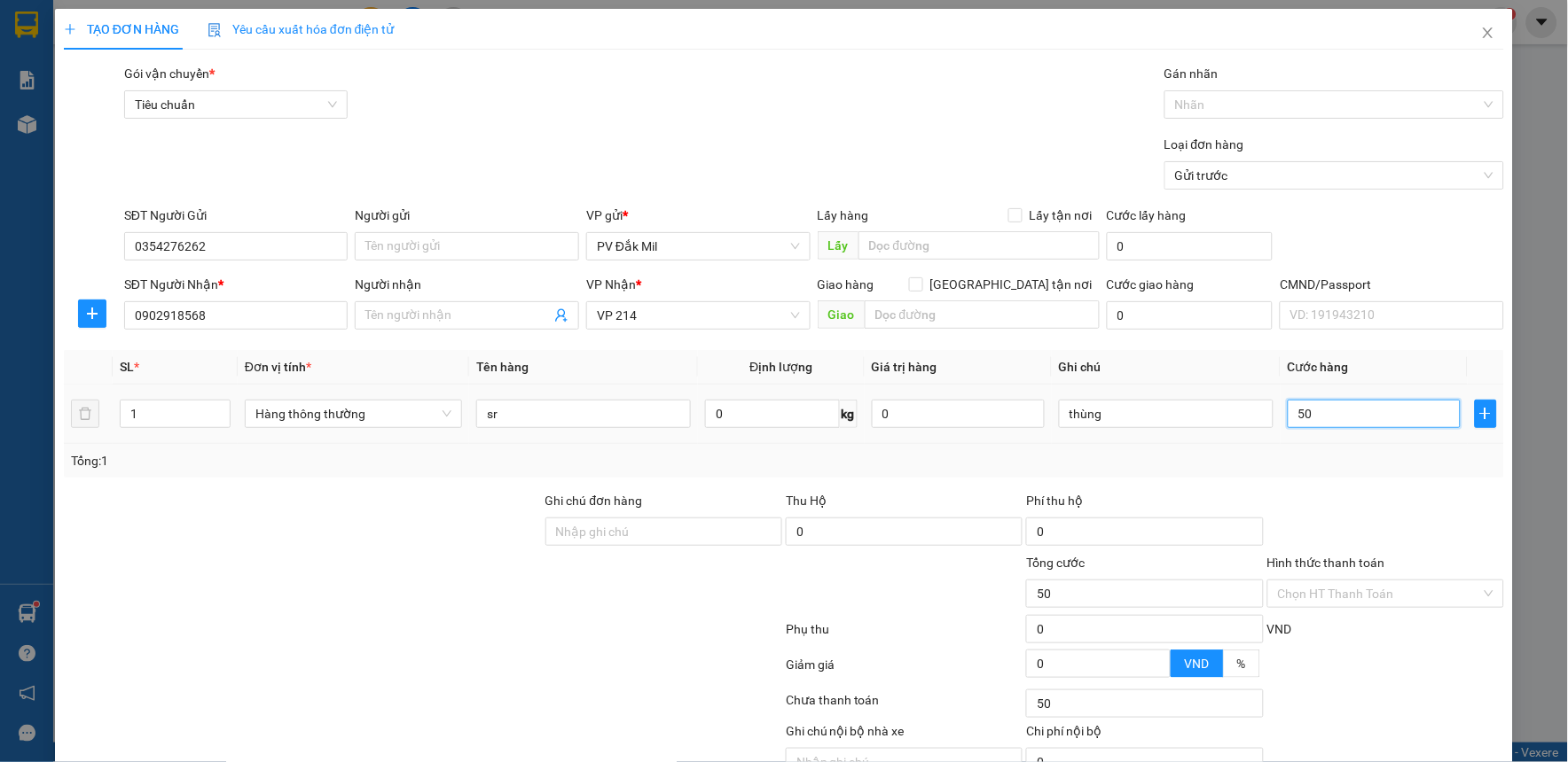
type input "500"
type input "5.000"
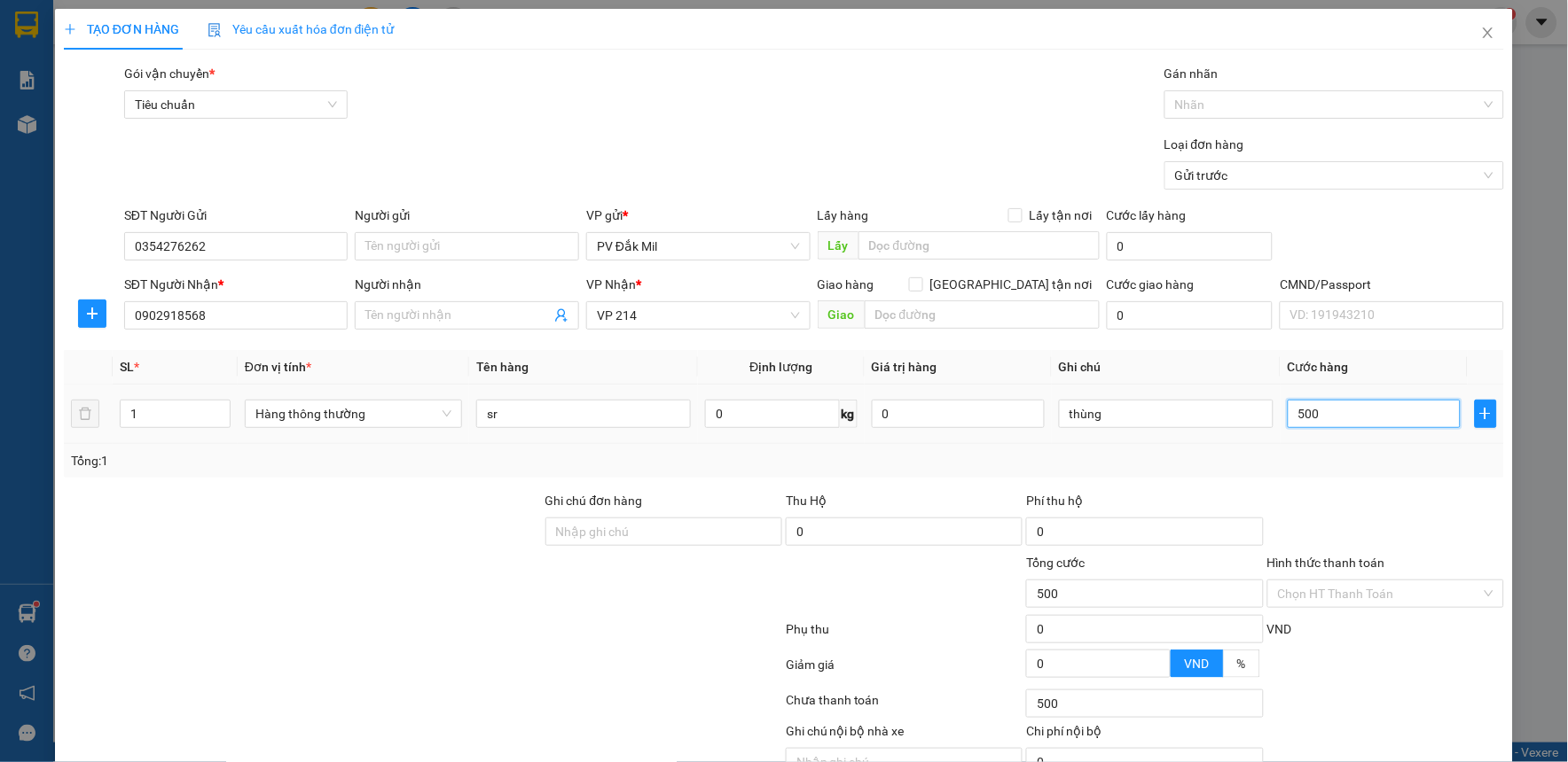
type input "5.000"
type input "50.000"
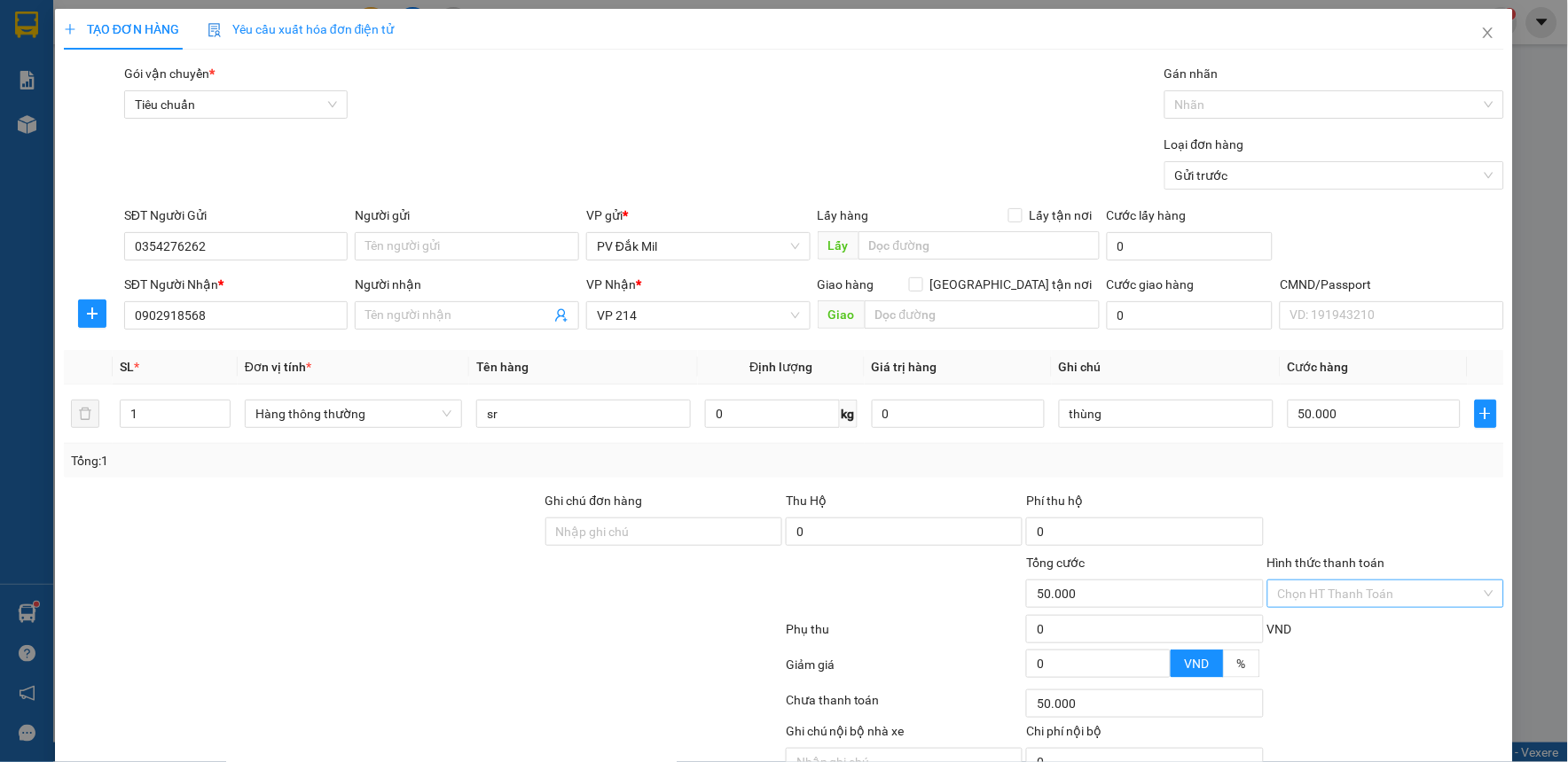
click at [1343, 588] on input "Hình thức thanh toán" at bounding box center [1379, 593] width 203 height 27
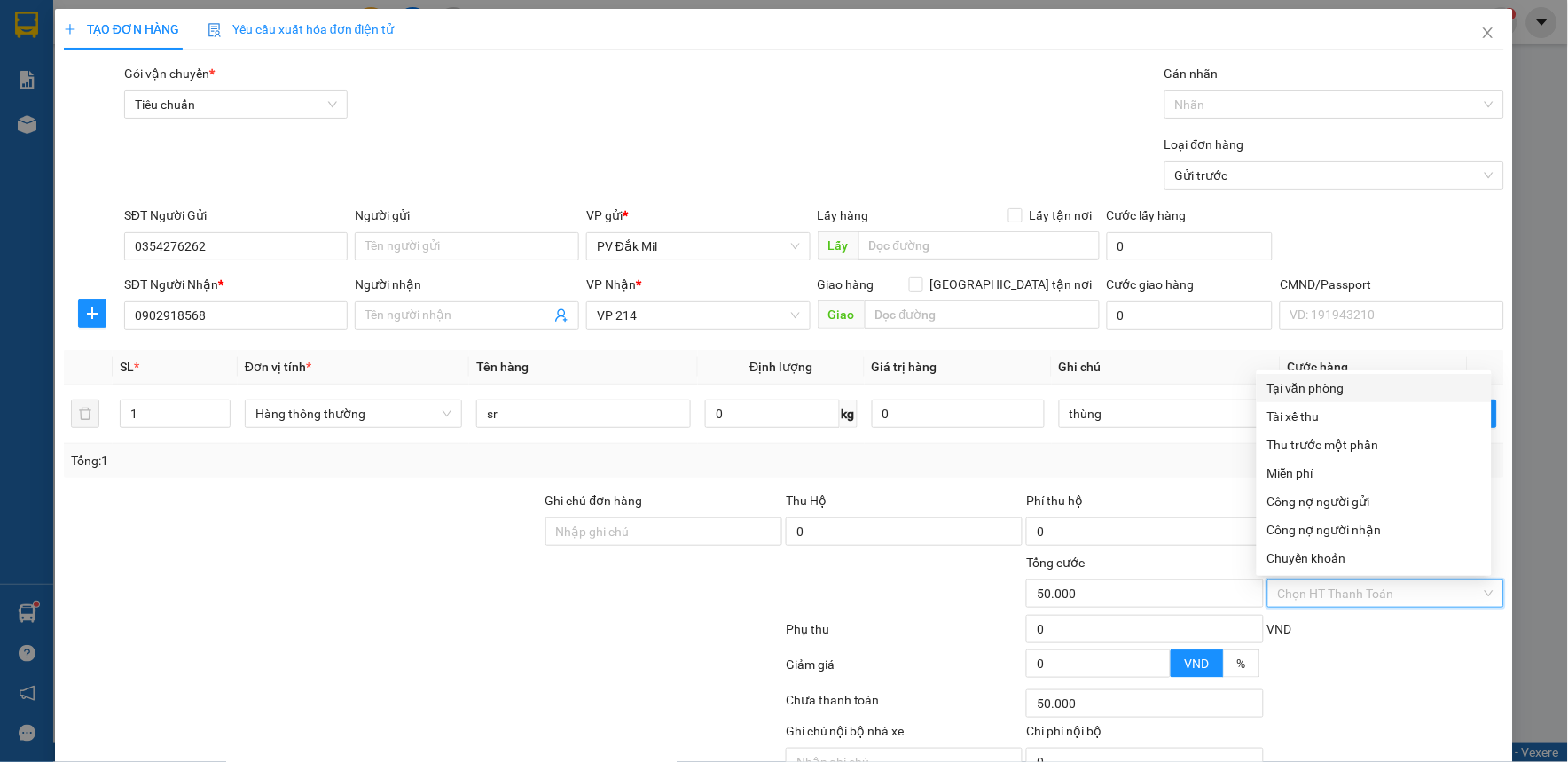
click at [1292, 388] on div "Tại văn phòng" at bounding box center [1373, 388] width 214 height 19
type input "0"
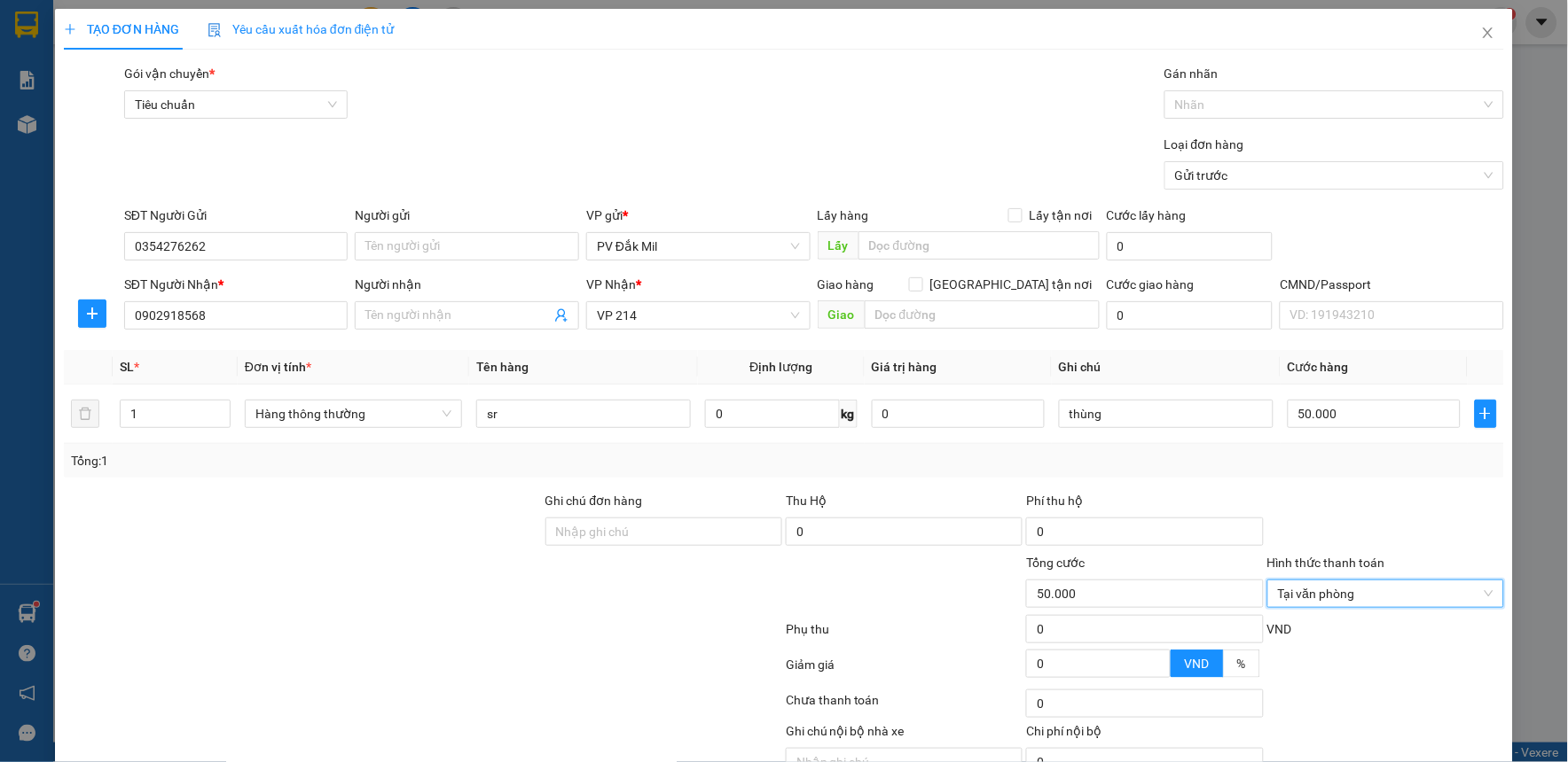
scroll to position [91, 0]
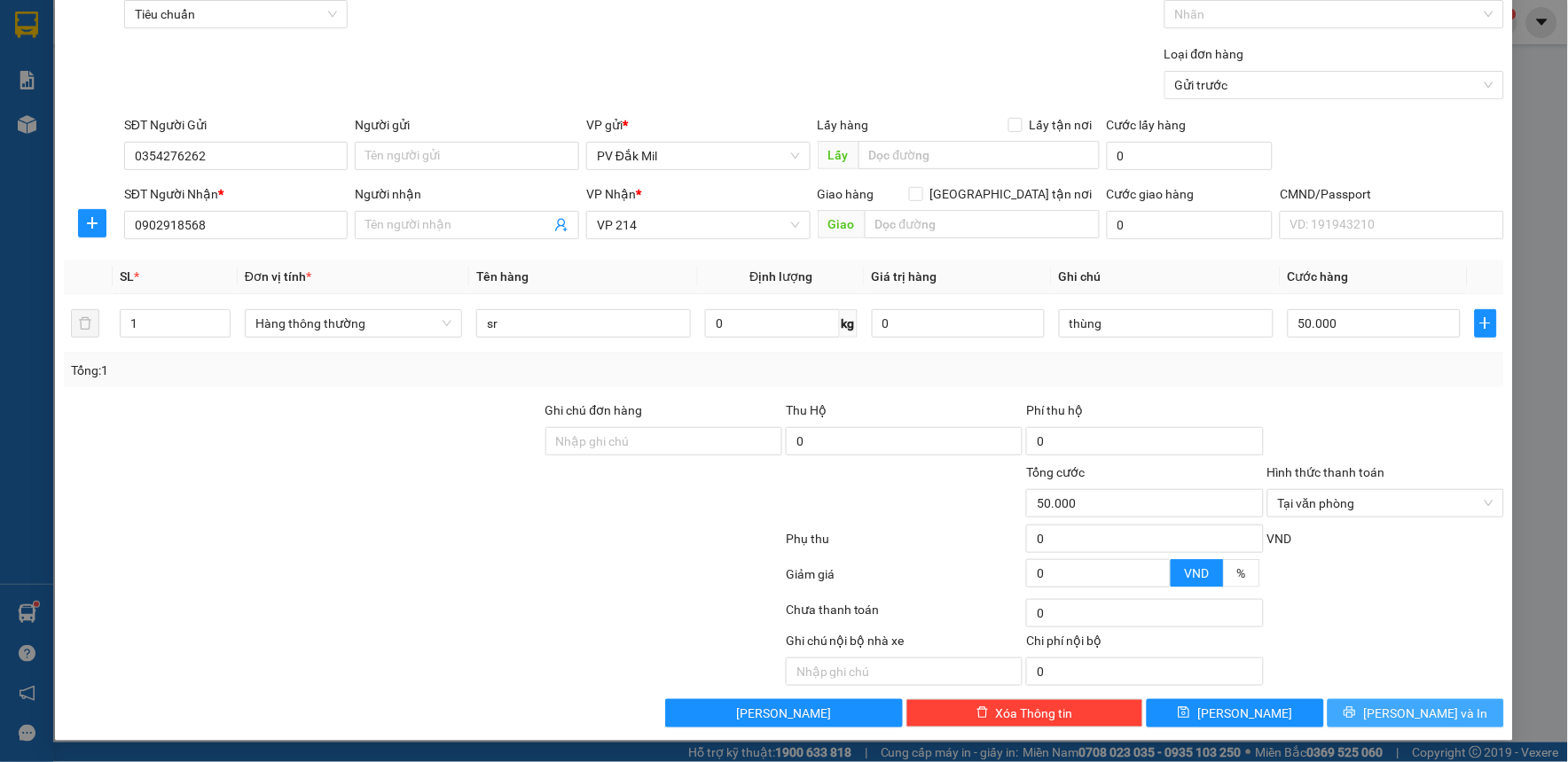
click at [1356, 721] on span "printer" at bounding box center [1350, 712] width 13 height 14
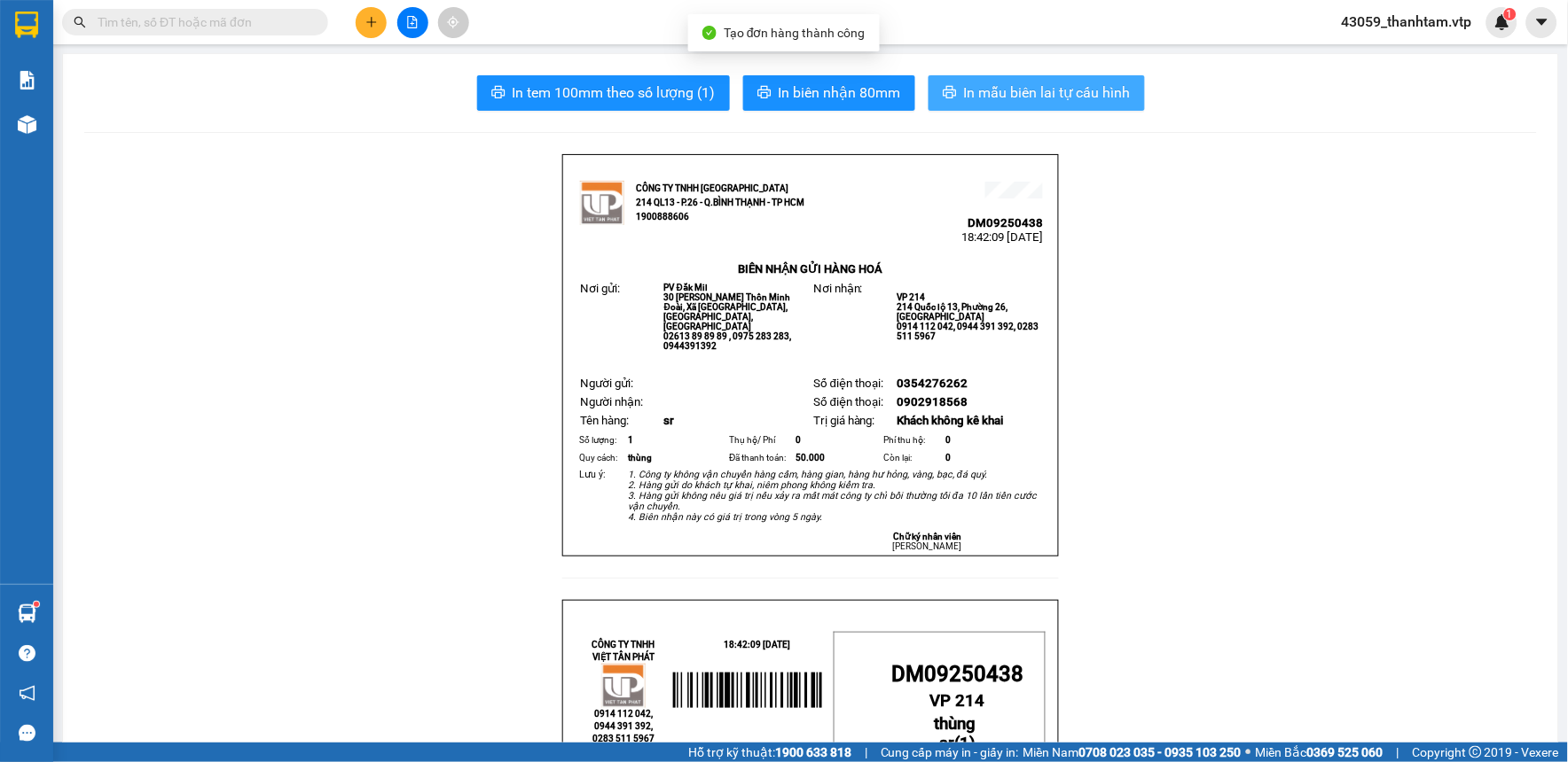
click at [1034, 98] on span "In mẫu biên lai tự cấu hình" at bounding box center [1048, 93] width 167 height 22
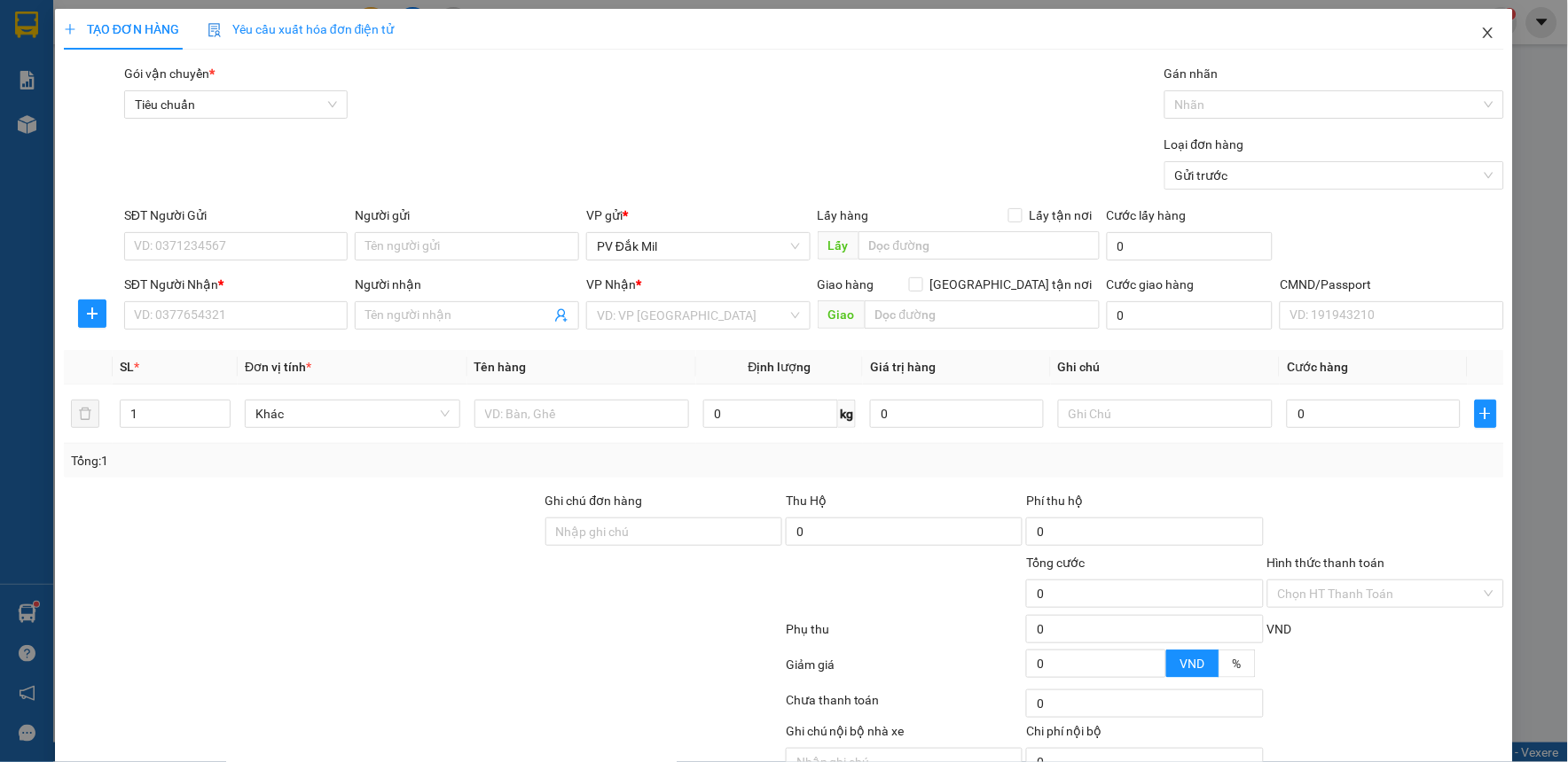
click at [1481, 39] on icon "close" at bounding box center [1487, 32] width 14 height 14
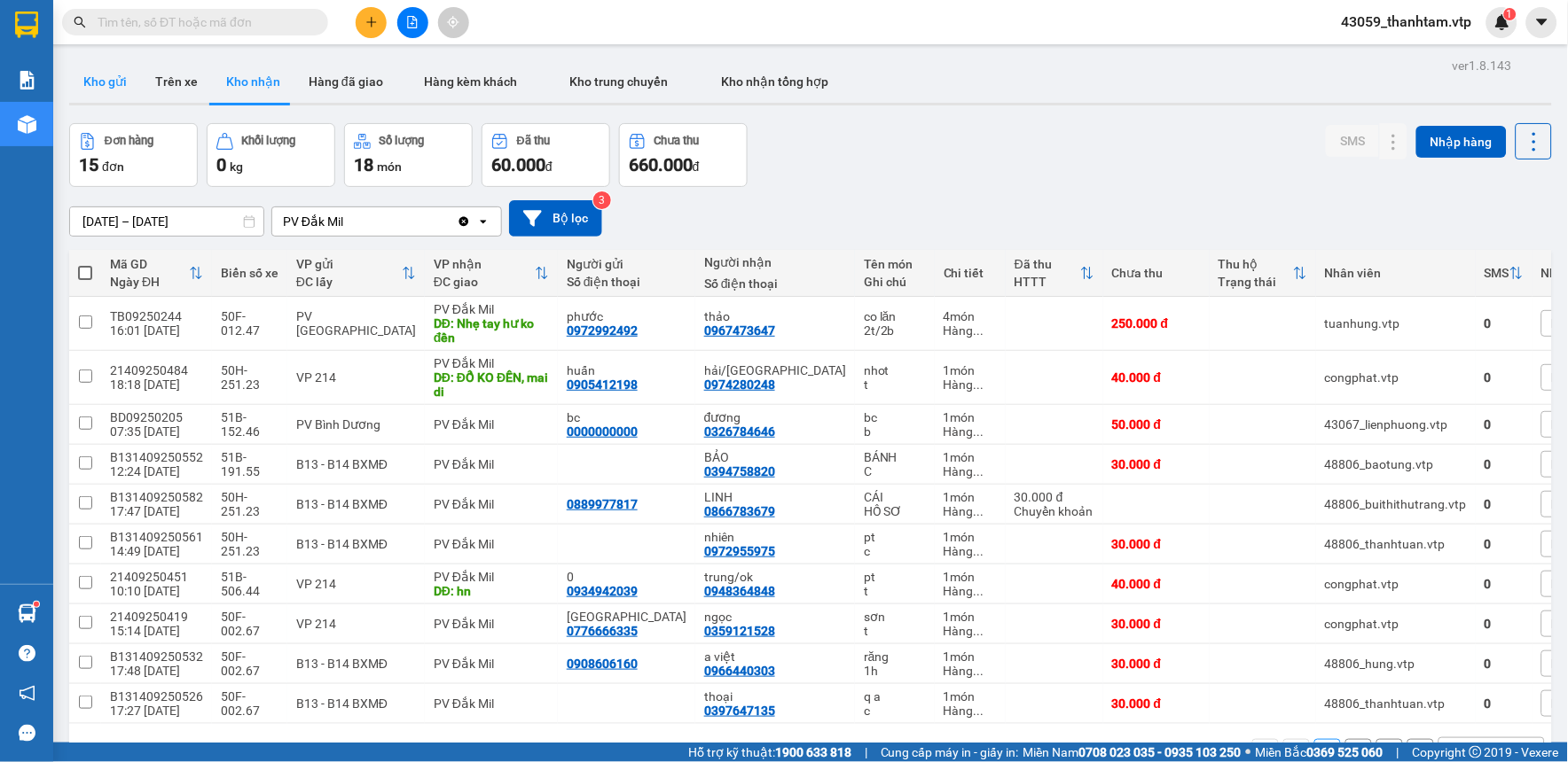
click at [125, 90] on button "Kho gửi" at bounding box center [105, 82] width 72 height 42
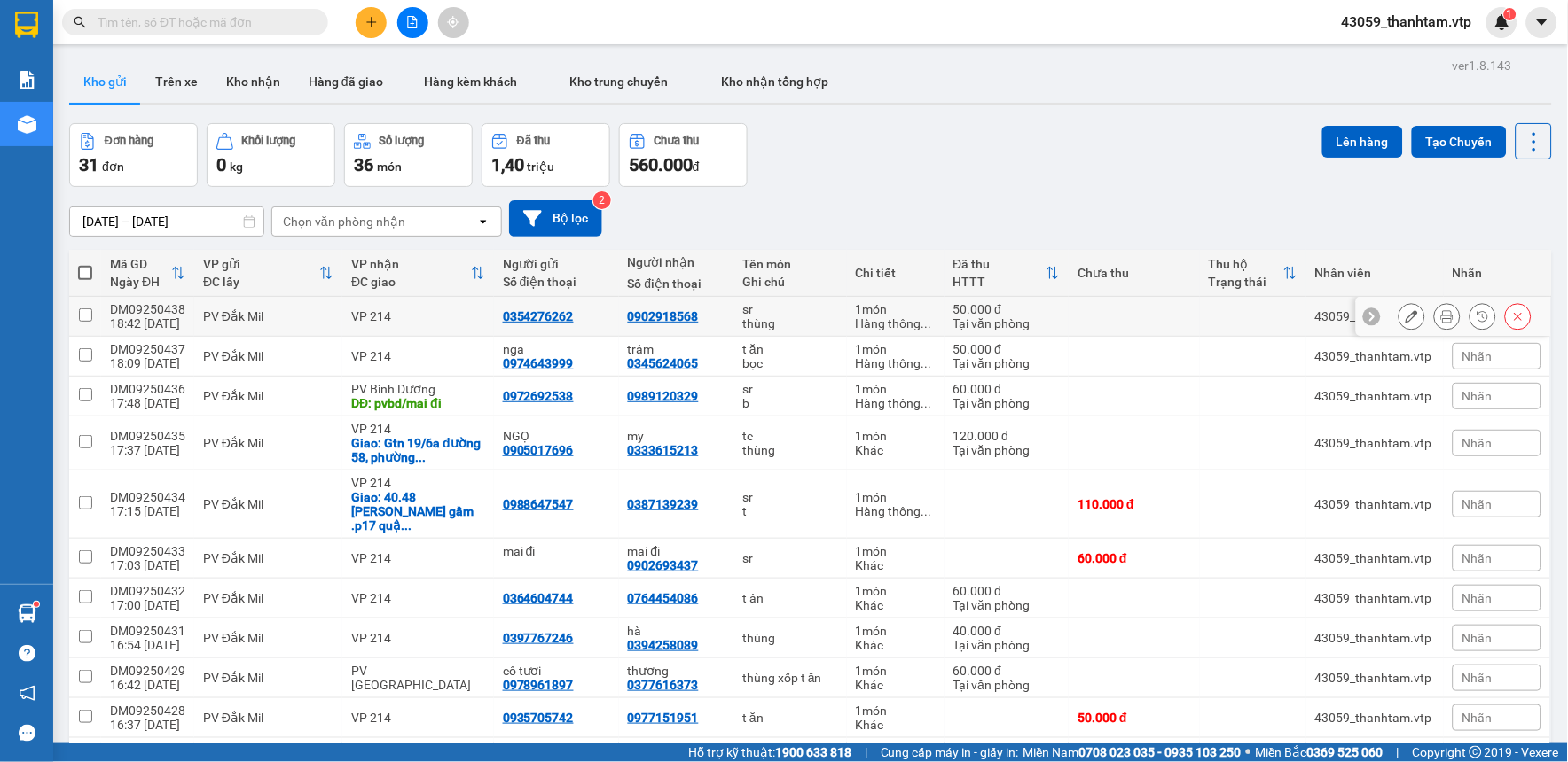
click at [1399, 314] on button at bounding box center [1411, 317] width 25 height 31
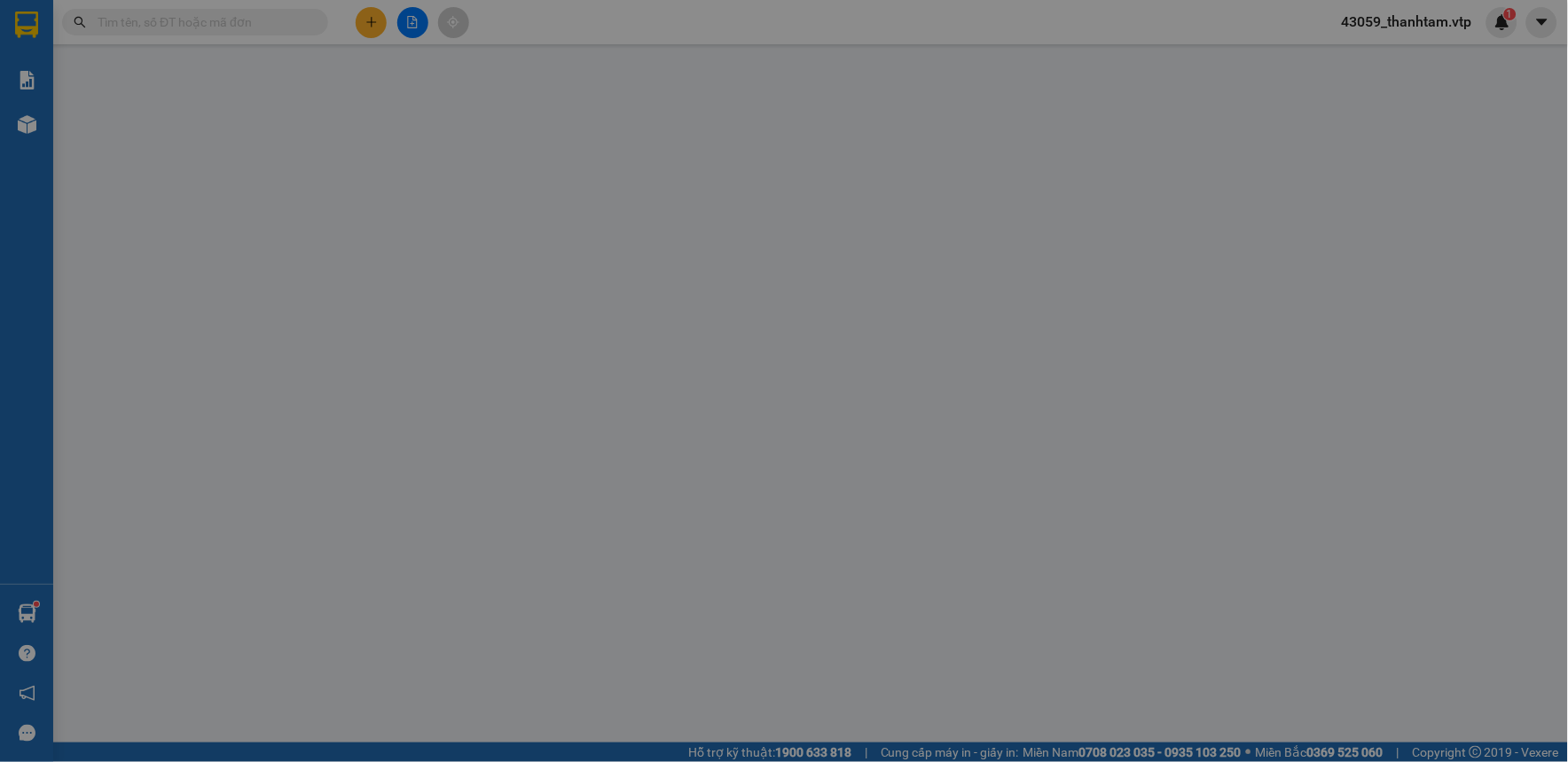
type input "0354276262"
type input "0902918568"
type input "50.000"
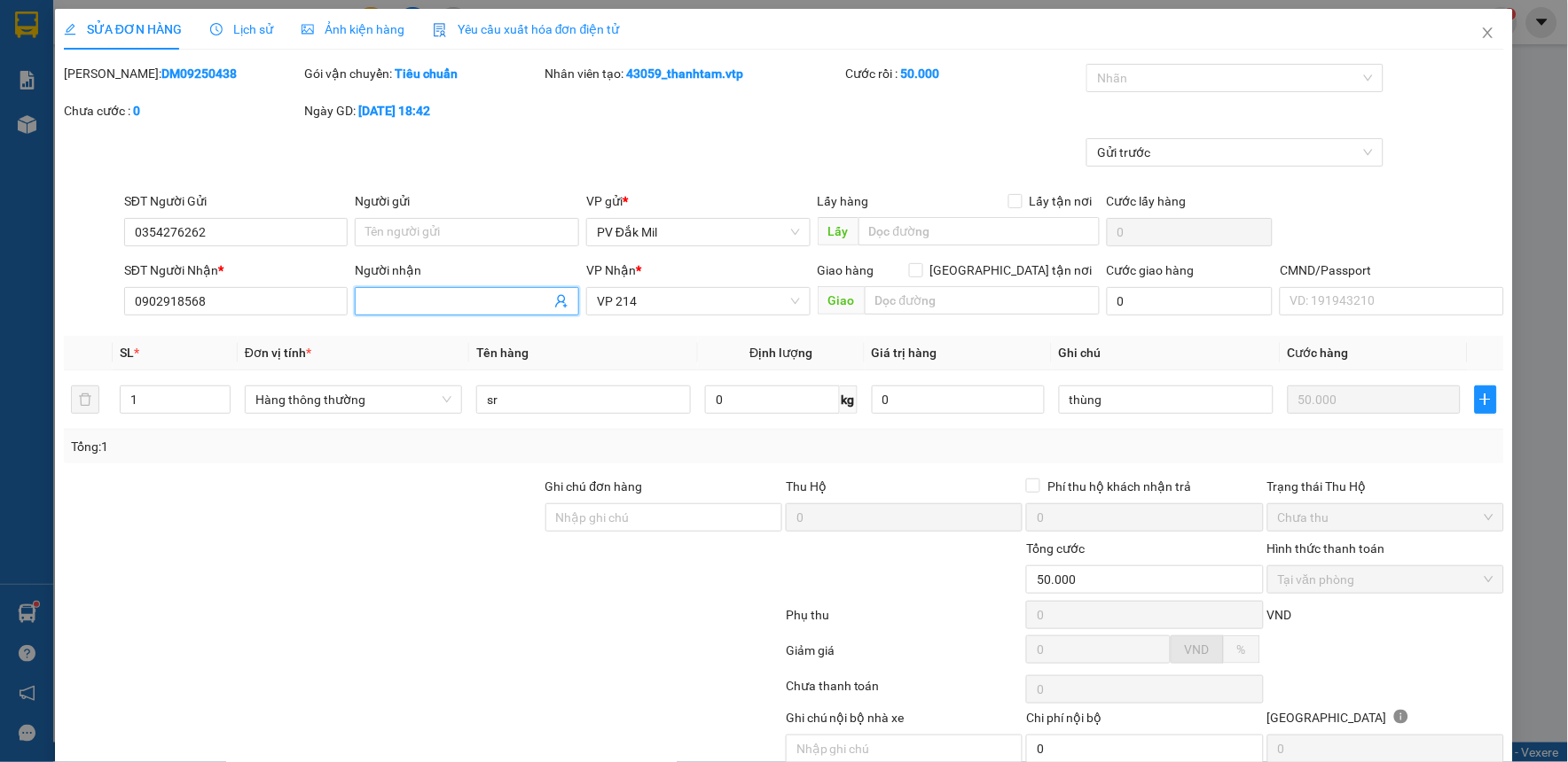
click at [482, 304] on input "Người nhận" at bounding box center [458, 301] width 185 height 19
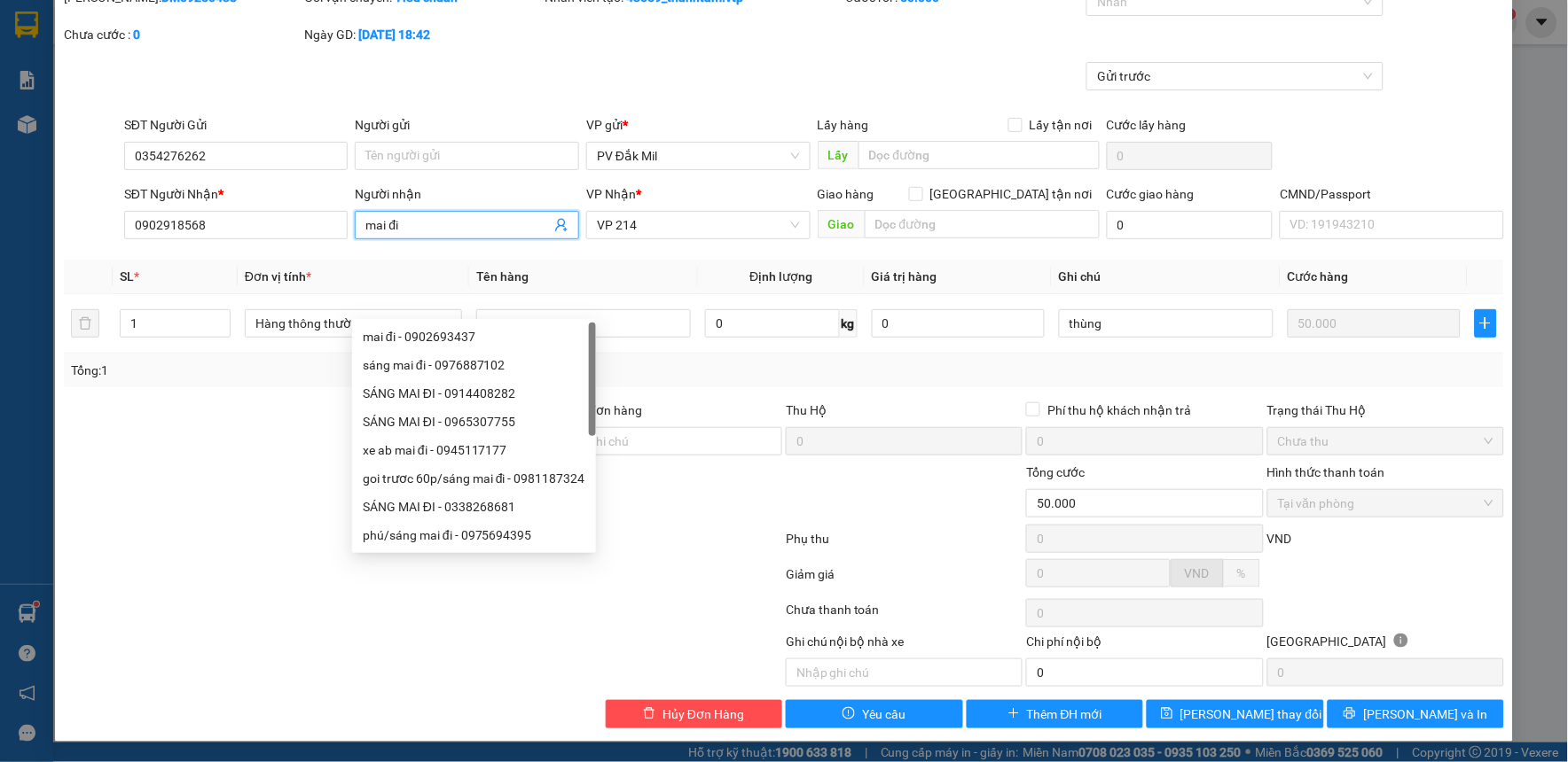
scroll to position [77, 0]
type input "mai đi"
click at [973, 225] on input "text" at bounding box center [982, 223] width 235 height 28
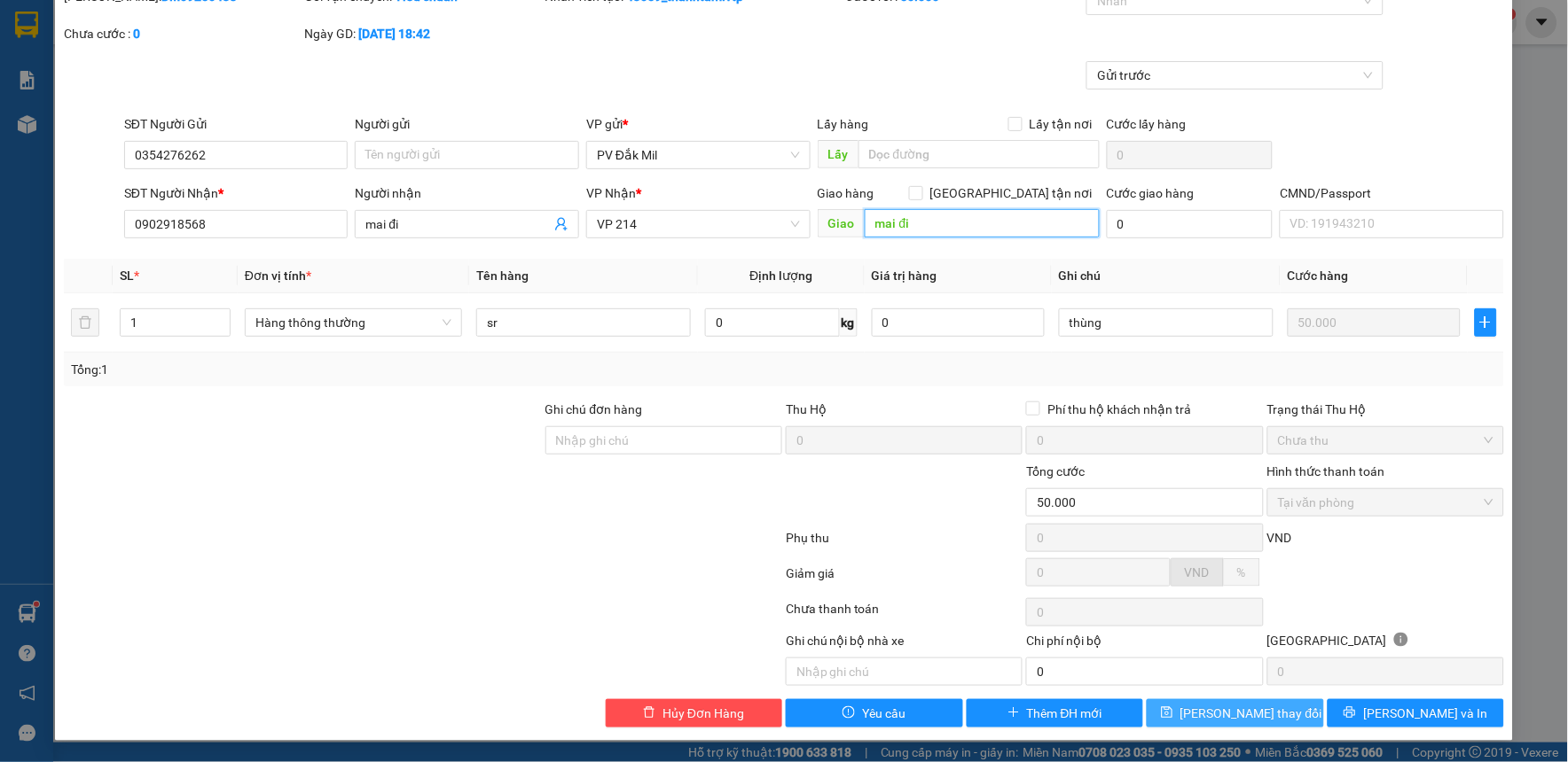
type input "mai đi"
click at [1225, 712] on span "[PERSON_NAME] thay đổi" at bounding box center [1251, 712] width 142 height 19
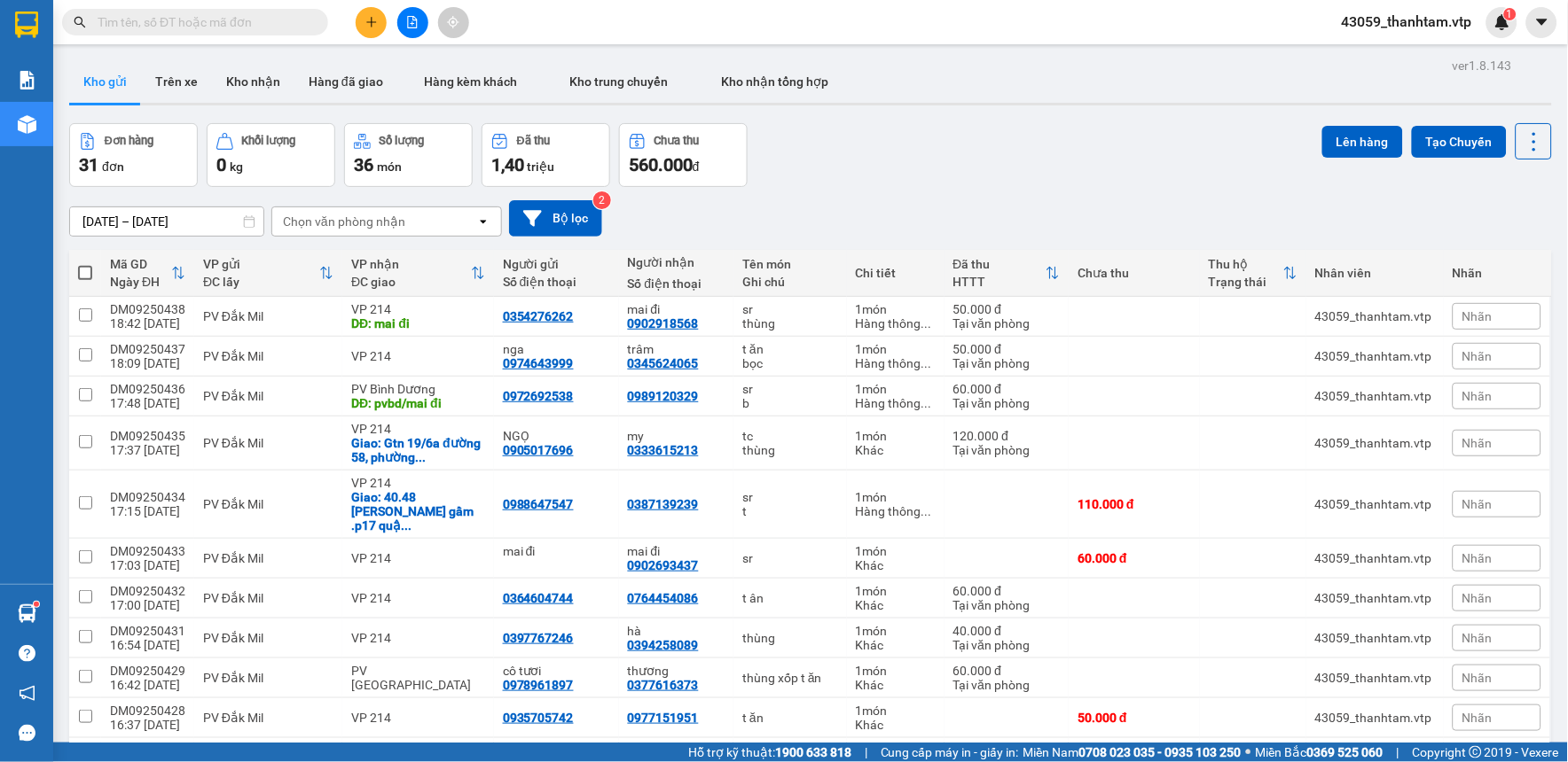
click at [172, 22] on input "text" at bounding box center [202, 22] width 209 height 19
